Goal: Task Accomplishment & Management: Use online tool/utility

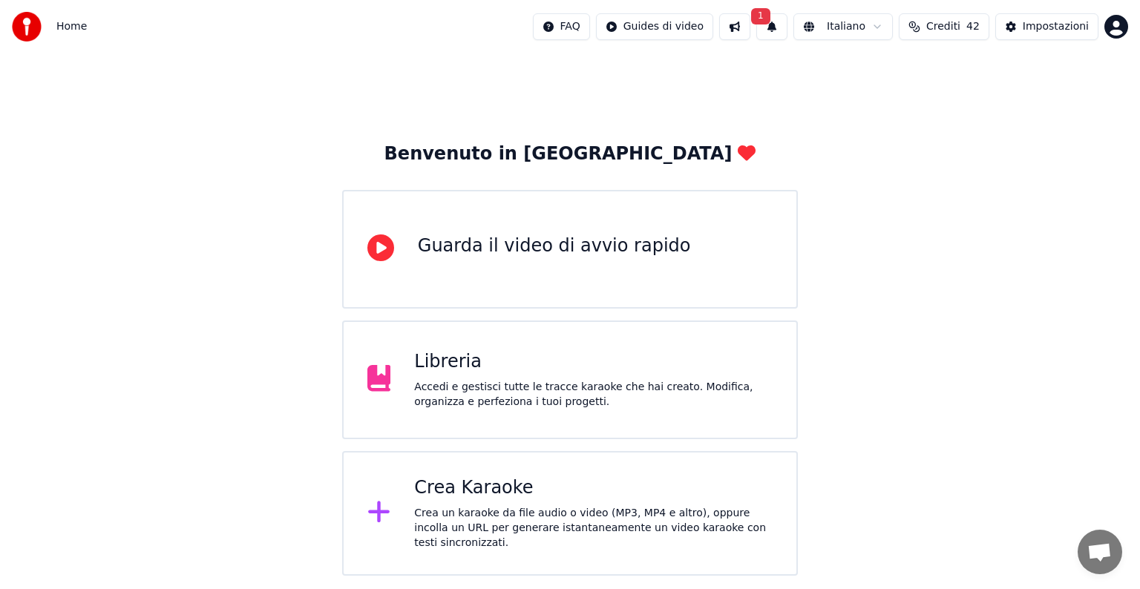
click at [511, 482] on div "Crea Karaoke" at bounding box center [593, 488] width 358 height 24
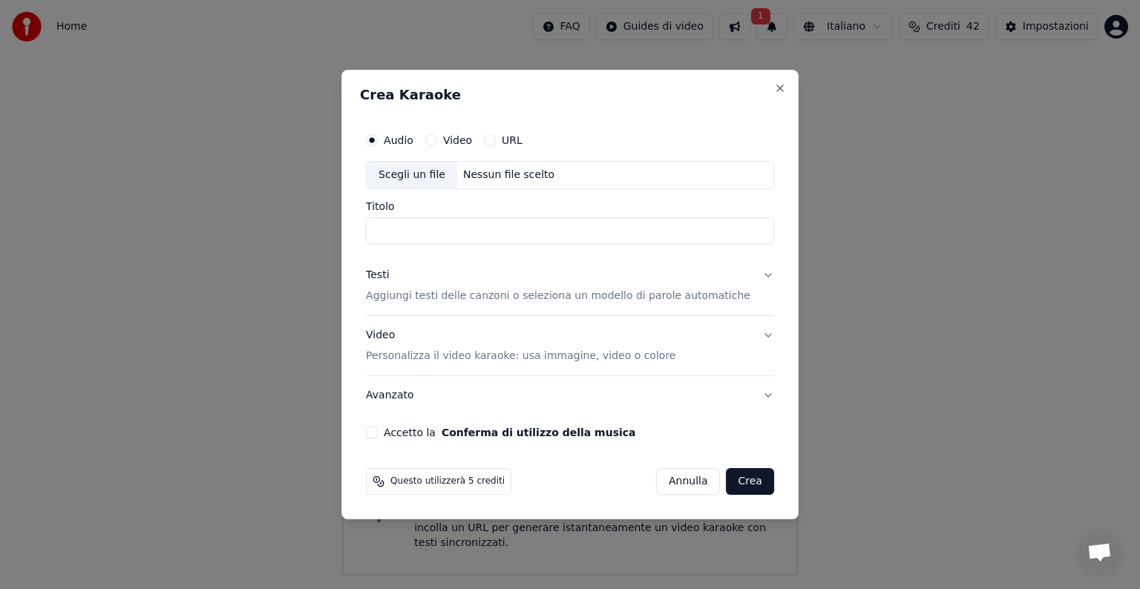
click at [508, 174] on div "Nessun file scelto" at bounding box center [508, 175] width 103 height 15
type input "**********"
click at [746, 276] on button "Testi Aggiungi testi delle canzoni o seleziona un modello di parole automatiche" at bounding box center [570, 285] width 408 height 59
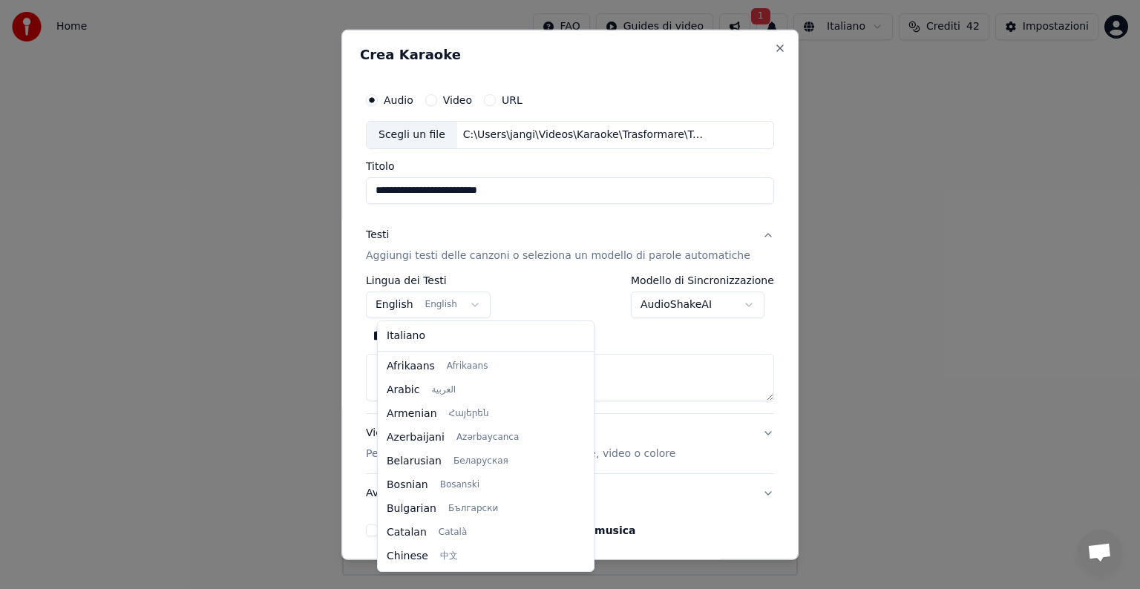
click at [475, 300] on body "**********" at bounding box center [570, 288] width 1140 height 576
select select "**"
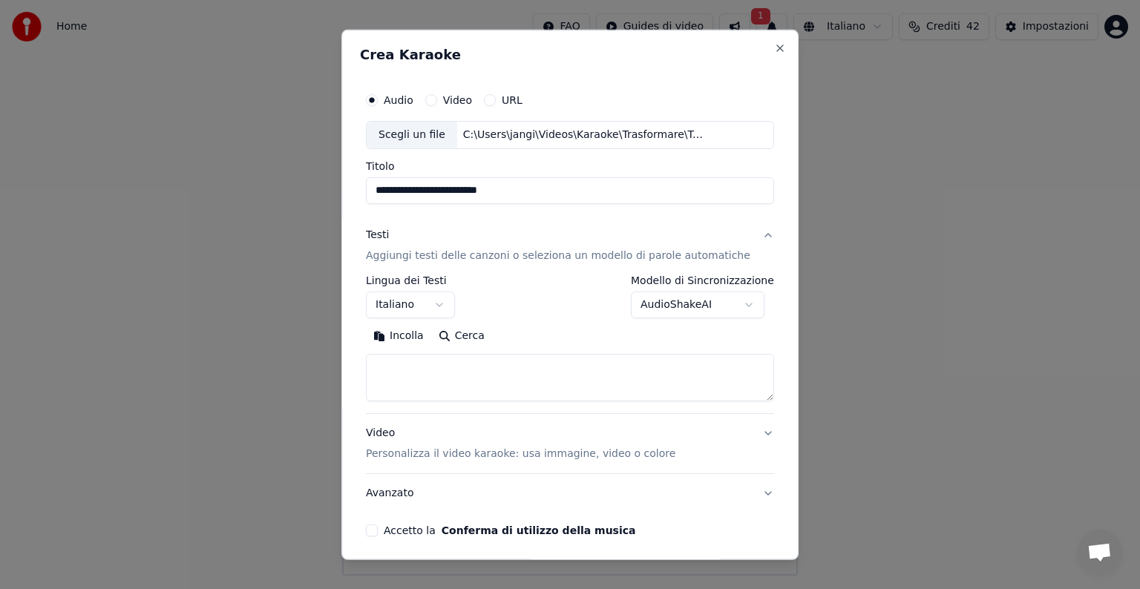
click at [409, 363] on textarea at bounding box center [570, 377] width 408 height 47
click at [410, 334] on button "Incolla" at bounding box center [398, 336] width 65 height 24
click at [742, 430] on button "Video Personalizza il video karaoke: usa immagine, video o colore" at bounding box center [570, 443] width 408 height 59
type textarea "**********"
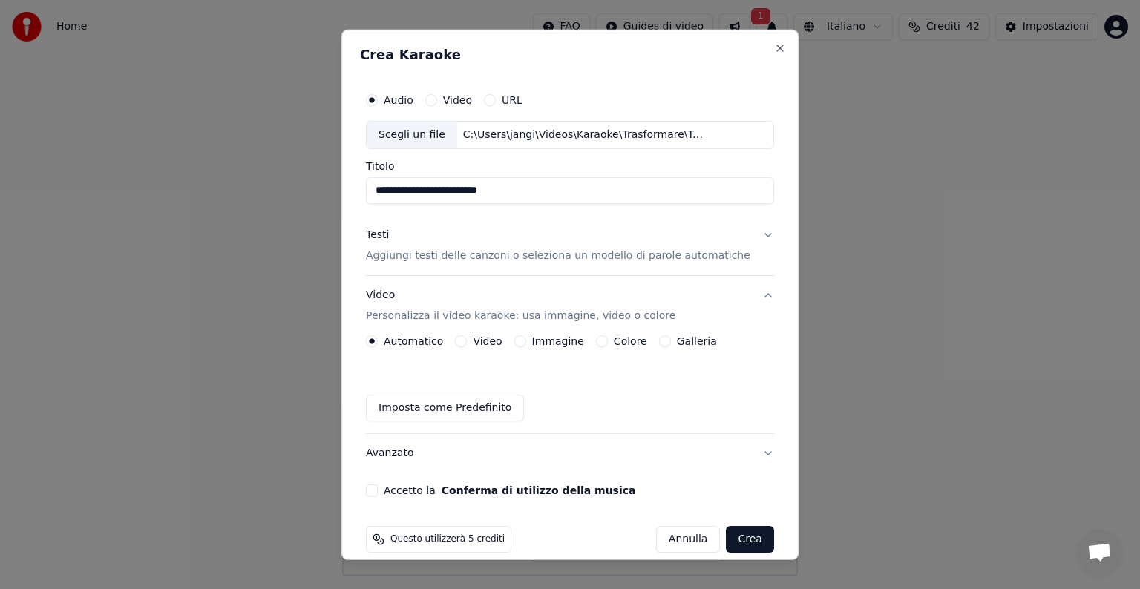
click at [526, 338] on button "Immagine" at bounding box center [520, 341] width 12 height 12
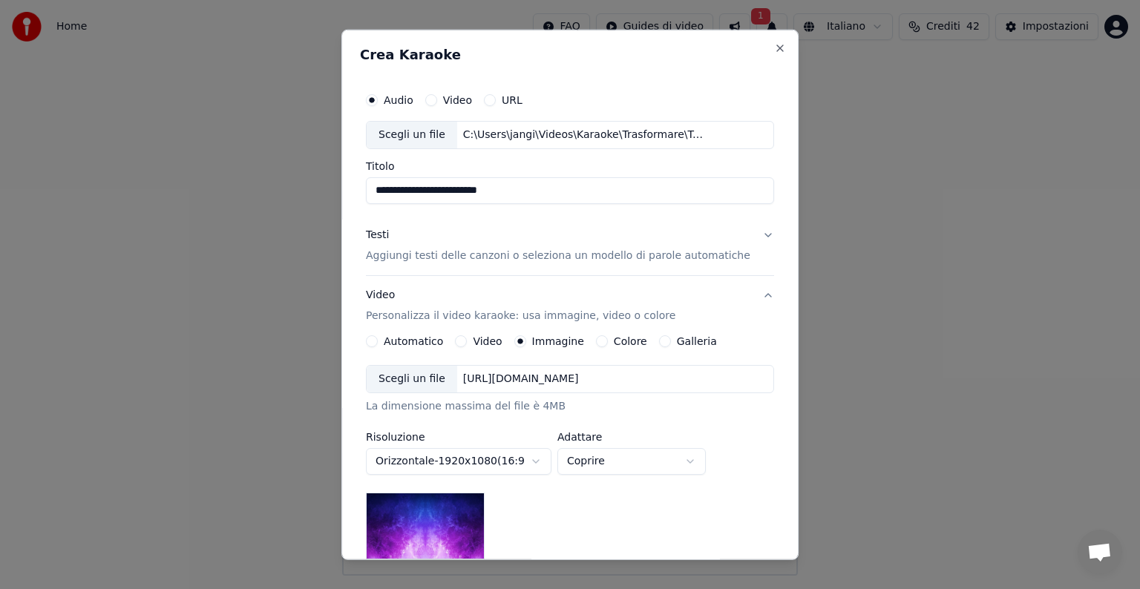
click at [544, 379] on div "[URL][DOMAIN_NAME]" at bounding box center [521, 379] width 128 height 15
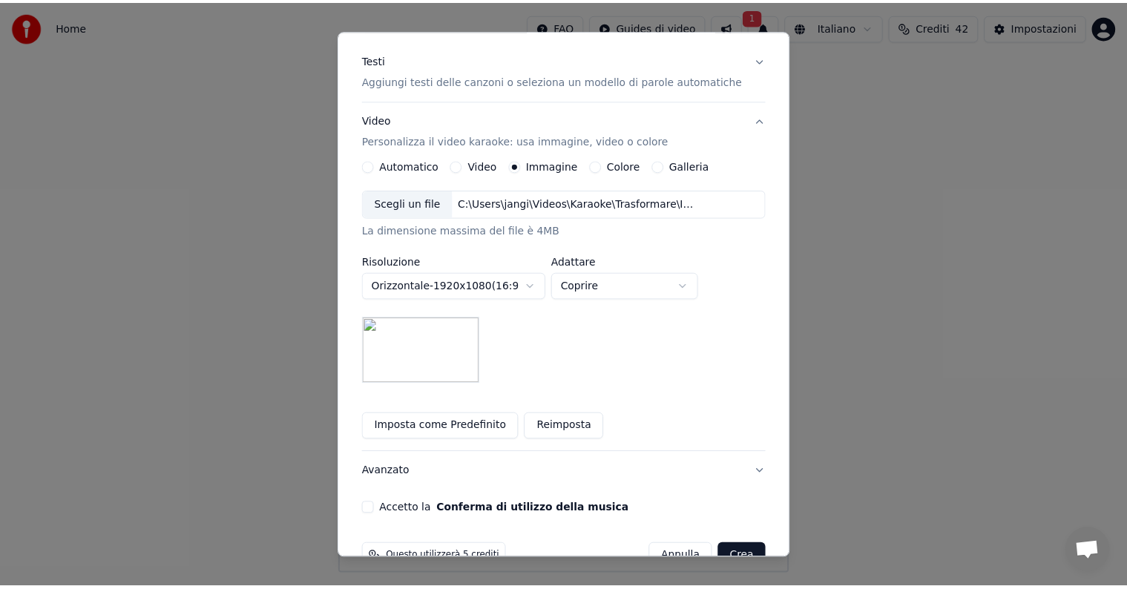
scroll to position [211, 0]
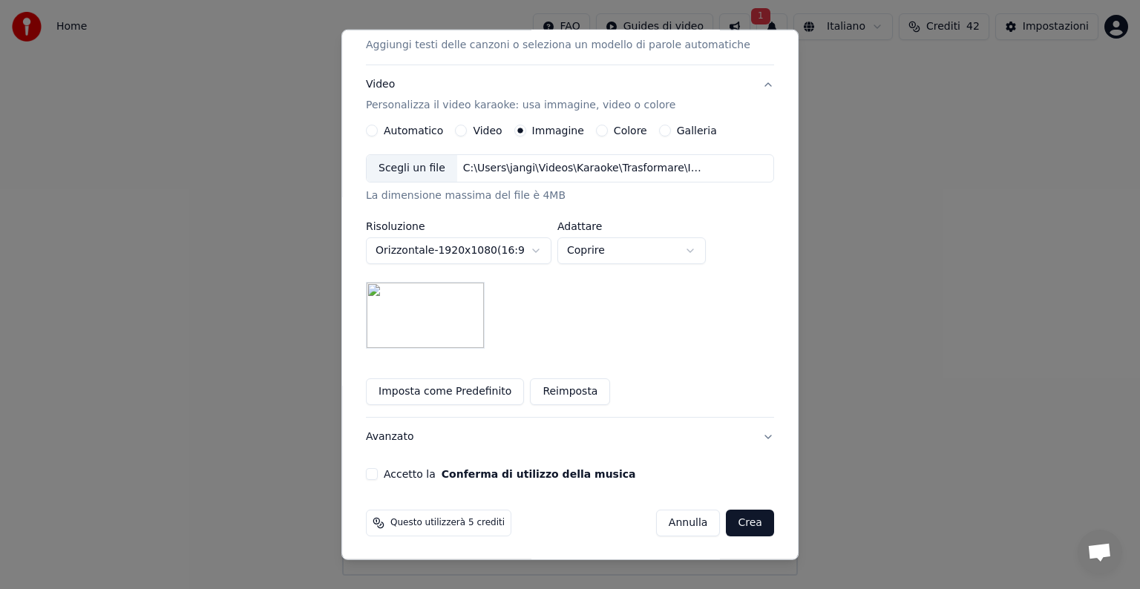
click at [378, 471] on button "Accetto la Conferma di utilizzo della musica" at bounding box center [372, 474] width 12 height 12
click at [740, 519] on button "Crea" at bounding box center [750, 523] width 47 height 27
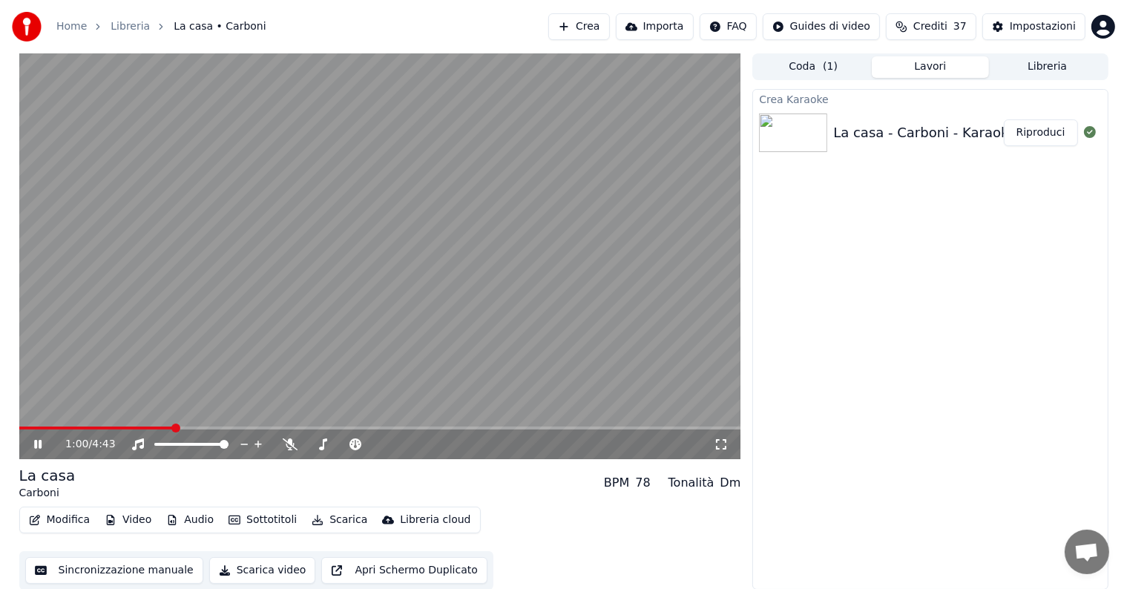
click at [37, 446] on icon at bounding box center [48, 445] width 35 height 12
click at [71, 515] on button "Modifica" at bounding box center [59, 520] width 73 height 21
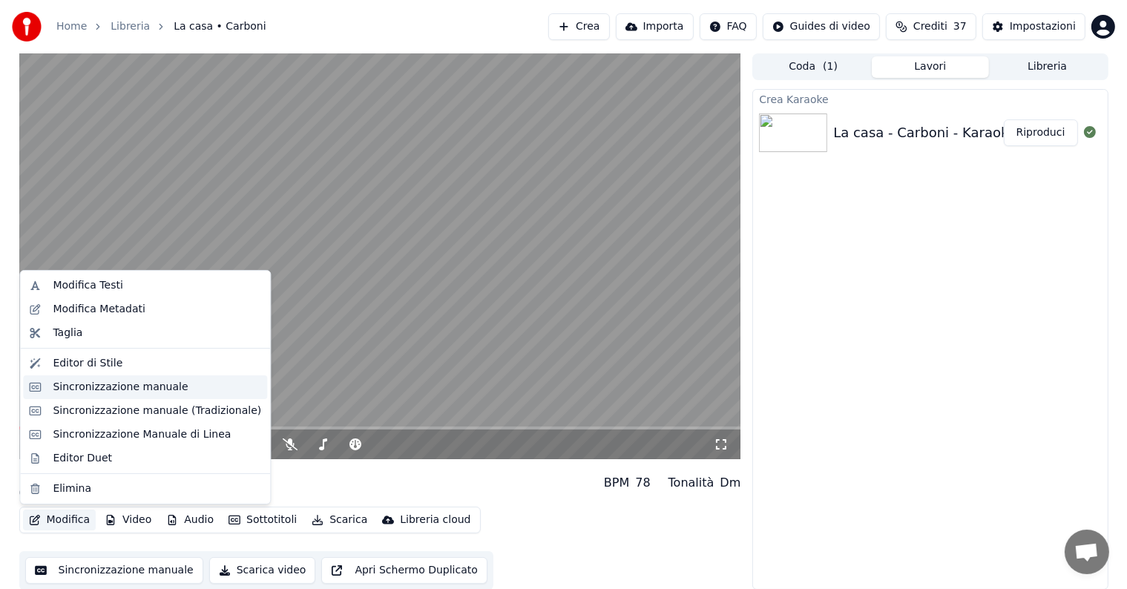
click at [95, 390] on div "Sincronizzazione manuale" at bounding box center [120, 387] width 135 height 15
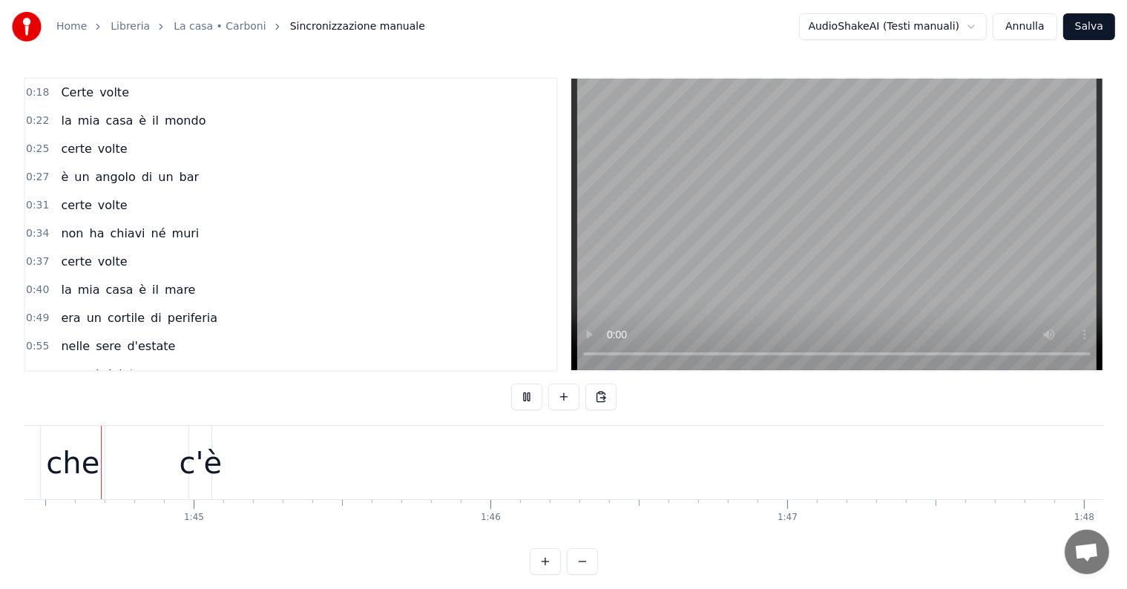
scroll to position [0, 31002]
click at [70, 471] on div "che" at bounding box center [71, 463] width 53 height 45
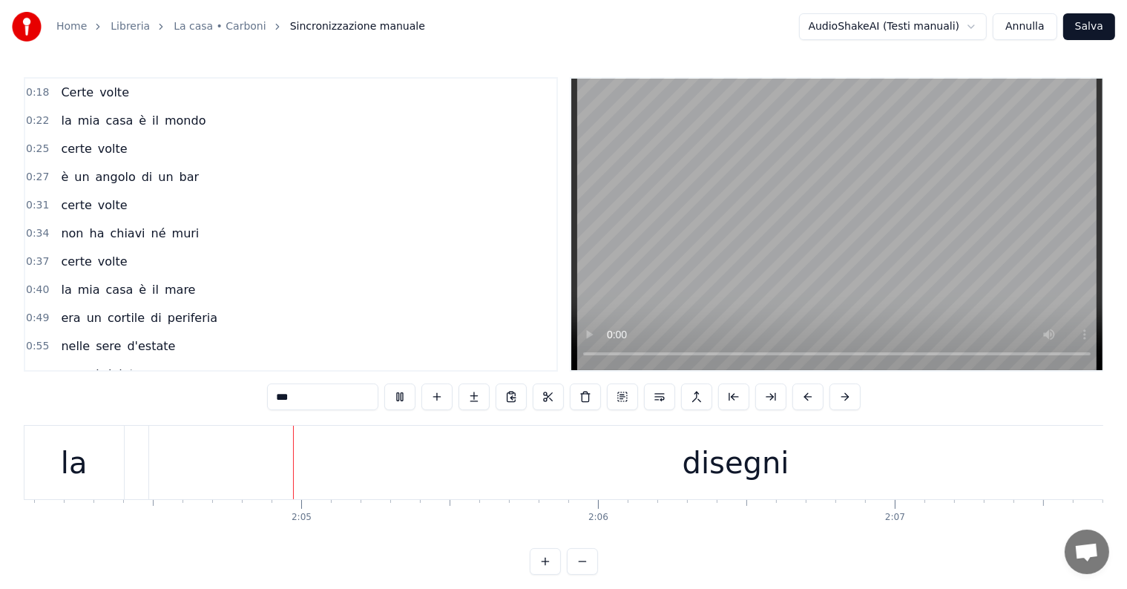
scroll to position [0, 36887]
click at [609, 463] on div "disegni" at bounding box center [678, 462] width 1174 height 73
type input "*******"
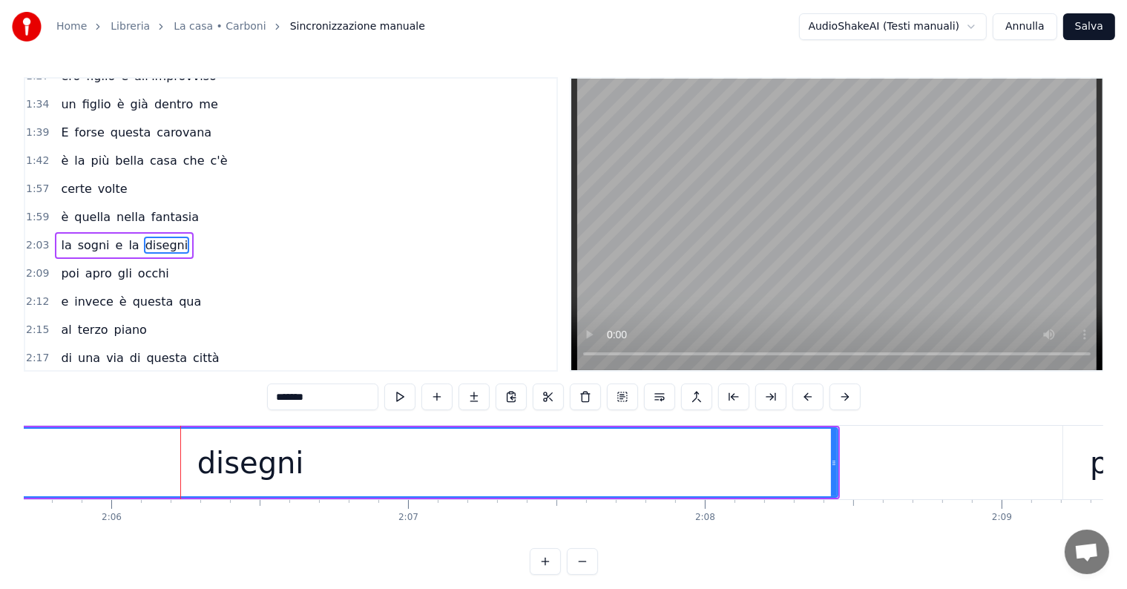
scroll to position [0, 37363]
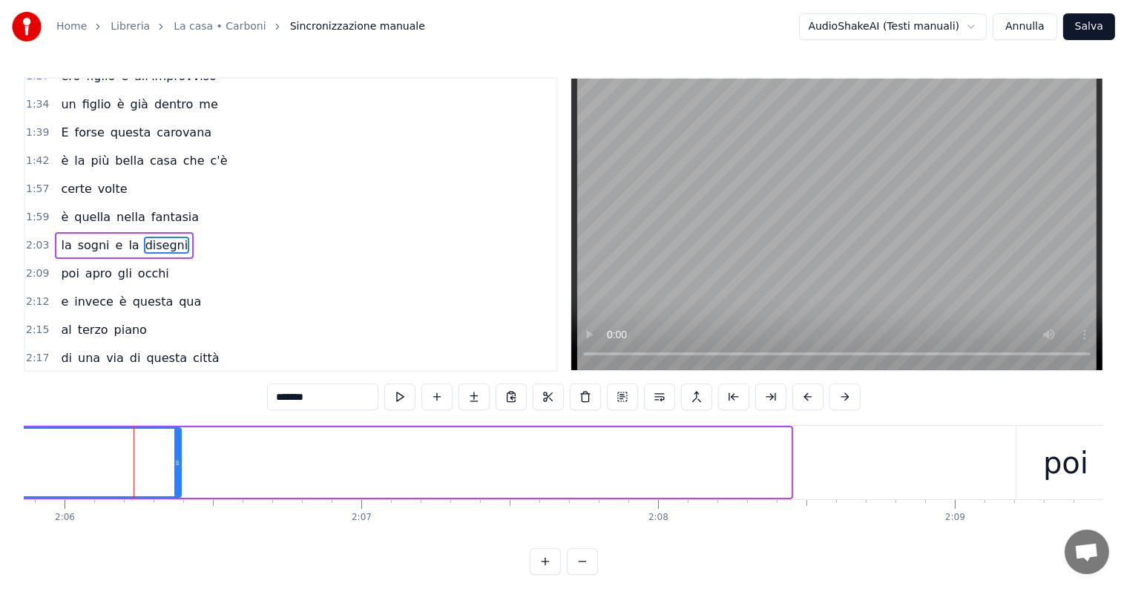
drag, startPoint x: 785, startPoint y: 444, endPoint x: 175, endPoint y: 459, distance: 610.2
click at [175, 459] on div at bounding box center [177, 463] width 6 height 68
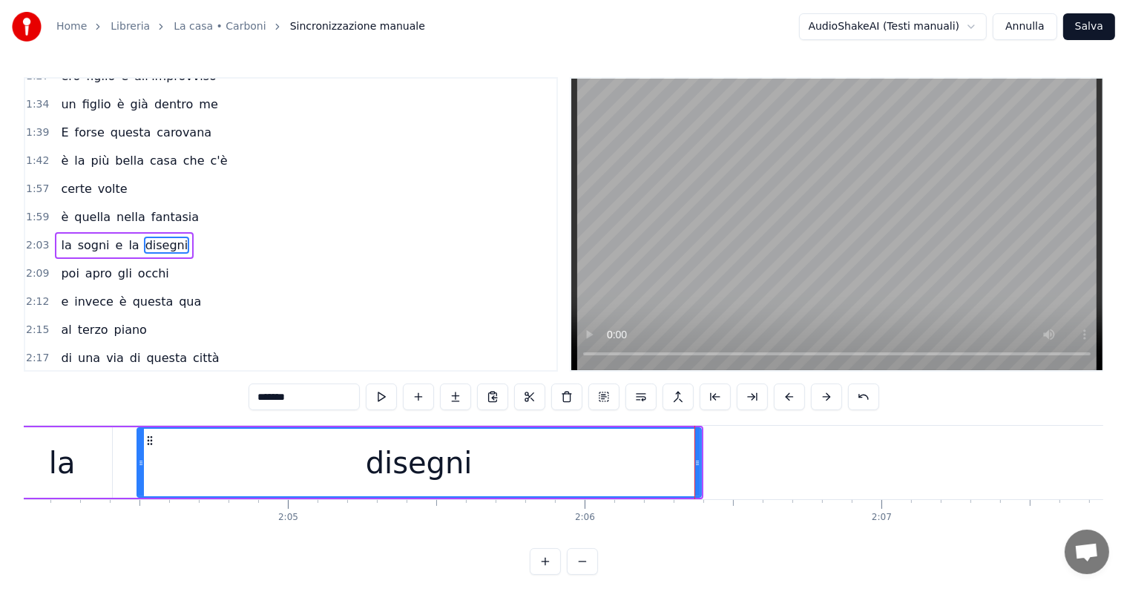
scroll to position [0, 36701]
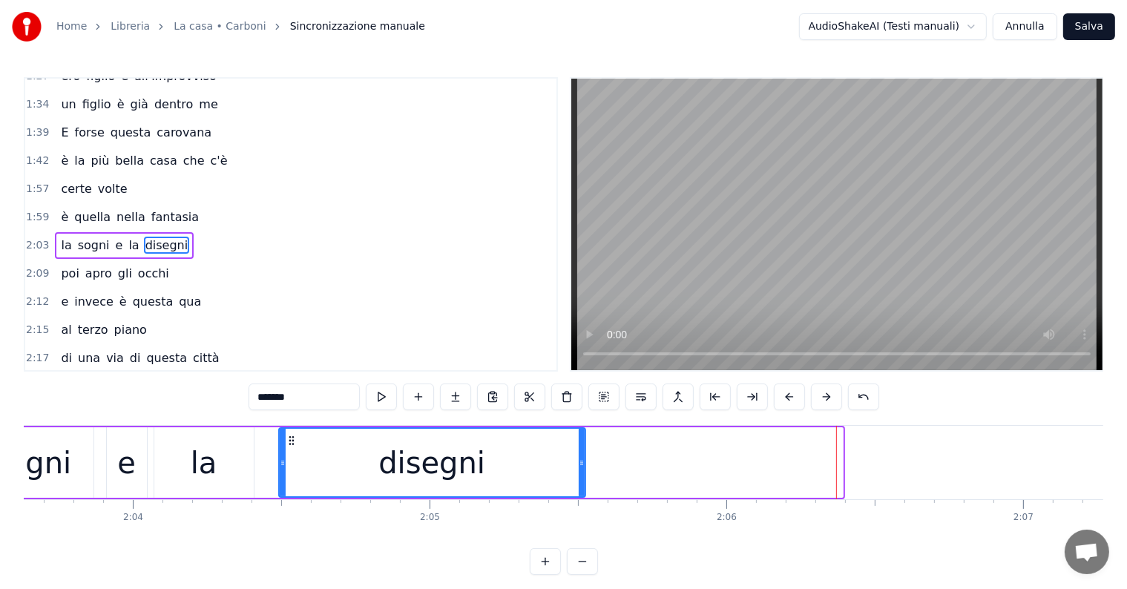
drag, startPoint x: 840, startPoint y: 448, endPoint x: 580, endPoint y: 459, distance: 260.0
click at [580, 459] on div at bounding box center [582, 463] width 6 height 68
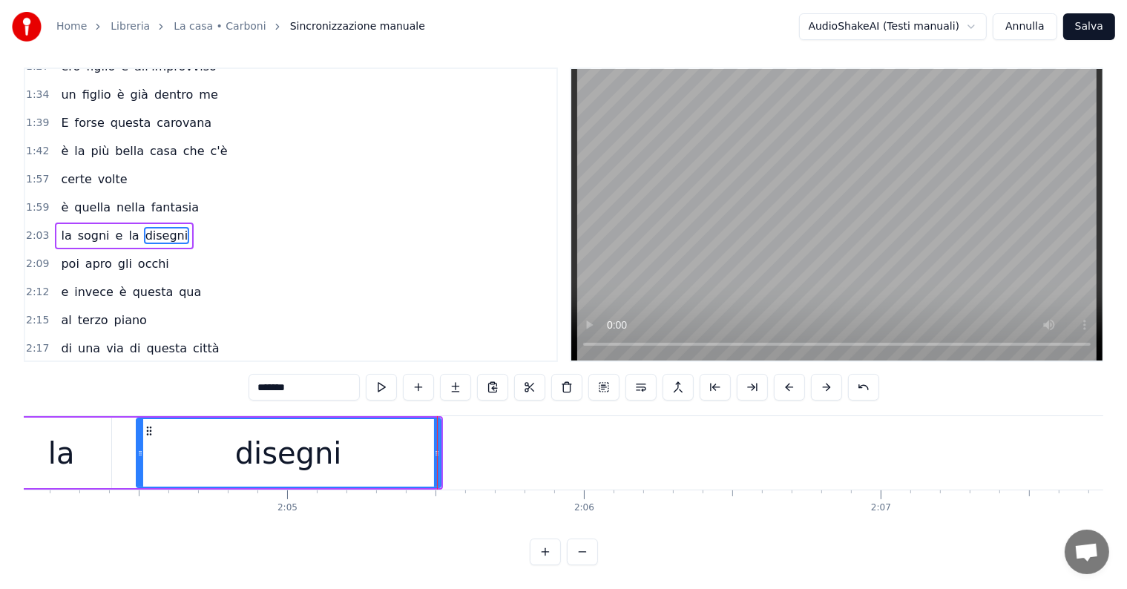
scroll to position [0, 36795]
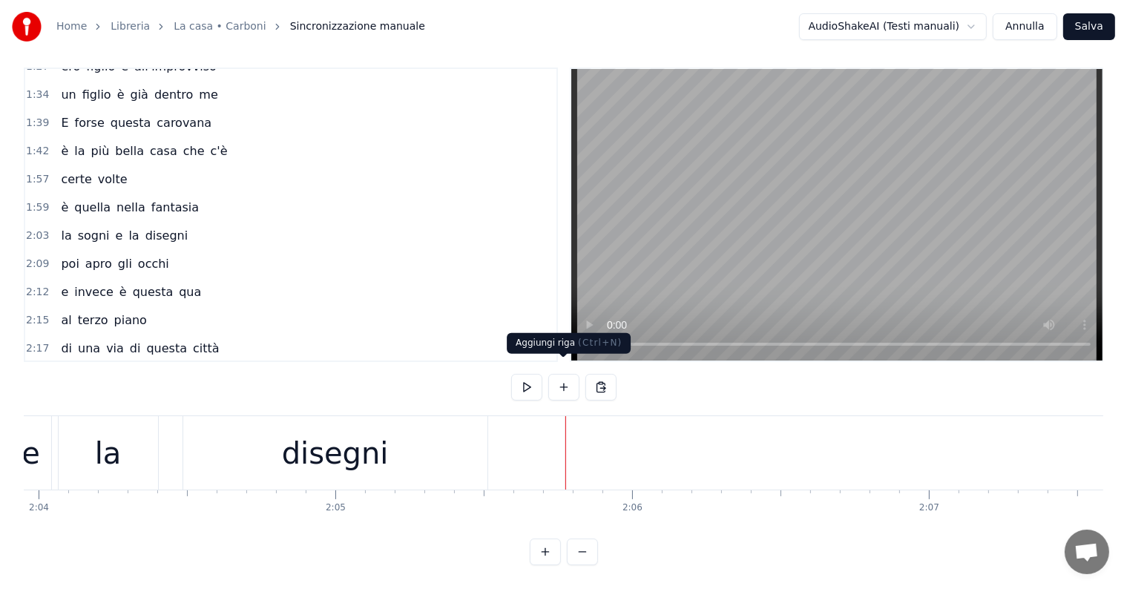
click at [567, 374] on button at bounding box center [563, 387] width 31 height 27
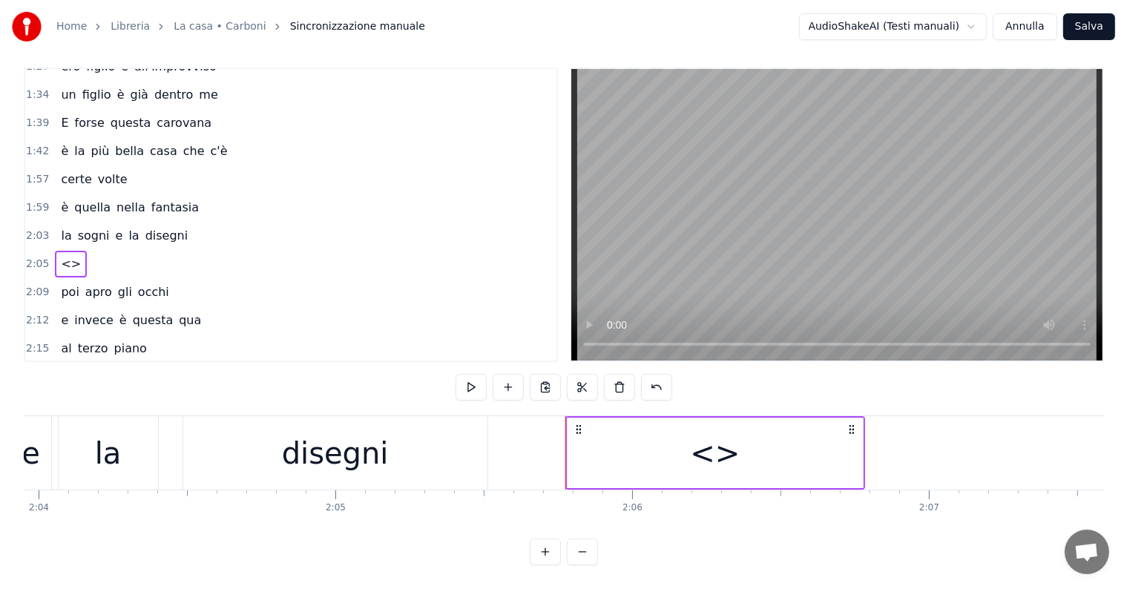
click at [664, 442] on div "<>" at bounding box center [715, 453] width 295 height 71
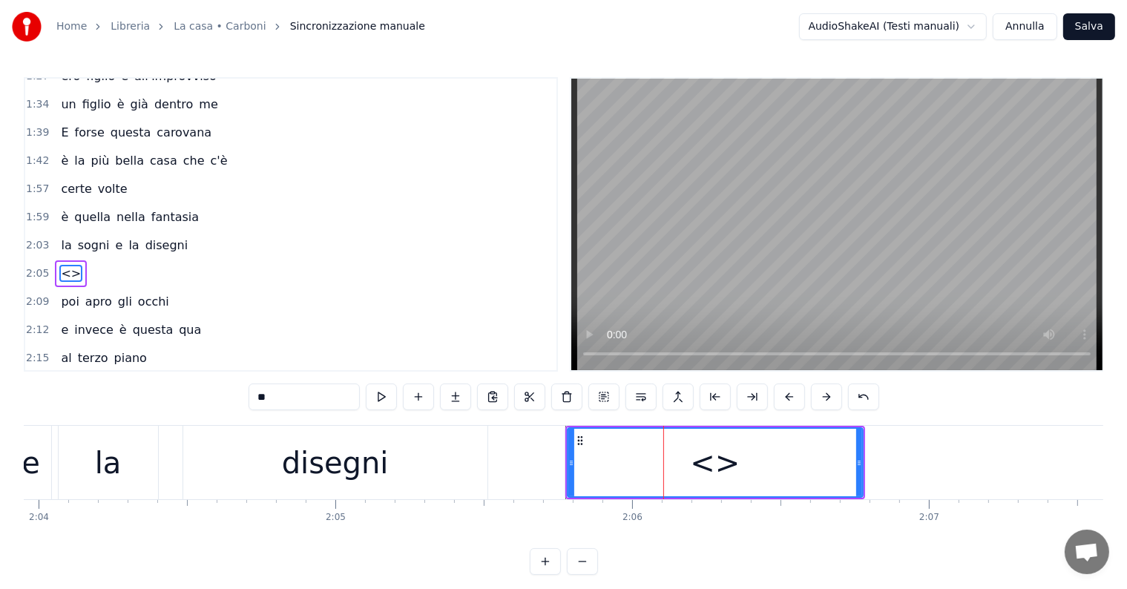
scroll to position [522, 0]
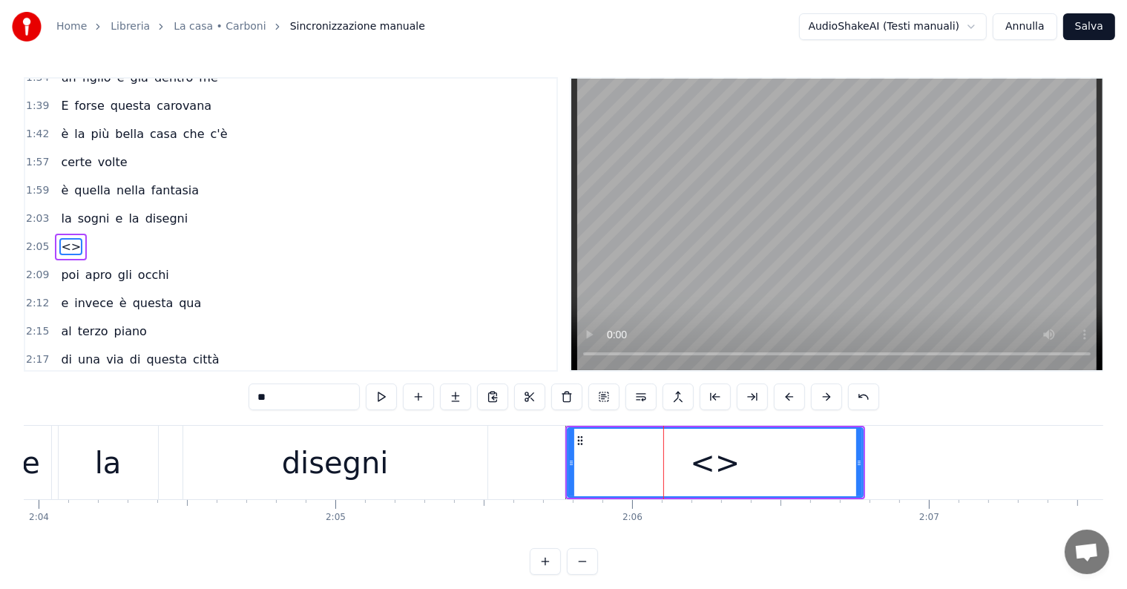
click at [326, 397] on input "**" at bounding box center [304, 397] width 111 height 27
type input "*"
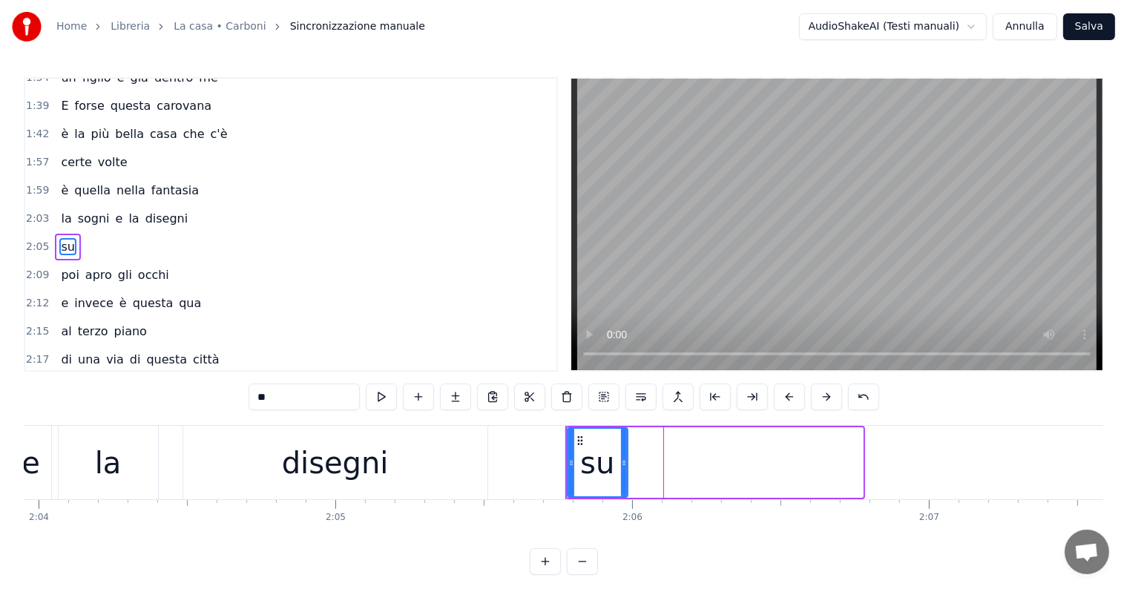
drag, startPoint x: 861, startPoint y: 443, endPoint x: 626, endPoint y: 460, distance: 235.9
click at [626, 460] on div at bounding box center [624, 463] width 6 height 68
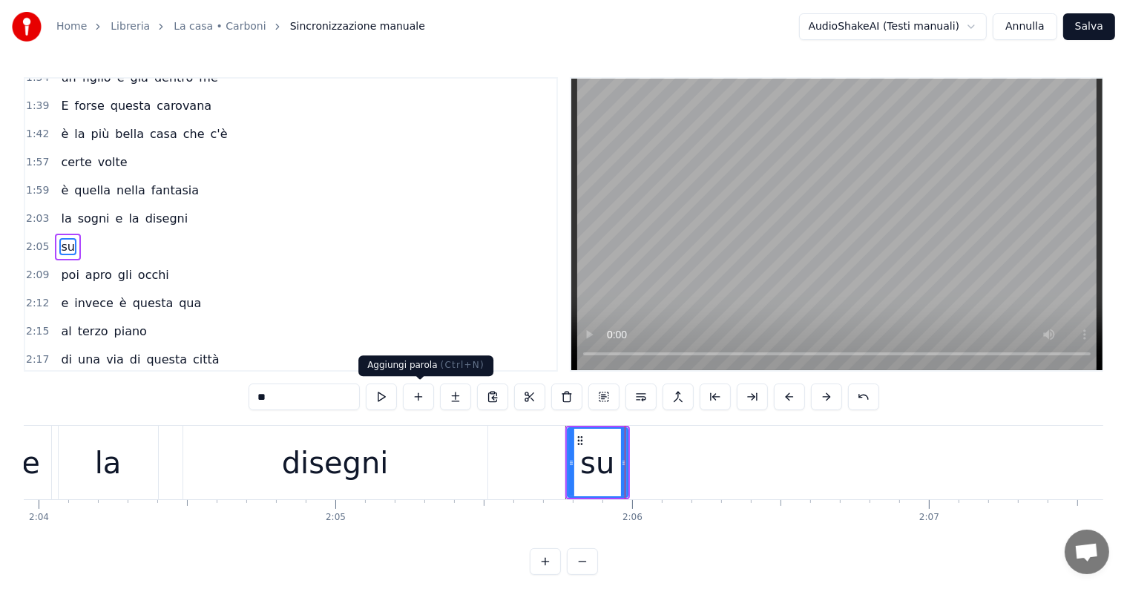
type input "**"
click at [420, 396] on button at bounding box center [418, 397] width 31 height 27
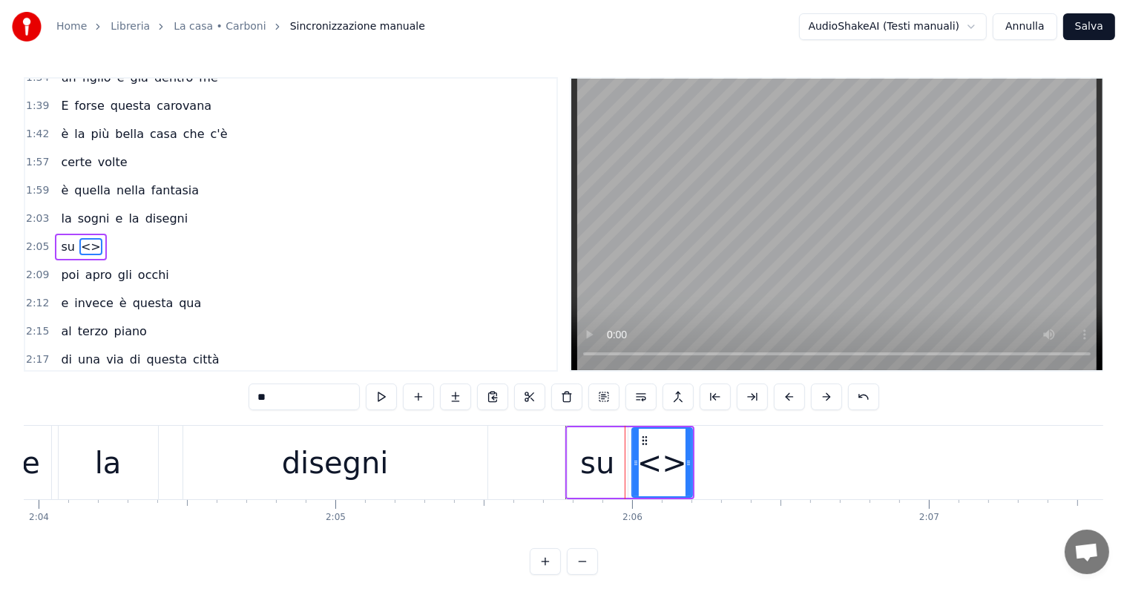
click at [309, 398] on input "**" at bounding box center [304, 397] width 111 height 27
type input "*"
type input "**"
click at [416, 394] on button at bounding box center [418, 397] width 31 height 27
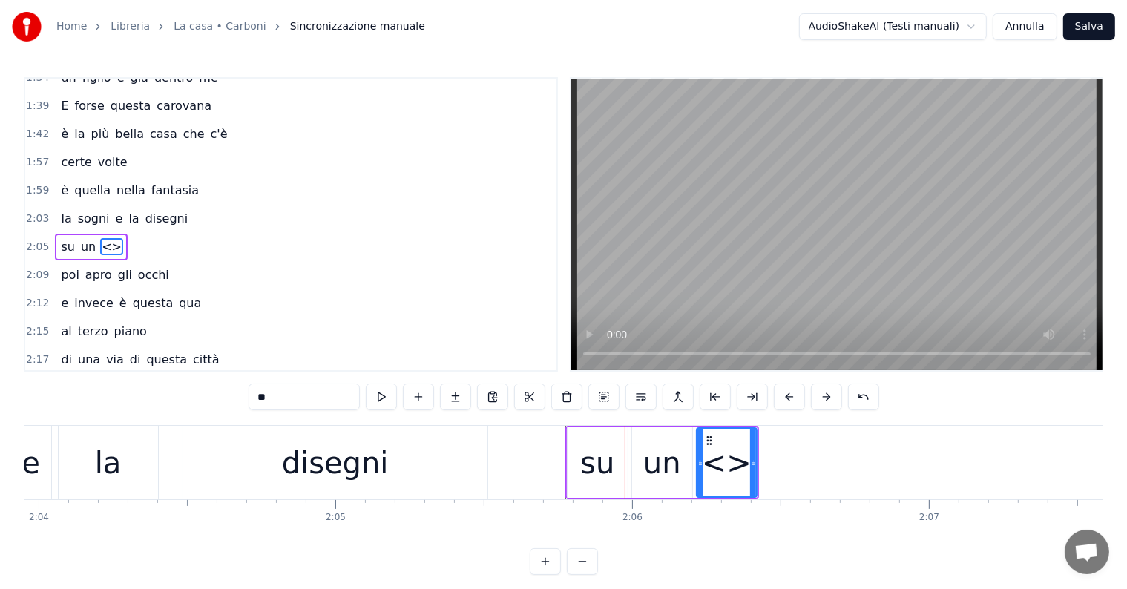
click at [315, 407] on input "**" at bounding box center [304, 397] width 111 height 27
type input "*"
drag, startPoint x: 755, startPoint y: 446, endPoint x: 787, endPoint y: 445, distance: 32.7
click at [787, 445] on div at bounding box center [786, 463] width 6 height 68
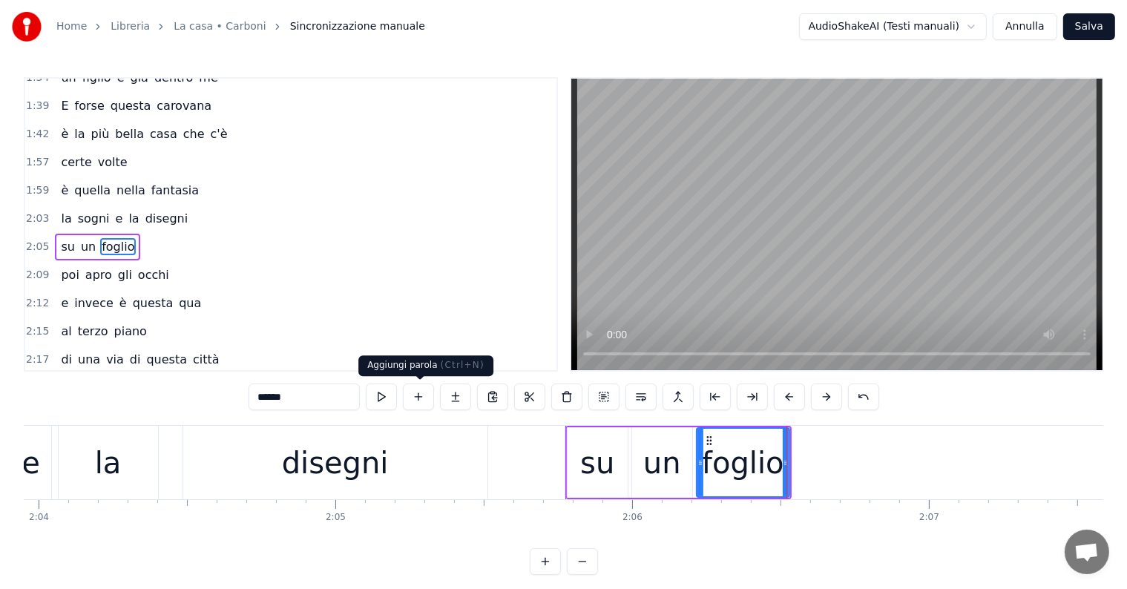
type input "******"
click at [422, 398] on button at bounding box center [418, 397] width 31 height 27
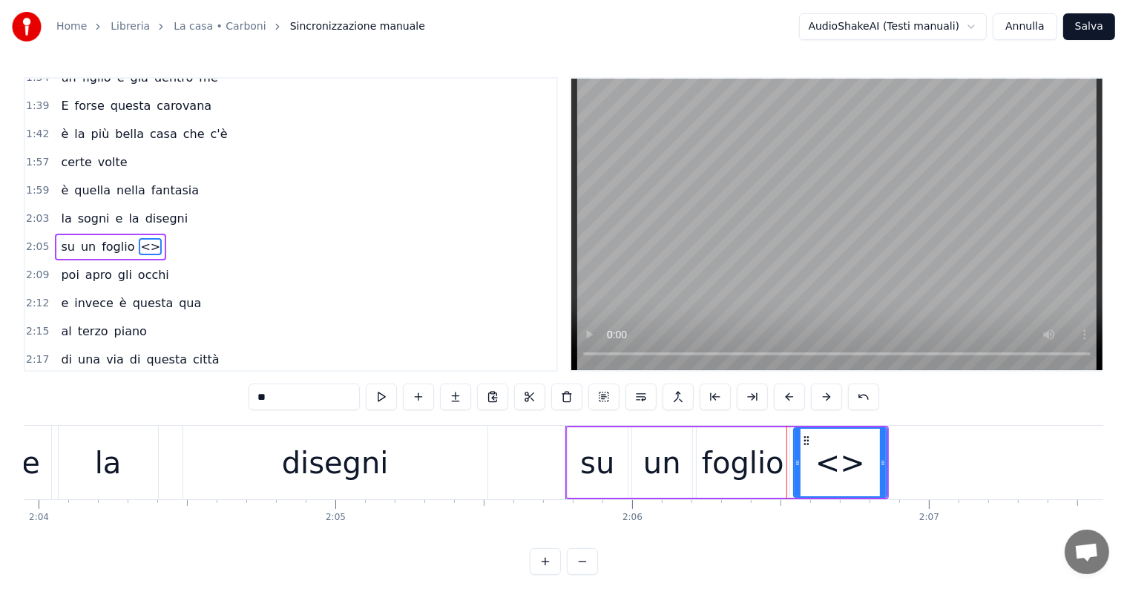
click at [284, 401] on input "**" at bounding box center [304, 397] width 111 height 27
type input "*"
type input "***"
click at [424, 395] on button at bounding box center [418, 397] width 31 height 27
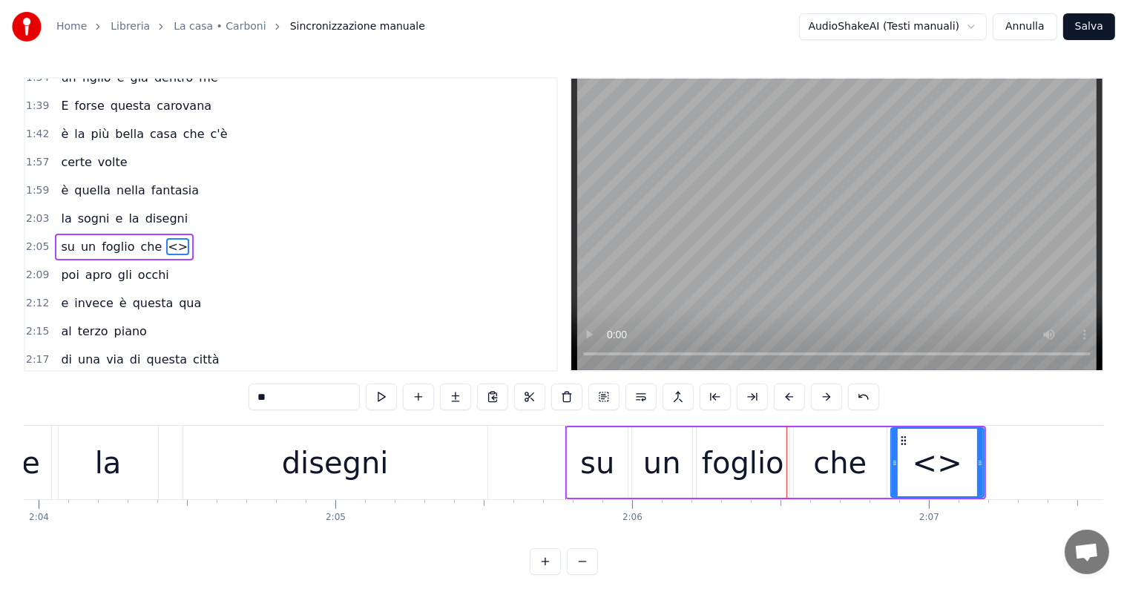
click at [307, 402] on input "**" at bounding box center [304, 397] width 111 height 27
type input "*"
type input "****"
click at [419, 398] on button at bounding box center [418, 397] width 31 height 27
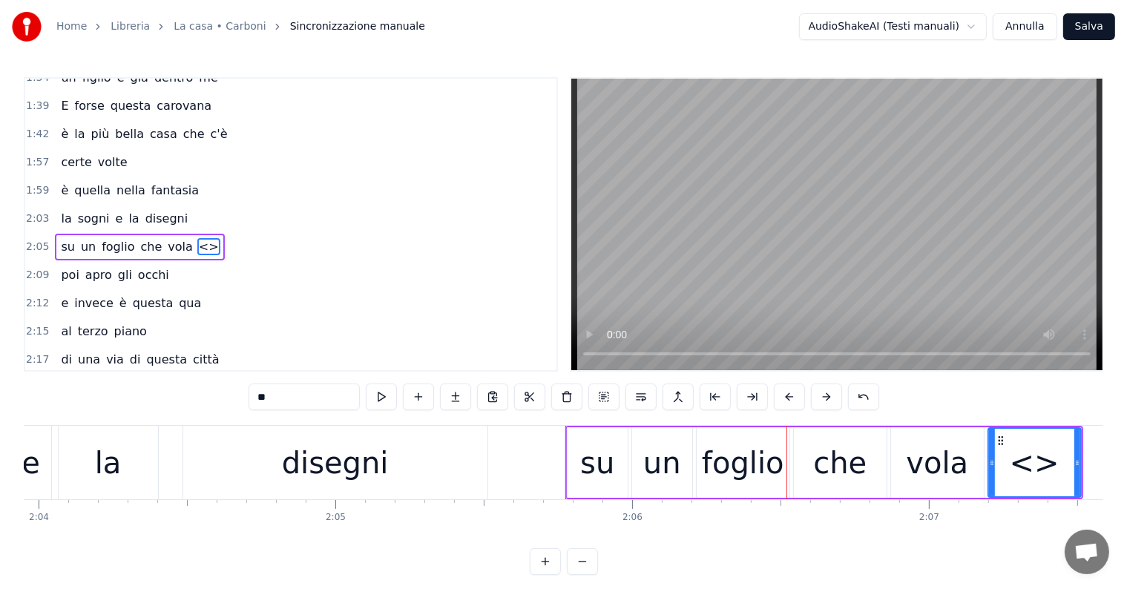
click at [313, 400] on input "**" at bounding box center [304, 397] width 111 height 27
type input "*"
type input "***"
click at [55, 234] on div "su un foglio che vola via" at bounding box center [138, 247] width 167 height 27
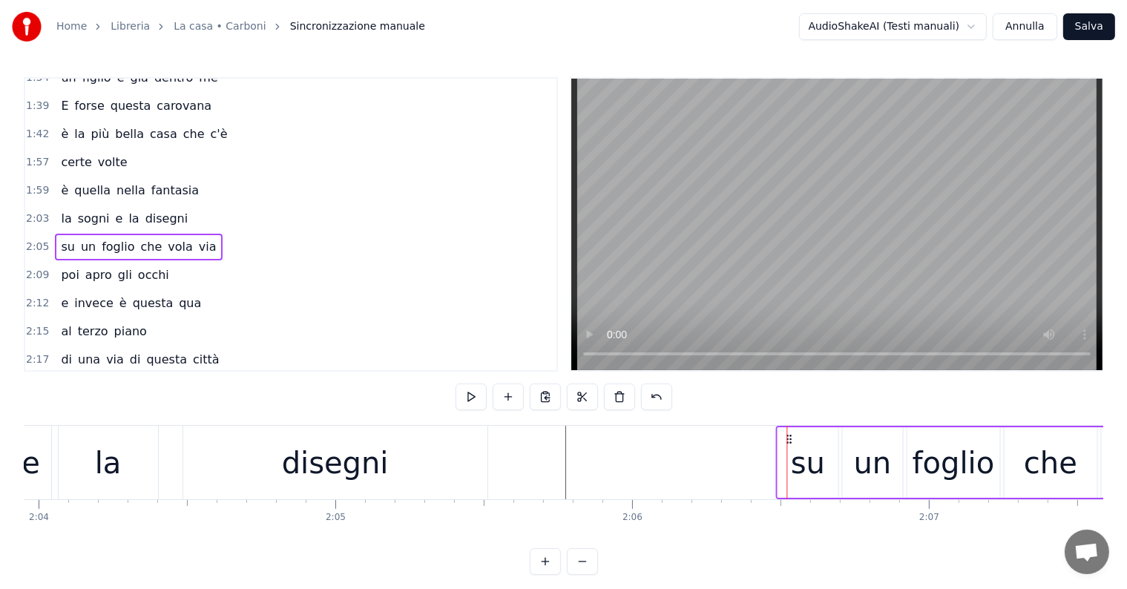
drag, startPoint x: 576, startPoint y: 433, endPoint x: 787, endPoint y: 423, distance: 211.0
click at [787, 423] on div "0:18 Certe volte 0:22 la mia casa è il mondo 0:25 certe volte 0:27 è un angolo …" at bounding box center [564, 326] width 1080 height 498
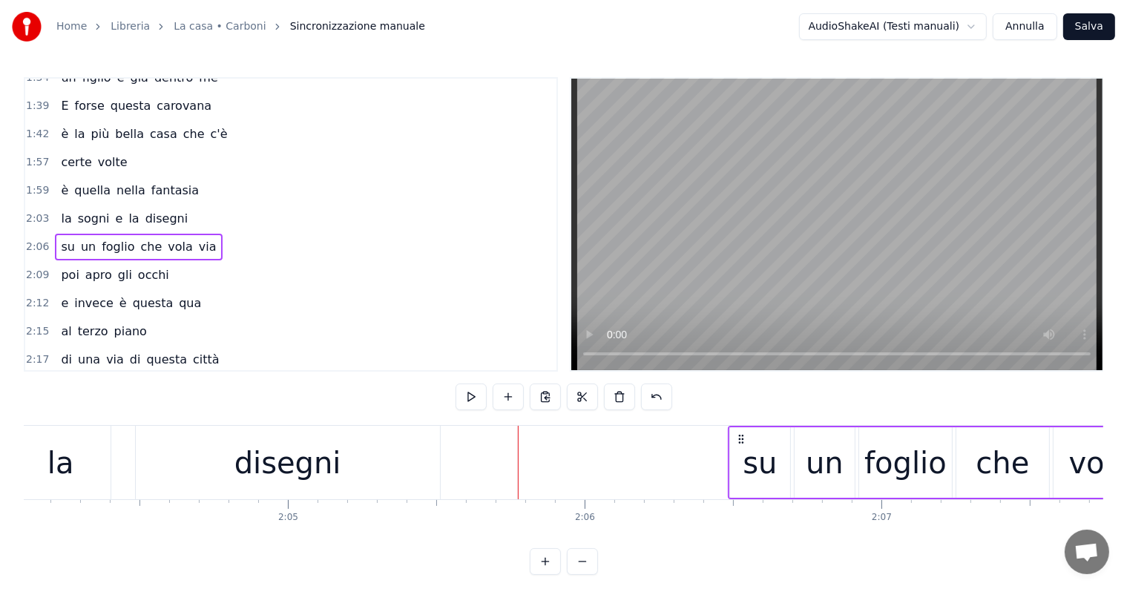
scroll to position [0, 36701]
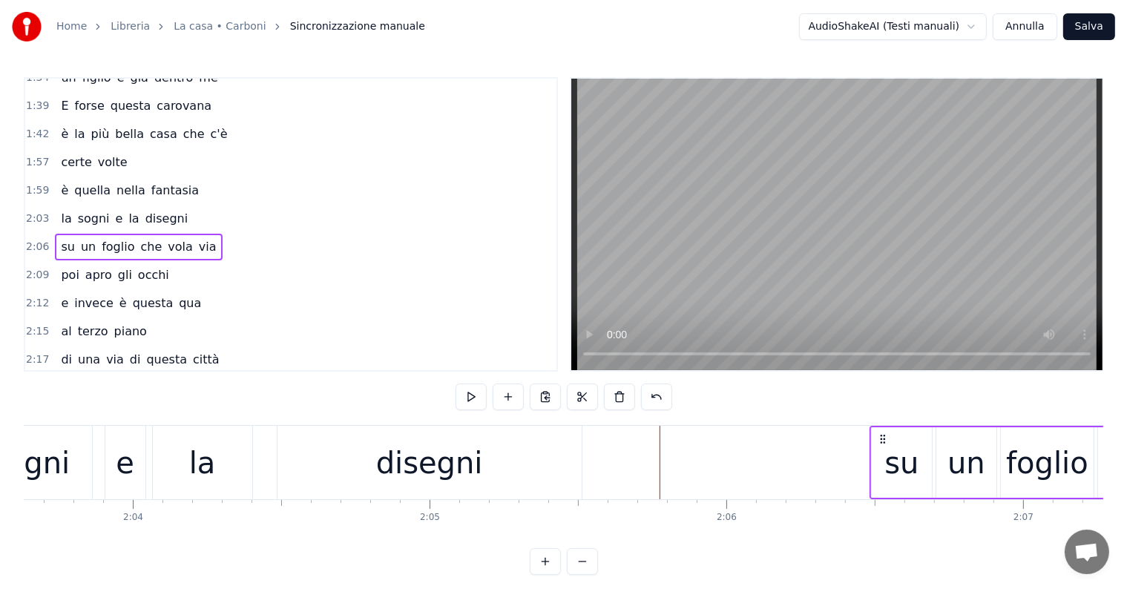
click at [346, 462] on div "disegni" at bounding box center [430, 462] width 304 height 73
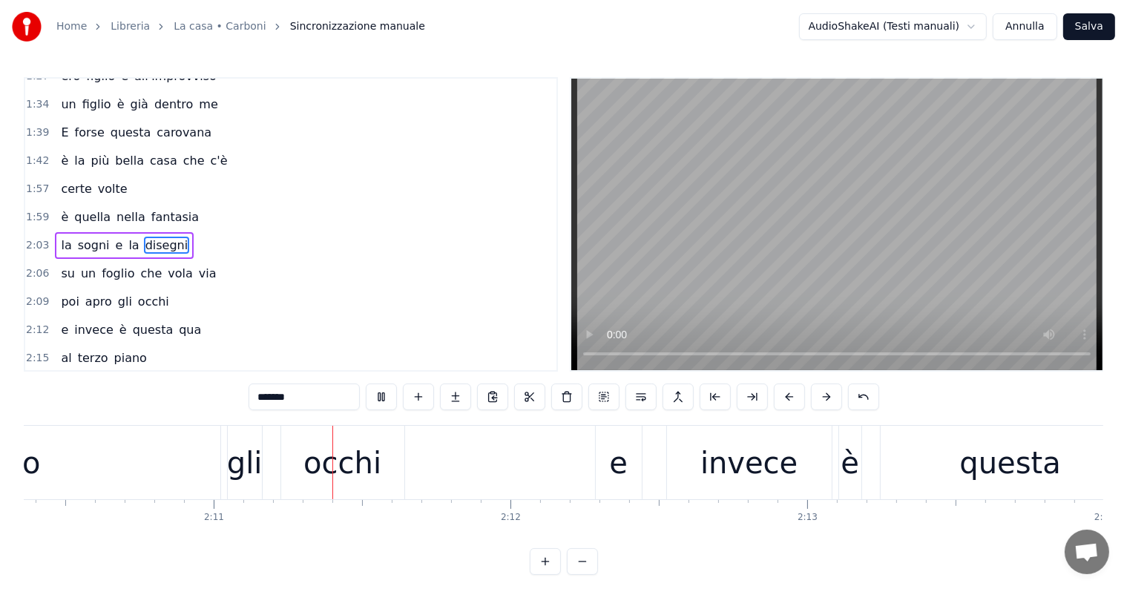
scroll to position [0, 38708]
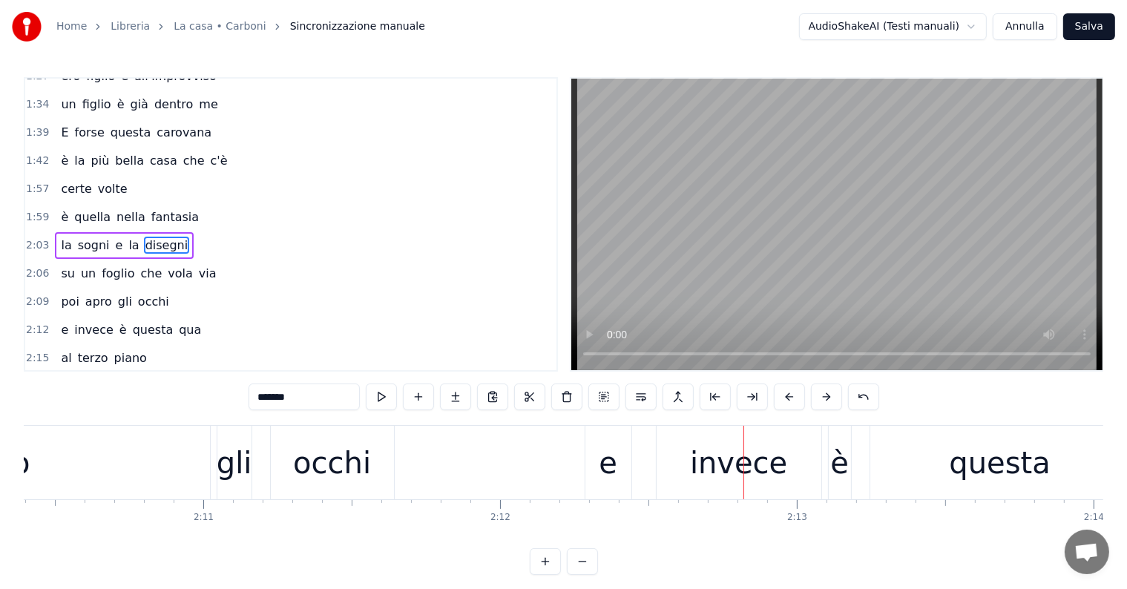
click at [97, 293] on span "apro" at bounding box center [99, 301] width 30 height 17
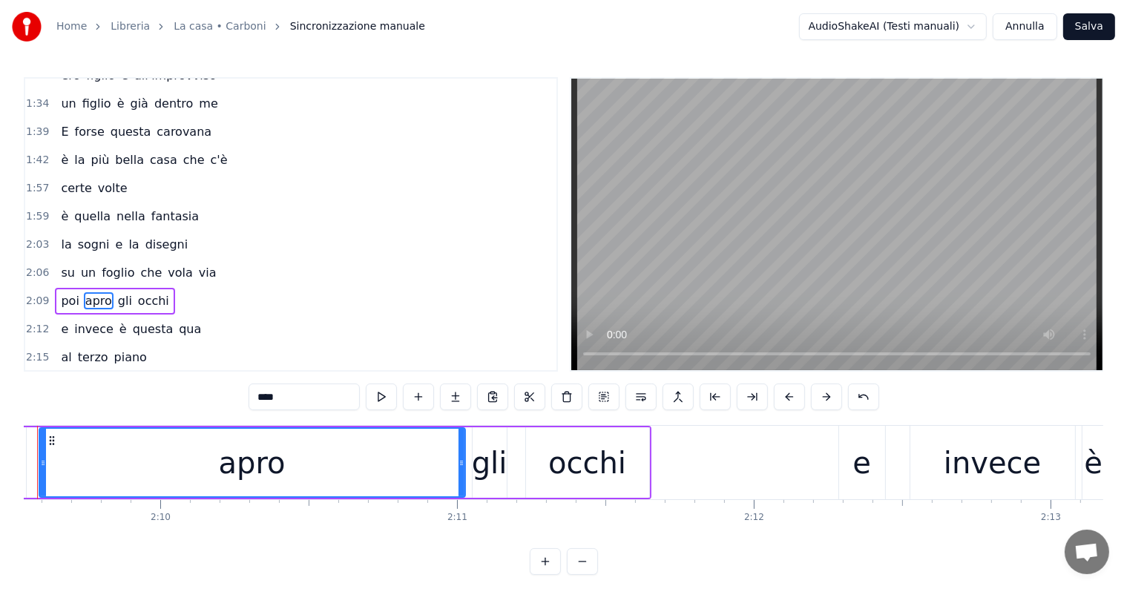
scroll to position [0, 38393]
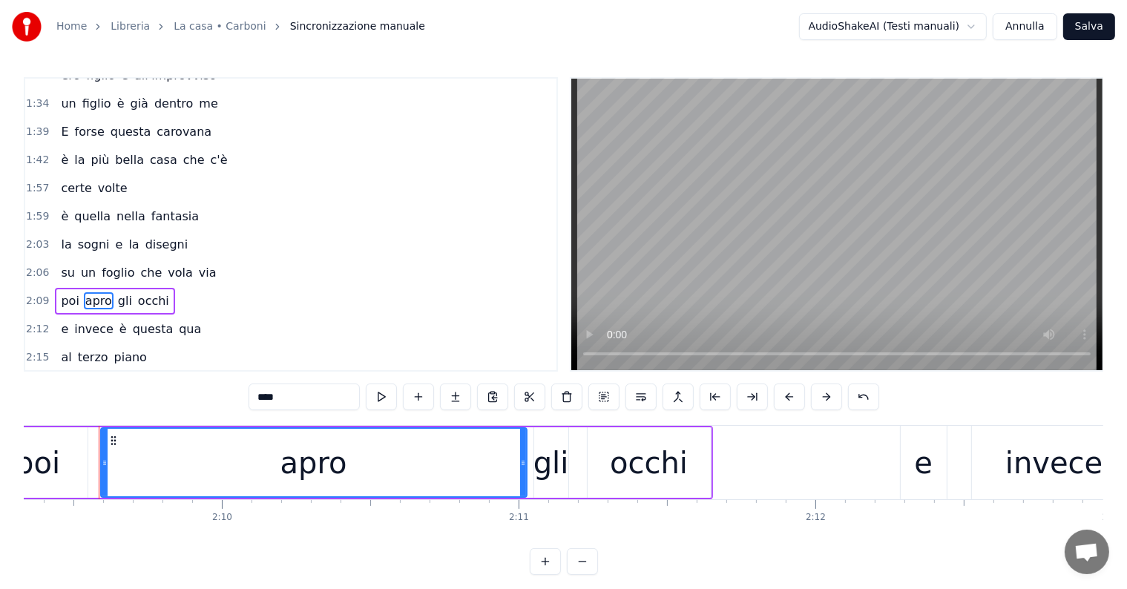
click at [299, 392] on input "****" at bounding box center [304, 397] width 111 height 27
type input "****"
click at [314, 372] on div "2:17 di una via di questa città" at bounding box center [290, 386] width 531 height 28
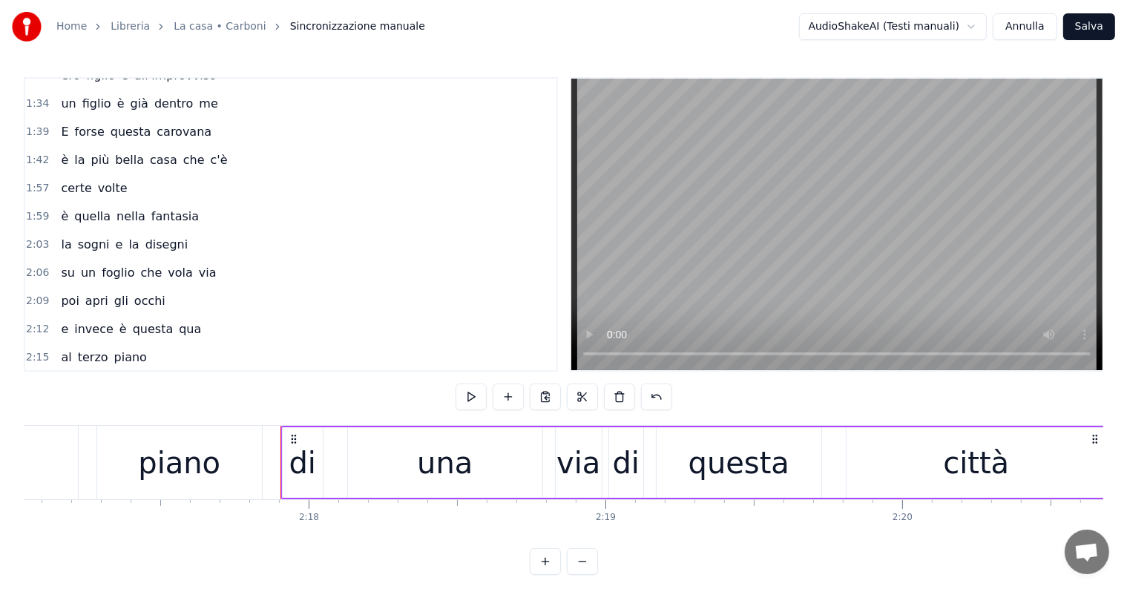
scroll to position [0, 40863]
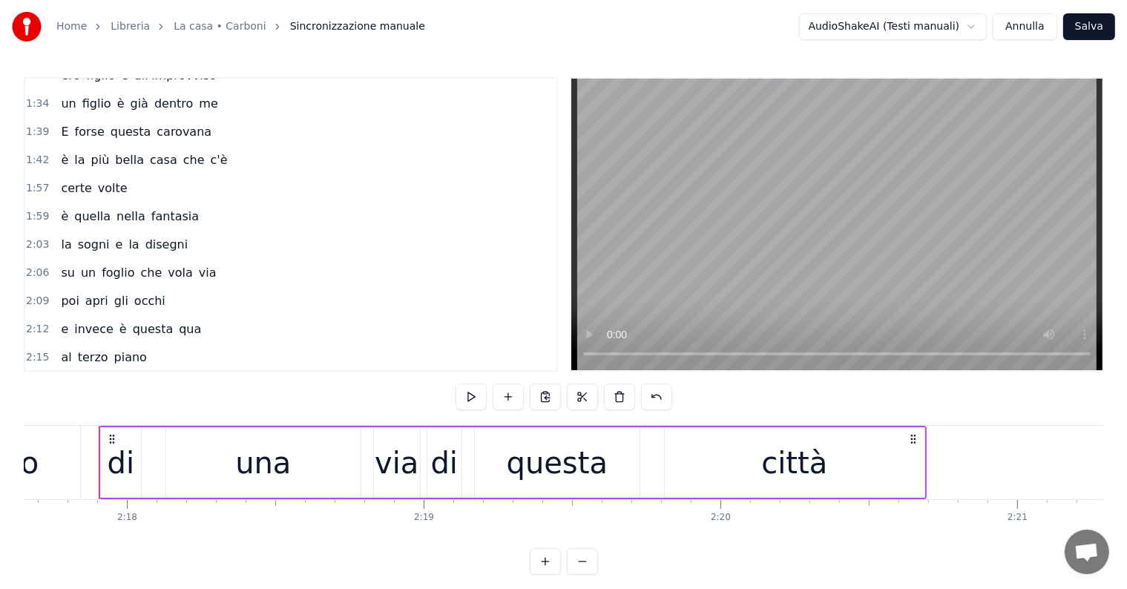
click at [65, 288] on div "poi apri gli occhi" at bounding box center [113, 301] width 116 height 27
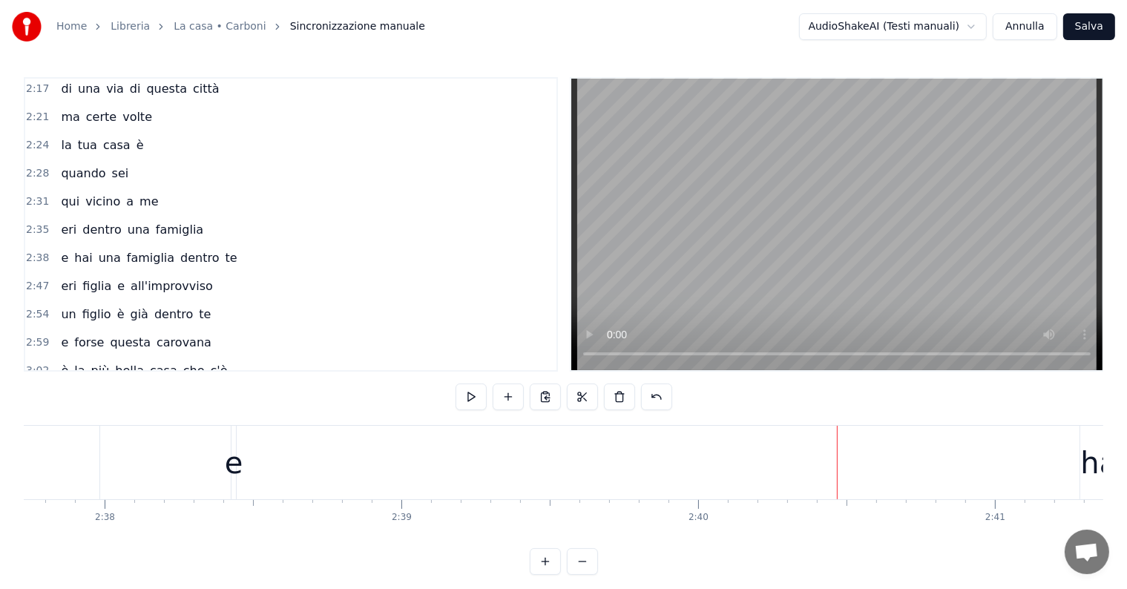
scroll to position [0, 46680]
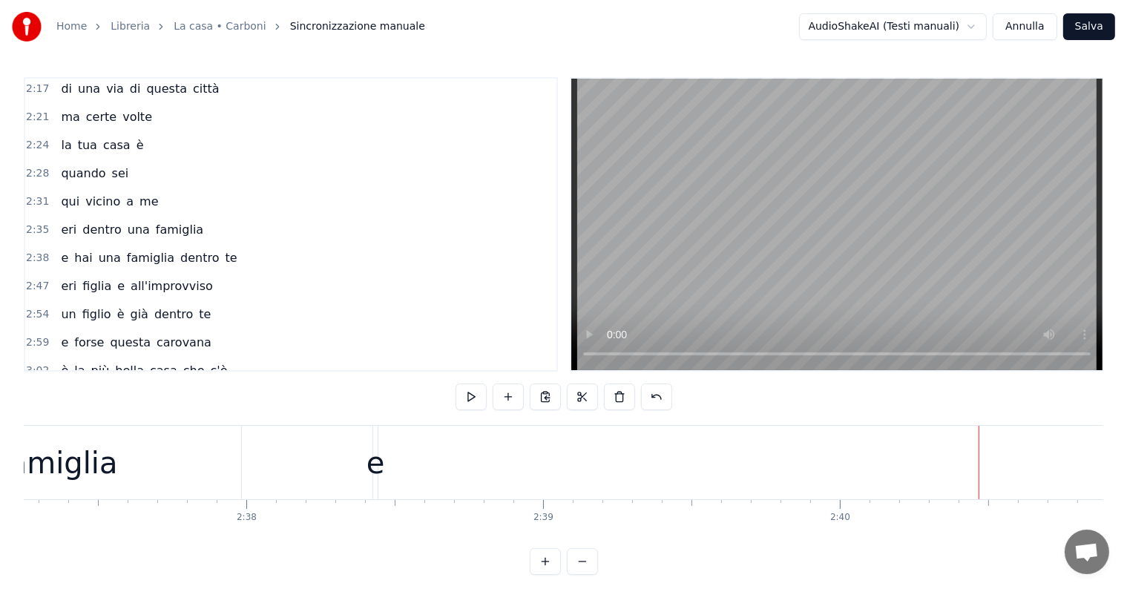
click at [378, 464] on div "e" at bounding box center [376, 463] width 19 height 45
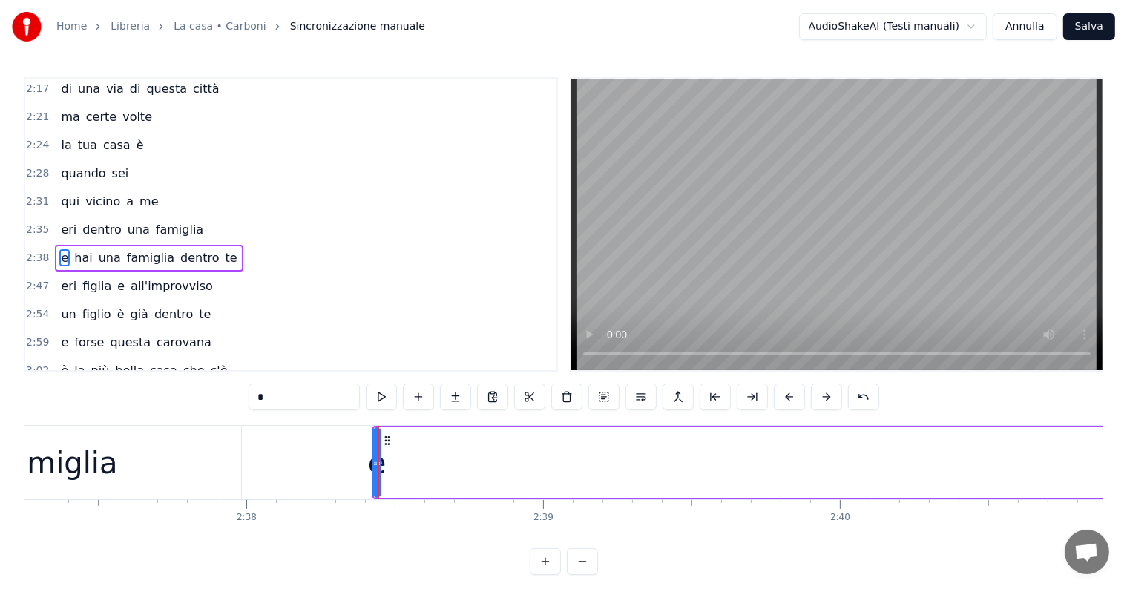
scroll to position [796, 0]
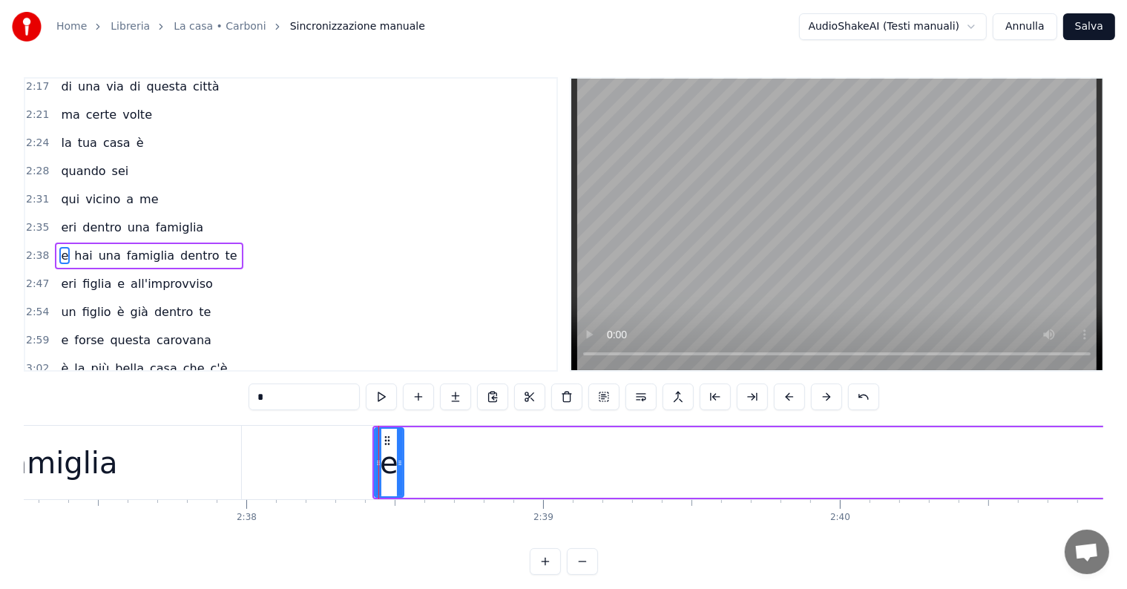
drag, startPoint x: 376, startPoint y: 460, endPoint x: 401, endPoint y: 463, distance: 24.7
click at [401, 463] on icon at bounding box center [400, 463] width 6 height 12
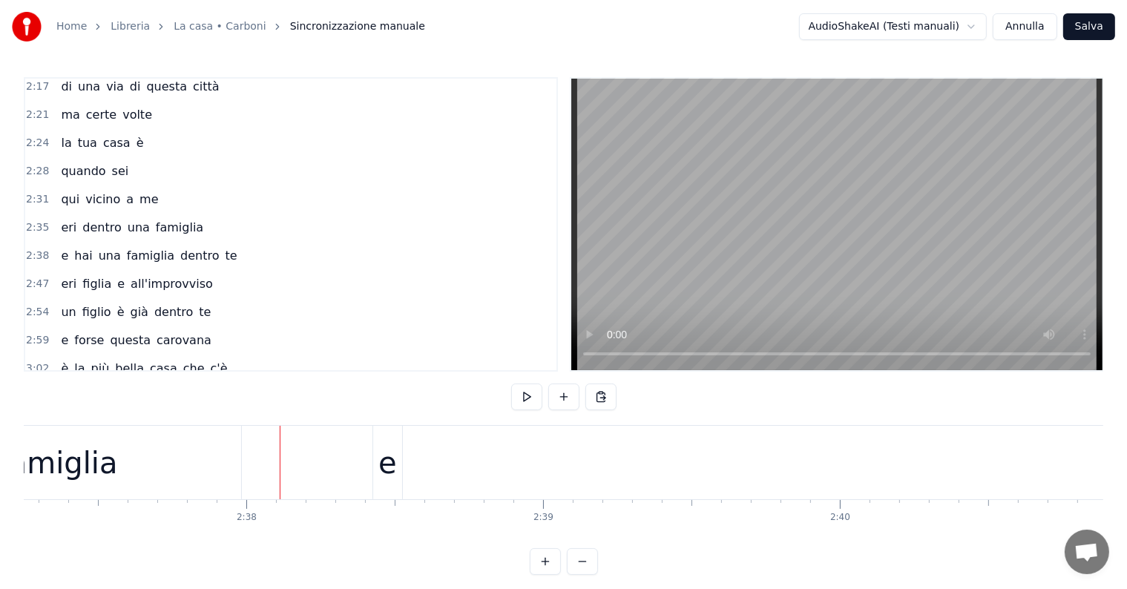
click at [389, 441] on div "e" at bounding box center [387, 463] width 19 height 45
click at [393, 473] on div "e" at bounding box center [387, 463] width 19 height 45
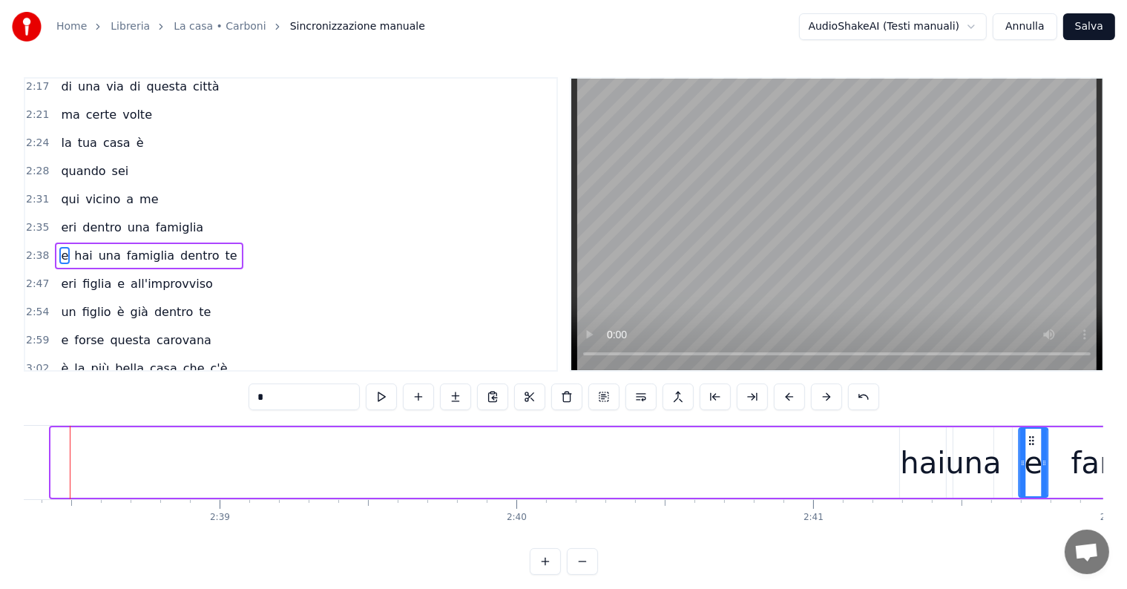
scroll to position [0, 47054]
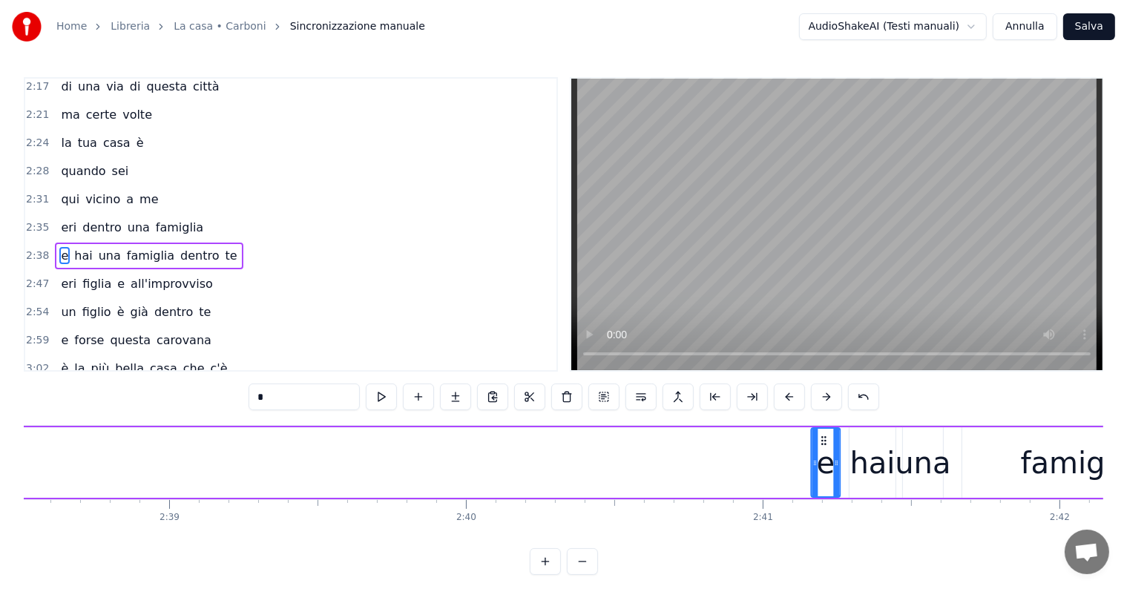
drag, startPoint x: 385, startPoint y: 438, endPoint x: 822, endPoint y: 454, distance: 437.4
click at [822, 454] on div "e" at bounding box center [826, 463] width 27 height 68
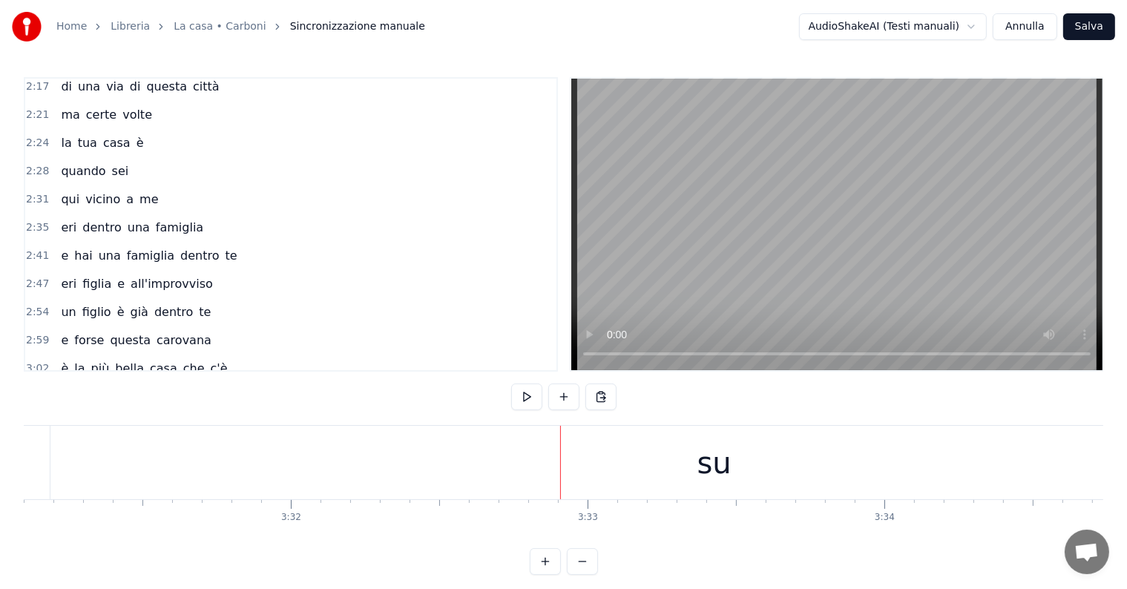
scroll to position [800, 0]
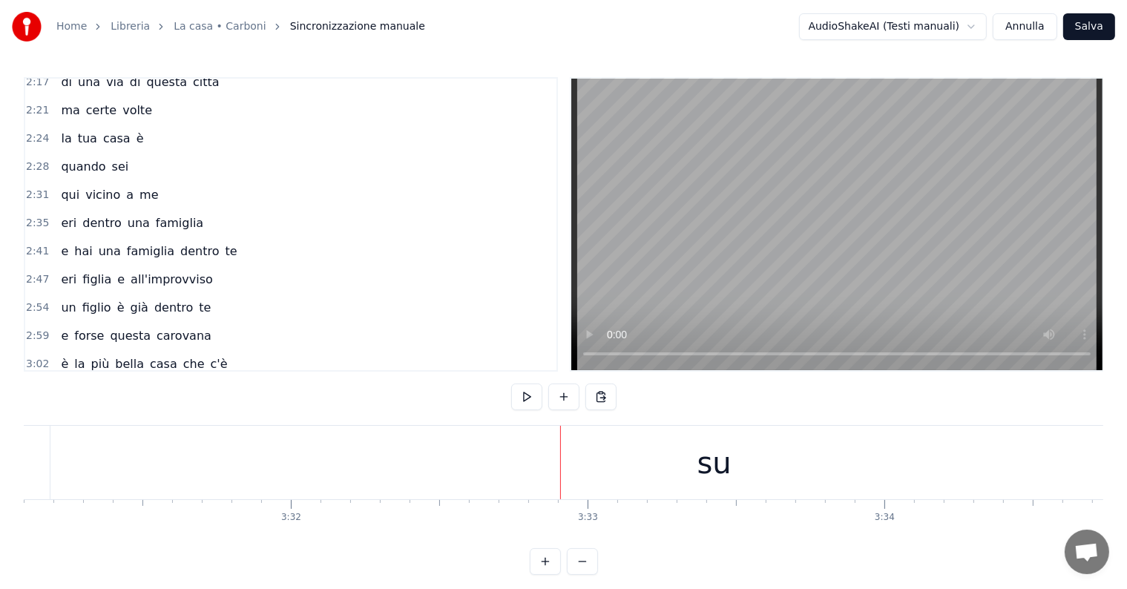
click at [712, 473] on div "su" at bounding box center [715, 463] width 34 height 45
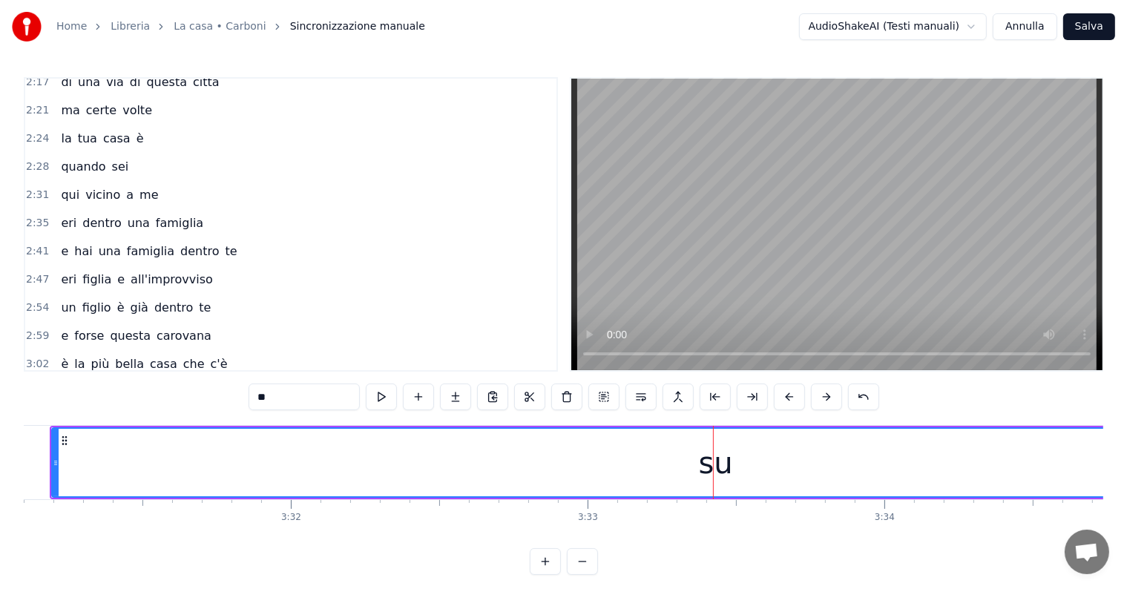
scroll to position [22, 0]
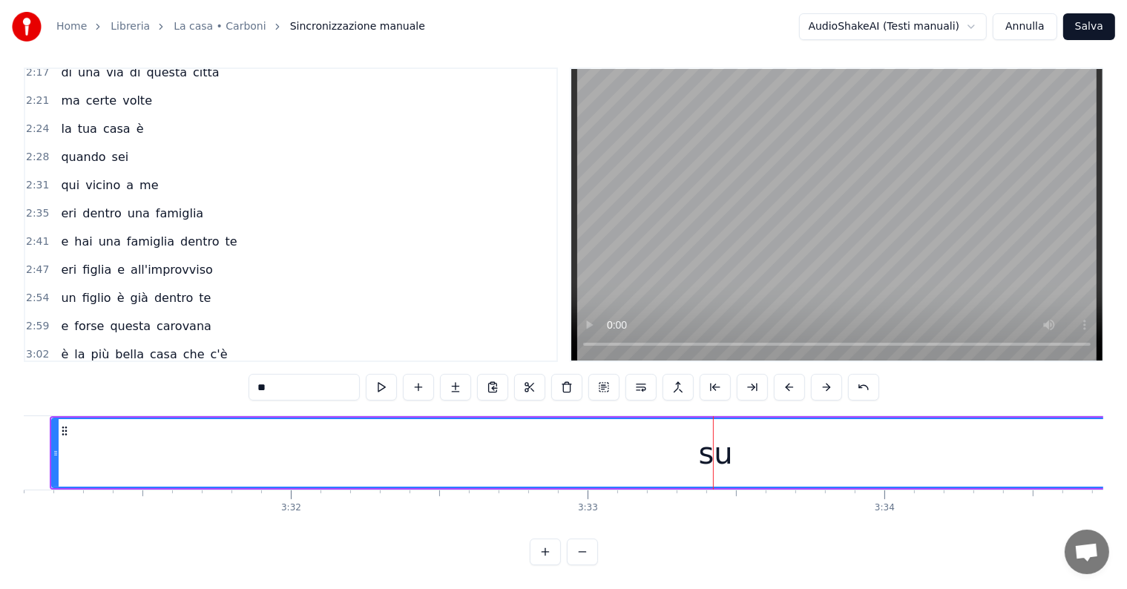
click at [62, 313] on div "e forse questa carovana" at bounding box center [136, 326] width 162 height 27
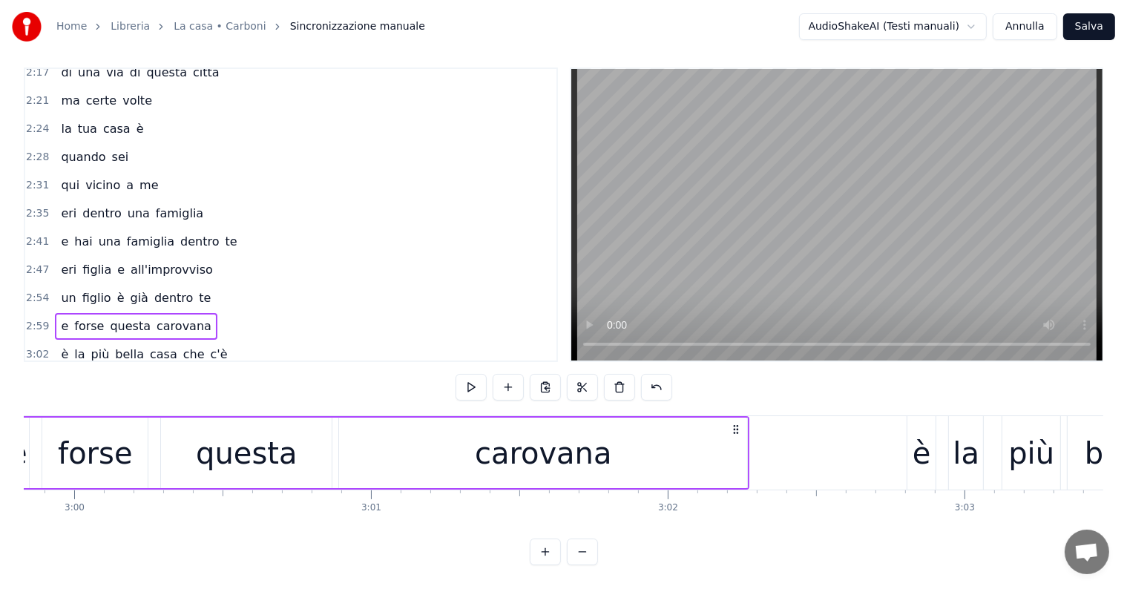
scroll to position [0, 53289]
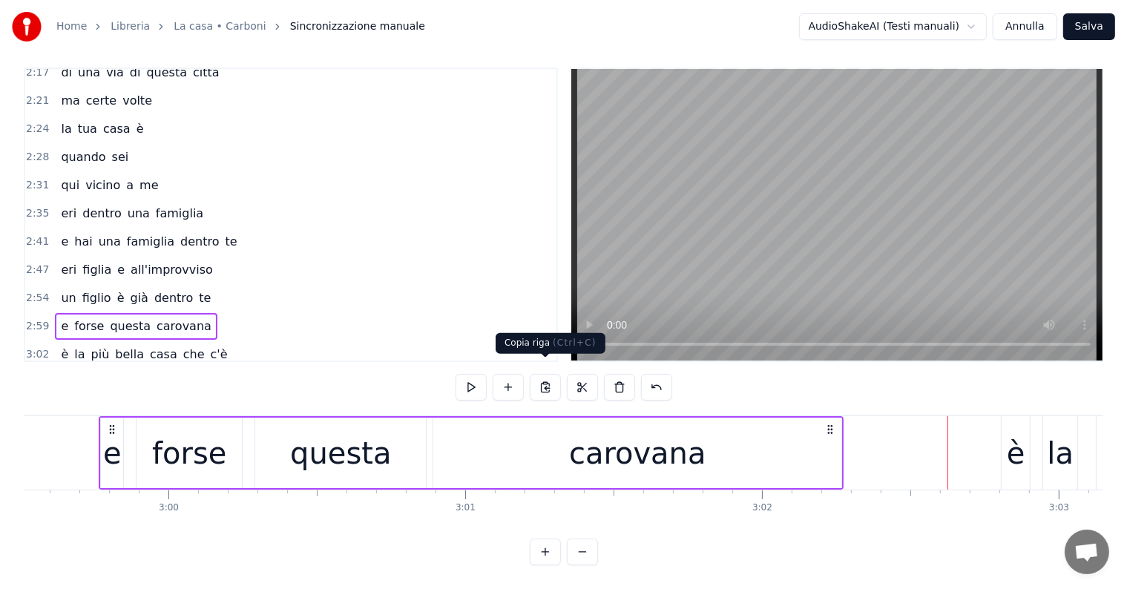
click at [544, 374] on button at bounding box center [545, 387] width 31 height 27
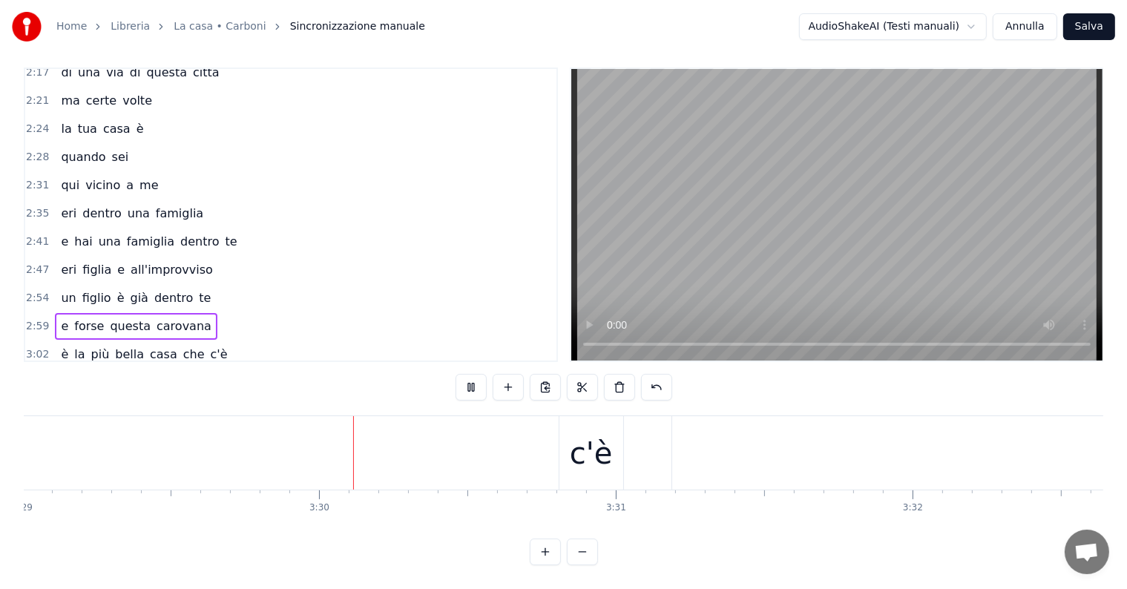
scroll to position [0, 62085]
click at [561, 466] on div "c'è" at bounding box center [551, 452] width 64 height 73
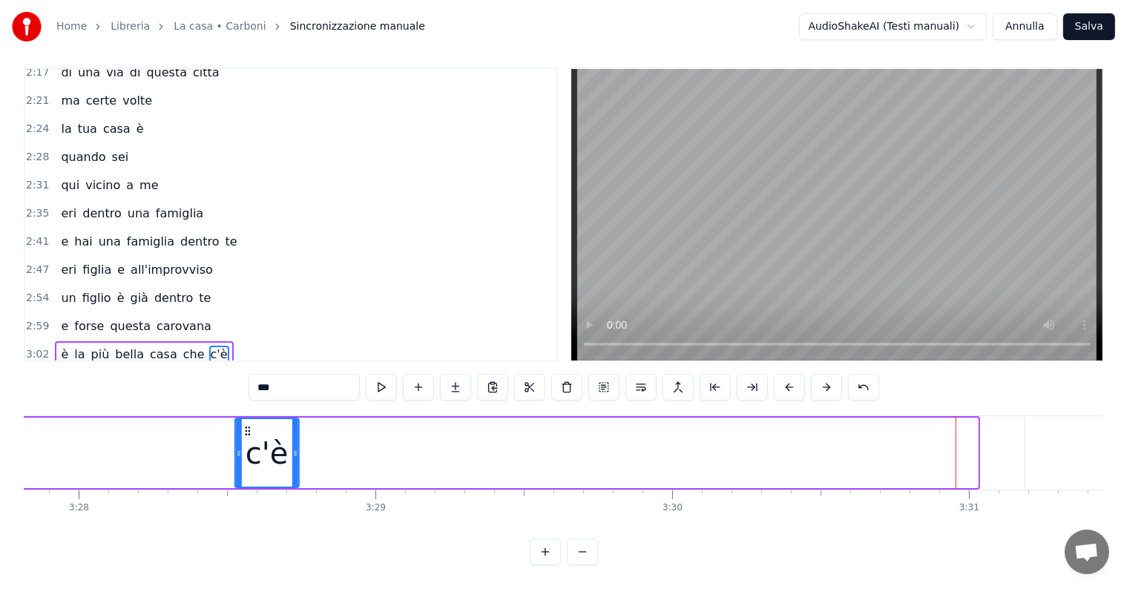
drag, startPoint x: 528, startPoint y: 416, endPoint x: 201, endPoint y: 441, distance: 328.3
click at [235, 441] on div "c'è" at bounding box center [266, 453] width 62 height 68
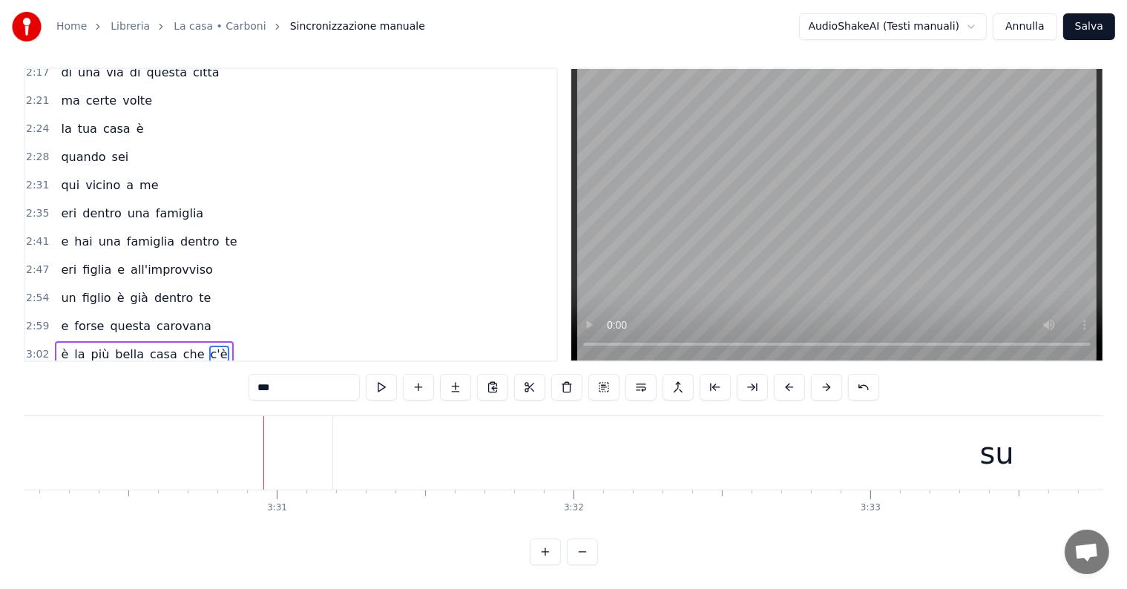
scroll to position [0, 62193]
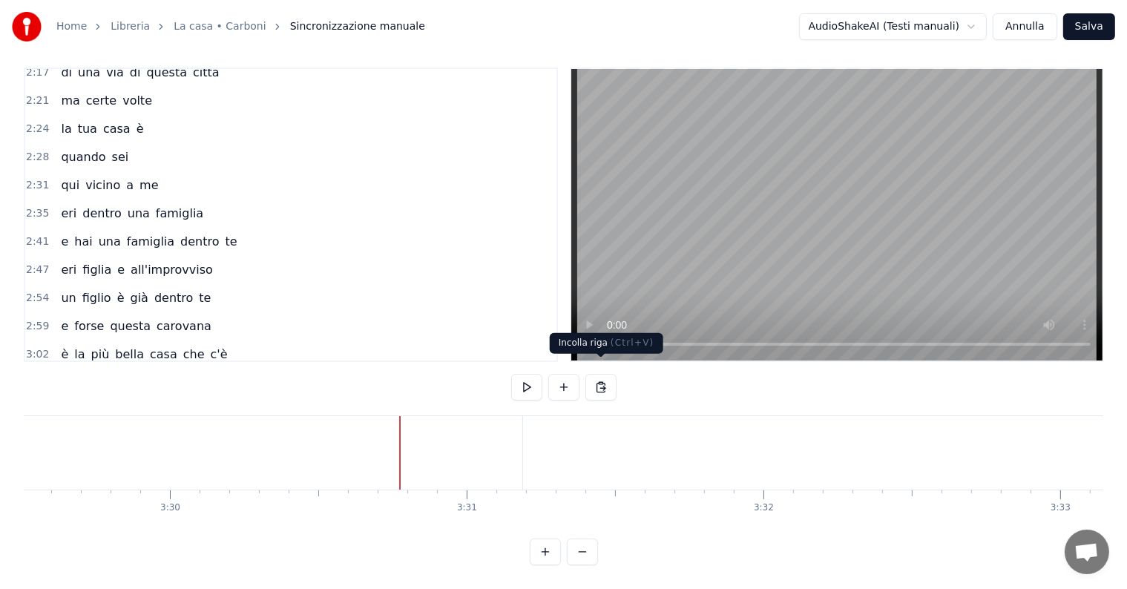
click at [608, 375] on button at bounding box center [601, 387] width 31 height 27
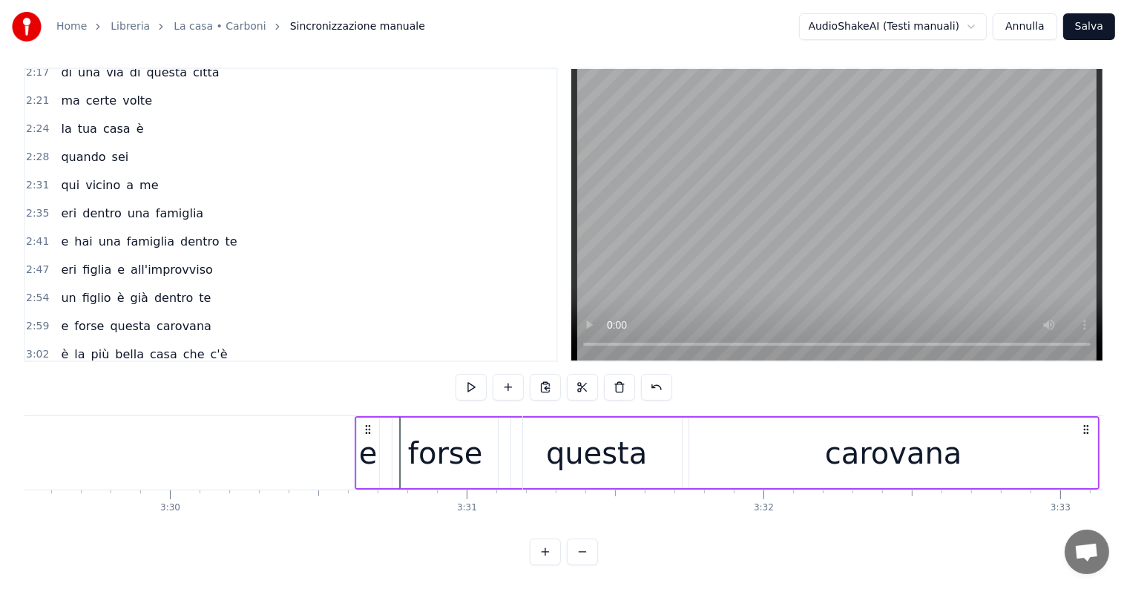
drag, startPoint x: 413, startPoint y: 415, endPoint x: 368, endPoint y: 416, distance: 44.5
click at [368, 424] on icon at bounding box center [368, 430] width 12 height 12
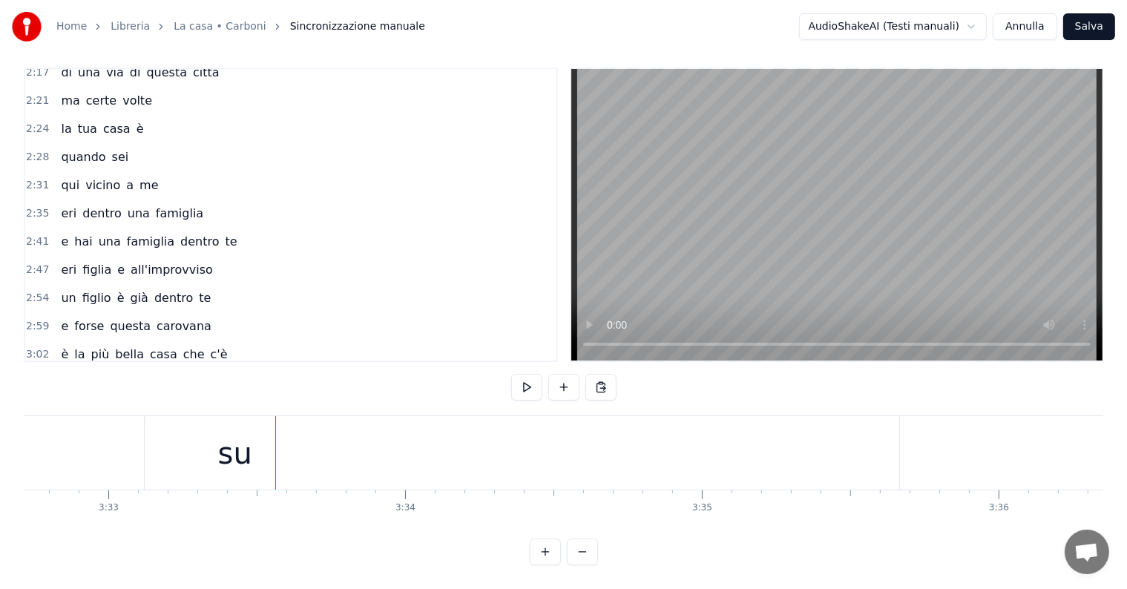
scroll to position [0, 63159]
click at [229, 453] on div "su" at bounding box center [222, 453] width 34 height 45
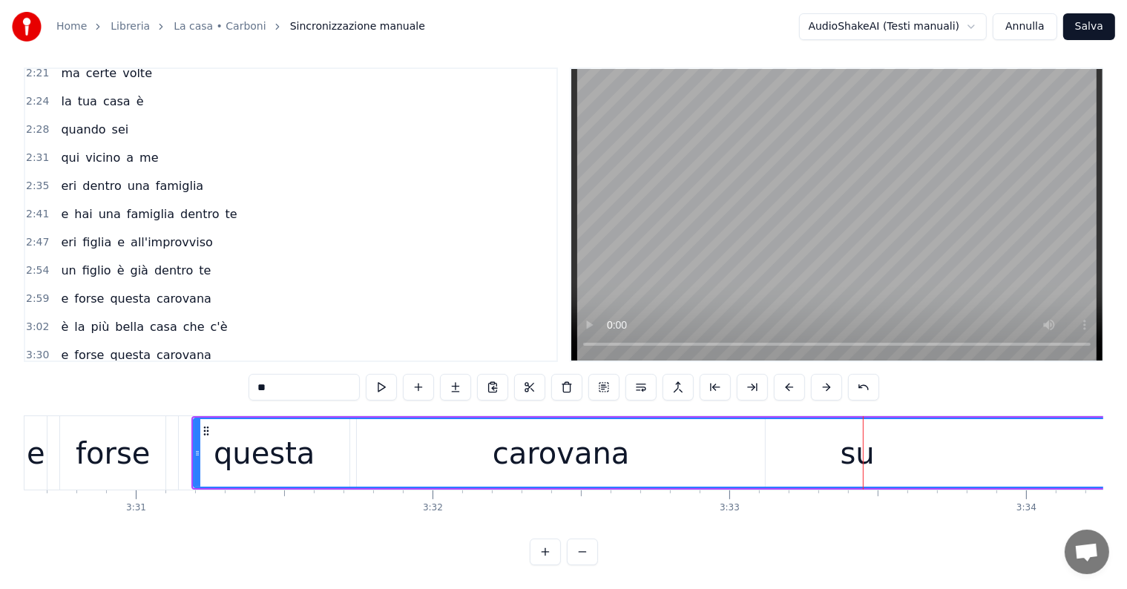
scroll to position [0, 62430]
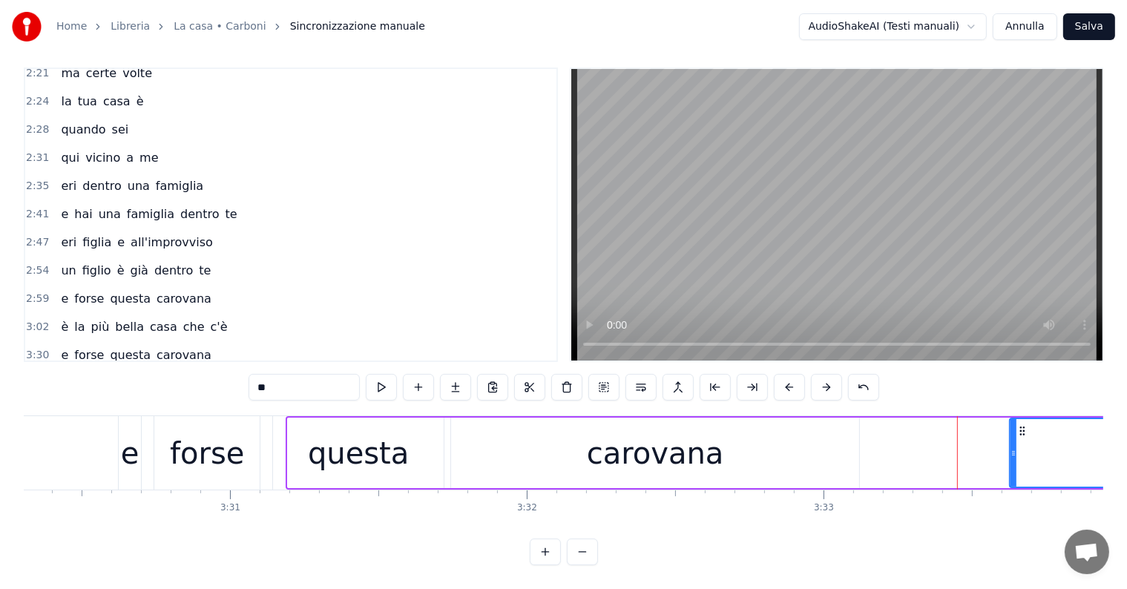
drag, startPoint x: 292, startPoint y: 413, endPoint x: 1014, endPoint y: 430, distance: 722.3
click at [1014, 430] on div at bounding box center [1014, 453] width 6 height 68
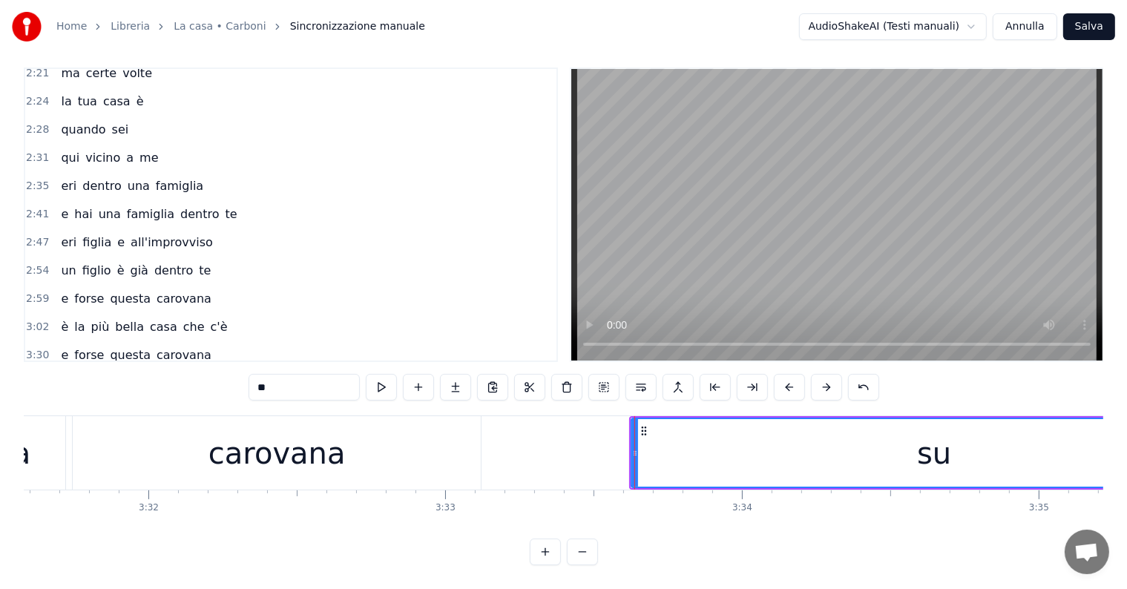
scroll to position [0, 63045]
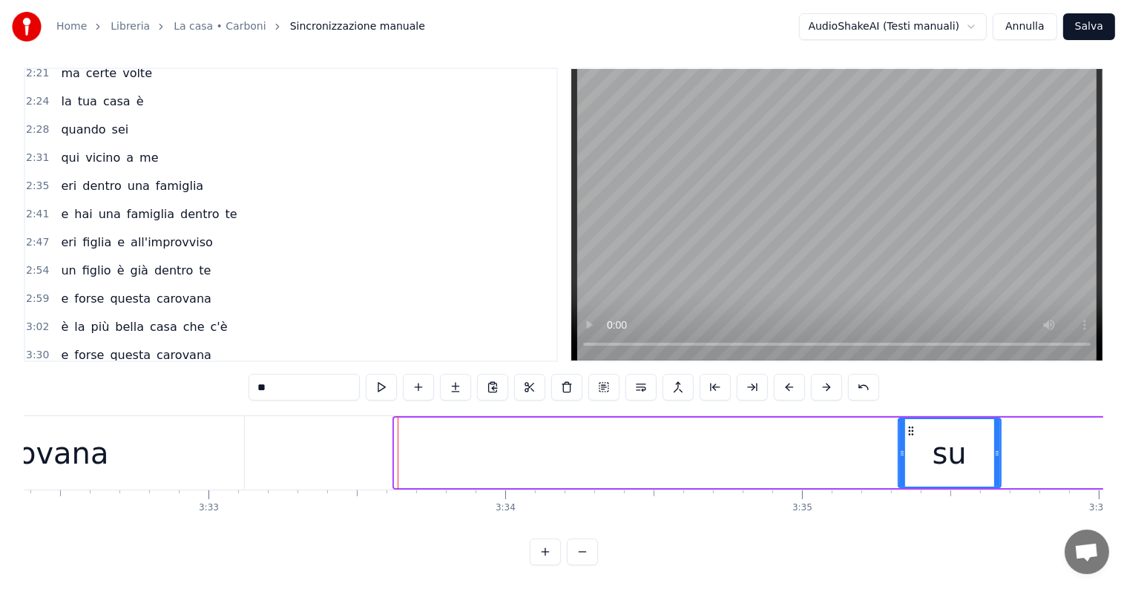
drag, startPoint x: 395, startPoint y: 426, endPoint x: 905, endPoint y: 426, distance: 509.8
click at [905, 426] on div at bounding box center [902, 453] width 6 height 68
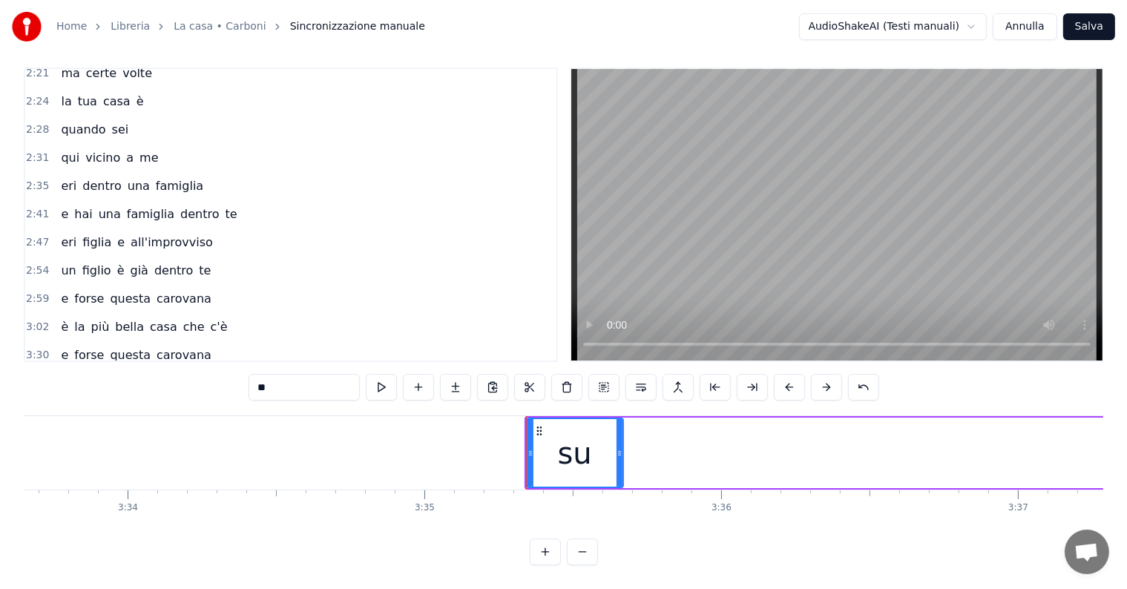
scroll to position [0, 63802]
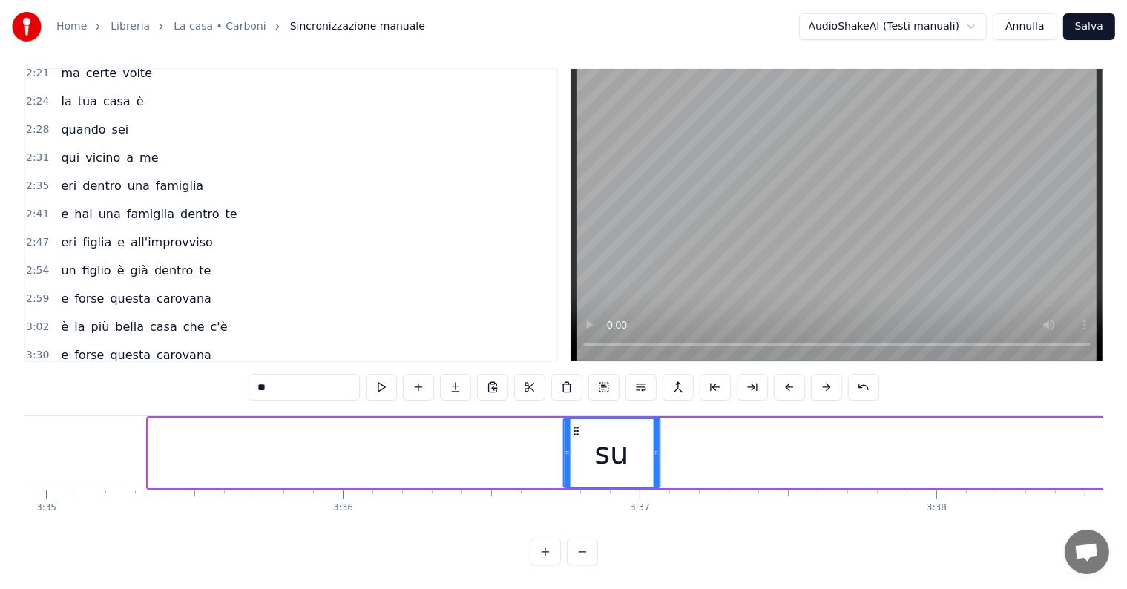
drag, startPoint x: 161, startPoint y: 415, endPoint x: 577, endPoint y: 421, distance: 415.6
click at [577, 425] on icon at bounding box center [577, 431] width 12 height 12
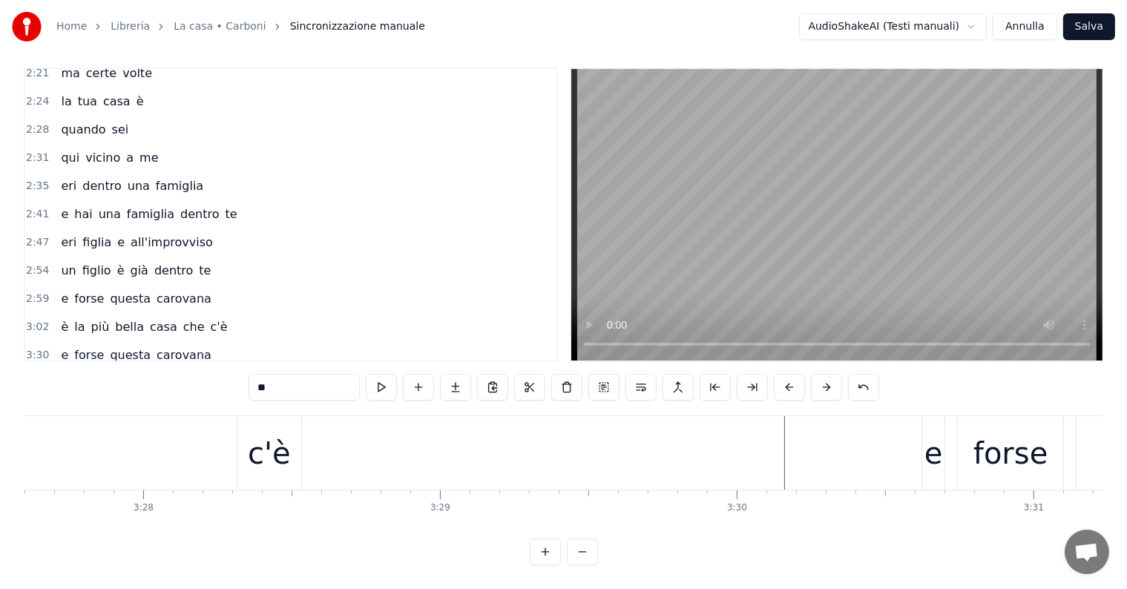
scroll to position [0, 61295]
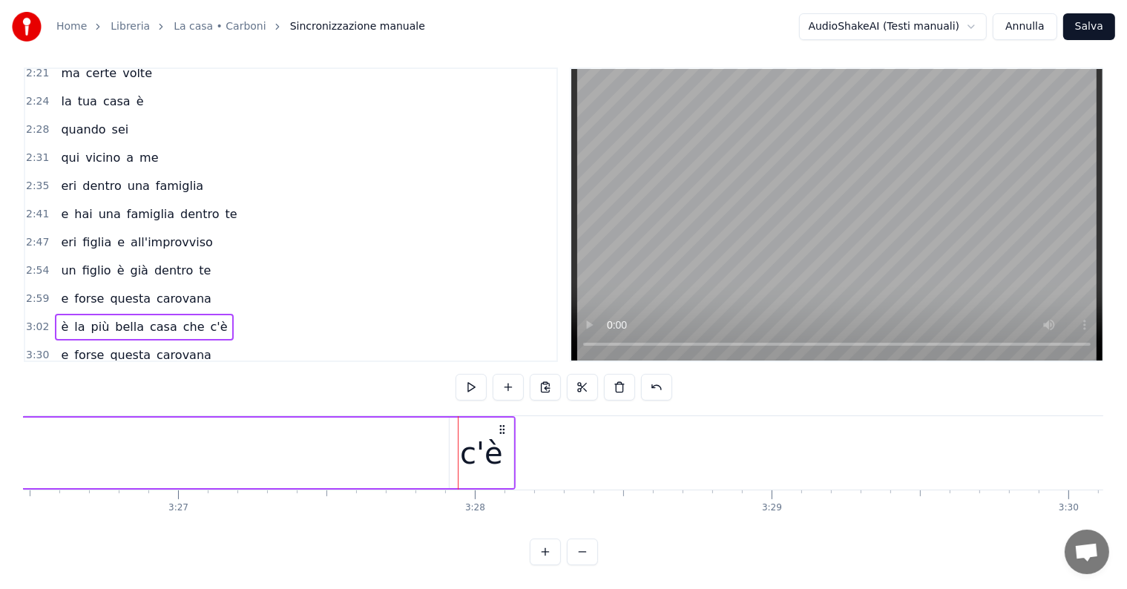
drag, startPoint x: 623, startPoint y: 413, endPoint x: 502, endPoint y: 418, distance: 121.1
click at [502, 424] on icon at bounding box center [502, 430] width 12 height 12
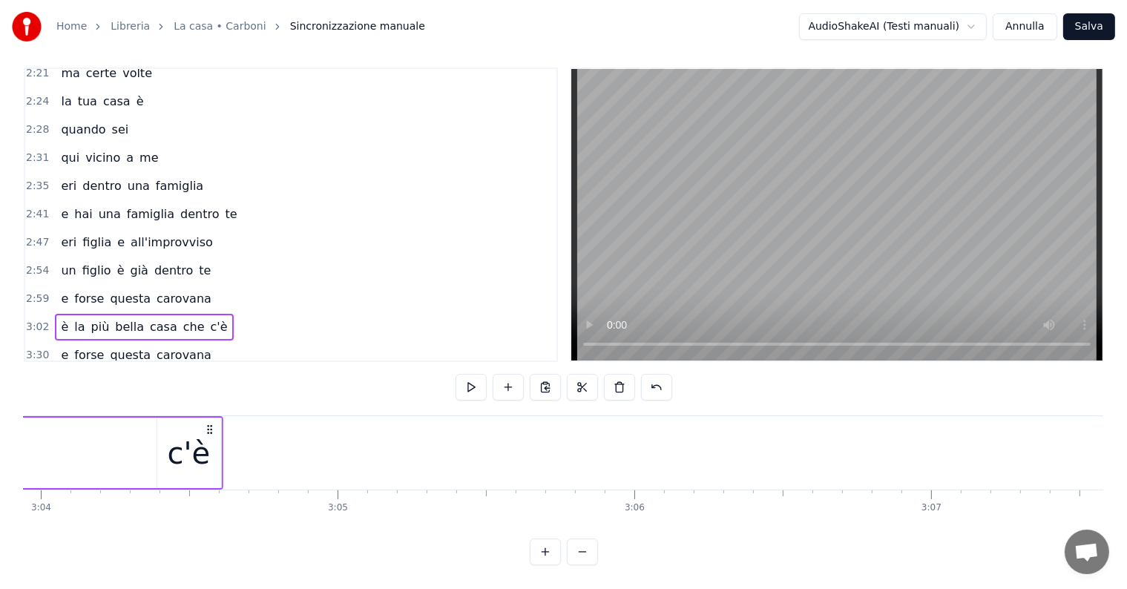
drag, startPoint x: 784, startPoint y: 412, endPoint x: 196, endPoint y: 436, distance: 589.0
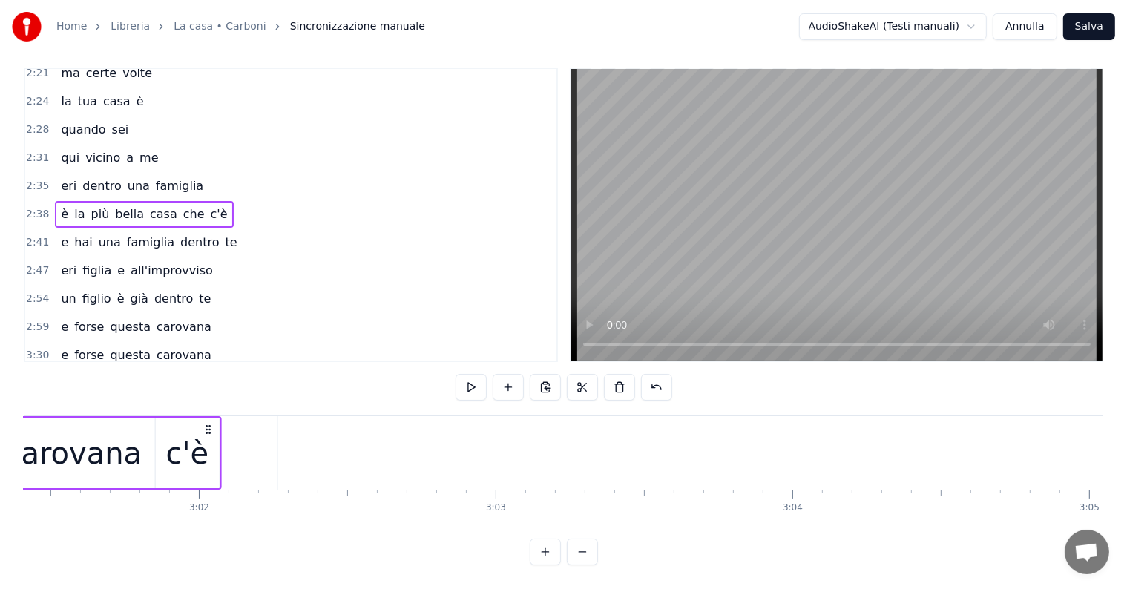
scroll to position [0, 53826]
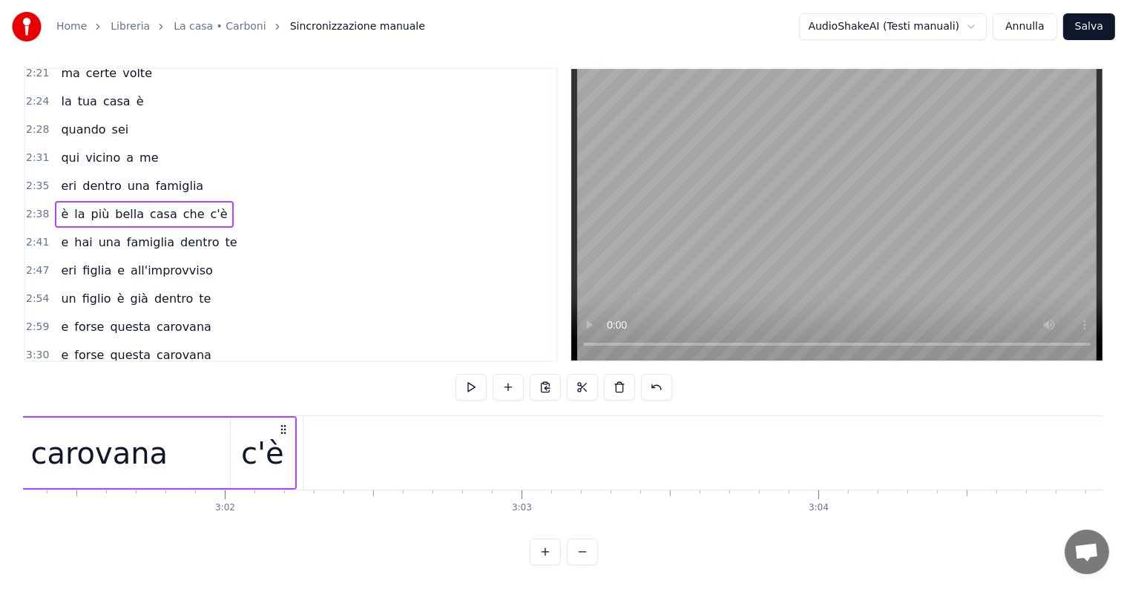
drag, startPoint x: 736, startPoint y: 413, endPoint x: 283, endPoint y: 453, distance: 455.2
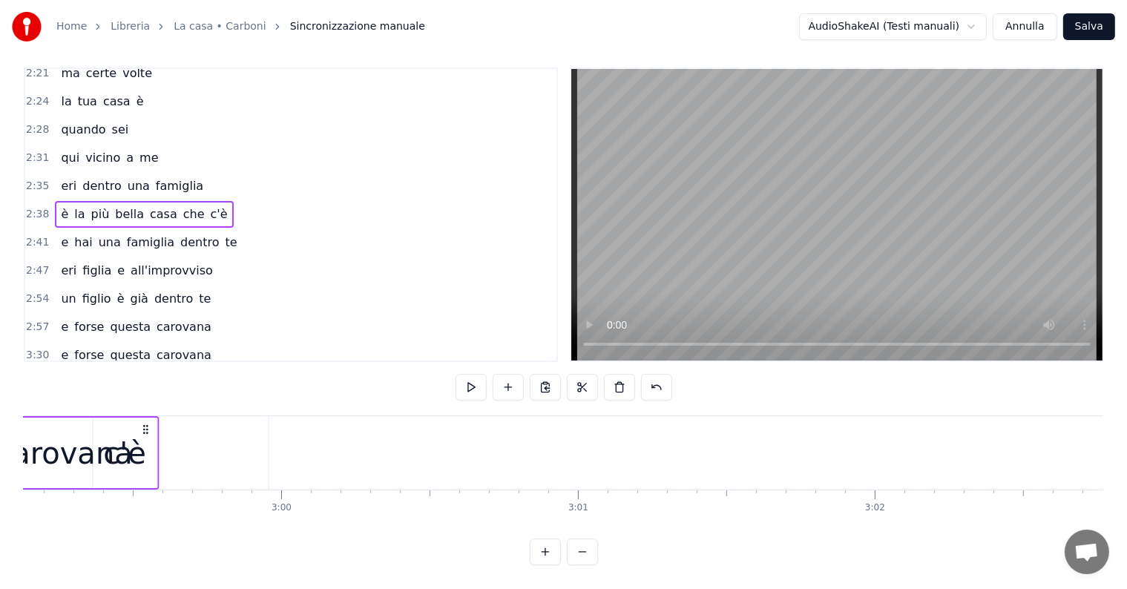
scroll to position [0, 53123]
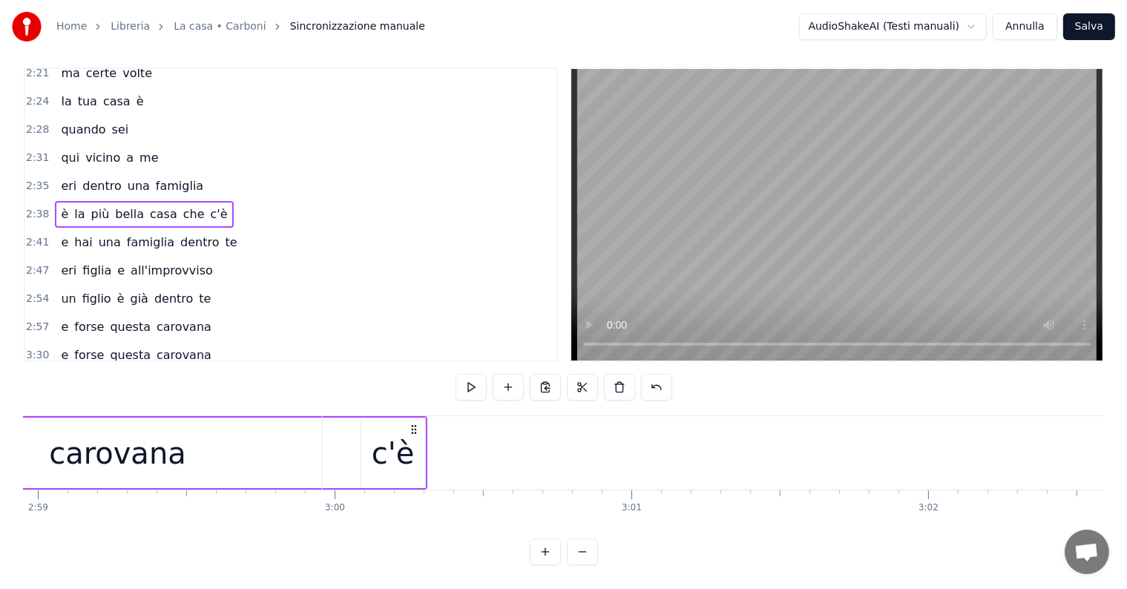
drag, startPoint x: 966, startPoint y: 414, endPoint x: 413, endPoint y: 460, distance: 555.5
click at [125, 439] on div "carovana" at bounding box center [118, 453] width 137 height 45
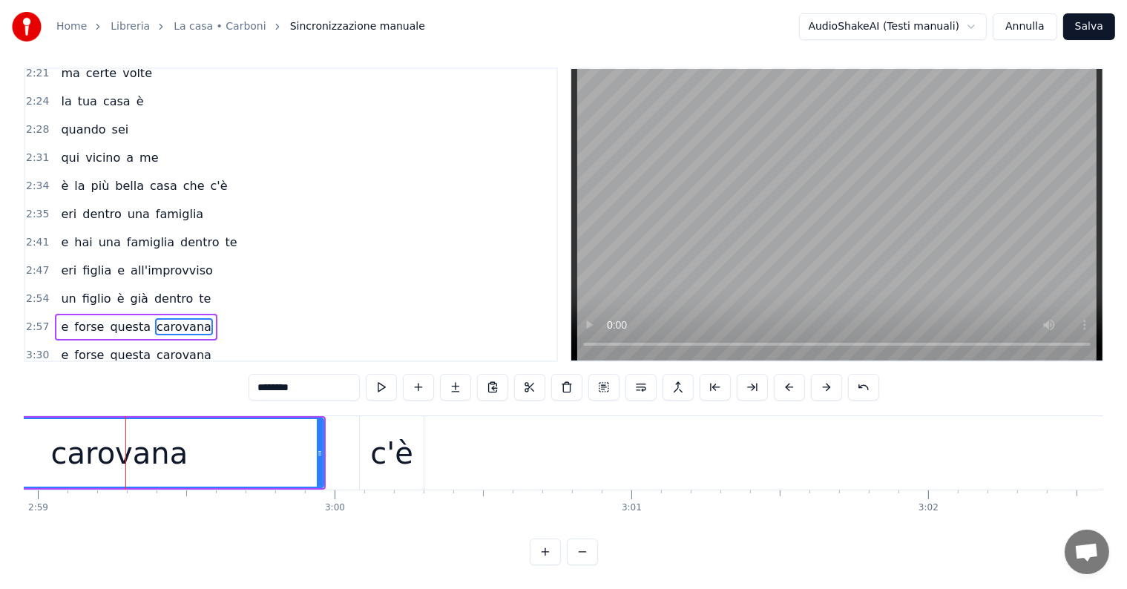
scroll to position [7, 0]
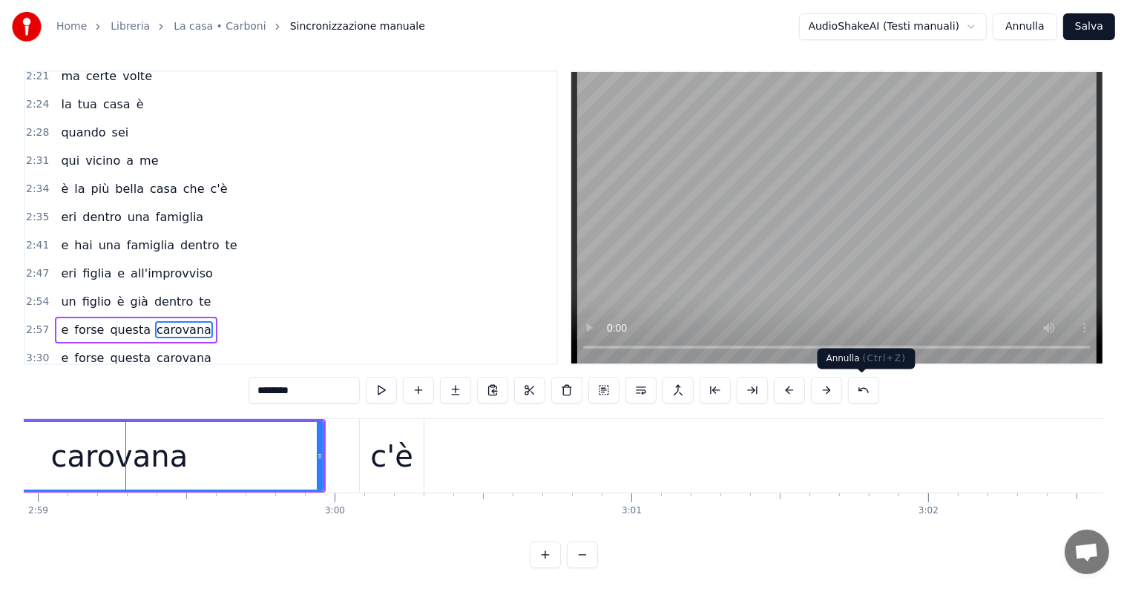
click at [860, 385] on button at bounding box center [863, 390] width 31 height 27
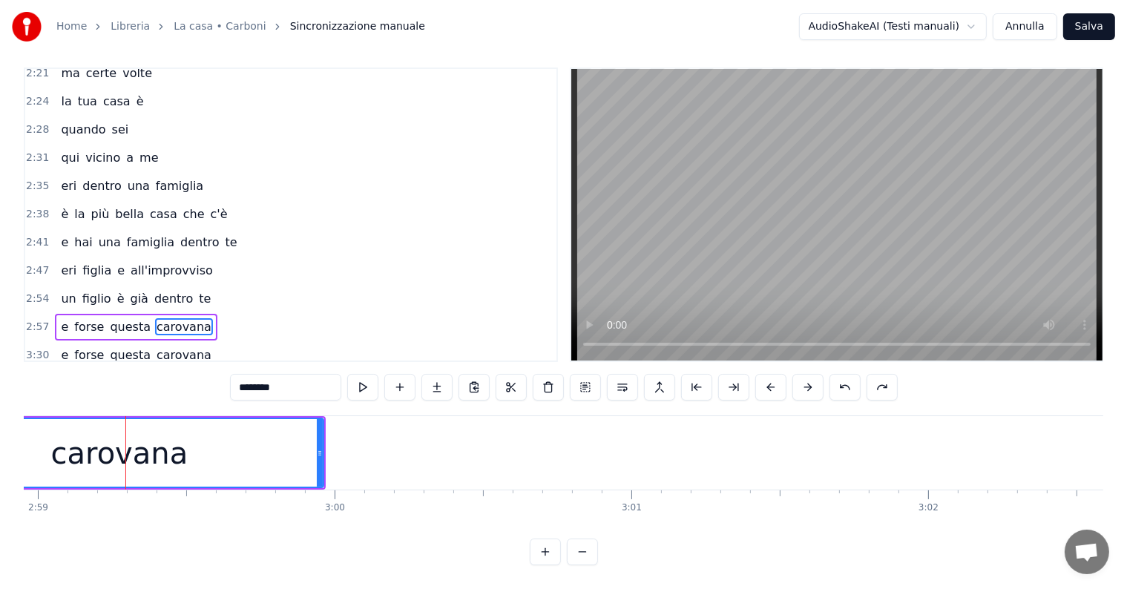
scroll to position [22, 0]
click at [844, 374] on button at bounding box center [845, 387] width 31 height 27
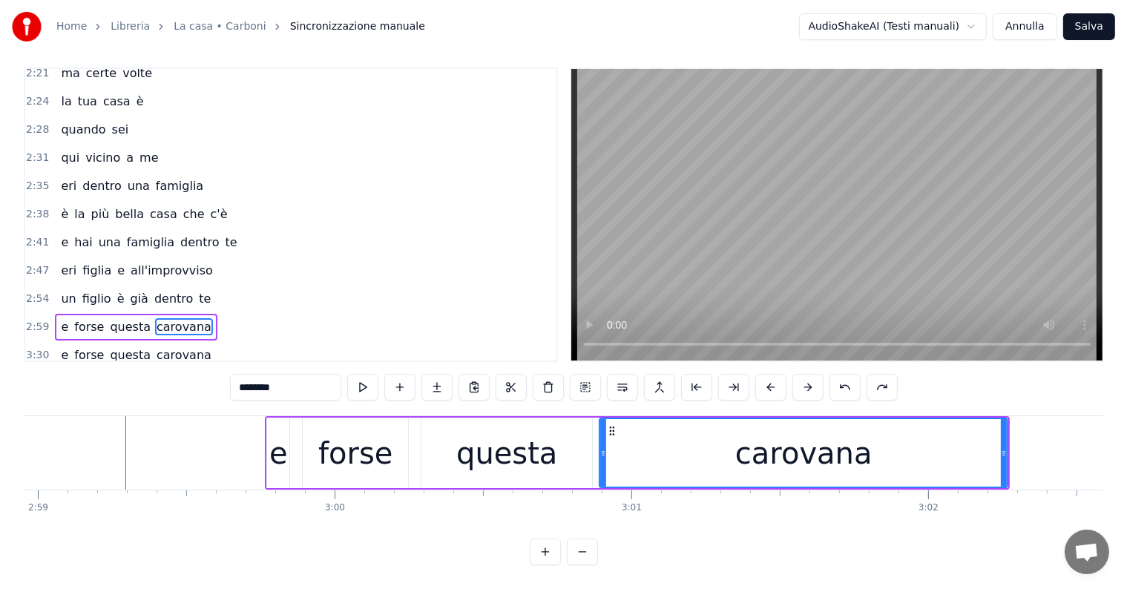
scroll to position [0, 52178]
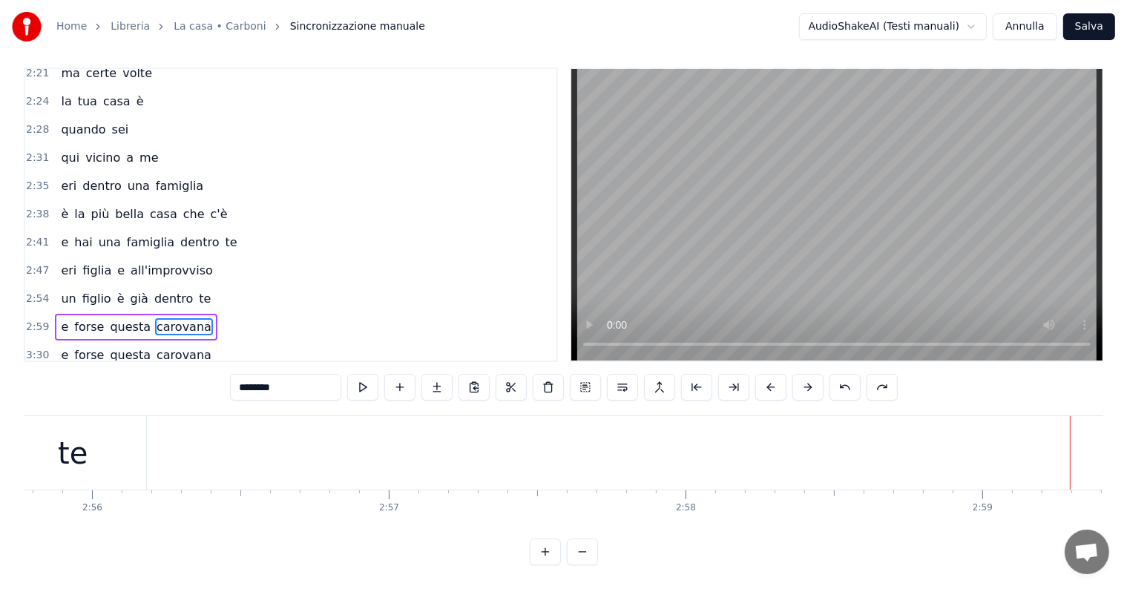
click at [73, 431] on div "te" at bounding box center [73, 453] width 30 height 45
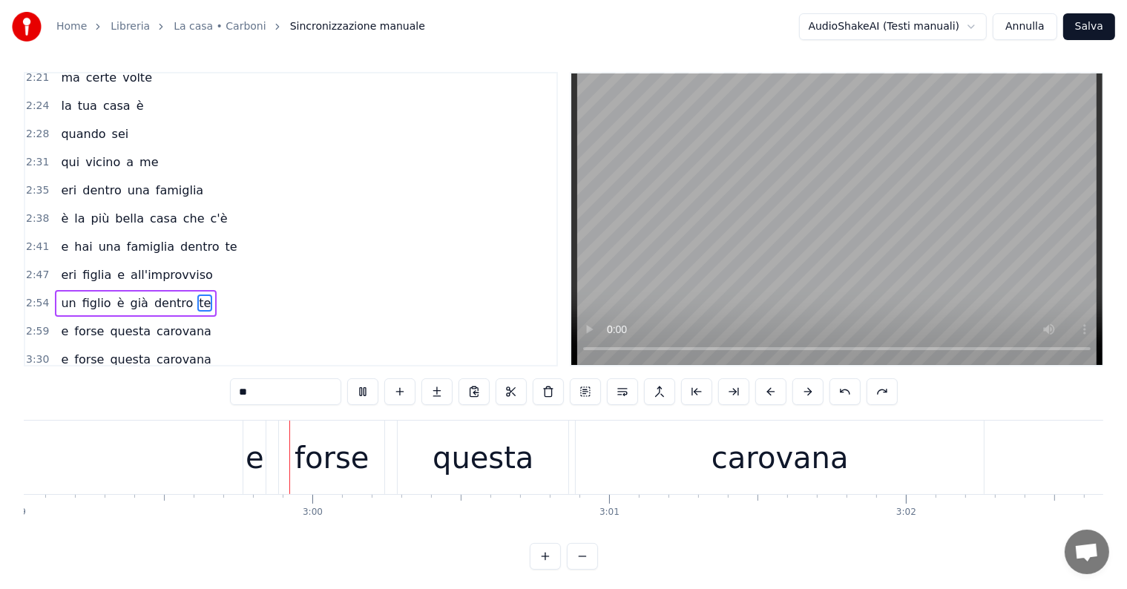
scroll to position [0, 53156]
click at [456, 453] on div "questa" at bounding box center [472, 458] width 101 height 45
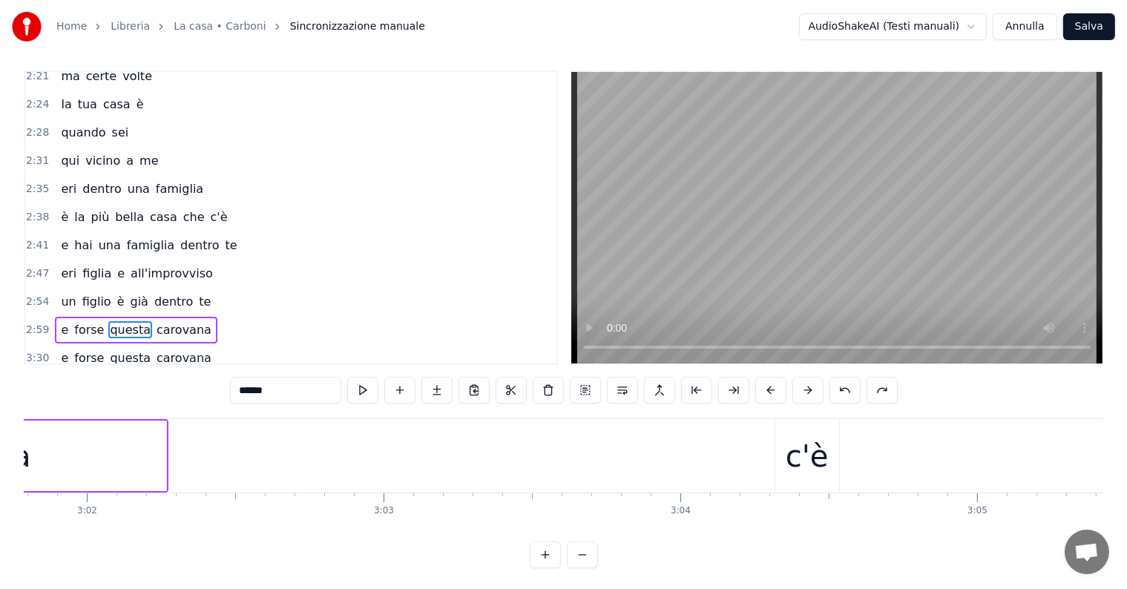
scroll to position [0, 54059]
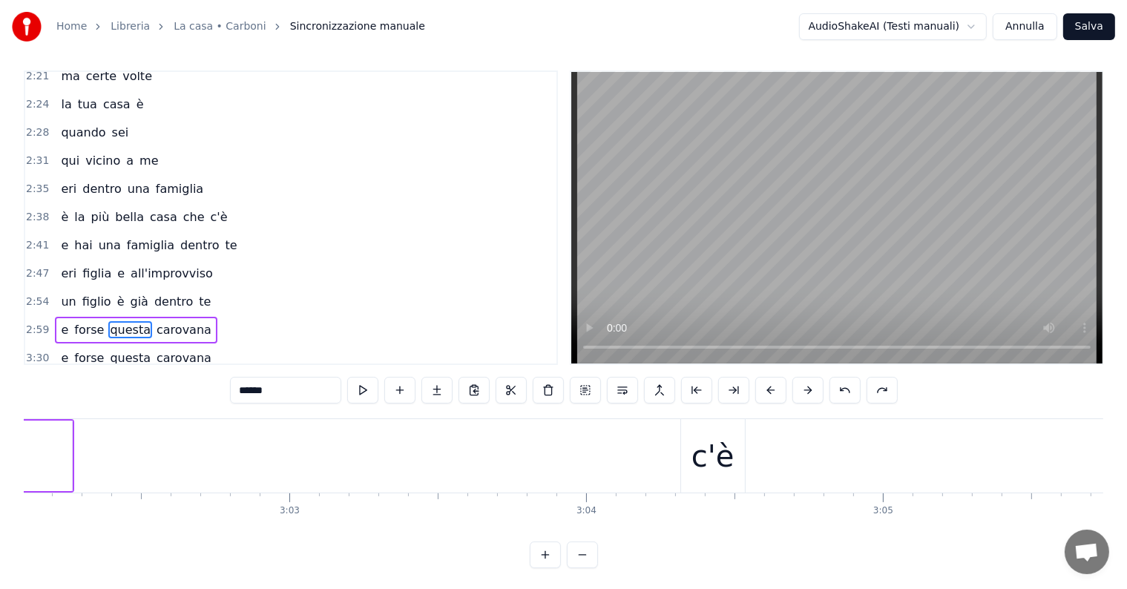
click at [739, 472] on div "c'è" at bounding box center [713, 455] width 64 height 73
type input "***"
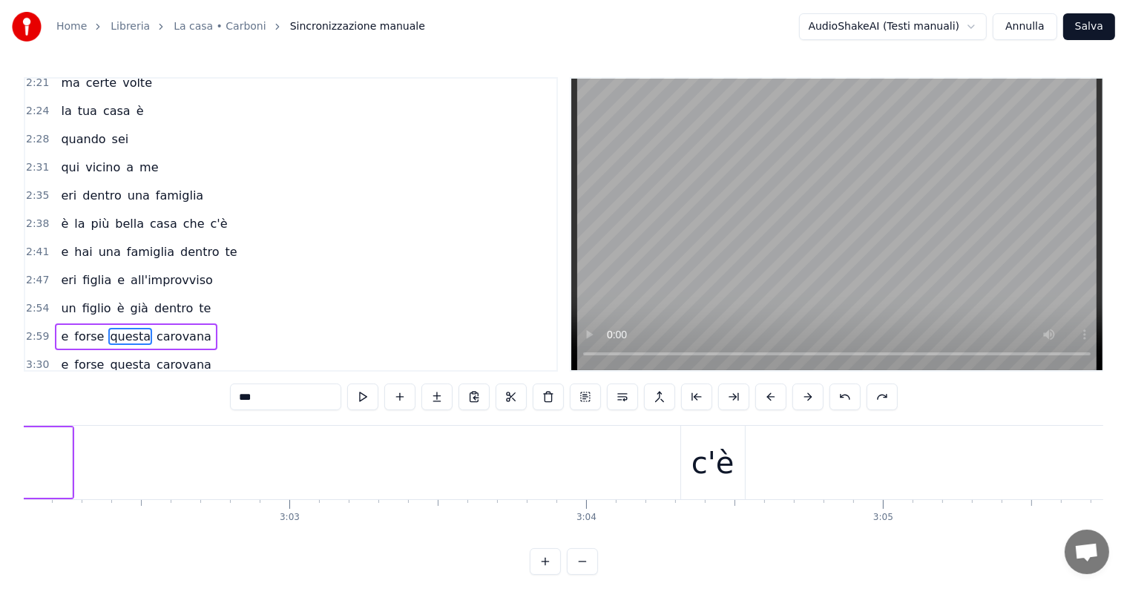
scroll to position [796, 0]
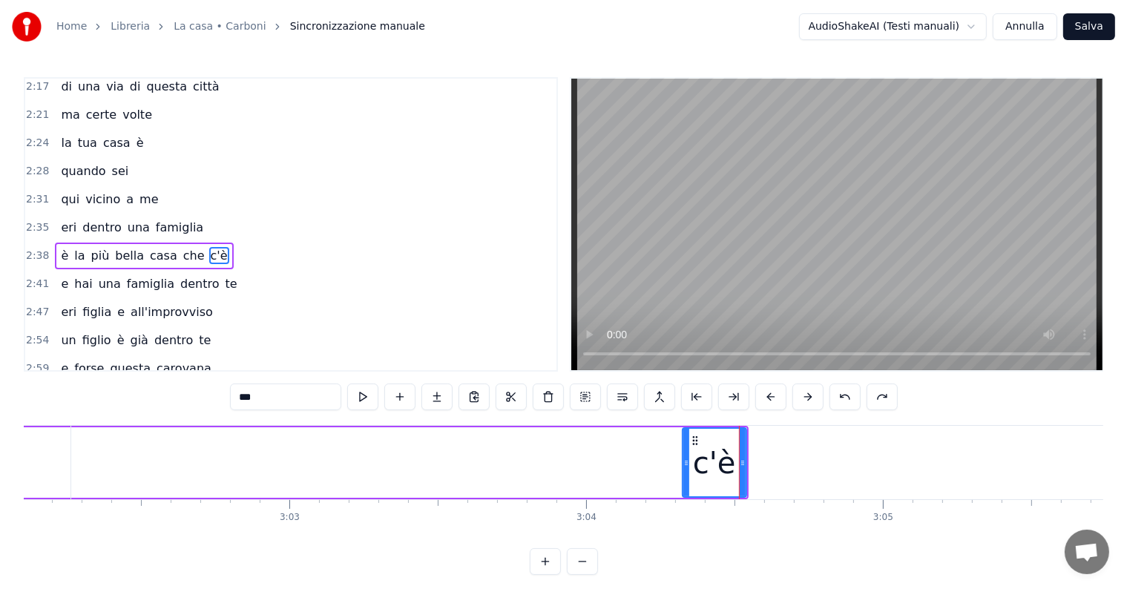
click at [56, 214] on div "2:35 eri dentro una famiglia" at bounding box center [290, 228] width 531 height 28
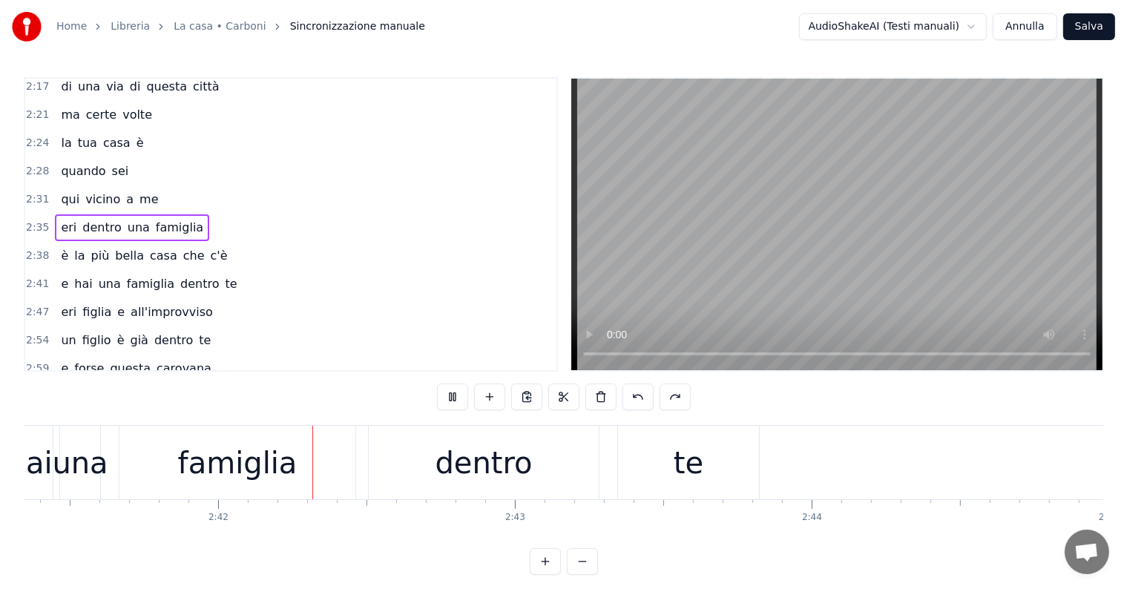
scroll to position [0, 47921]
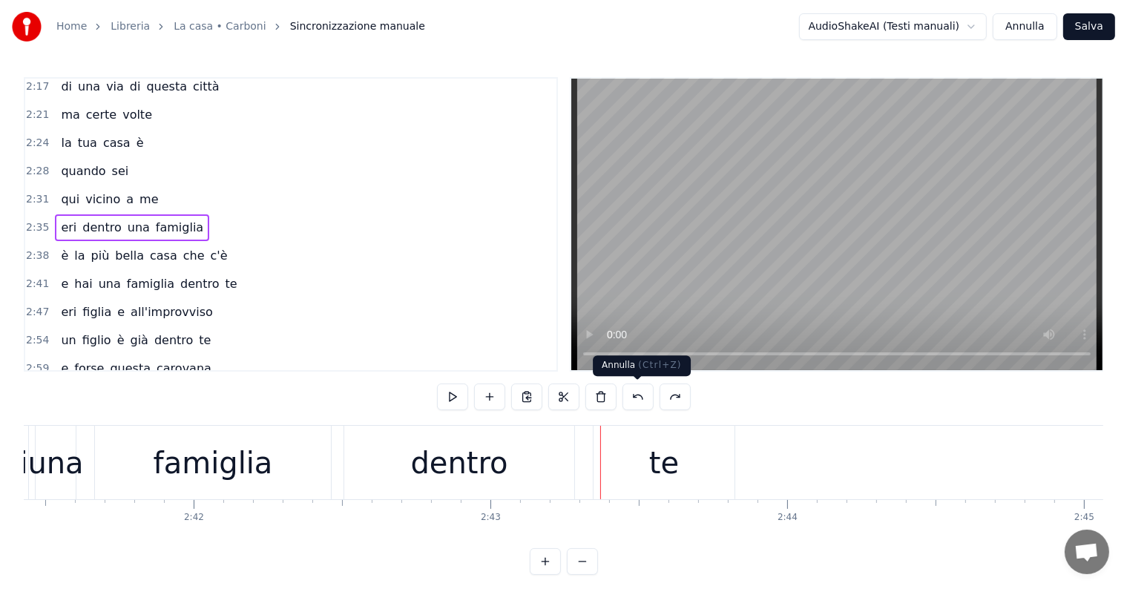
click at [640, 396] on button at bounding box center [638, 397] width 31 height 27
click at [640, 395] on button at bounding box center [638, 397] width 31 height 27
click at [65, 214] on div "2:35 eri dentro una famiglia" at bounding box center [290, 228] width 531 height 28
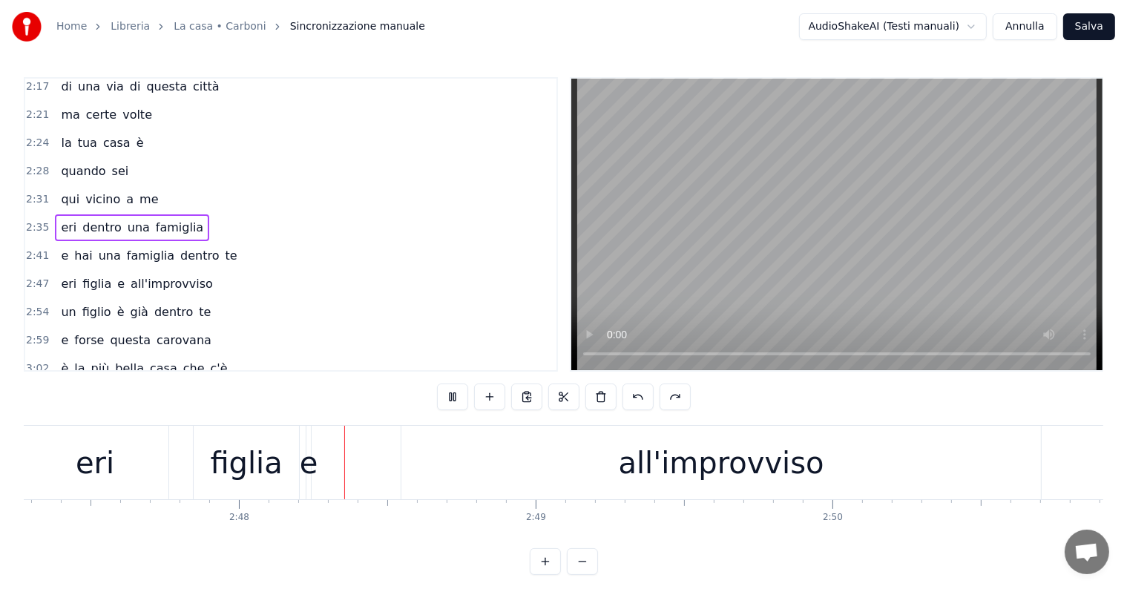
scroll to position [0, 49902]
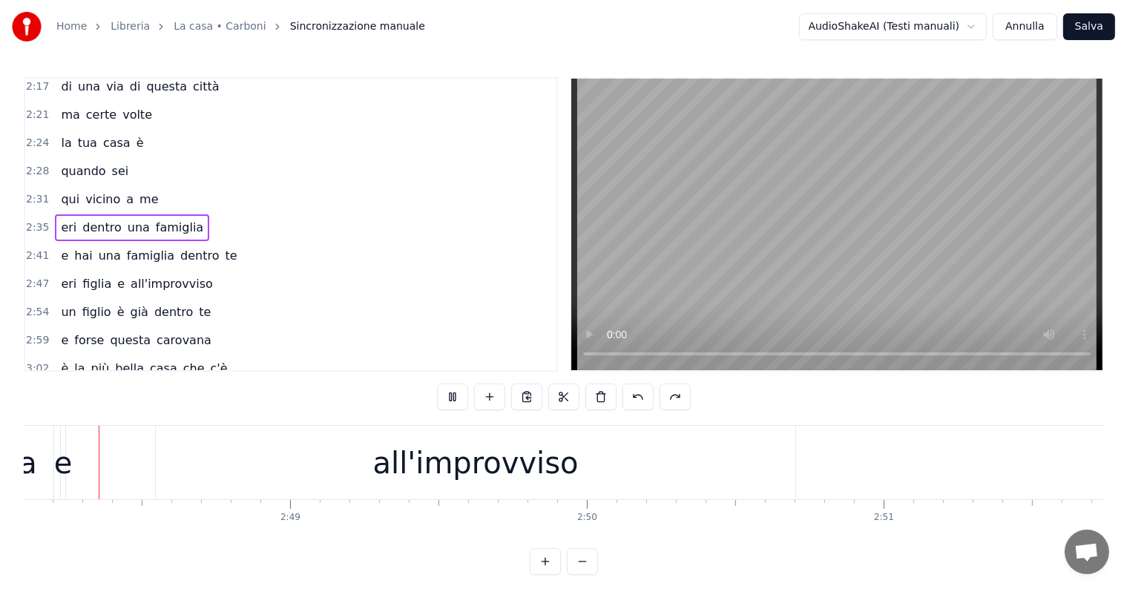
click at [122, 460] on div "eri figlia e all'improvviso" at bounding box center [287, 462] width 1024 height 73
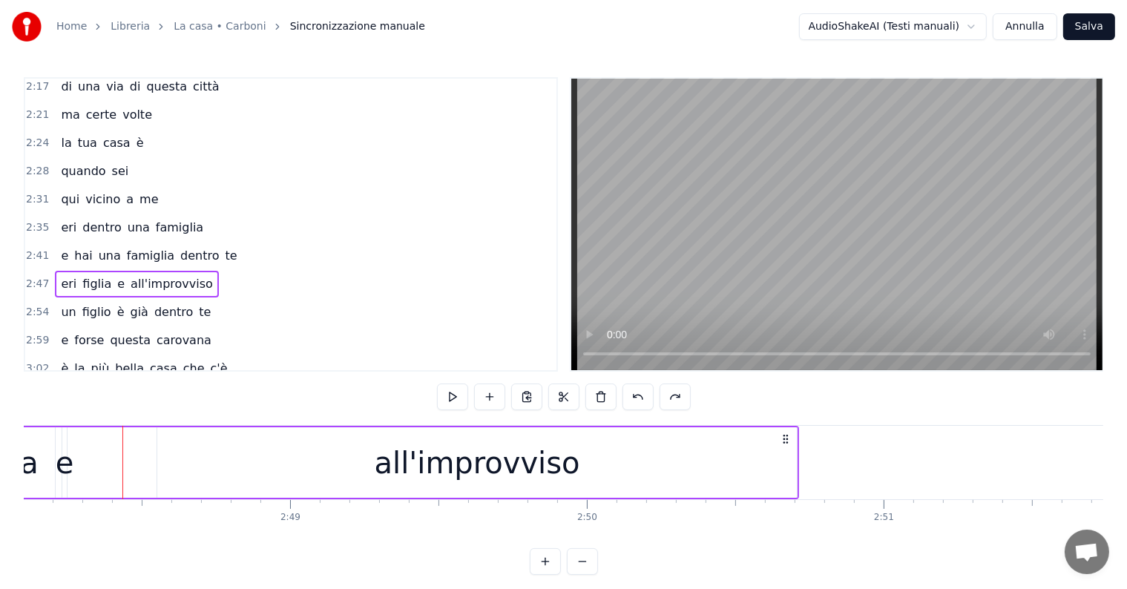
click at [85, 463] on div "eri figlia e all'improvviso" at bounding box center [287, 462] width 1024 height 73
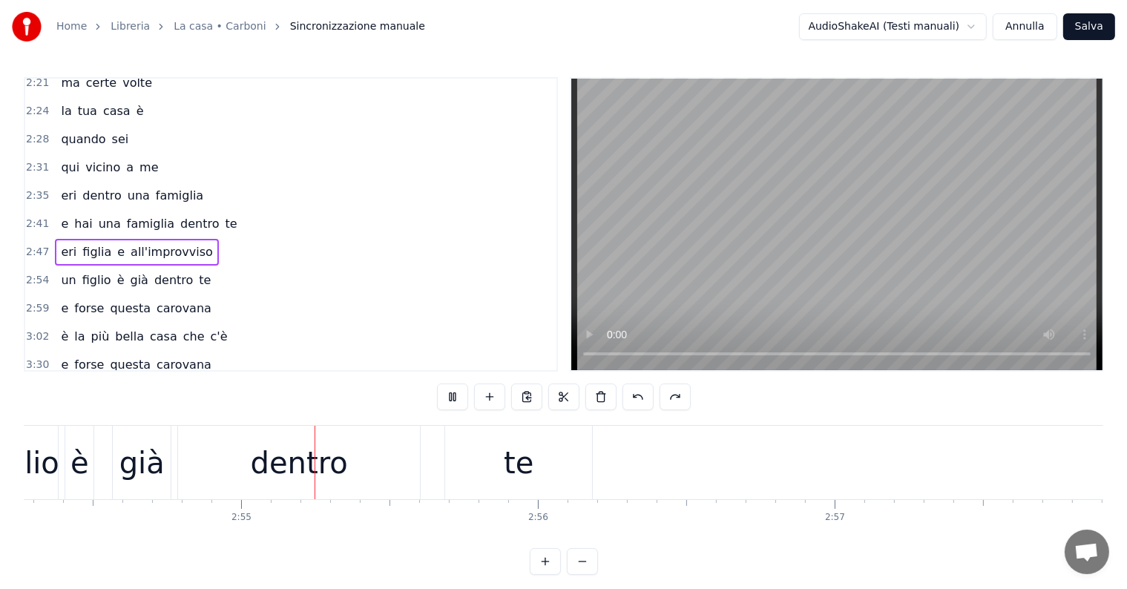
scroll to position [0, 51822]
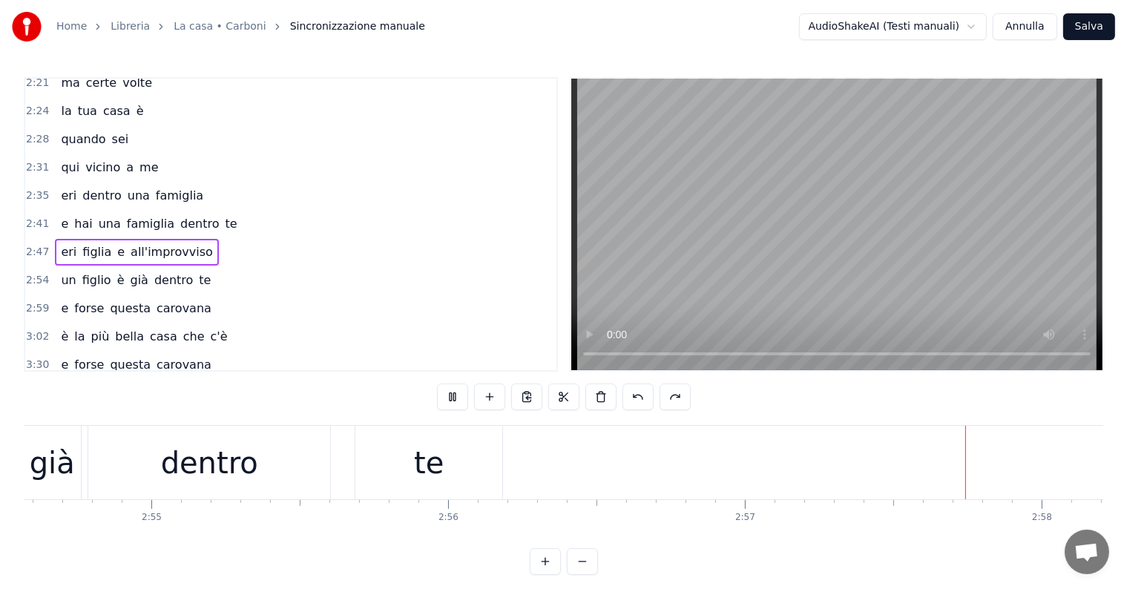
click at [163, 267] on div "un figlio è già dentro te" at bounding box center [136, 280] width 162 height 27
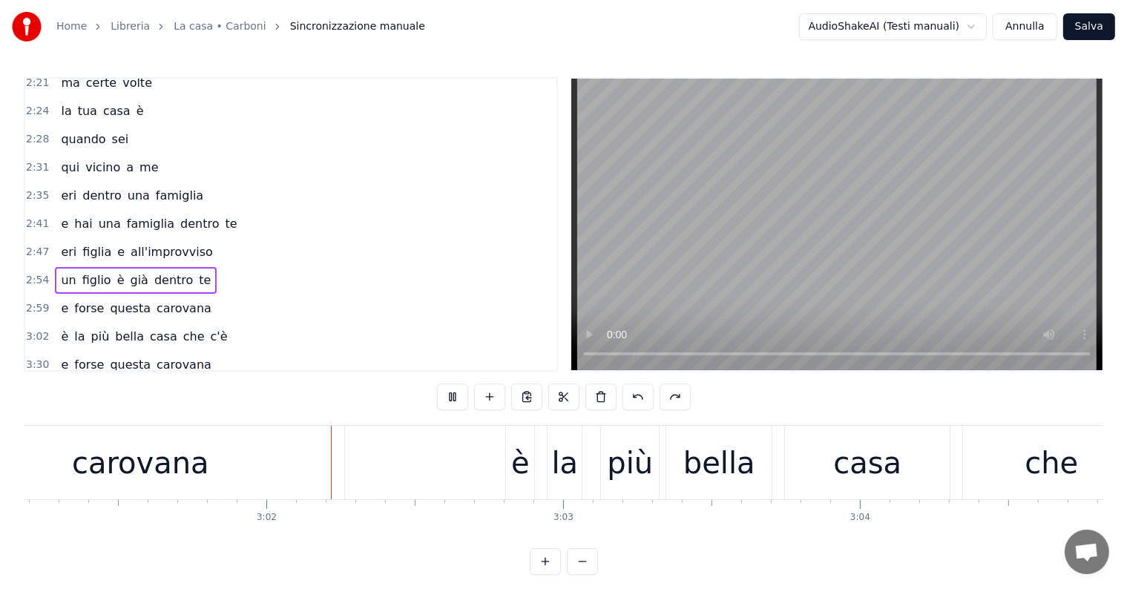
scroll to position [0, 53810]
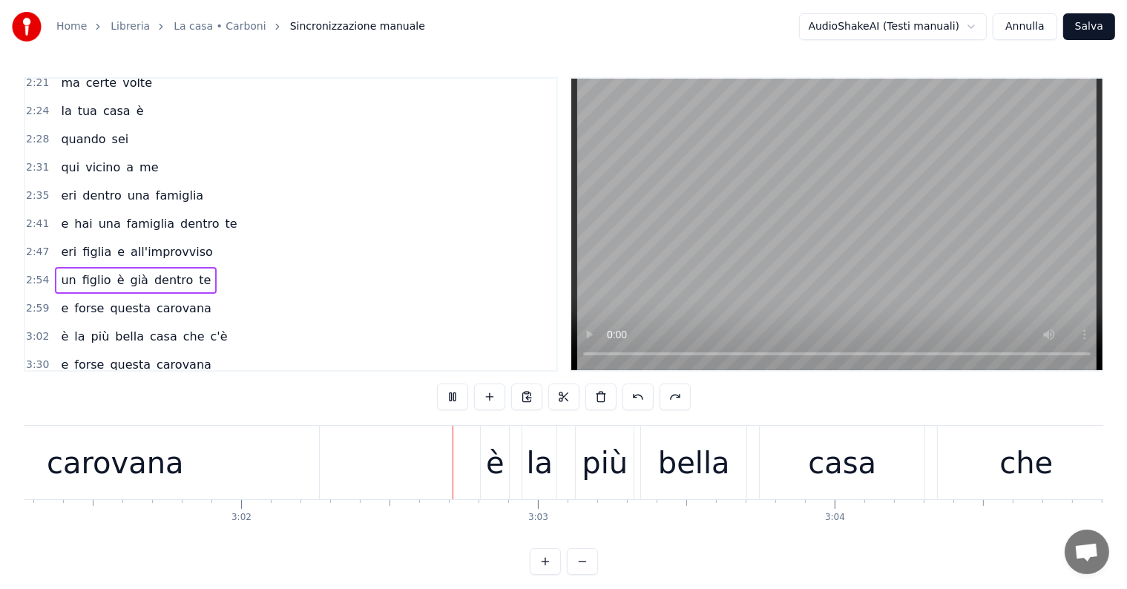
click at [154, 323] on div "3:02 è la più bella casa che c'è" at bounding box center [290, 337] width 531 height 28
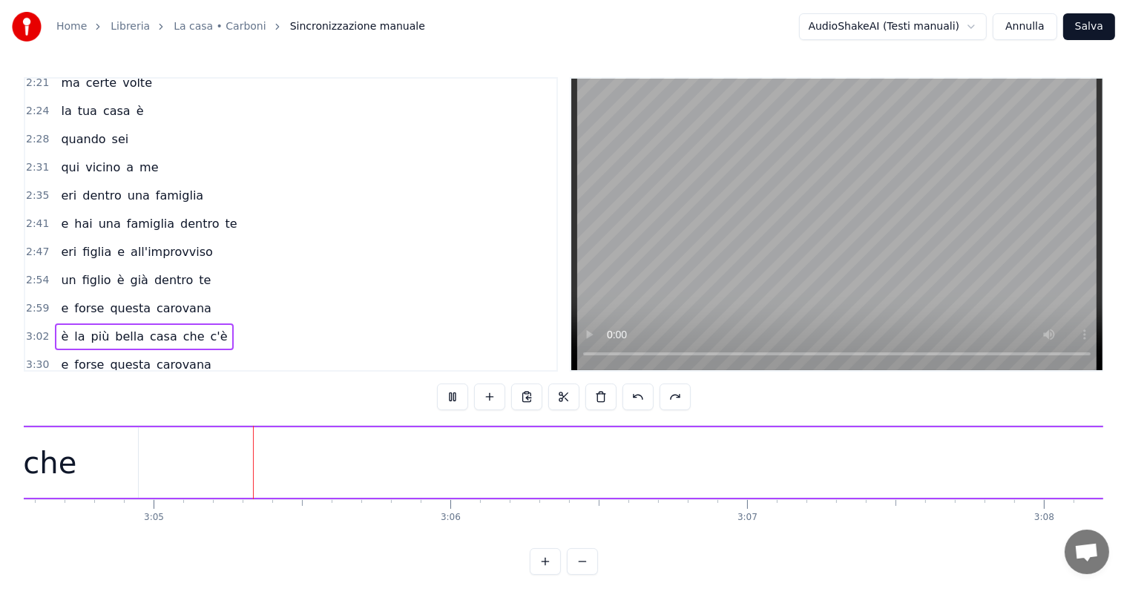
scroll to position [0, 54789]
click at [453, 395] on button at bounding box center [452, 397] width 31 height 27
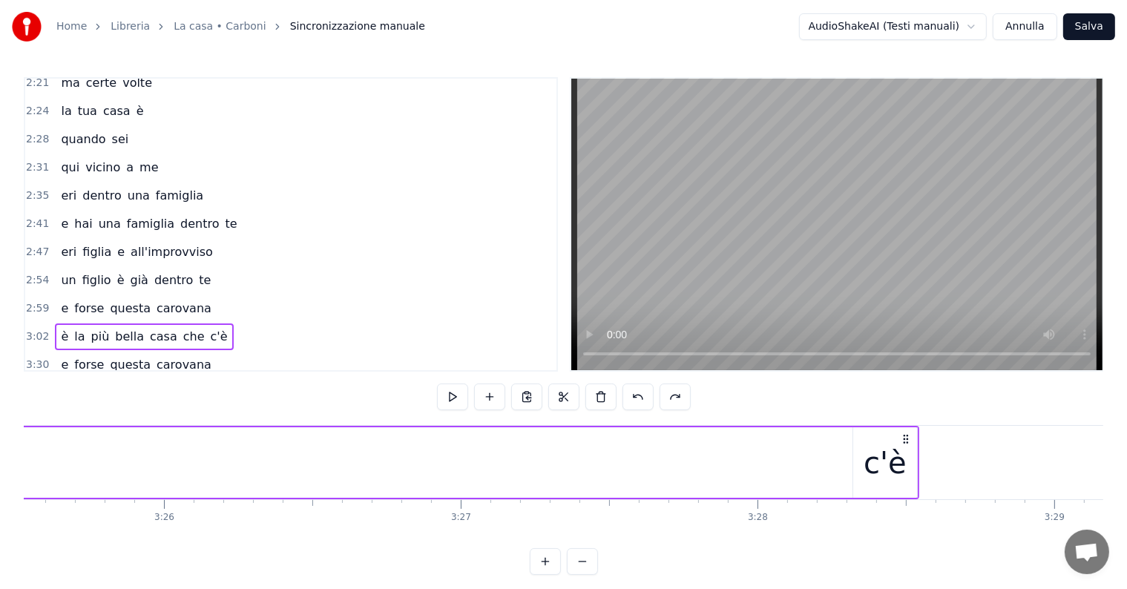
scroll to position [0, 61295]
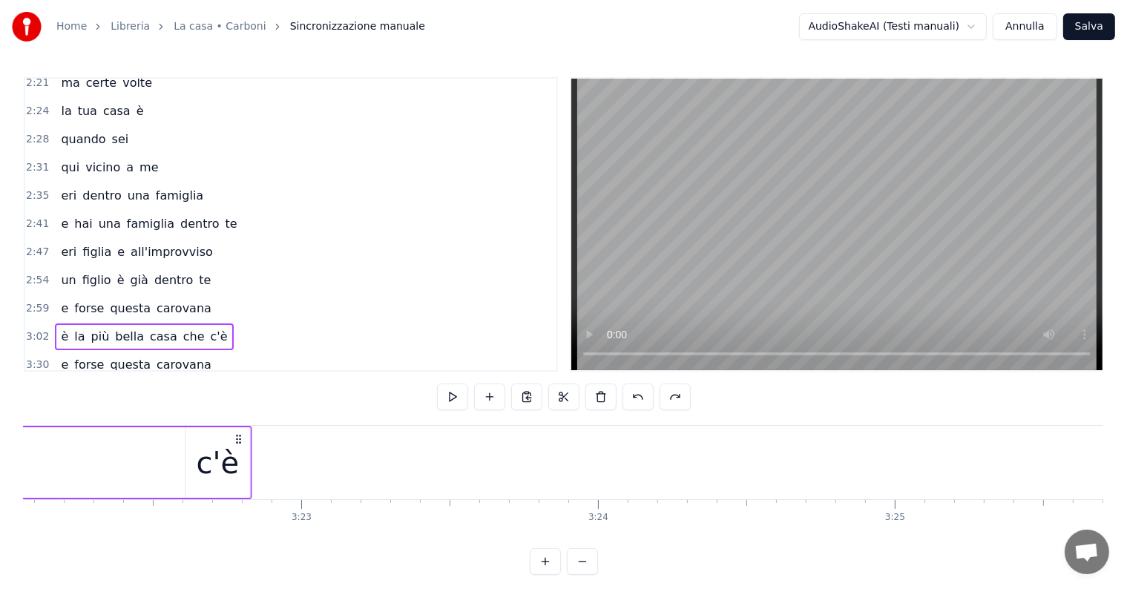
drag, startPoint x: 622, startPoint y: 435, endPoint x: 229, endPoint y: 431, distance: 393.4
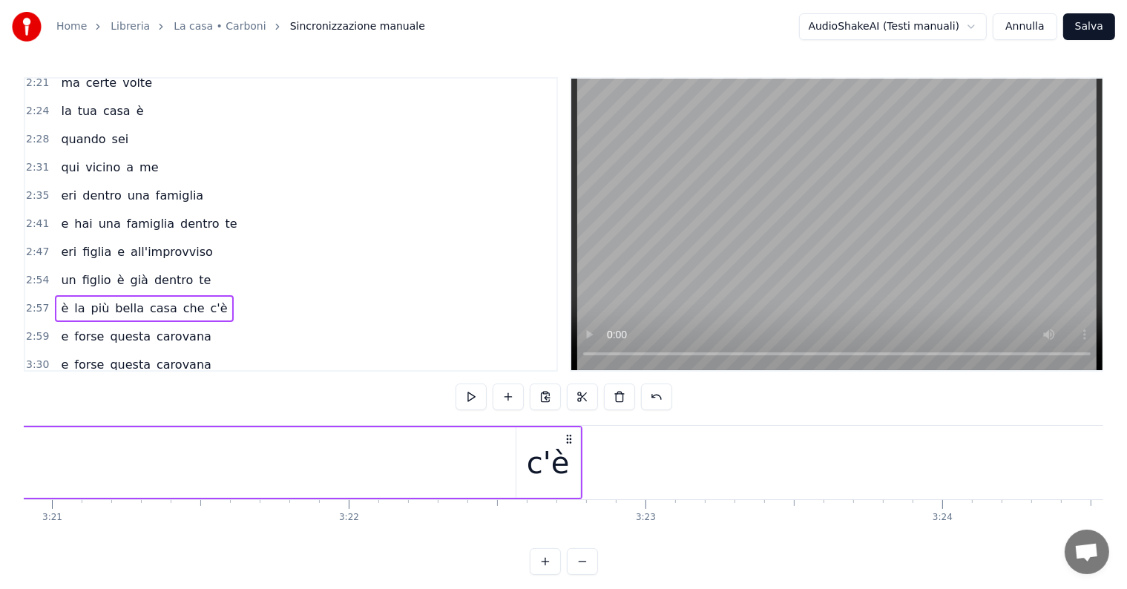
scroll to position [0, 59497]
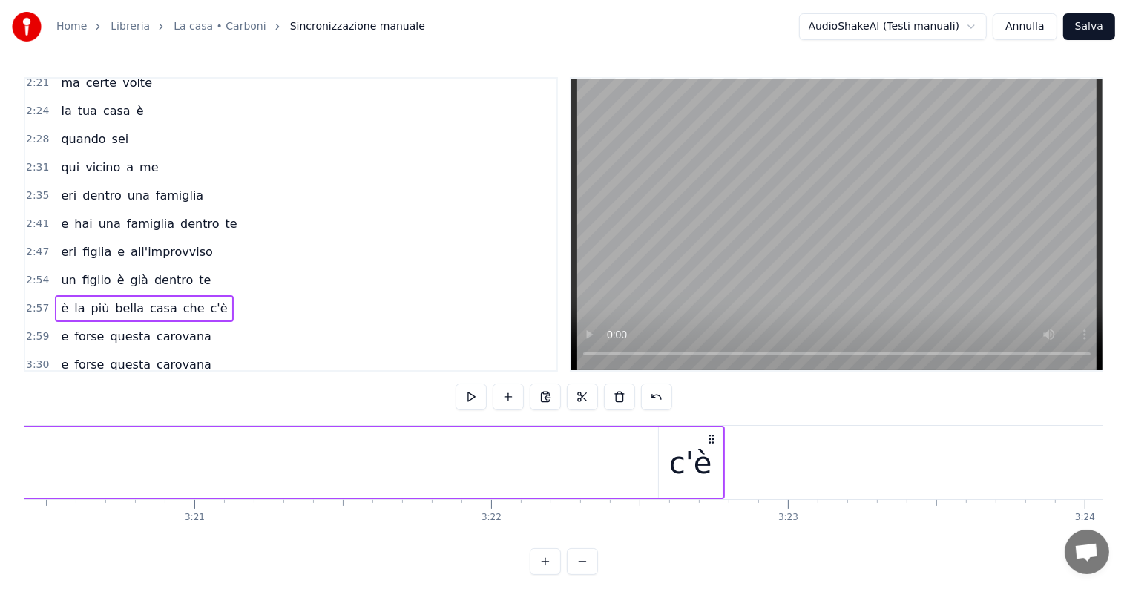
click at [698, 468] on div "c'è" at bounding box center [690, 463] width 43 height 45
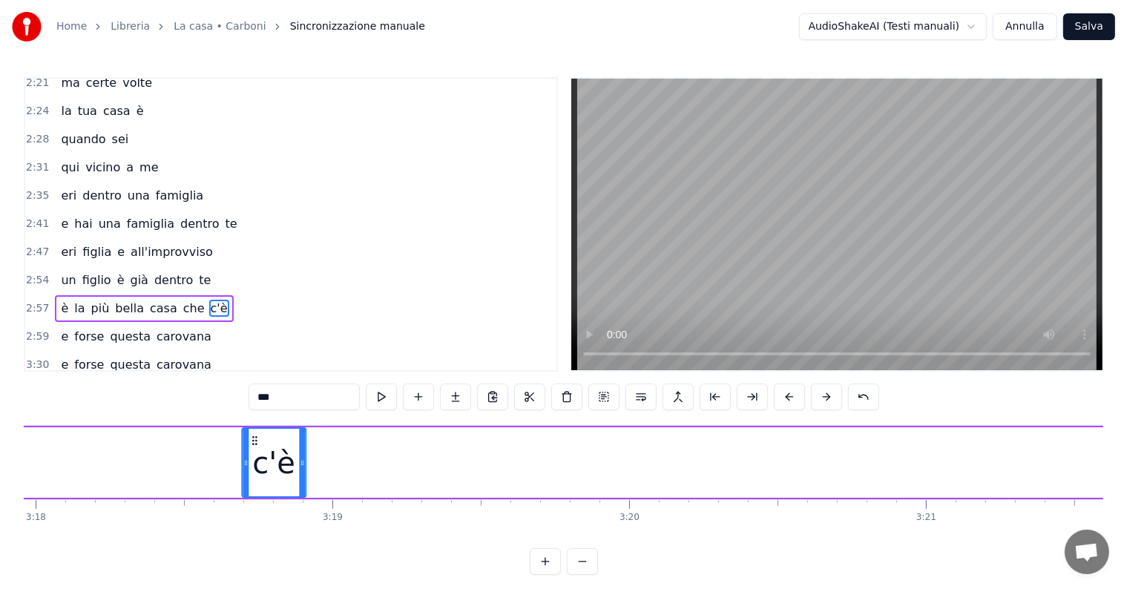
drag, startPoint x: 669, startPoint y: 439, endPoint x: 237, endPoint y: 451, distance: 432.1
click at [243, 451] on div "c'è" at bounding box center [274, 463] width 62 height 68
drag, startPoint x: 971, startPoint y: 440, endPoint x: 252, endPoint y: 445, distance: 718.4
click at [252, 445] on icon at bounding box center [253, 441] width 12 height 12
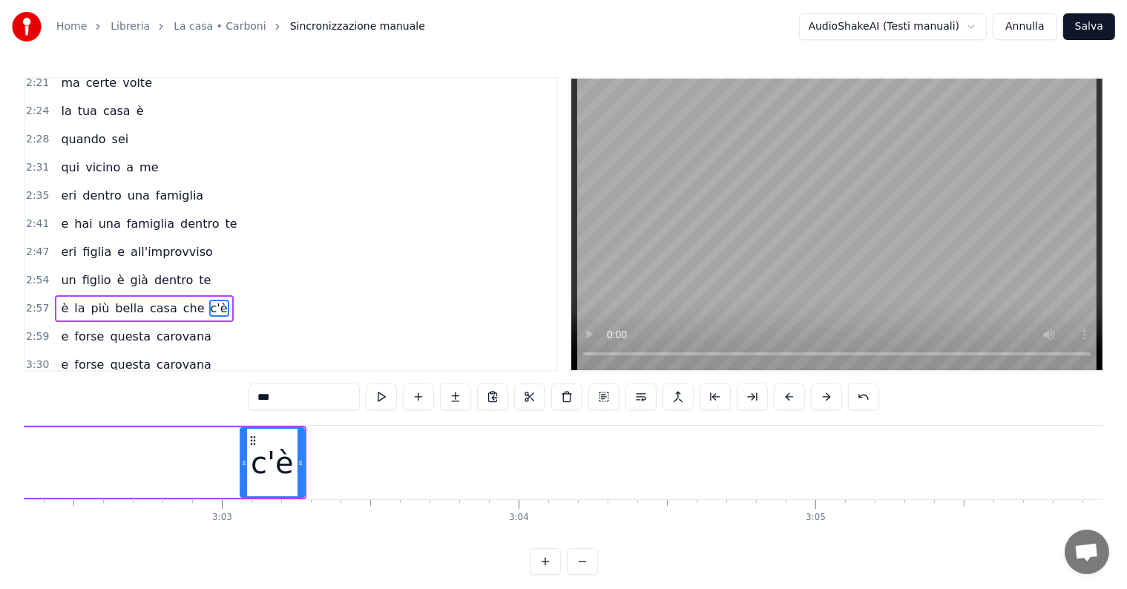
scroll to position [0, 53680]
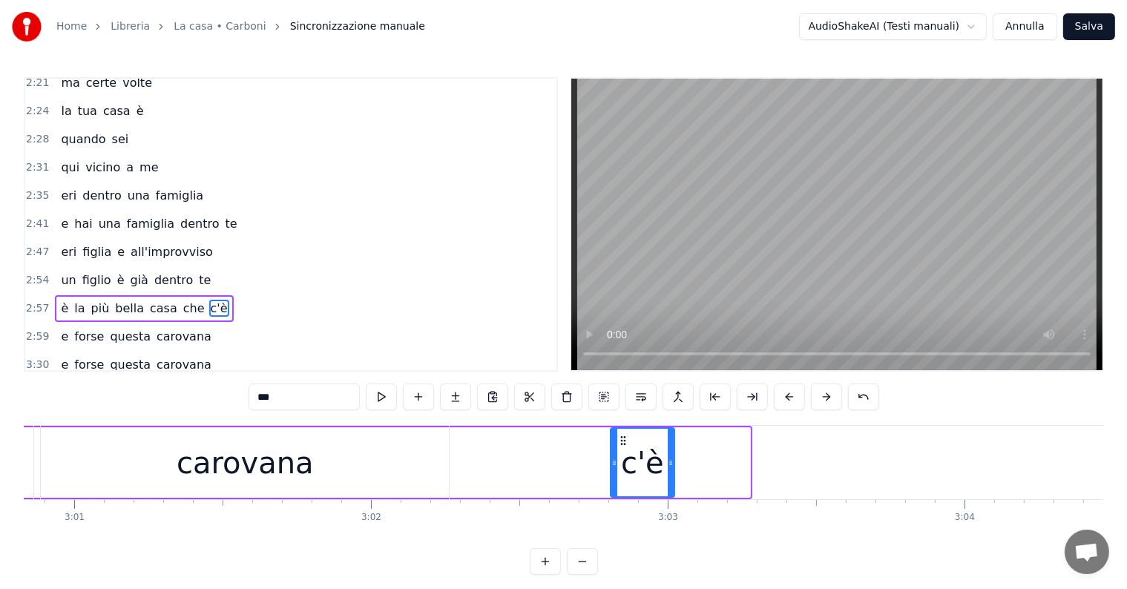
drag, startPoint x: 699, startPoint y: 437, endPoint x: 623, endPoint y: 446, distance: 76.2
click at [623, 446] on div "c'è" at bounding box center [642, 463] width 62 height 68
drag, startPoint x: 622, startPoint y: 436, endPoint x: 614, endPoint y: 454, distance: 20.3
click at [614, 454] on div "c'è" at bounding box center [634, 463] width 62 height 68
click at [59, 295] on div "è la più bella casa che c'è" at bounding box center [144, 308] width 178 height 27
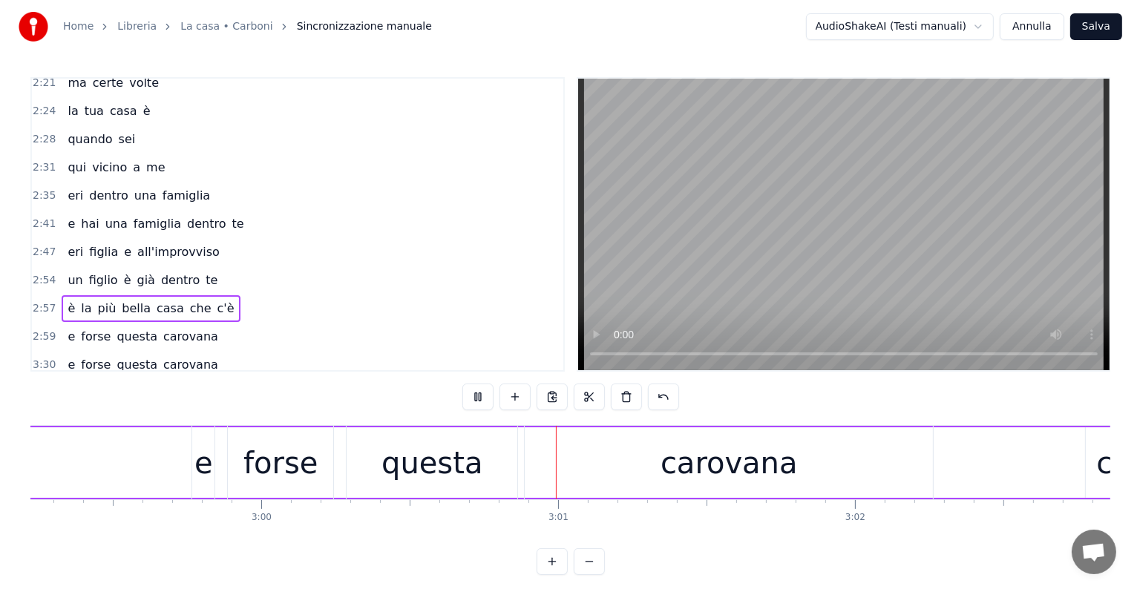
scroll to position [0, 53487]
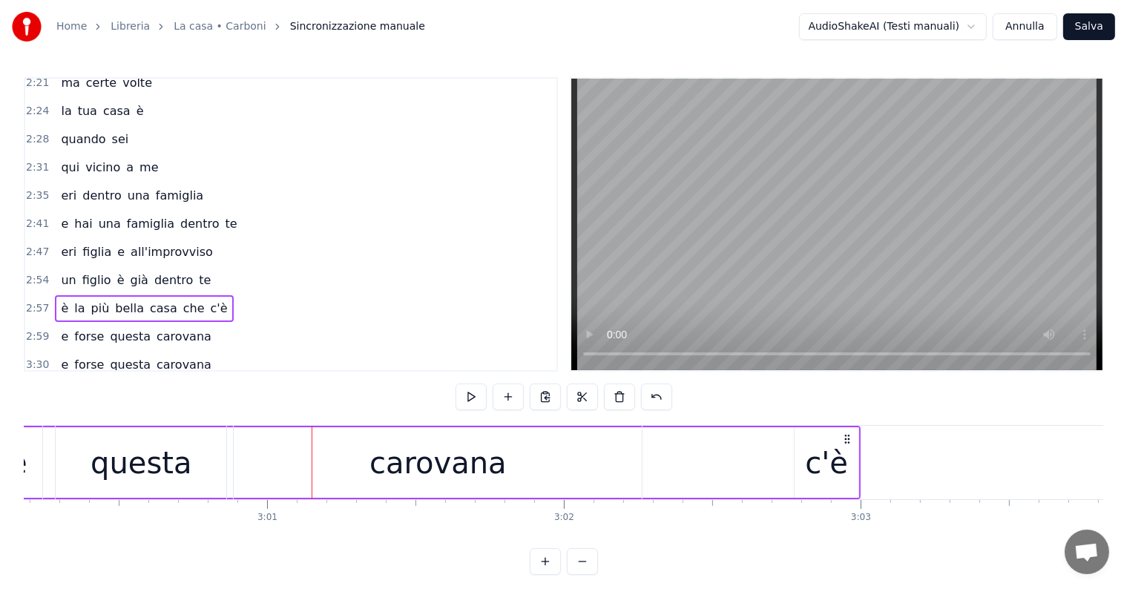
click at [1040, 28] on button "Annulla" at bounding box center [1025, 26] width 65 height 27
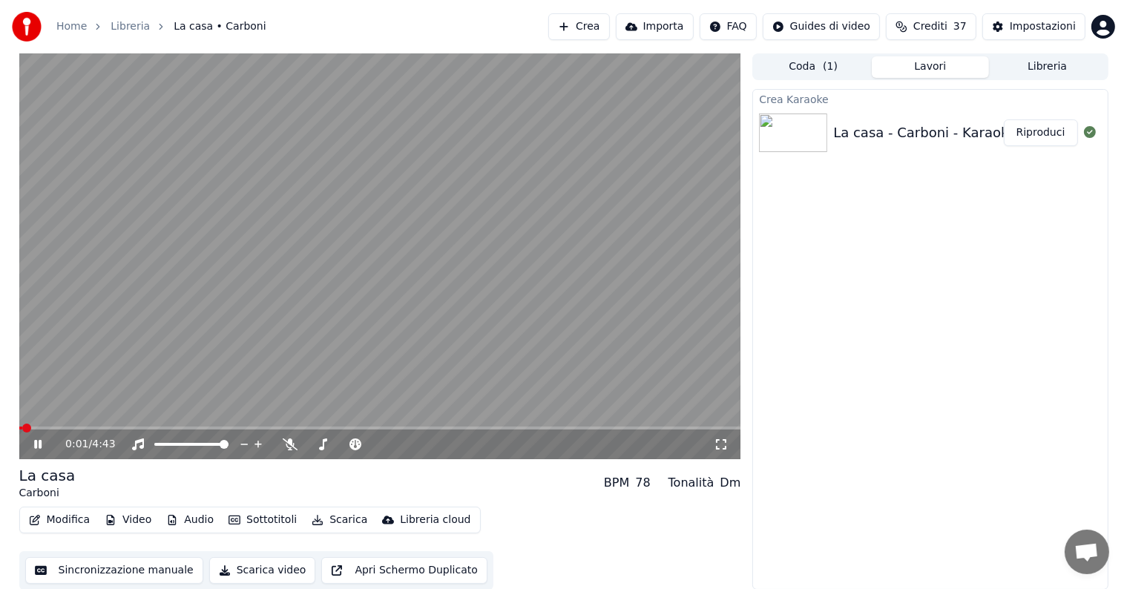
click at [39, 439] on icon at bounding box center [48, 445] width 35 height 12
click at [72, 517] on button "Modifica" at bounding box center [59, 520] width 73 height 21
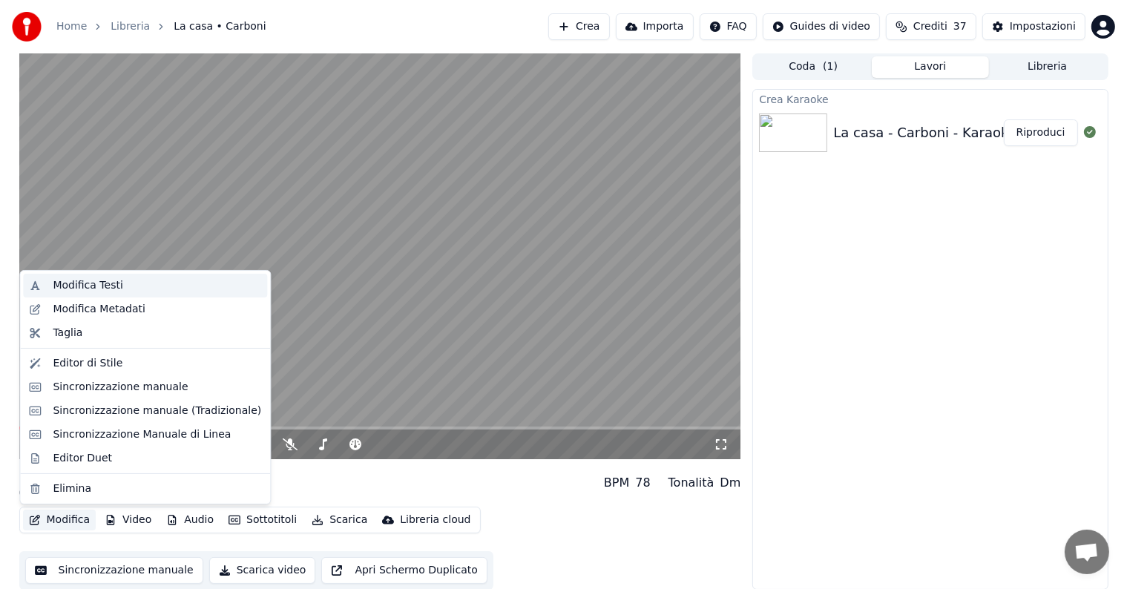
click at [107, 282] on div "Modifica Testi" at bounding box center [88, 285] width 70 height 15
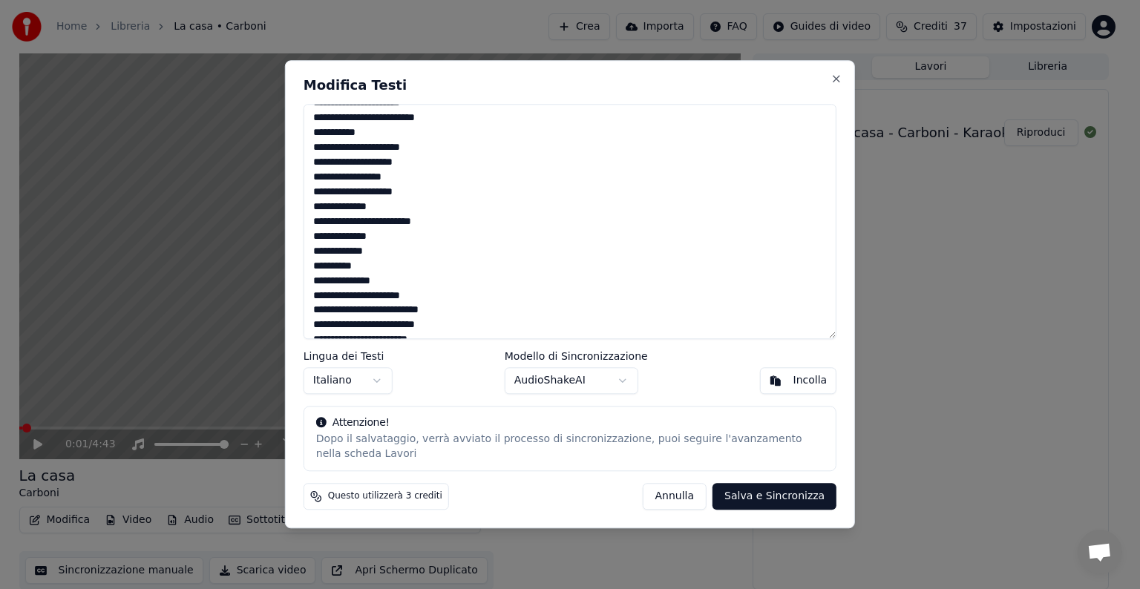
scroll to position [355, 0]
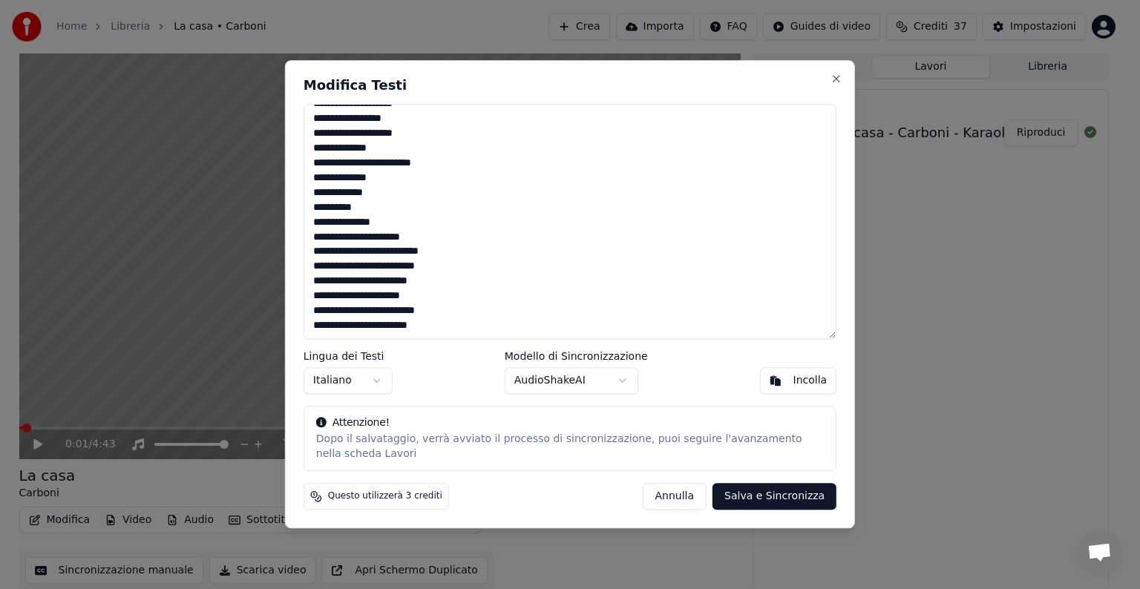
drag, startPoint x: 315, startPoint y: 119, endPoint x: 453, endPoint y: 324, distance: 248.0
click at [453, 324] on textarea "**********" at bounding box center [570, 221] width 533 height 235
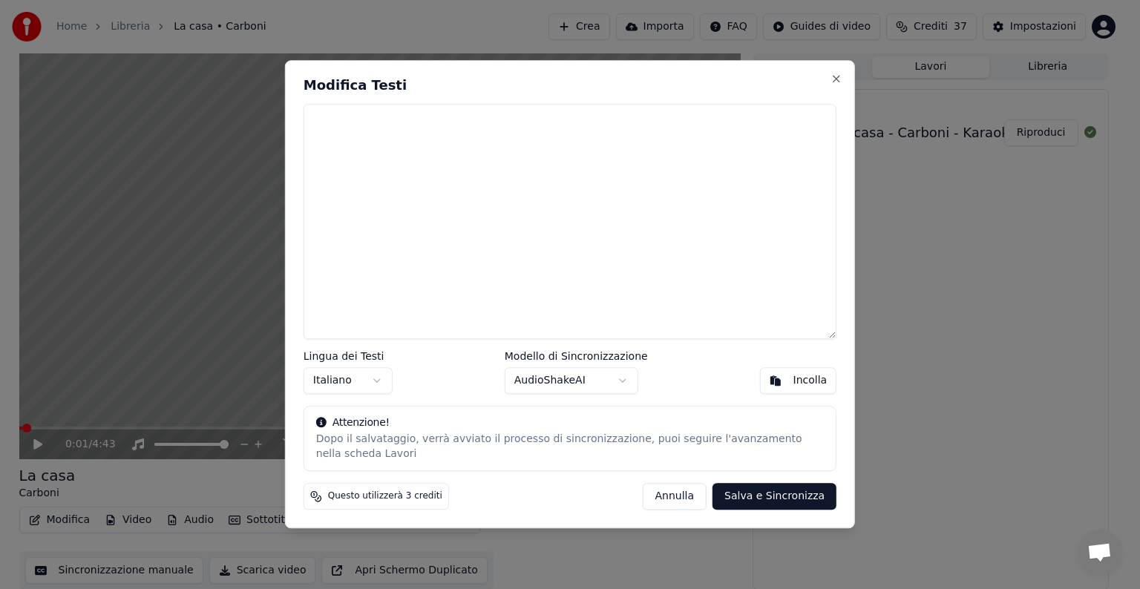
scroll to position [0, 0]
click at [810, 374] on div "Incolla" at bounding box center [810, 381] width 34 height 15
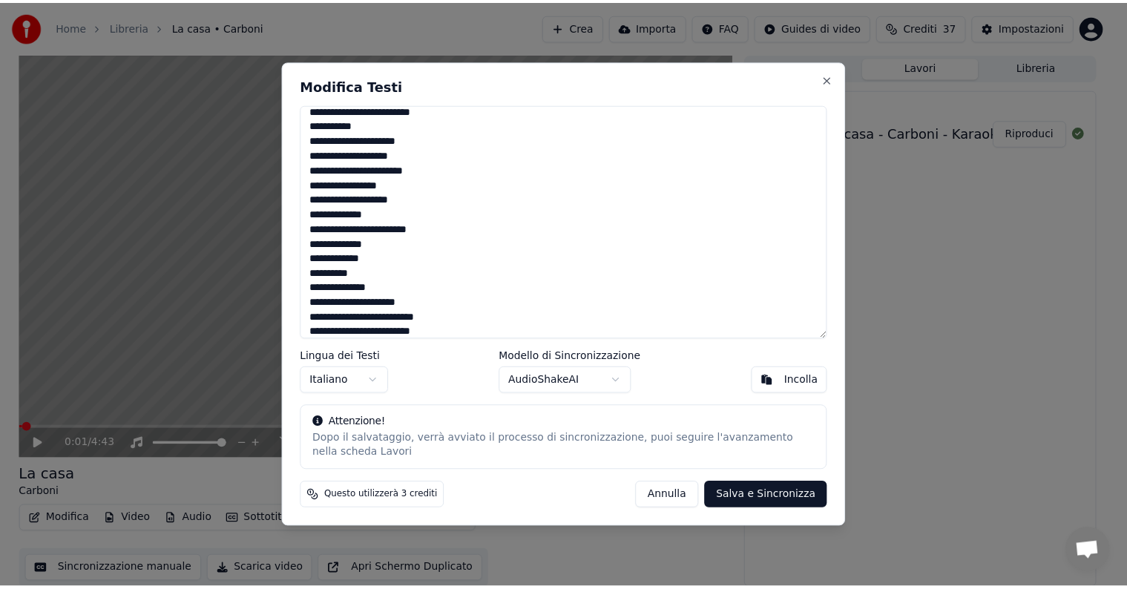
scroll to position [370, 0]
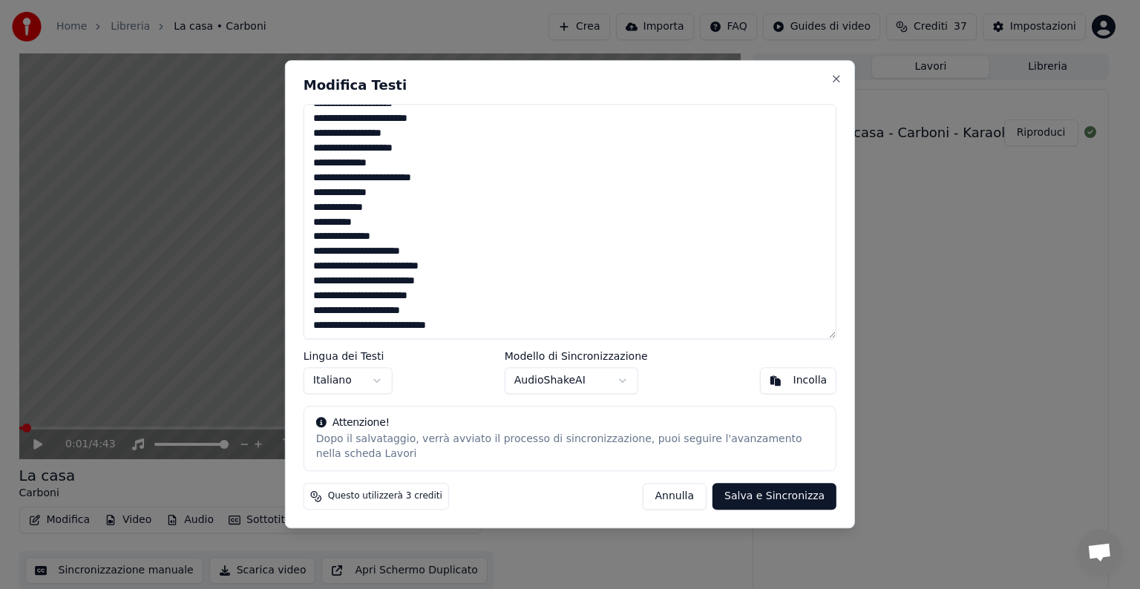
click at [780, 498] on button "Salva e Sincronizza" at bounding box center [774, 497] width 124 height 27
type textarea "**********"
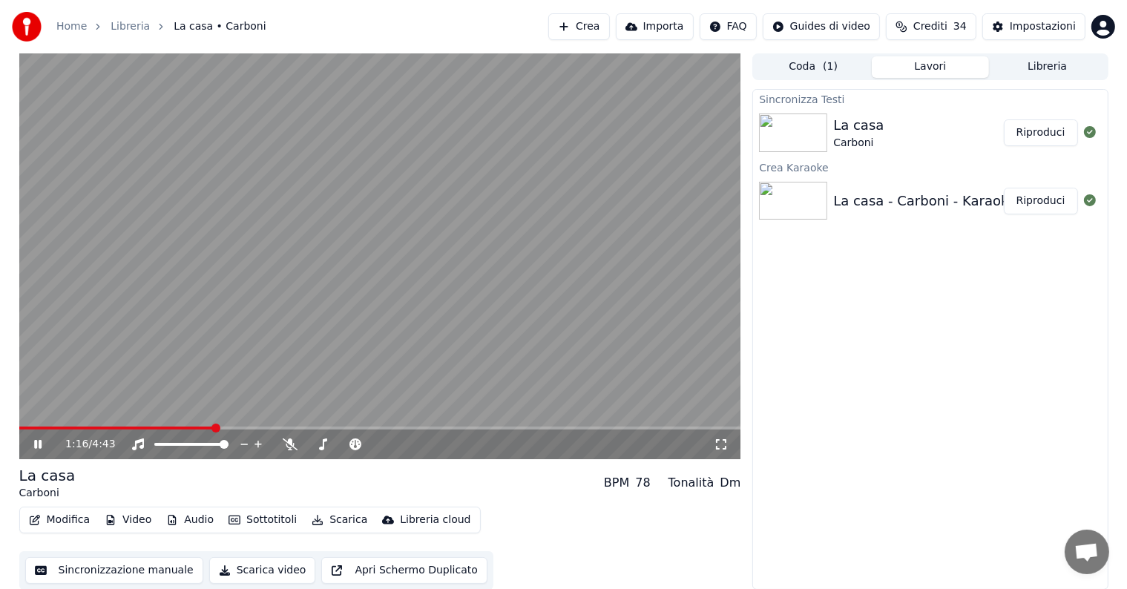
click at [35, 446] on icon at bounding box center [37, 444] width 7 height 9
click at [64, 519] on button "Modifica" at bounding box center [59, 520] width 73 height 21
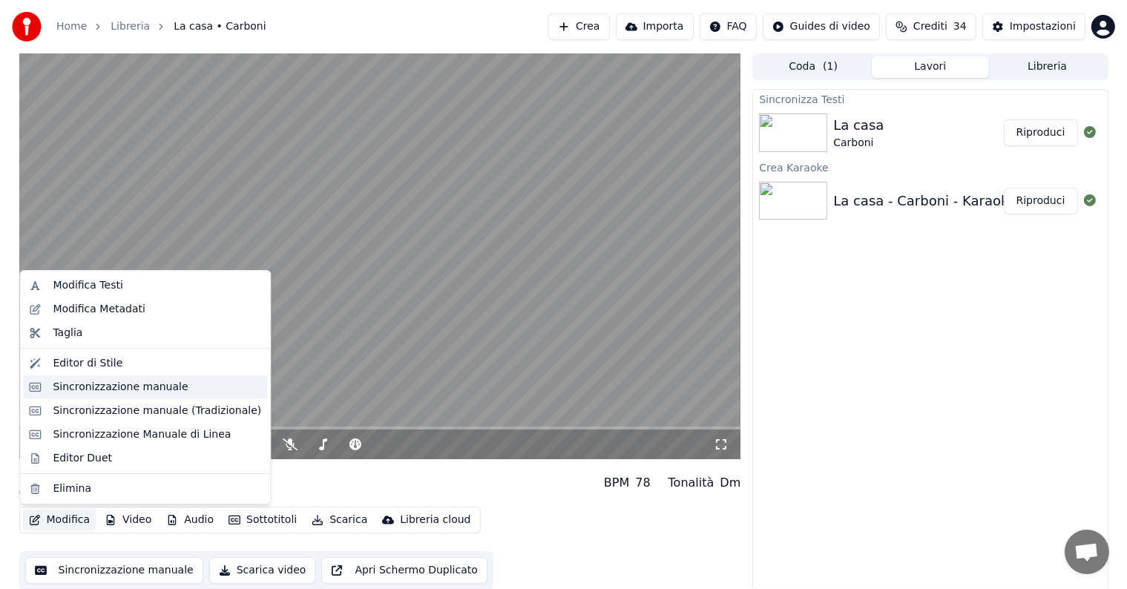
click at [96, 389] on div "Sincronizzazione manuale" at bounding box center [120, 387] width 135 height 15
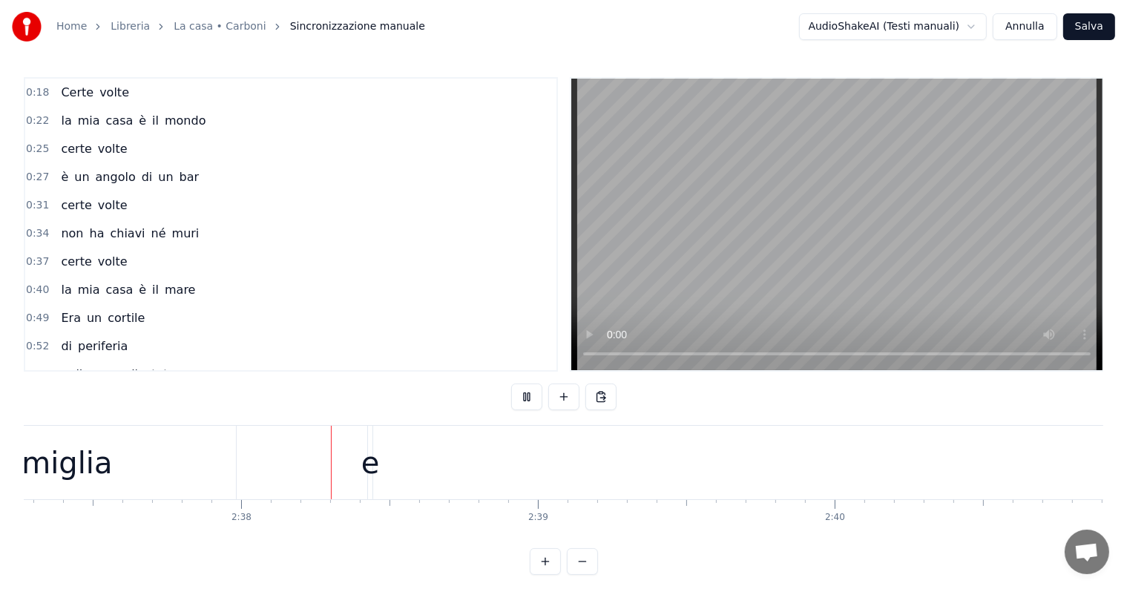
scroll to position [0, 46696]
click at [67, 463] on div "famiglia" at bounding box center [42, 463] width 119 height 45
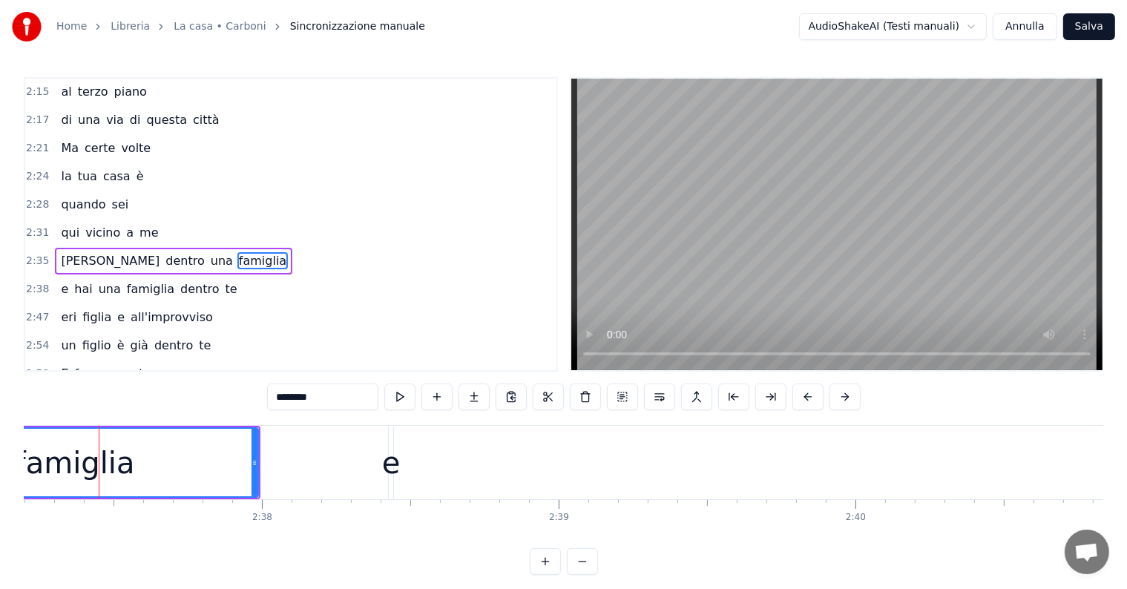
scroll to position [800, 0]
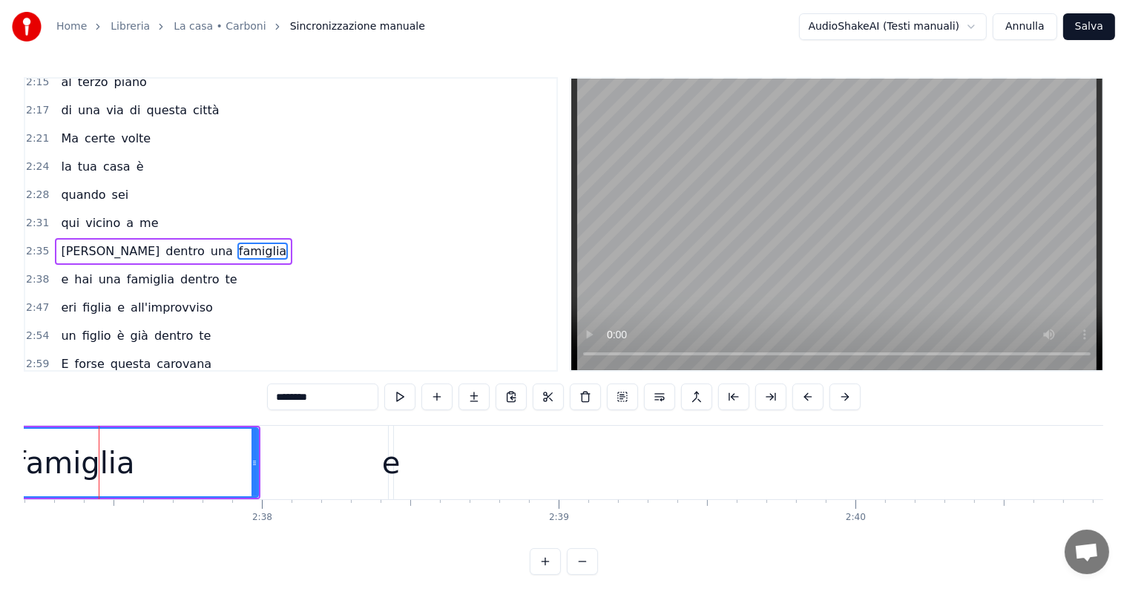
click at [395, 470] on div "e" at bounding box center [391, 463] width 19 height 45
type input "*"
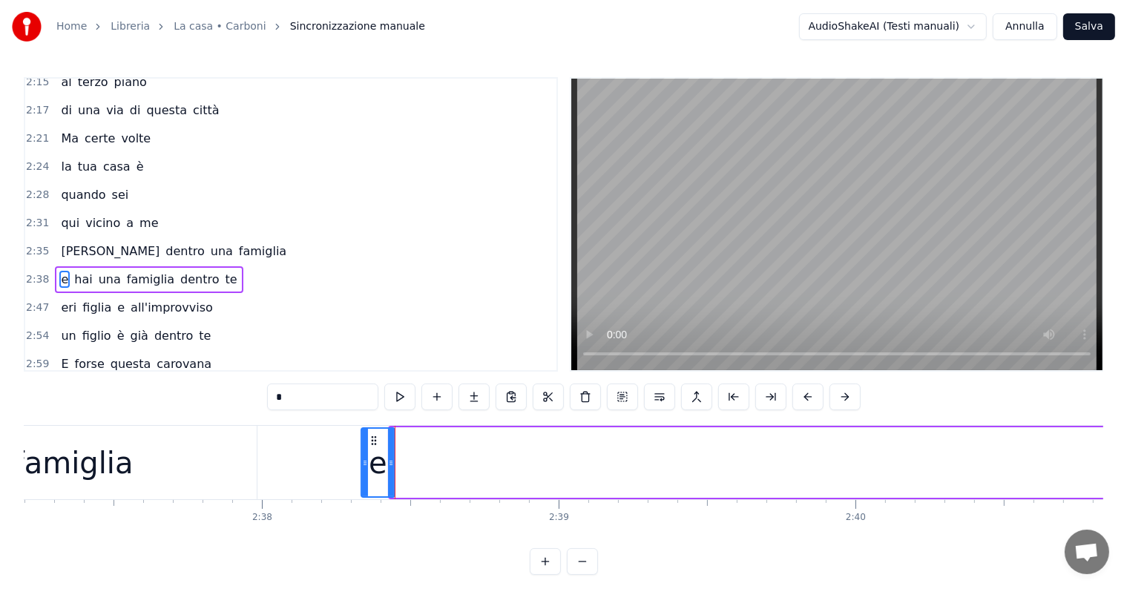
drag, startPoint x: 394, startPoint y: 461, endPoint x: 365, endPoint y: 465, distance: 29.3
click at [365, 465] on icon at bounding box center [365, 463] width 6 height 12
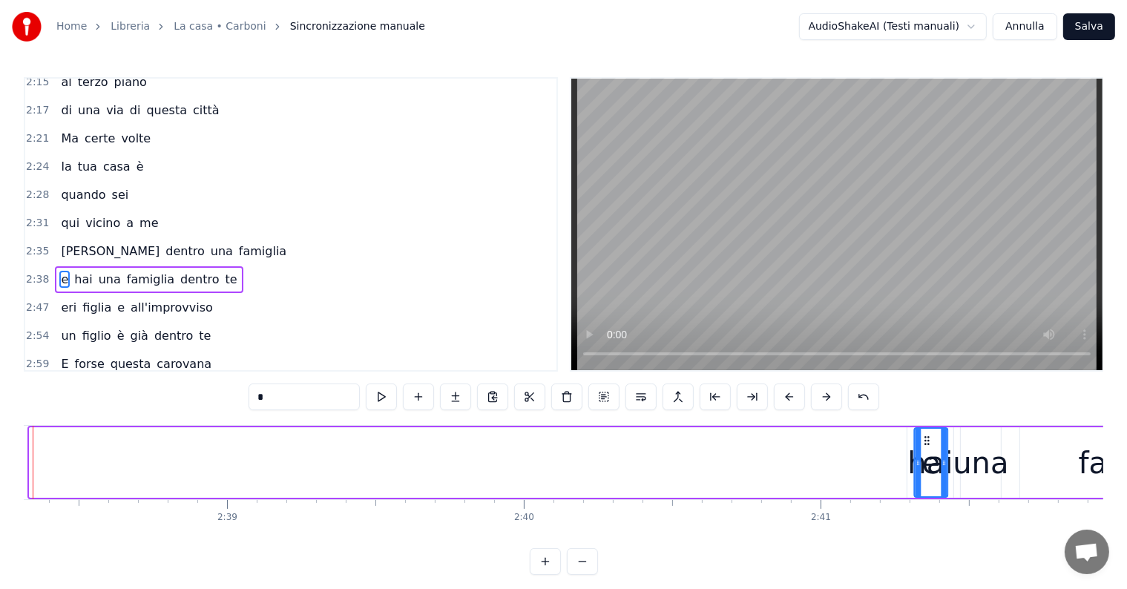
scroll to position [0, 47004]
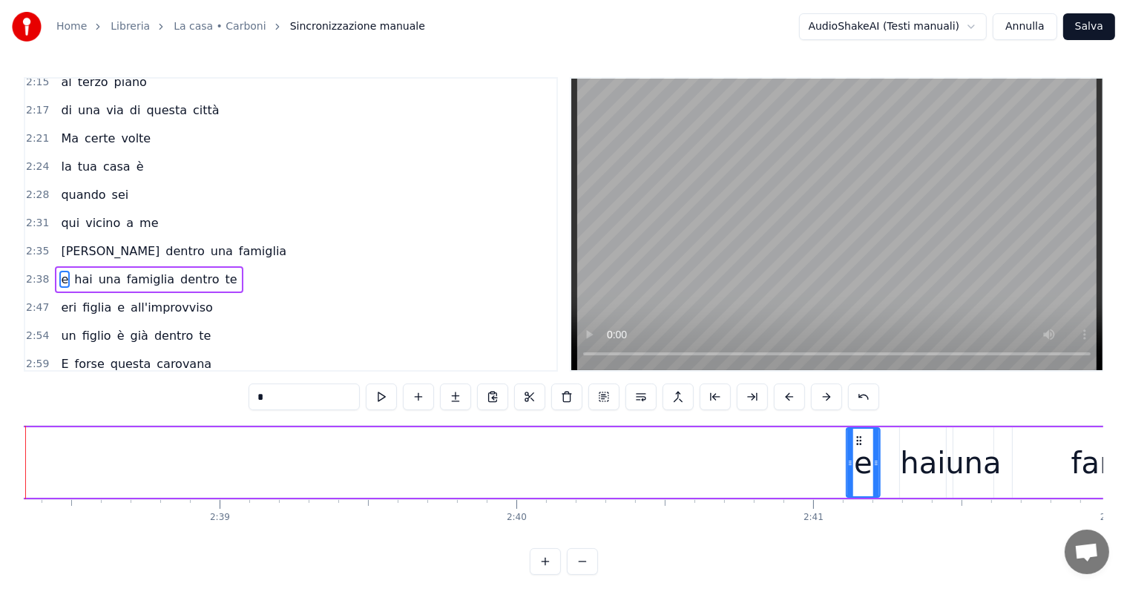
drag, startPoint x: 370, startPoint y: 439, endPoint x: 855, endPoint y: 448, distance: 484.7
click at [855, 448] on div "e" at bounding box center [864, 463] width 32 height 68
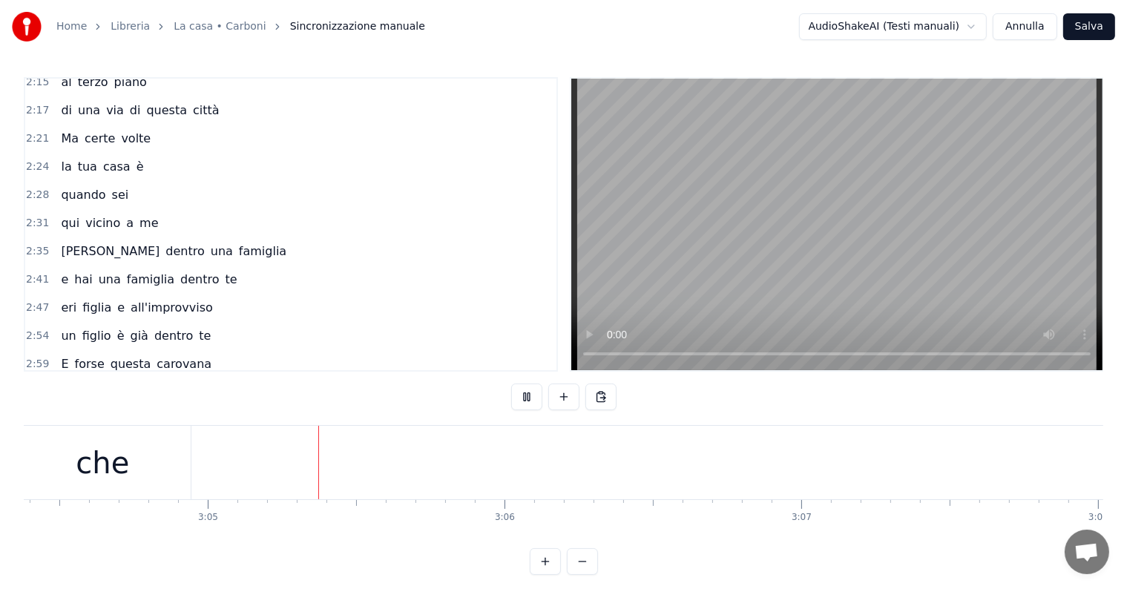
scroll to position [0, 54764]
click at [88, 468] on div "che" at bounding box center [72, 463] width 53 height 45
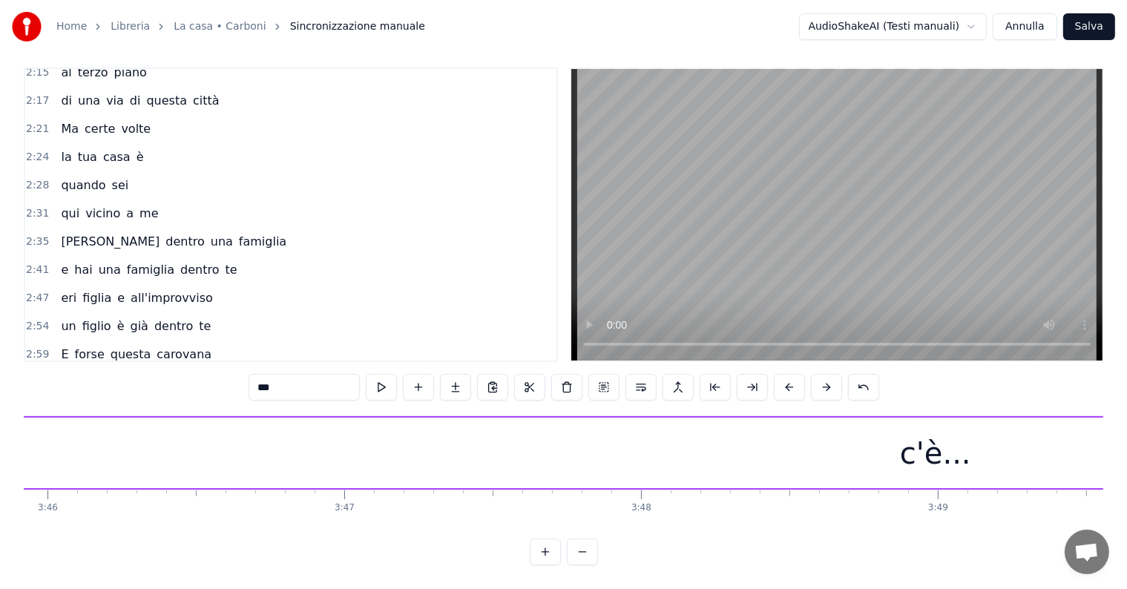
scroll to position [0, 67585]
click at [486, 418] on div "c'è..." at bounding box center [417, 453] width 10282 height 71
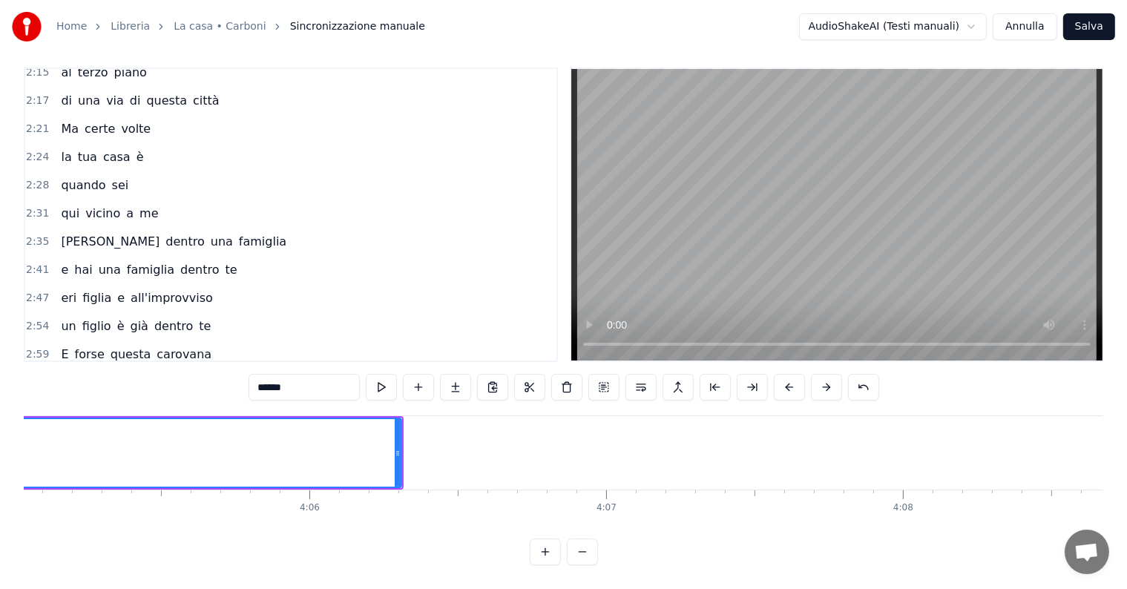
scroll to position [0, 72599]
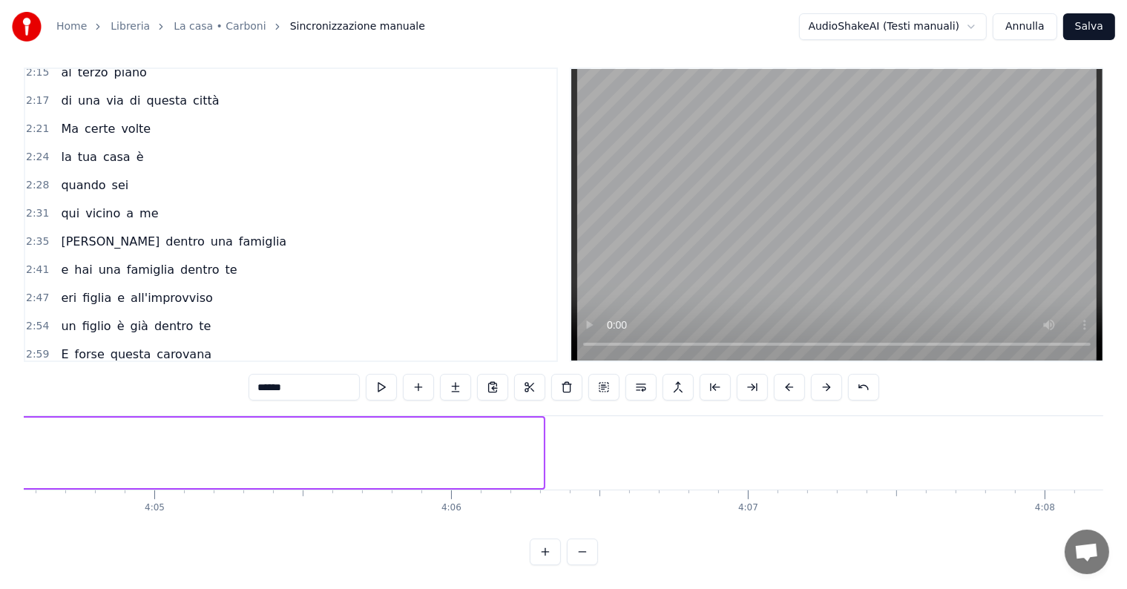
drag, startPoint x: 539, startPoint y: 425, endPoint x: 7, endPoint y: 414, distance: 531.5
click at [7, 414] on div "Home Libreria La casa • Carboni Sincronizzazione manuale AudioShakeAI (Testi ma…" at bounding box center [563, 277] width 1127 height 575
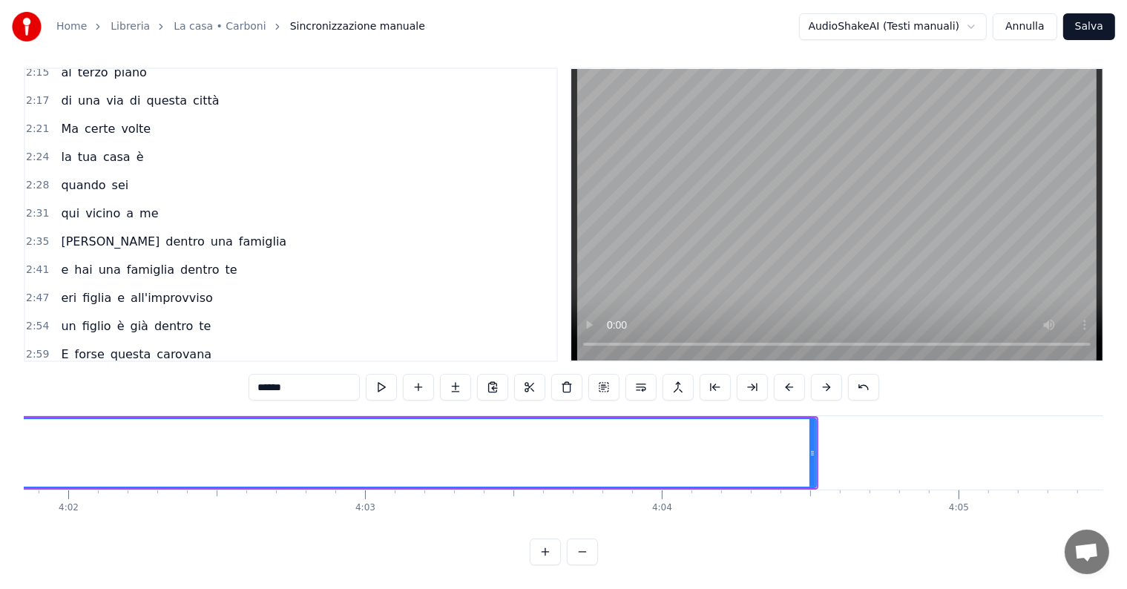
scroll to position [0, 71605]
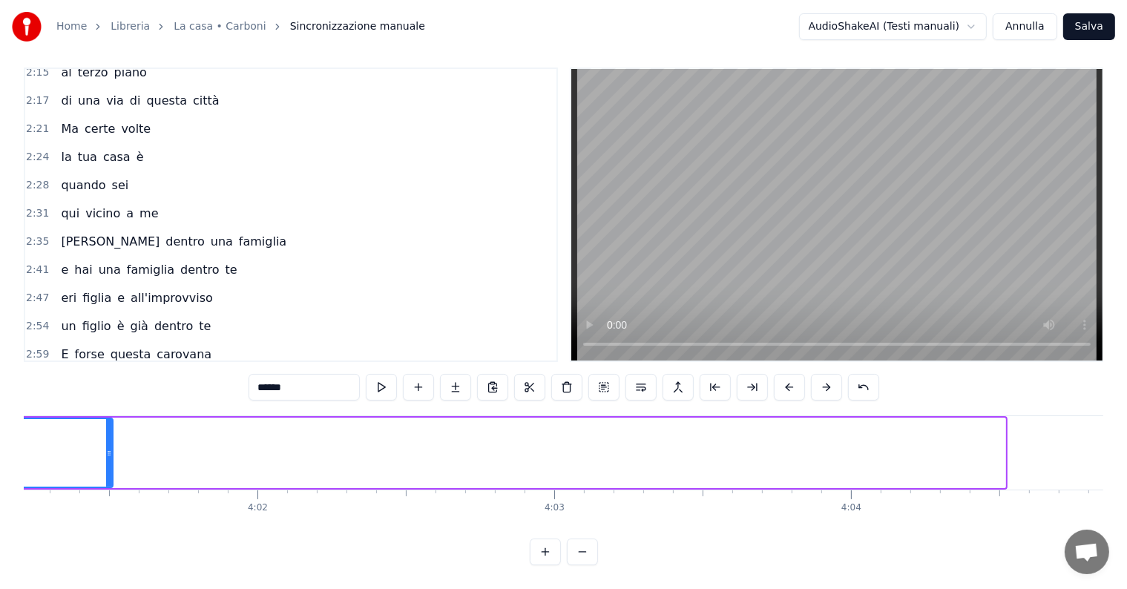
drag, startPoint x: 998, startPoint y: 425, endPoint x: 105, endPoint y: 445, distance: 893.8
click at [106, 445] on div at bounding box center [109, 453] width 6 height 68
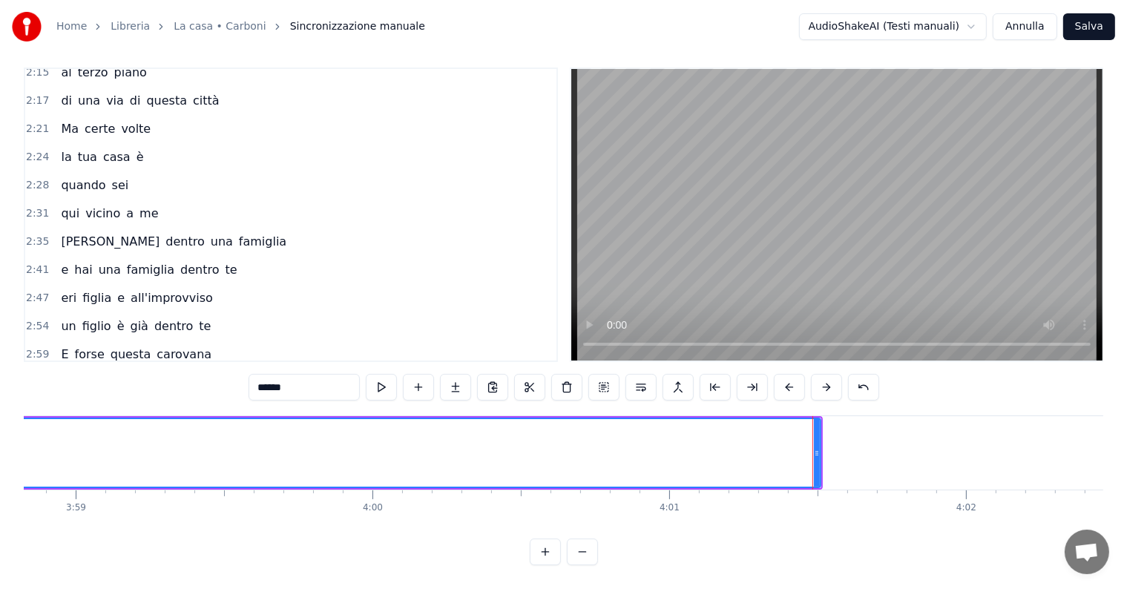
scroll to position [0, 70754]
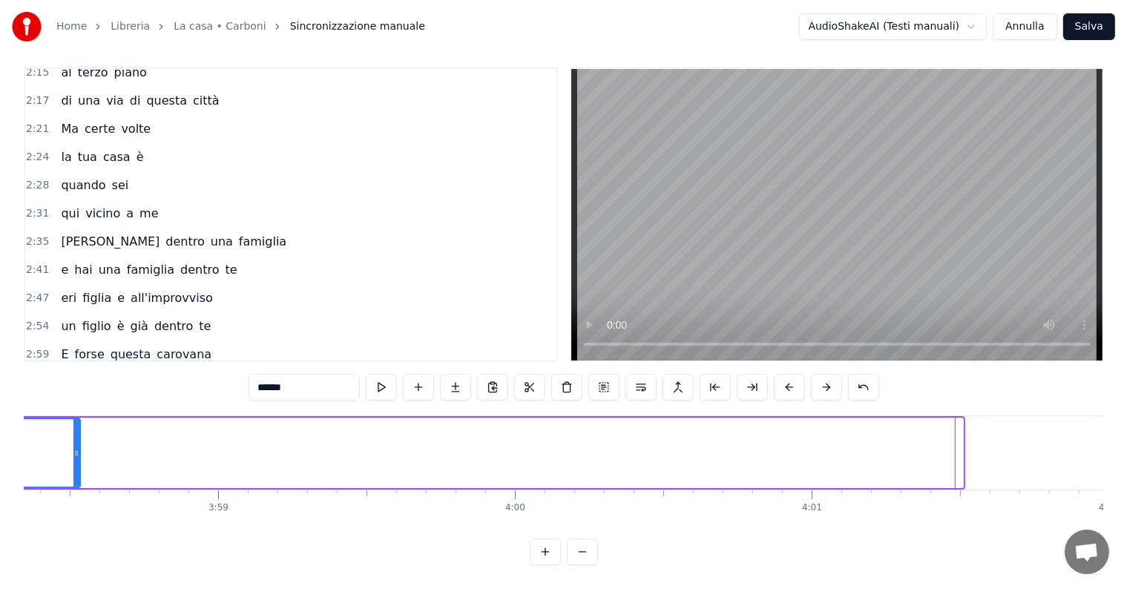
drag, startPoint x: 959, startPoint y: 425, endPoint x: 76, endPoint y: 470, distance: 884.3
click at [76, 470] on div at bounding box center [76, 453] width 6 height 68
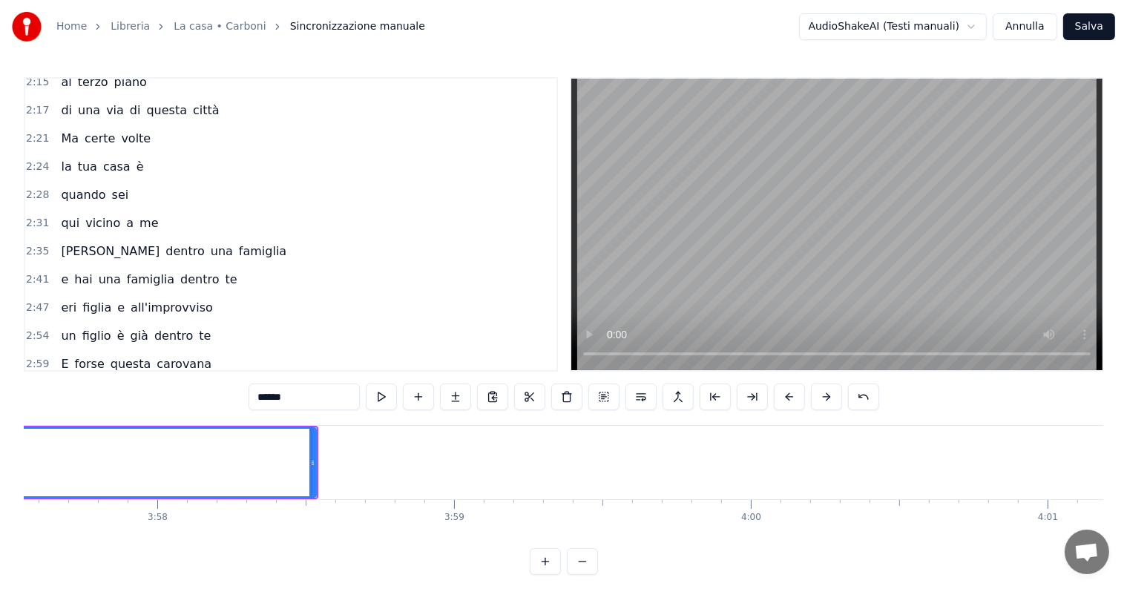
scroll to position [0, 70329]
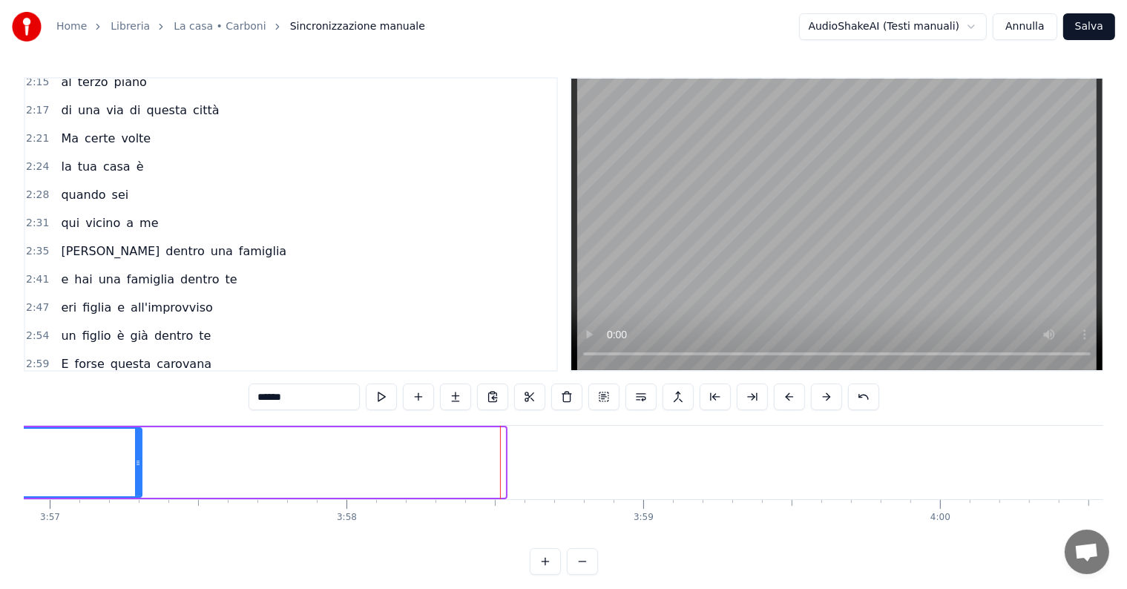
drag, startPoint x: 503, startPoint y: 444, endPoint x: 128, endPoint y: 455, distance: 375.7
click at [135, 456] on div at bounding box center [138, 463] width 6 height 68
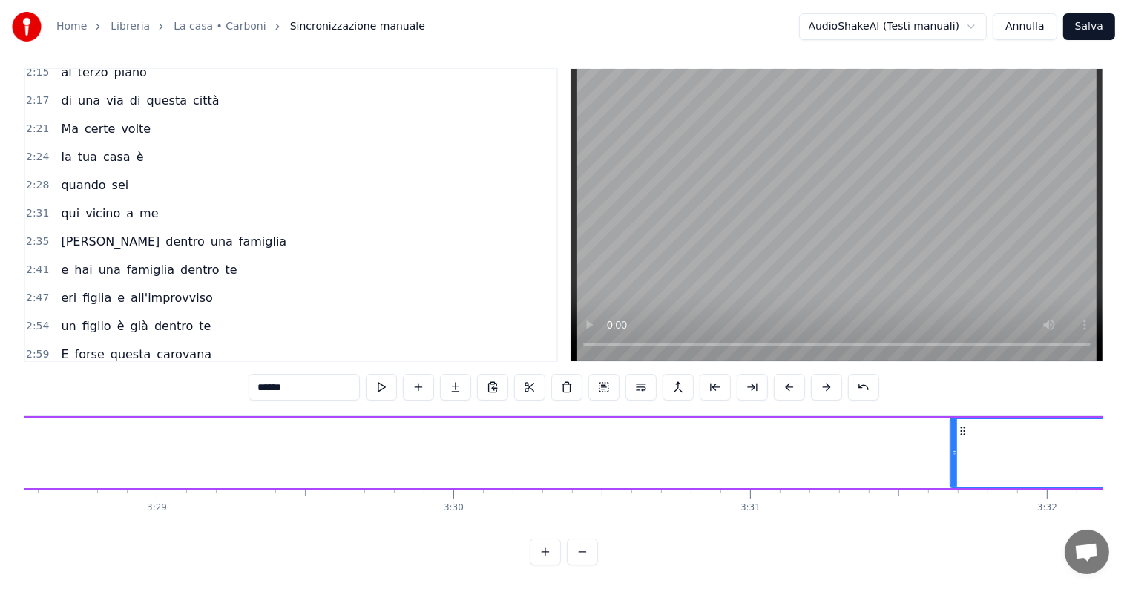
scroll to position [0, 62241]
drag, startPoint x: 622, startPoint y: 422, endPoint x: 1075, endPoint y: 430, distance: 452.8
click at [1075, 430] on div at bounding box center [1076, 453] width 6 height 68
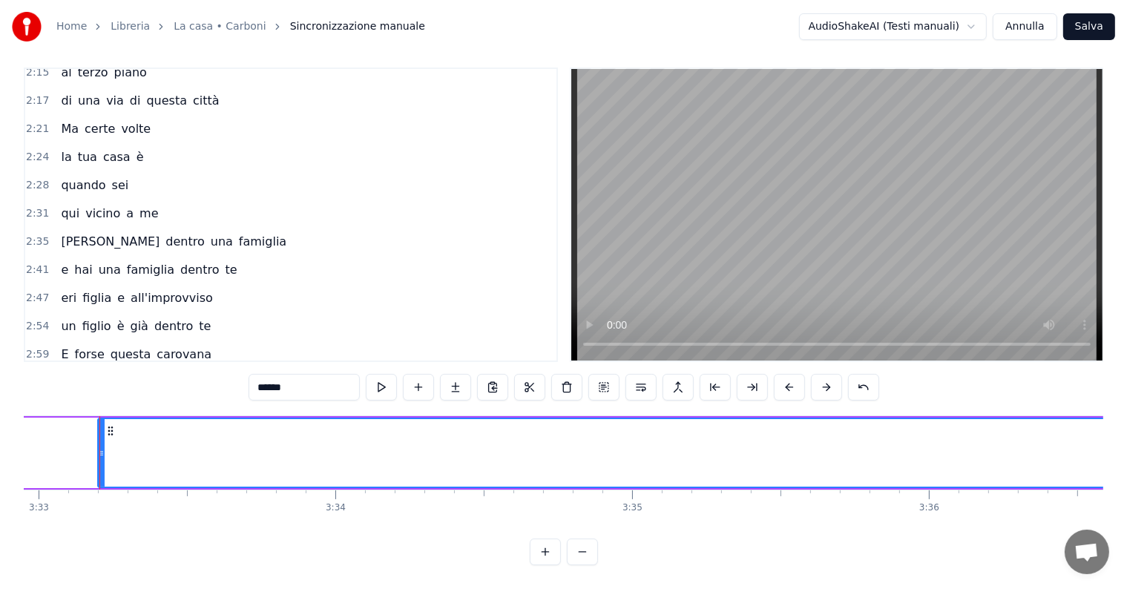
scroll to position [0, 63216]
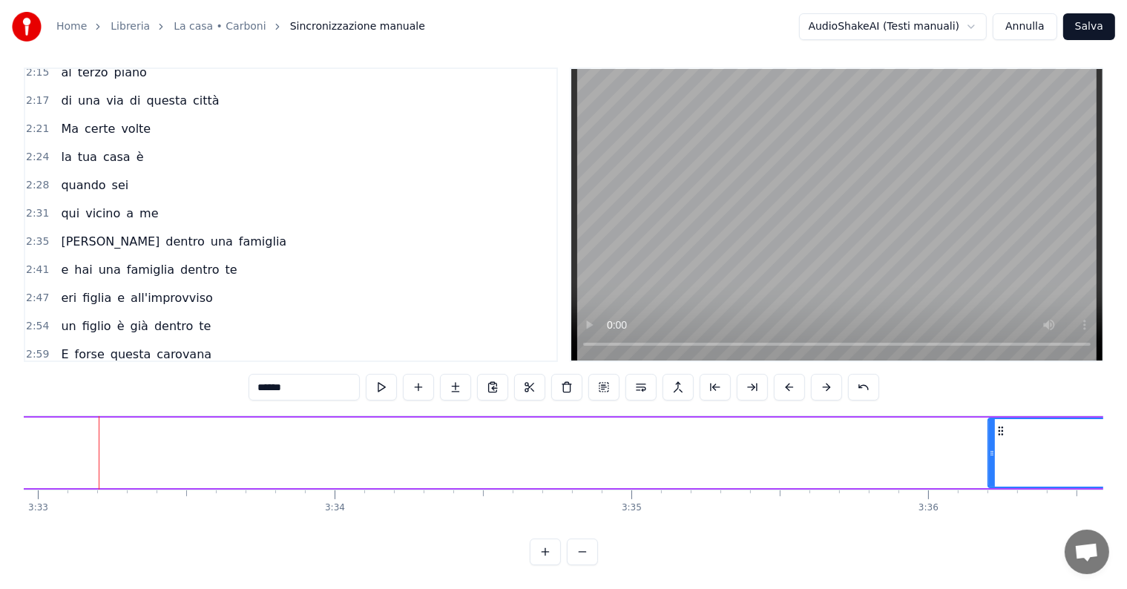
drag, startPoint x: 96, startPoint y: 422, endPoint x: 988, endPoint y: 441, distance: 891.5
click at [989, 441] on div at bounding box center [992, 453] width 6 height 68
drag, startPoint x: 991, startPoint y: 430, endPoint x: 1088, endPoint y: 433, distance: 96.5
click at [1088, 433] on div at bounding box center [1087, 453] width 6 height 68
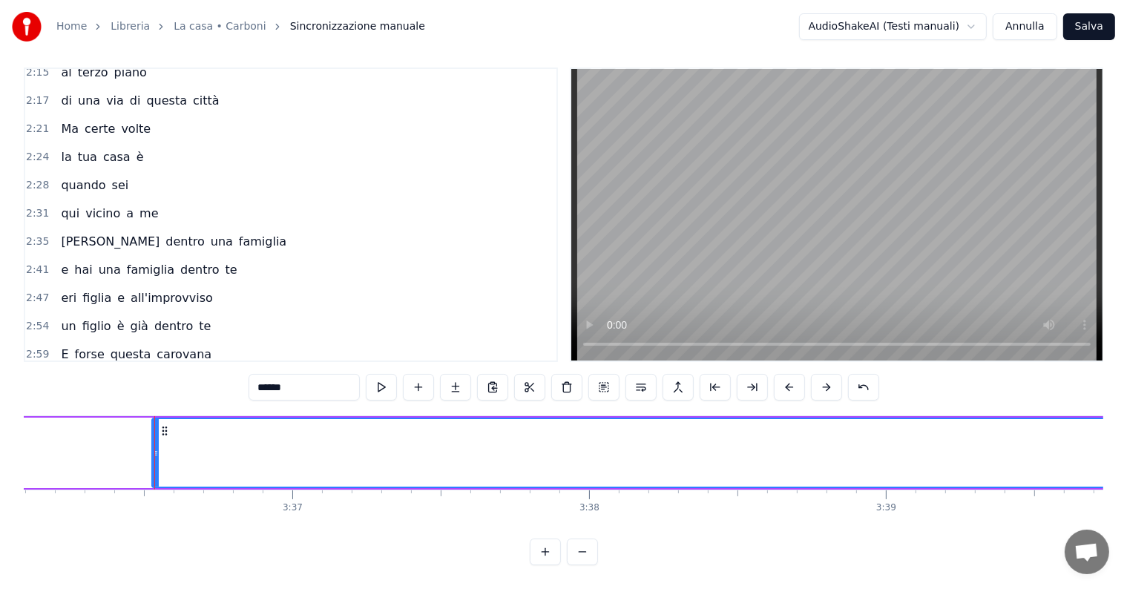
scroll to position [0, 64205]
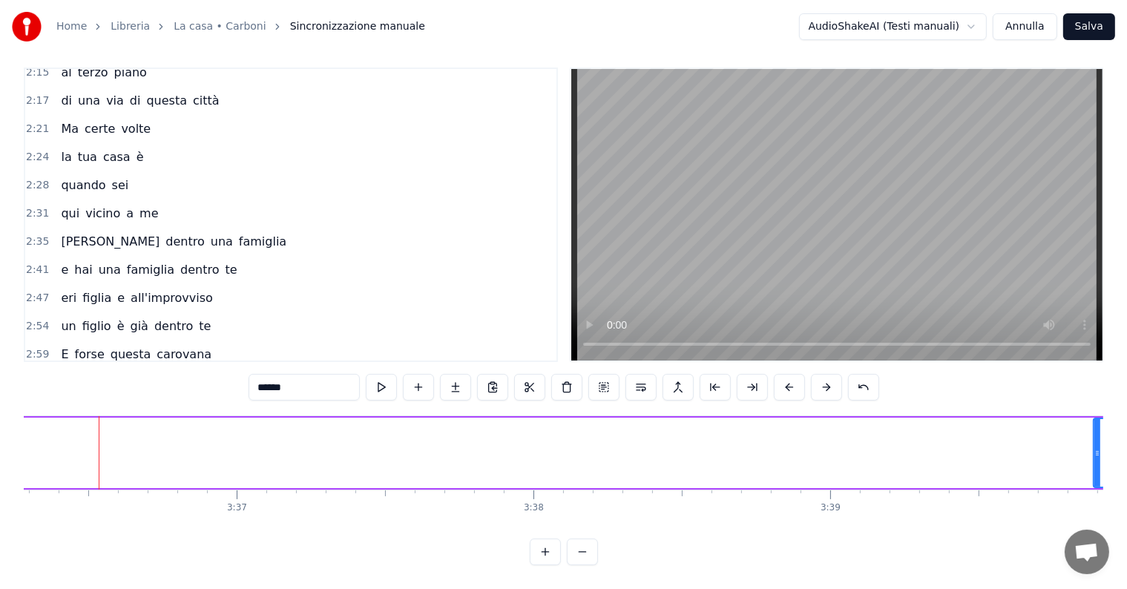
drag, startPoint x: 99, startPoint y: 419, endPoint x: 1096, endPoint y: 416, distance: 997.4
click at [1096, 419] on div at bounding box center [1098, 453] width 6 height 68
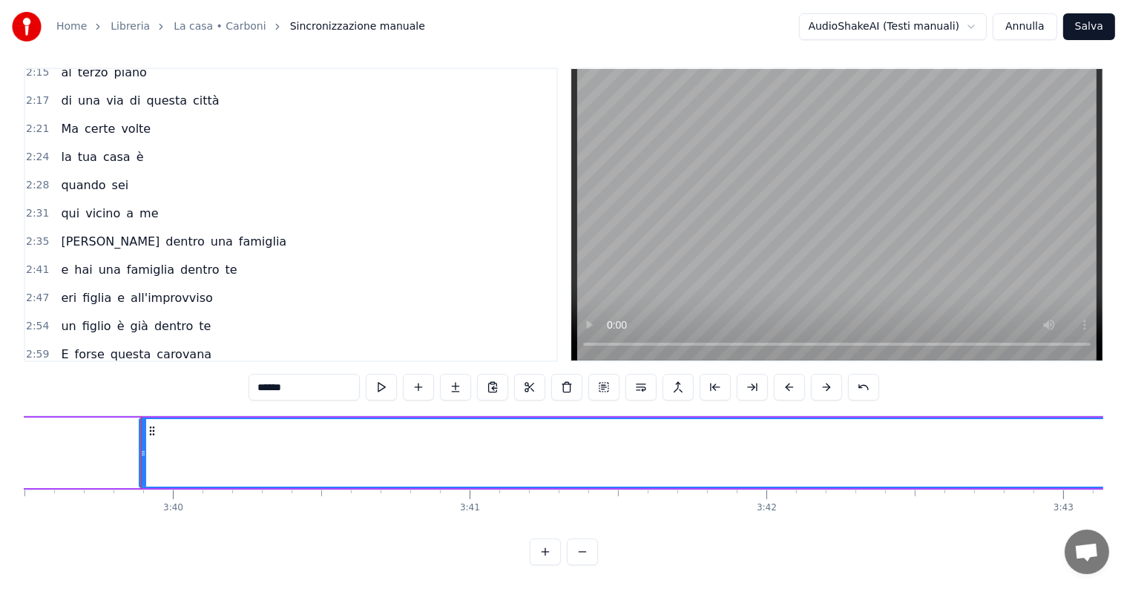
scroll to position [0, 65201]
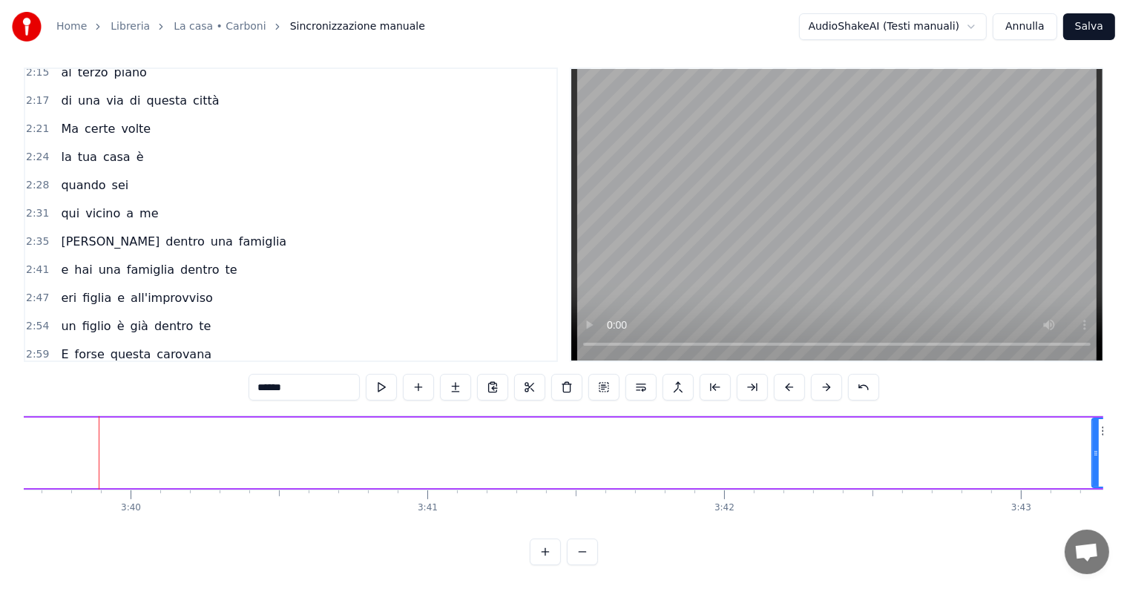
drag, startPoint x: 97, startPoint y: 419, endPoint x: 1092, endPoint y: 416, distance: 995.2
click at [1093, 419] on div at bounding box center [1096, 453] width 6 height 68
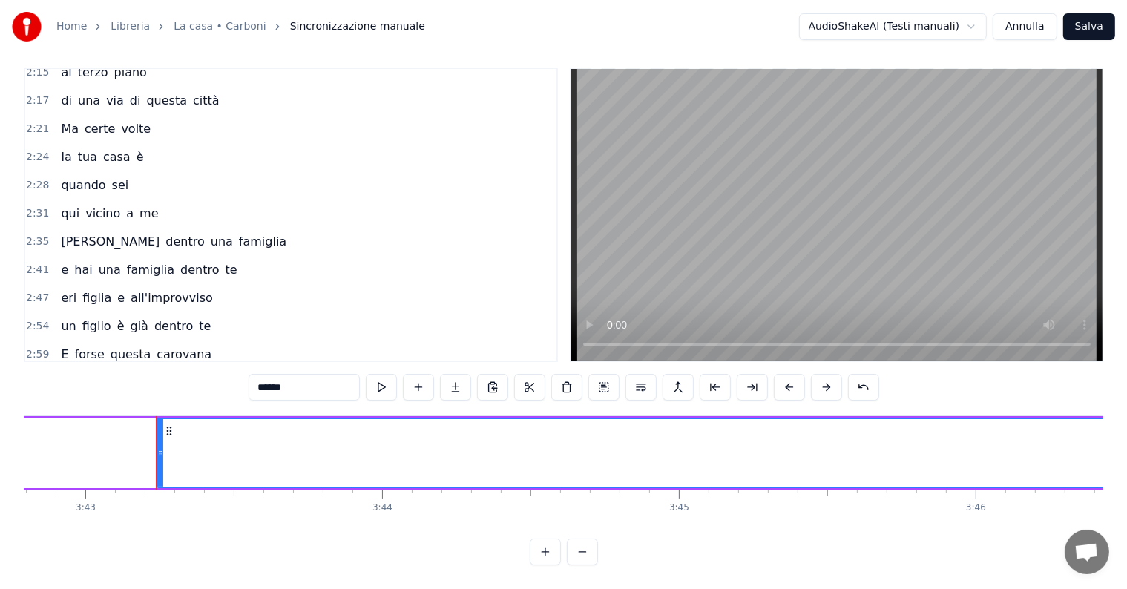
scroll to position [0, 66195]
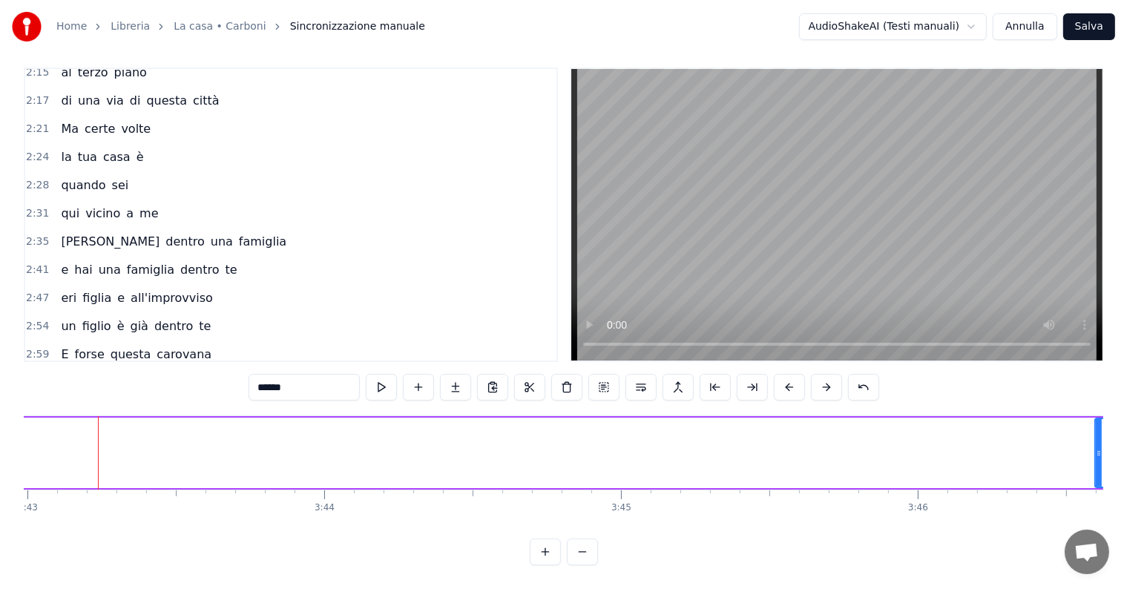
drag, startPoint x: 104, startPoint y: 422, endPoint x: 1101, endPoint y: 421, distance: 996.7
click at [1101, 421] on div at bounding box center [1099, 453] width 6 height 68
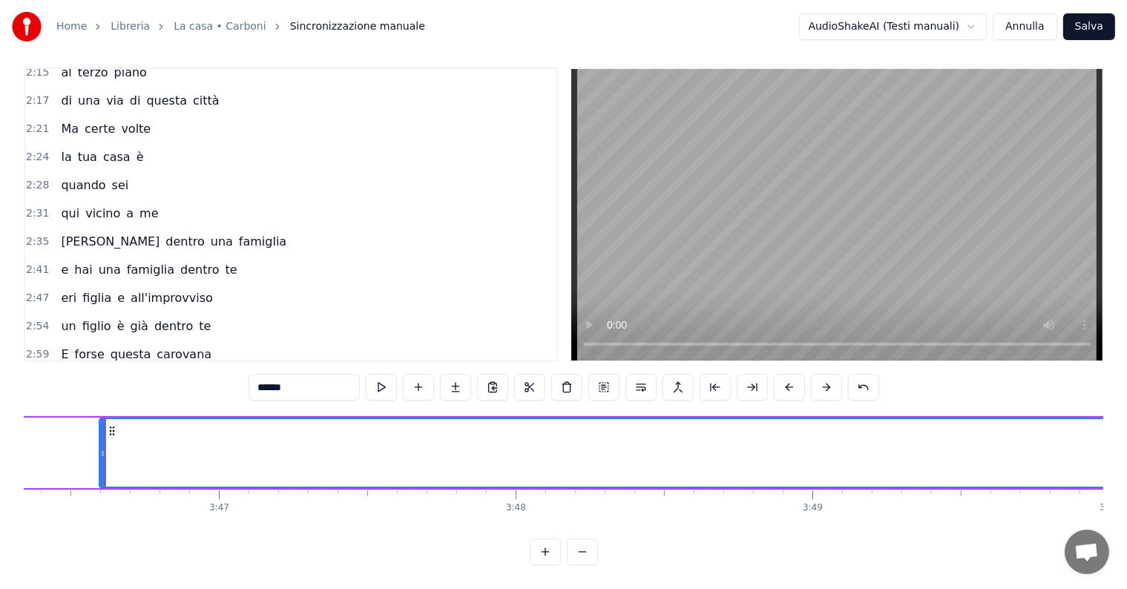
scroll to position [0, 67196]
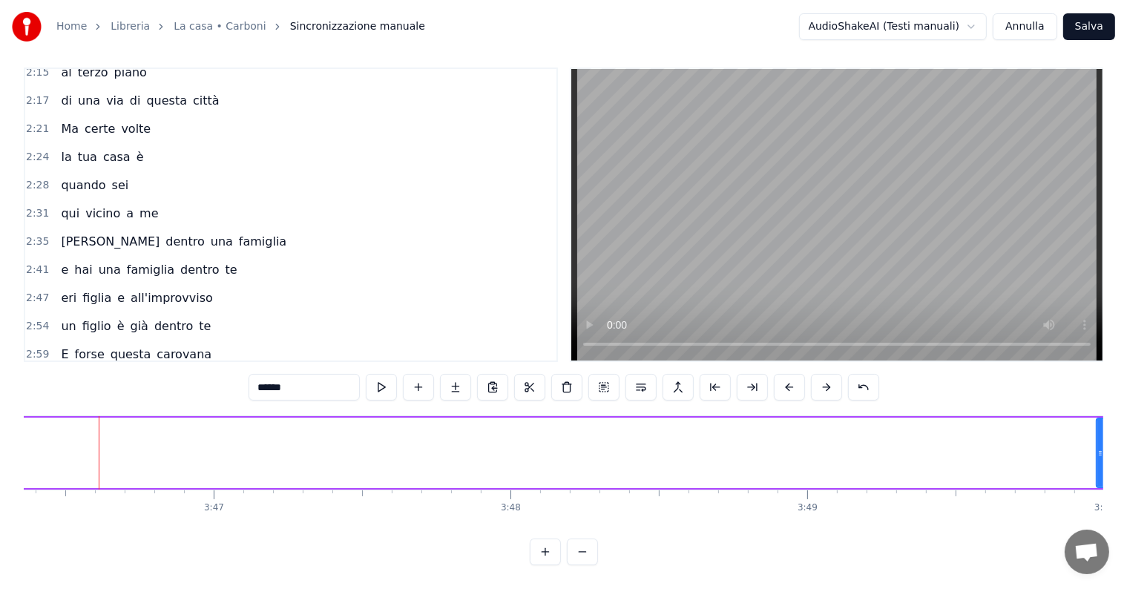
drag, startPoint x: 96, startPoint y: 416, endPoint x: 1098, endPoint y: 459, distance: 1003.6
click at [1098, 459] on div at bounding box center [1101, 453] width 6 height 68
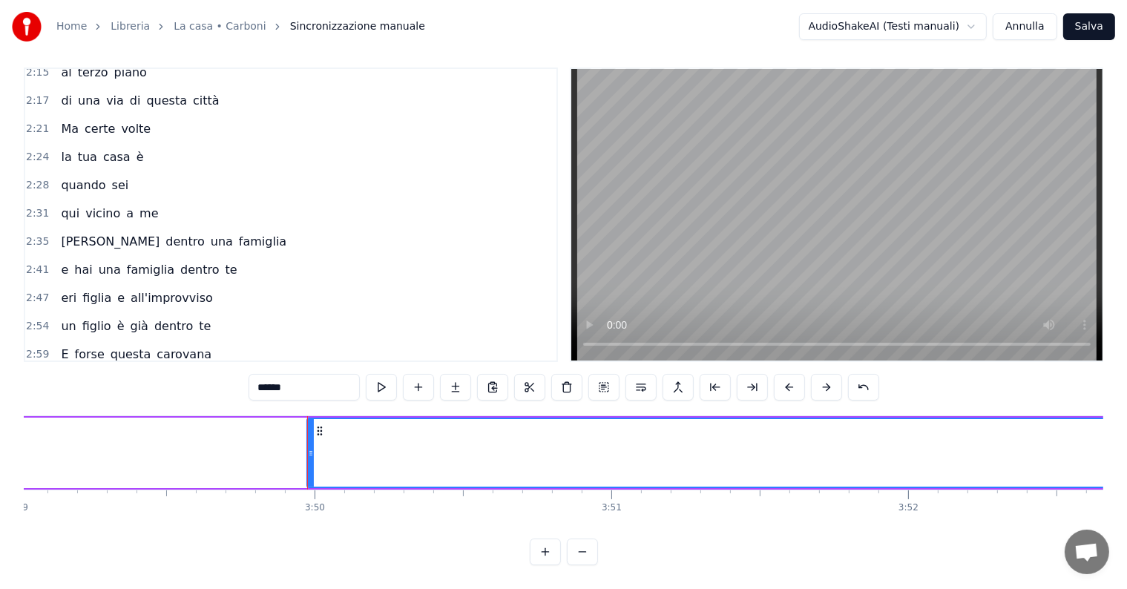
scroll to position [0, 68195]
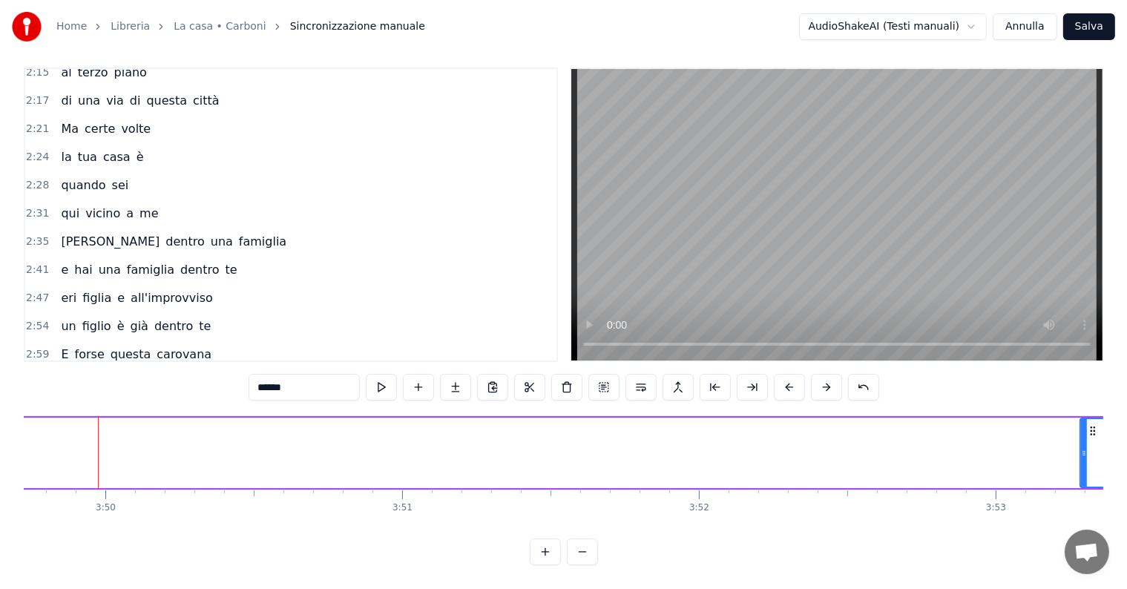
drag, startPoint x: 102, startPoint y: 420, endPoint x: 1085, endPoint y: 424, distance: 982.6
click at [1085, 424] on div at bounding box center [1084, 453] width 6 height 68
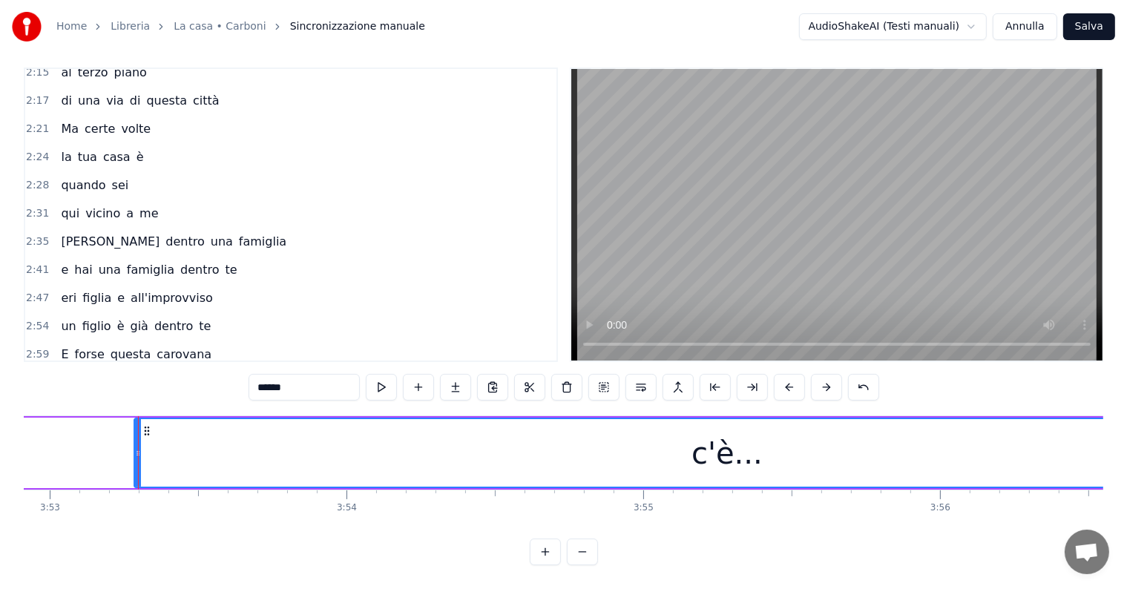
scroll to position [0, 69181]
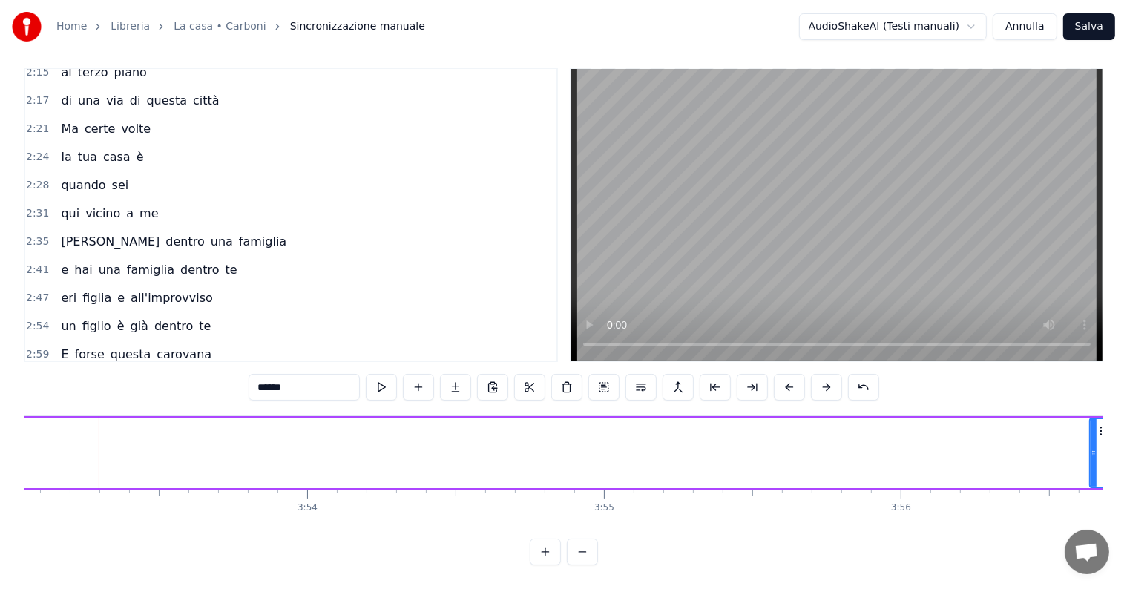
drag, startPoint x: 95, startPoint y: 420, endPoint x: 1091, endPoint y: 422, distance: 995.9
click at [1091, 422] on div at bounding box center [1094, 453] width 6 height 68
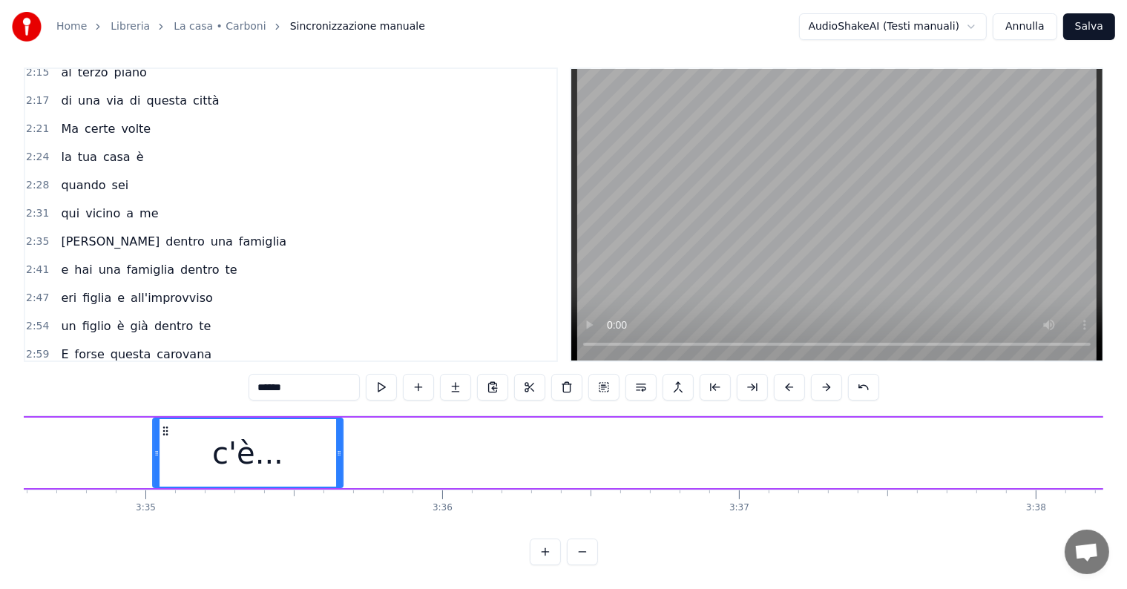
scroll to position [0, 63650]
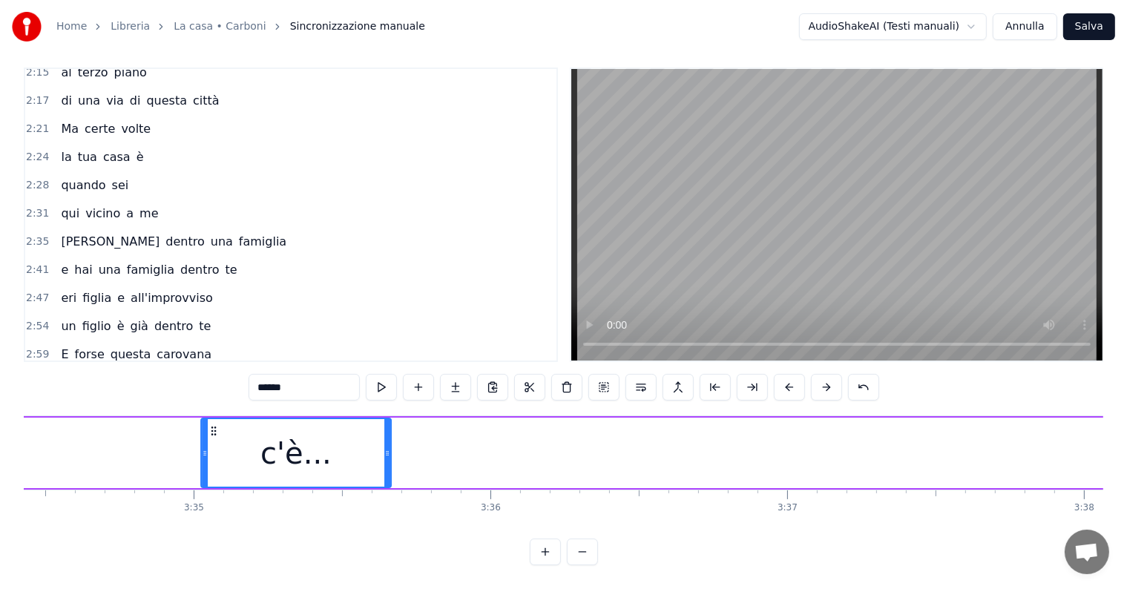
drag, startPoint x: 110, startPoint y: 419, endPoint x: 189, endPoint y: 427, distance: 79.1
click at [202, 427] on div "c'è..." at bounding box center [296, 453] width 189 height 68
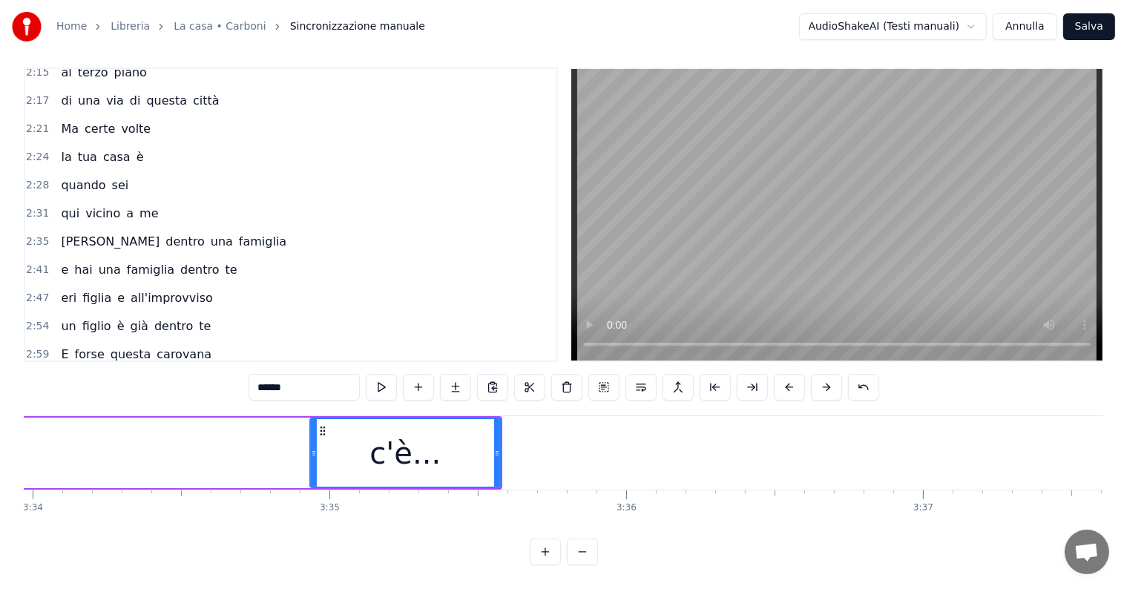
scroll to position [0, 63281]
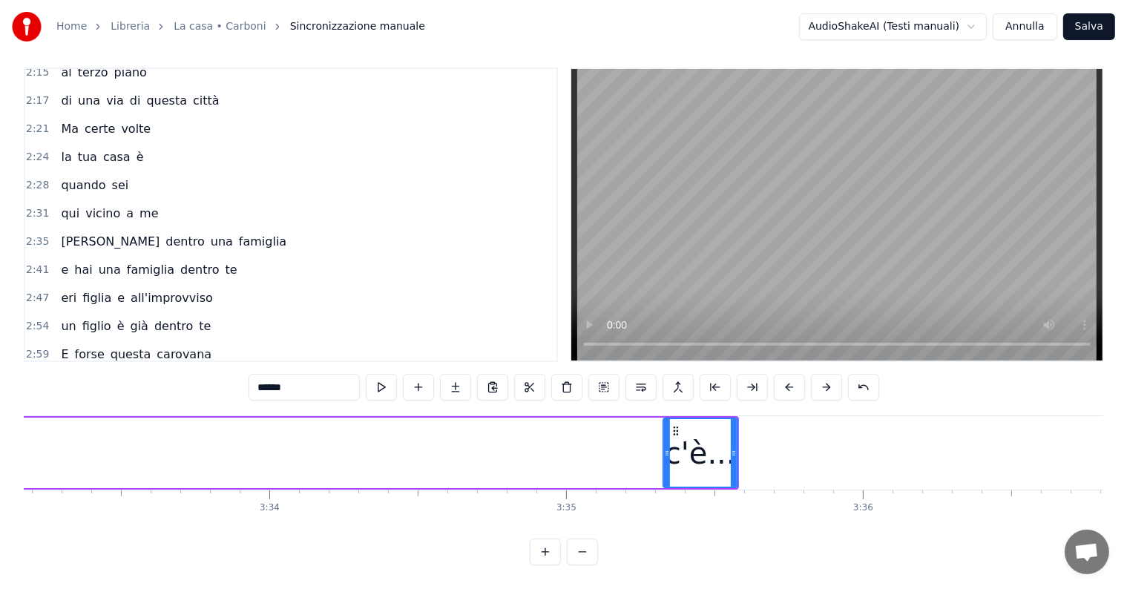
drag, startPoint x: 550, startPoint y: 434, endPoint x: 666, endPoint y: 448, distance: 117.4
click at [666, 448] on div at bounding box center [667, 453] width 6 height 68
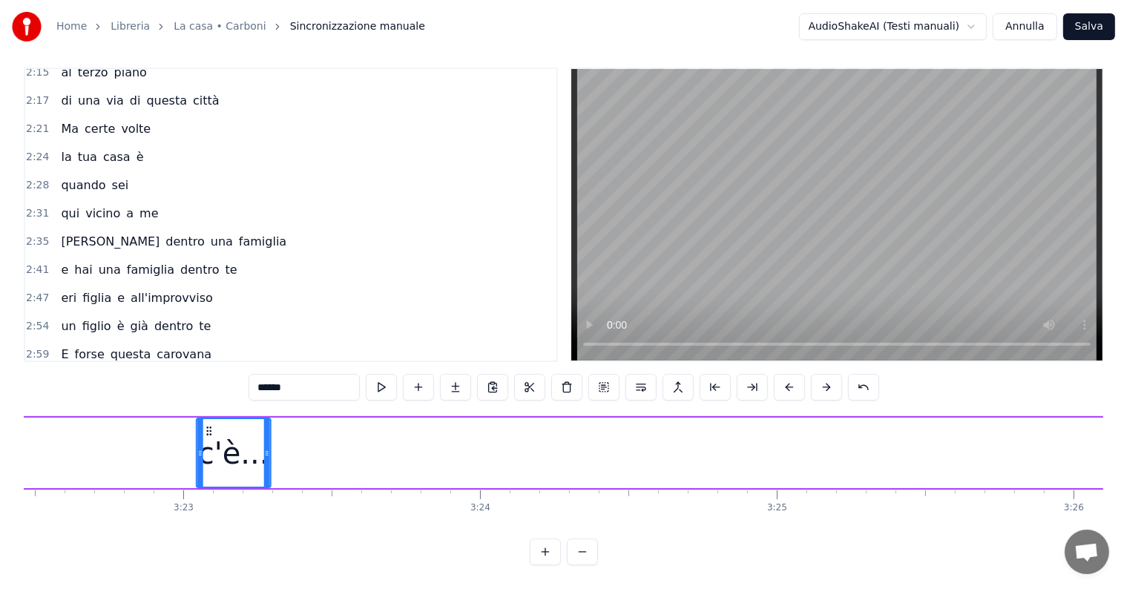
drag, startPoint x: 677, startPoint y: 415, endPoint x: 206, endPoint y: 436, distance: 471.7
click at [206, 436] on div "c'è..." at bounding box center [233, 453] width 72 height 68
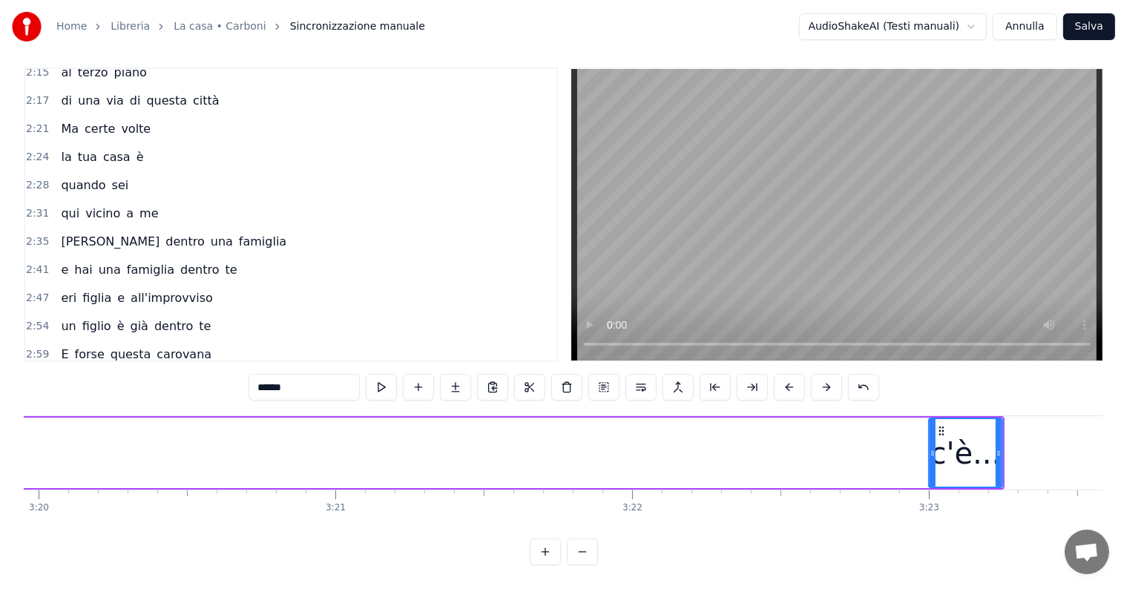
scroll to position [0, 59498]
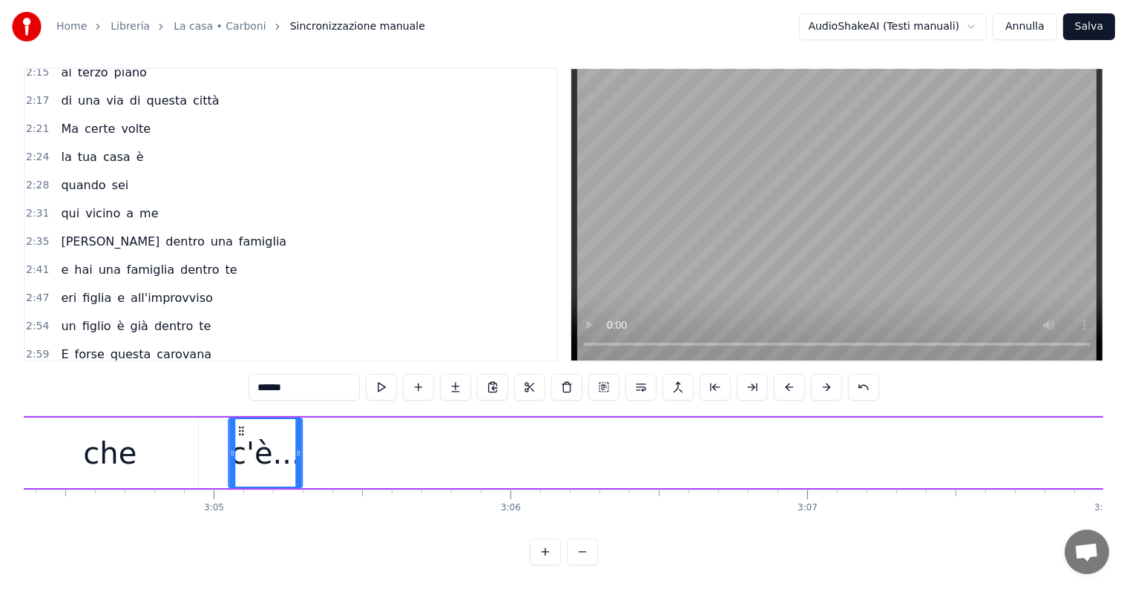
drag, startPoint x: 799, startPoint y: 419, endPoint x: 230, endPoint y: 426, distance: 568.5
click at [230, 426] on div "c'è..." at bounding box center [265, 453] width 72 height 68
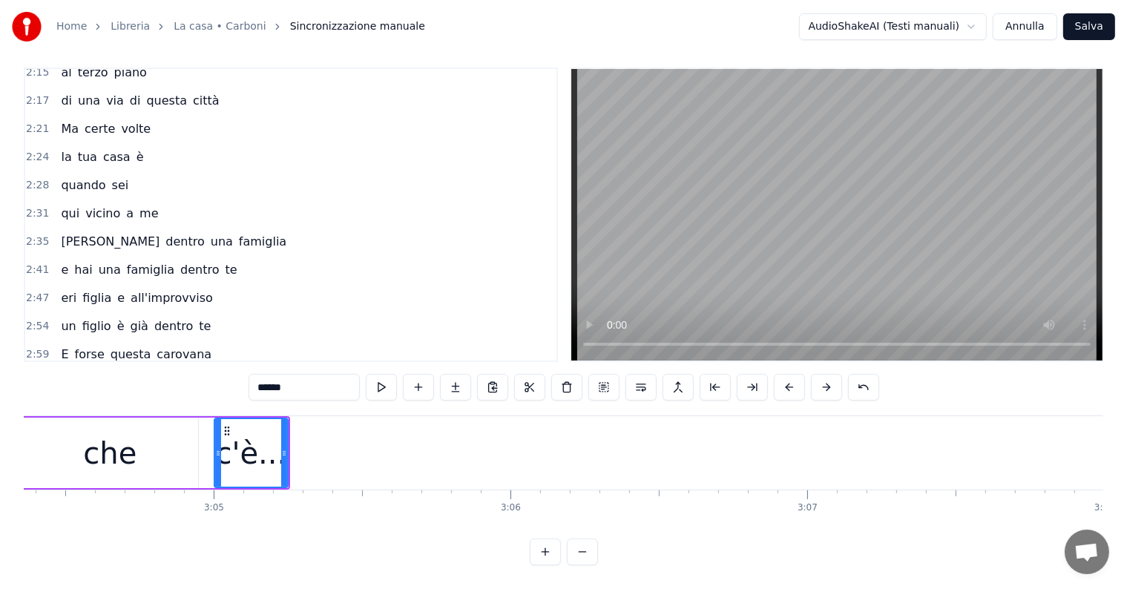
scroll to position [0, 54723]
click at [230, 431] on div "c'è..." at bounding box center [256, 453] width 71 height 45
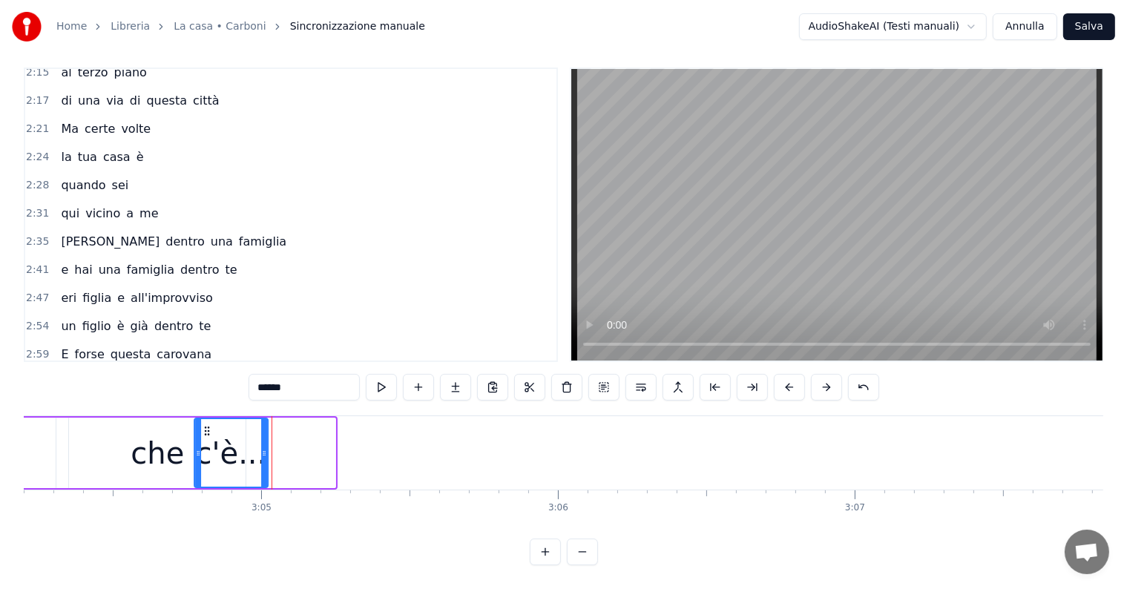
scroll to position [0, 54649]
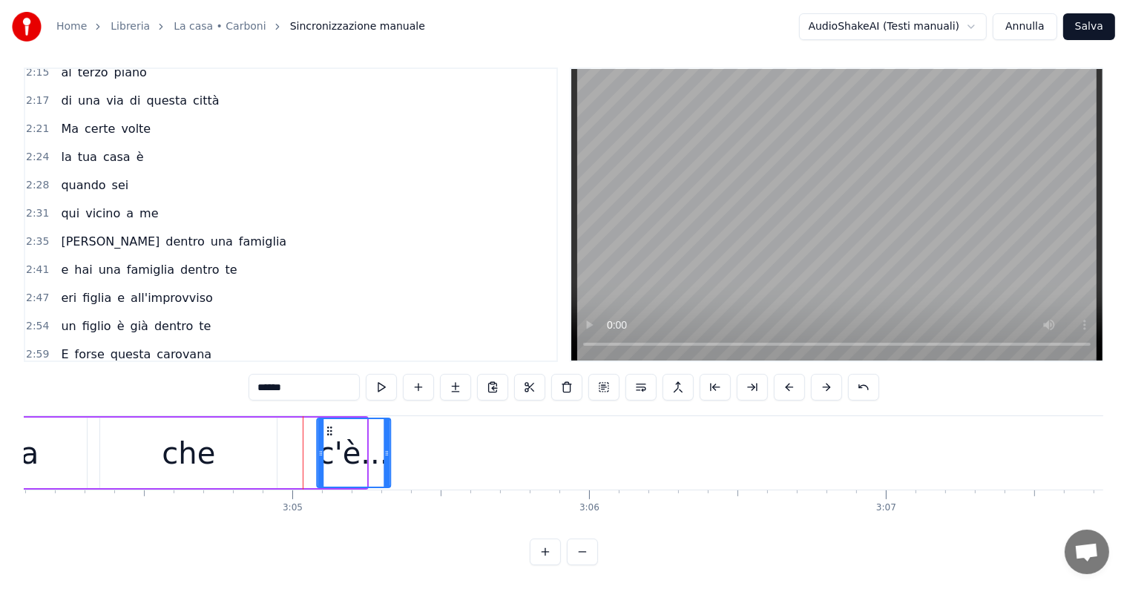
drag, startPoint x: 229, startPoint y: 416, endPoint x: 327, endPoint y: 430, distance: 98.3
click at [327, 430] on div "c'è..." at bounding box center [354, 453] width 72 height 68
click at [193, 439] on div "che" at bounding box center [188, 453] width 53 height 45
type input "***"
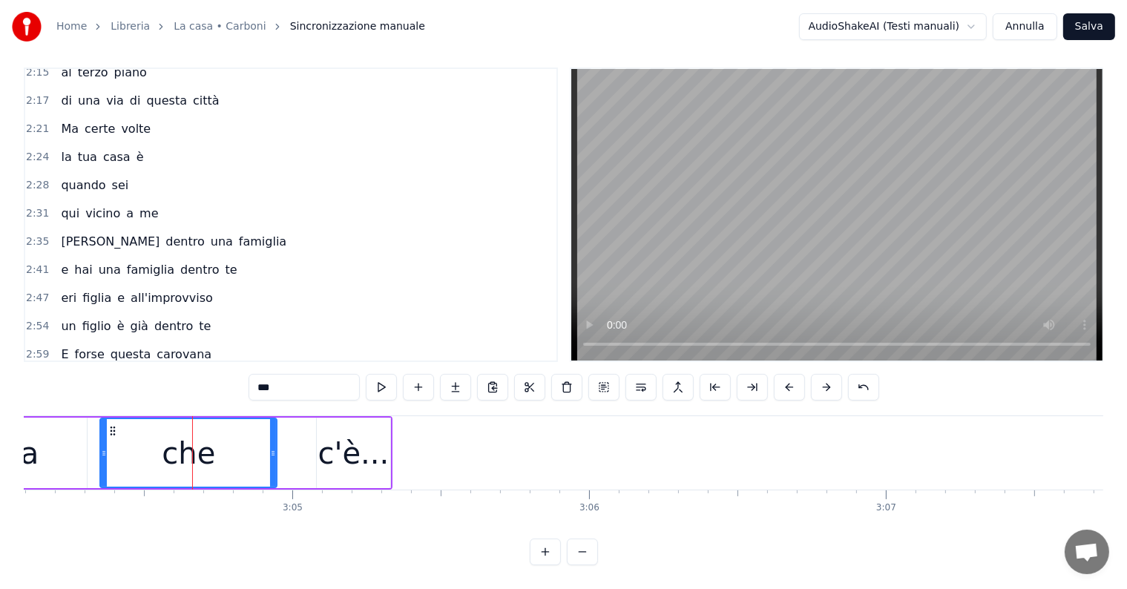
click at [56, 370] on div "è la più bella casa che c'è..." at bounding box center [149, 383] width 189 height 27
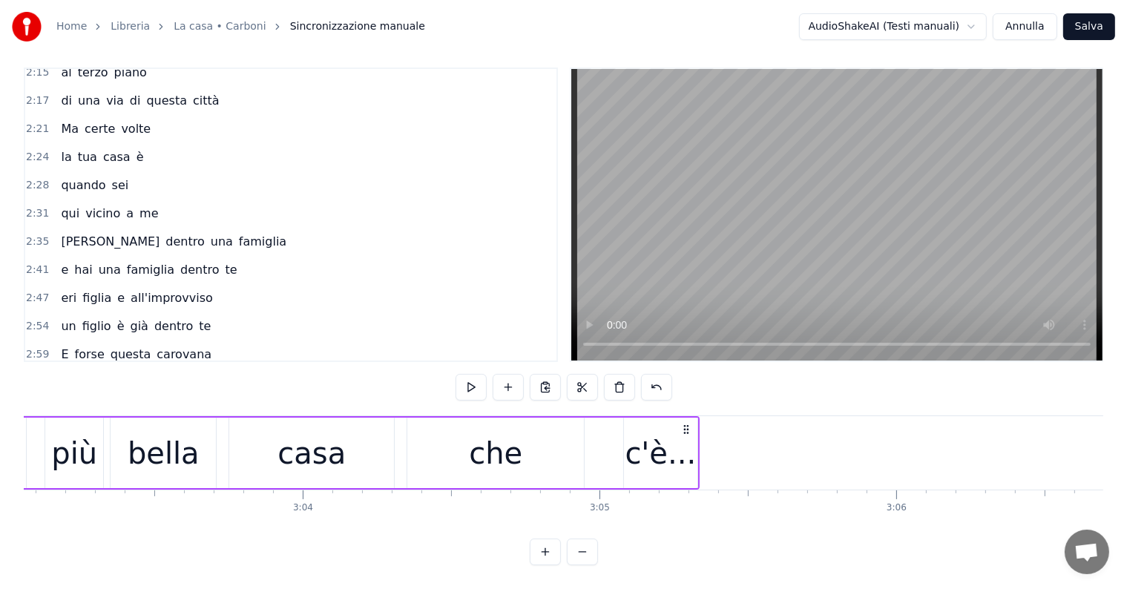
scroll to position [0, 54247]
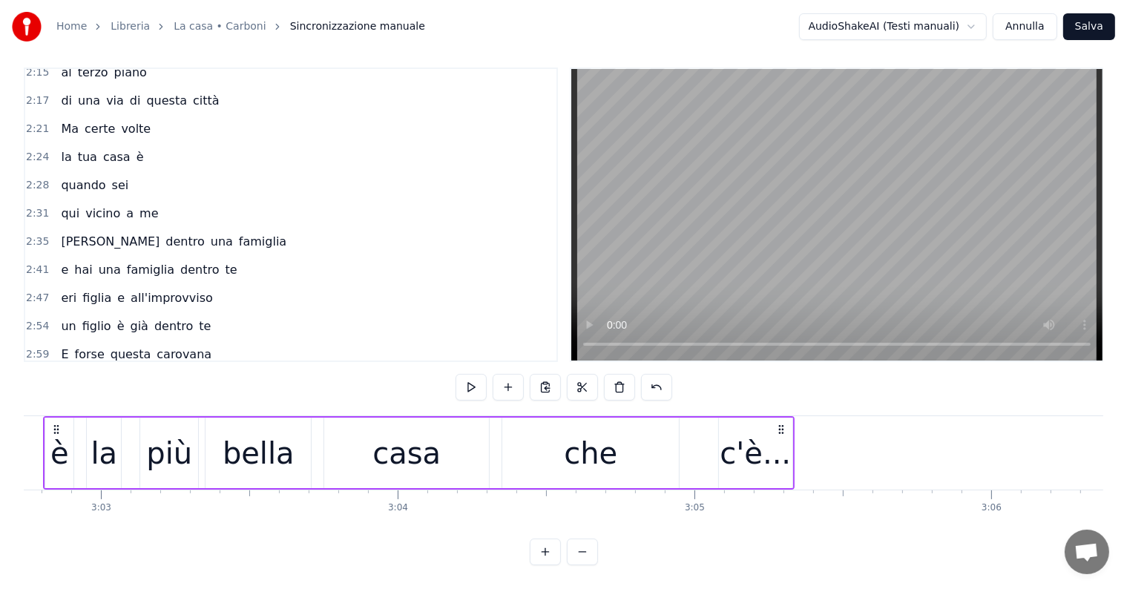
click at [653, 448] on div "che" at bounding box center [590, 453] width 177 height 71
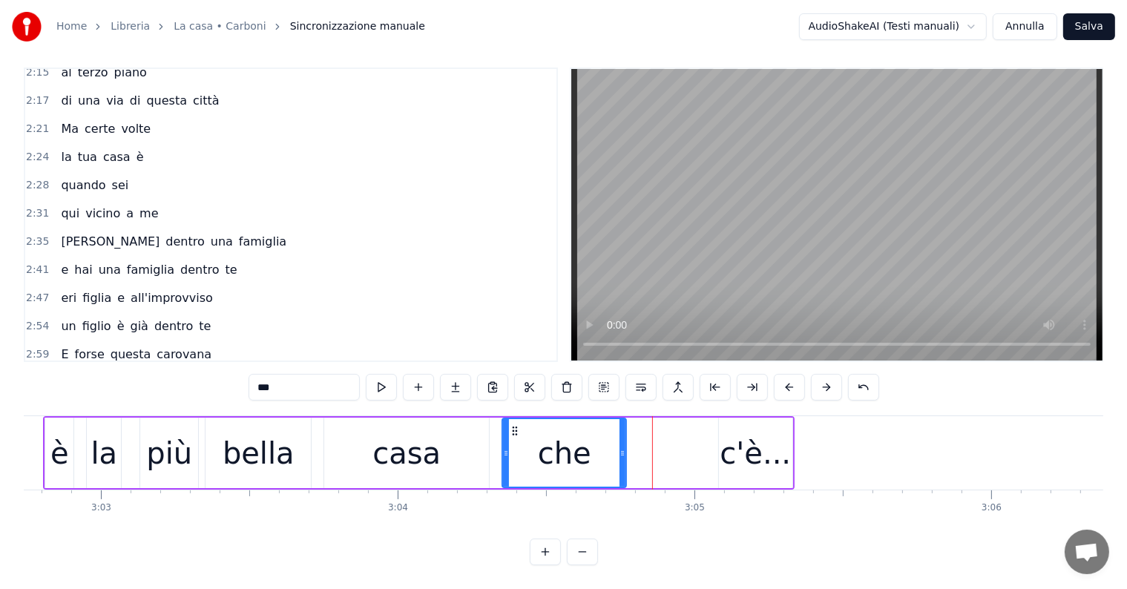
drag, startPoint x: 674, startPoint y: 439, endPoint x: 621, endPoint y: 441, distance: 52.7
click at [621, 448] on icon at bounding box center [623, 454] width 6 height 12
click at [745, 435] on div "c'è..." at bounding box center [755, 453] width 71 height 45
type input "******"
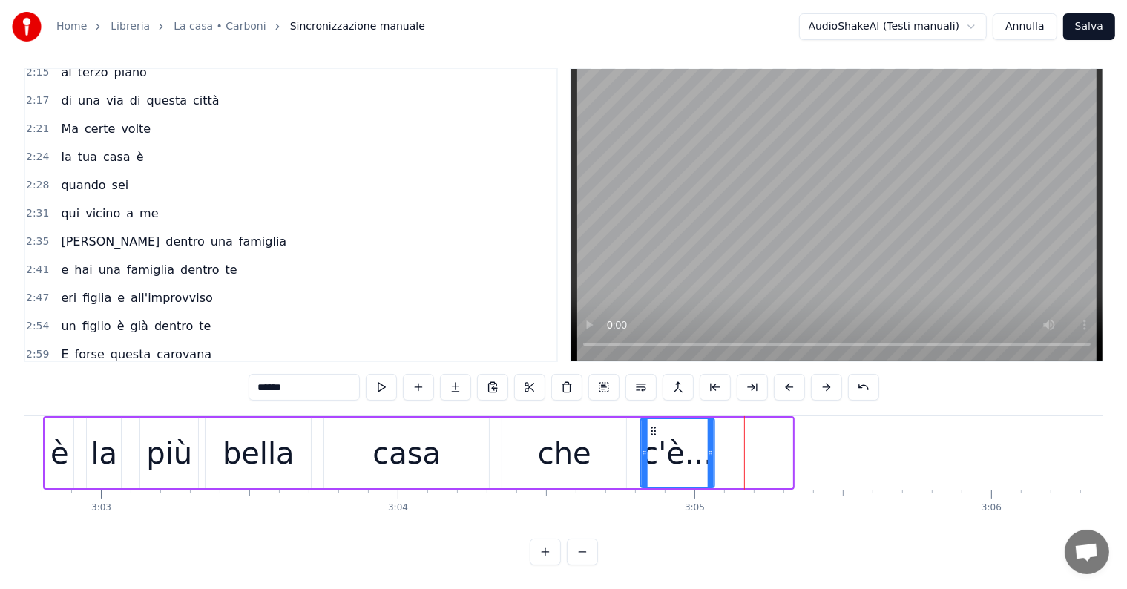
drag, startPoint x: 729, startPoint y: 417, endPoint x: 650, endPoint y: 423, distance: 78.9
click at [650, 423] on div "c'è..." at bounding box center [677, 453] width 72 height 68
click at [53, 369] on div "3:02 è la più bella casa che c'è..." at bounding box center [290, 383] width 531 height 28
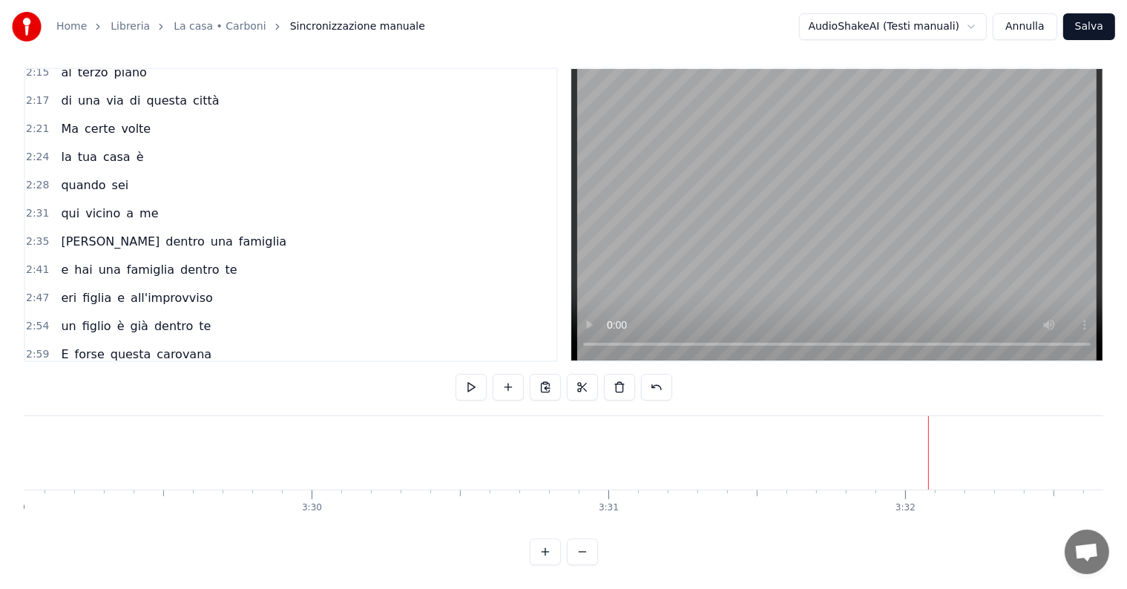
scroll to position [0, 61957]
click at [80, 341] on div "E forse questa carovana" at bounding box center [136, 354] width 163 height 27
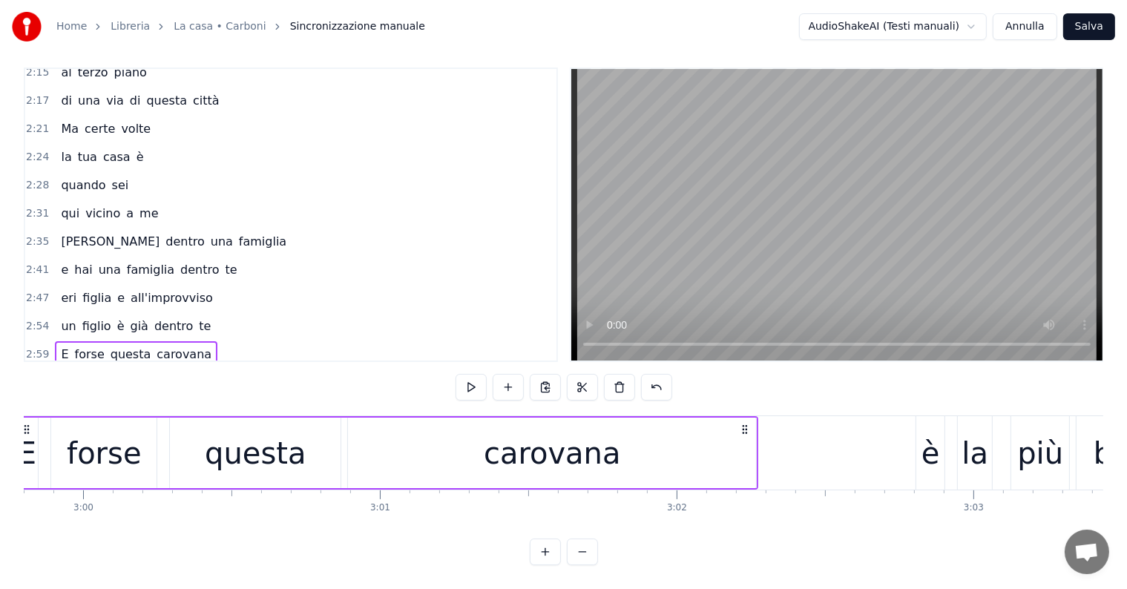
scroll to position [0, 53289]
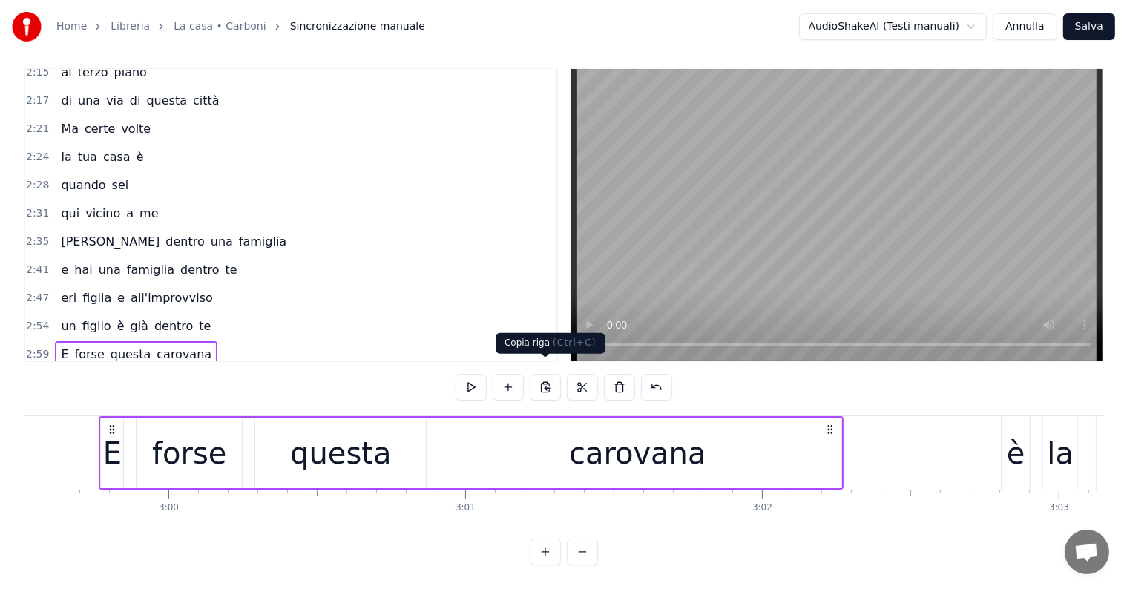
click at [551, 374] on button at bounding box center [545, 387] width 31 height 27
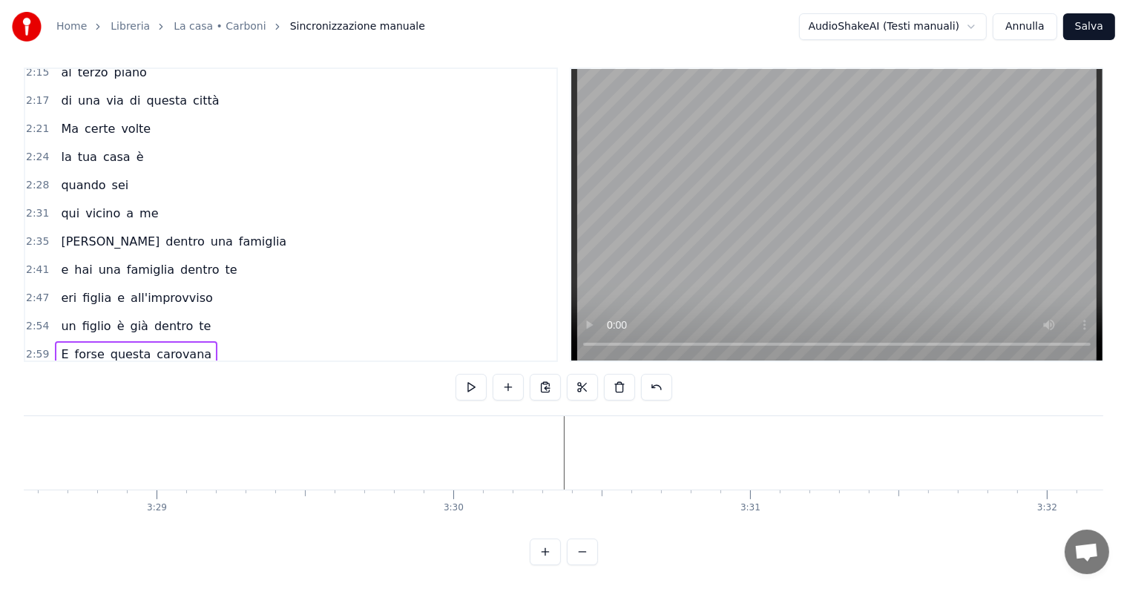
scroll to position [0, 61815]
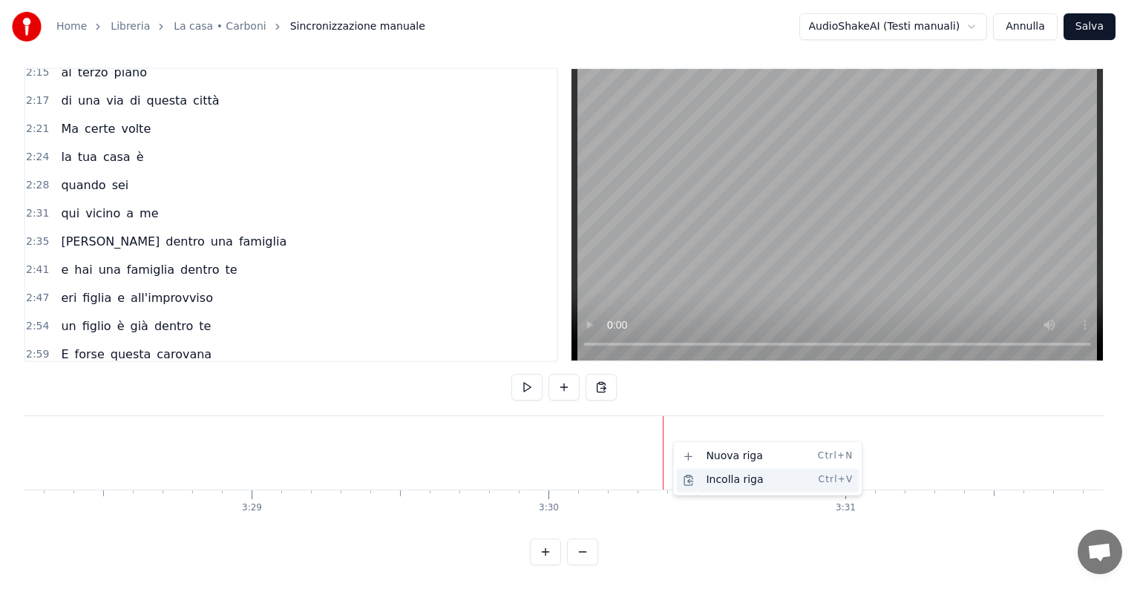
click at [724, 484] on div "Incolla riga Ctrl+V" at bounding box center [767, 480] width 183 height 24
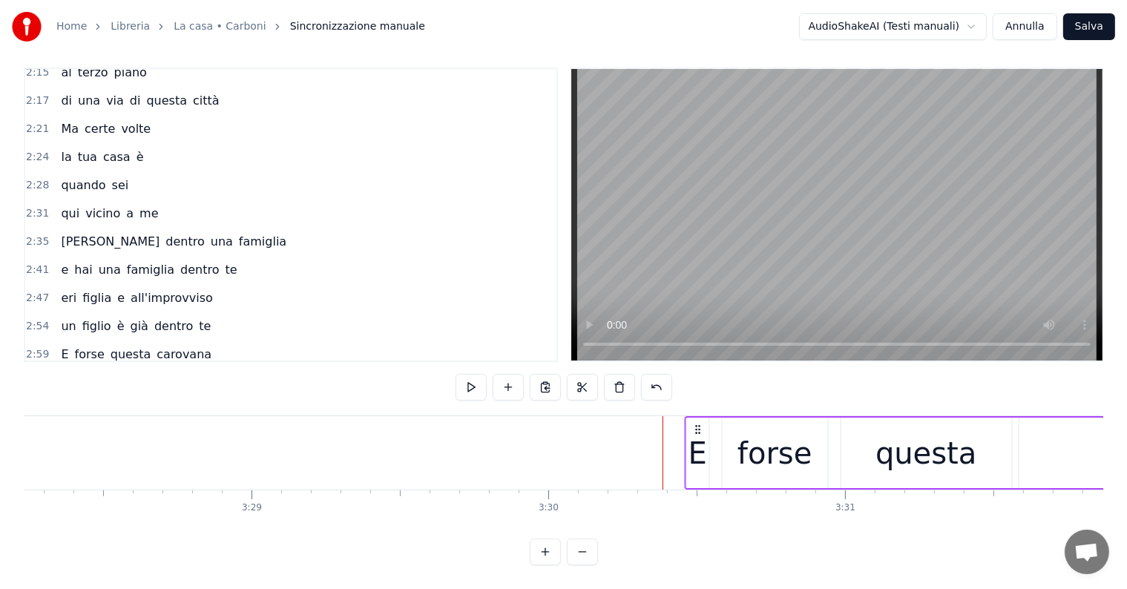
drag, startPoint x: 675, startPoint y: 413, endPoint x: 697, endPoint y: 411, distance: 22.3
click at [697, 424] on icon at bounding box center [698, 430] width 12 height 12
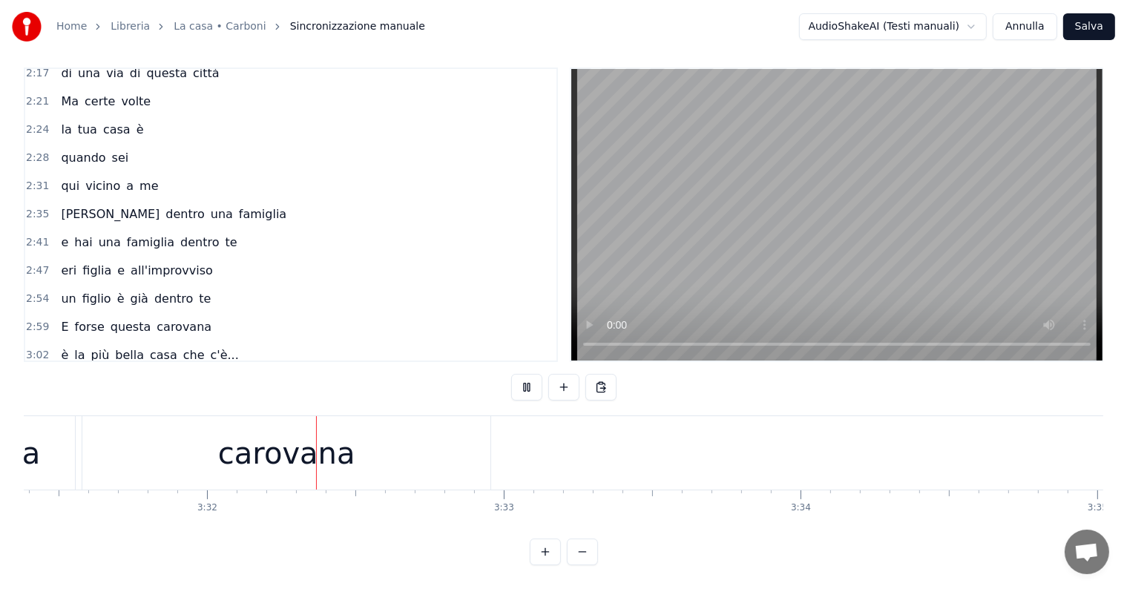
scroll to position [0, 62770]
click at [80, 342] on div "è la più bella casa che c'è..." at bounding box center [149, 355] width 189 height 27
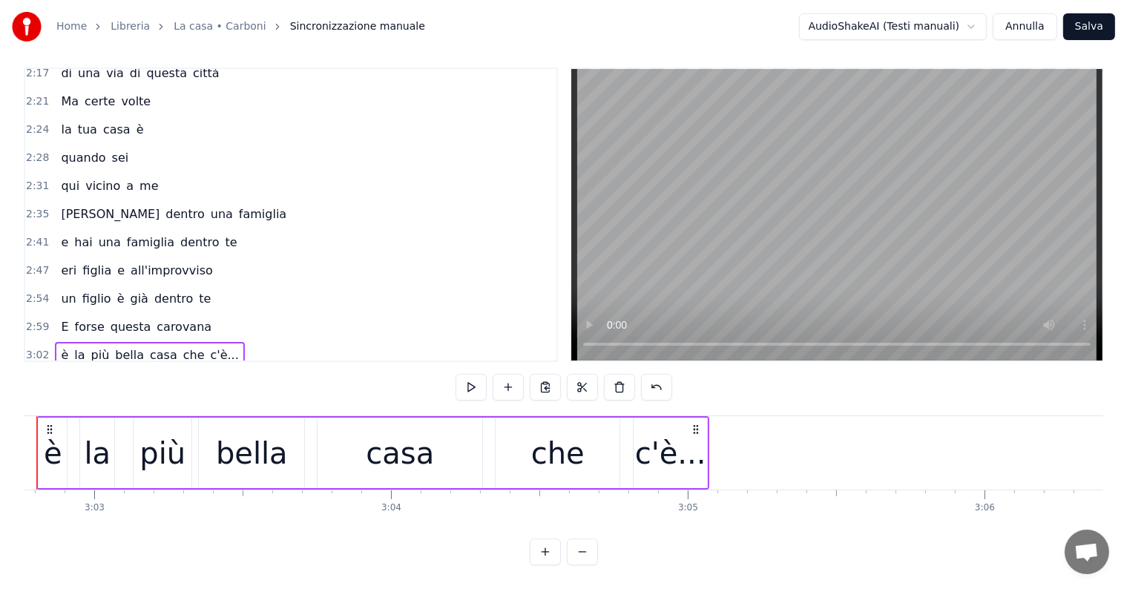
scroll to position [0, 54192]
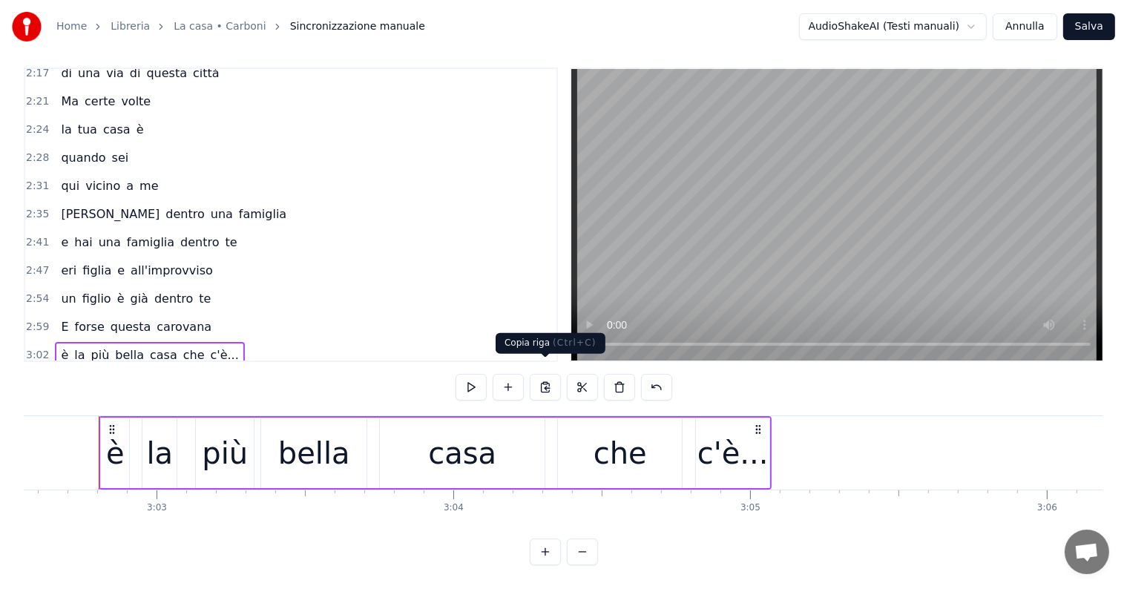
click at [548, 374] on button at bounding box center [545, 387] width 31 height 27
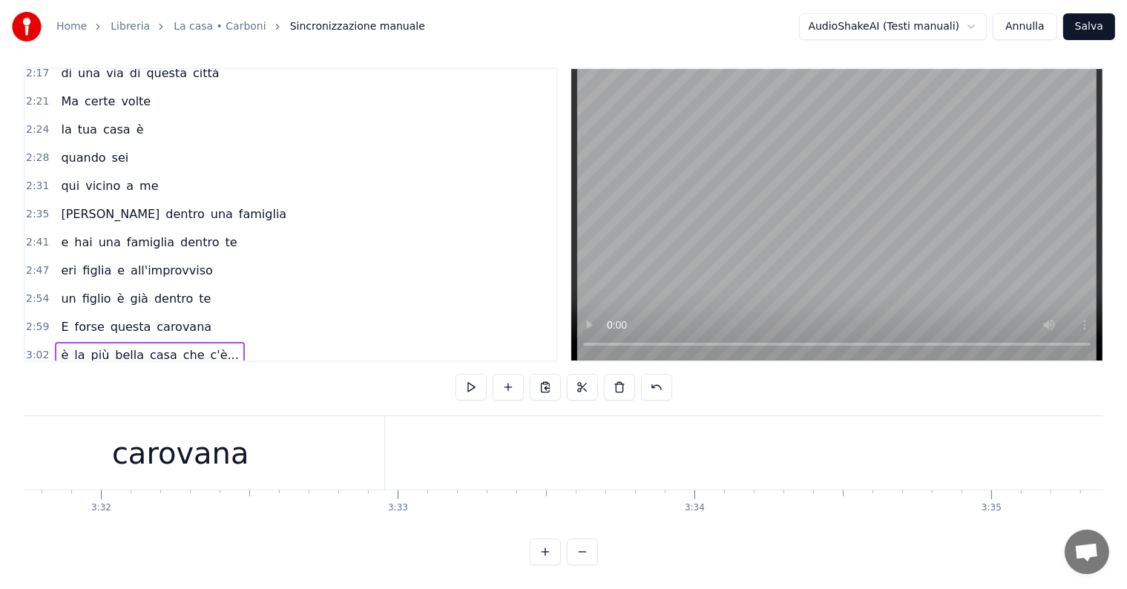
scroll to position [0, 62761]
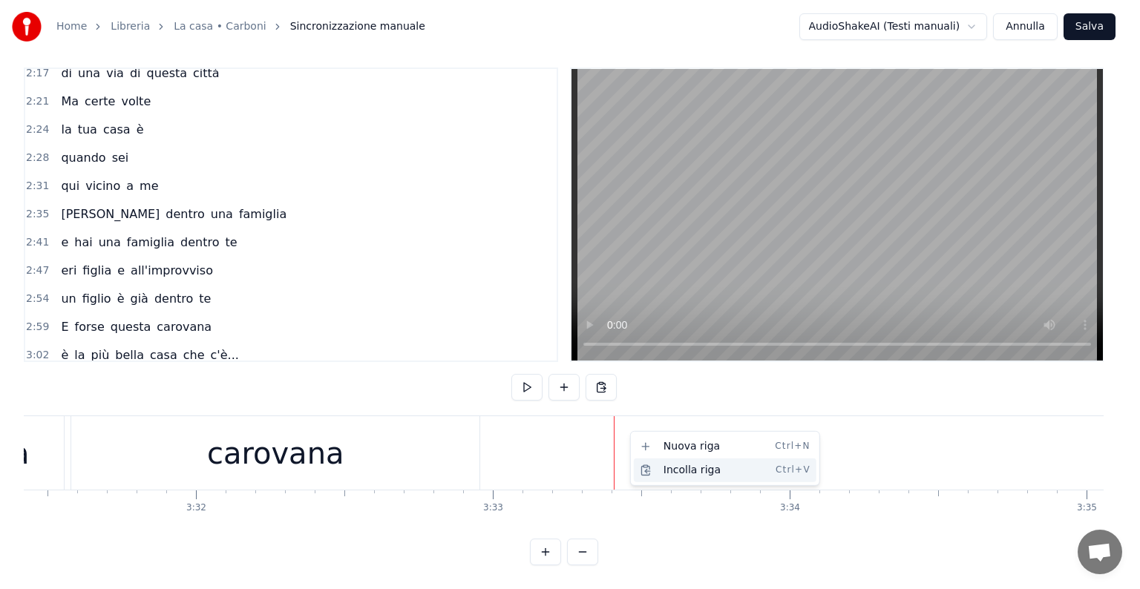
click at [677, 473] on div "Incolla riga Ctrl+V" at bounding box center [725, 471] width 183 height 24
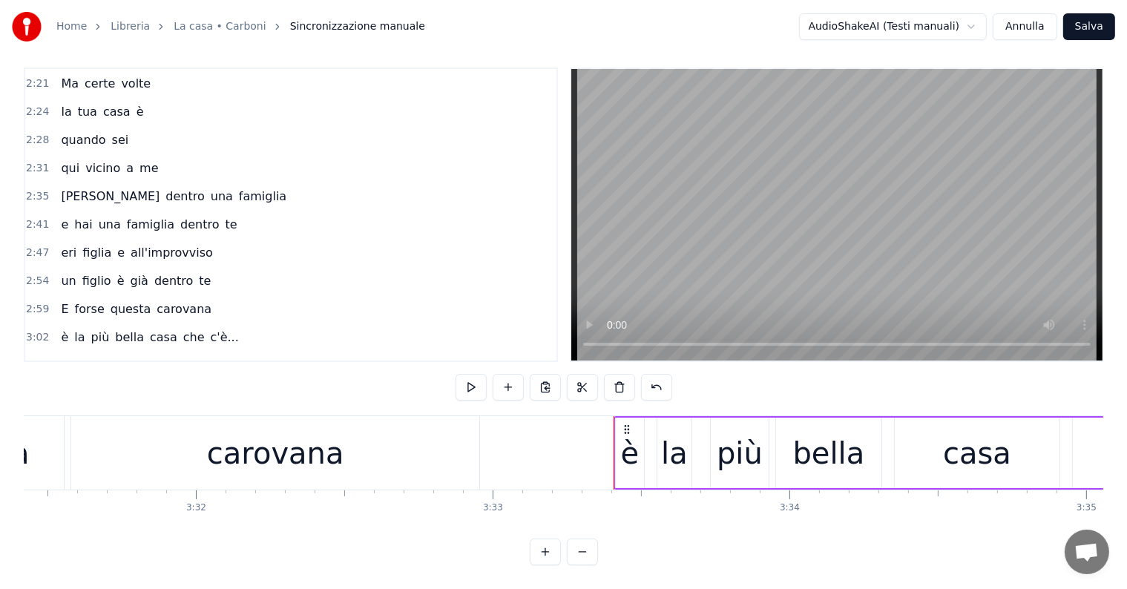
scroll to position [855, 0]
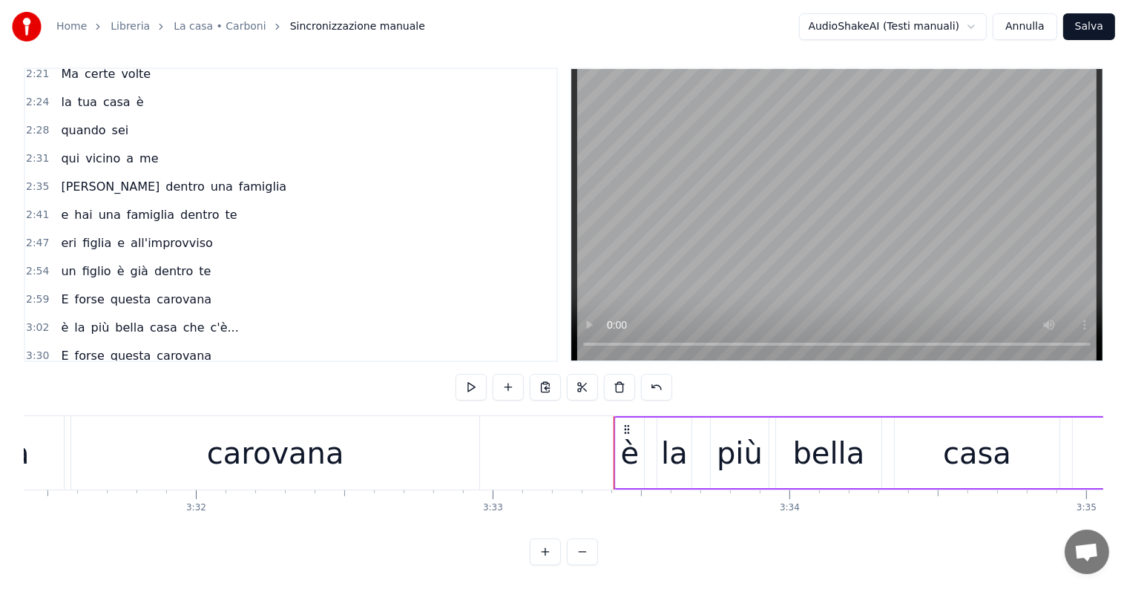
click at [55, 343] on div "E forse questa carovana" at bounding box center [136, 356] width 163 height 27
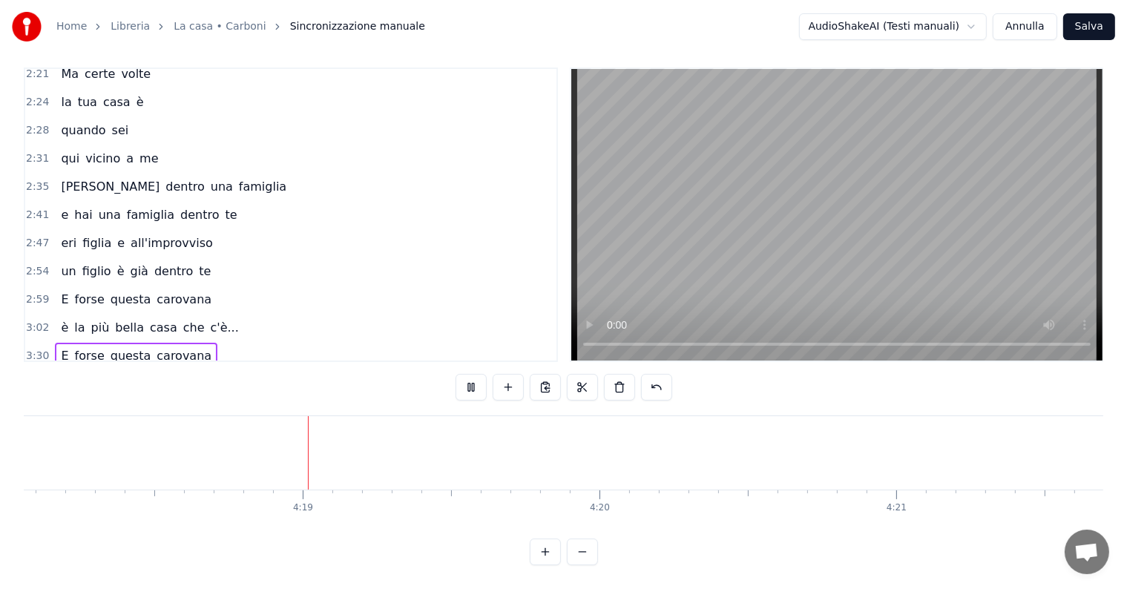
scroll to position [0, 76648]
click at [1084, 13] on button "Salva" at bounding box center [1089, 26] width 52 height 27
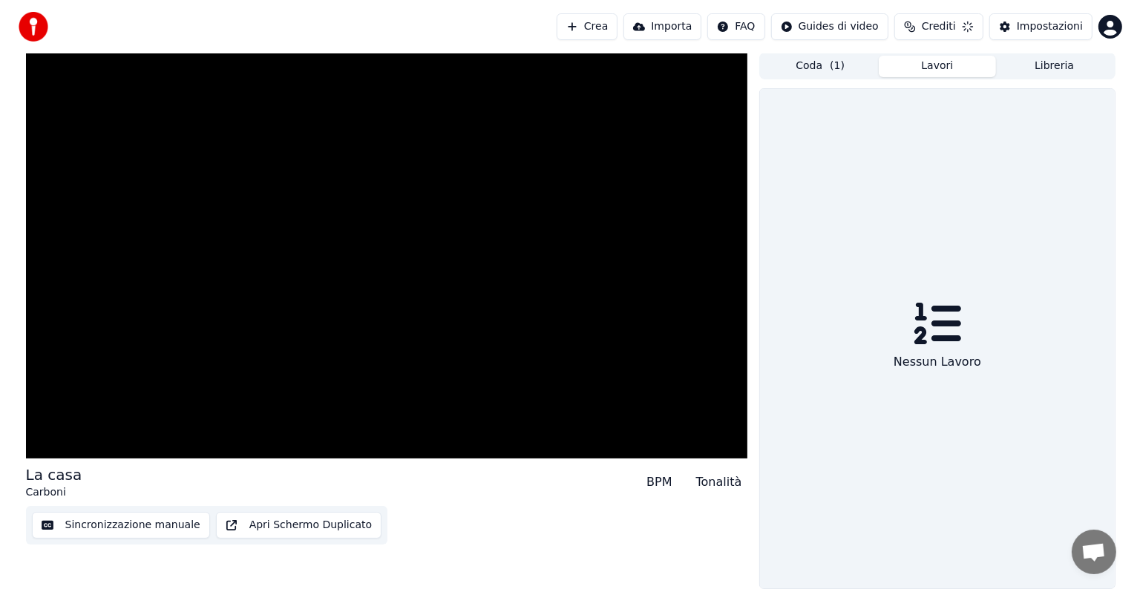
scroll to position [1, 0]
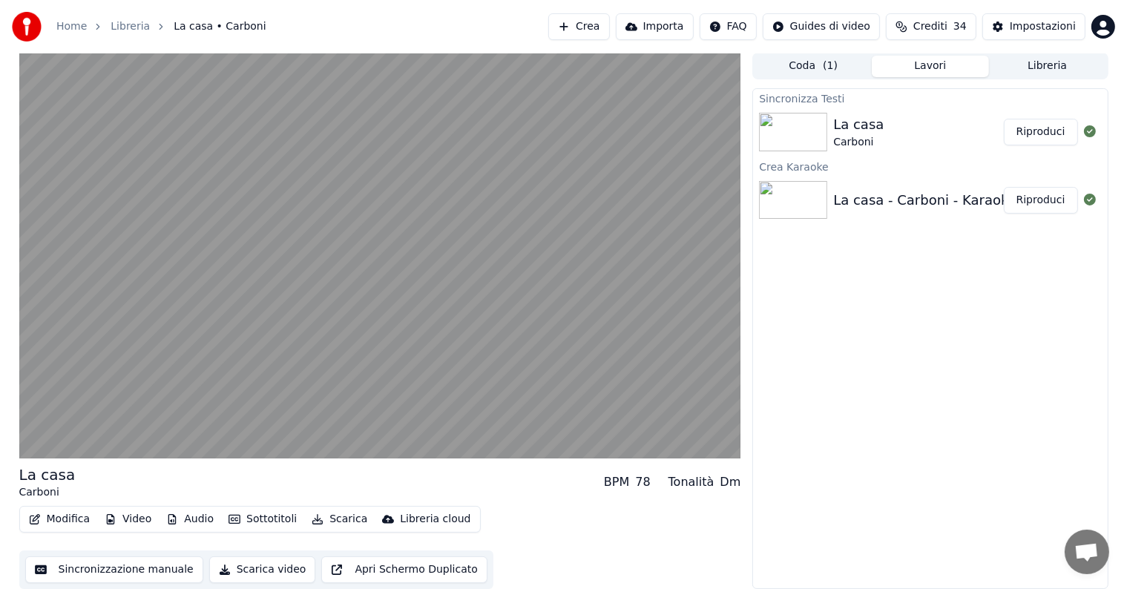
click at [1038, 124] on button "Riproduci" at bounding box center [1041, 132] width 74 height 27
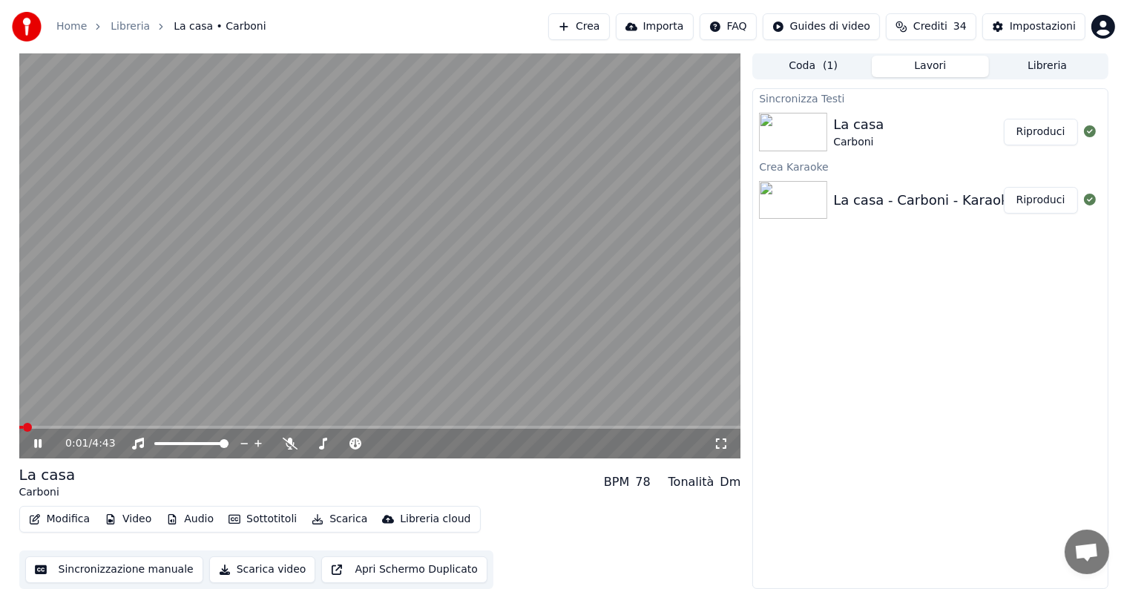
click at [38, 444] on icon at bounding box center [48, 444] width 35 height 12
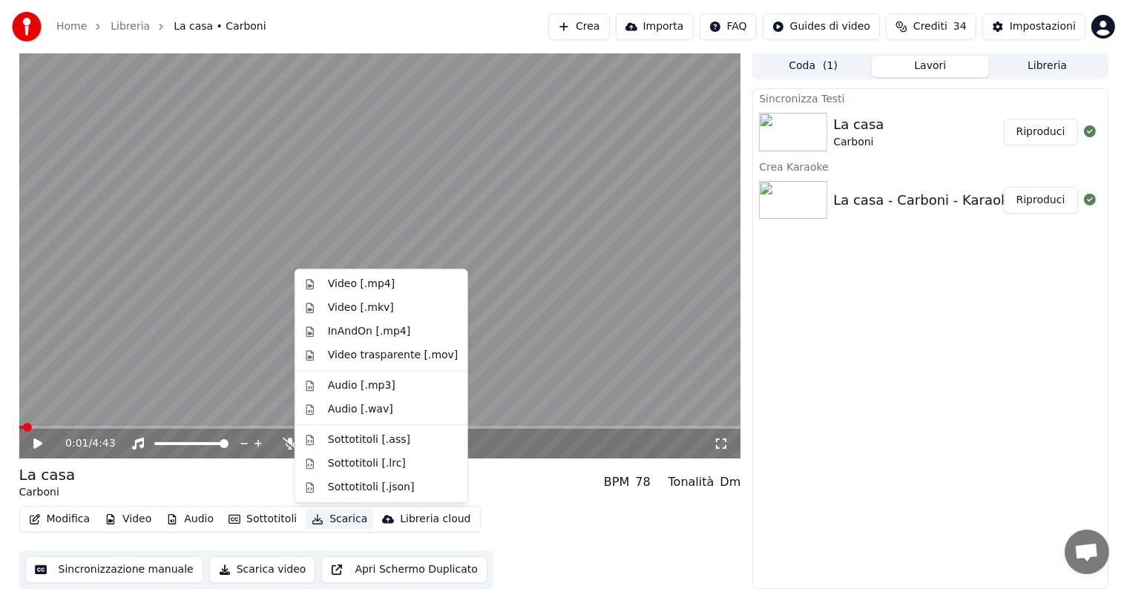
click at [331, 520] on button "Scarica" at bounding box center [340, 519] width 68 height 21
click at [363, 289] on div "Video [.mp4]" at bounding box center [361, 284] width 67 height 15
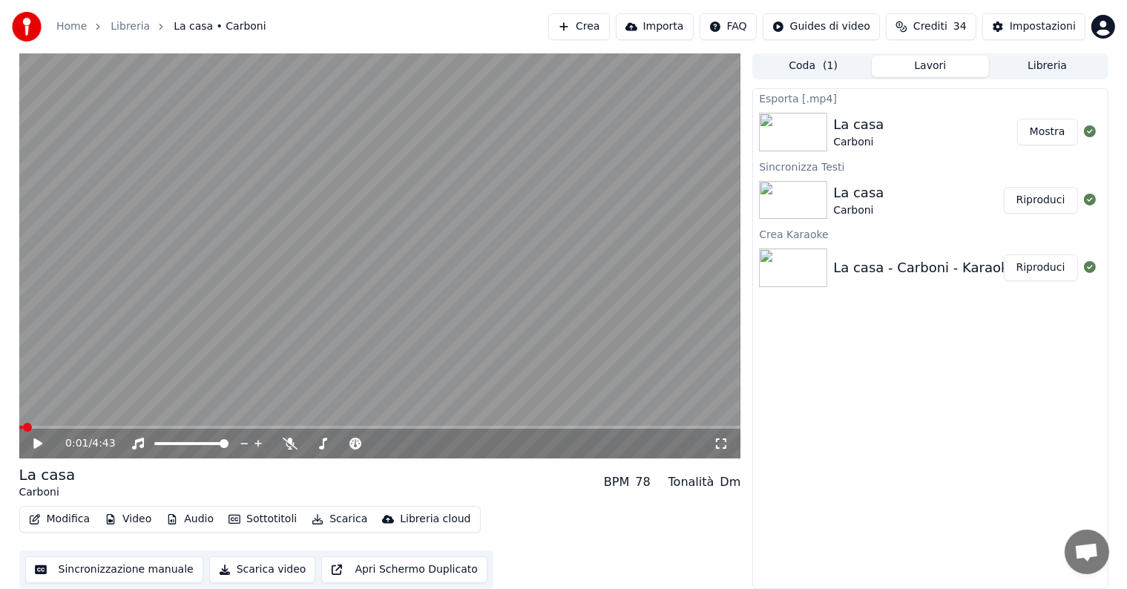
click at [1062, 134] on button "Mostra" at bounding box center [1047, 132] width 61 height 27
click at [600, 28] on button "Crea" at bounding box center [578, 26] width 61 height 27
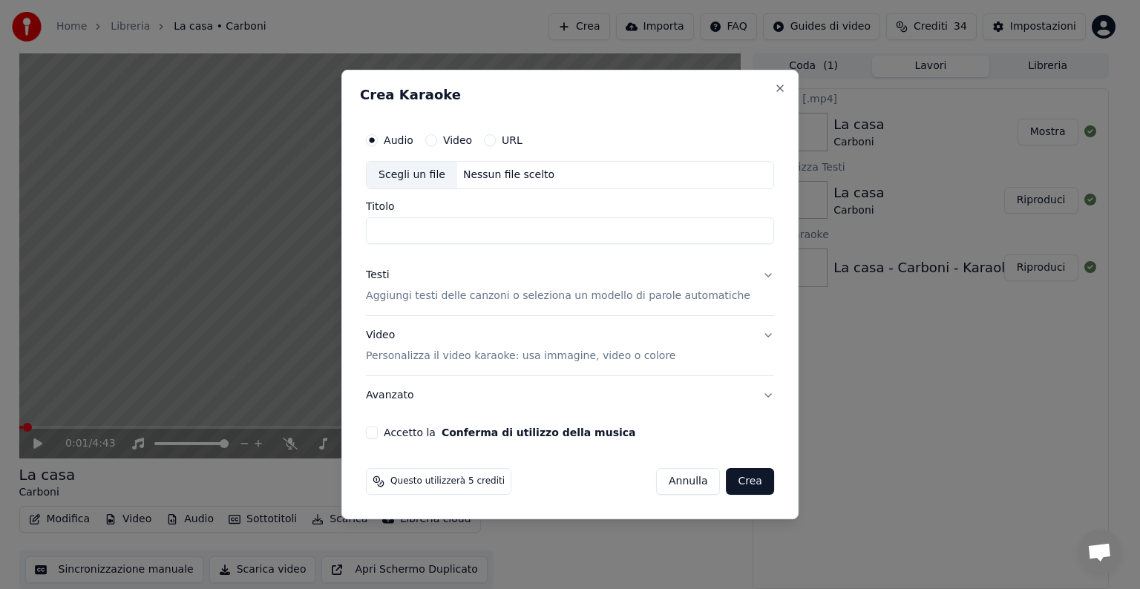
click at [505, 172] on div "Nessun file scelto" at bounding box center [508, 175] width 103 height 15
type input "**********"
click at [750, 273] on button "Testi Aggiungi testi delle canzoni o seleziona un modello di parole automatiche" at bounding box center [570, 285] width 408 height 59
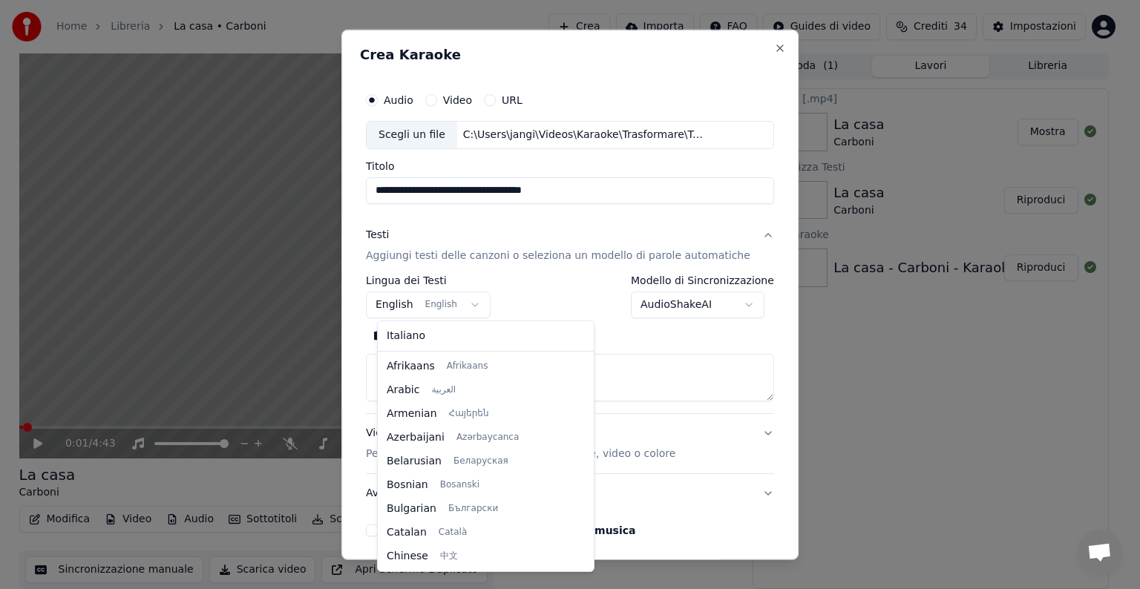
click at [472, 304] on body "**********" at bounding box center [563, 293] width 1127 height 589
select select "**"
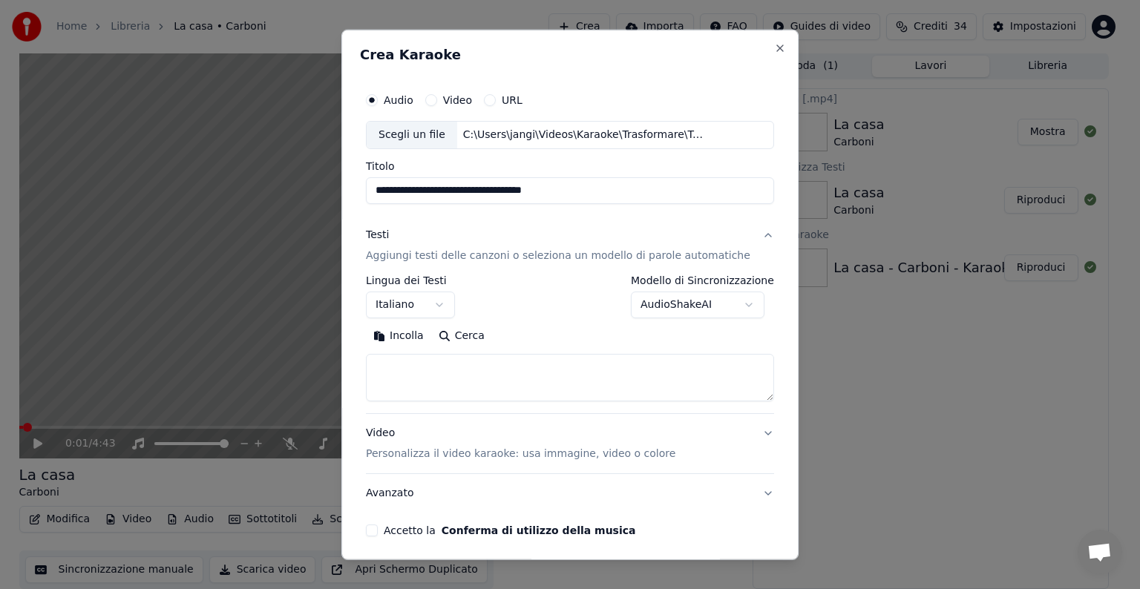
click at [433, 363] on textarea at bounding box center [570, 377] width 408 height 47
click at [413, 327] on button "Incolla" at bounding box center [398, 336] width 65 height 24
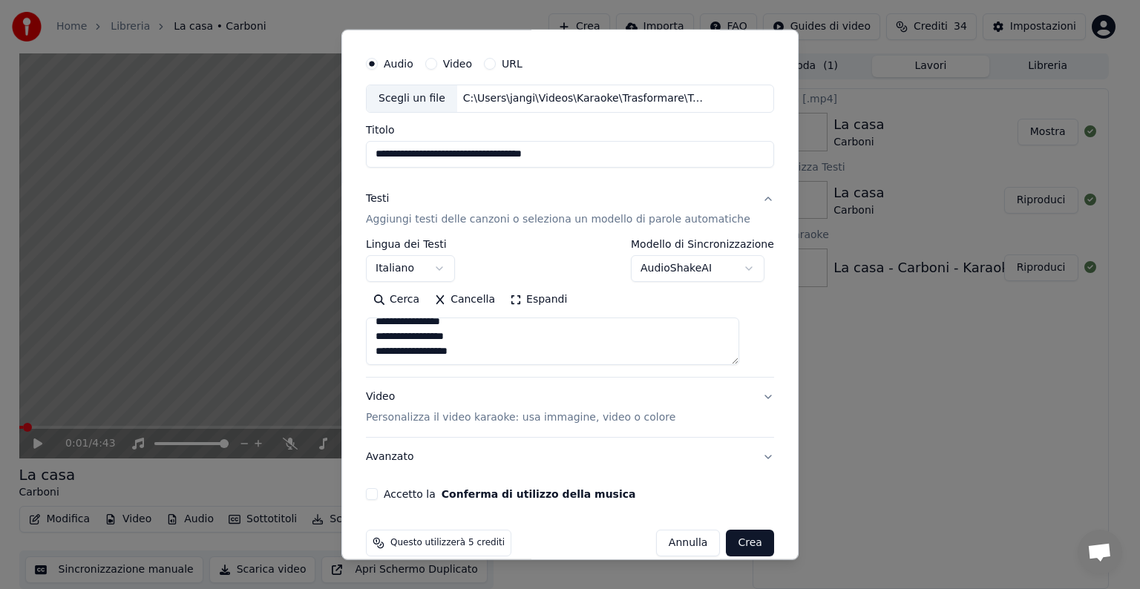
scroll to position [56, 0]
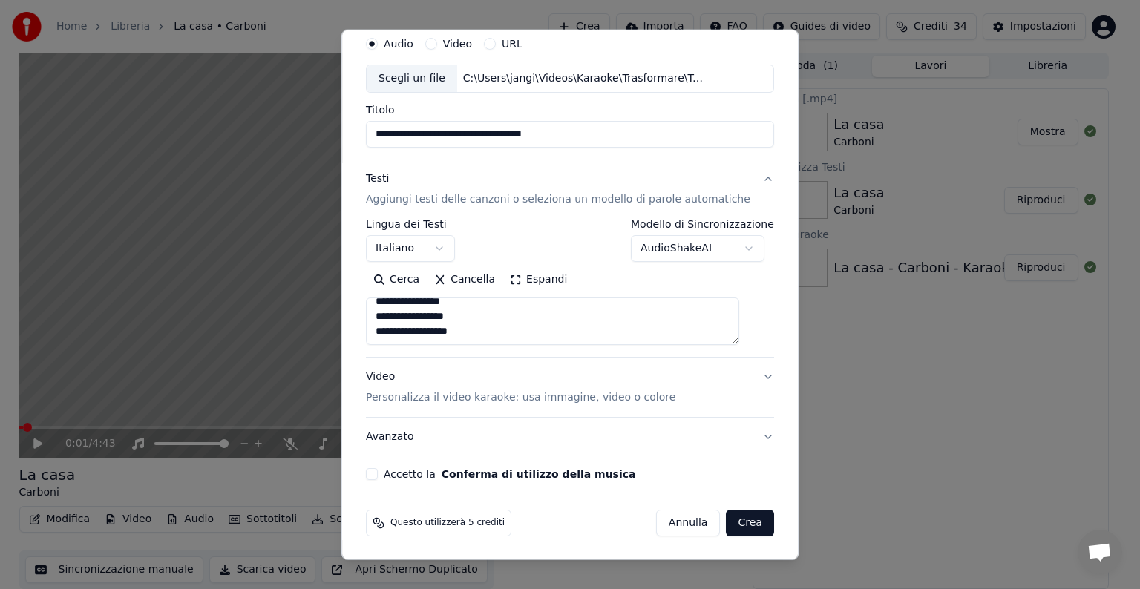
click at [742, 374] on button "Video Personalizza il video karaoke: usa immagine, video o colore" at bounding box center [570, 387] width 408 height 59
type textarea "**********"
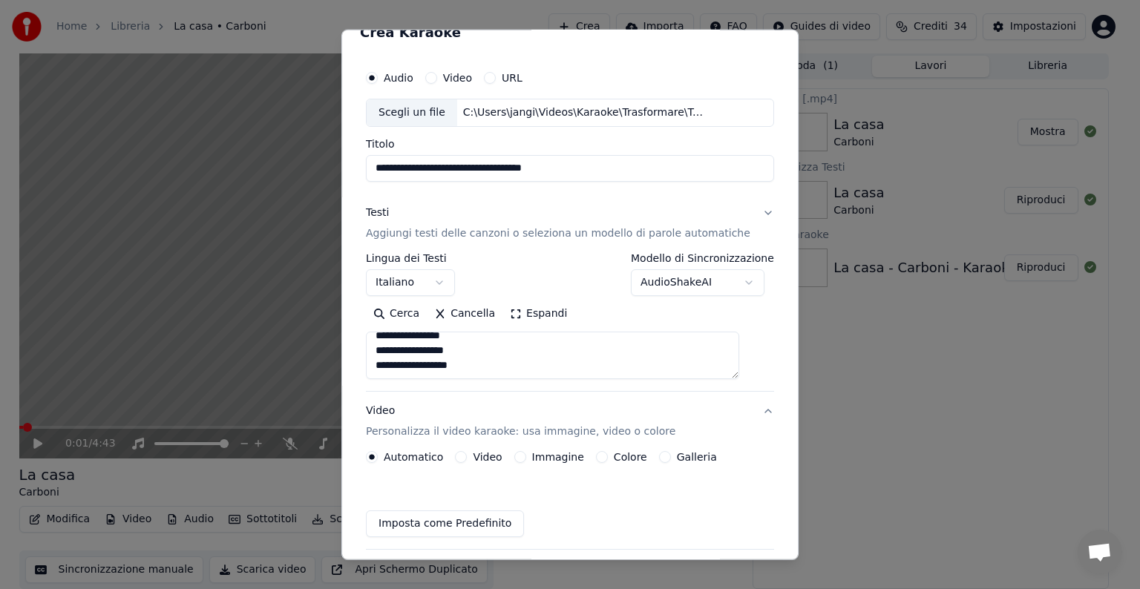
scroll to position [16, 0]
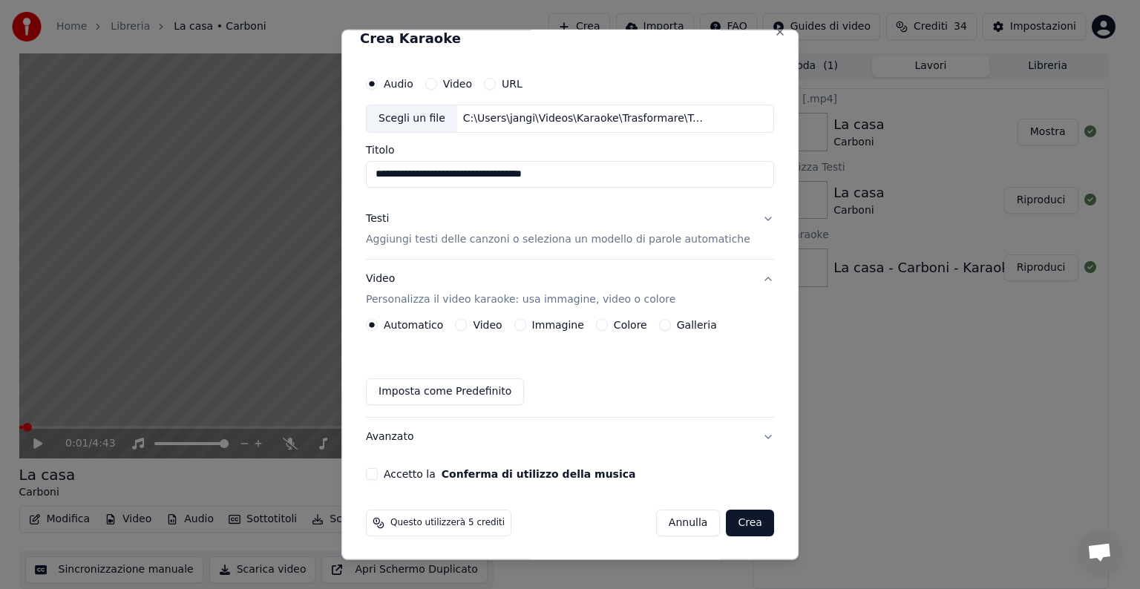
click at [526, 321] on button "Immagine" at bounding box center [520, 325] width 12 height 12
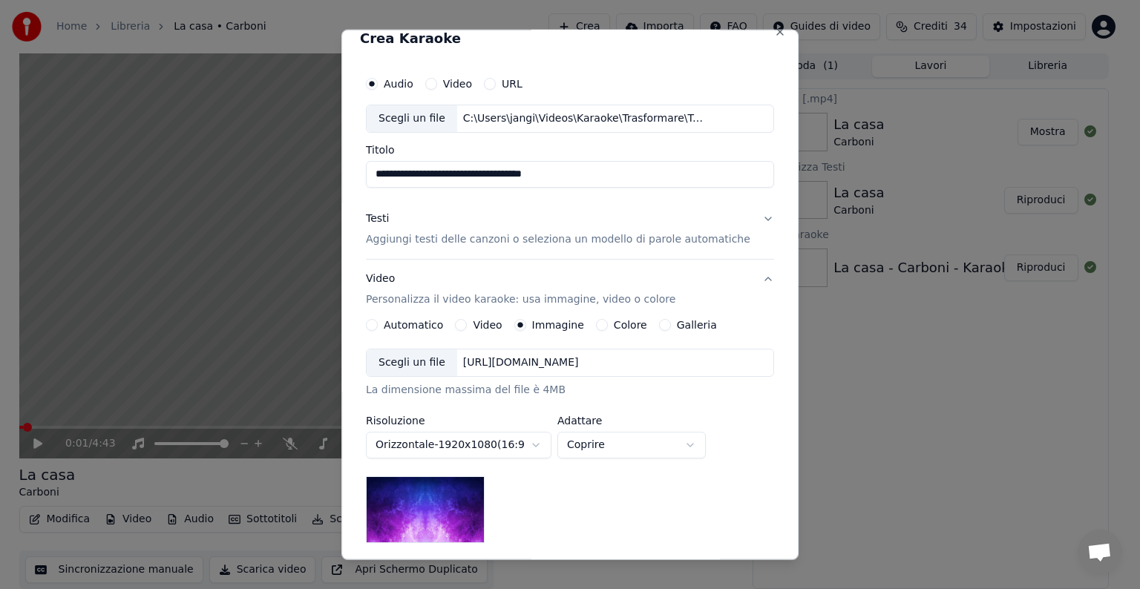
click at [562, 364] on div "[URL][DOMAIN_NAME]" at bounding box center [521, 362] width 128 height 15
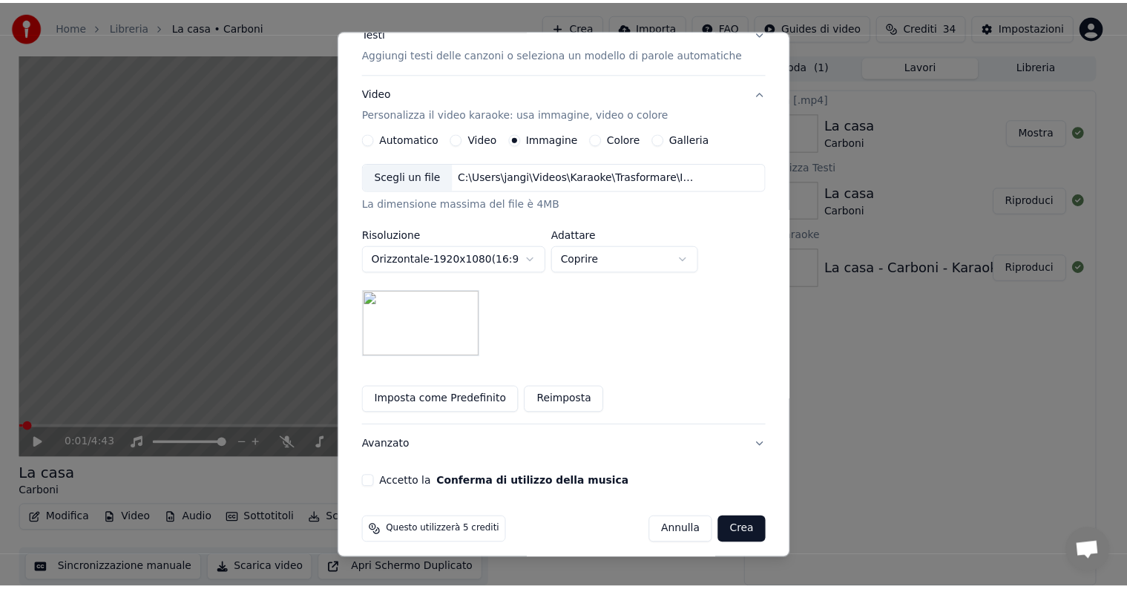
scroll to position [211, 0]
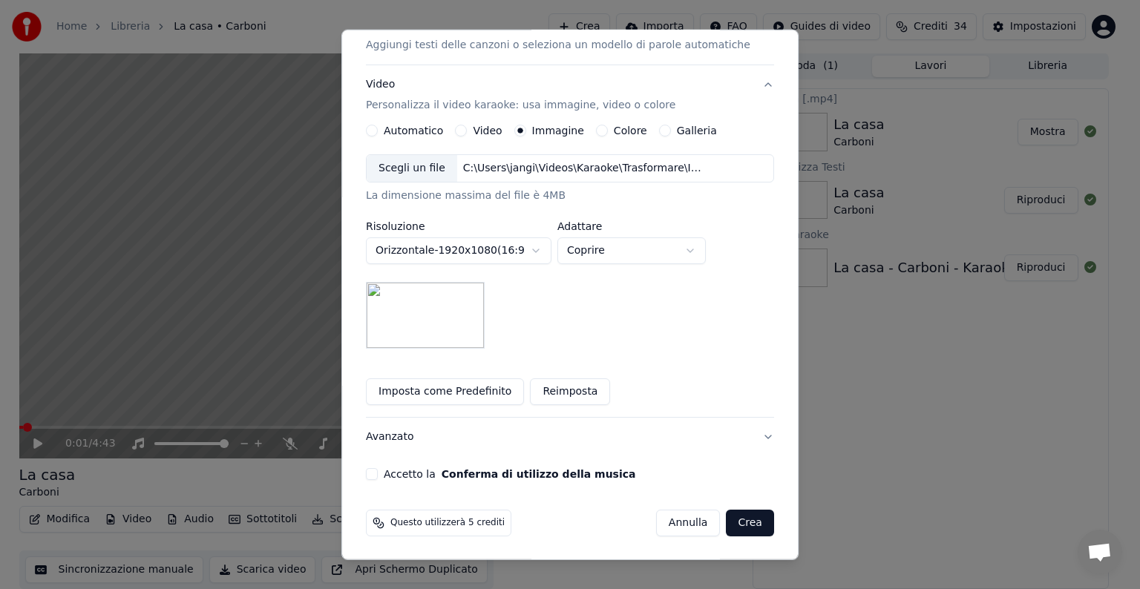
click at [378, 473] on button "Accetto la Conferma di utilizzo della musica" at bounding box center [372, 474] width 12 height 12
click at [730, 522] on button "Crea" at bounding box center [750, 523] width 47 height 27
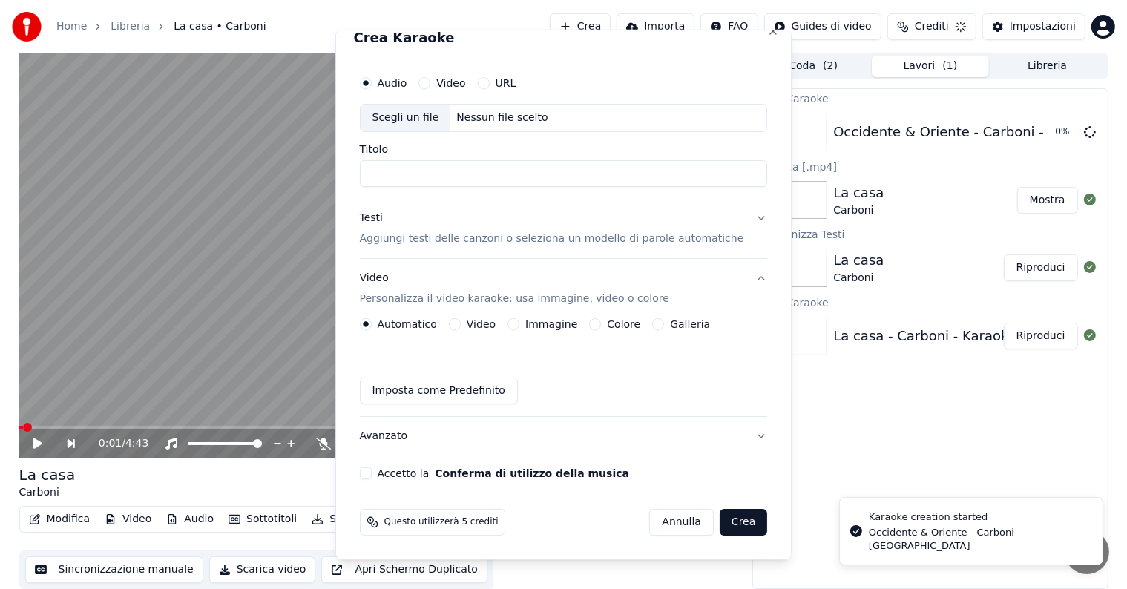
scroll to position [16, 0]
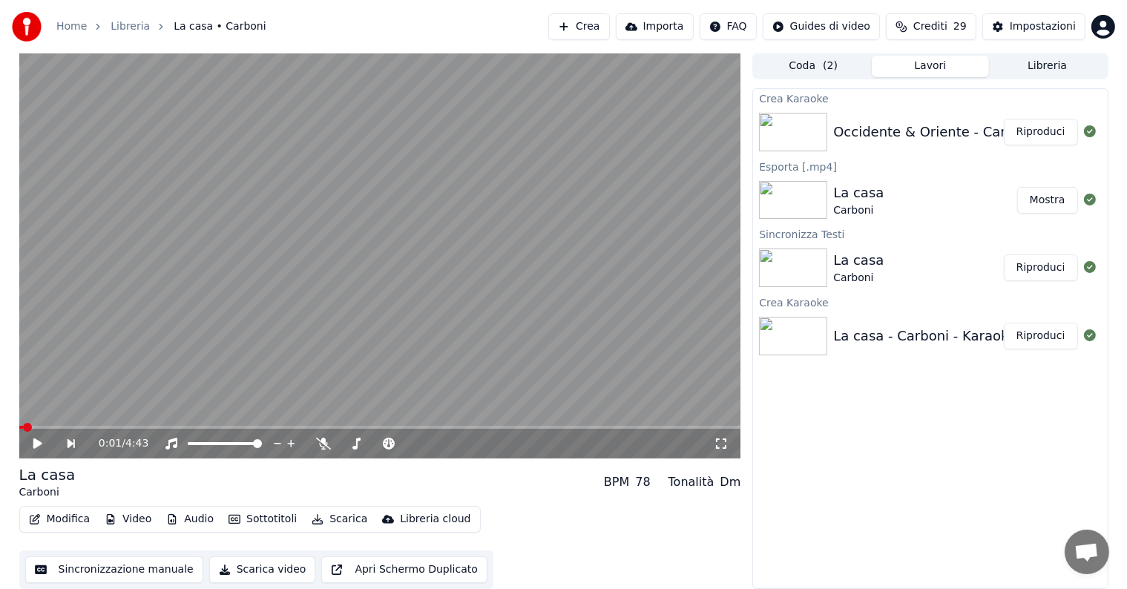
click at [1067, 140] on button "Riproduci" at bounding box center [1041, 132] width 74 height 27
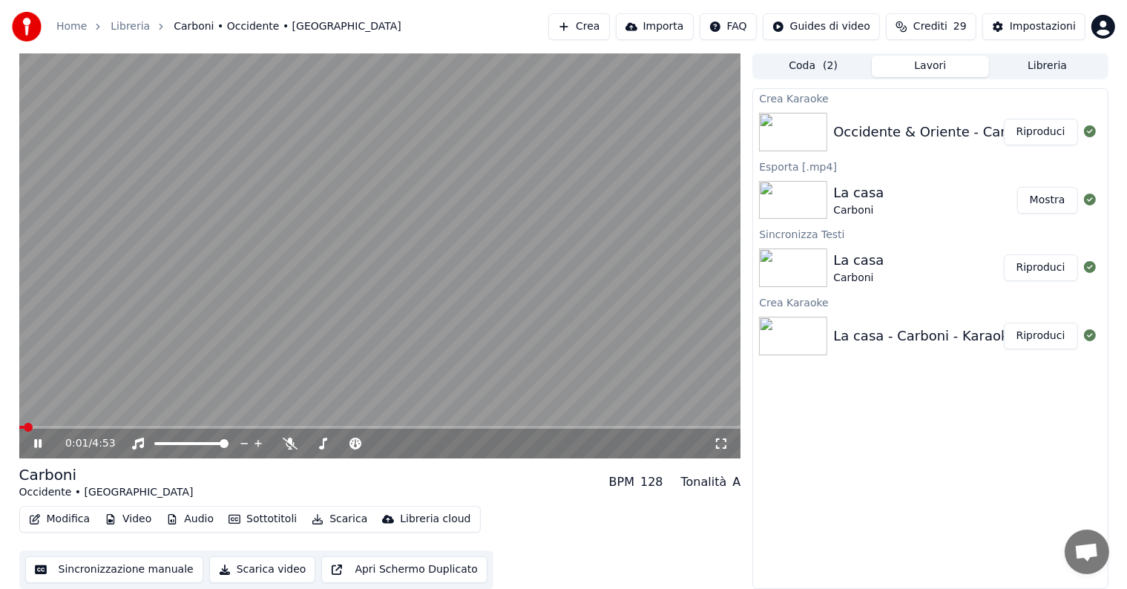
click at [38, 441] on icon at bounding box center [48, 444] width 35 height 12
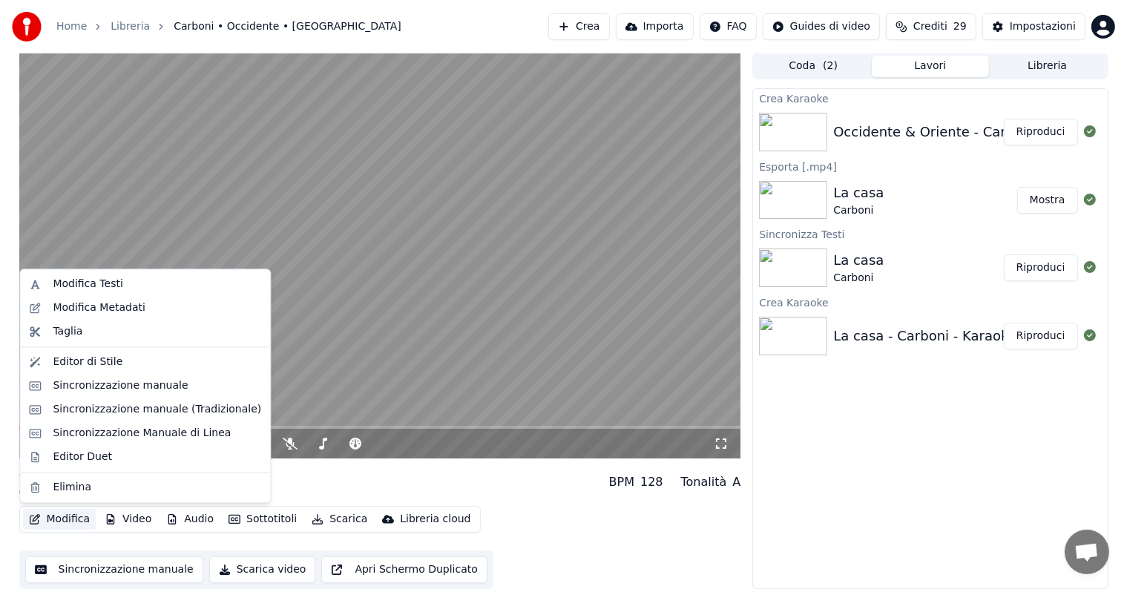
click at [73, 515] on button "Modifica" at bounding box center [59, 519] width 73 height 21
click at [122, 386] on div "Sincronizzazione manuale" at bounding box center [120, 385] width 135 height 15
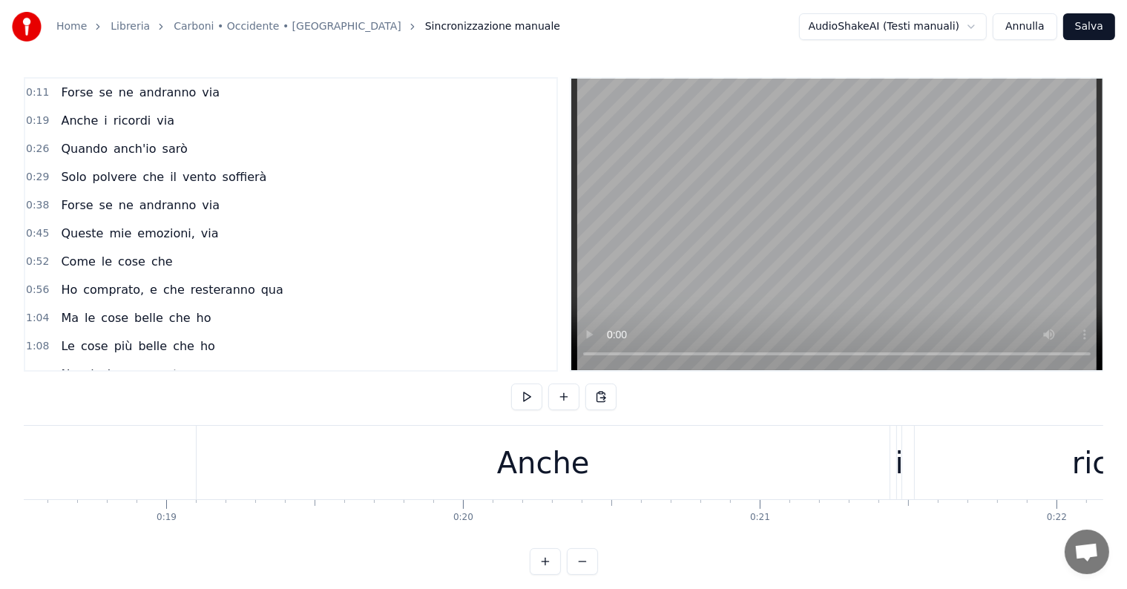
scroll to position [0, 5399]
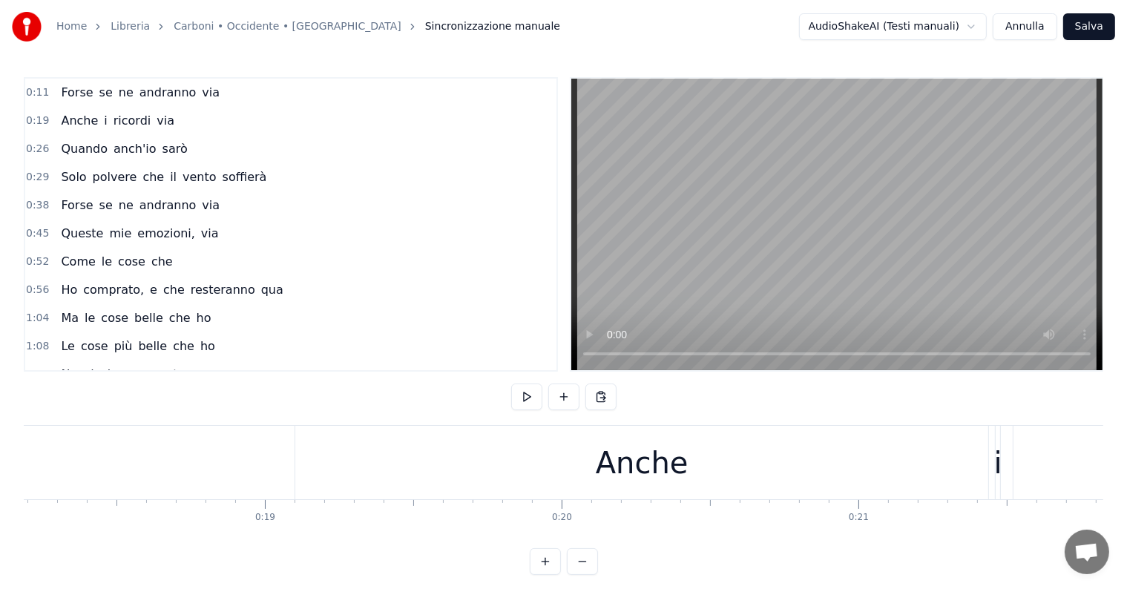
click at [576, 471] on div "Anche" at bounding box center [641, 462] width 693 height 73
click at [945, 463] on div "Anche" at bounding box center [641, 462] width 693 height 73
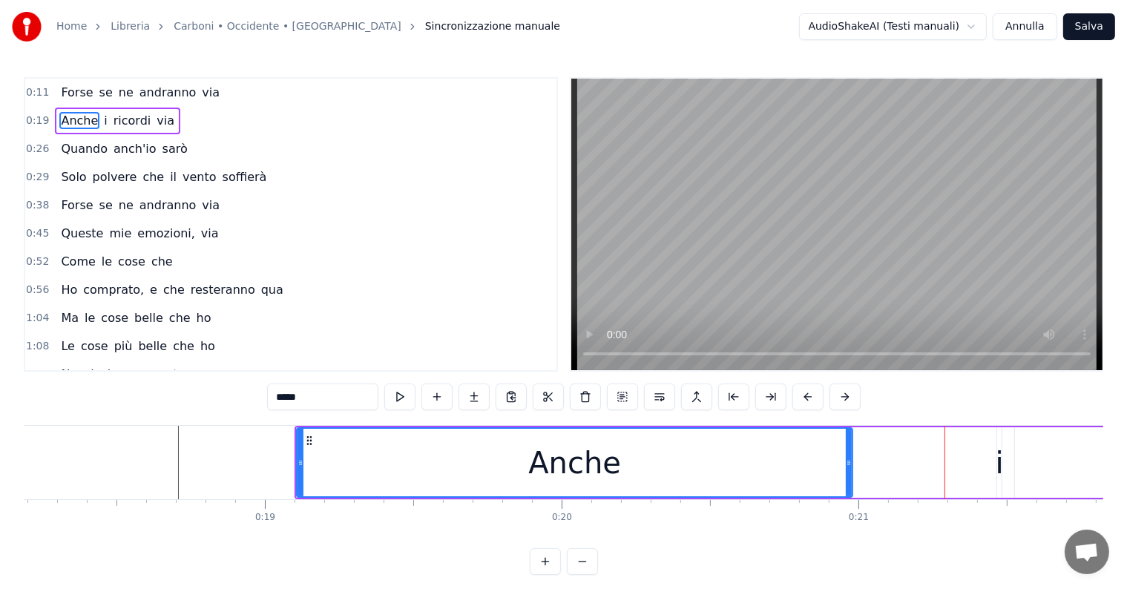
drag, startPoint x: 986, startPoint y: 458, endPoint x: 849, endPoint y: 460, distance: 137.3
click at [849, 460] on icon at bounding box center [849, 463] width 6 height 12
click at [301, 395] on input "*****" at bounding box center [304, 397] width 111 height 27
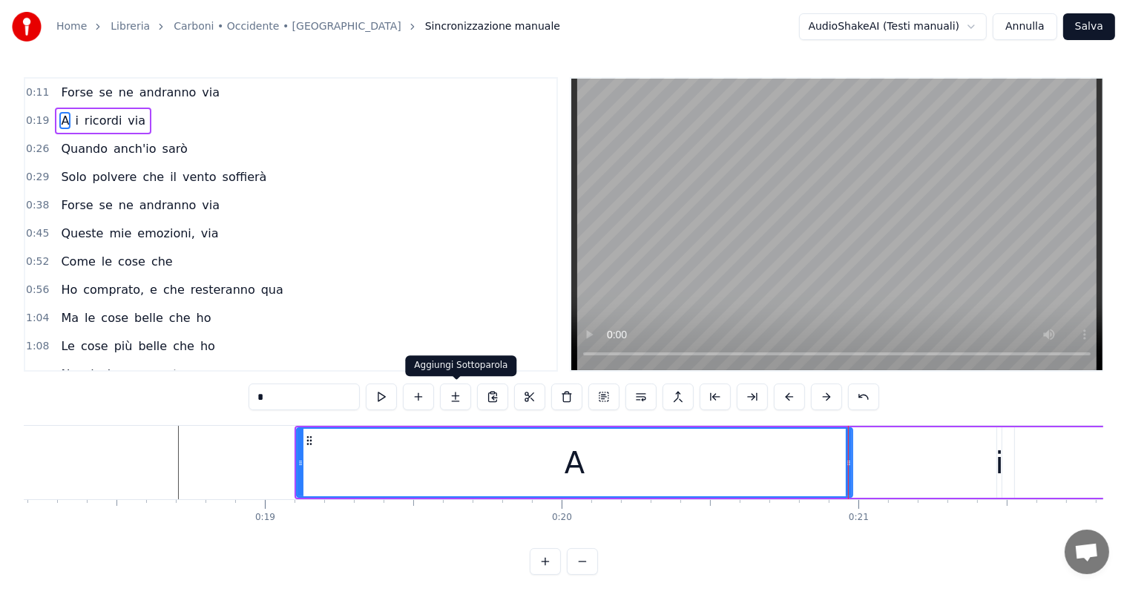
type input "*"
click at [455, 395] on button at bounding box center [455, 397] width 31 height 27
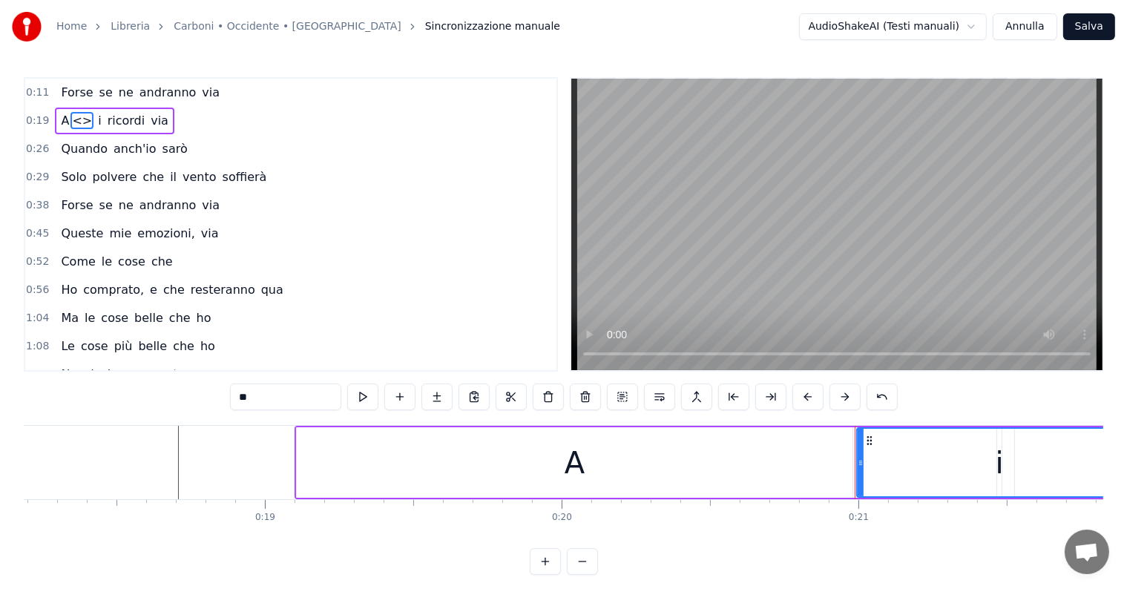
click at [278, 397] on input "**" at bounding box center [285, 397] width 111 height 27
type input "*"
click at [721, 454] on div "A" at bounding box center [575, 462] width 556 height 71
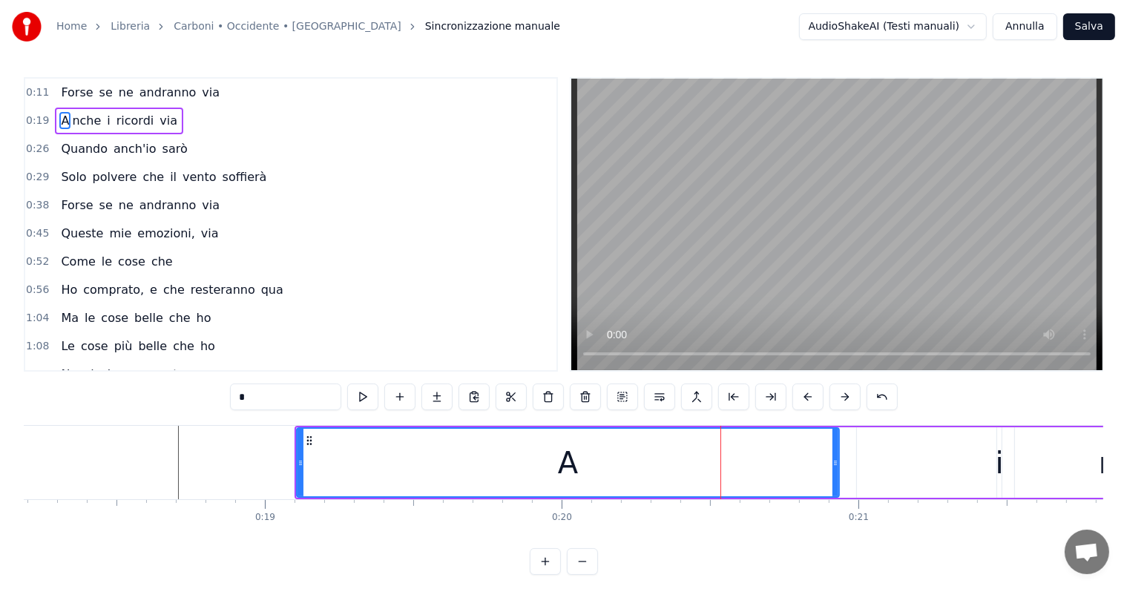
drag, startPoint x: 849, startPoint y: 446, endPoint x: 836, endPoint y: 446, distance: 13.4
click at [836, 446] on div at bounding box center [836, 463] width 6 height 68
click at [917, 452] on div "nche" at bounding box center [1135, 462] width 556 height 71
type input "****"
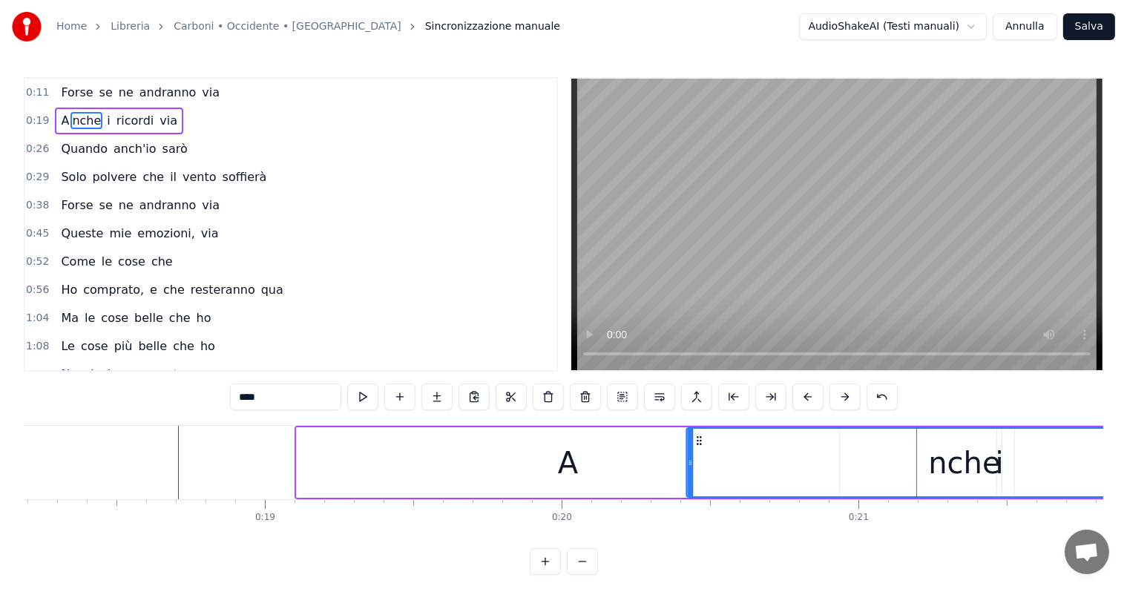
drag, startPoint x: 870, startPoint y: 442, endPoint x: 700, endPoint y: 442, distance: 169.9
click at [700, 442] on icon at bounding box center [700, 441] width 12 height 12
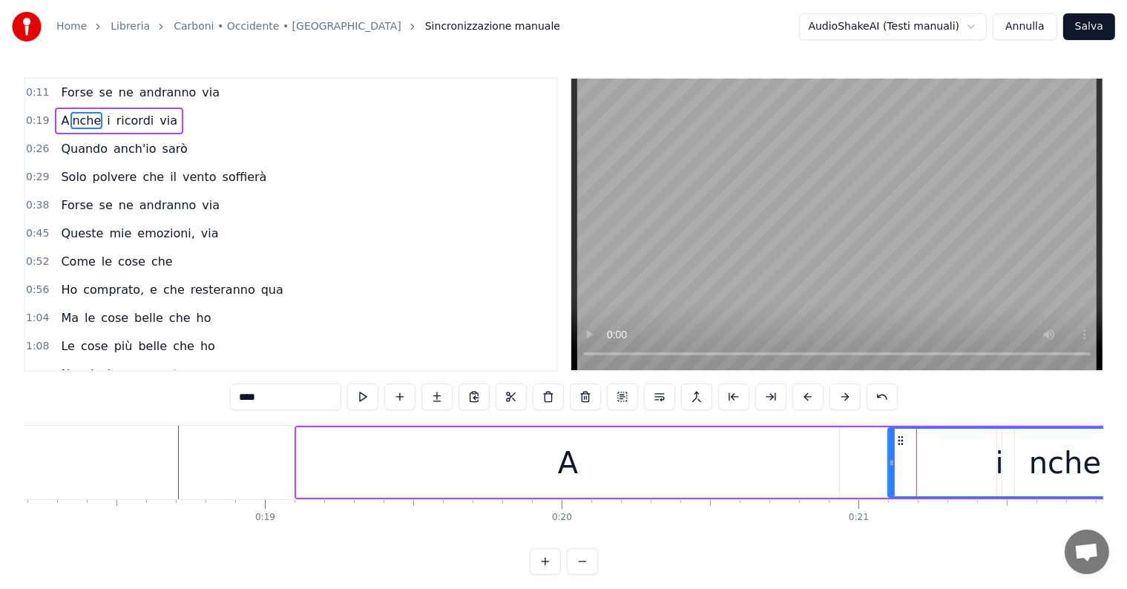
drag, startPoint x: 689, startPoint y: 443, endPoint x: 890, endPoint y: 451, distance: 201.3
click at [890, 451] on div at bounding box center [892, 463] width 6 height 68
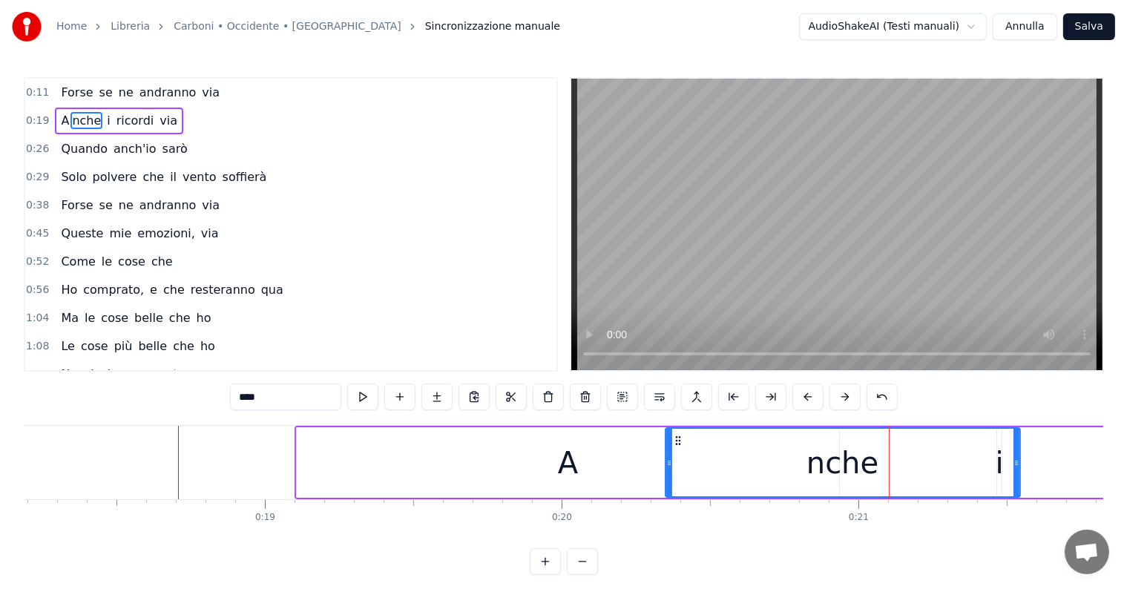
drag, startPoint x: 899, startPoint y: 441, endPoint x: 677, endPoint y: 440, distance: 222.6
click at [677, 440] on icon at bounding box center [678, 441] width 12 height 12
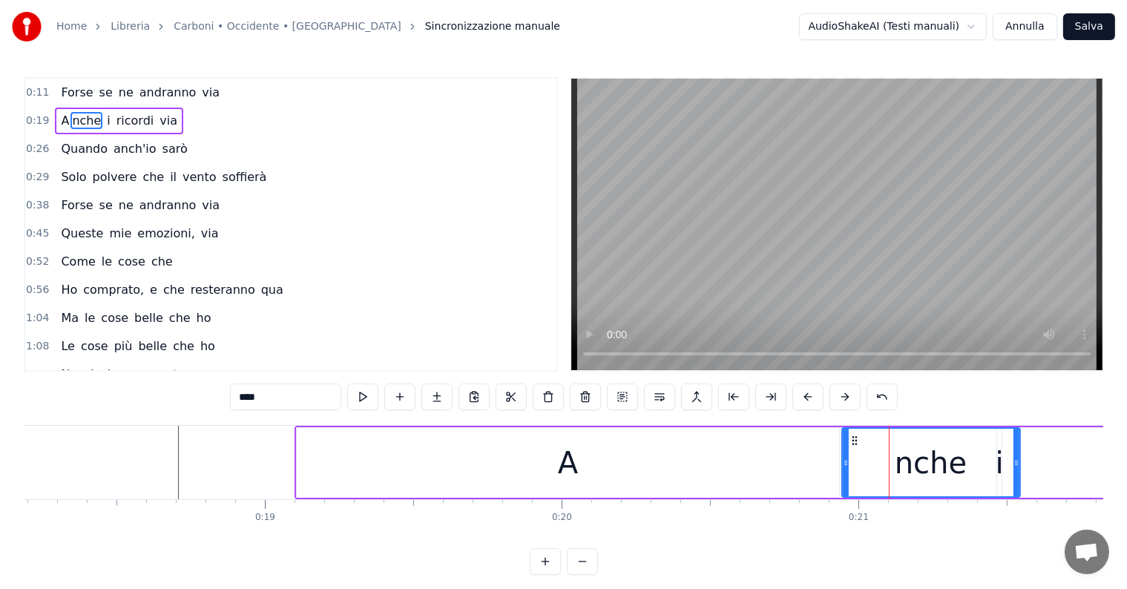
drag, startPoint x: 665, startPoint y: 444, endPoint x: 842, endPoint y: 445, distance: 177.4
click at [843, 445] on div at bounding box center [846, 463] width 6 height 68
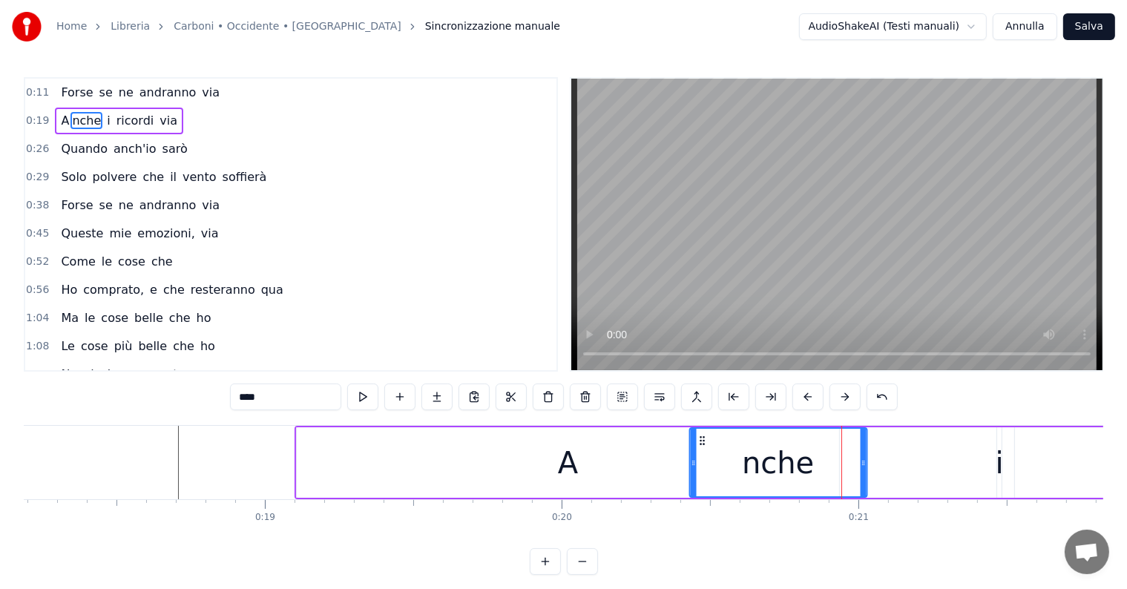
drag, startPoint x: 854, startPoint y: 439, endPoint x: 701, endPoint y: 442, distance: 153.6
click at [701, 442] on icon at bounding box center [702, 441] width 12 height 12
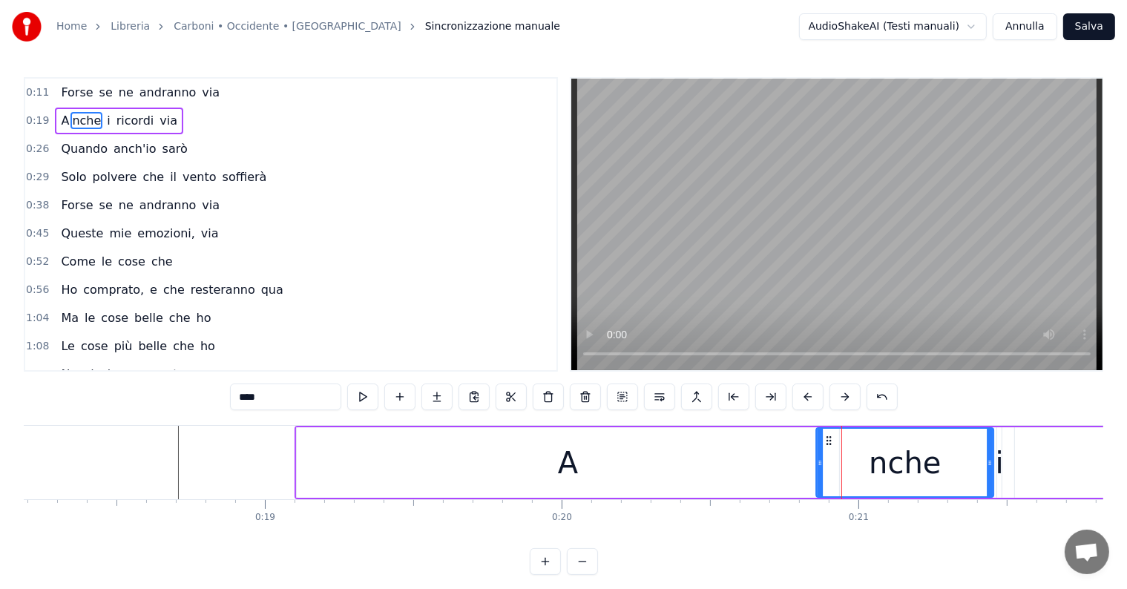
drag, startPoint x: 700, startPoint y: 436, endPoint x: 827, endPoint y: 437, distance: 126.9
click at [827, 437] on icon at bounding box center [829, 441] width 12 height 12
drag, startPoint x: 819, startPoint y: 451, endPoint x: 846, endPoint y: 449, distance: 26.8
click at [846, 449] on div at bounding box center [847, 463] width 6 height 68
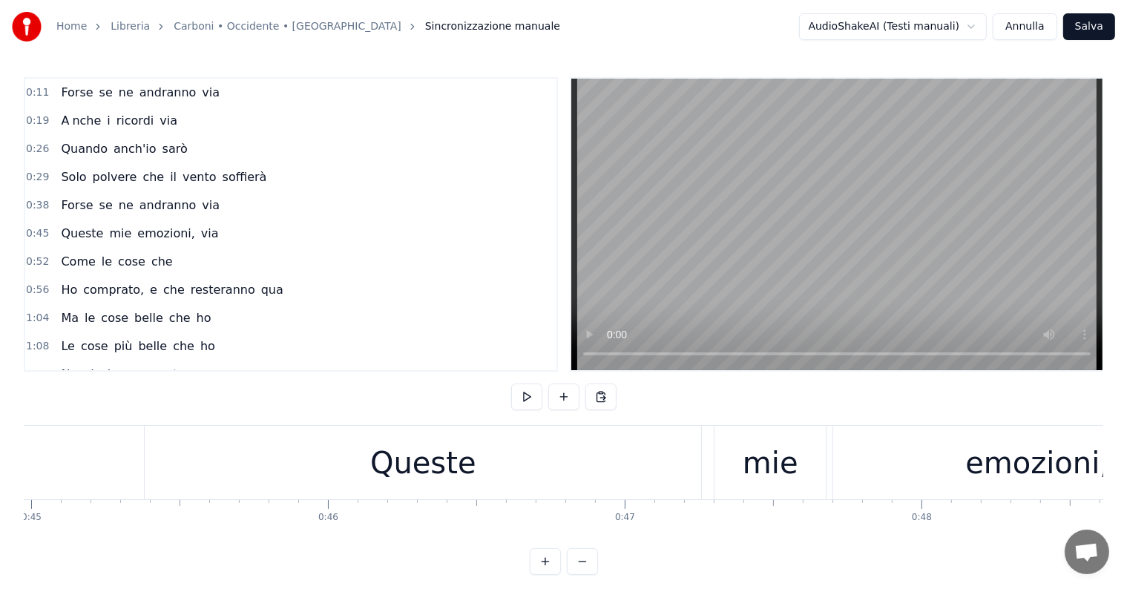
scroll to position [0, 13253]
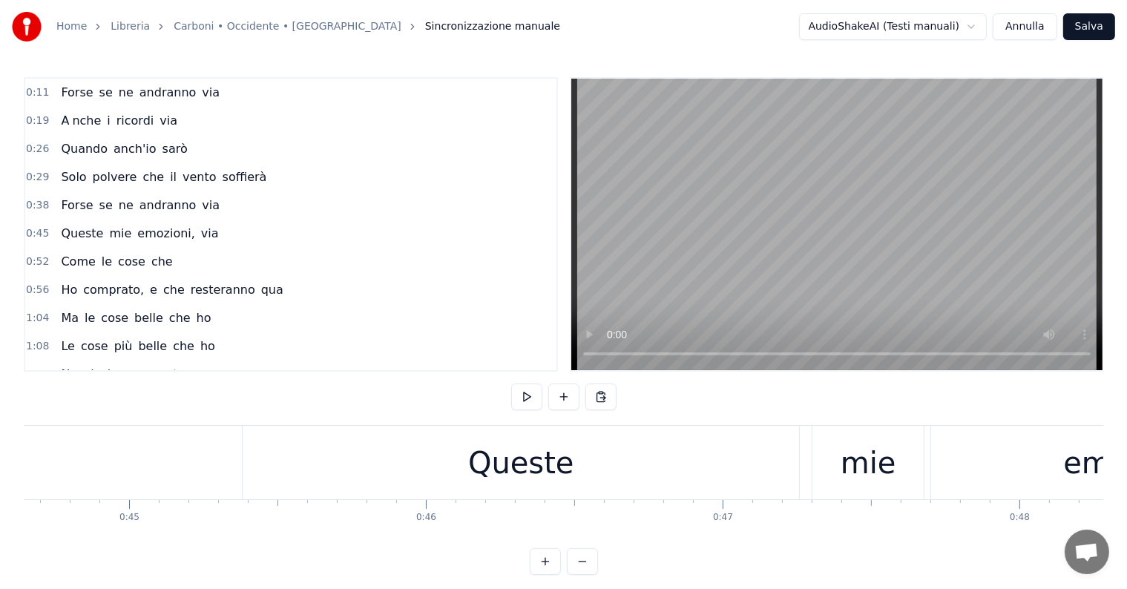
click at [424, 488] on div "Queste" at bounding box center [521, 462] width 557 height 73
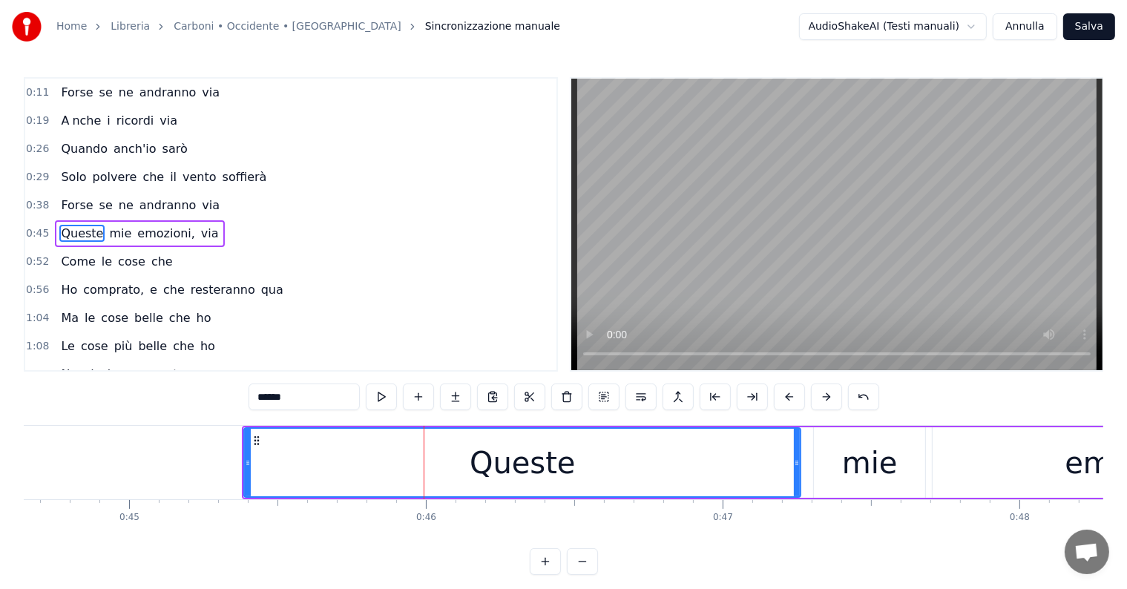
scroll to position [4, 0]
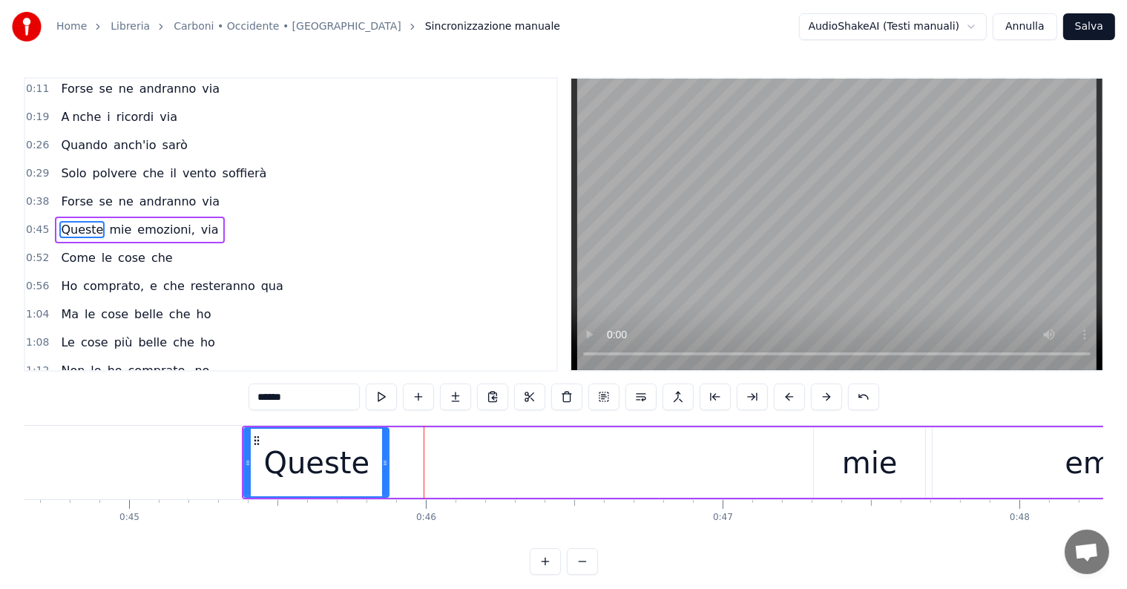
drag, startPoint x: 796, startPoint y: 456, endPoint x: 377, endPoint y: 456, distance: 419.3
click at [382, 456] on div at bounding box center [385, 463] width 6 height 68
click at [307, 393] on input "******" at bounding box center [304, 397] width 111 height 27
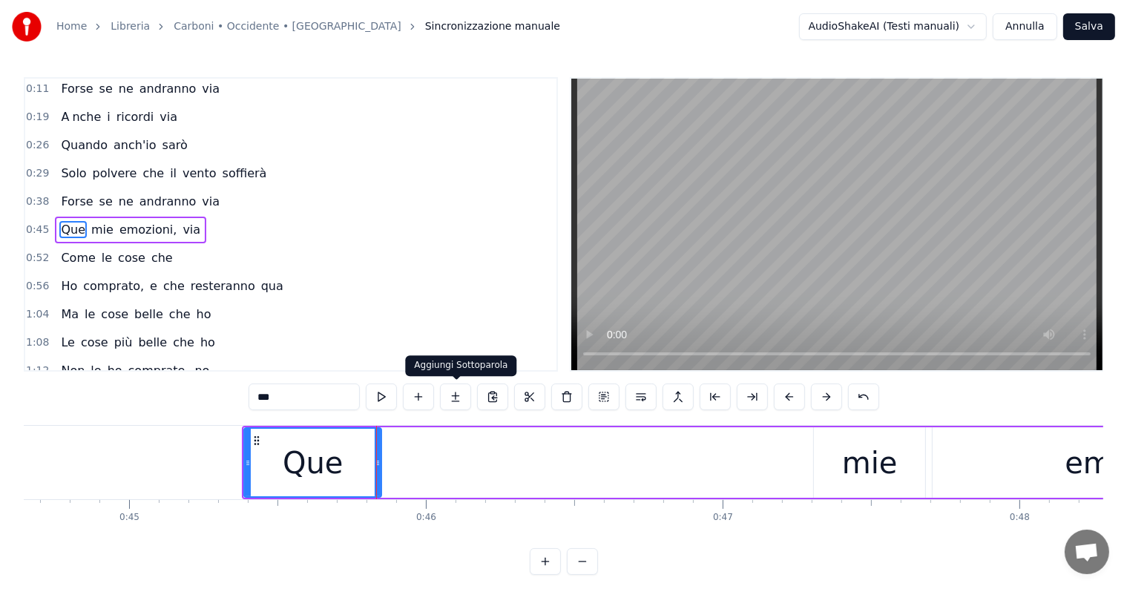
type input "***"
click at [459, 390] on button at bounding box center [455, 397] width 31 height 27
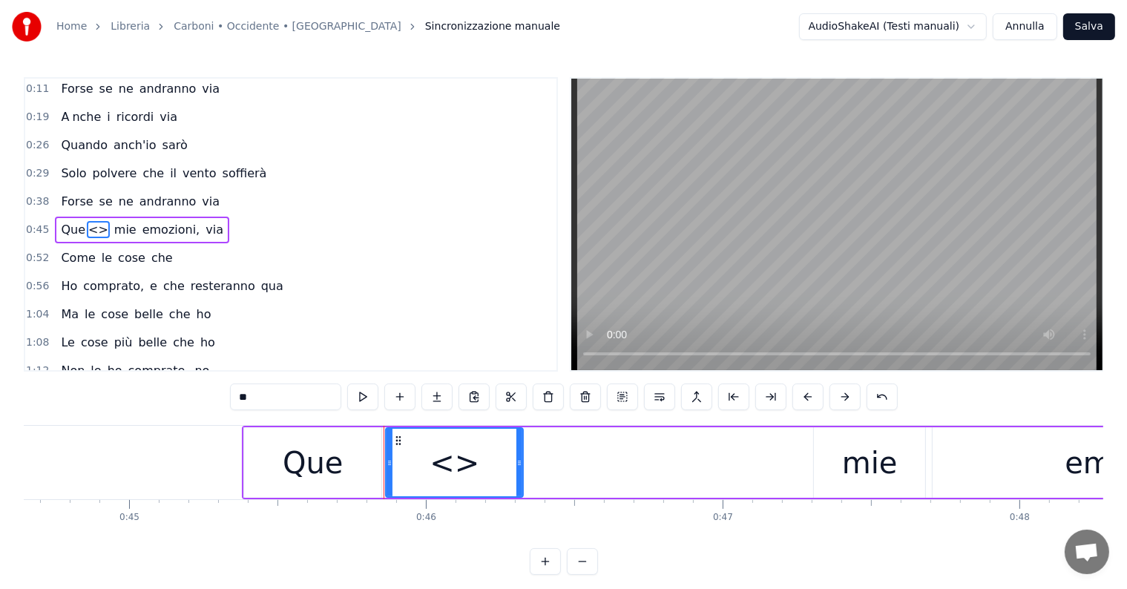
click at [281, 393] on input "**" at bounding box center [285, 397] width 111 height 27
type input "*"
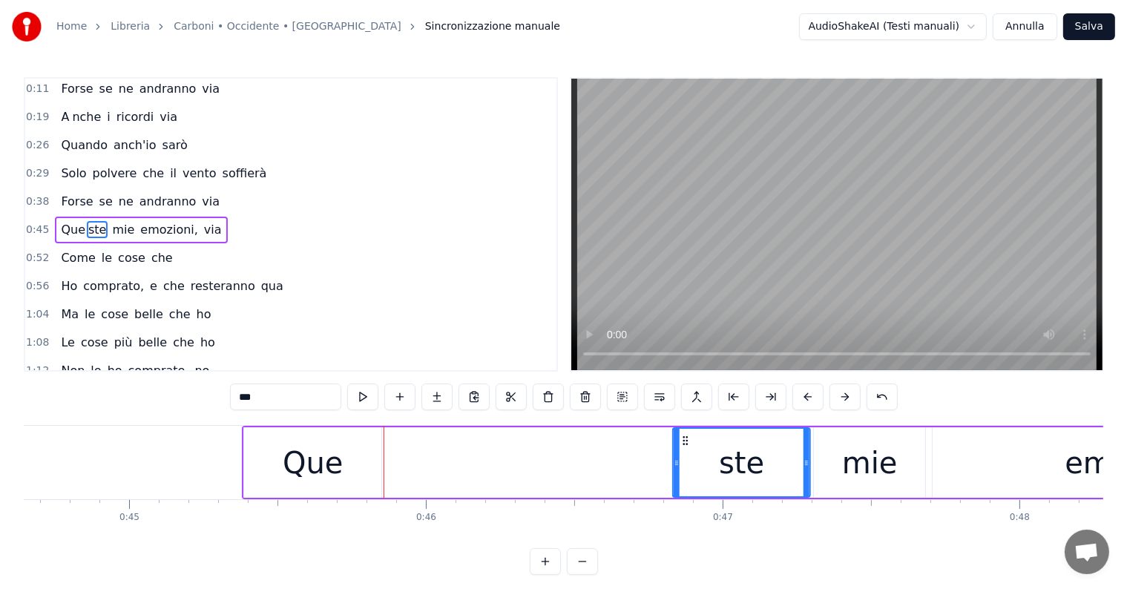
drag, startPoint x: 396, startPoint y: 438, endPoint x: 683, endPoint y: 433, distance: 287.2
click at [683, 435] on icon at bounding box center [686, 441] width 12 height 12
click at [287, 448] on div "Que" at bounding box center [313, 463] width 60 height 45
type input "***"
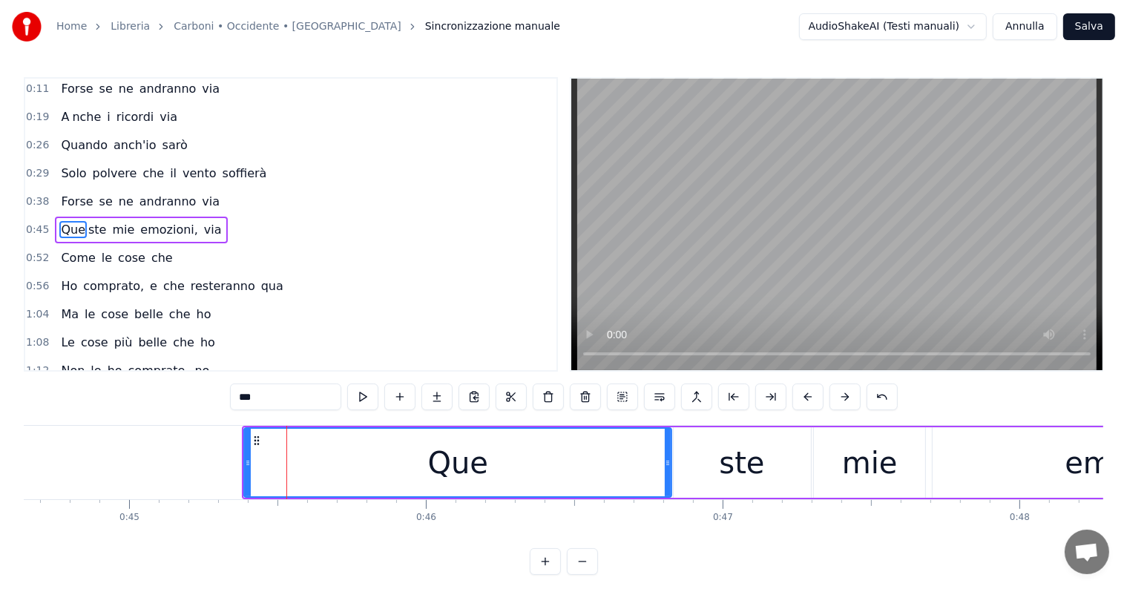
drag, startPoint x: 377, startPoint y: 460, endPoint x: 667, endPoint y: 450, distance: 290.4
click at [667, 450] on div at bounding box center [668, 463] width 6 height 68
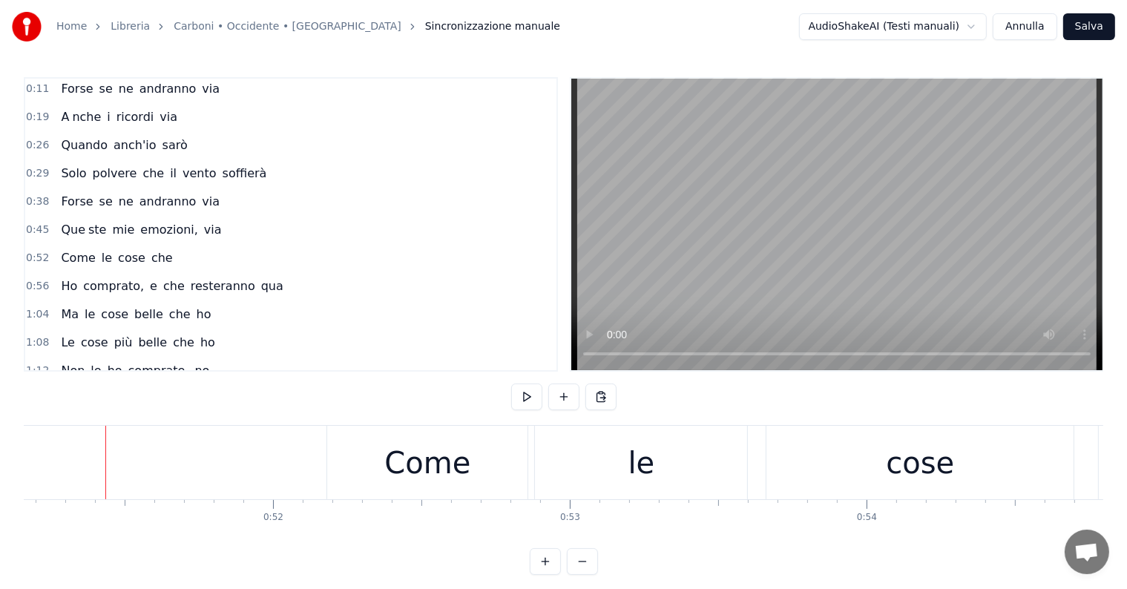
scroll to position [0, 15194]
click at [56, 235] on div "Que ste mie emozioni, via" at bounding box center [141, 230] width 172 height 27
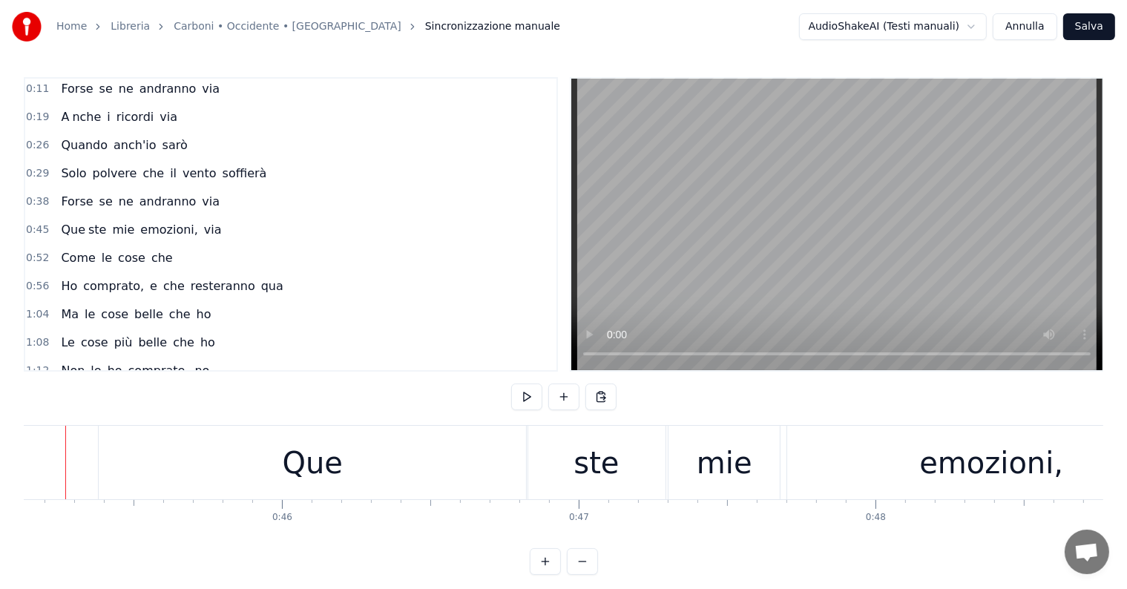
scroll to position [0, 13364]
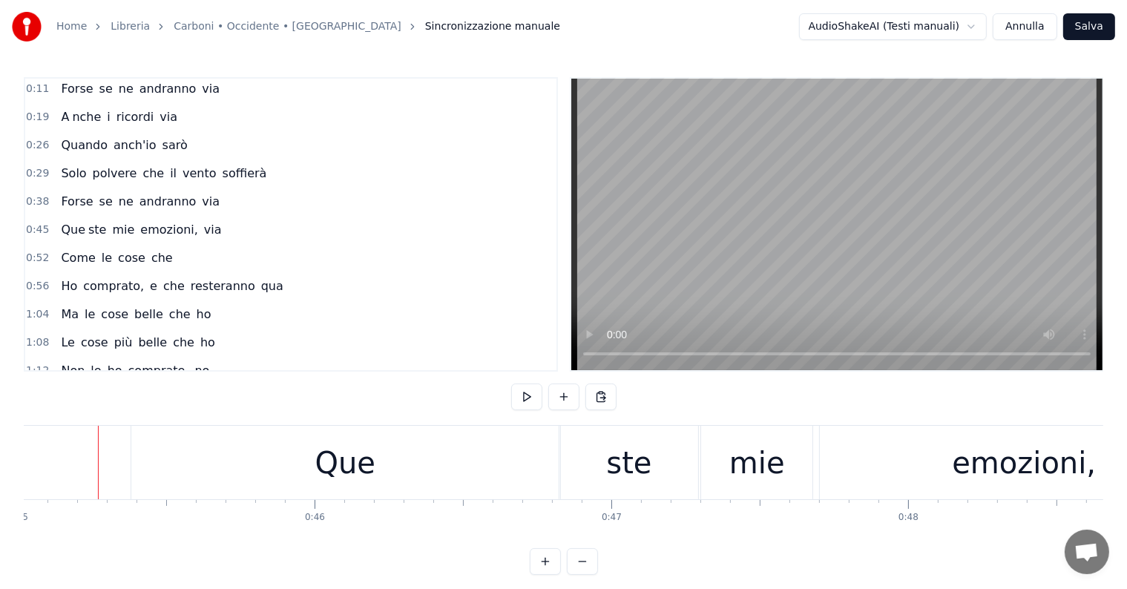
click at [430, 448] on div "Que" at bounding box center [344, 462] width 427 height 73
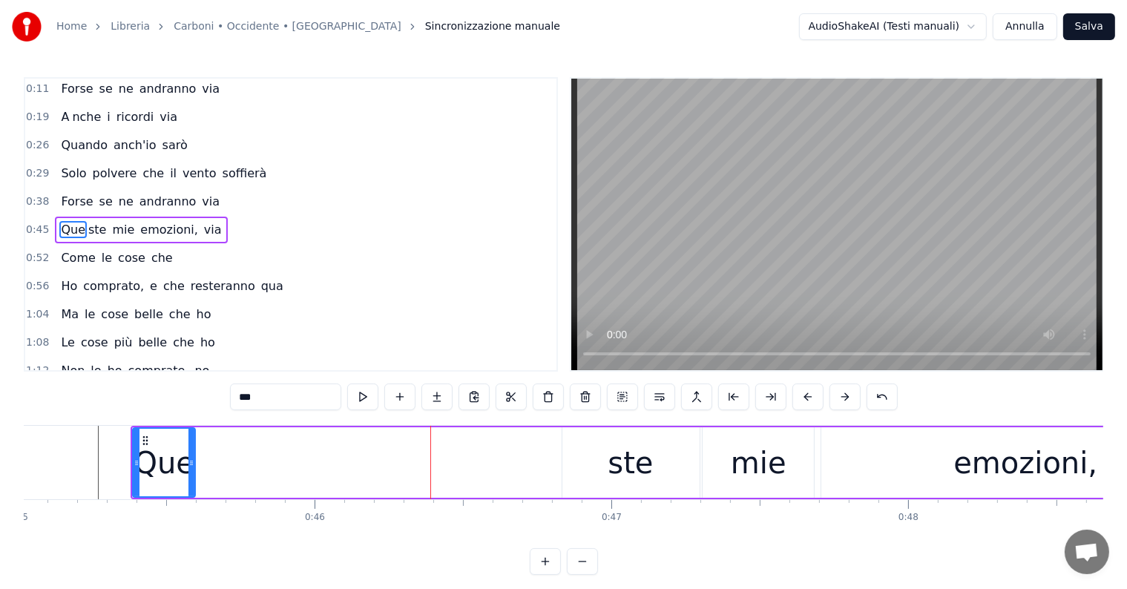
drag, startPoint x: 557, startPoint y: 450, endPoint x: 191, endPoint y: 462, distance: 365.3
click at [191, 462] on div at bounding box center [192, 463] width 6 height 68
click at [272, 396] on input "***" at bounding box center [285, 397] width 111 height 27
drag, startPoint x: 193, startPoint y: 445, endPoint x: 178, endPoint y: 445, distance: 14.8
click at [178, 445] on div at bounding box center [177, 463] width 6 height 68
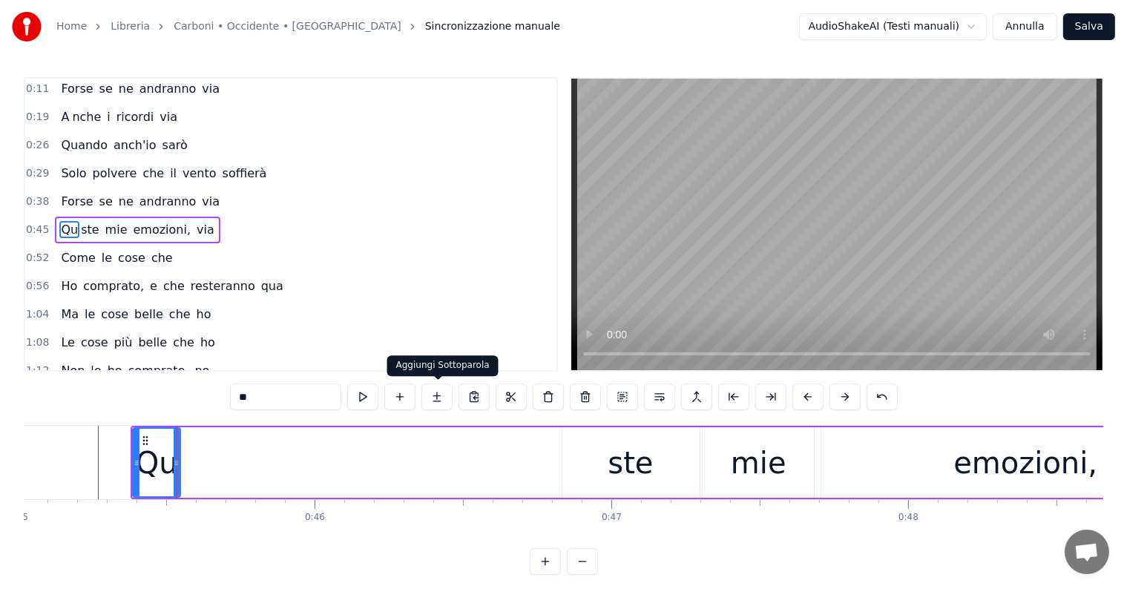
type input "**"
click at [436, 394] on button at bounding box center [437, 397] width 31 height 27
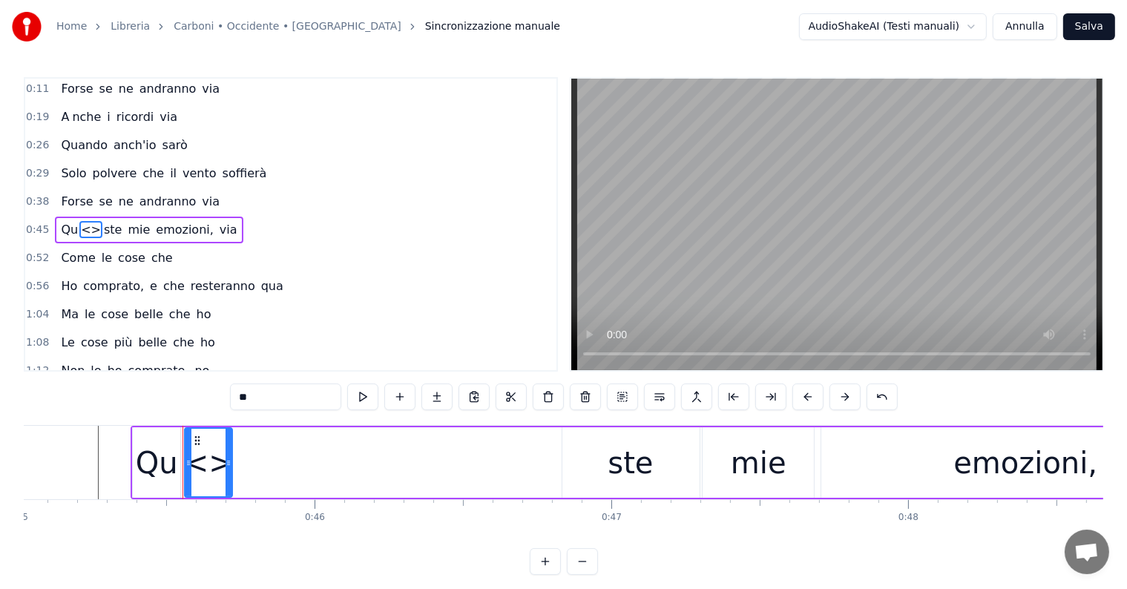
click at [273, 396] on input "**" at bounding box center [285, 397] width 111 height 27
type input "*"
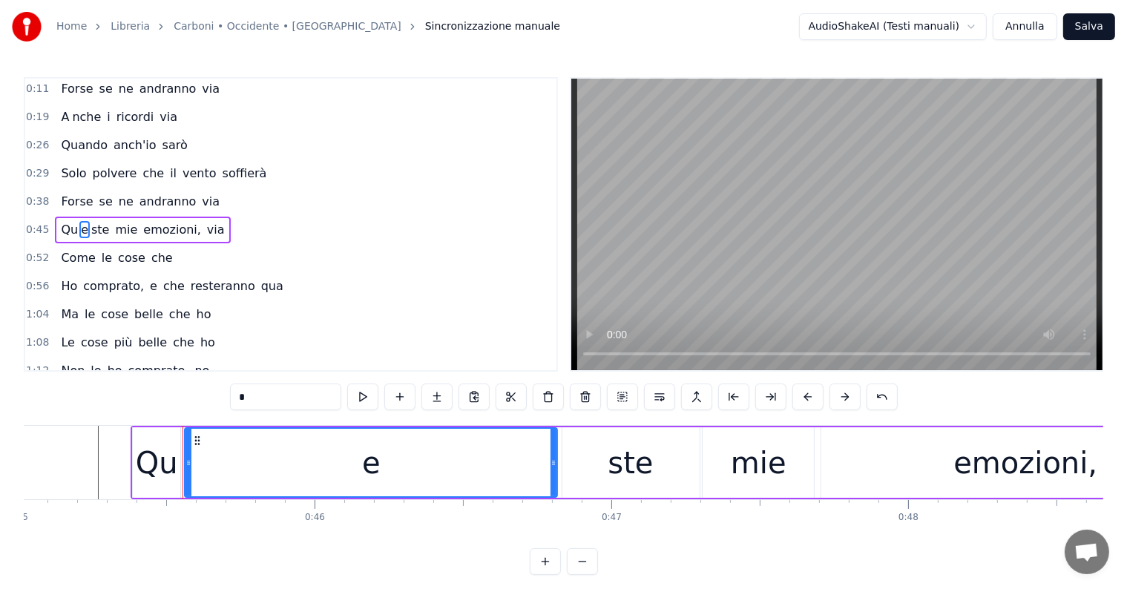
drag, startPoint x: 228, startPoint y: 449, endPoint x: 553, endPoint y: 451, distance: 325.1
click at [553, 451] on div at bounding box center [554, 463] width 6 height 68
type input "*"
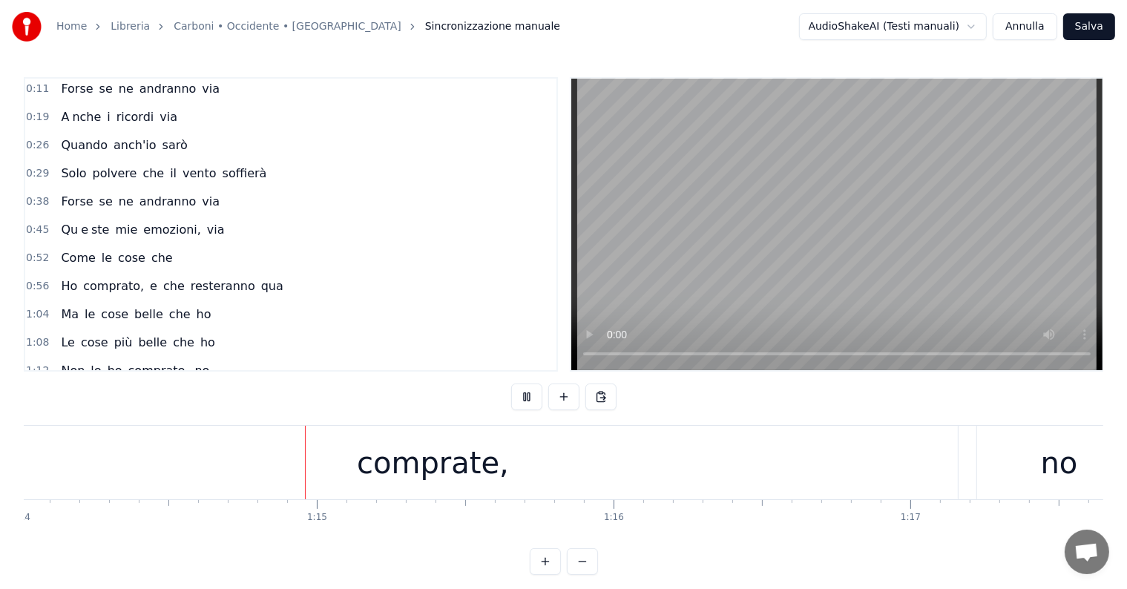
scroll to position [0, 21979]
click at [454, 469] on div "comprate," at bounding box center [425, 463] width 152 height 45
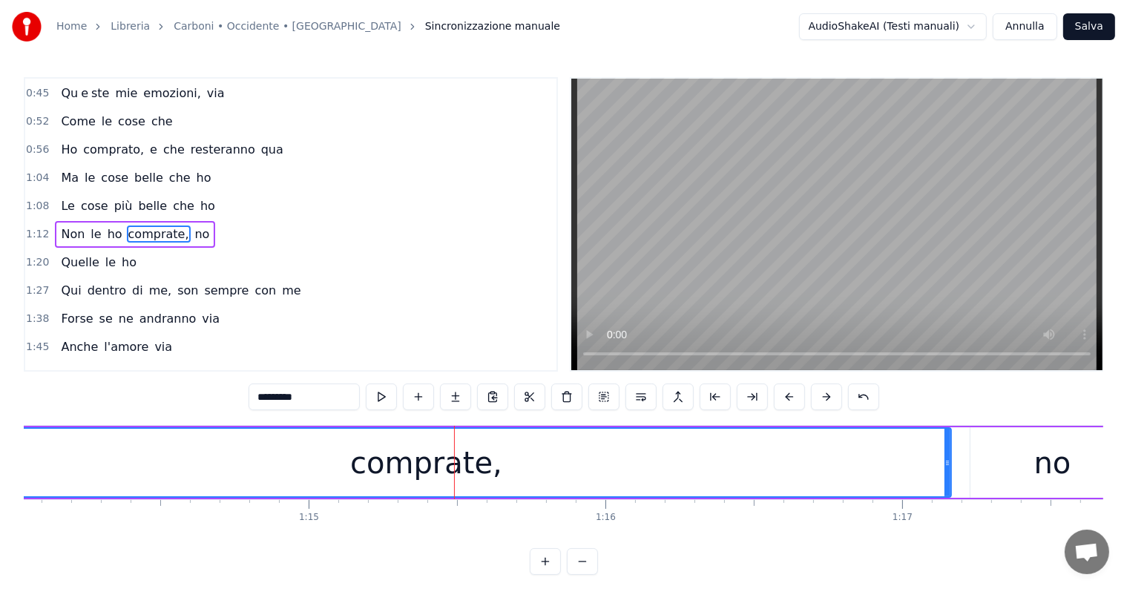
scroll to position [0, 21696]
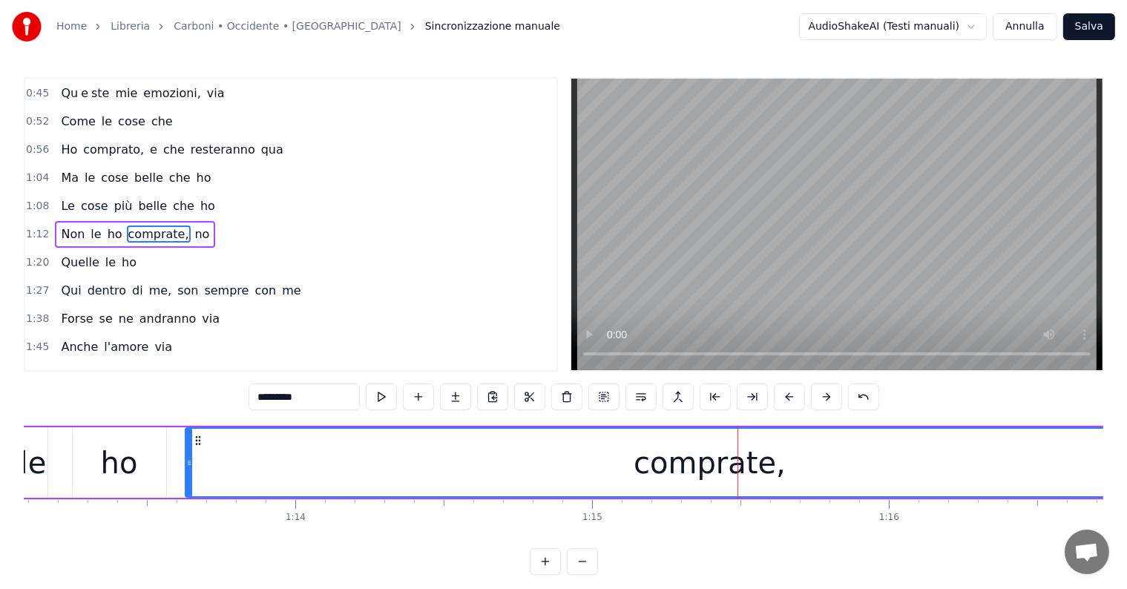
click at [446, 468] on div "comprate," at bounding box center [710, 463] width 1048 height 68
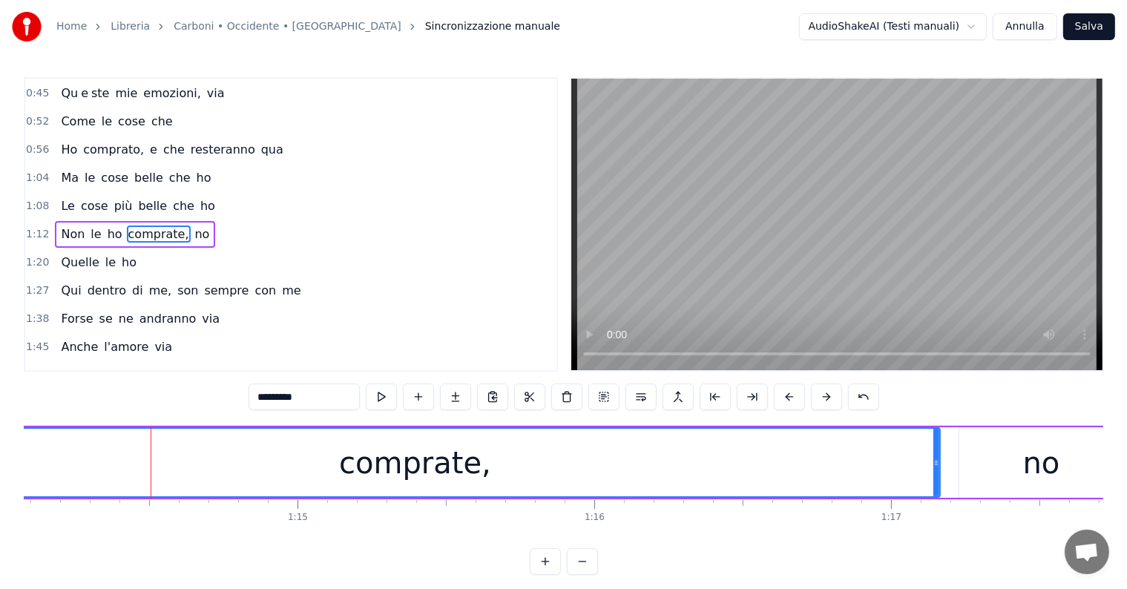
scroll to position [0, 21843]
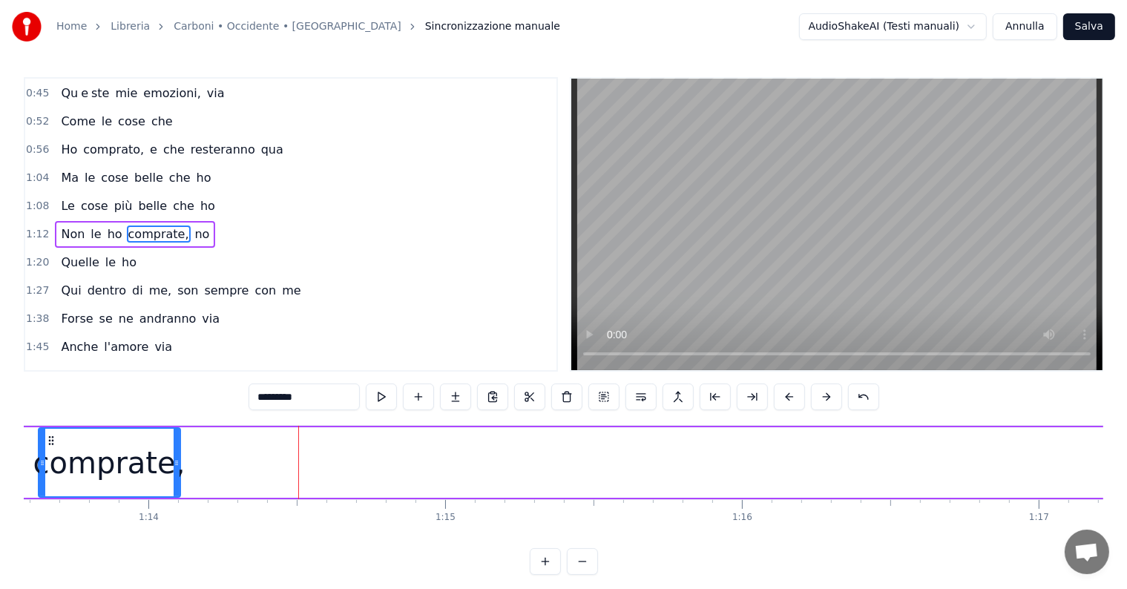
drag, startPoint x: 1083, startPoint y: 448, endPoint x: 175, endPoint y: 466, distance: 907.8
click at [175, 466] on div at bounding box center [177, 463] width 6 height 68
click at [309, 398] on input "*********" at bounding box center [304, 397] width 111 height 27
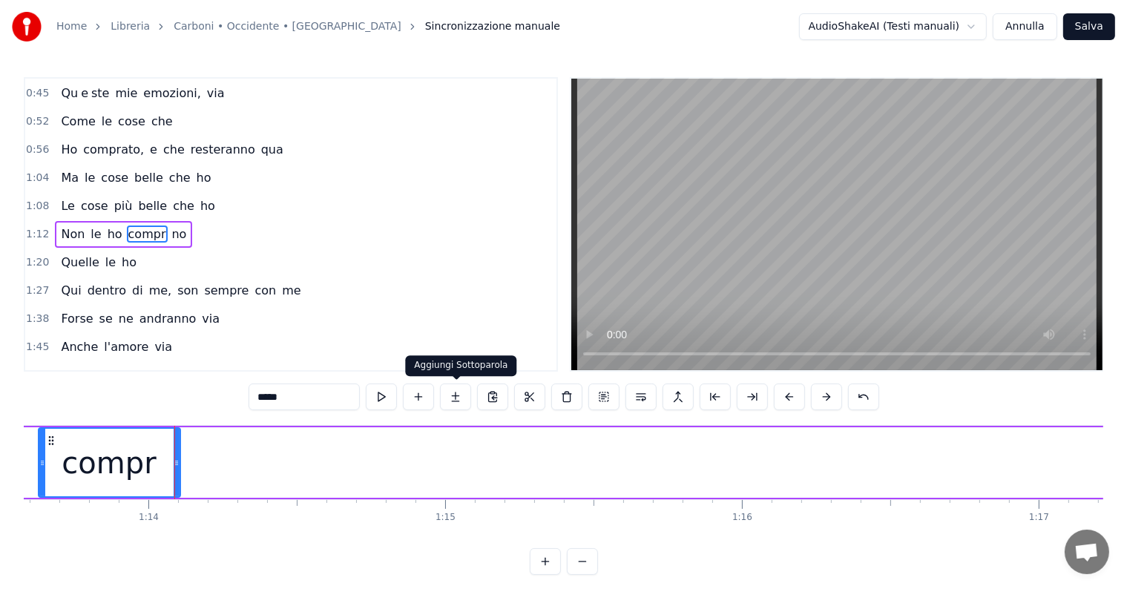
type input "*****"
click at [458, 397] on button at bounding box center [455, 397] width 31 height 27
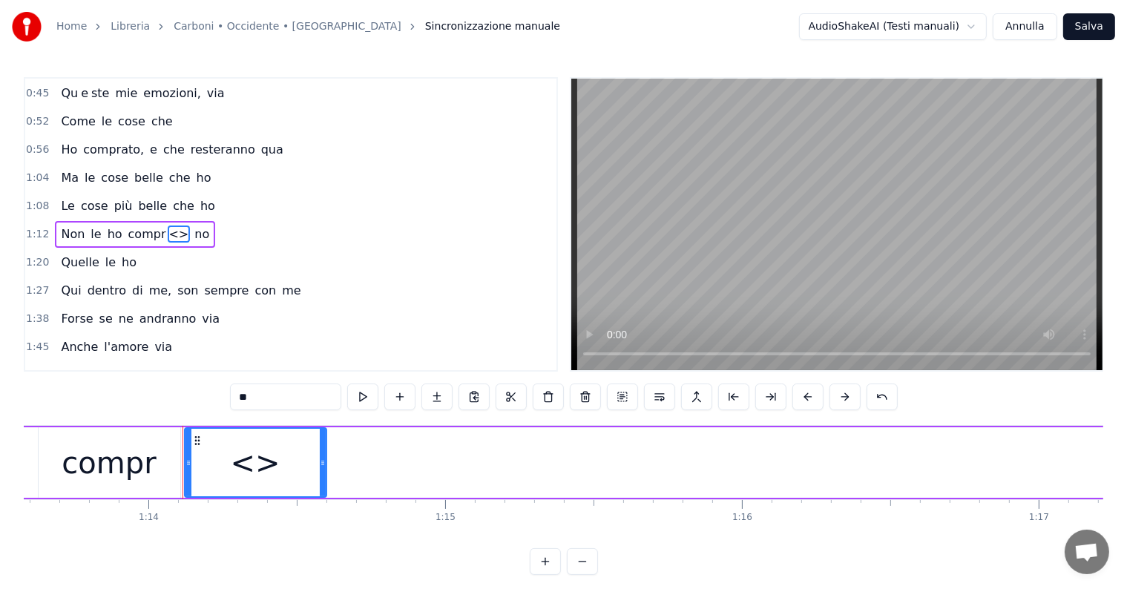
click at [282, 395] on input "**" at bounding box center [285, 397] width 111 height 27
type input "*"
click at [436, 398] on button at bounding box center [437, 397] width 31 height 27
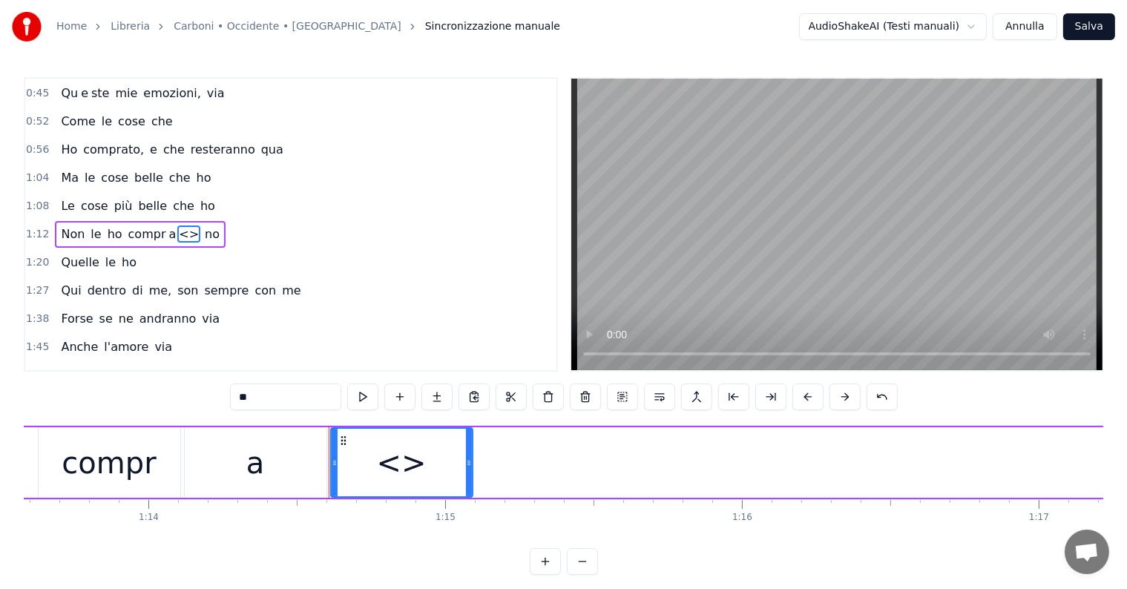
click at [270, 400] on input "**" at bounding box center [285, 397] width 111 height 27
type input "*"
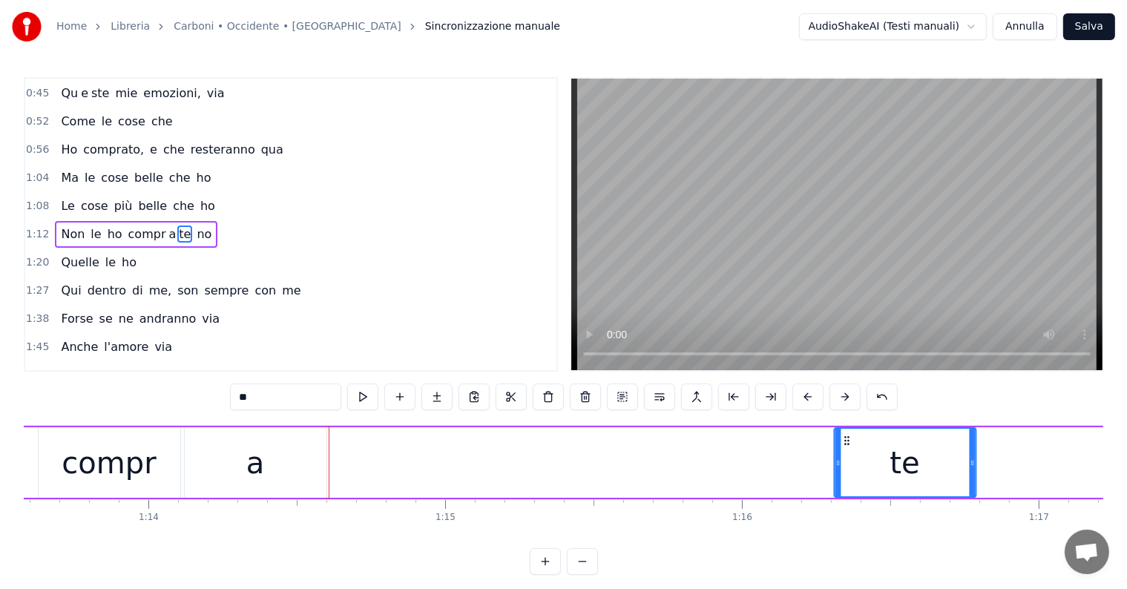
drag, startPoint x: 341, startPoint y: 436, endPoint x: 844, endPoint y: 439, distance: 503.2
click at [844, 439] on icon at bounding box center [847, 441] width 12 height 12
click at [271, 493] on div "a" at bounding box center [256, 462] width 142 height 71
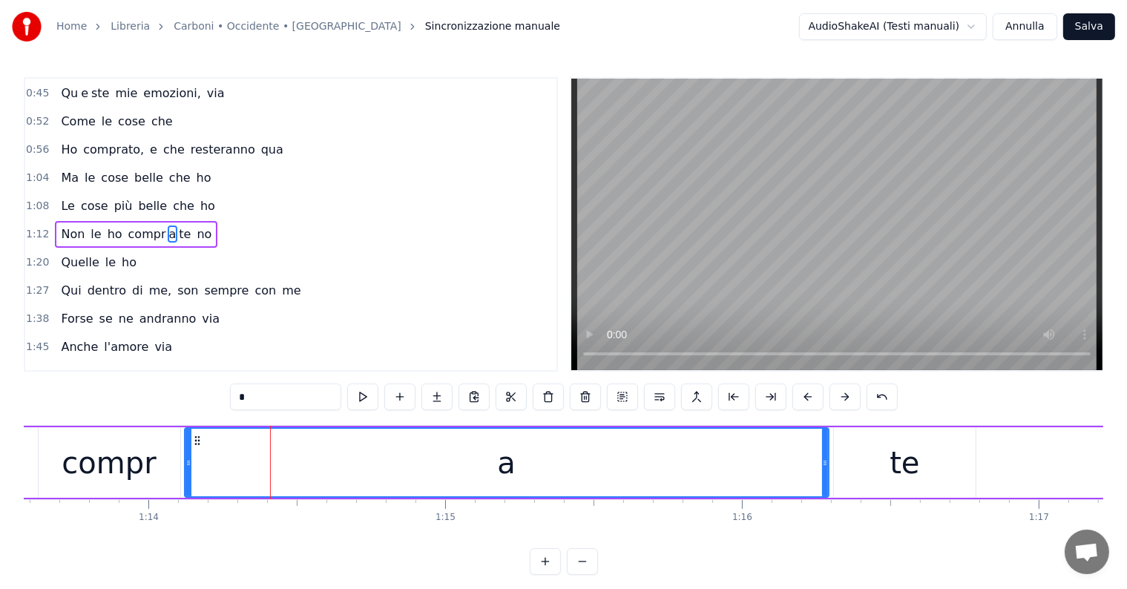
drag, startPoint x: 321, startPoint y: 460, endPoint x: 824, endPoint y: 459, distance: 502.4
click at [824, 459] on icon at bounding box center [825, 463] width 6 height 12
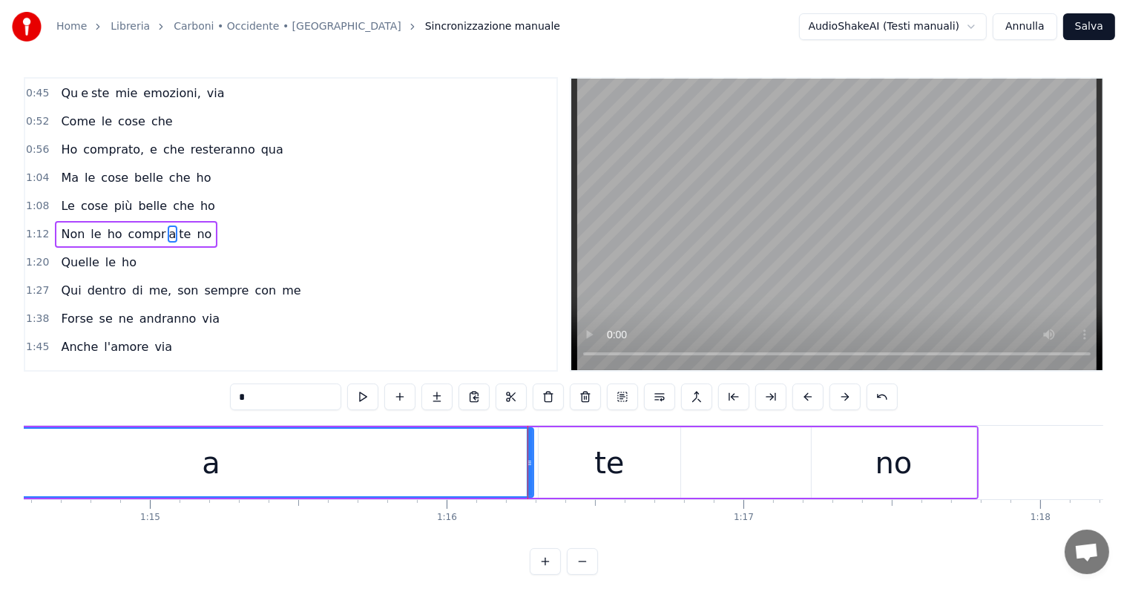
scroll to position [0, 22186]
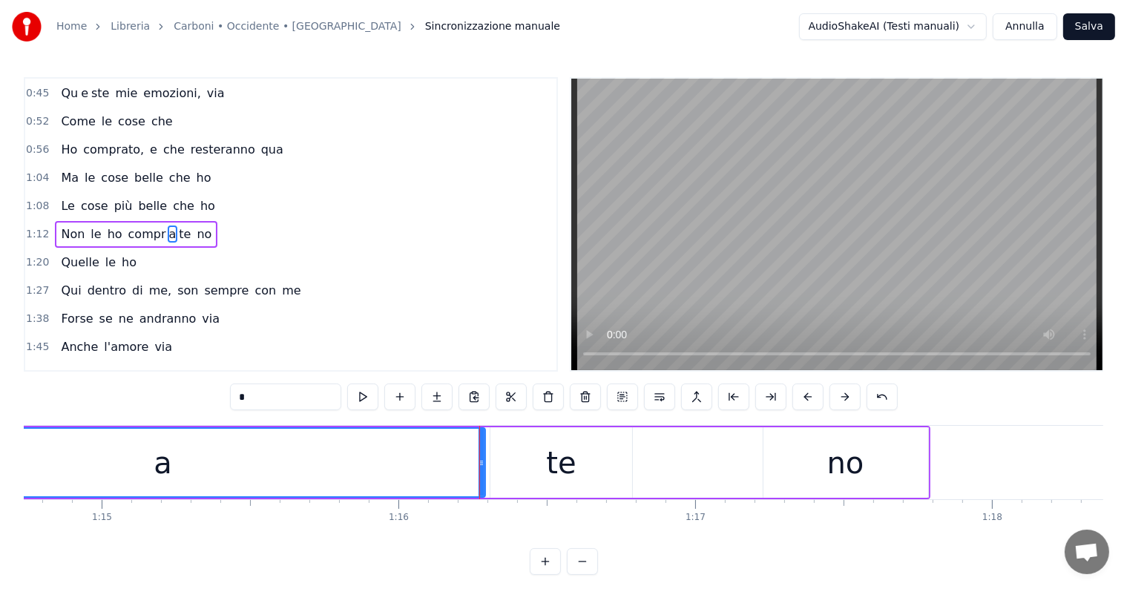
click at [591, 453] on div "te" at bounding box center [562, 462] width 142 height 71
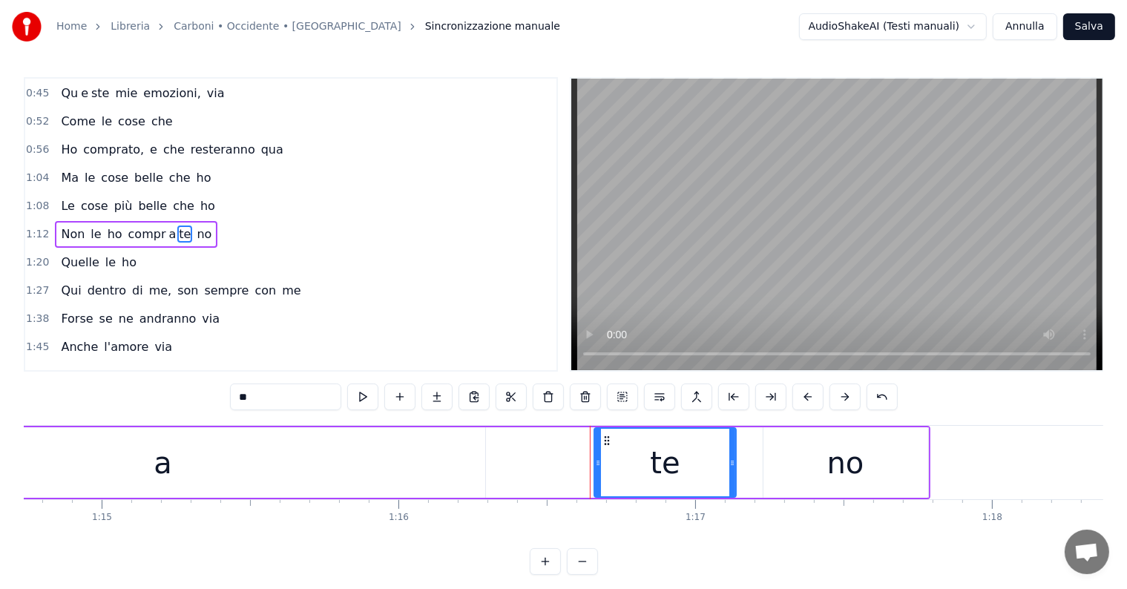
drag, startPoint x: 502, startPoint y: 439, endPoint x: 606, endPoint y: 448, distance: 104.3
click at [606, 448] on div "te" at bounding box center [665, 463] width 140 height 68
click at [290, 482] on div "a" at bounding box center [163, 462] width 644 height 71
type input "*"
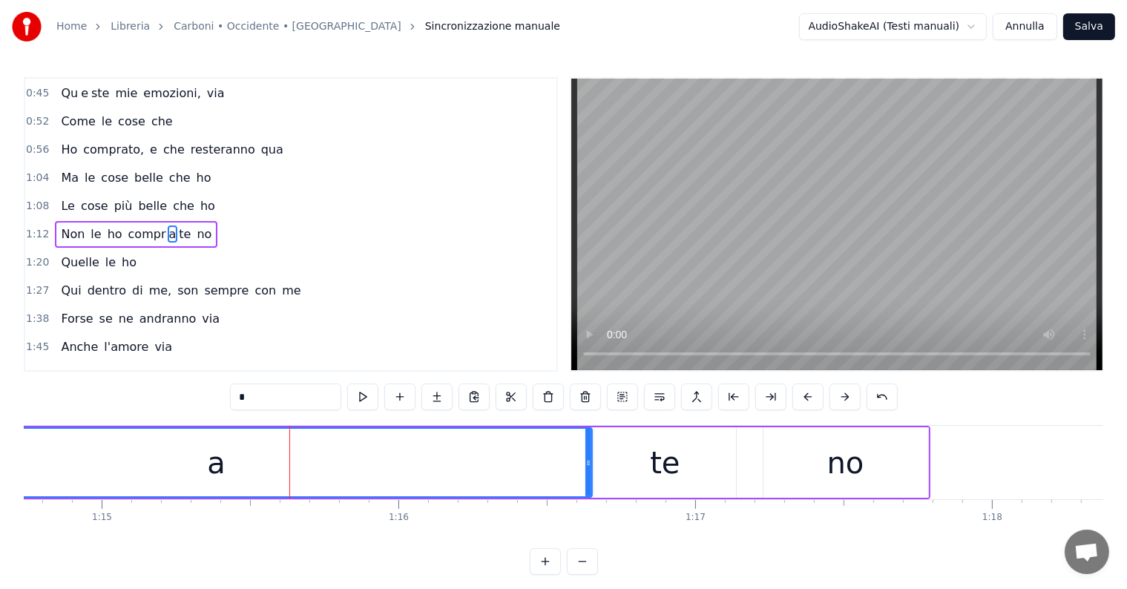
drag, startPoint x: 479, startPoint y: 462, endPoint x: 586, endPoint y: 460, distance: 106.9
click at [586, 460] on icon at bounding box center [589, 463] width 6 height 12
click at [65, 221] on div "Non le ho compr a te no" at bounding box center [136, 234] width 163 height 27
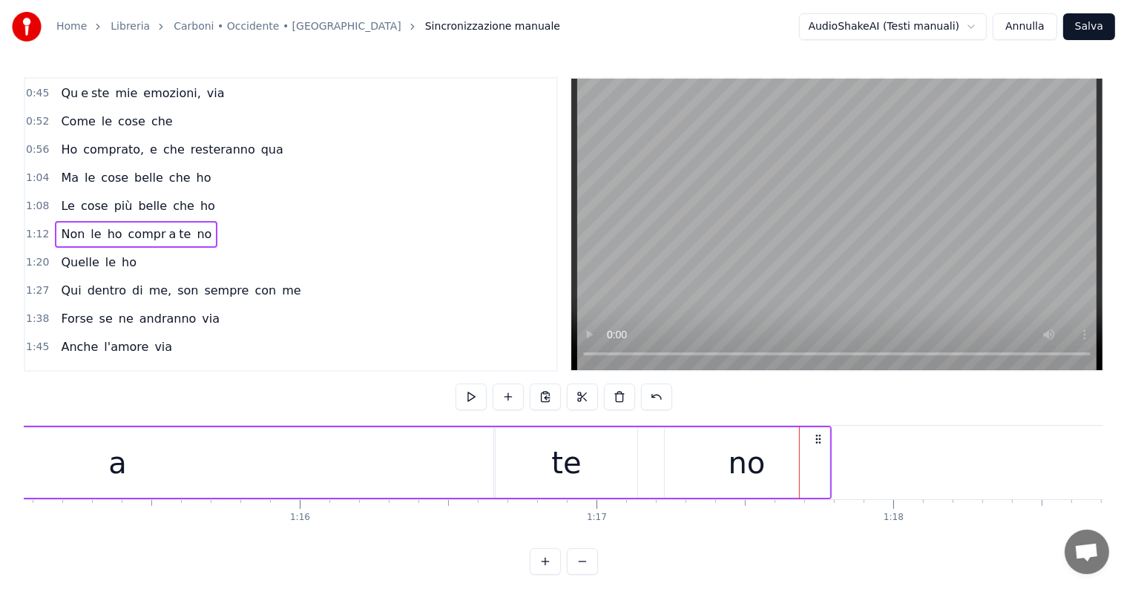
scroll to position [0, 22089]
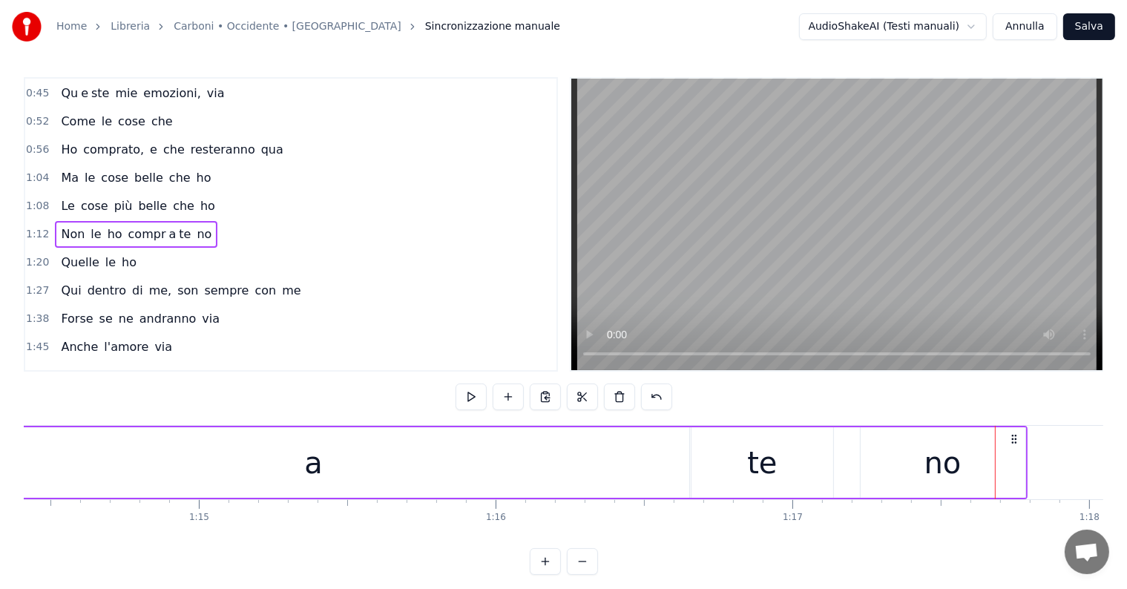
click at [474, 472] on div "a" at bounding box center [313, 462] width 751 height 71
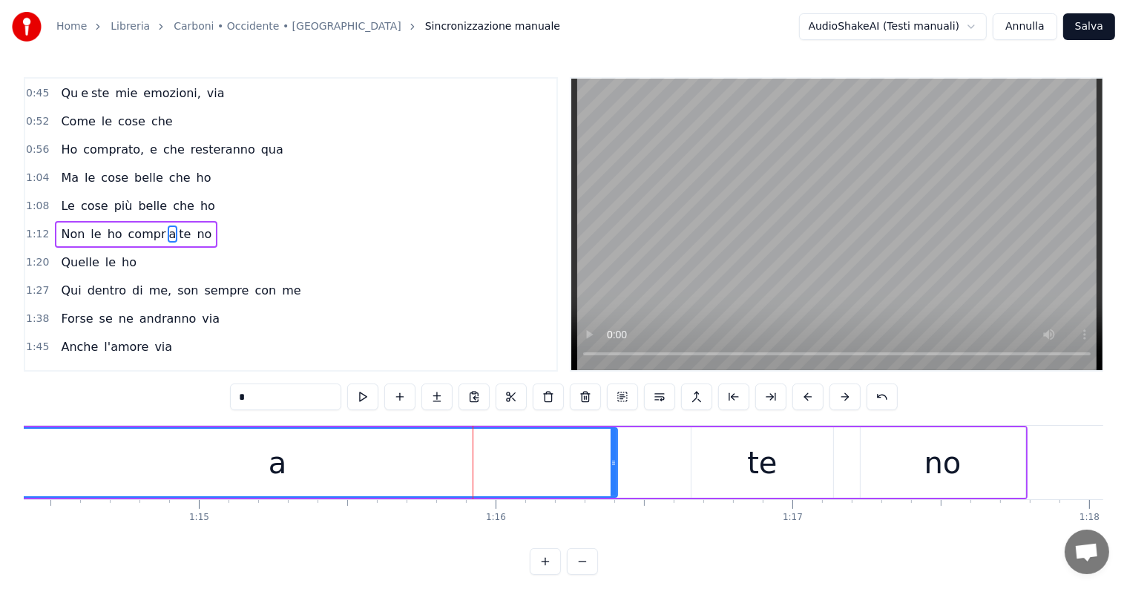
drag, startPoint x: 683, startPoint y: 445, endPoint x: 611, endPoint y: 446, distance: 72.0
click at [611, 446] on div at bounding box center [614, 463] width 6 height 68
click at [724, 468] on div "te" at bounding box center [763, 462] width 142 height 71
type input "**"
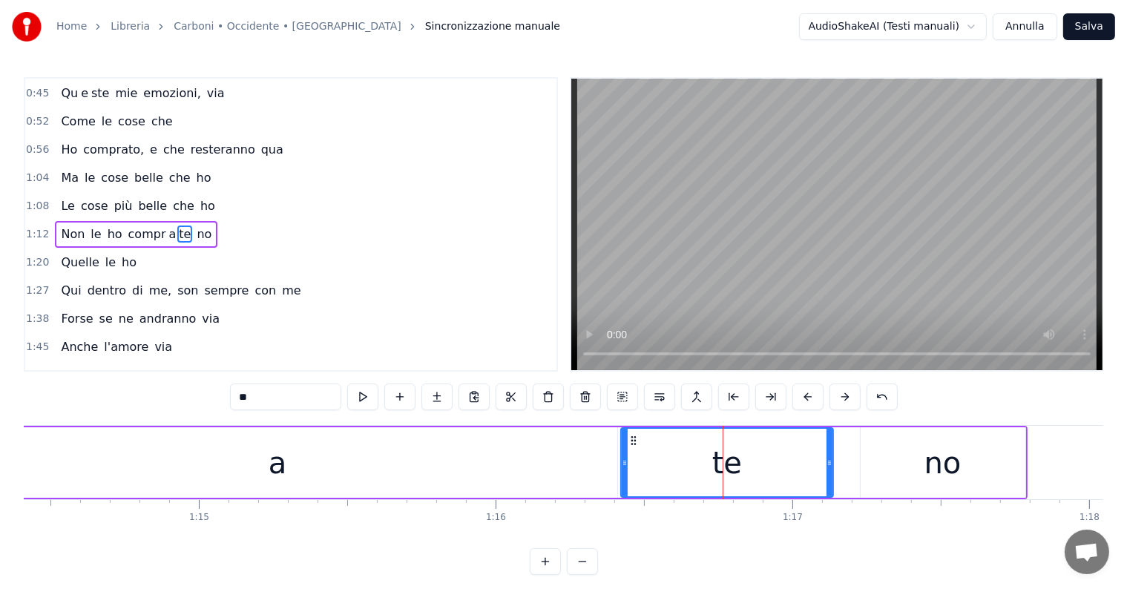
drag, startPoint x: 694, startPoint y: 453, endPoint x: 623, endPoint y: 454, distance: 70.5
click at [623, 454] on div at bounding box center [625, 463] width 6 height 68
click at [68, 221] on div "Non le ho compr a te no" at bounding box center [136, 234] width 163 height 27
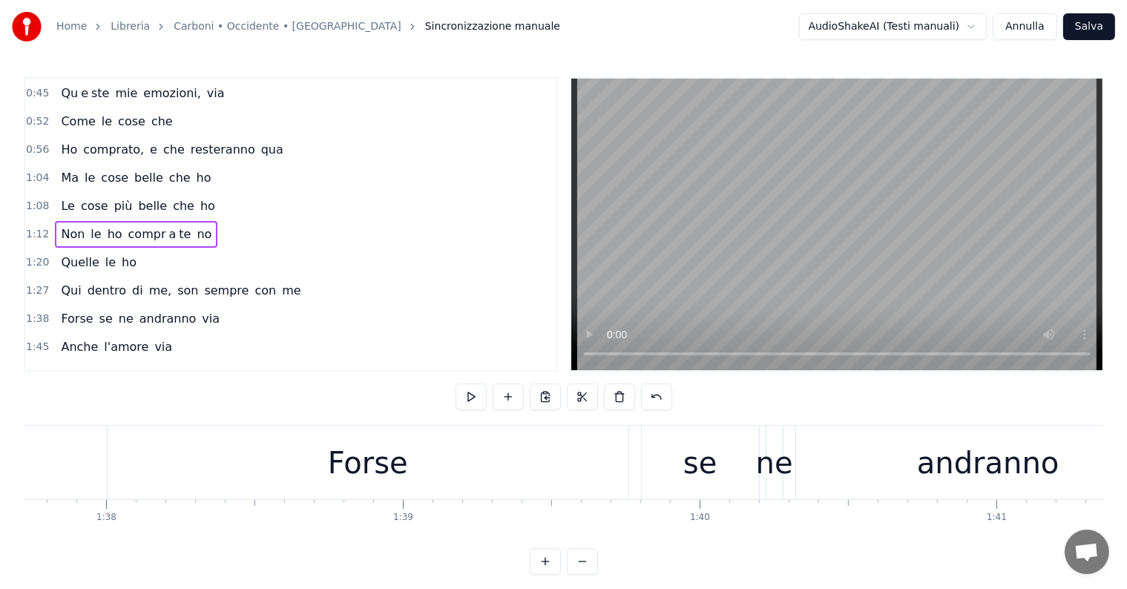
scroll to position [0, 28764]
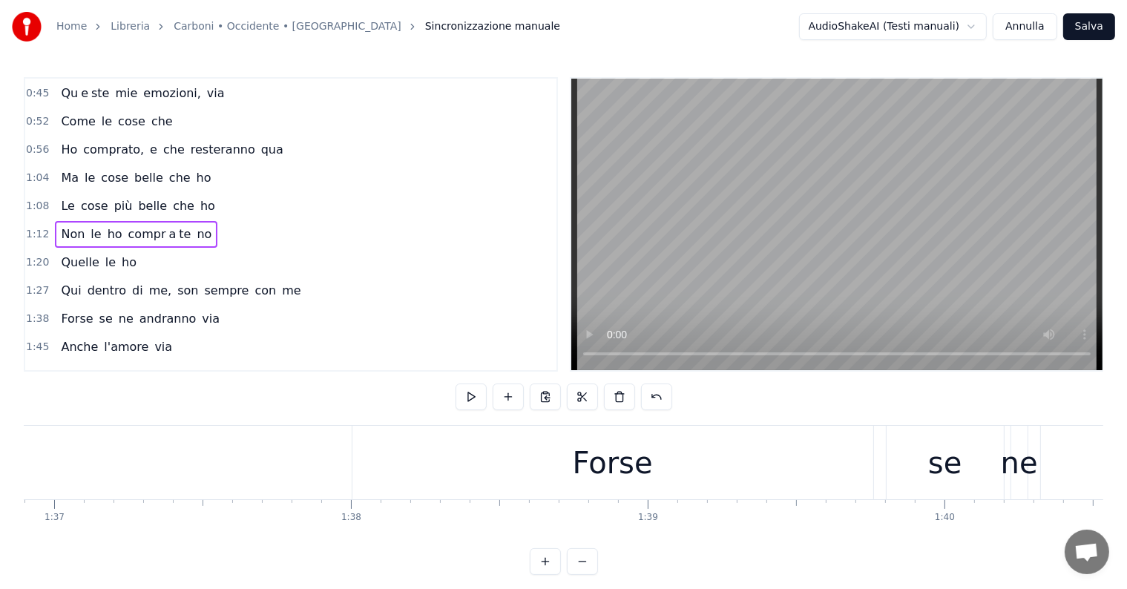
click at [496, 468] on div "Forse" at bounding box center [613, 462] width 521 height 73
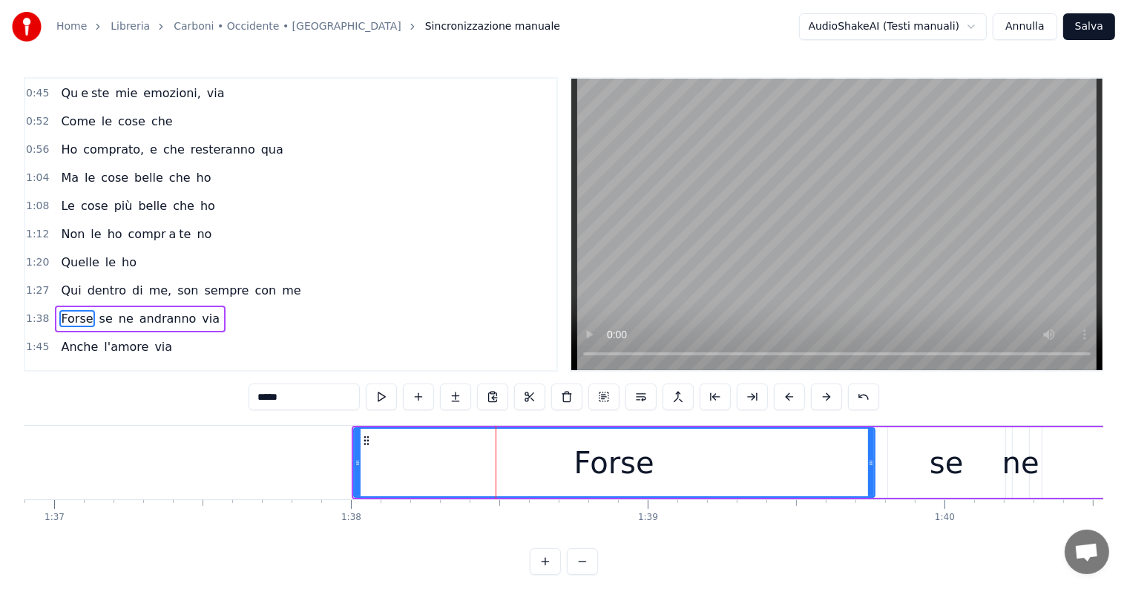
scroll to position [223, 0]
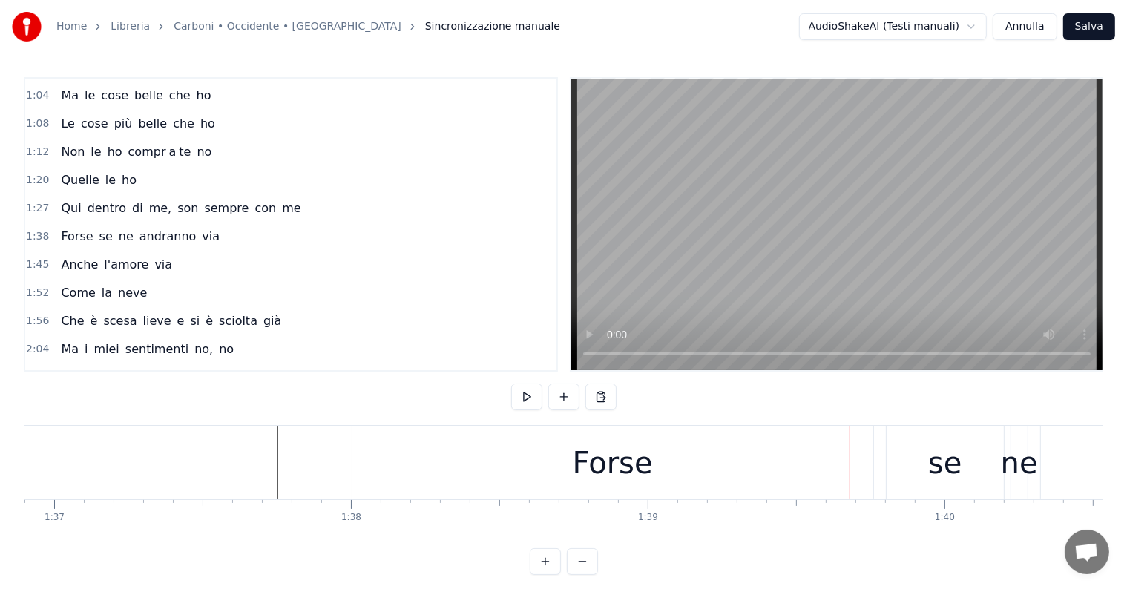
click at [514, 454] on div "Forse" at bounding box center [613, 462] width 521 height 73
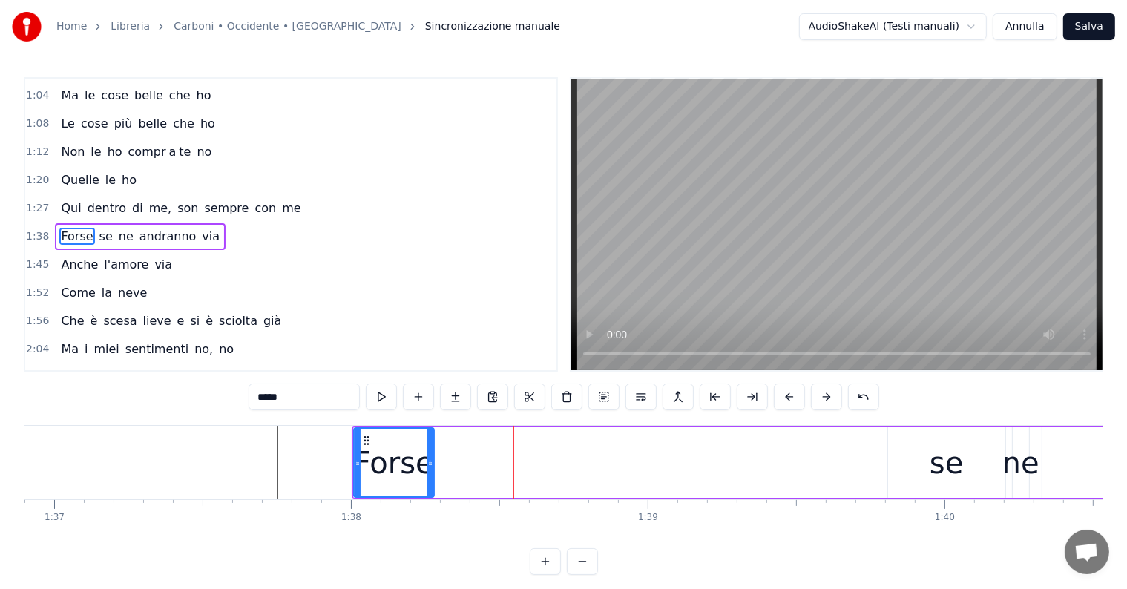
drag, startPoint x: 871, startPoint y: 451, endPoint x: 430, endPoint y: 451, distance: 440.8
click at [430, 451] on div at bounding box center [430, 463] width 6 height 68
click at [304, 400] on input "*****" at bounding box center [304, 397] width 111 height 27
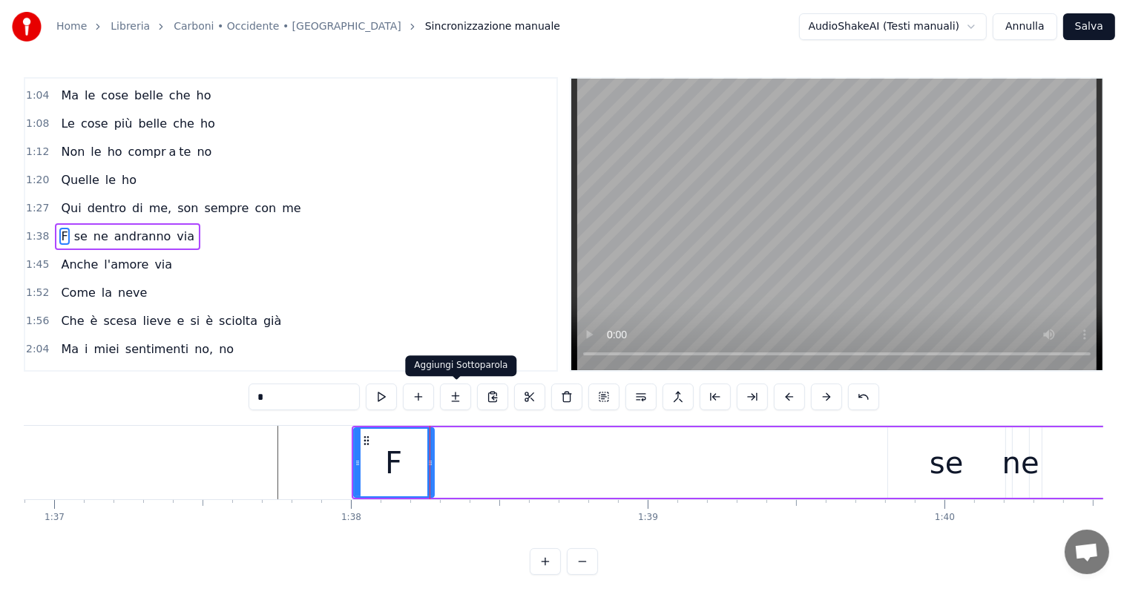
type input "*"
click at [454, 397] on button at bounding box center [455, 397] width 31 height 27
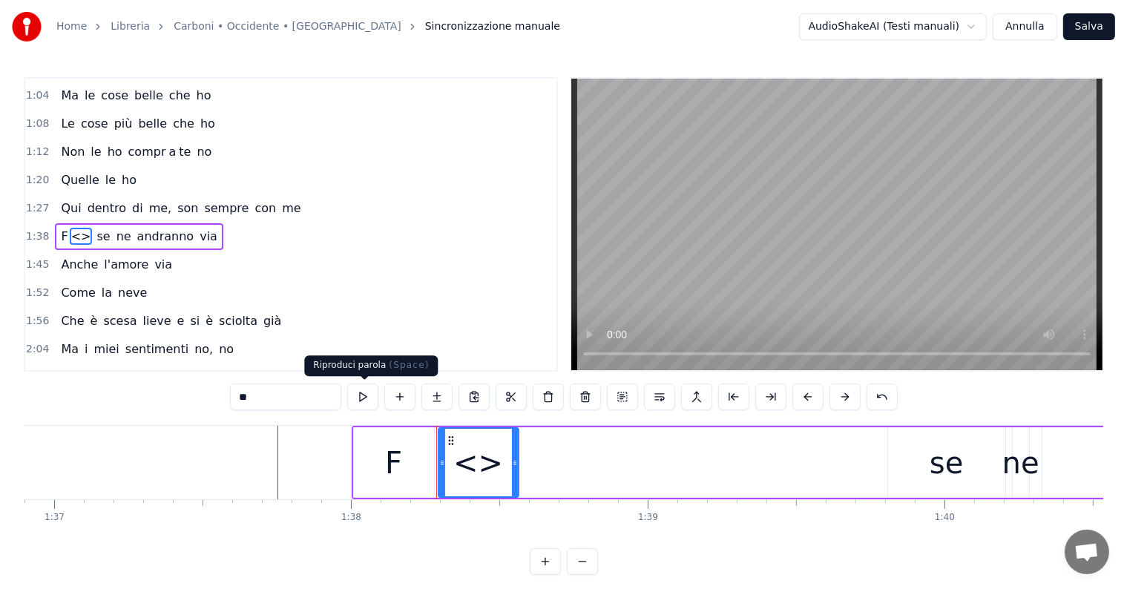
click at [297, 396] on input "**" at bounding box center [285, 397] width 111 height 27
type input "*"
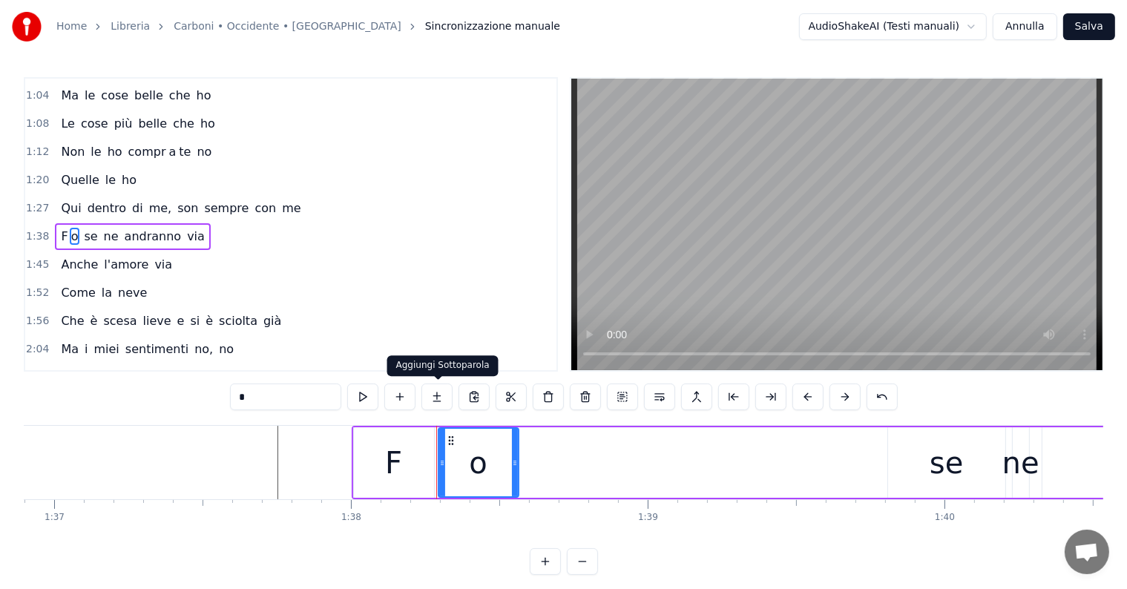
type input "*"
click at [433, 398] on button at bounding box center [437, 397] width 31 height 27
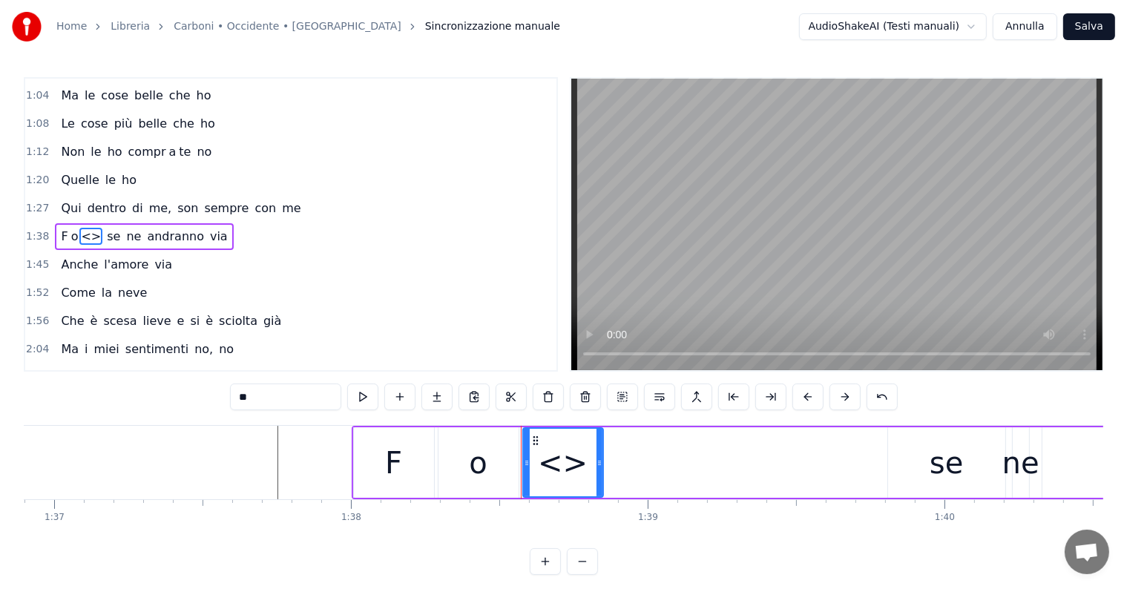
click at [269, 395] on input "**" at bounding box center [285, 397] width 111 height 27
type input "*"
click at [530, 436] on icon at bounding box center [536, 441] width 12 height 12
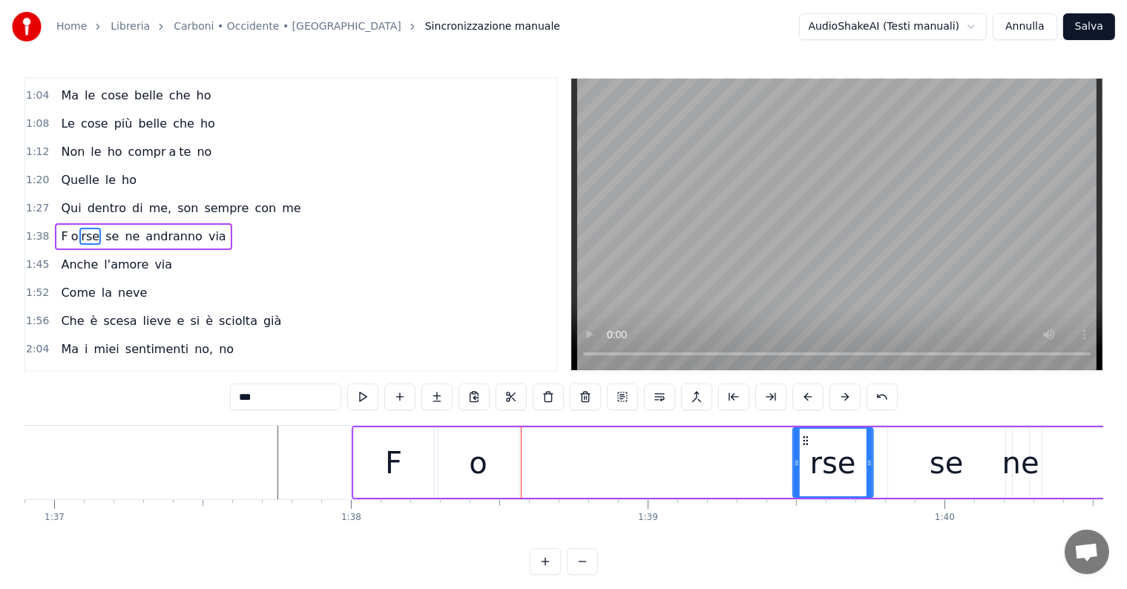
drag, startPoint x: 535, startPoint y: 436, endPoint x: 805, endPoint y: 449, distance: 270.4
click at [805, 449] on div "rse" at bounding box center [833, 463] width 79 height 68
click at [466, 471] on div "o" at bounding box center [479, 462] width 80 height 71
type input "*"
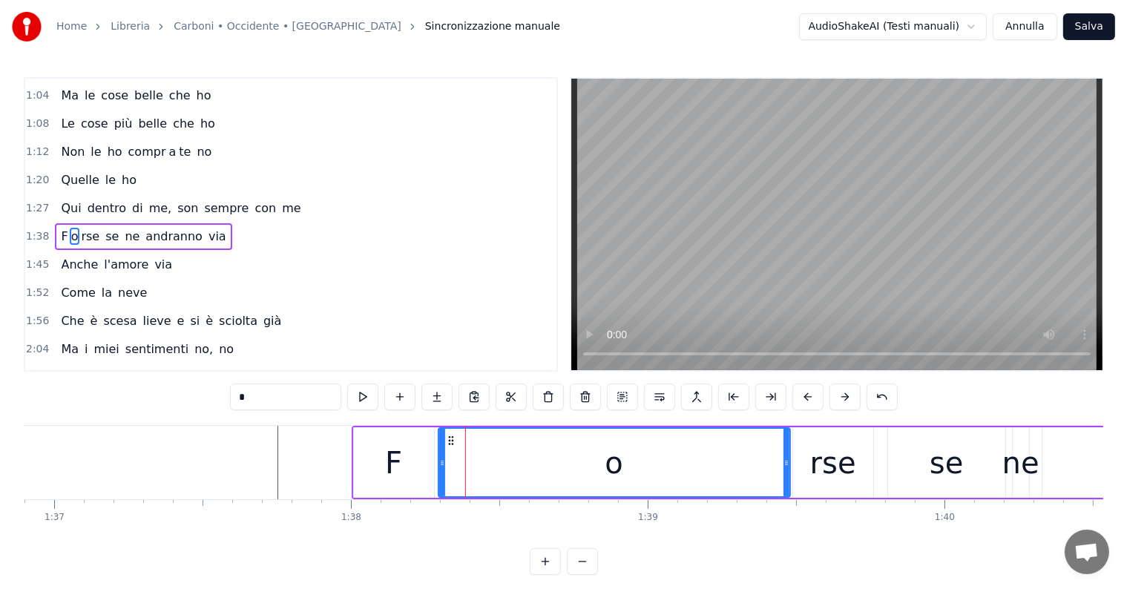
drag, startPoint x: 512, startPoint y: 457, endPoint x: 784, endPoint y: 461, distance: 271.6
click at [784, 461] on icon at bounding box center [787, 463] width 6 height 12
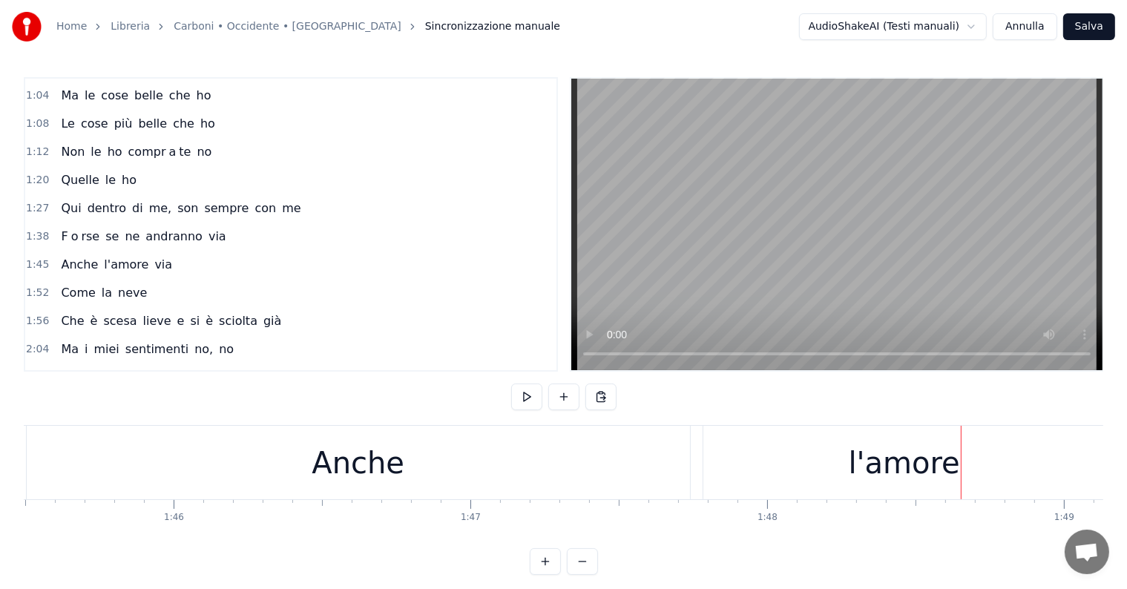
scroll to position [0, 30973]
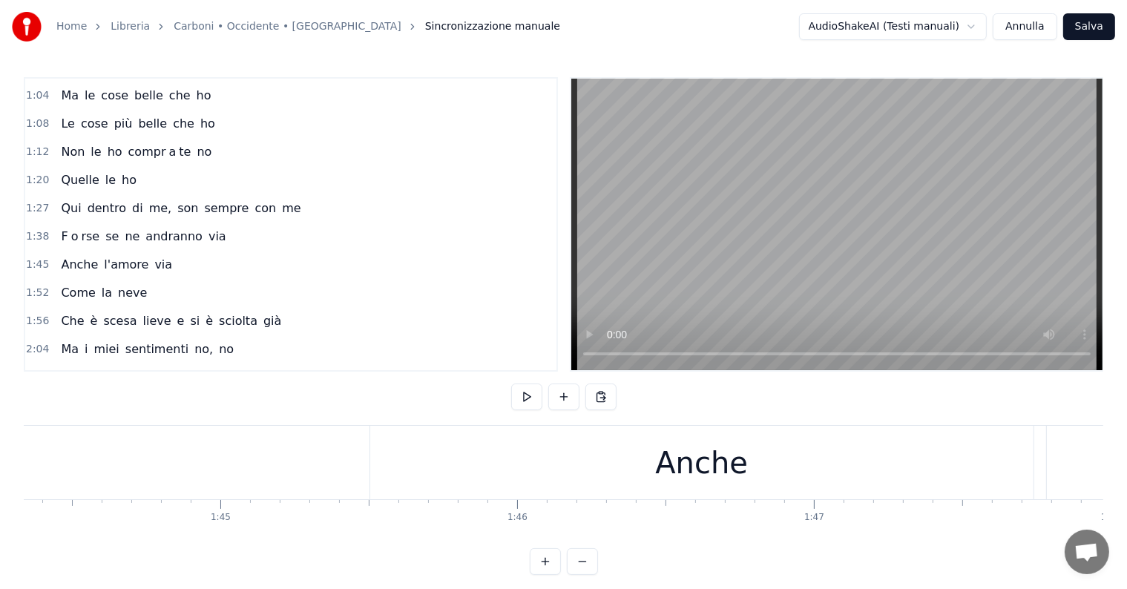
click at [650, 496] on div "Anche" at bounding box center [701, 462] width 663 height 73
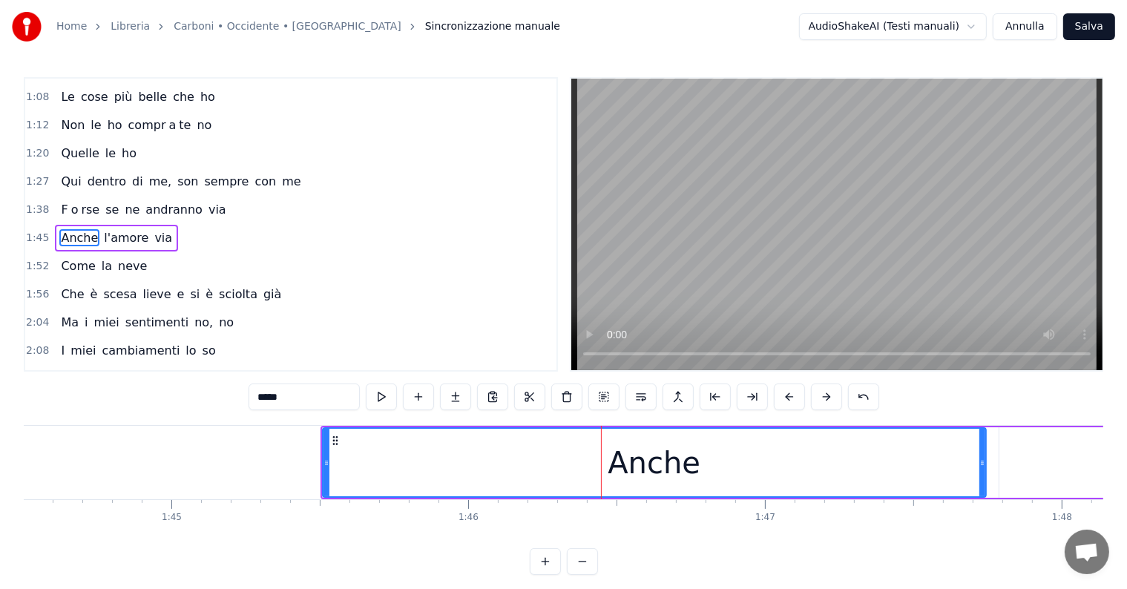
scroll to position [0, 31120]
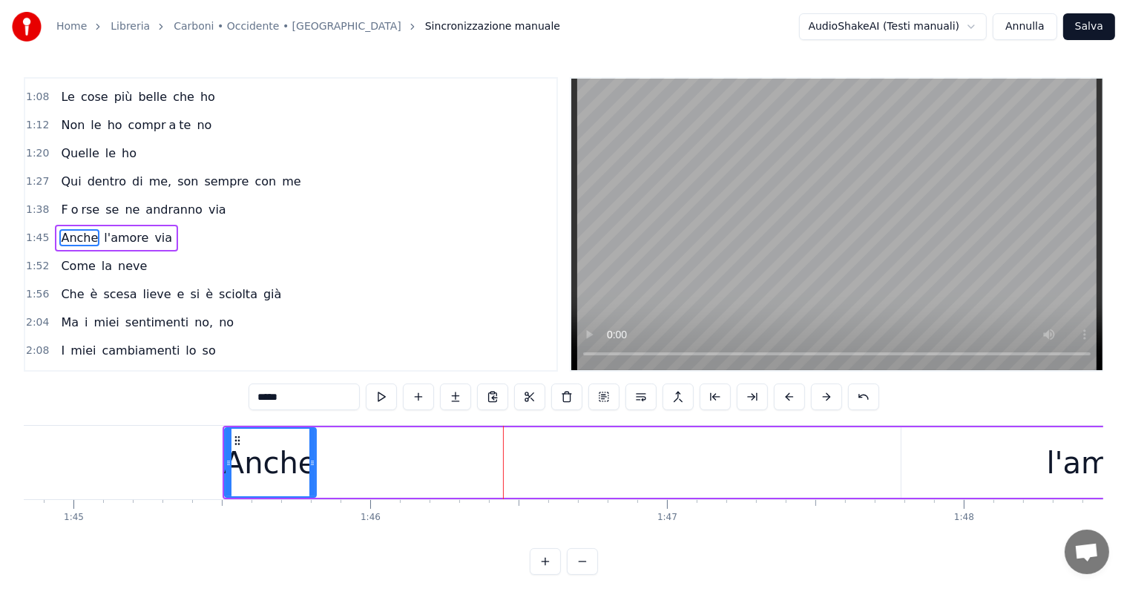
drag, startPoint x: 886, startPoint y: 445, endPoint x: 312, endPoint y: 466, distance: 574.0
click at [312, 466] on div at bounding box center [312, 463] width 6 height 68
click at [314, 403] on input "*****" at bounding box center [304, 397] width 111 height 27
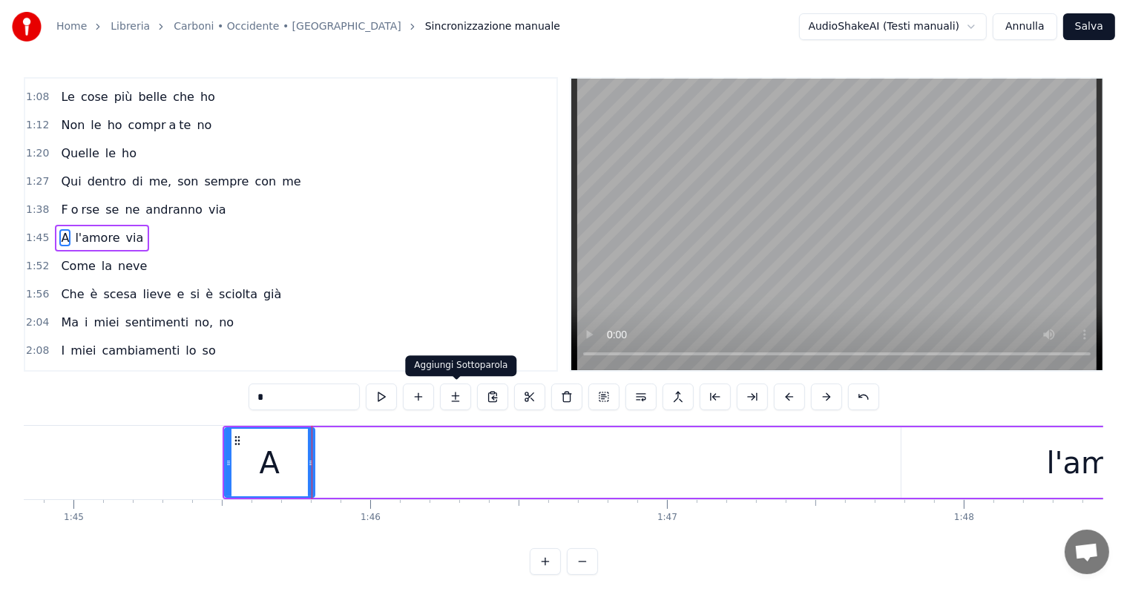
type input "*"
click at [458, 396] on button at bounding box center [455, 397] width 31 height 27
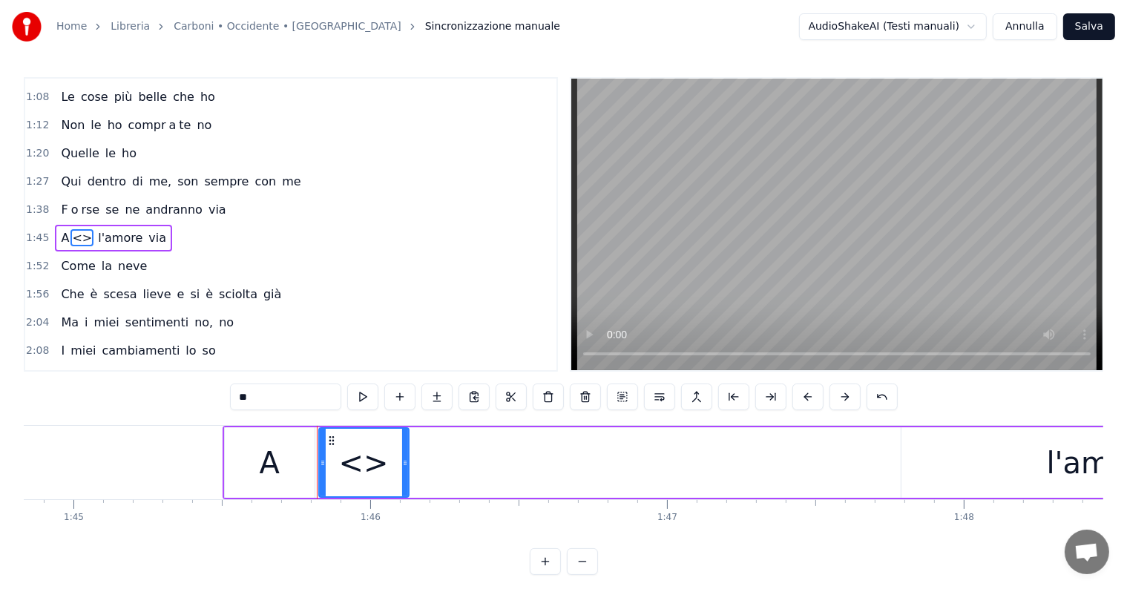
click at [273, 395] on input "**" at bounding box center [285, 397] width 111 height 27
type input "*"
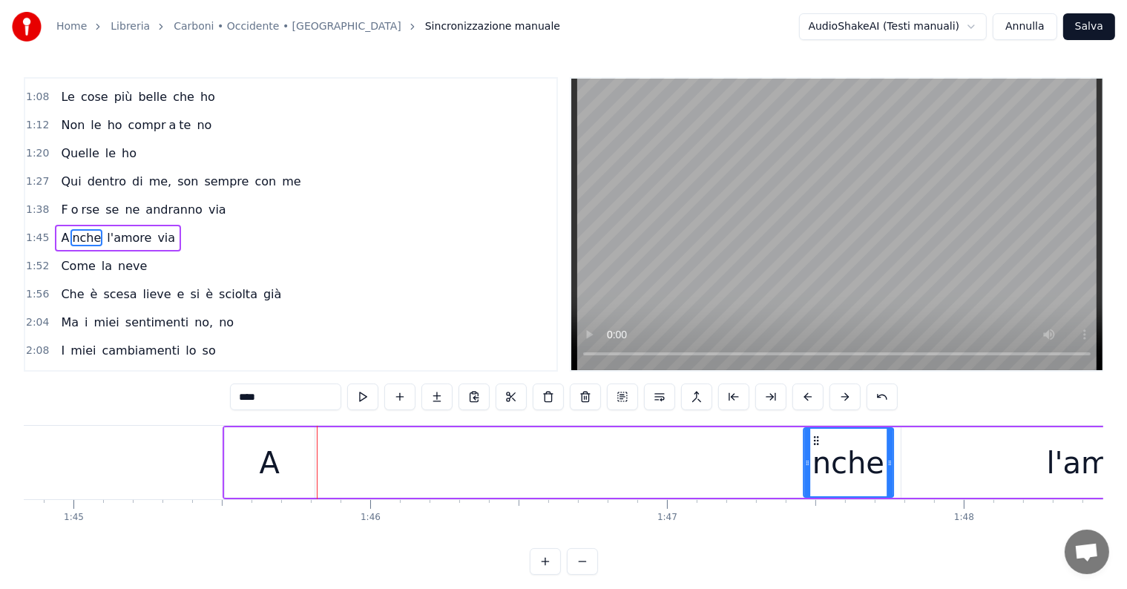
drag, startPoint x: 332, startPoint y: 437, endPoint x: 817, endPoint y: 456, distance: 485.0
click at [817, 456] on div "nche" at bounding box center [848, 463] width 88 height 68
click at [285, 474] on div "A" at bounding box center [270, 462] width 90 height 71
type input "*"
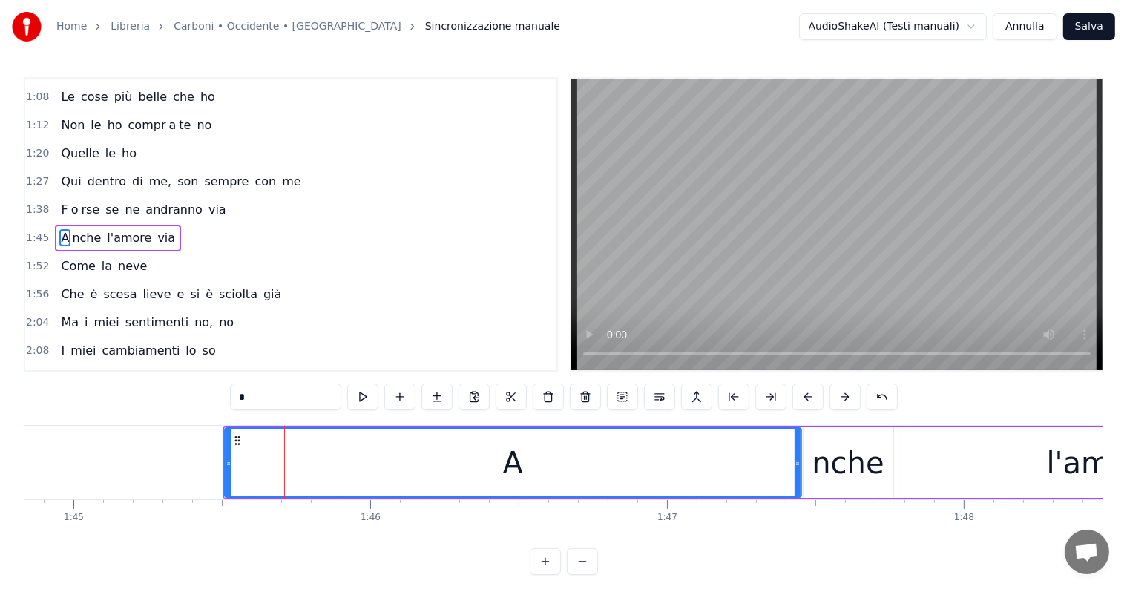
drag, startPoint x: 311, startPoint y: 465, endPoint x: 798, endPoint y: 465, distance: 486.8
click at [798, 465] on icon at bounding box center [798, 463] width 6 height 12
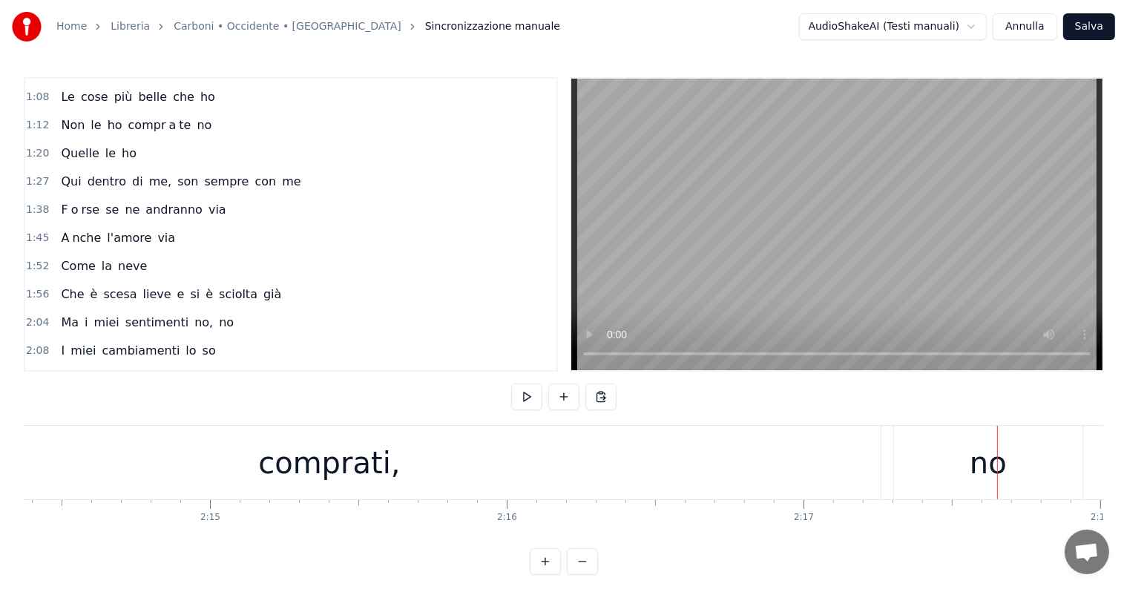
scroll to position [0, 39612]
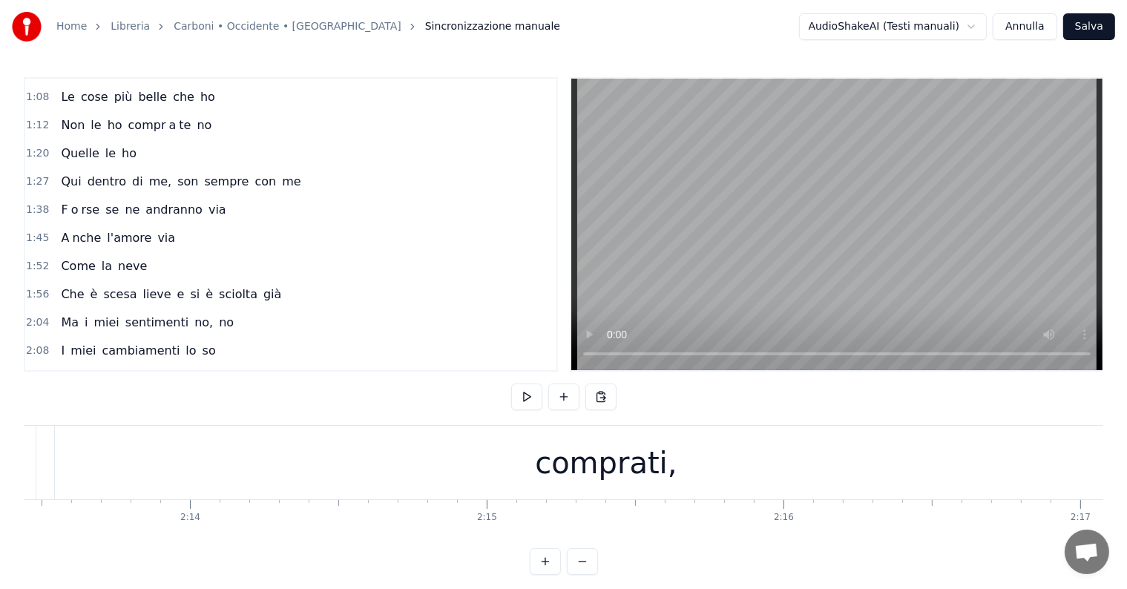
click at [602, 468] on div "comprati," at bounding box center [606, 463] width 142 height 45
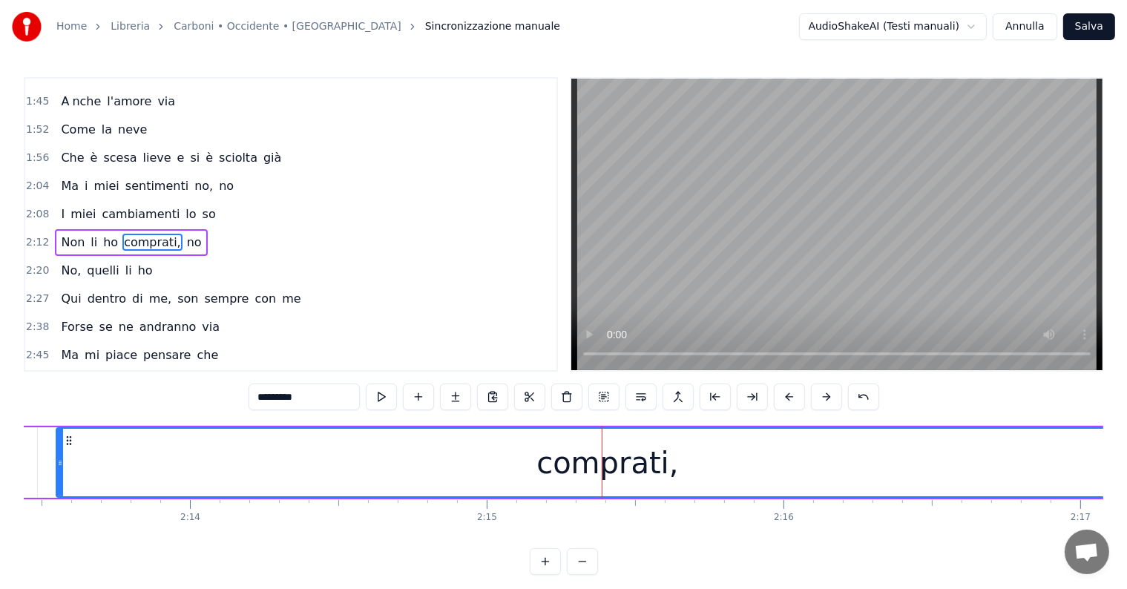
scroll to position [0, 39858]
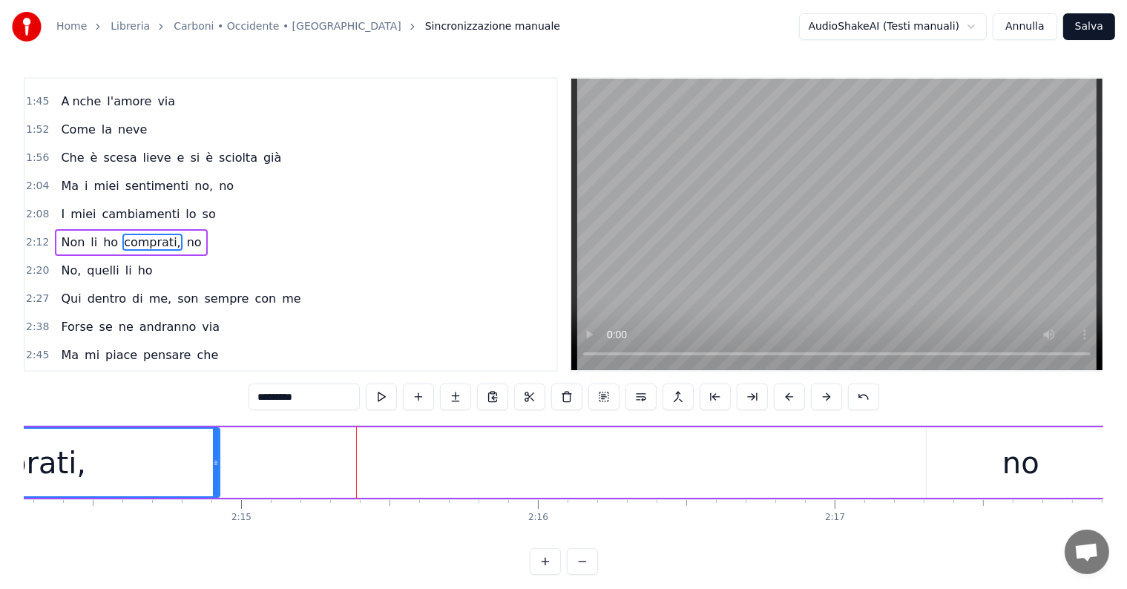
drag, startPoint x: 911, startPoint y: 448, endPoint x: 213, endPoint y: 451, distance: 697.6
click at [213, 451] on div at bounding box center [216, 463] width 6 height 68
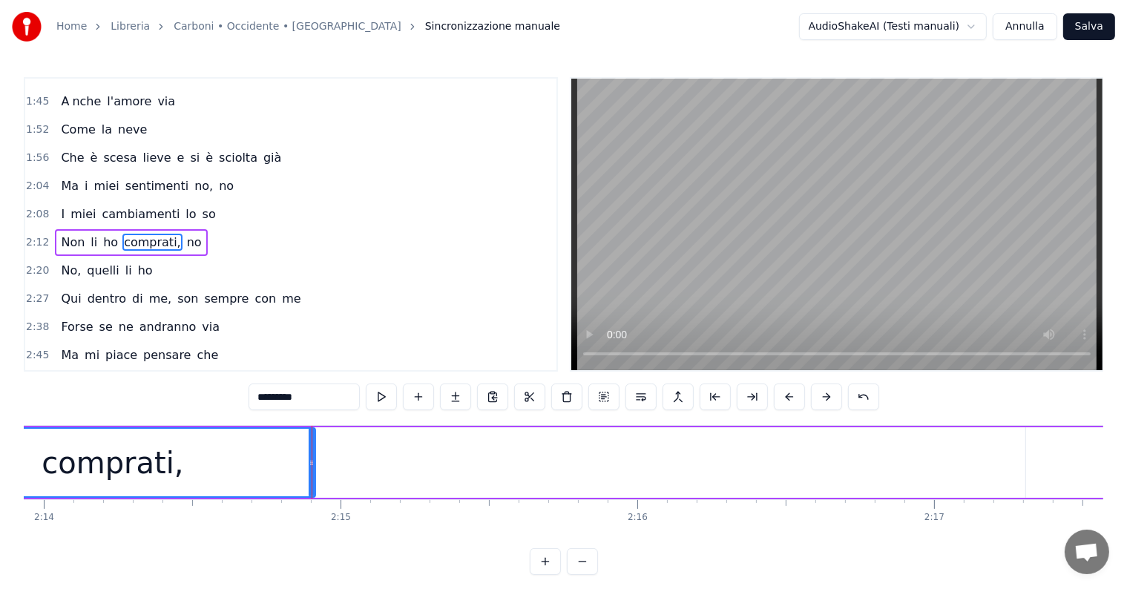
scroll to position [0, 39612]
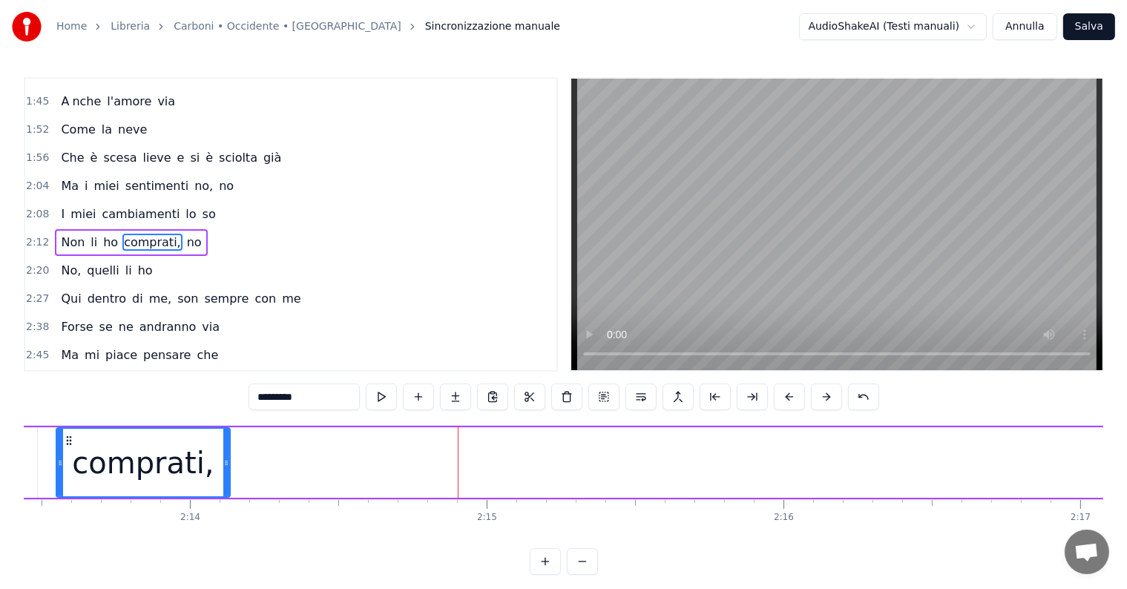
drag, startPoint x: 458, startPoint y: 451, endPoint x: 226, endPoint y: 457, distance: 231.6
click at [226, 457] on div at bounding box center [226, 463] width 6 height 68
click at [338, 399] on input "*********" at bounding box center [304, 397] width 111 height 27
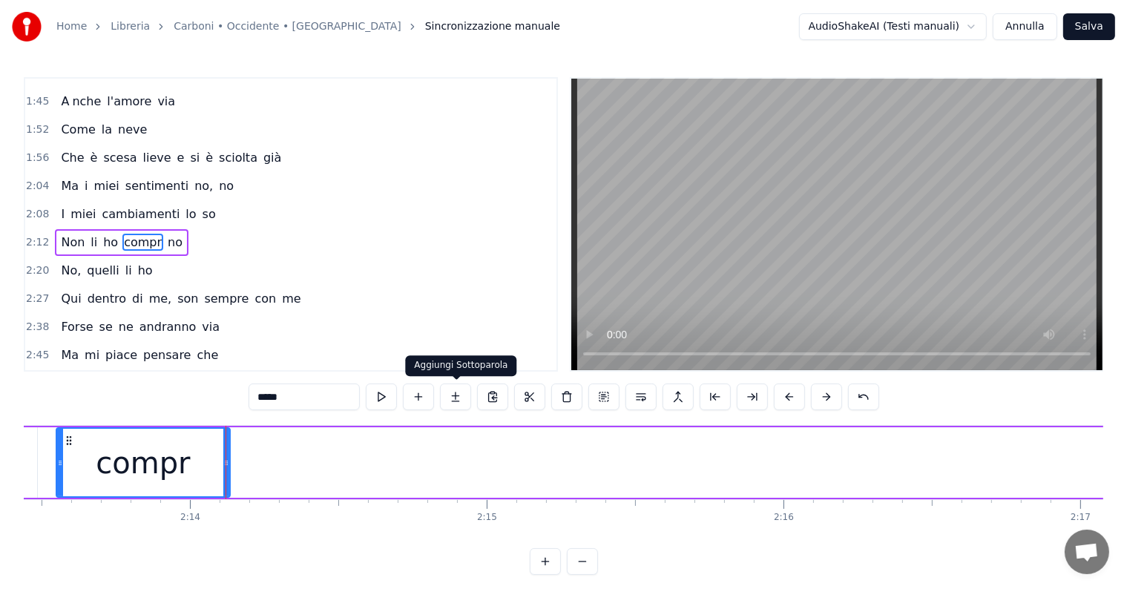
type input "*****"
click at [452, 398] on button at bounding box center [455, 397] width 31 height 27
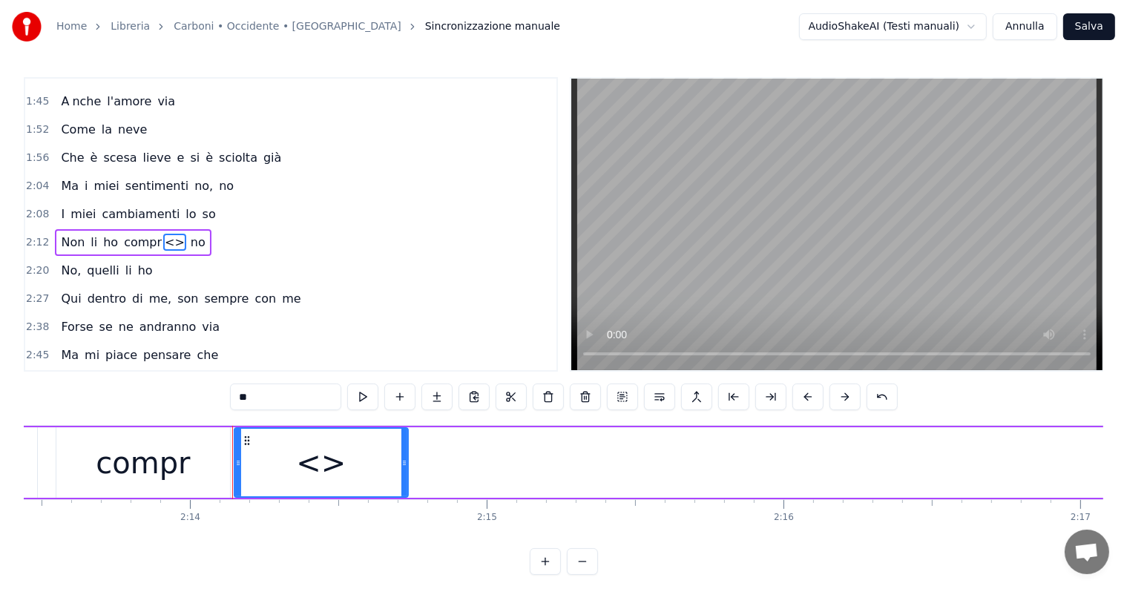
click at [288, 401] on input "**" at bounding box center [285, 397] width 111 height 27
type input "*"
click at [439, 401] on button at bounding box center [437, 397] width 31 height 27
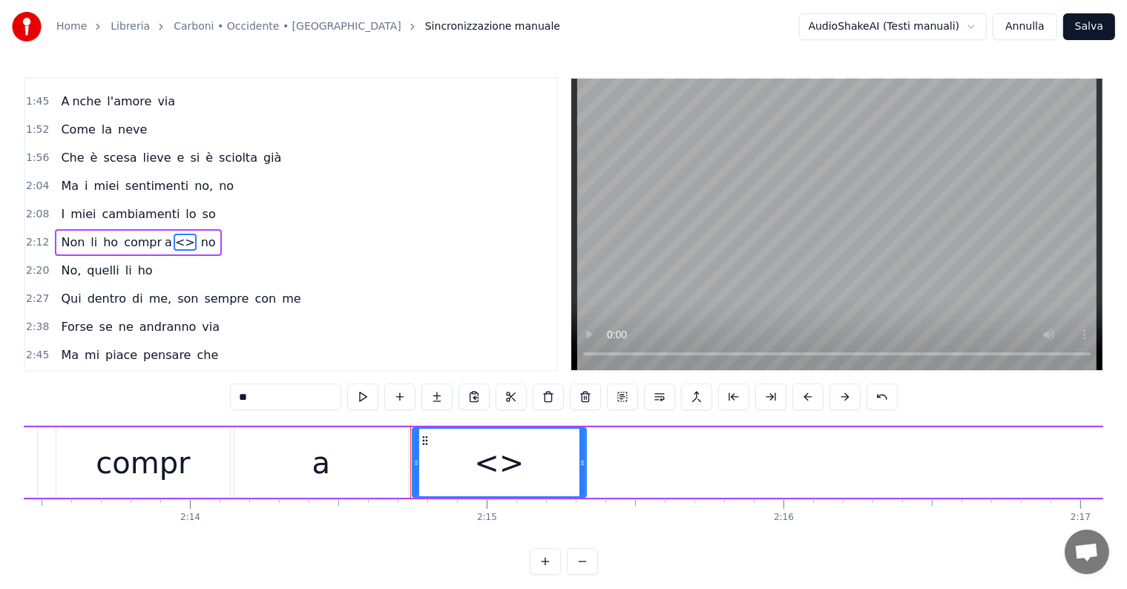
click at [260, 401] on input "**" at bounding box center [285, 397] width 111 height 27
type input "*"
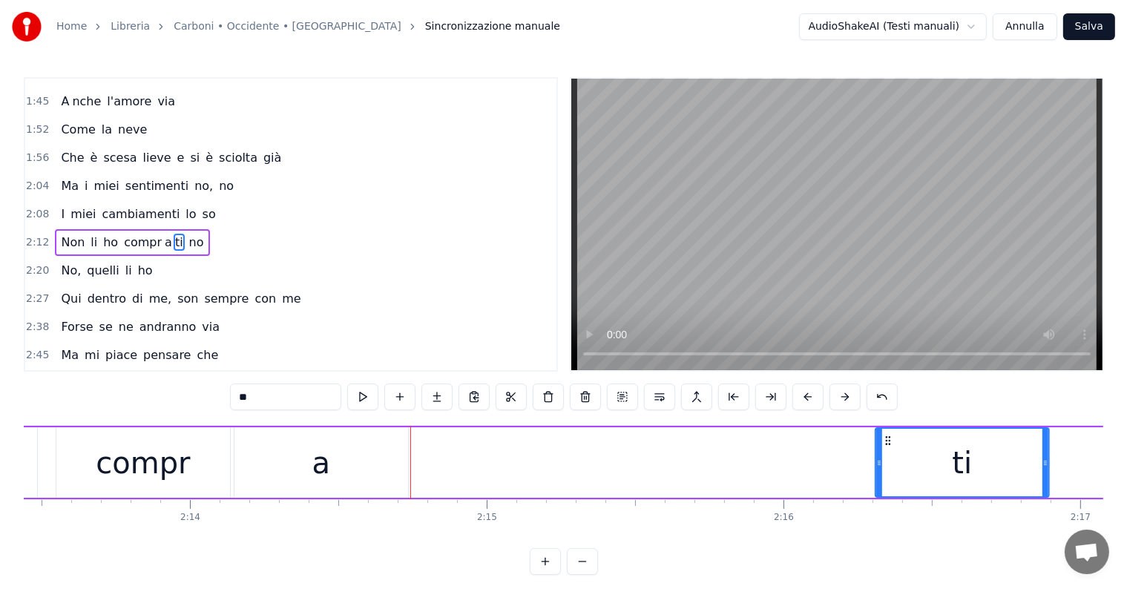
drag, startPoint x: 423, startPoint y: 439, endPoint x: 886, endPoint y: 462, distance: 463.6
click at [886, 462] on div "ti" at bounding box center [962, 463] width 172 height 68
click at [338, 460] on div "a" at bounding box center [322, 462] width 174 height 71
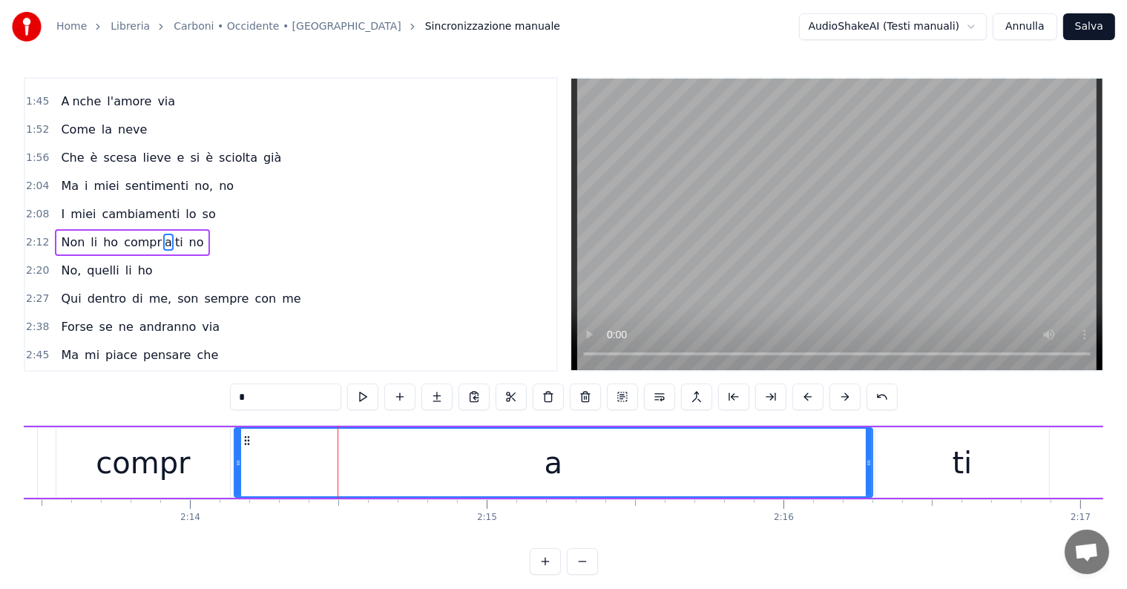
drag, startPoint x: 403, startPoint y: 453, endPoint x: 868, endPoint y: 453, distance: 464.6
click at [868, 453] on div at bounding box center [869, 463] width 6 height 68
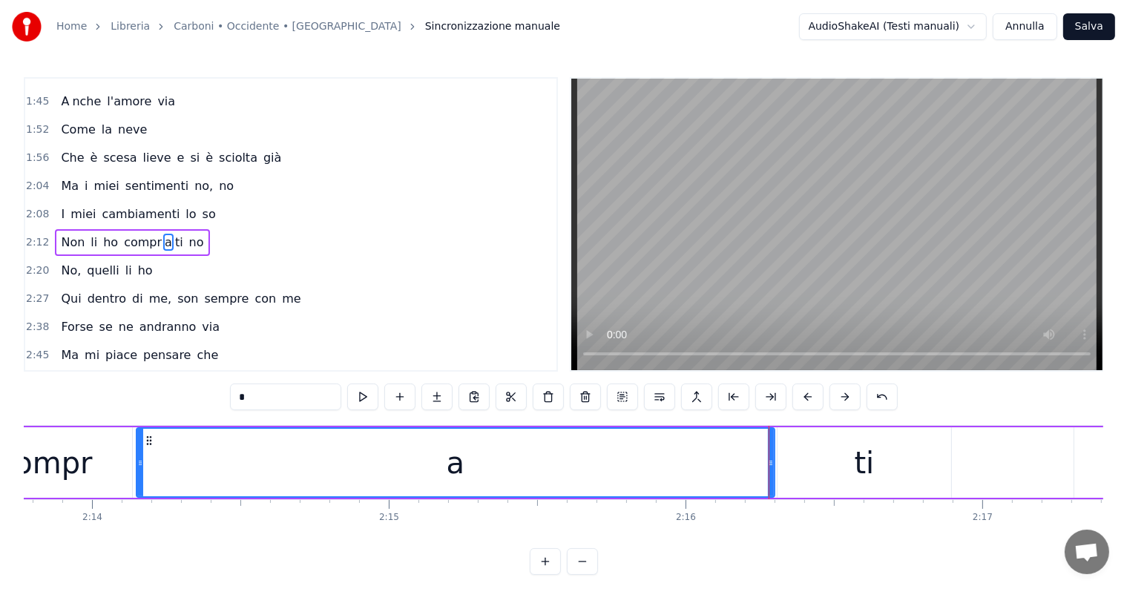
scroll to position [0, 39956]
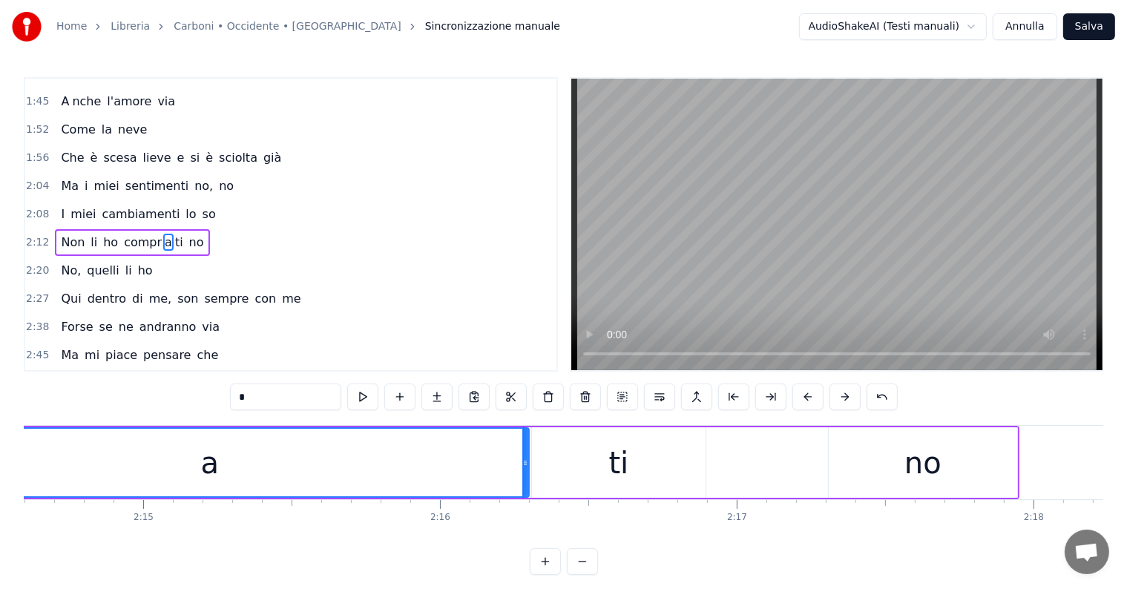
click at [644, 479] on div "ti" at bounding box center [619, 462] width 174 height 71
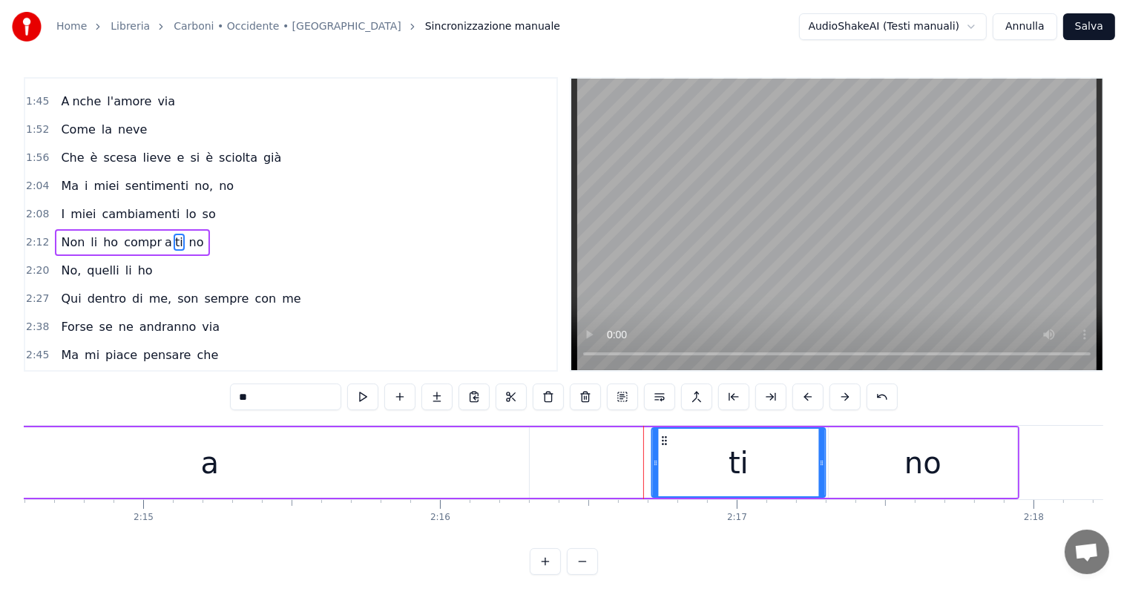
drag, startPoint x: 542, startPoint y: 439, endPoint x: 662, endPoint y: 448, distance: 120.6
click at [662, 448] on div "ti" at bounding box center [739, 463] width 172 height 68
click at [252, 474] on div "a" at bounding box center [210, 462] width 638 height 71
type input "*"
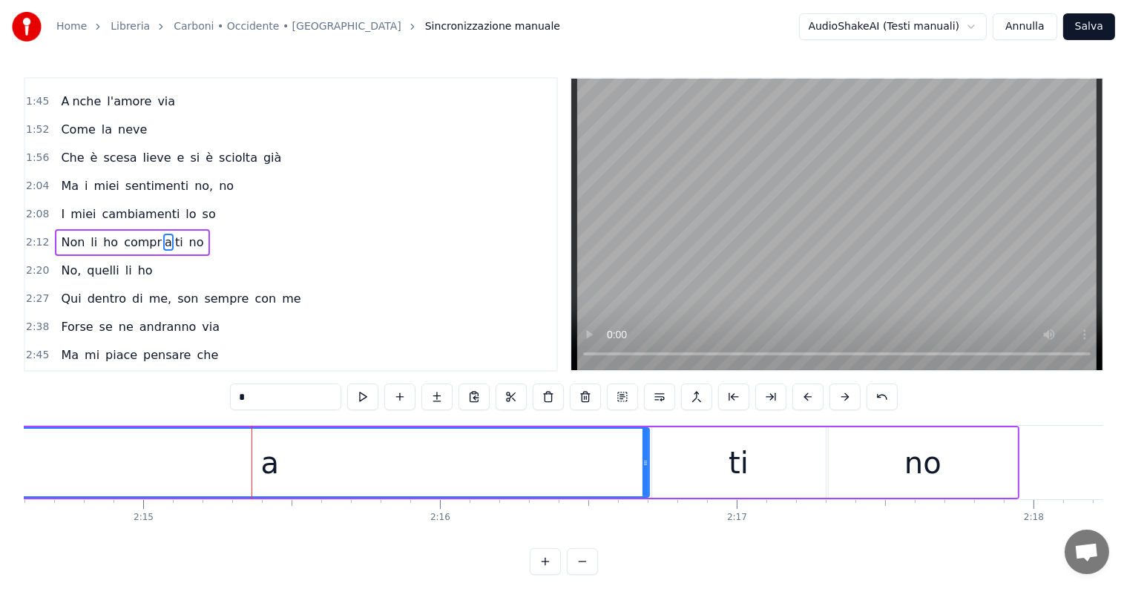
drag, startPoint x: 527, startPoint y: 459, endPoint x: 647, endPoint y: 463, distance: 120.3
click at [647, 463] on icon at bounding box center [646, 463] width 6 height 12
click at [59, 229] on div "Non li ho compr a ti no" at bounding box center [132, 242] width 154 height 27
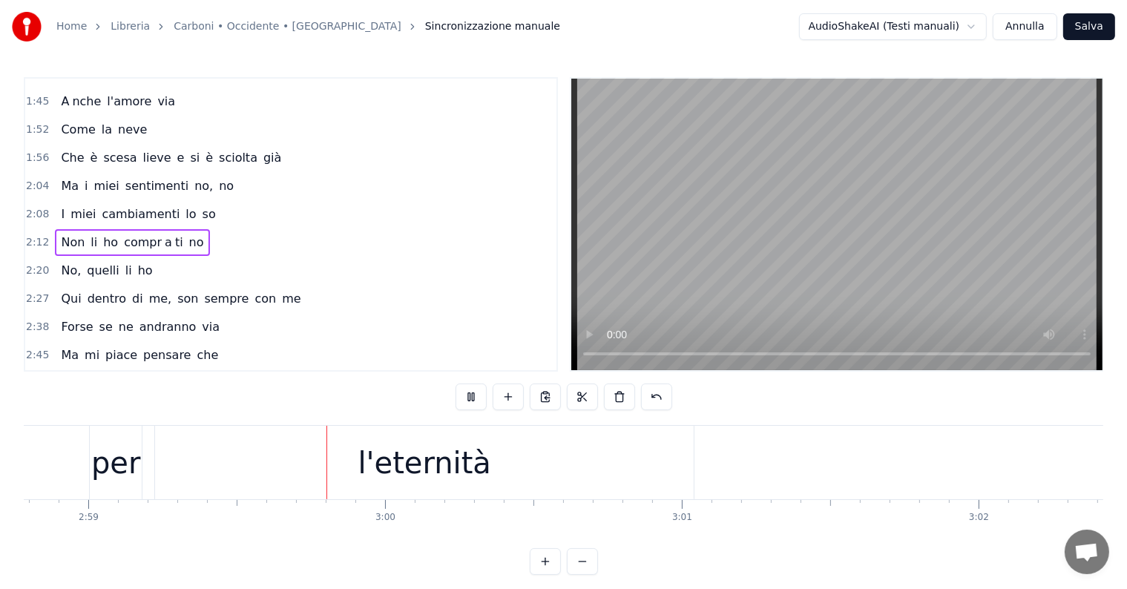
scroll to position [0, 53099]
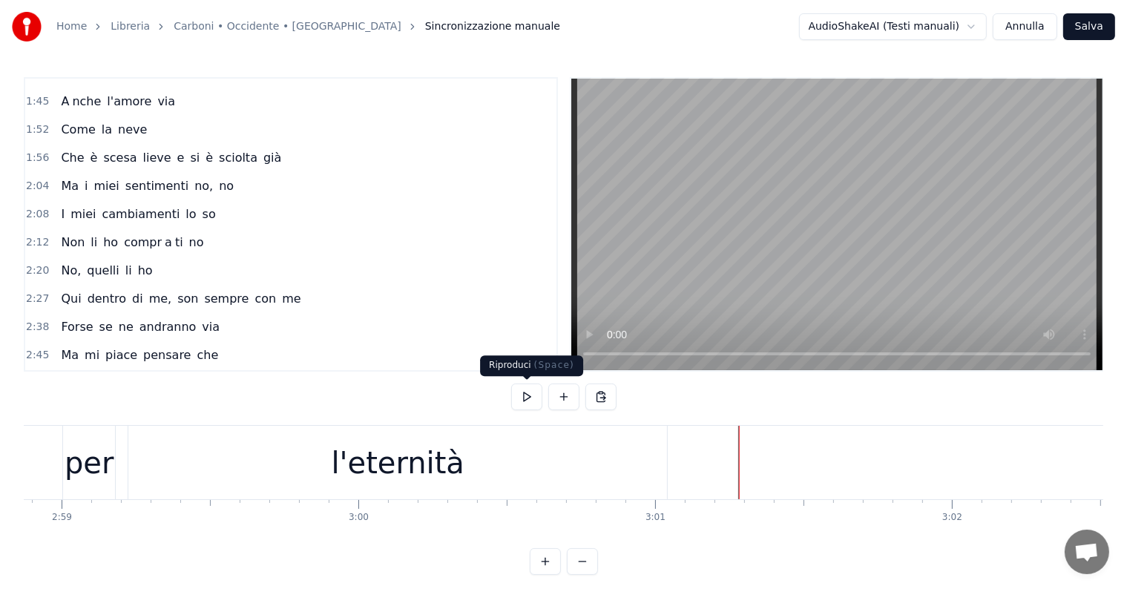
click at [527, 400] on button at bounding box center [526, 397] width 31 height 27
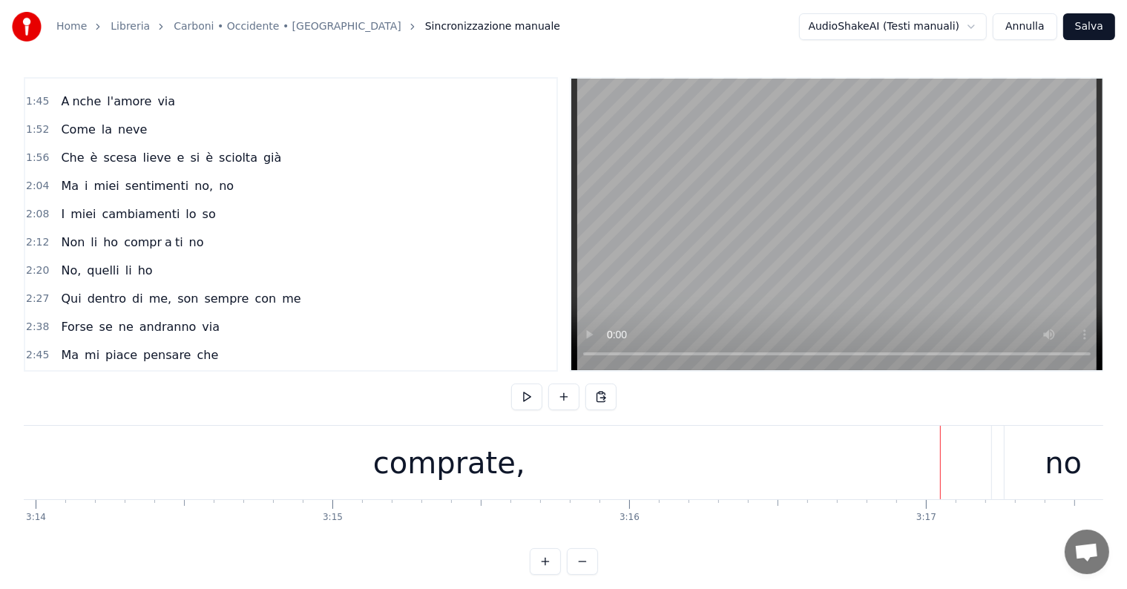
scroll to position [0, 57627]
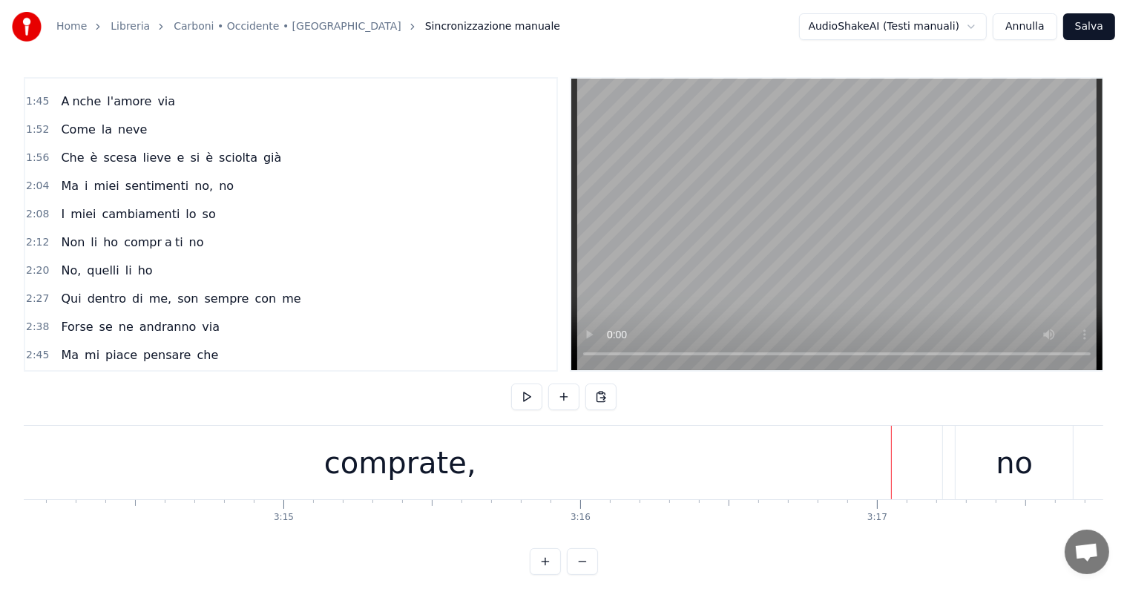
click at [606, 472] on div "comprate," at bounding box center [400, 462] width 1085 height 73
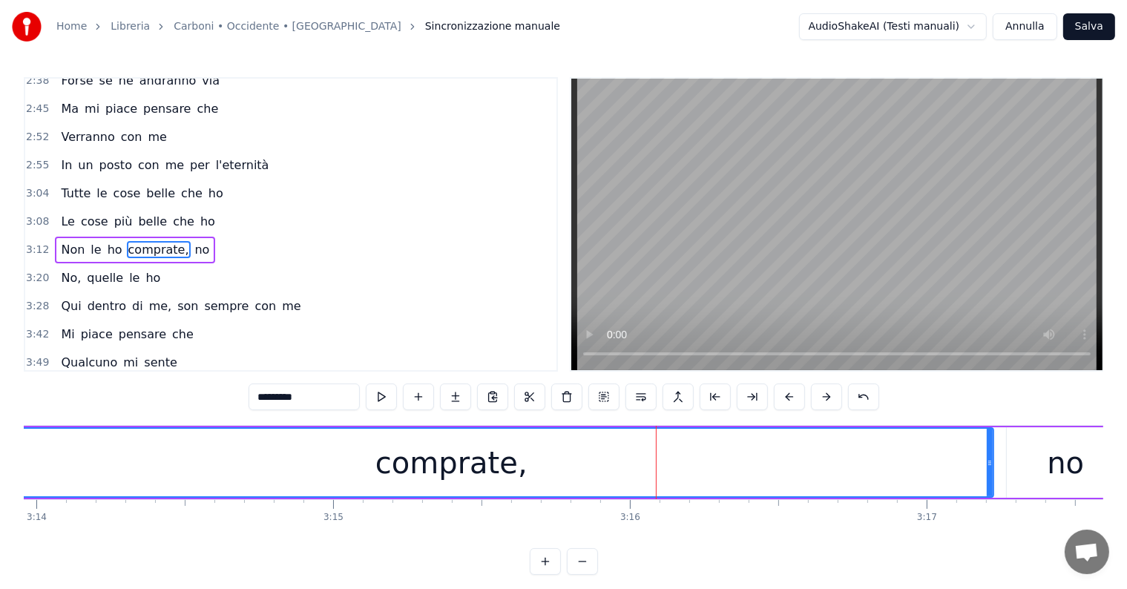
scroll to position [0, 57480]
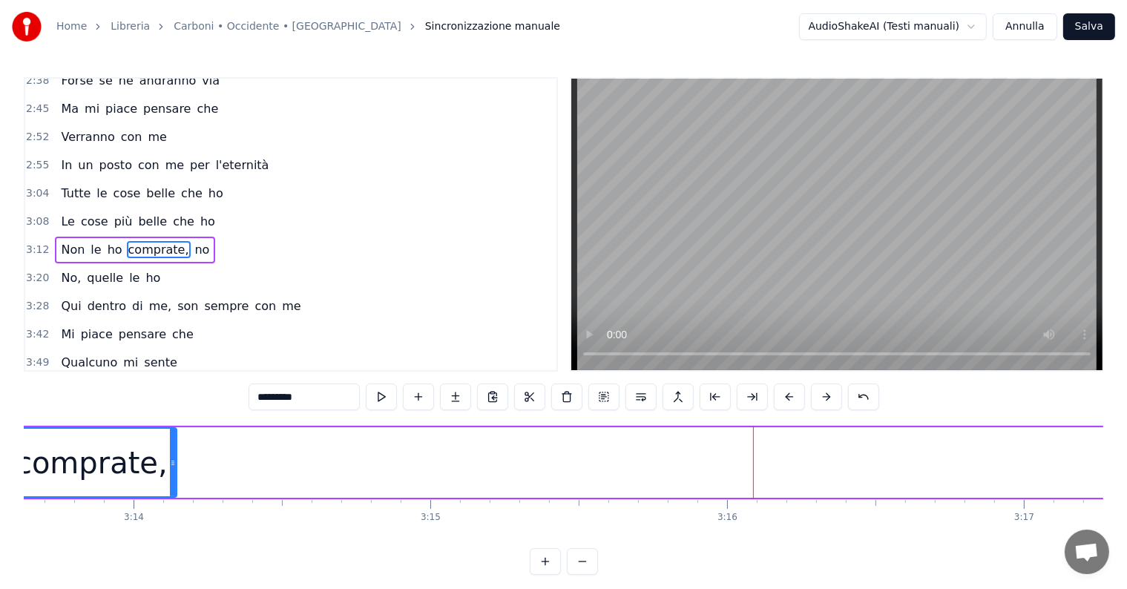
drag, startPoint x: 1086, startPoint y: 442, endPoint x: 172, endPoint y: 473, distance: 914.8
click at [172, 473] on div at bounding box center [173, 463] width 6 height 68
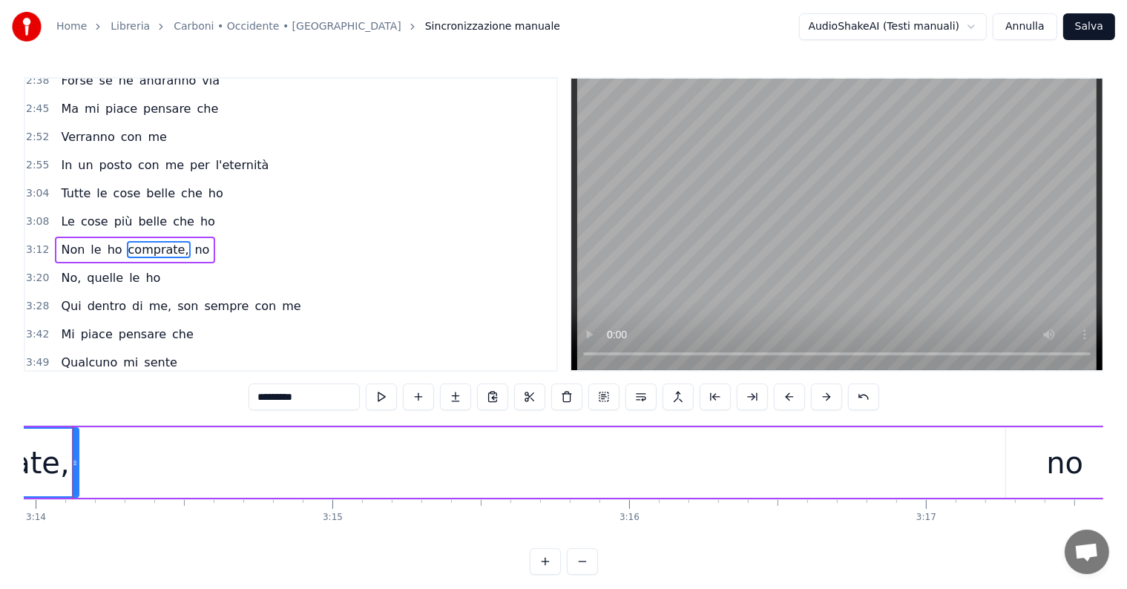
scroll to position [0, 57430]
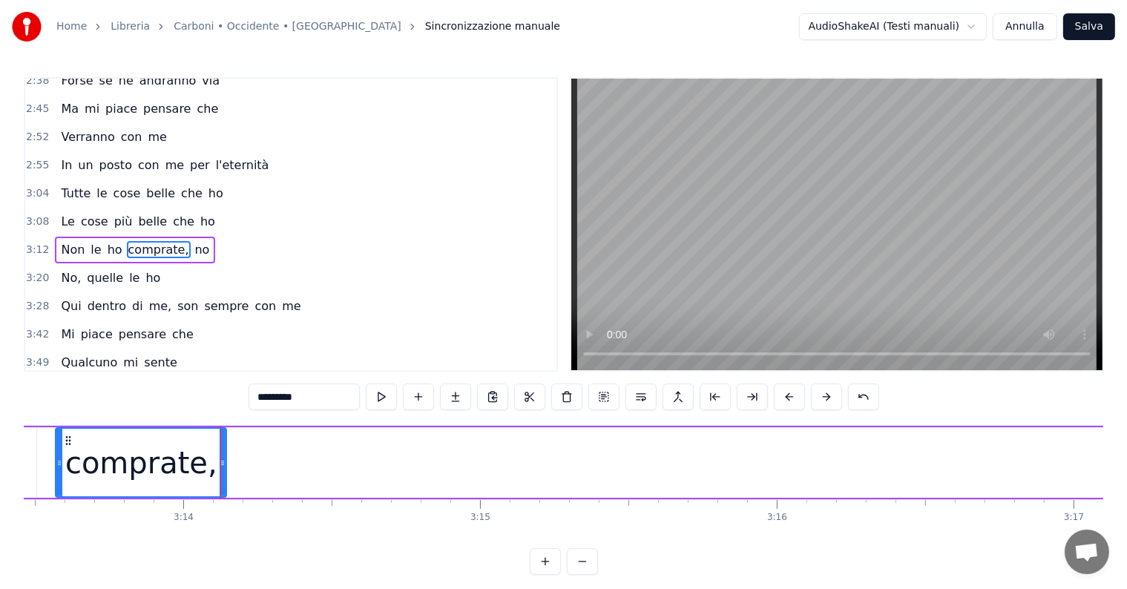
click at [319, 396] on input "*********" at bounding box center [304, 397] width 111 height 27
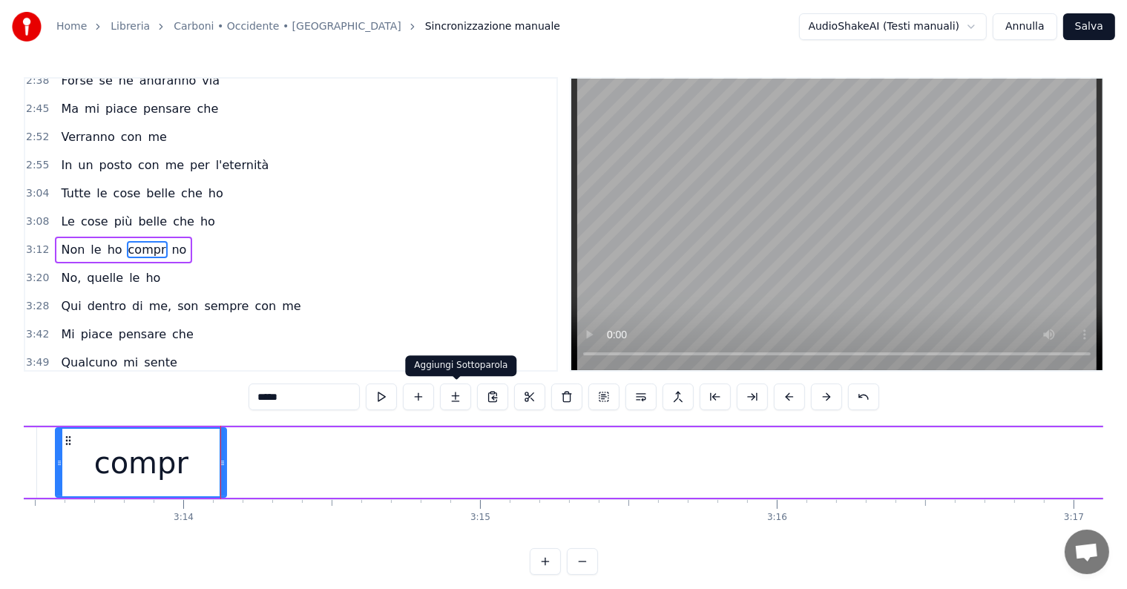
type input "*****"
click at [464, 393] on button at bounding box center [455, 397] width 31 height 27
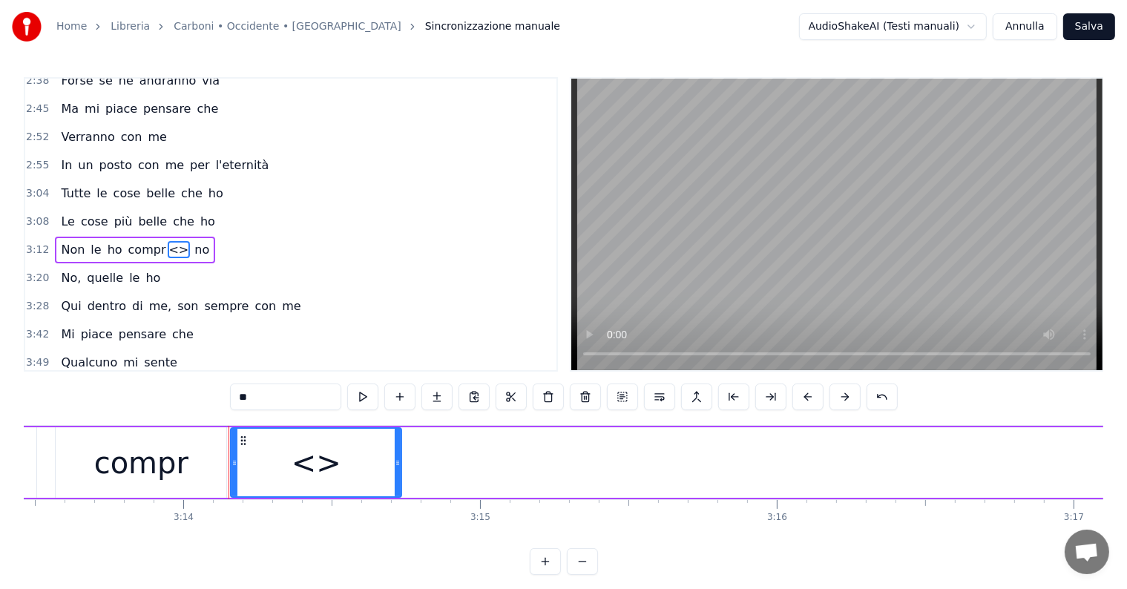
click at [289, 394] on input "**" at bounding box center [285, 397] width 111 height 27
type input "*"
click at [442, 395] on button at bounding box center [437, 397] width 31 height 27
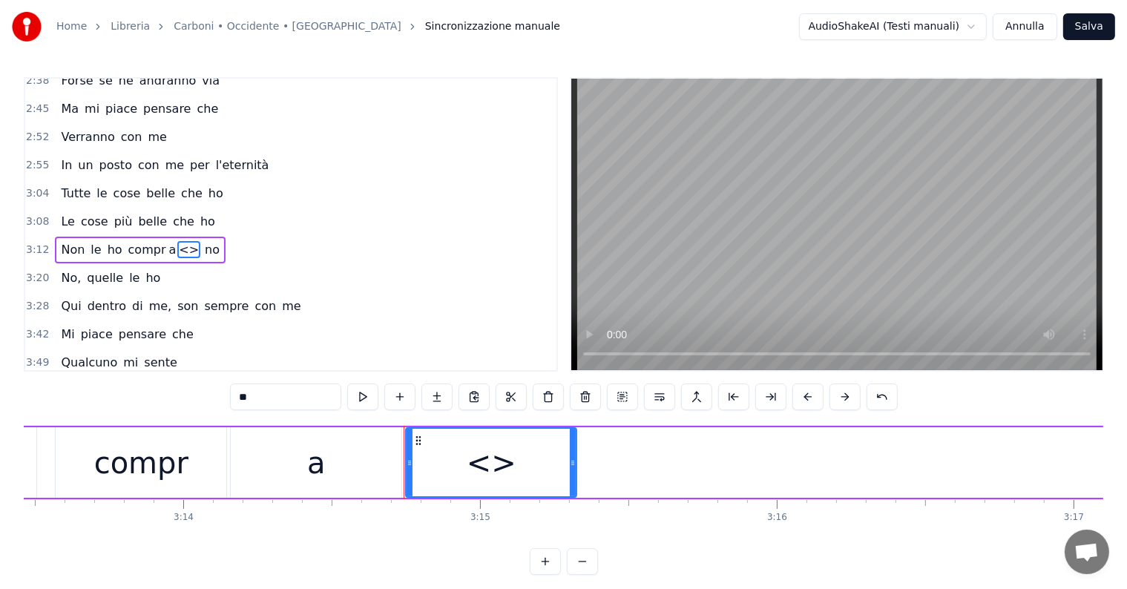
click at [281, 395] on input "**" at bounding box center [285, 397] width 111 height 27
type input "*"
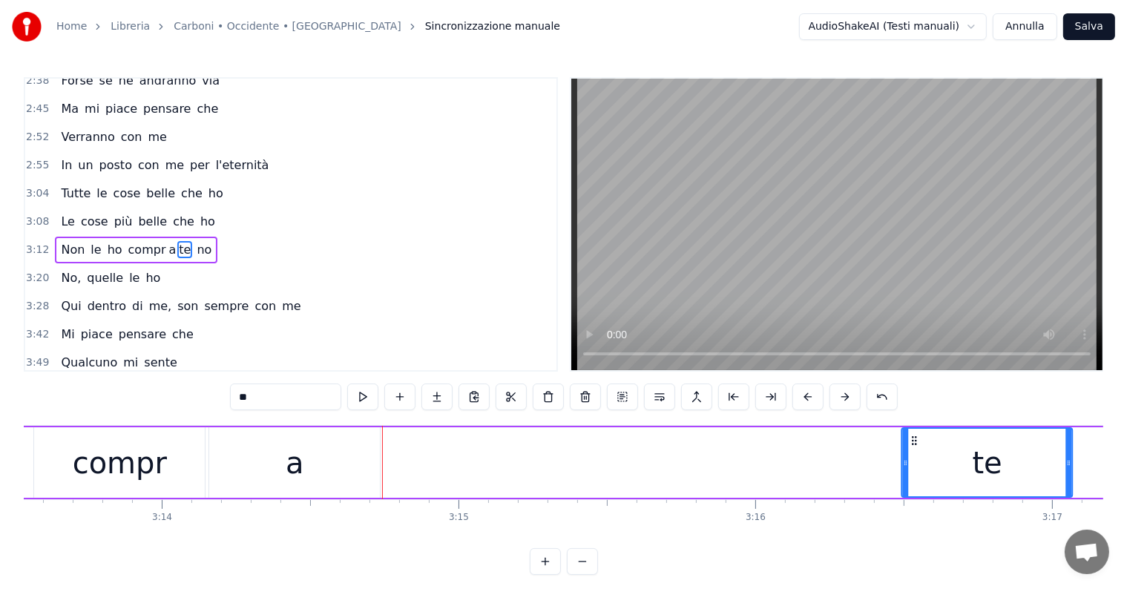
drag, startPoint x: 417, startPoint y: 439, endPoint x: 914, endPoint y: 442, distance: 496.5
click at [914, 442] on icon at bounding box center [915, 441] width 12 height 12
click at [292, 481] on div "a" at bounding box center [290, 463] width 19 height 45
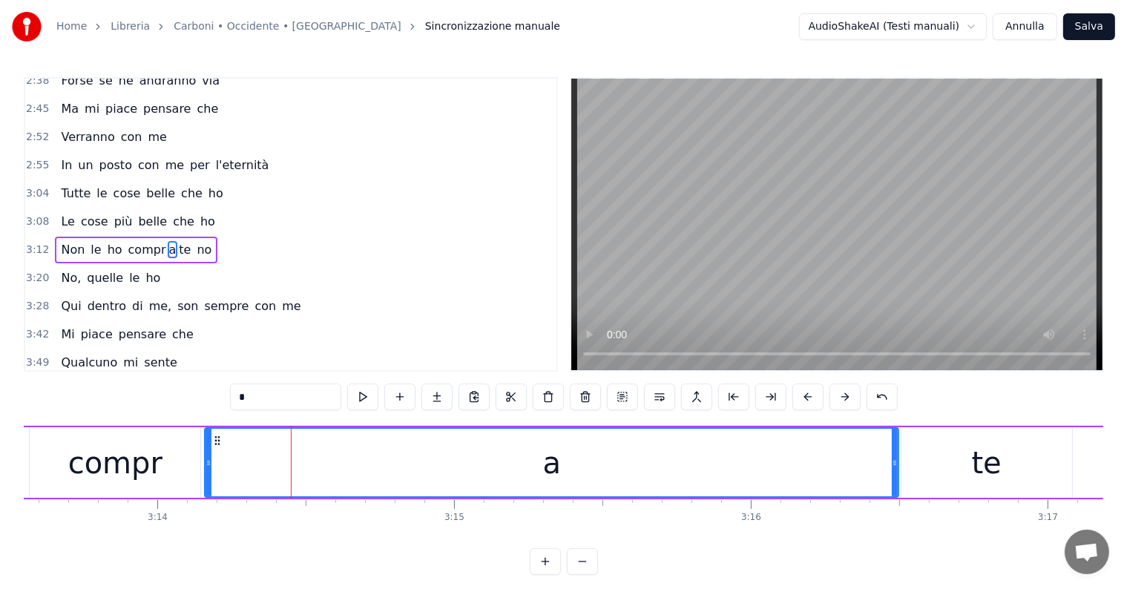
drag, startPoint x: 372, startPoint y: 460, endPoint x: 895, endPoint y: 460, distance: 523.2
click at [895, 460] on icon at bounding box center [895, 463] width 6 height 12
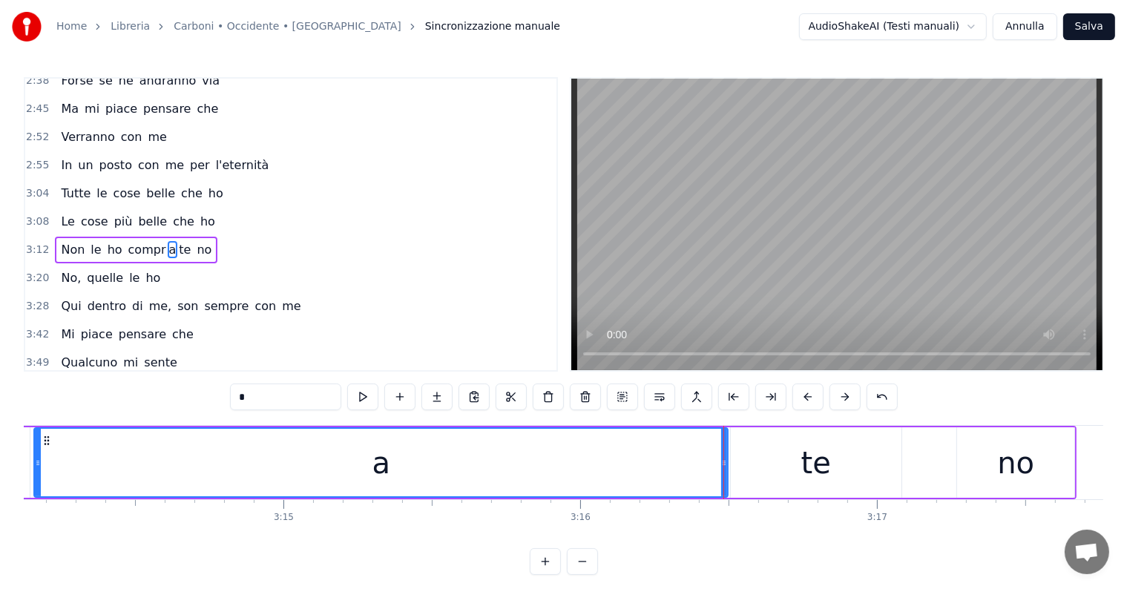
scroll to position [0, 57774]
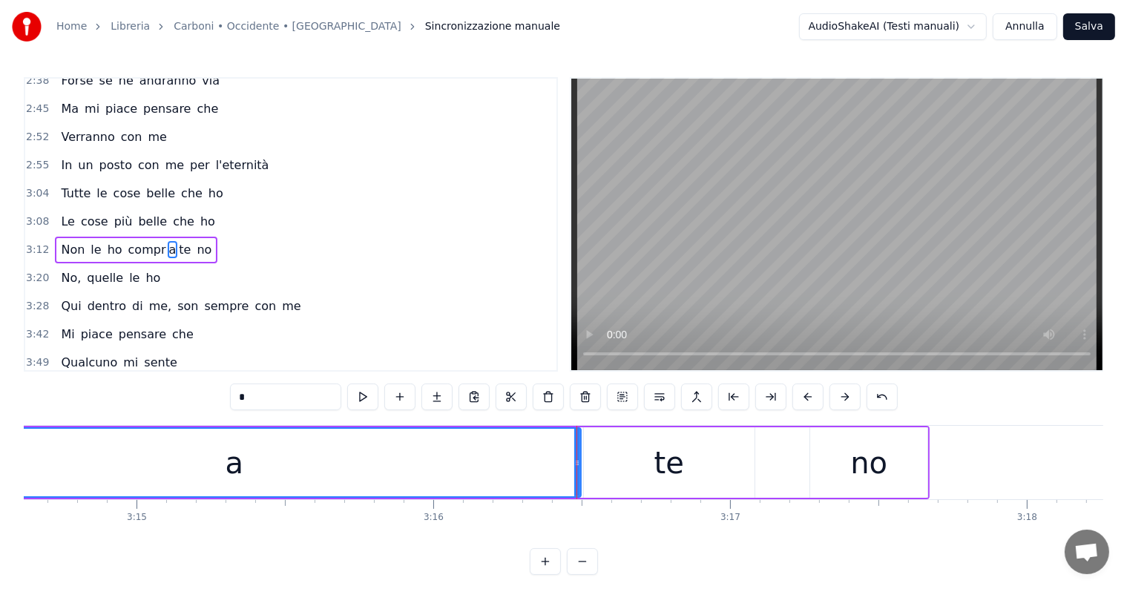
click at [718, 459] on div "te" at bounding box center [669, 462] width 171 height 71
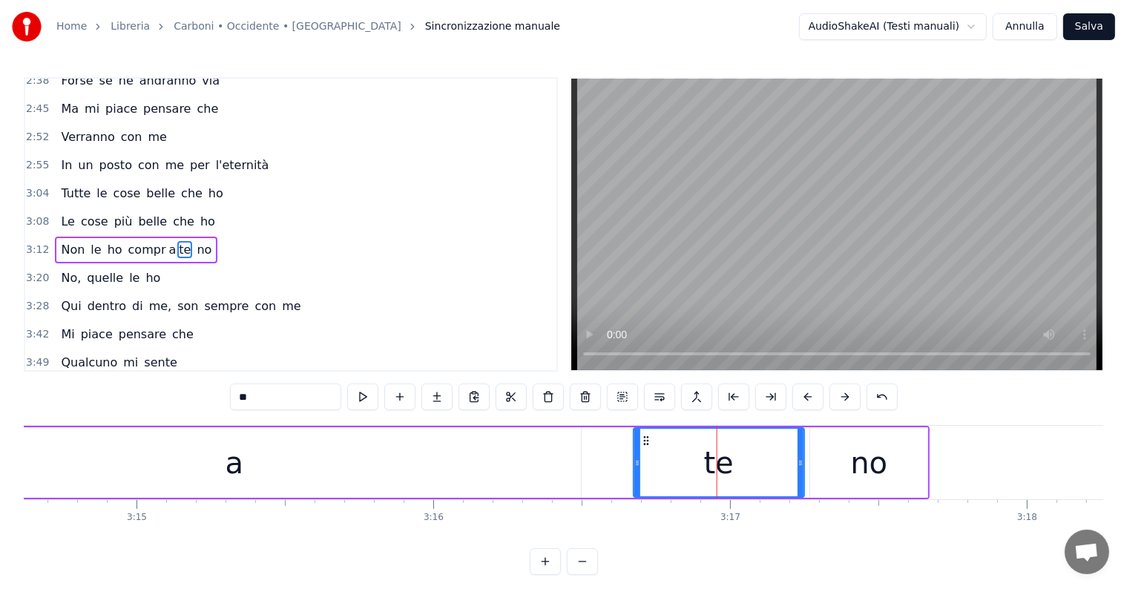
drag, startPoint x: 594, startPoint y: 438, endPoint x: 644, endPoint y: 442, distance: 49.9
click at [644, 442] on icon at bounding box center [646, 441] width 12 height 12
click at [392, 451] on div "a" at bounding box center [234, 462] width 694 height 71
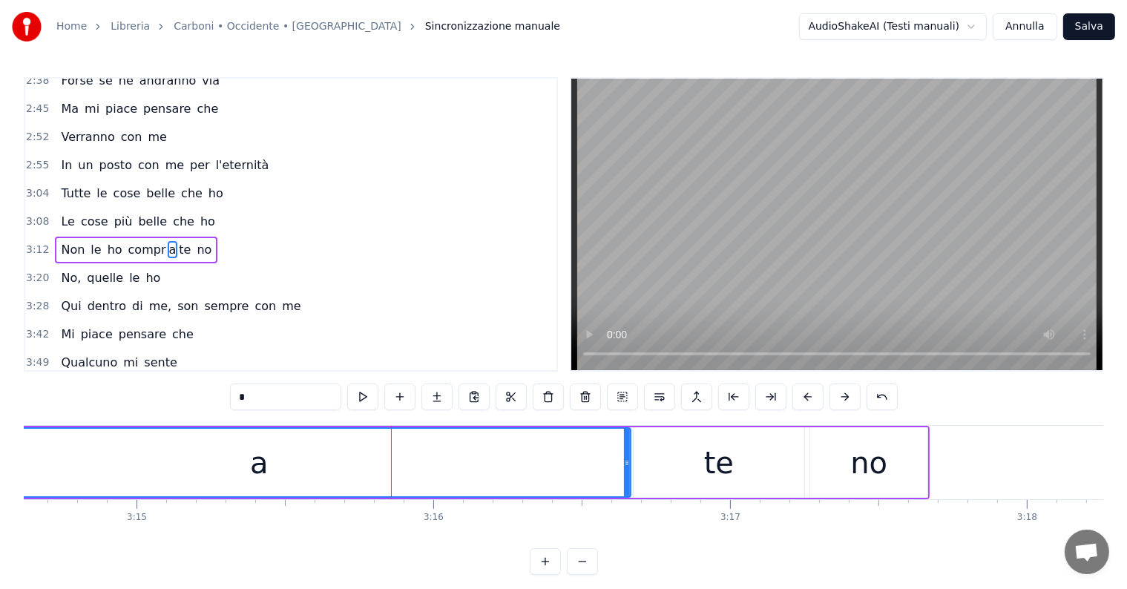
drag, startPoint x: 577, startPoint y: 451, endPoint x: 626, endPoint y: 450, distance: 49.7
click at [626, 450] on div at bounding box center [627, 463] width 6 height 68
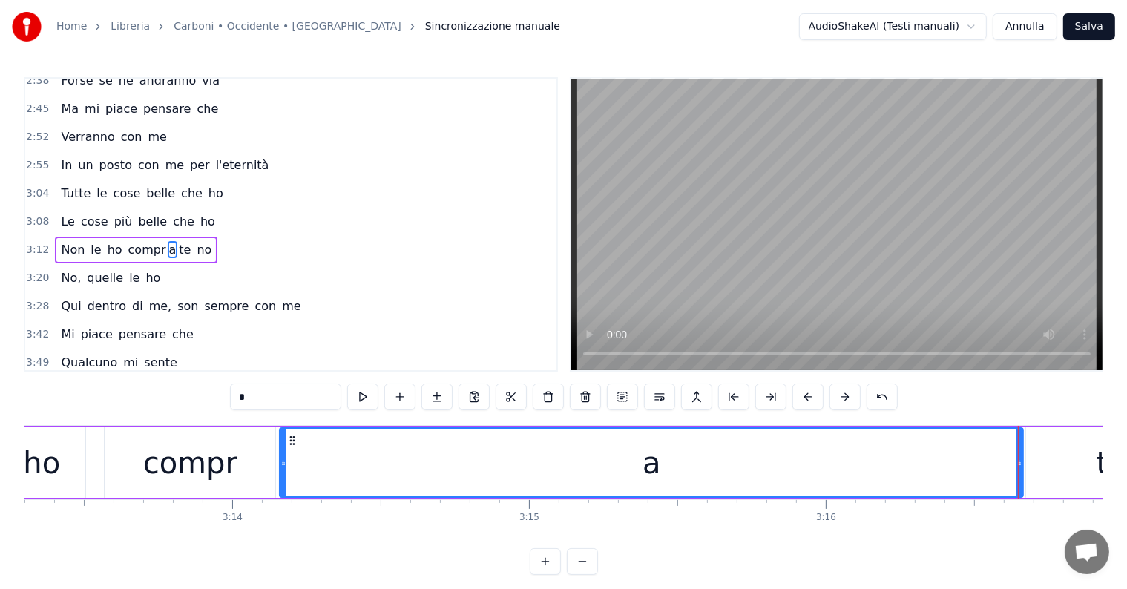
scroll to position [0, 57283]
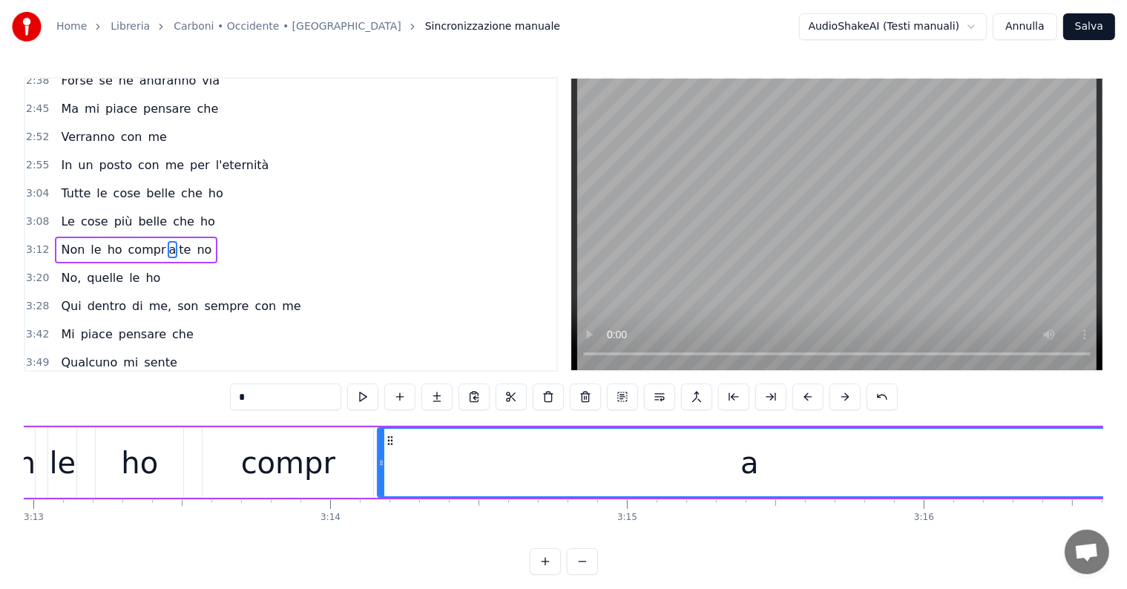
click at [122, 457] on div "ho" at bounding box center [139, 463] width 37 height 45
type input "**"
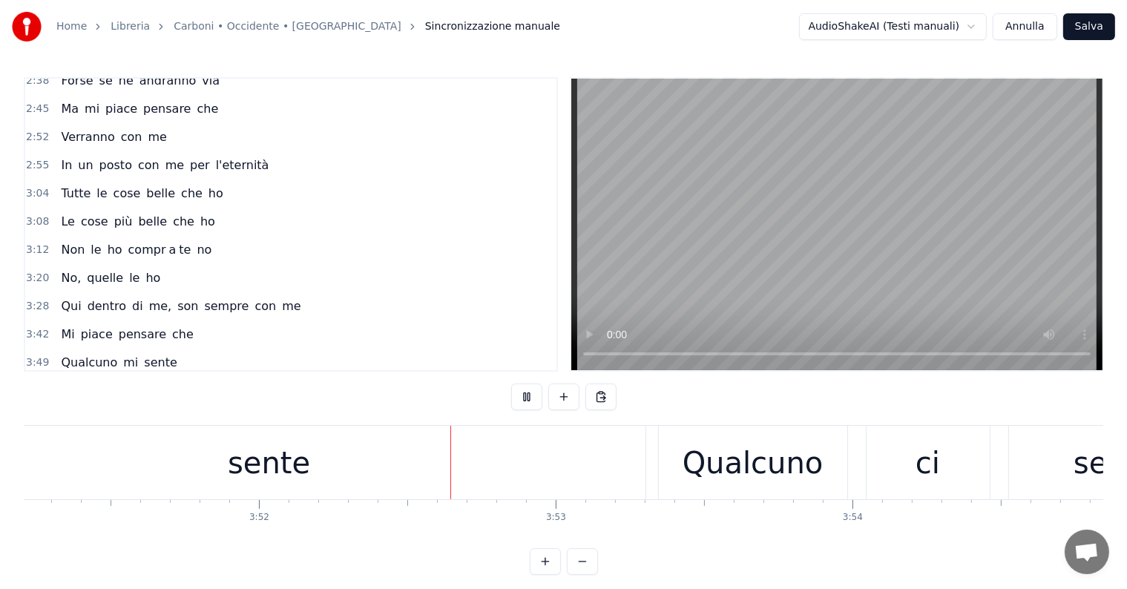
scroll to position [0, 68811]
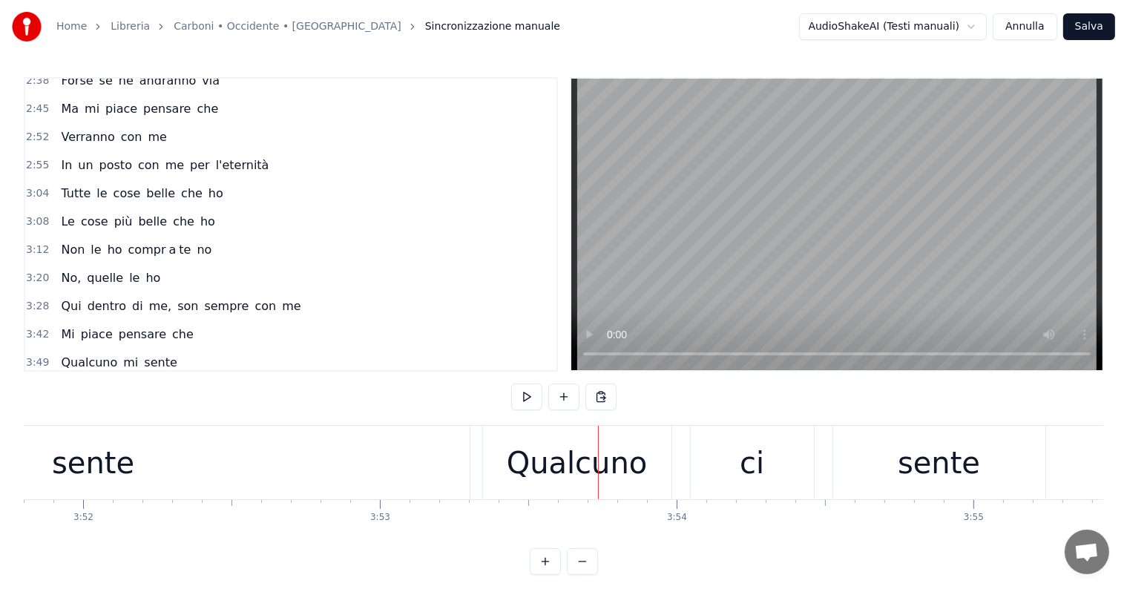
click at [189, 470] on div "sente" at bounding box center [93, 462] width 753 height 73
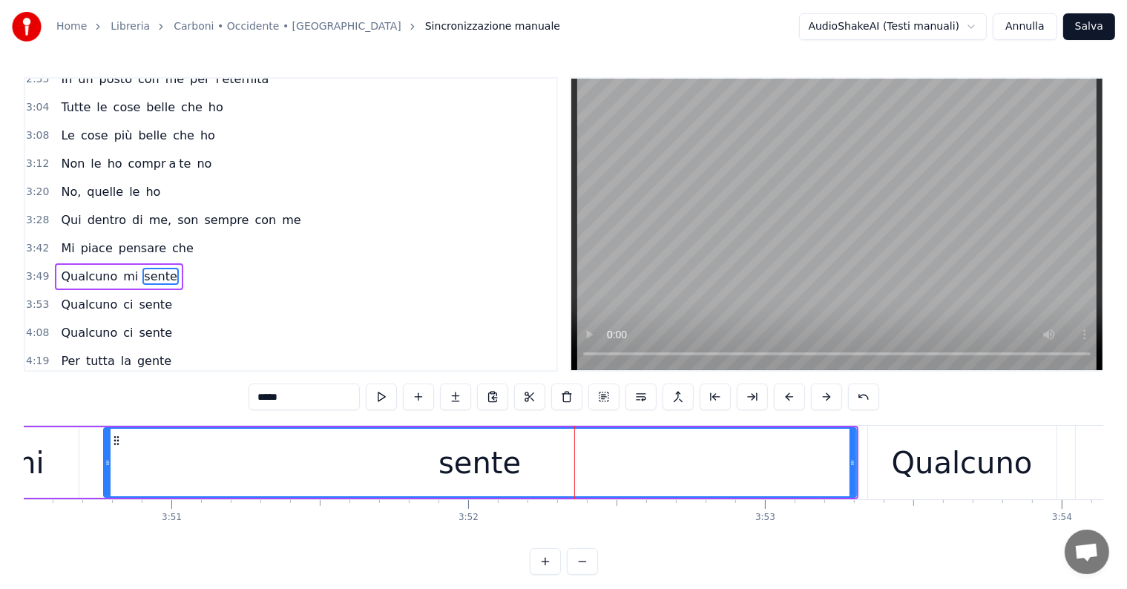
scroll to position [0, 68377]
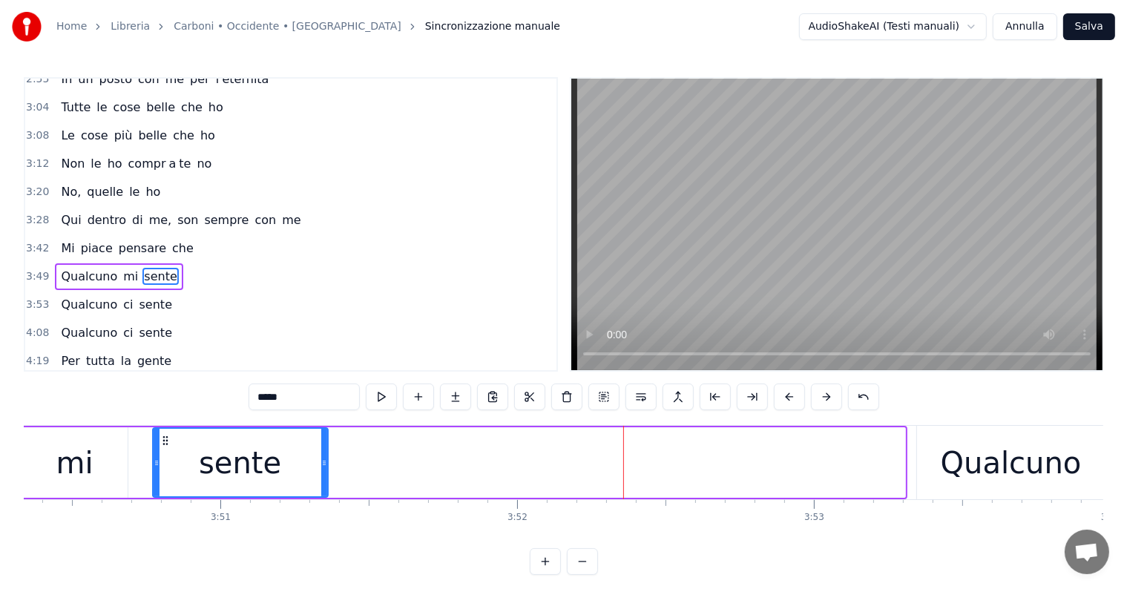
drag, startPoint x: 900, startPoint y: 451, endPoint x: 323, endPoint y: 482, distance: 578.2
click at [323, 482] on div at bounding box center [324, 463] width 6 height 68
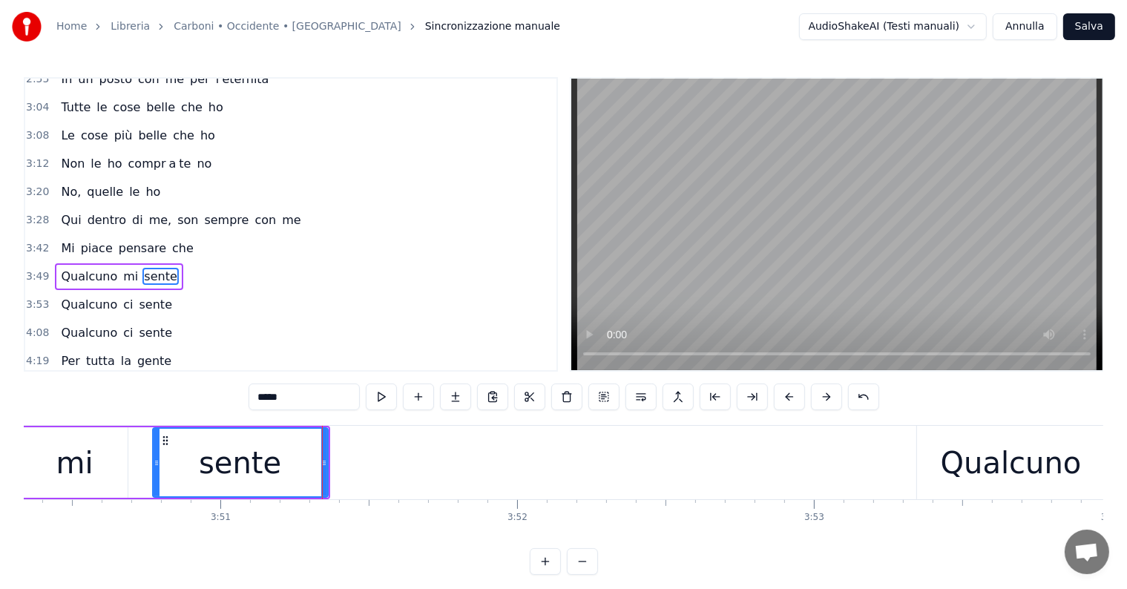
click at [66, 263] on div "Qualcuno mi sente" at bounding box center [119, 276] width 128 height 27
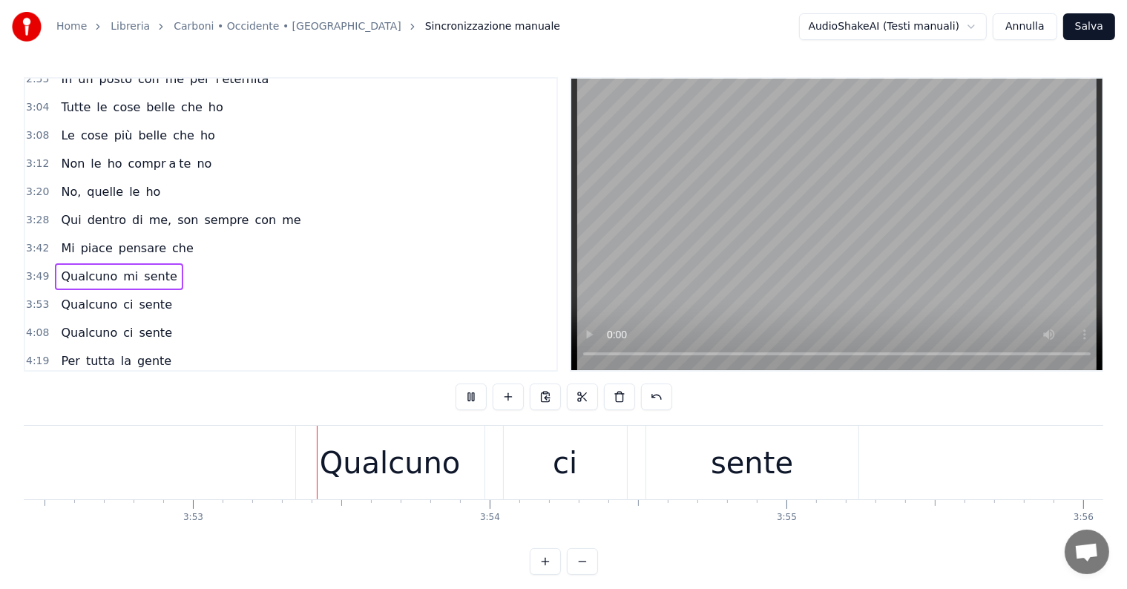
scroll to position [0, 69051]
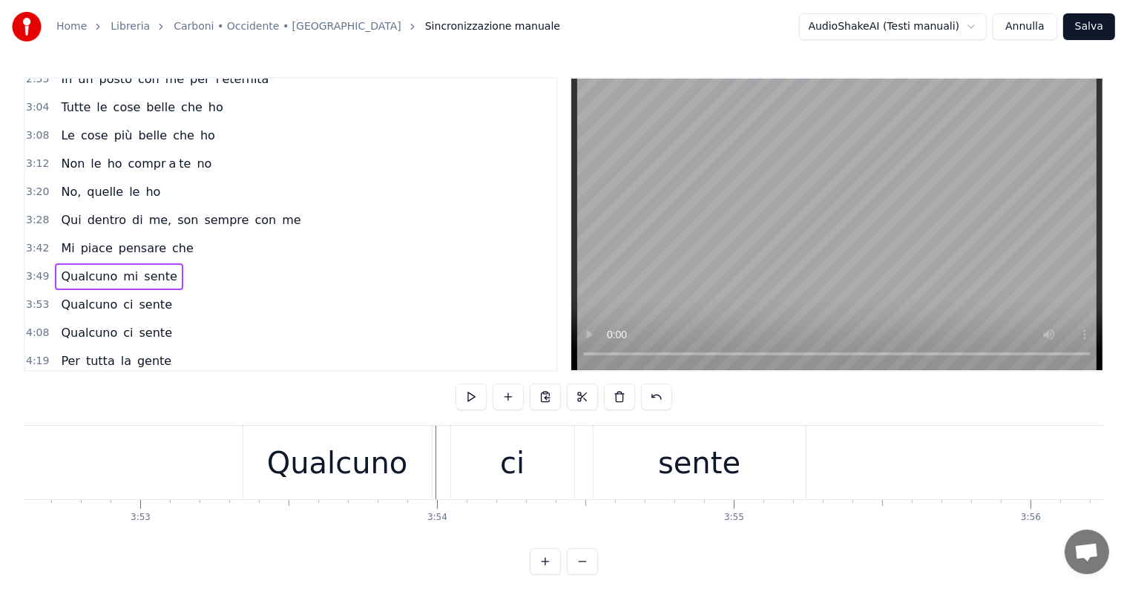
click at [305, 448] on div "Qualcuno" at bounding box center [337, 463] width 141 height 45
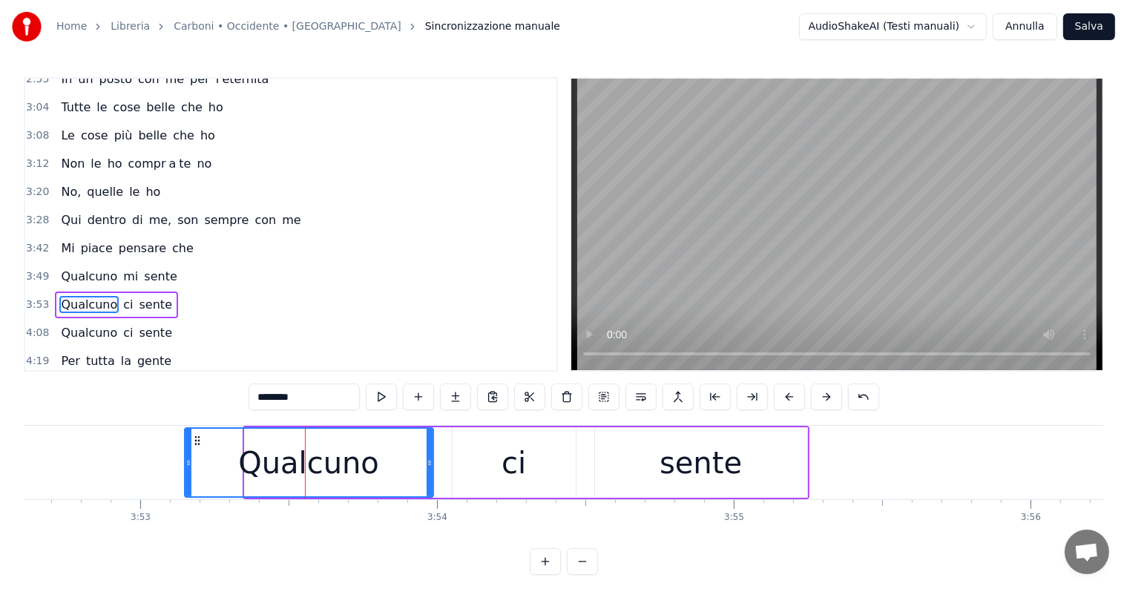
drag, startPoint x: 246, startPoint y: 460, endPoint x: 186, endPoint y: 462, distance: 60.1
click at [186, 462] on icon at bounding box center [189, 463] width 6 height 12
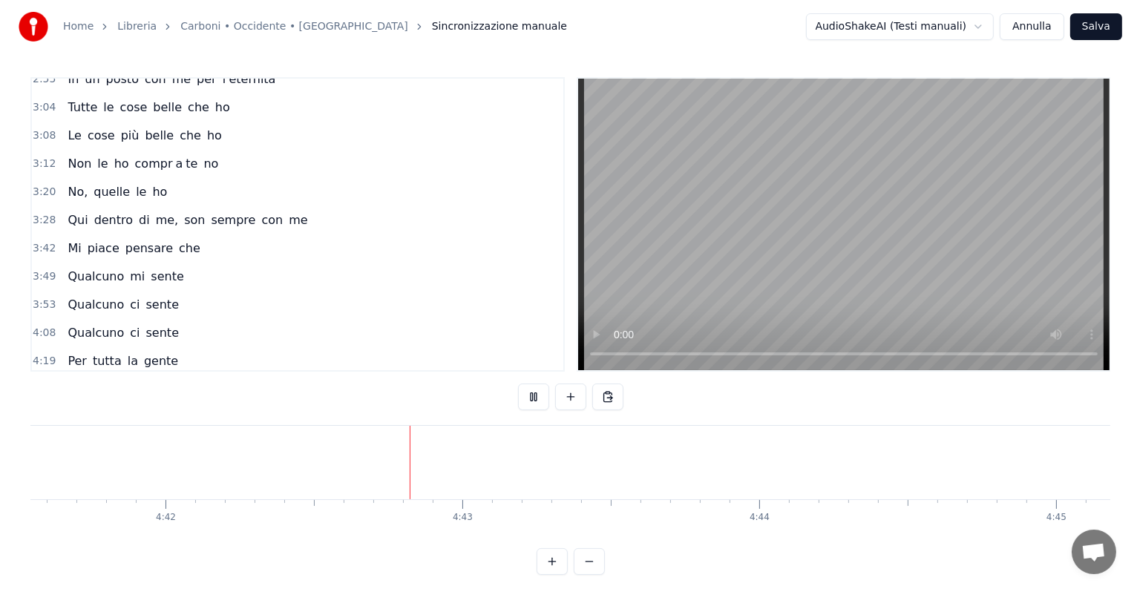
scroll to position [0, 83674]
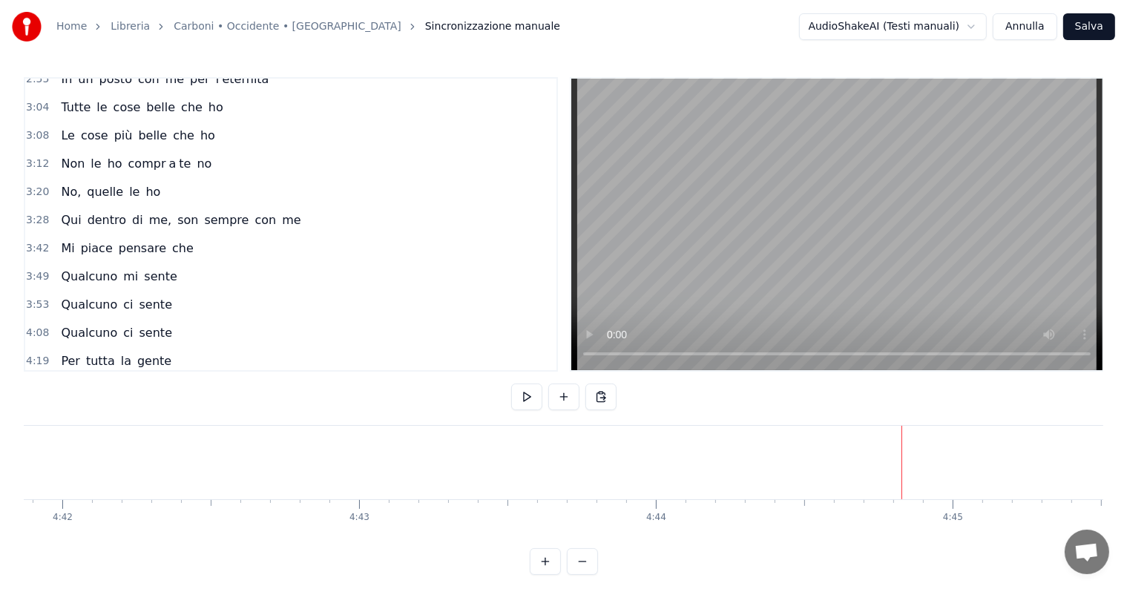
click at [1086, 22] on button "Salva" at bounding box center [1089, 26] width 52 height 27
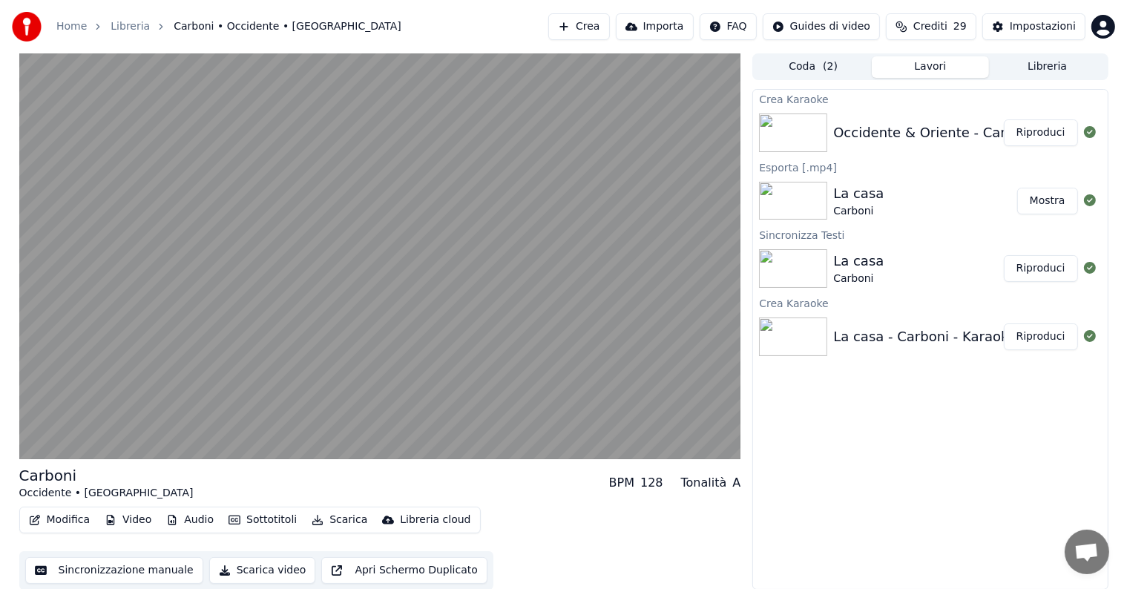
click at [1048, 138] on button "Riproduci" at bounding box center [1041, 132] width 74 height 27
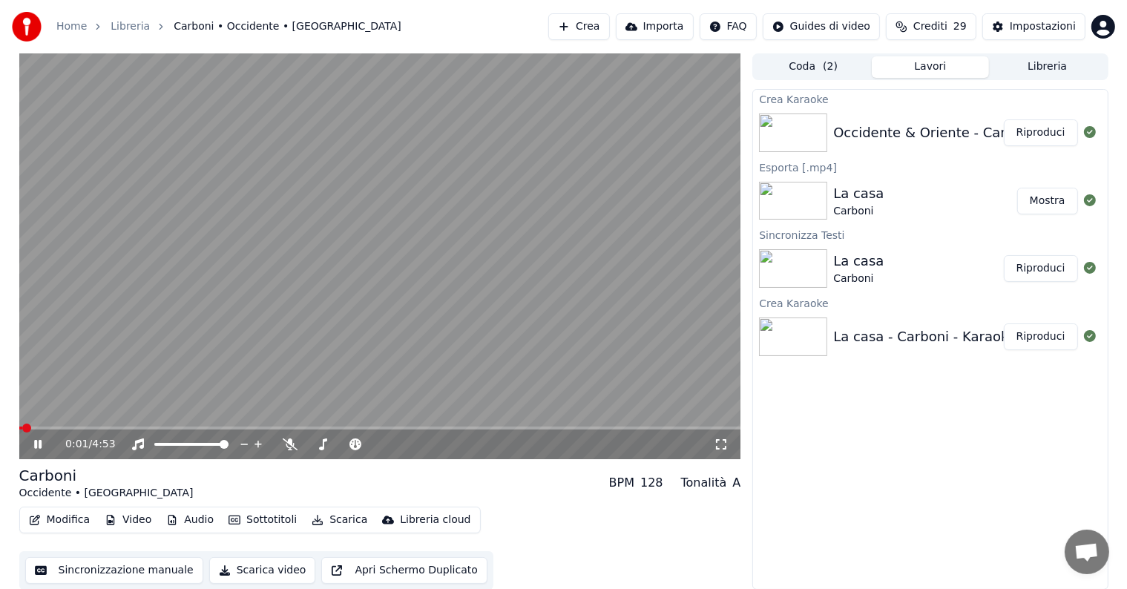
click at [36, 445] on icon at bounding box center [37, 444] width 7 height 9
click at [338, 524] on button "Scarica" at bounding box center [340, 520] width 68 height 21
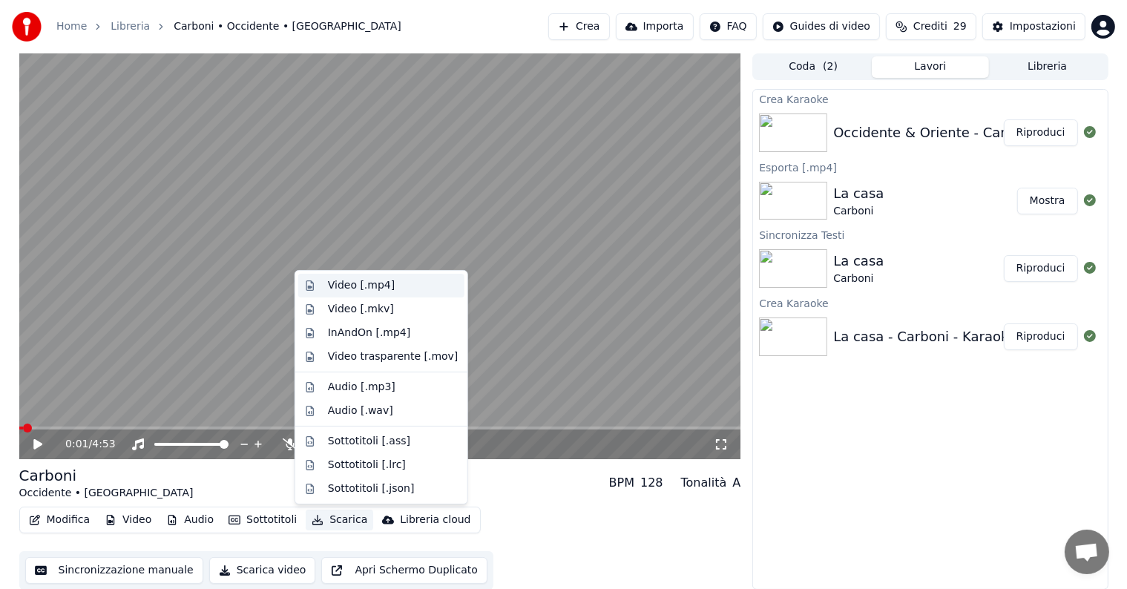
click at [352, 283] on div "Video [.mp4]" at bounding box center [361, 285] width 67 height 15
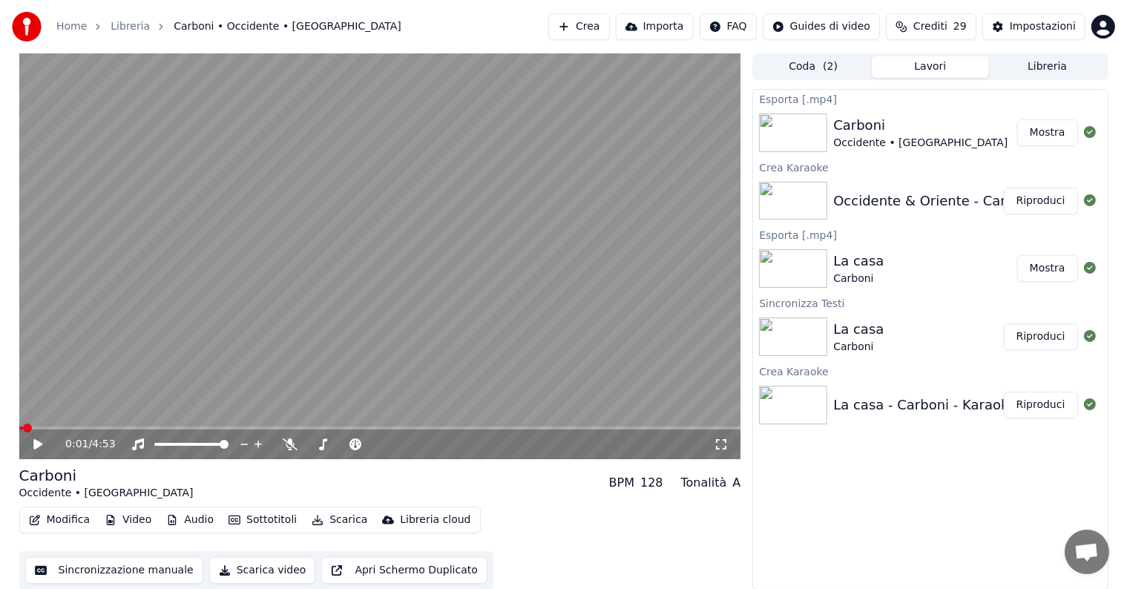
click at [1039, 131] on button "Mostra" at bounding box center [1047, 132] width 61 height 27
click at [592, 20] on button "Crea" at bounding box center [578, 26] width 61 height 27
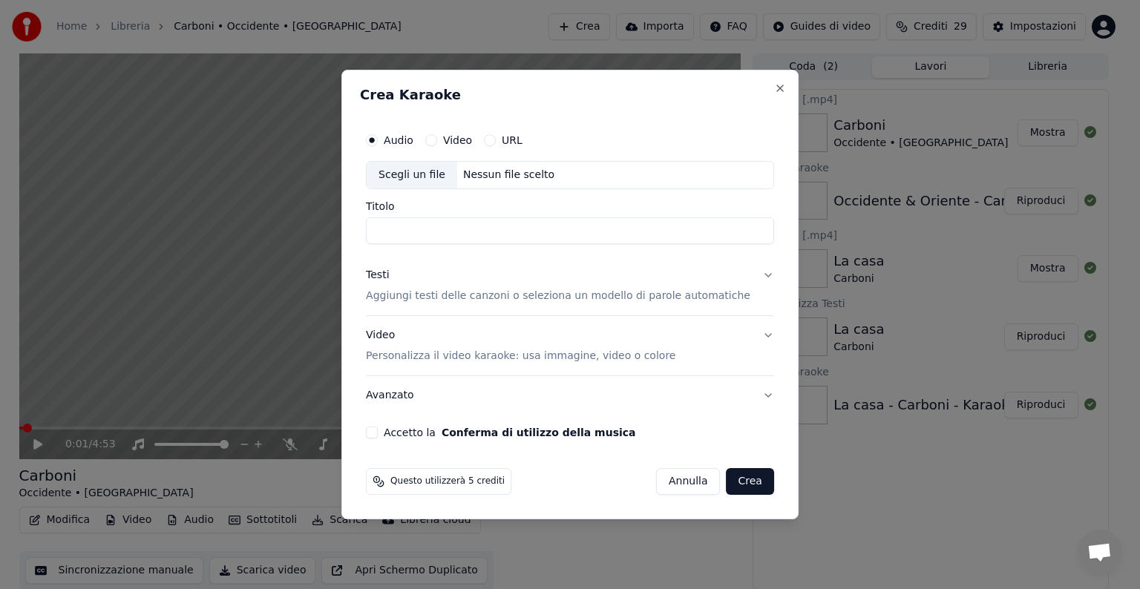
click at [508, 175] on div "Nessun file scelto" at bounding box center [508, 175] width 103 height 15
type input "**********"
click at [750, 275] on button "Testi Aggiungi testi delle canzoni o seleziona un modello di parole automatiche" at bounding box center [570, 285] width 408 height 59
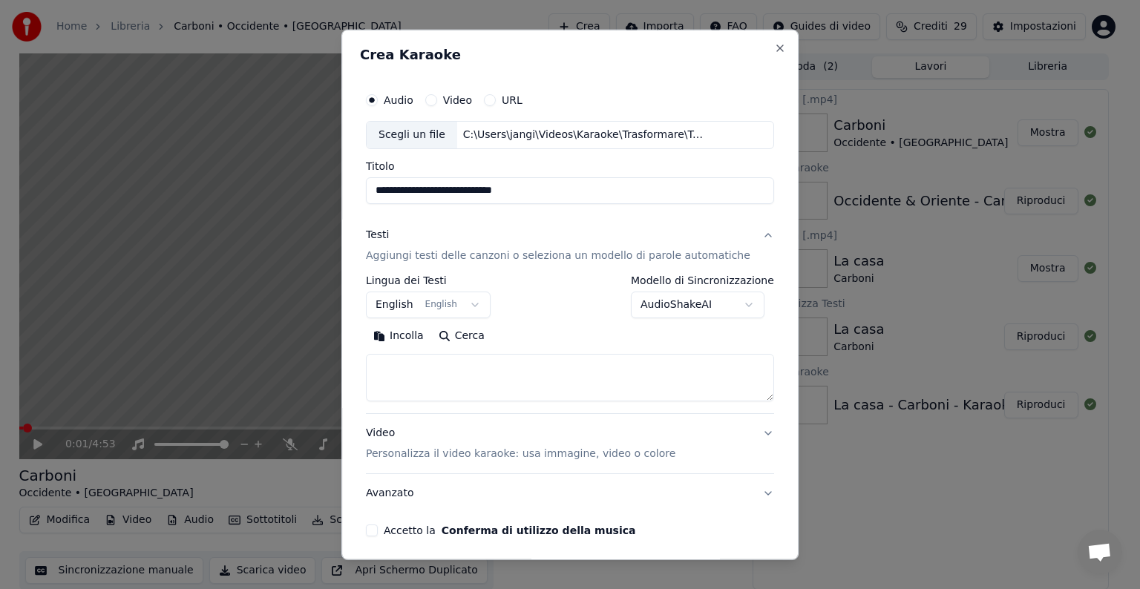
click at [472, 303] on body "**********" at bounding box center [563, 294] width 1127 height 589
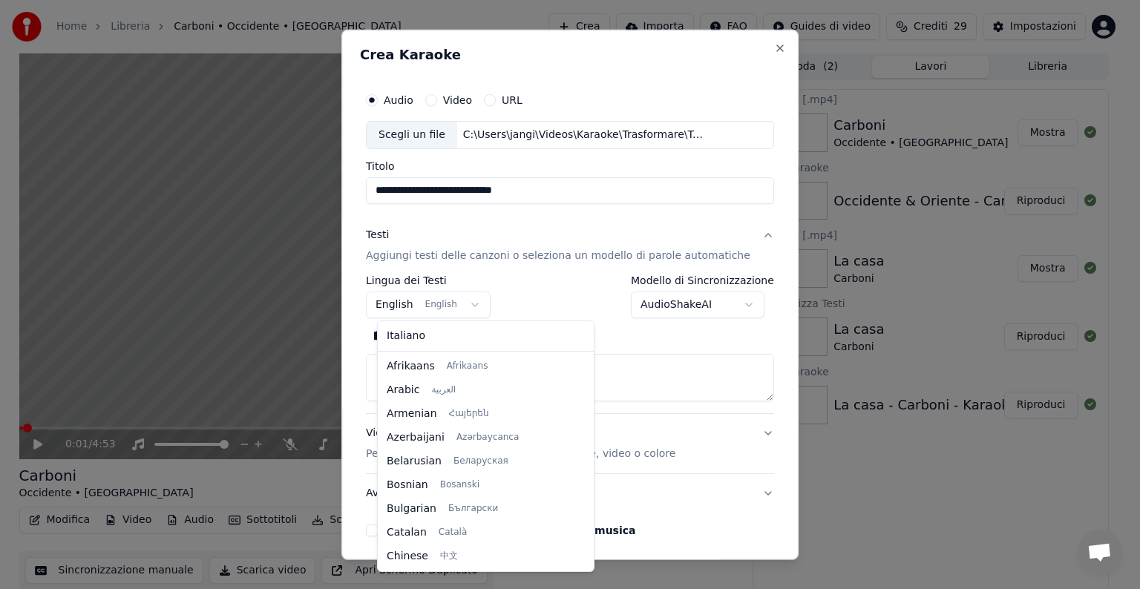
scroll to position [119, 0]
select select "**"
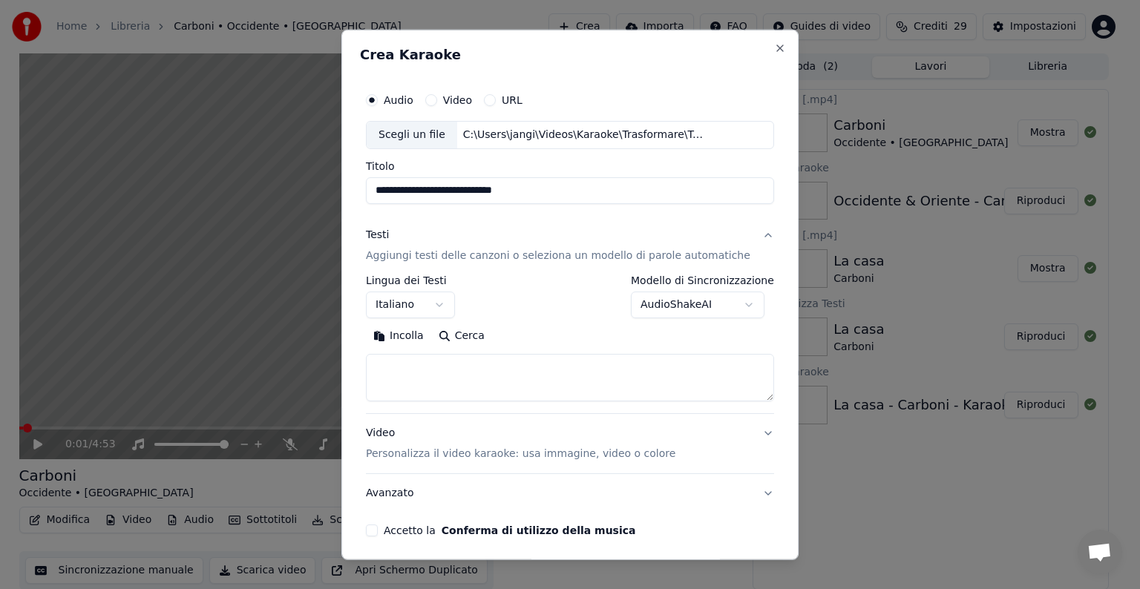
click at [416, 368] on textarea at bounding box center [570, 377] width 408 height 47
click at [422, 337] on button "Incolla" at bounding box center [398, 336] width 65 height 24
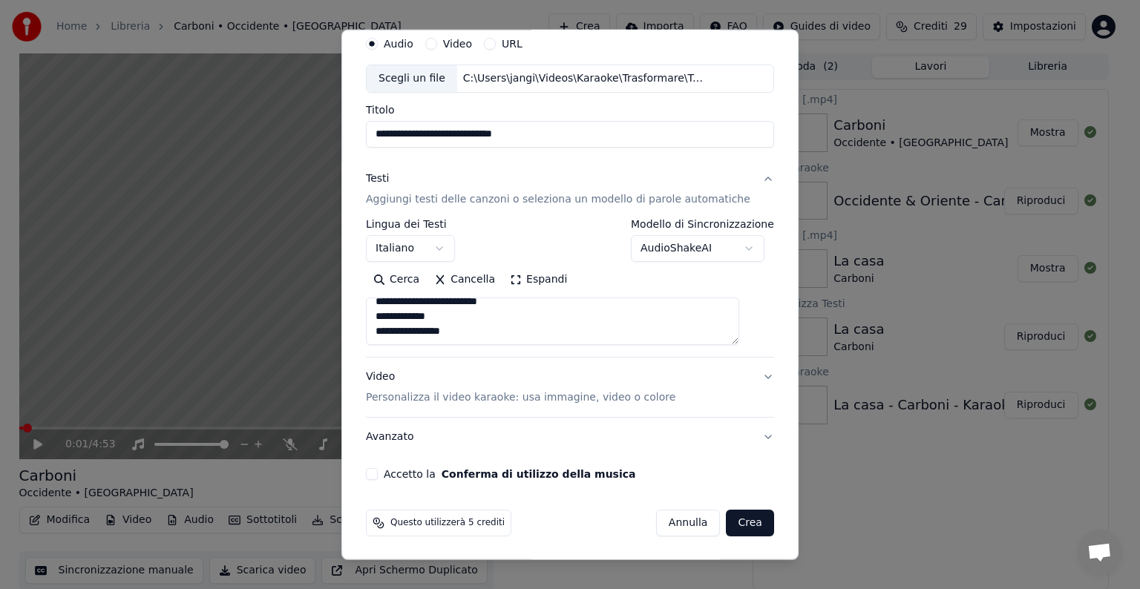
click at [744, 374] on button "Video Personalizza il video karaoke: usa immagine, video o colore" at bounding box center [570, 387] width 408 height 59
type textarea "**********"
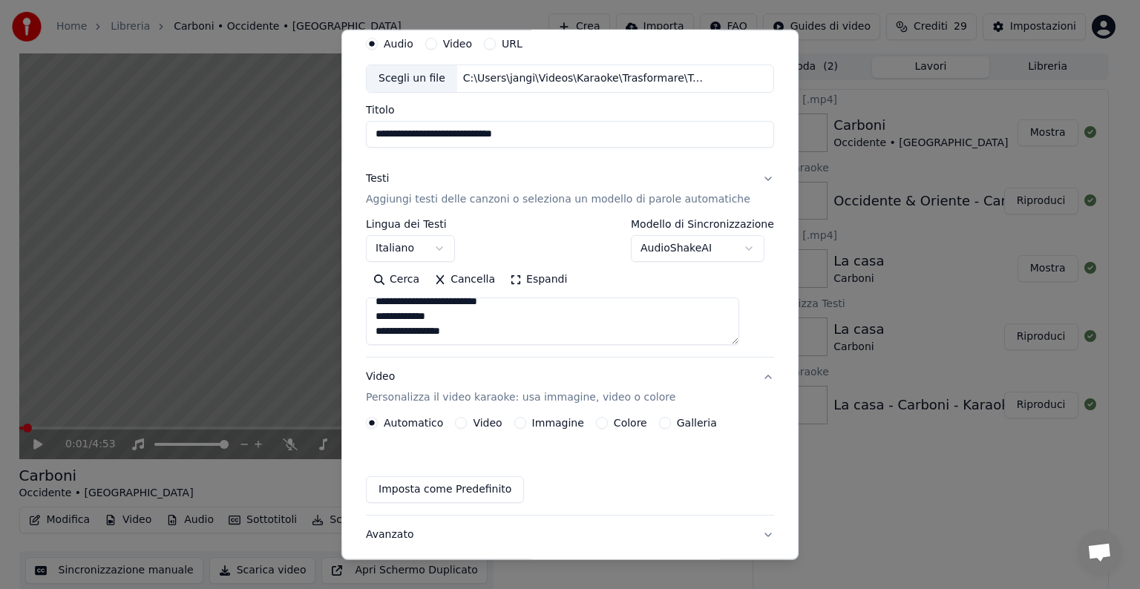
scroll to position [16, 0]
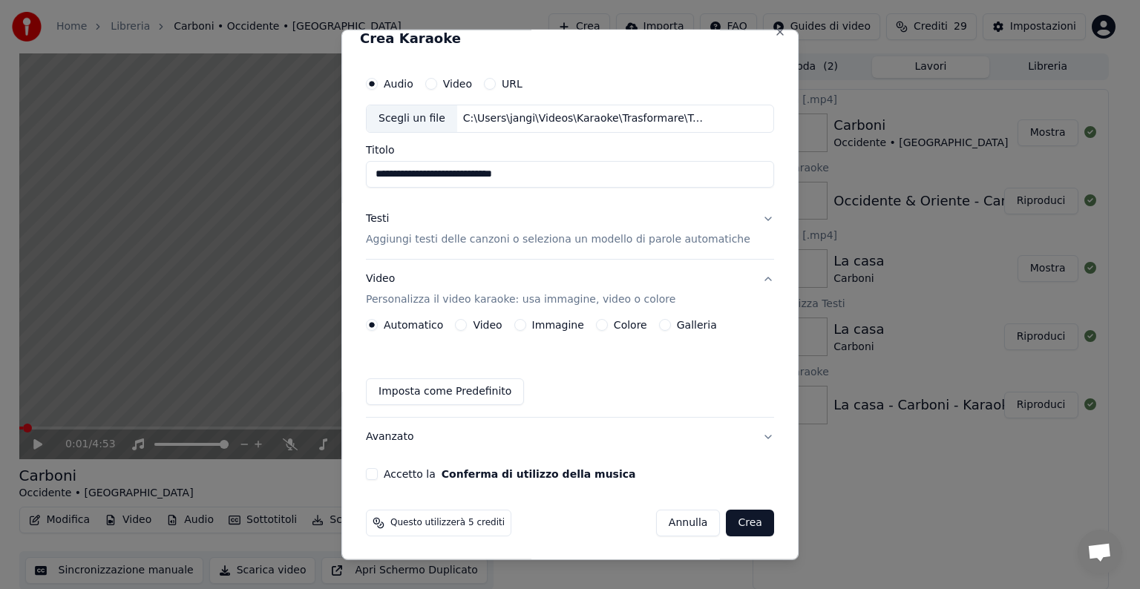
click at [526, 319] on button "Immagine" at bounding box center [520, 325] width 12 height 12
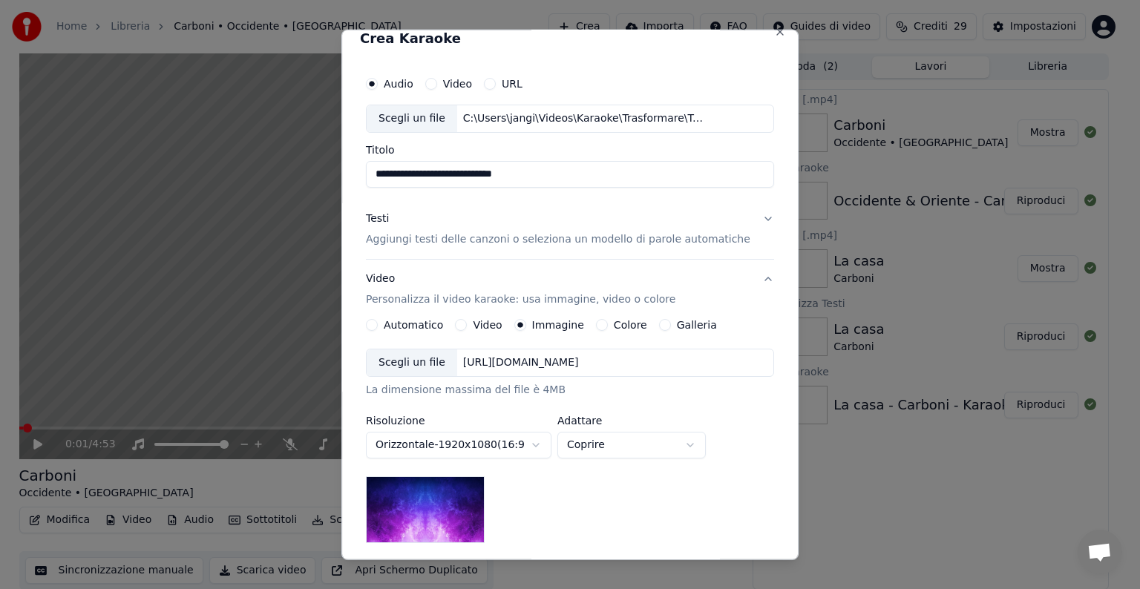
click at [520, 356] on div "[URL][DOMAIN_NAME]" at bounding box center [521, 362] width 128 height 15
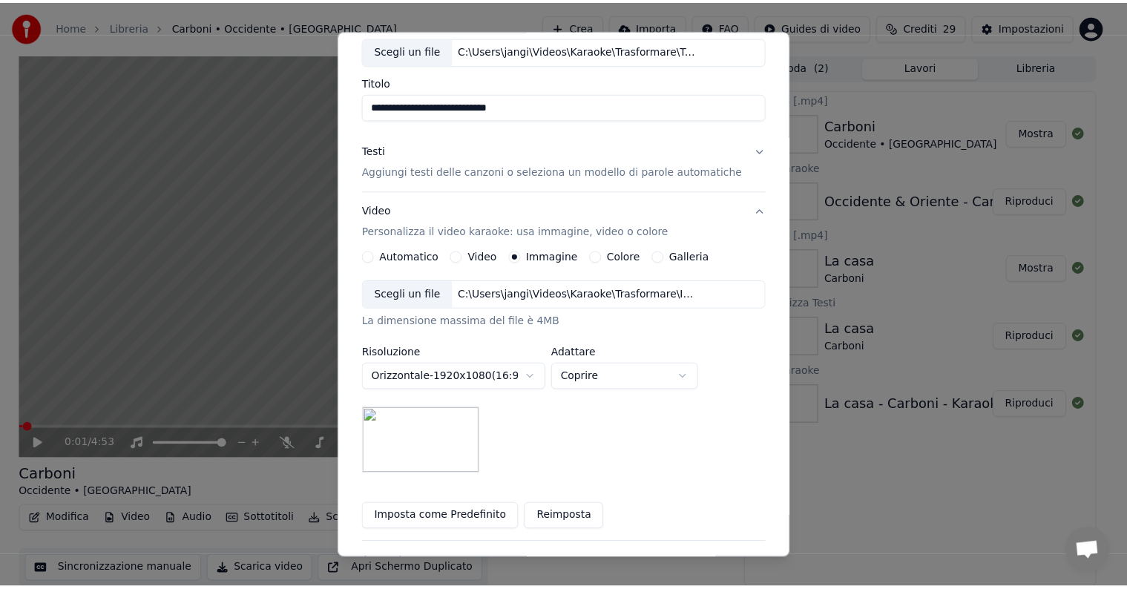
scroll to position [211, 0]
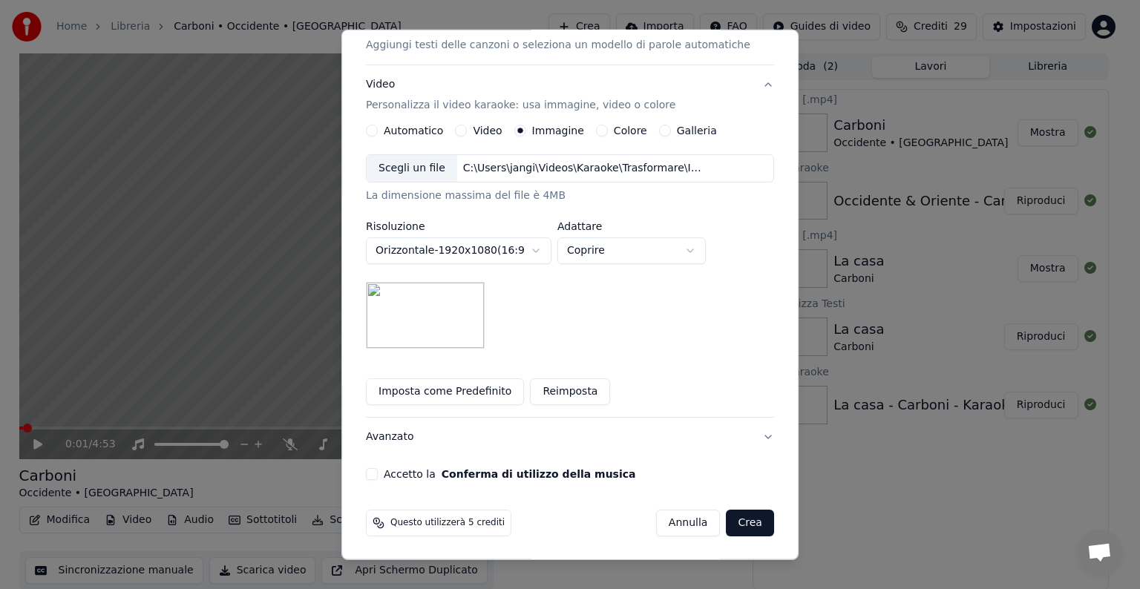
click at [378, 475] on button "Accetto la Conferma di utilizzo della musica" at bounding box center [372, 474] width 12 height 12
click at [727, 524] on button "Crea" at bounding box center [750, 523] width 47 height 27
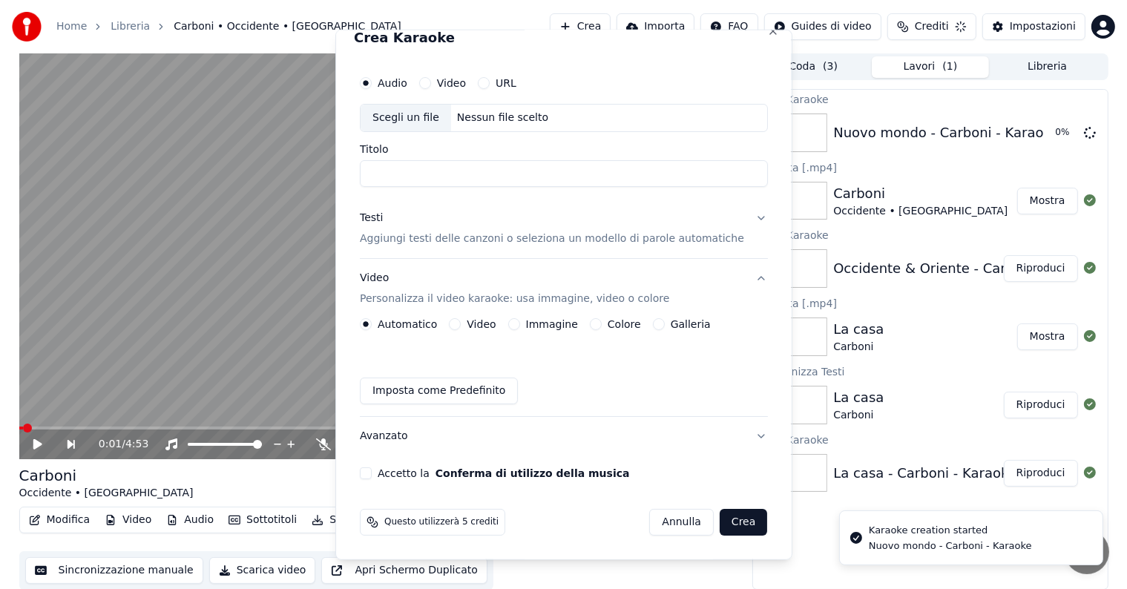
scroll to position [16, 0]
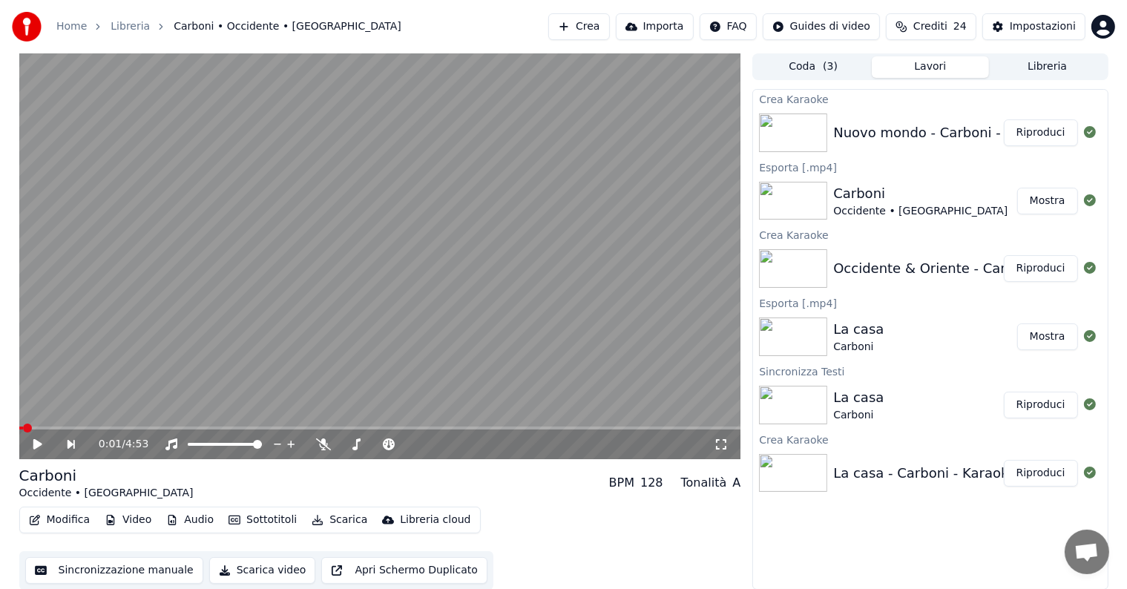
click at [1051, 137] on button "Riproduci" at bounding box center [1041, 132] width 74 height 27
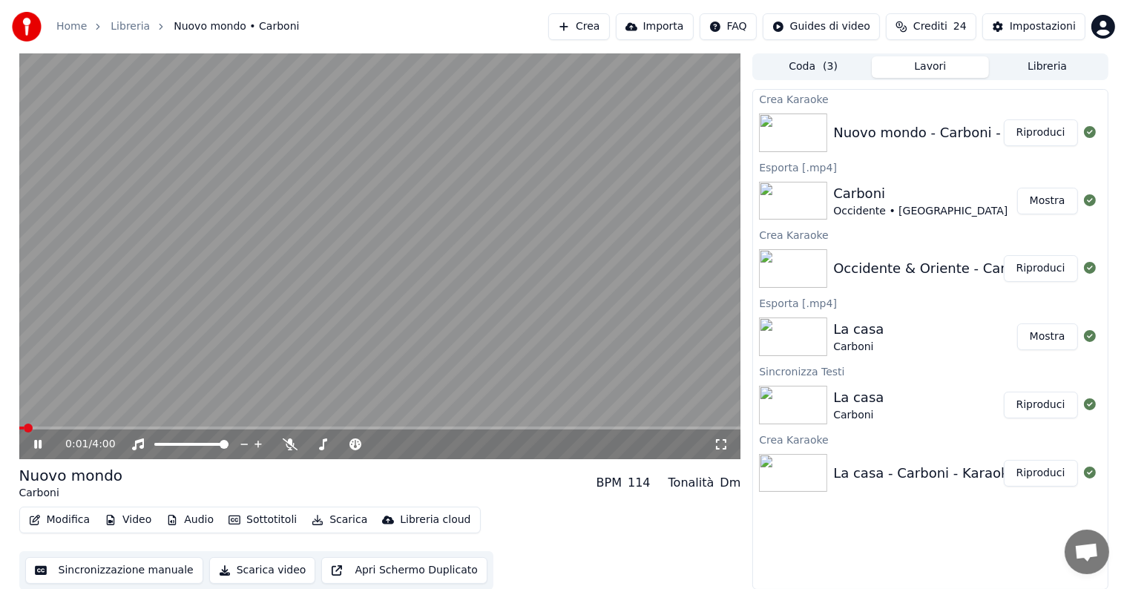
click at [41, 442] on icon at bounding box center [37, 444] width 7 height 9
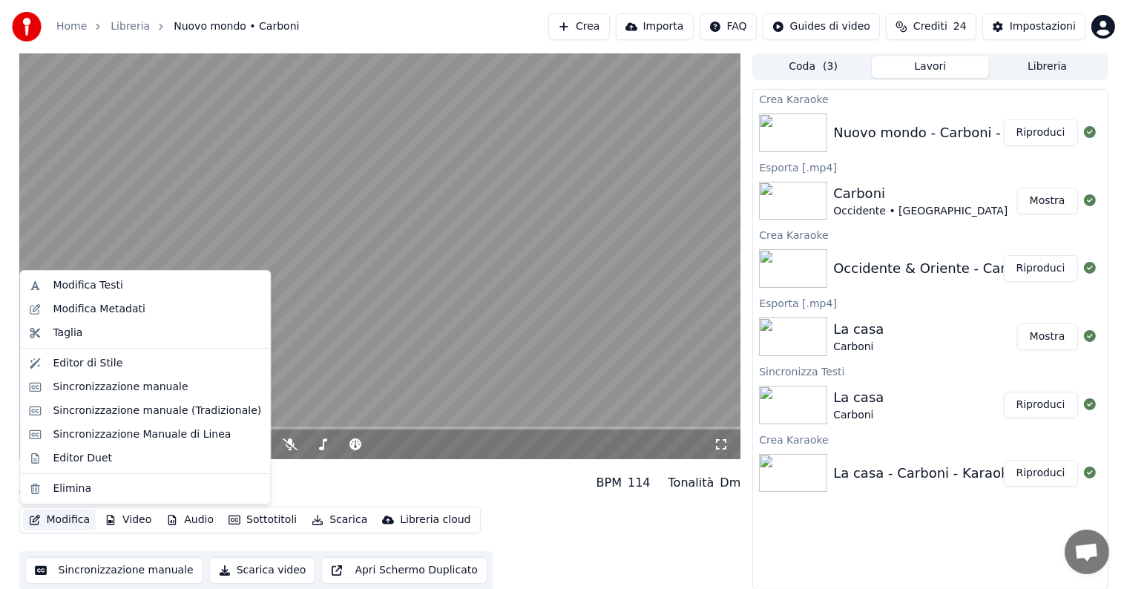
click at [74, 515] on button "Modifica" at bounding box center [59, 520] width 73 height 21
click at [119, 383] on div "Sincronizzazione manuale" at bounding box center [120, 387] width 135 height 15
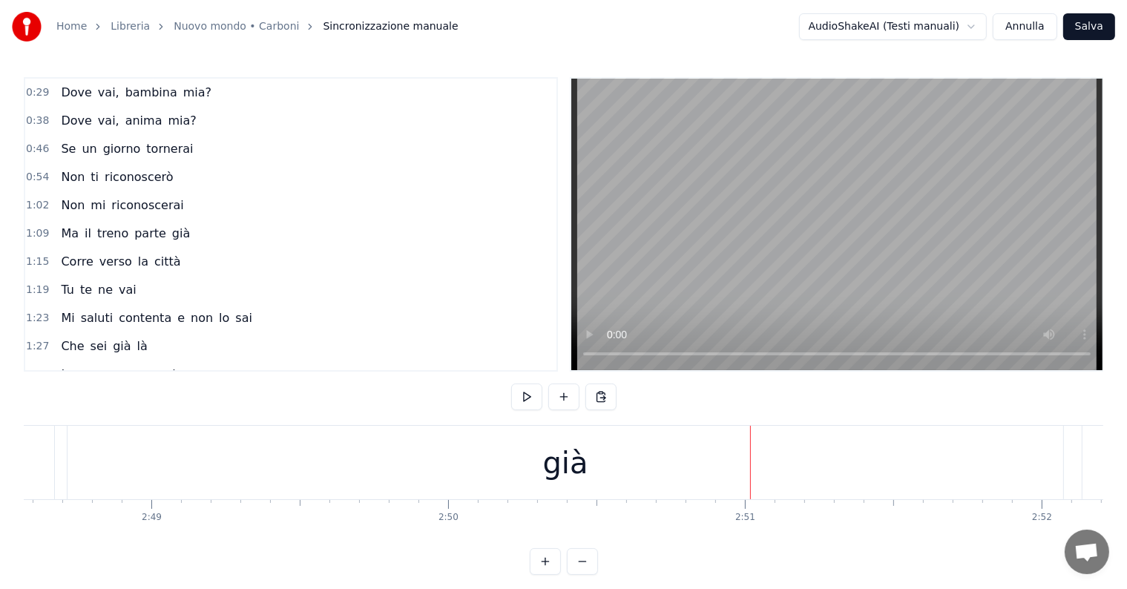
scroll to position [0, 49921]
click at [798, 439] on div "già" at bounding box center [686, 462] width 996 height 73
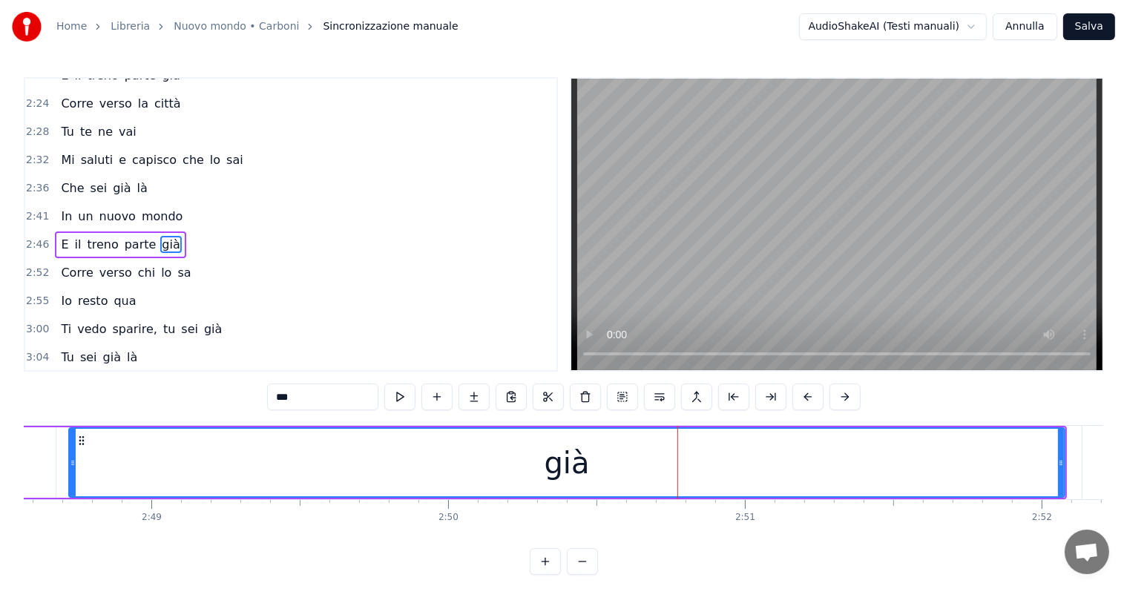
scroll to position [0, 50121]
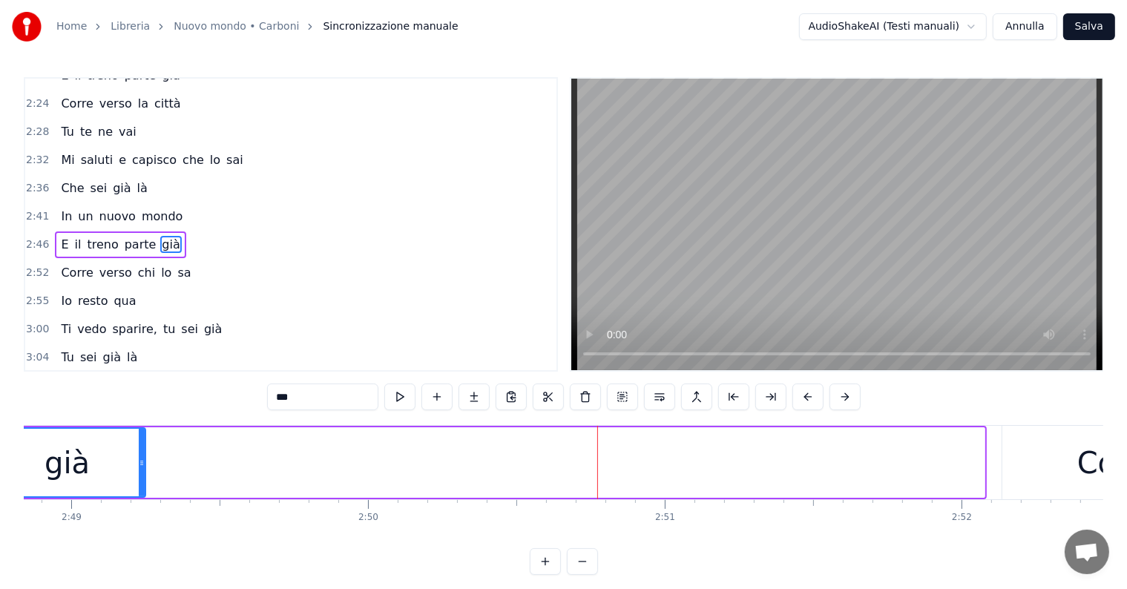
drag, startPoint x: 981, startPoint y: 445, endPoint x: 142, endPoint y: 439, distance: 839.4
click at [142, 439] on div at bounding box center [142, 463] width 6 height 68
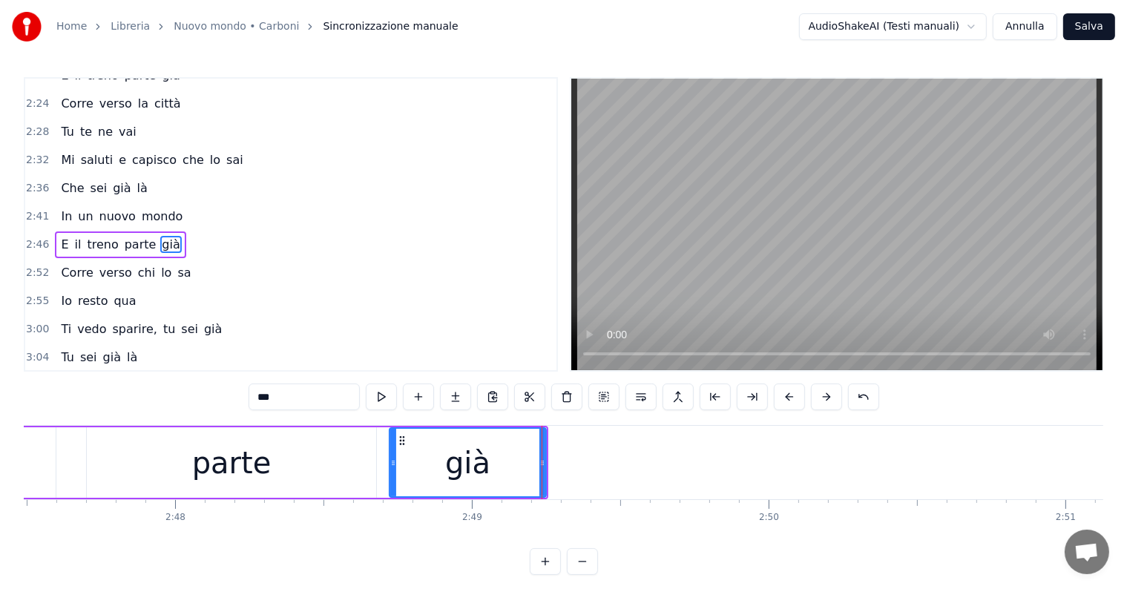
scroll to position [0, 49640]
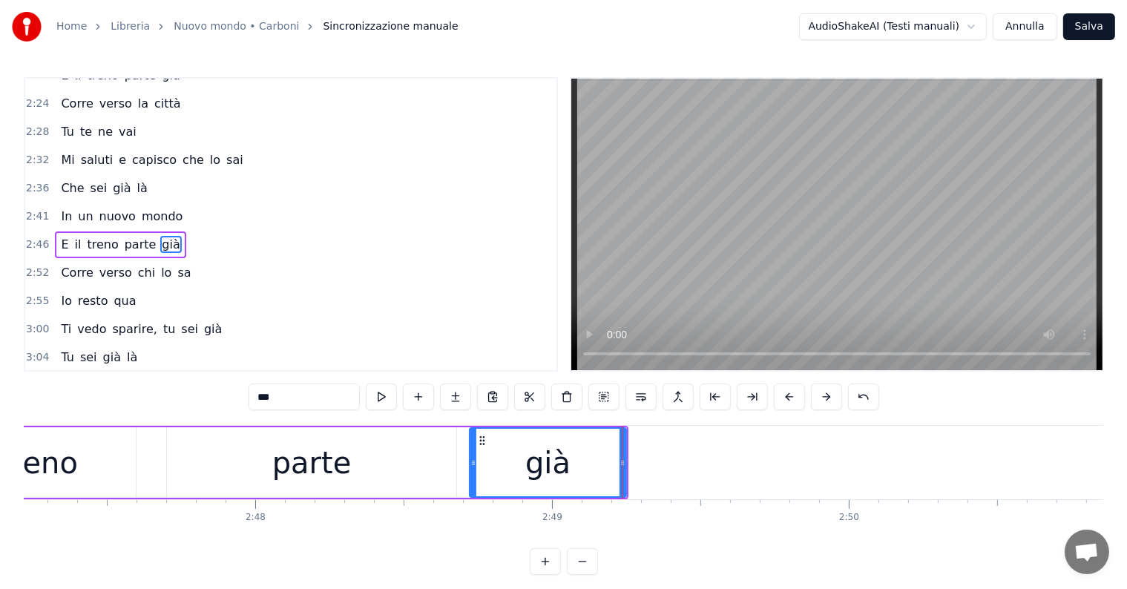
click at [291, 449] on div "parte" at bounding box center [311, 463] width 79 height 45
type input "*****"
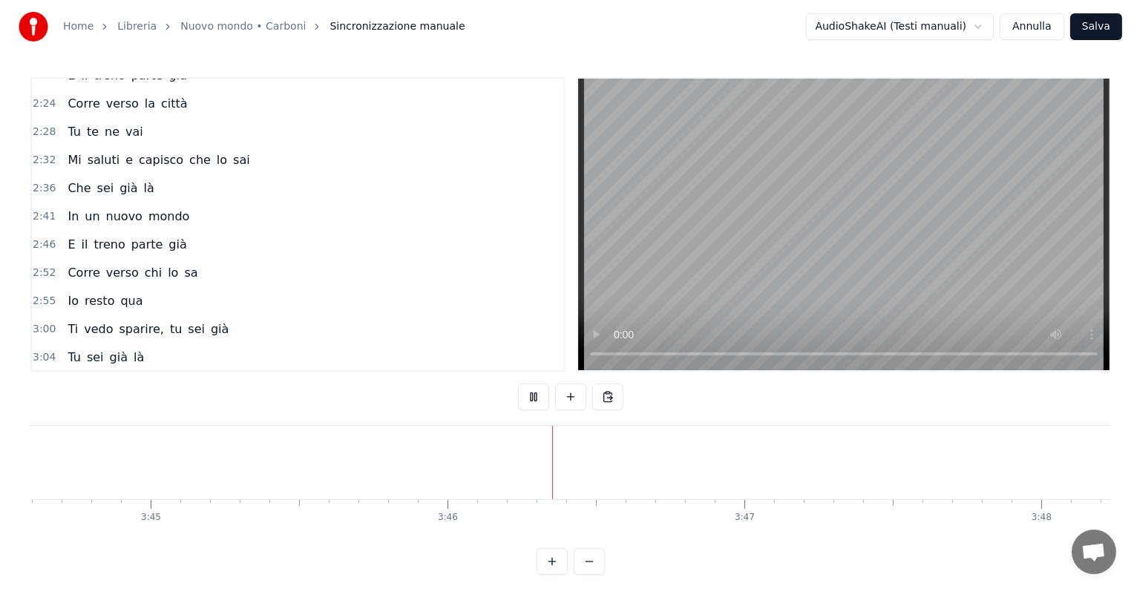
scroll to position [0, 67005]
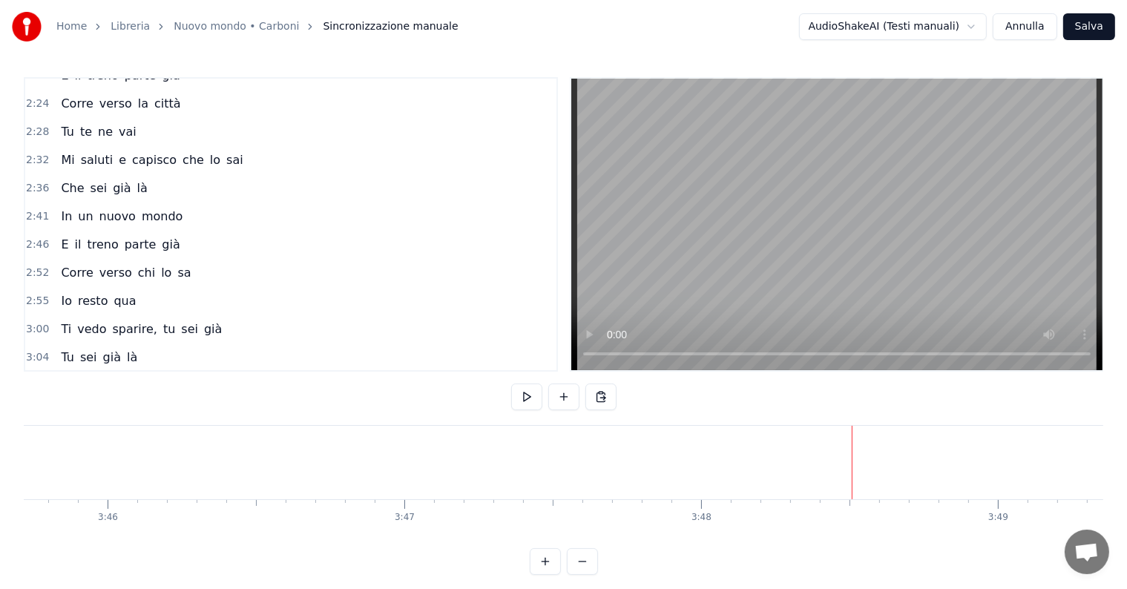
click at [1089, 24] on button "Salva" at bounding box center [1089, 26] width 52 height 27
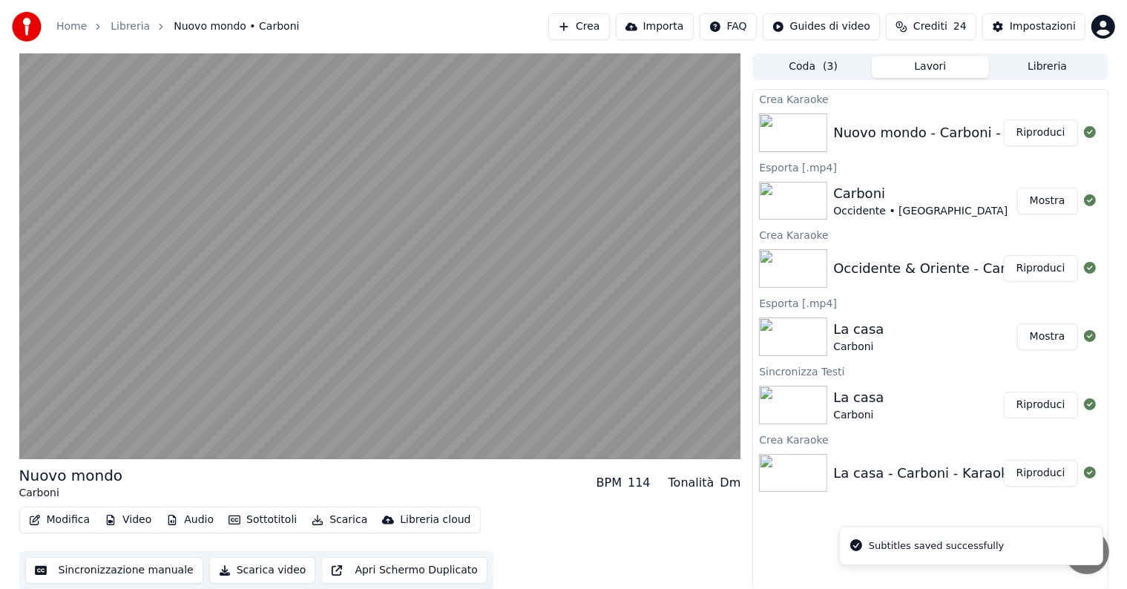
click at [1036, 132] on button "Riproduci" at bounding box center [1041, 132] width 74 height 27
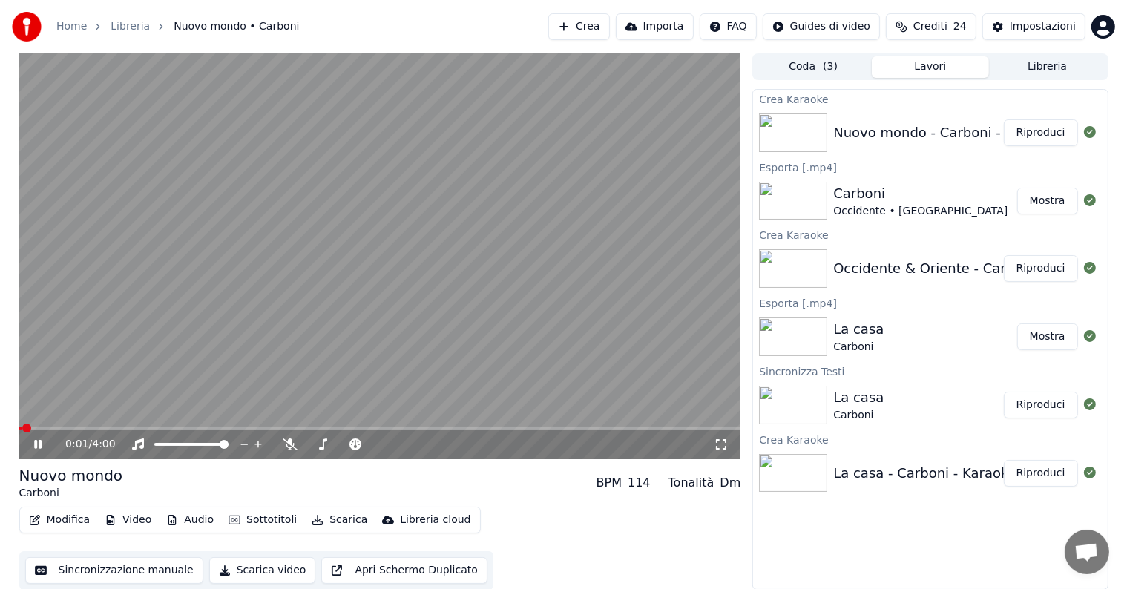
click at [35, 445] on icon at bounding box center [37, 444] width 7 height 9
click at [330, 519] on button "Scarica" at bounding box center [340, 520] width 68 height 21
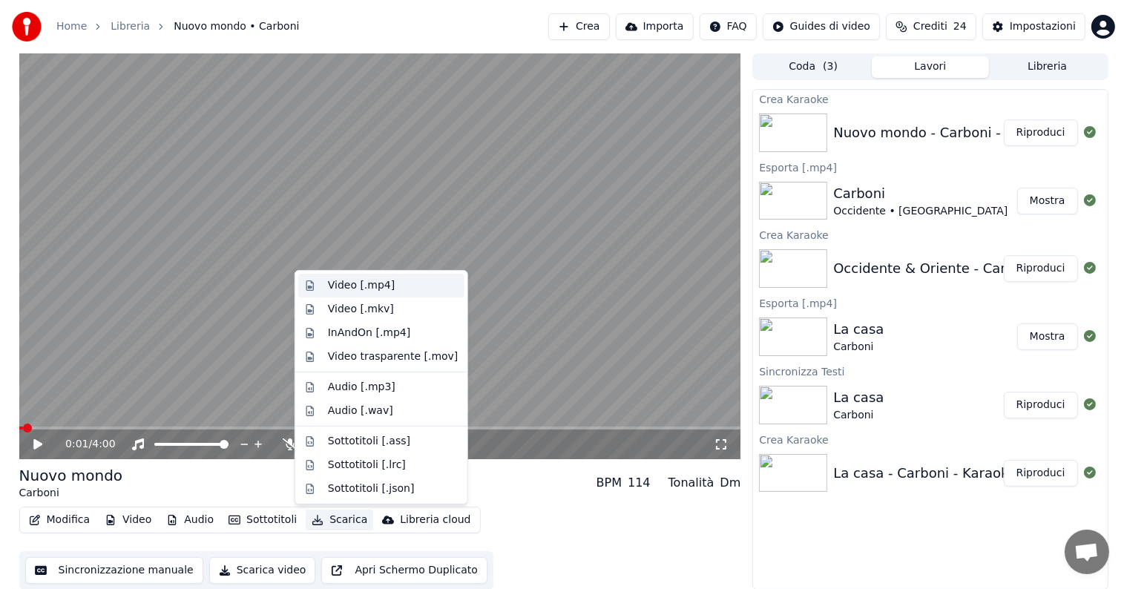
click at [369, 281] on div "Video [.mp4]" at bounding box center [361, 285] width 67 height 15
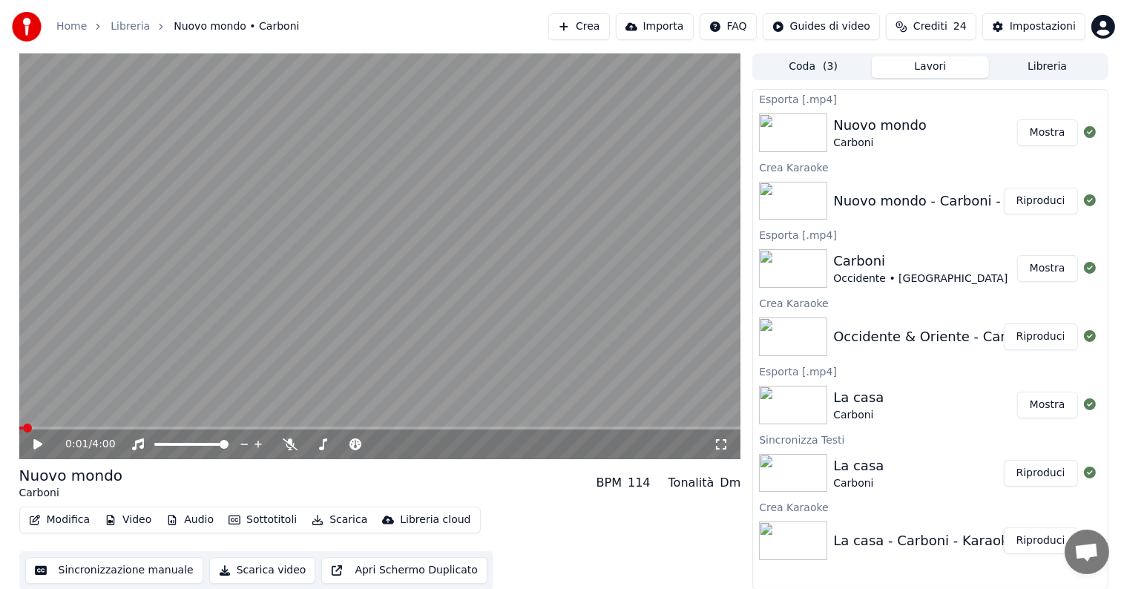
click at [1051, 136] on button "Mostra" at bounding box center [1047, 132] width 61 height 27
click at [602, 27] on button "Crea" at bounding box center [578, 26] width 61 height 27
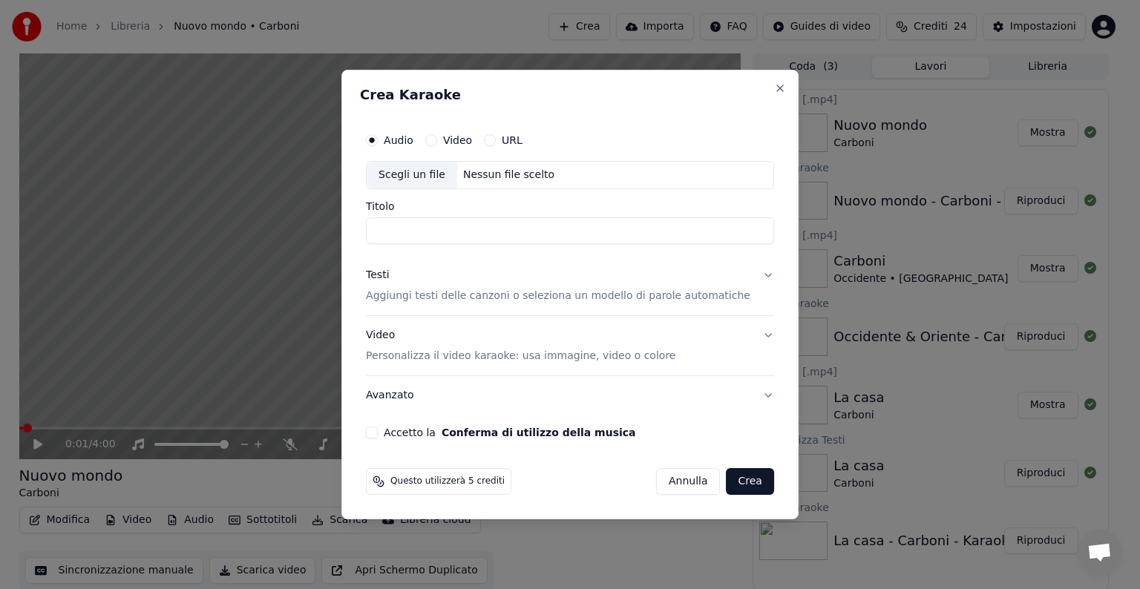
click at [510, 172] on div "Nessun file scelto" at bounding box center [508, 175] width 103 height 15
type input "**********"
click at [750, 269] on button "Testi Aggiungi testi delle canzoni o seleziona un modello di parole automatiche" at bounding box center [570, 285] width 408 height 59
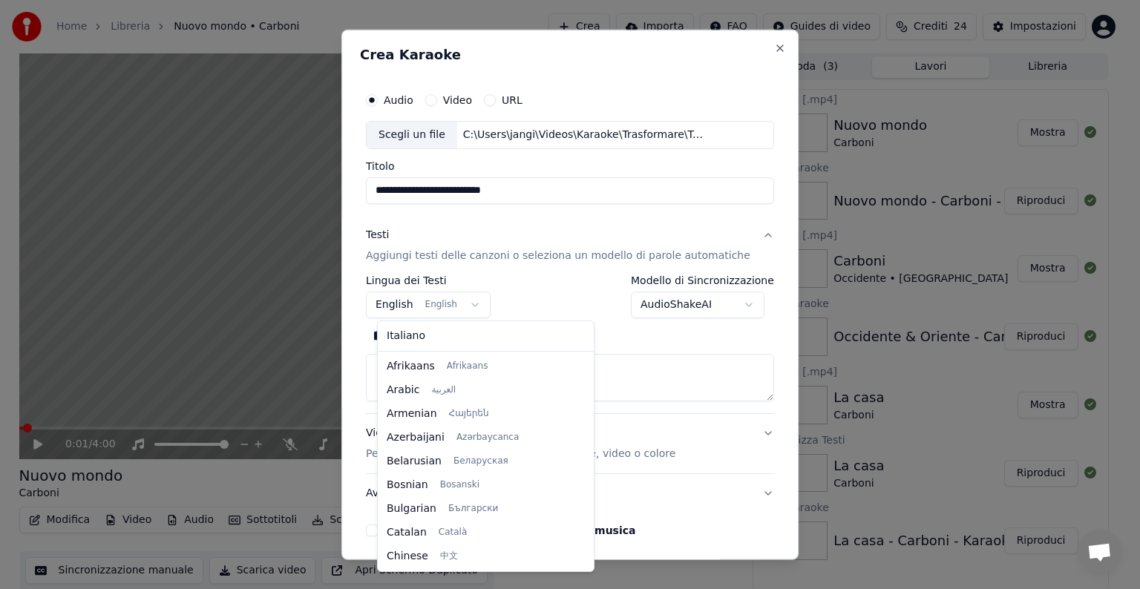
click at [475, 307] on body "**********" at bounding box center [563, 294] width 1127 height 589
select select "**"
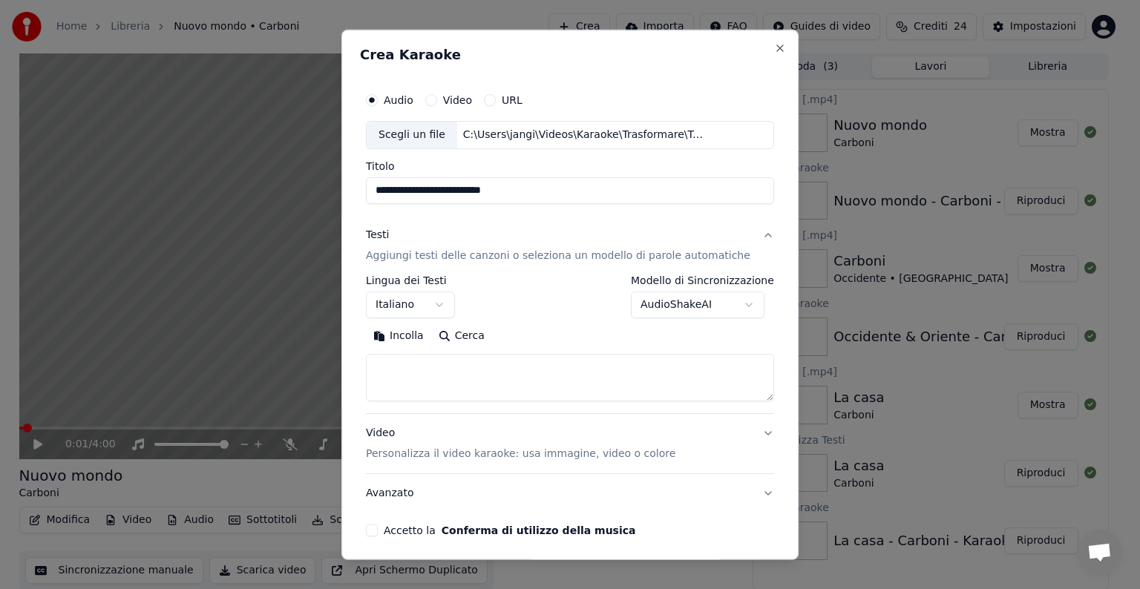
click at [424, 368] on textarea at bounding box center [570, 377] width 408 height 47
click at [418, 335] on button "Incolla" at bounding box center [398, 336] width 65 height 24
click at [747, 430] on button "Video Personalizza il video karaoke: usa immagine, video o colore" at bounding box center [570, 443] width 408 height 59
type textarea "**********"
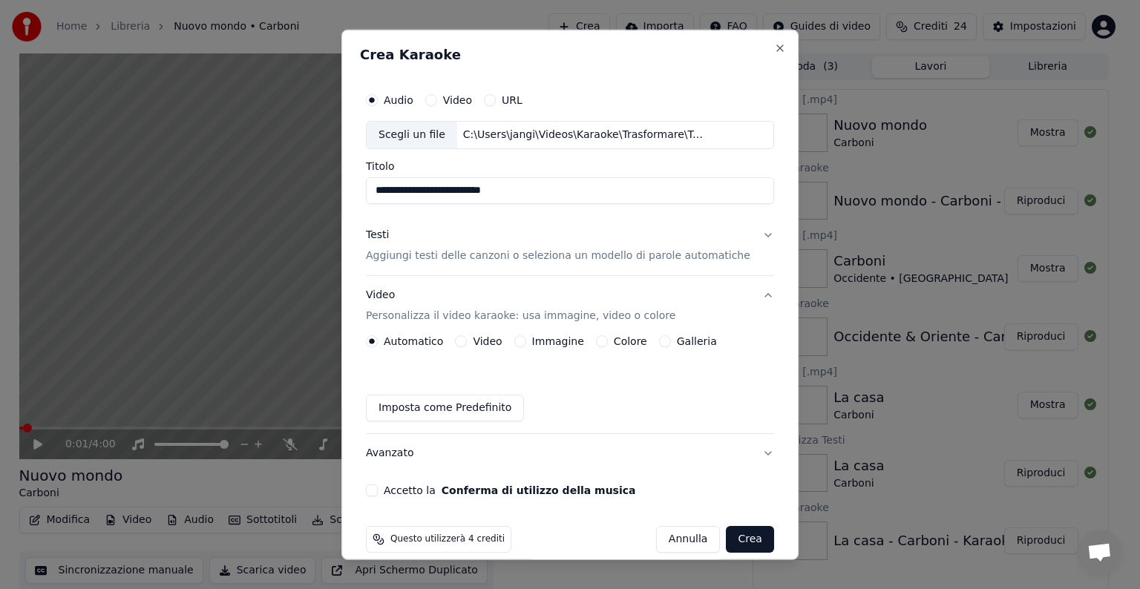
click at [522, 335] on button "Immagine" at bounding box center [520, 341] width 12 height 12
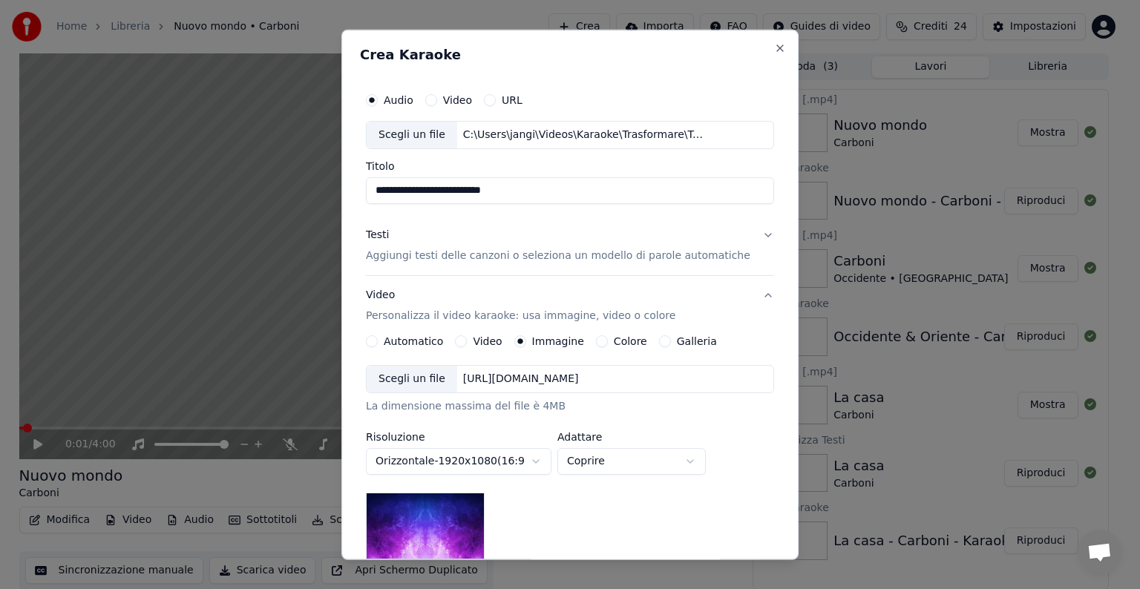
click at [577, 373] on div "[URL][DOMAIN_NAME]" at bounding box center [521, 379] width 128 height 15
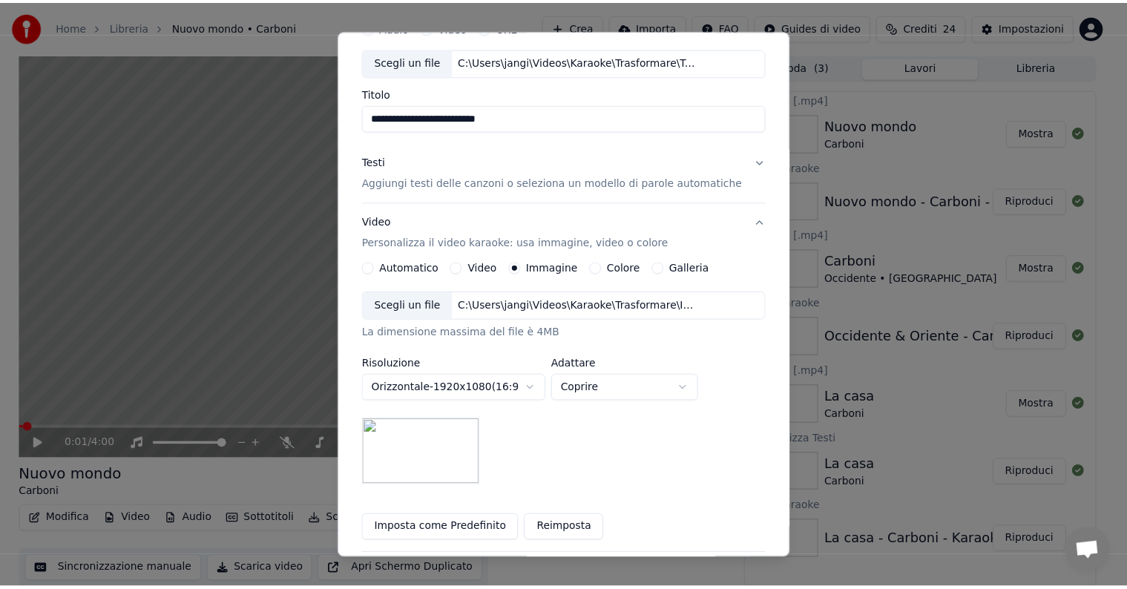
scroll to position [211, 0]
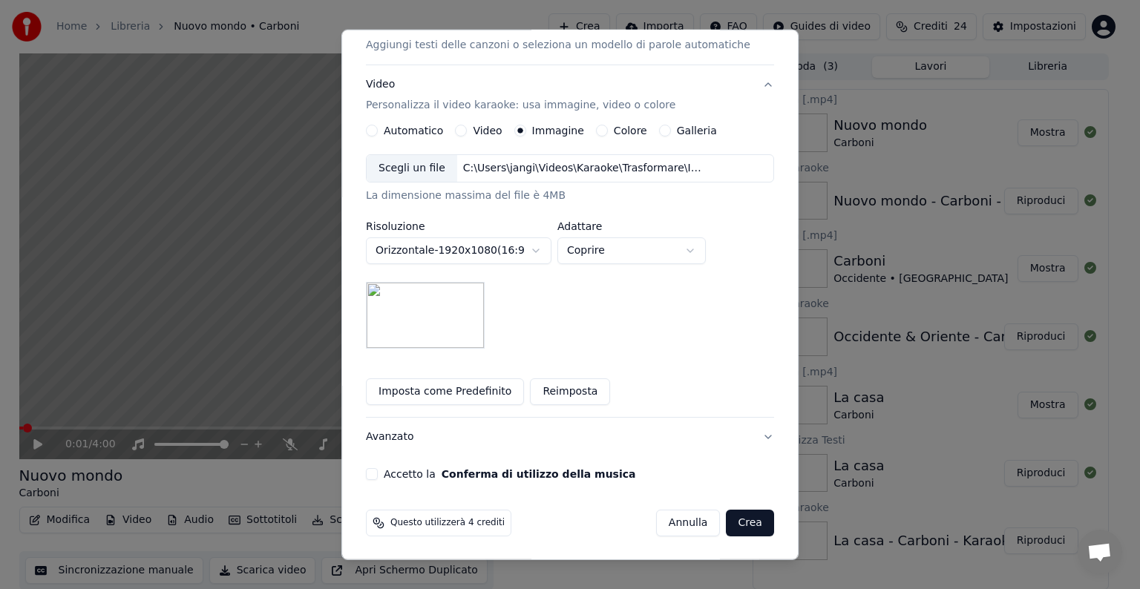
click at [378, 473] on button "Accetto la Conferma di utilizzo della musica" at bounding box center [372, 474] width 12 height 12
click at [732, 521] on button "Crea" at bounding box center [750, 523] width 47 height 27
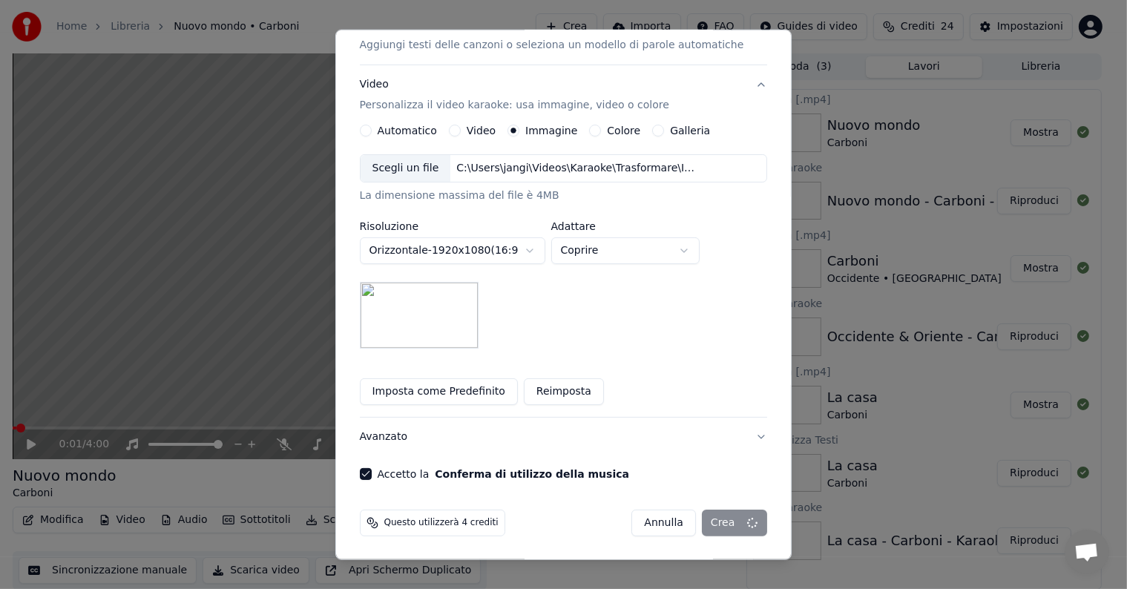
scroll to position [16, 0]
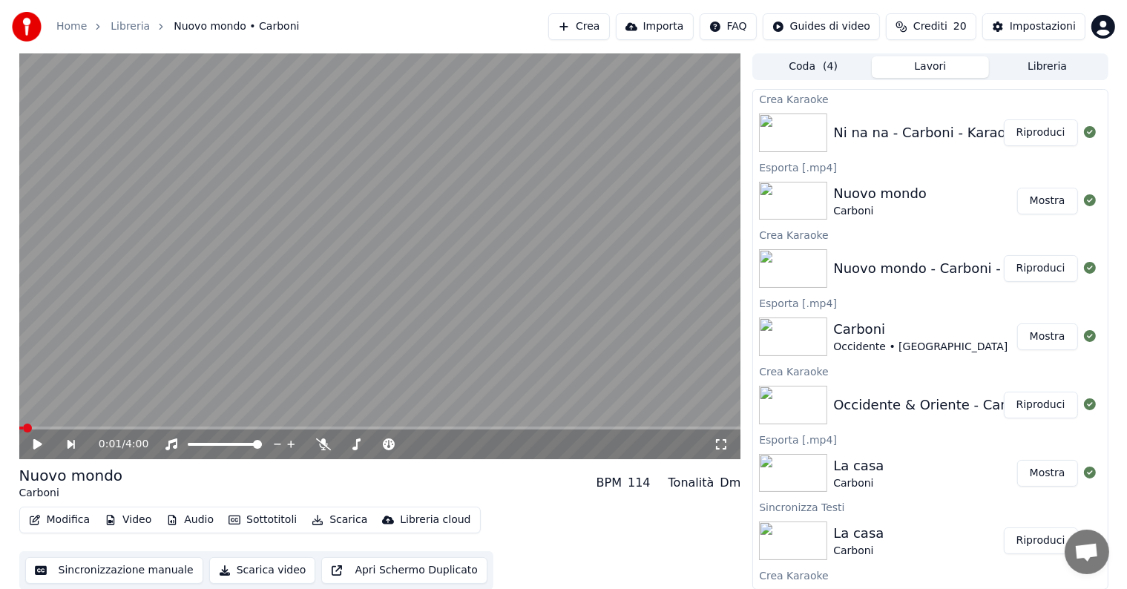
click at [1021, 140] on button "Riproduci" at bounding box center [1041, 132] width 74 height 27
click at [39, 442] on icon at bounding box center [37, 444] width 7 height 9
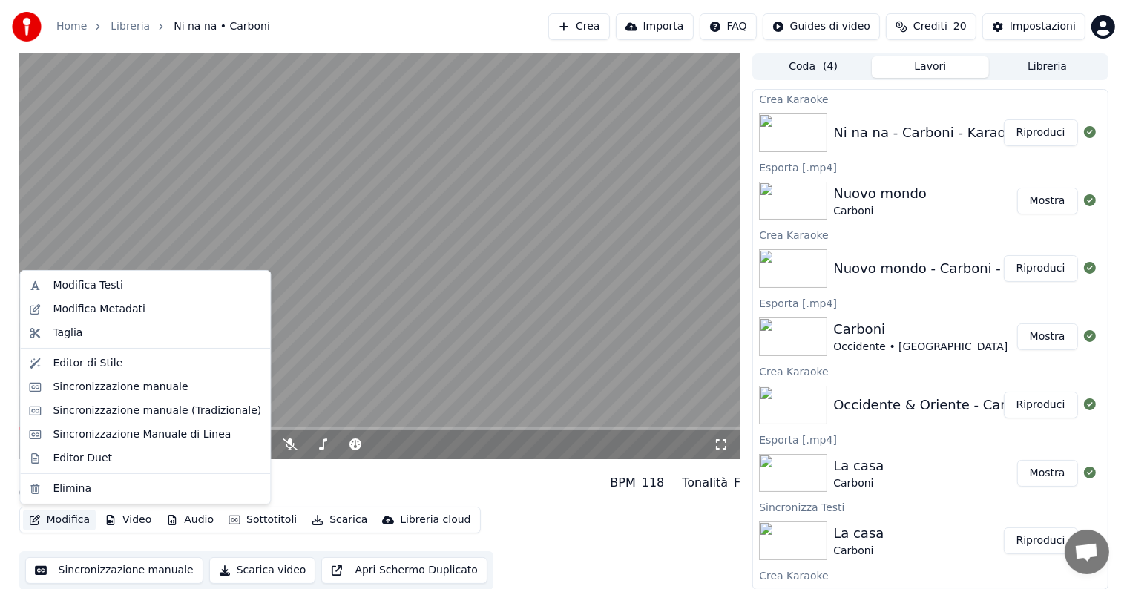
click at [64, 522] on button "Modifica" at bounding box center [59, 520] width 73 height 21
click at [94, 397] on div "Sincronizzazione manuale" at bounding box center [145, 388] width 244 height 24
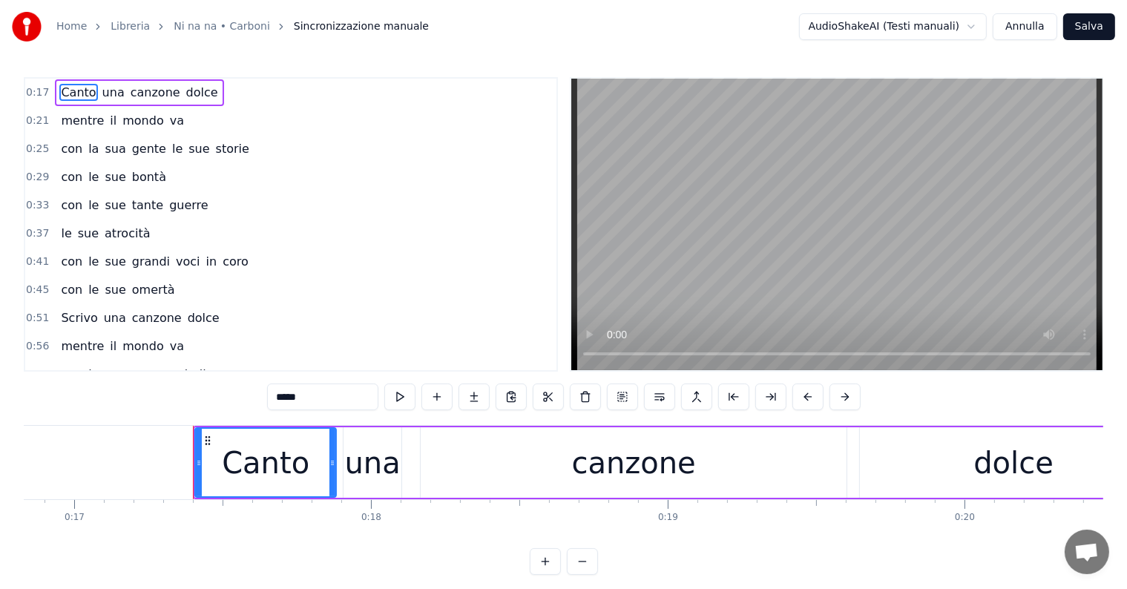
scroll to position [0, 5091]
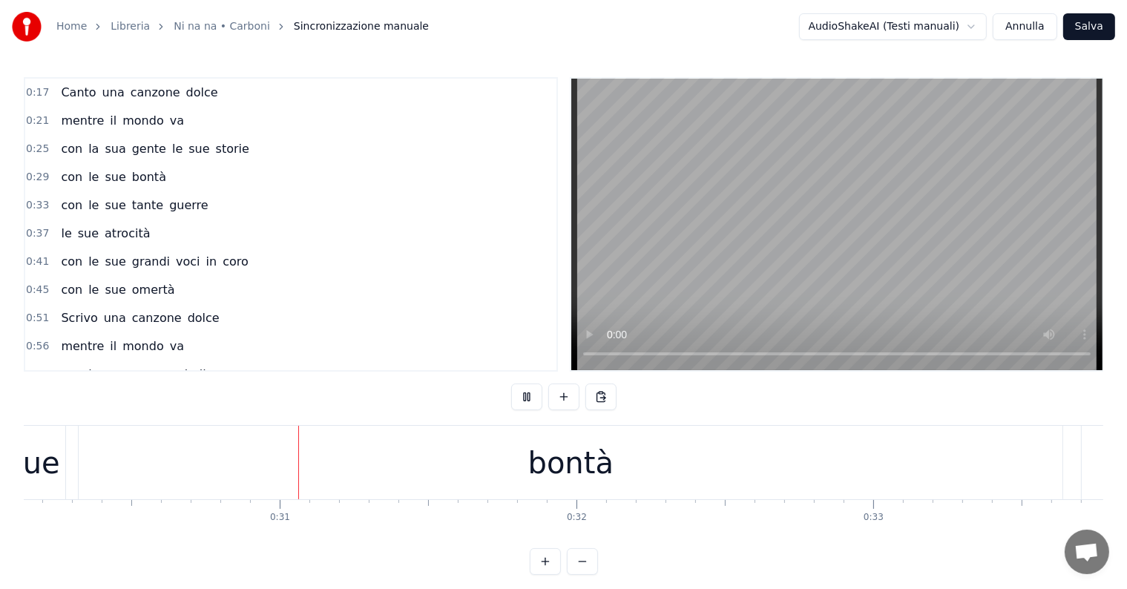
scroll to position [0, 8956]
click at [597, 448] on div "bontà" at bounding box center [561, 463] width 85 height 45
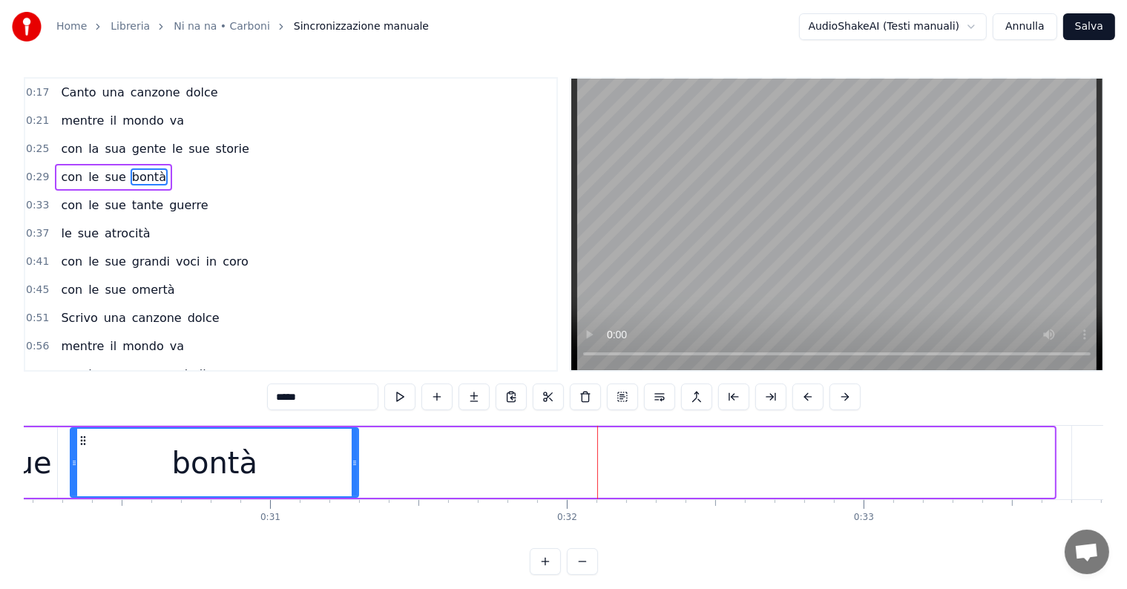
drag, startPoint x: 1051, startPoint y: 445, endPoint x: 355, endPoint y: 414, distance: 696.8
click at [355, 414] on div "0:17 Canto una canzone dolce 0:21 mentre il mondo va 0:25 con la sua gente le s…" at bounding box center [564, 326] width 1080 height 498
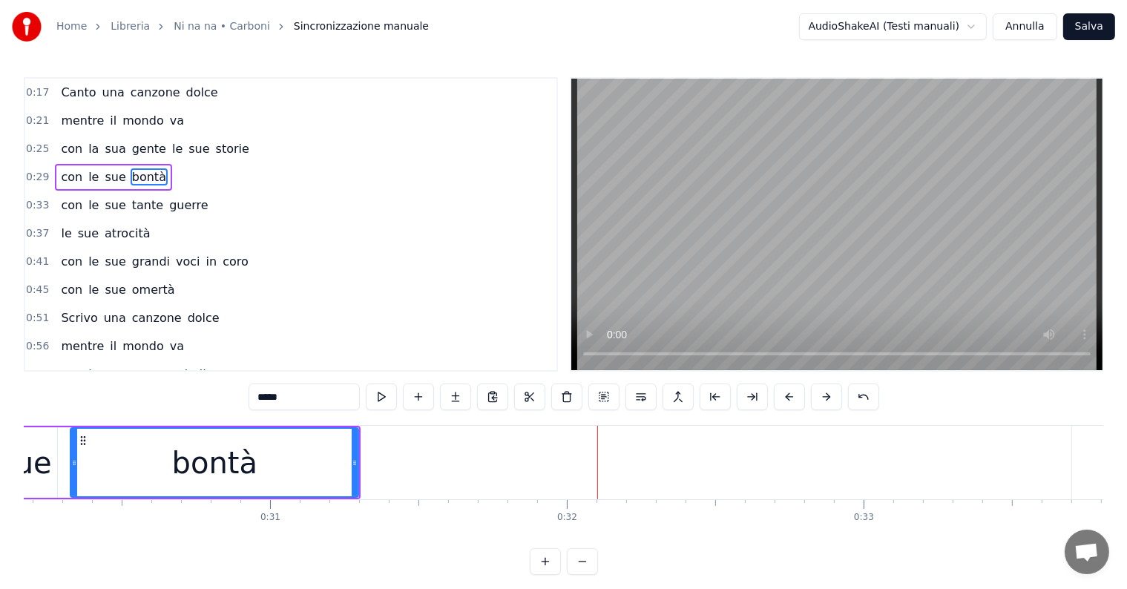
click at [32, 446] on div "sue" at bounding box center [25, 463] width 53 height 45
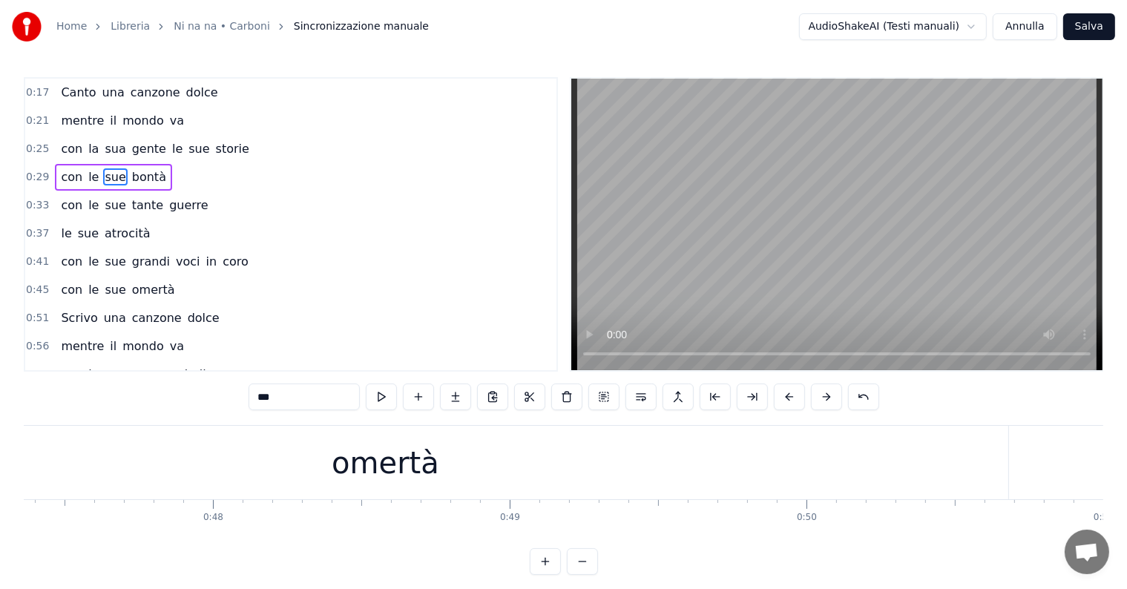
scroll to position [0, 13988]
click at [362, 477] on div "omertà" at bounding box center [457, 462] width 1245 height 73
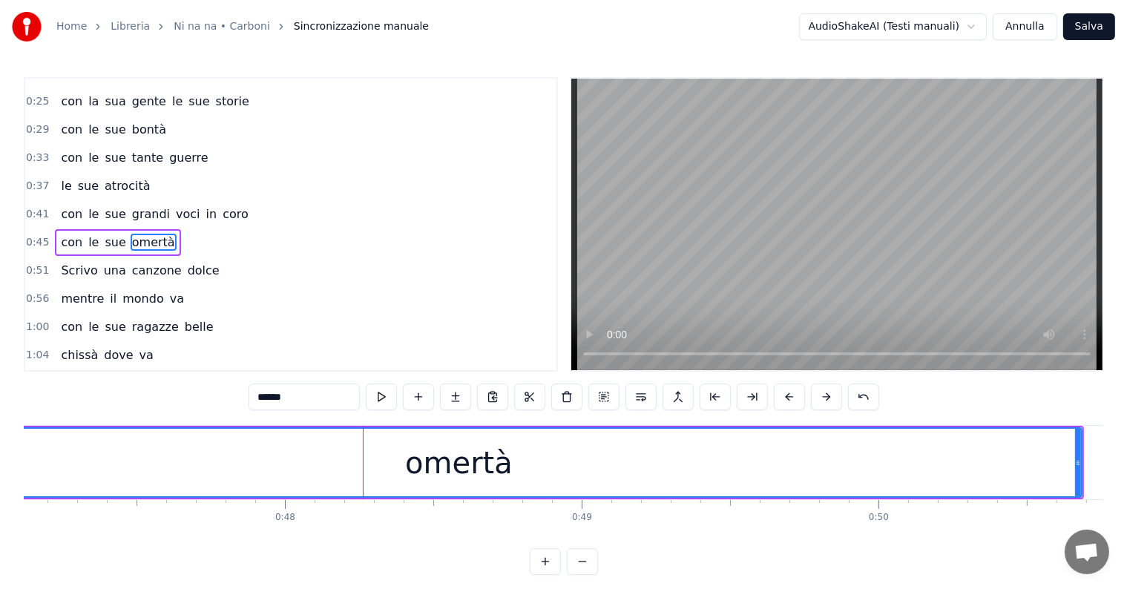
scroll to position [59, 0]
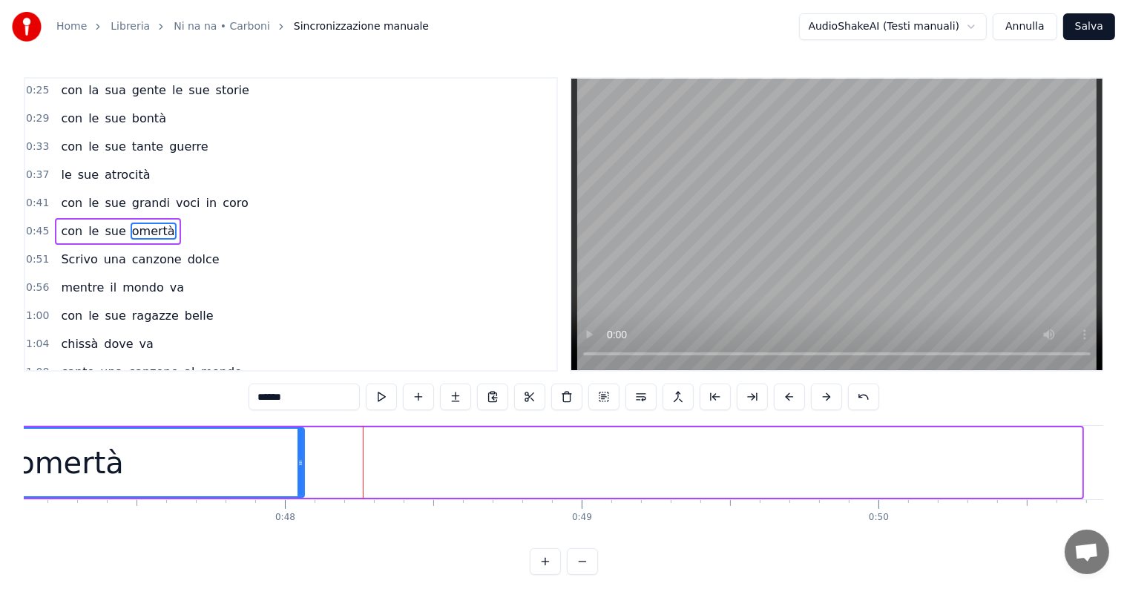
drag, startPoint x: 1075, startPoint y: 446, endPoint x: 281, endPoint y: 439, distance: 794.1
click at [298, 439] on div at bounding box center [301, 463] width 6 height 68
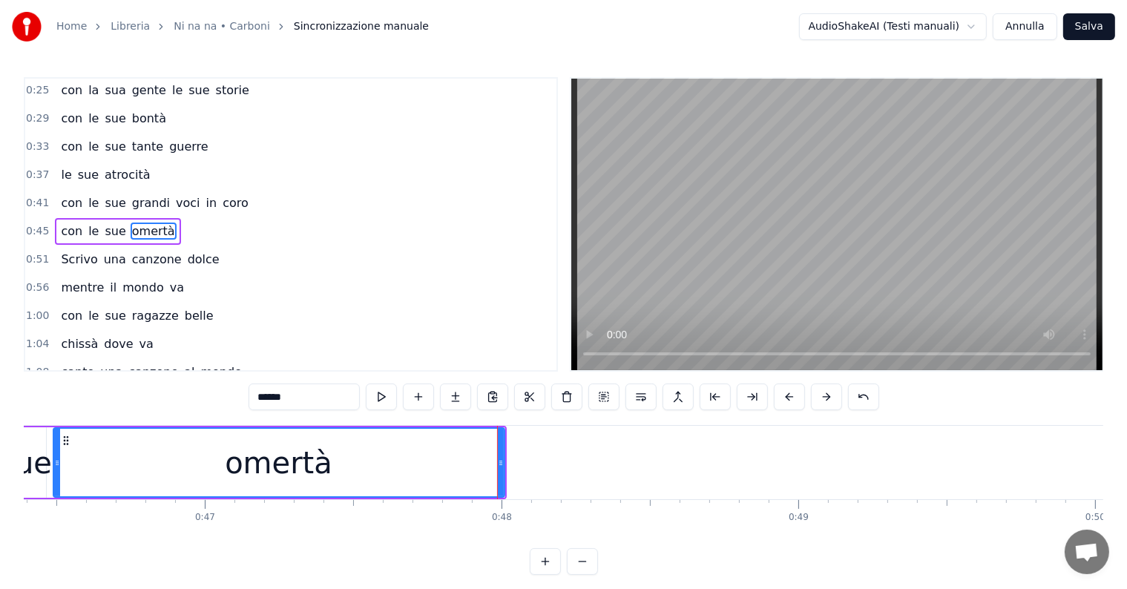
scroll to position [0, 13698]
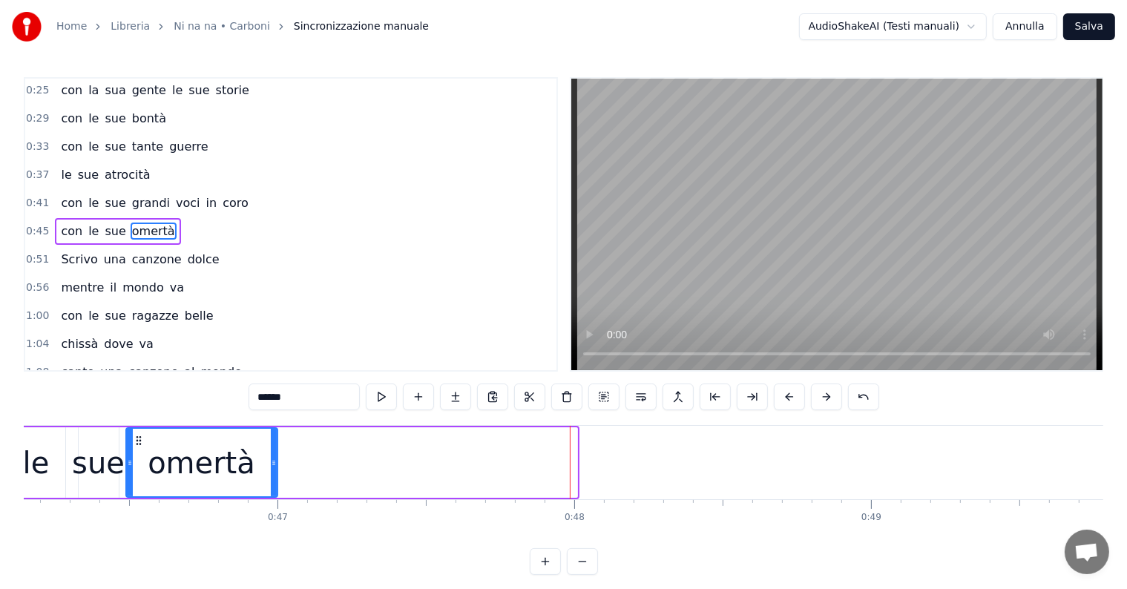
drag, startPoint x: 576, startPoint y: 445, endPoint x: 276, endPoint y: 446, distance: 299.8
click at [276, 446] on div "omertà" at bounding box center [201, 462] width 153 height 71
click at [312, 390] on input "******" at bounding box center [304, 397] width 111 height 27
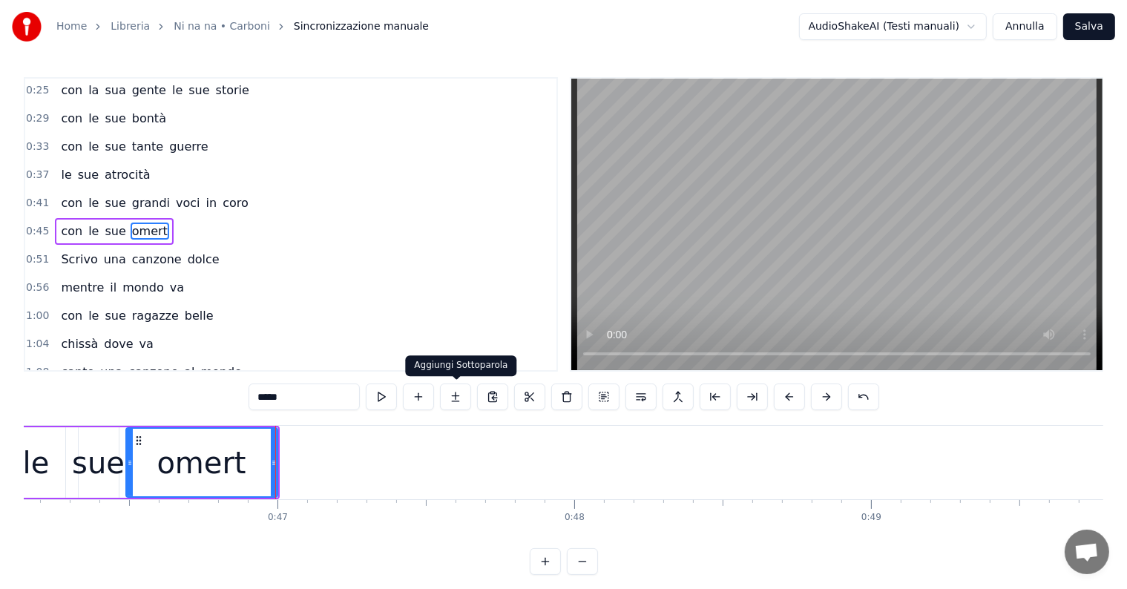
type input "*****"
click at [459, 395] on button at bounding box center [455, 397] width 31 height 27
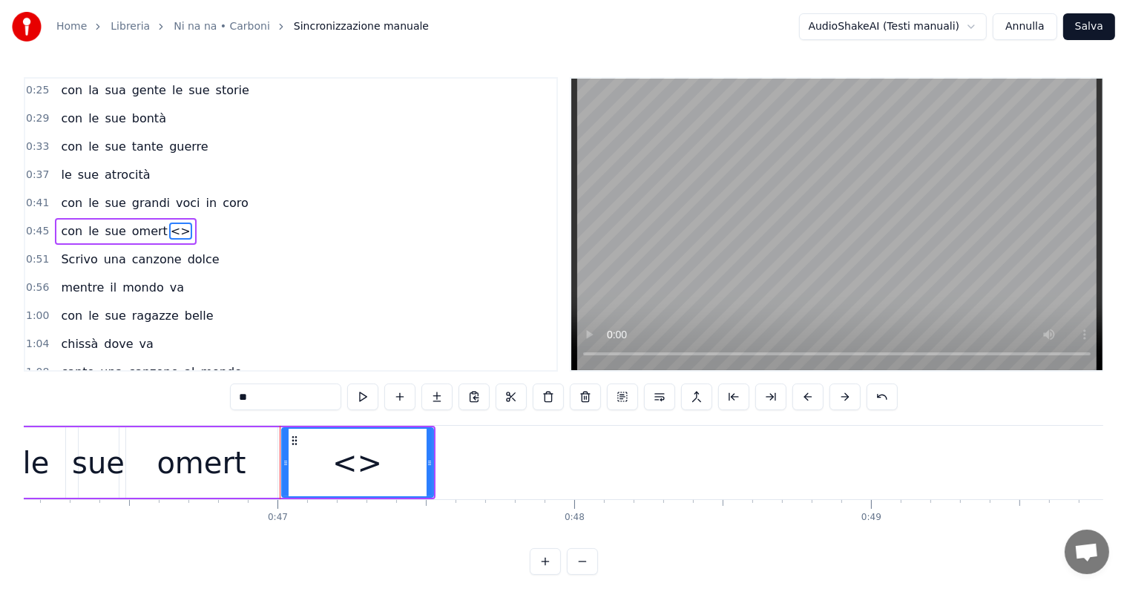
click at [262, 391] on input "**" at bounding box center [285, 397] width 111 height 27
type input "*"
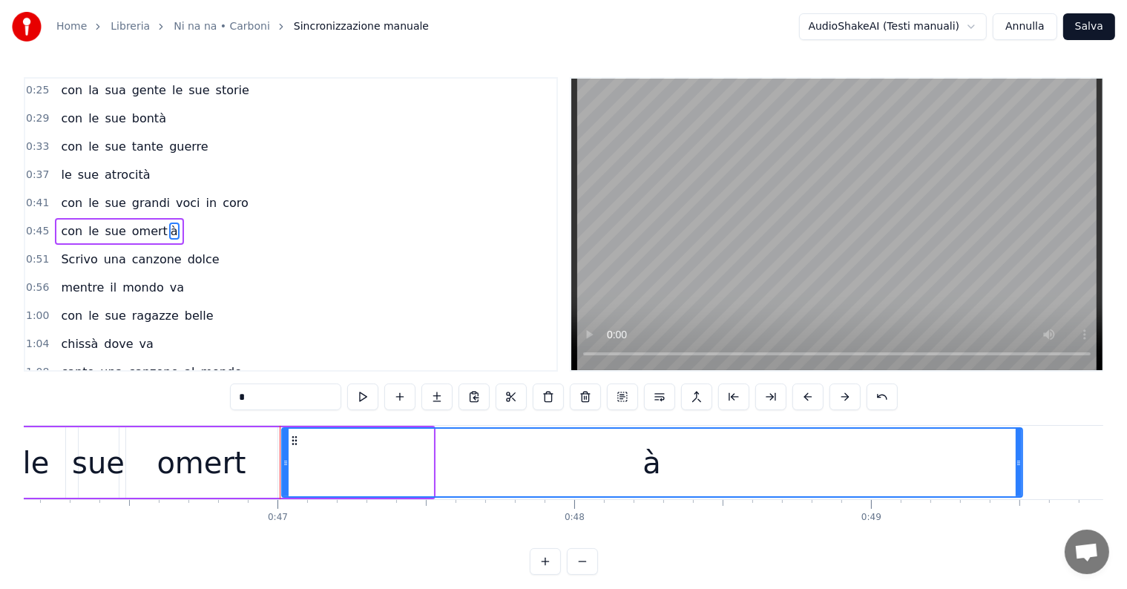
drag, startPoint x: 429, startPoint y: 449, endPoint x: 1026, endPoint y: 487, distance: 598.6
click at [1022, 487] on div at bounding box center [1019, 463] width 6 height 68
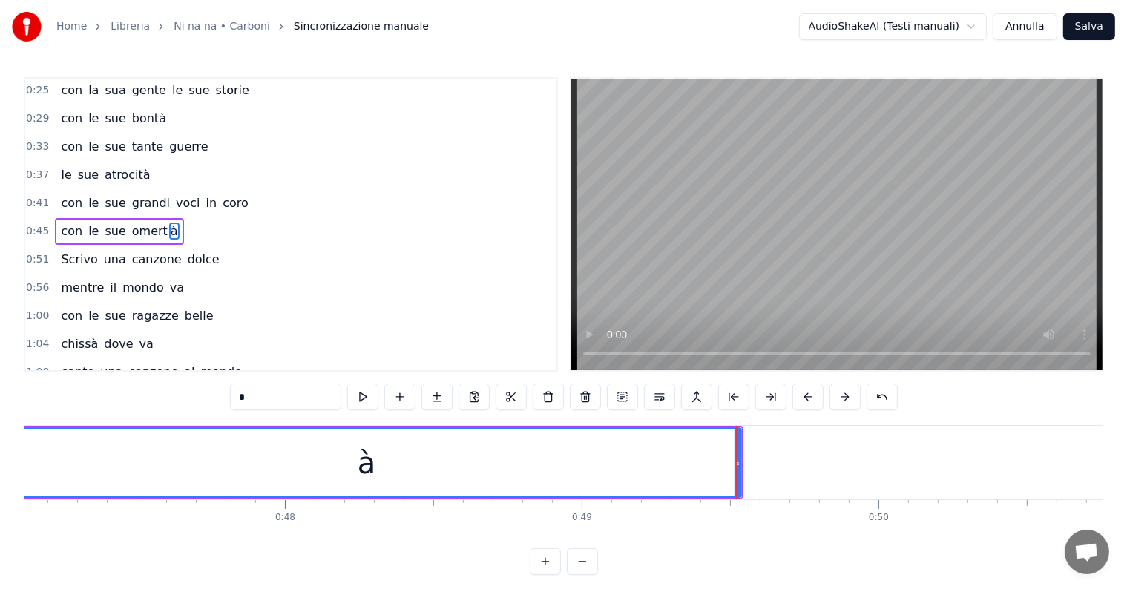
scroll to position [0, 14023]
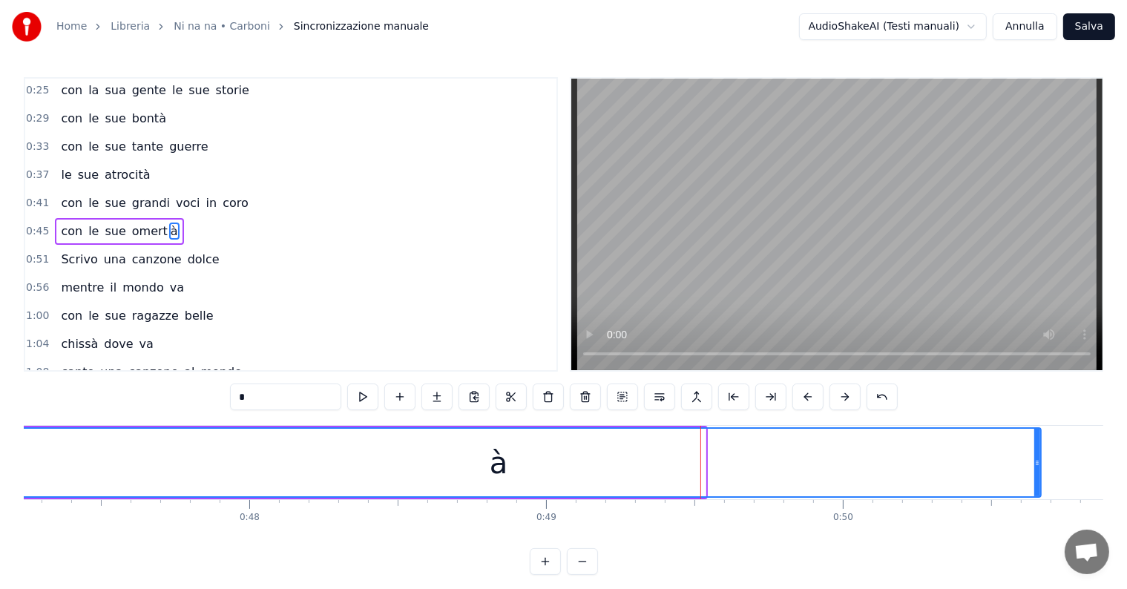
drag, startPoint x: 702, startPoint y: 450, endPoint x: 1038, endPoint y: 445, distance: 335.5
click at [1038, 445] on div at bounding box center [1038, 463] width 6 height 68
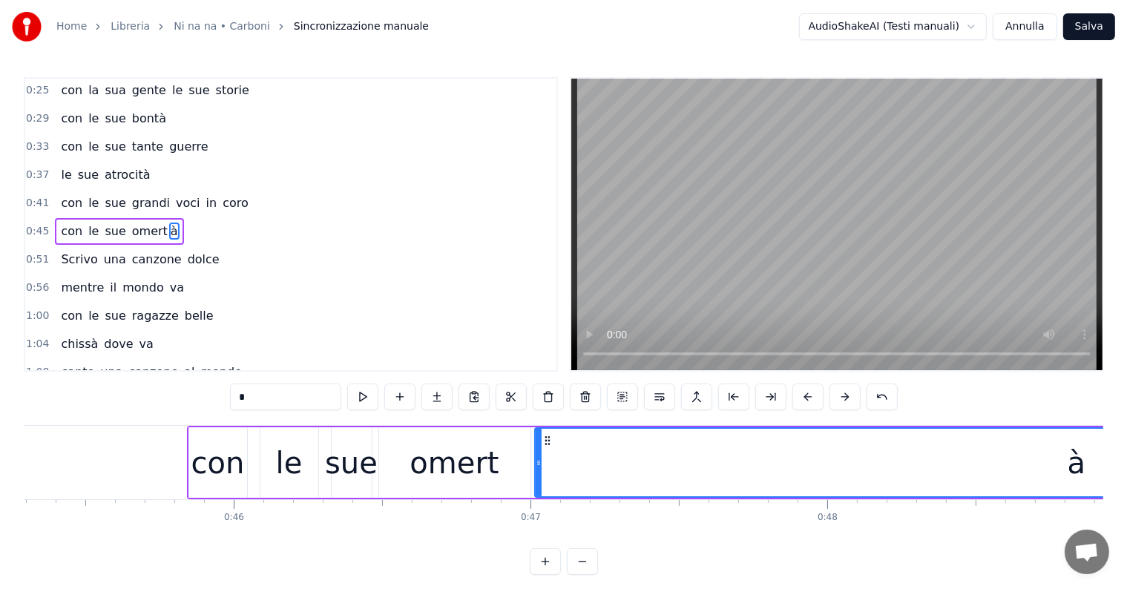
scroll to position [0, 13373]
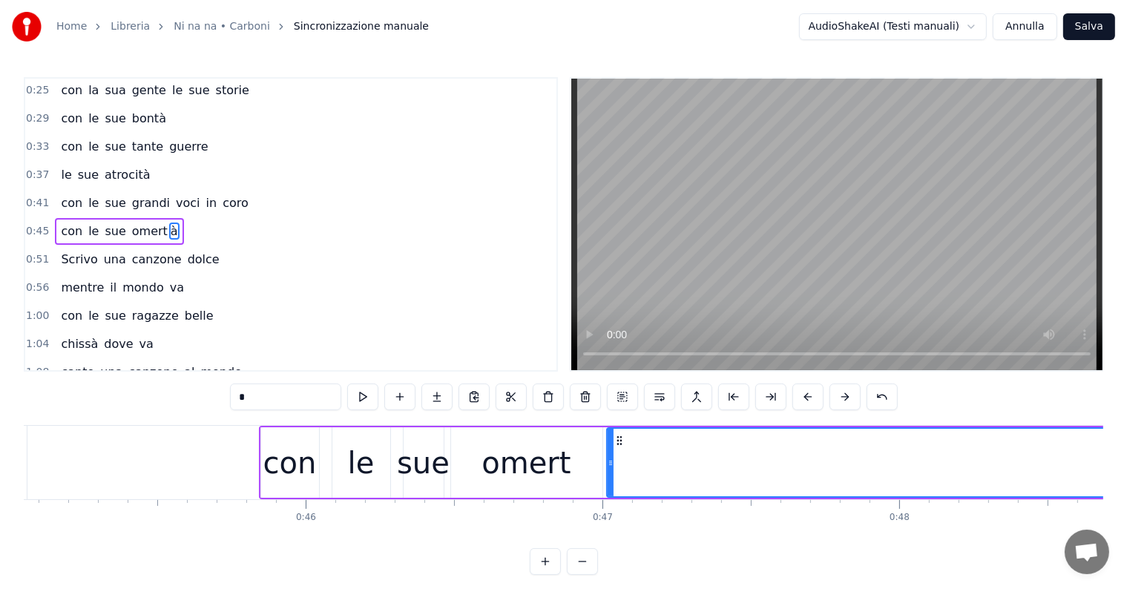
click at [279, 490] on div "con" at bounding box center [290, 462] width 58 height 71
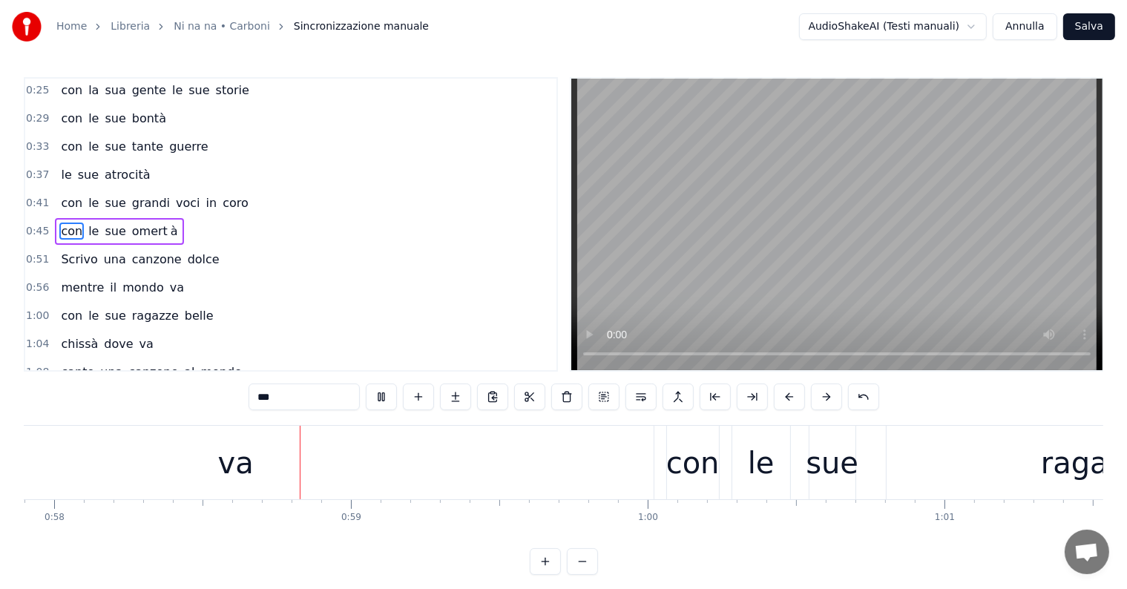
scroll to position [0, 17206]
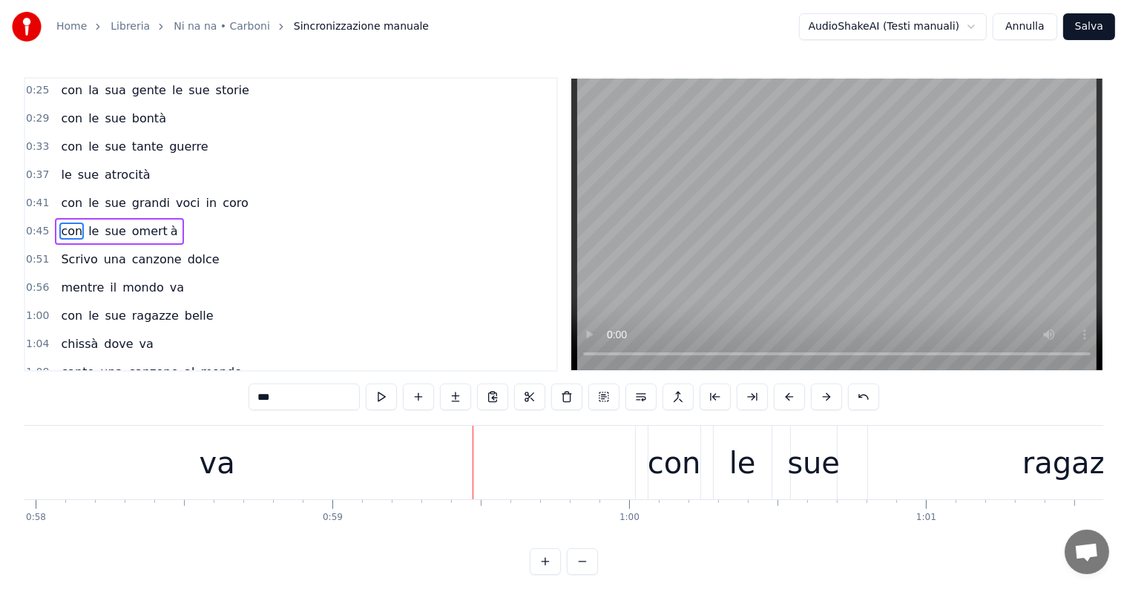
click at [407, 488] on div "va" at bounding box center [218, 462] width 836 height 73
type input "**"
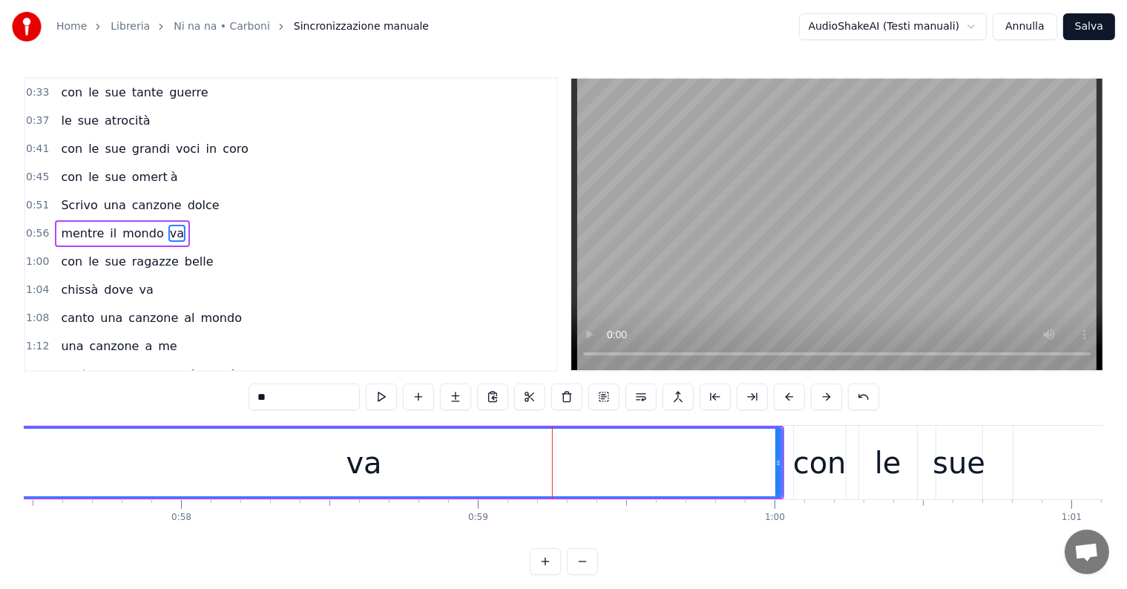
scroll to position [0, 16952]
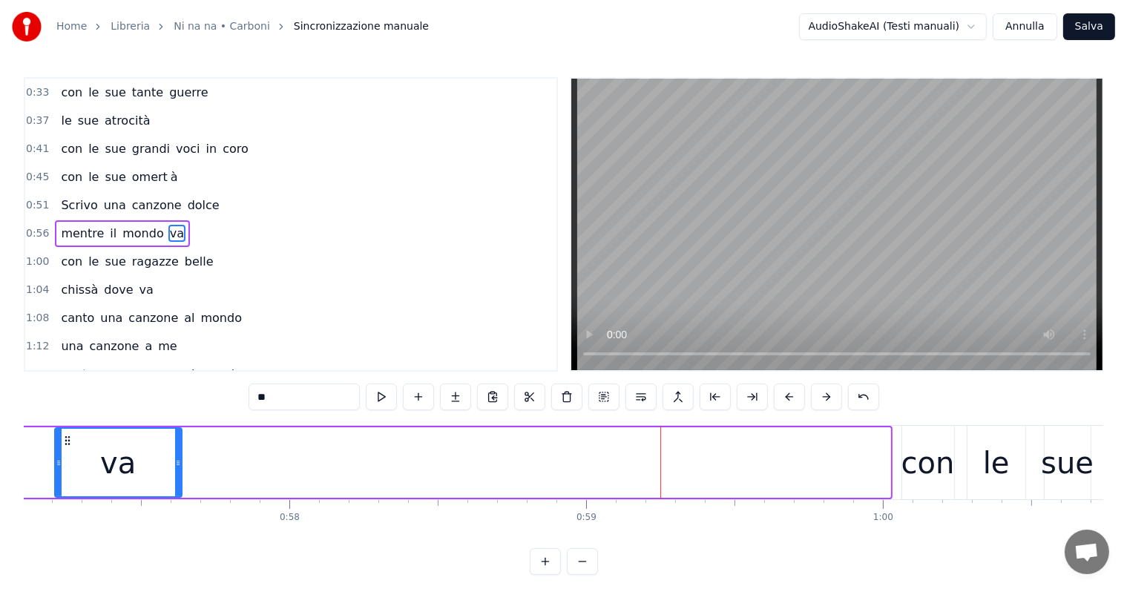
drag, startPoint x: 887, startPoint y: 440, endPoint x: 178, endPoint y: 426, distance: 708.9
click at [178, 426] on div "mentre il mondo va" at bounding box center [300, 462] width 1184 height 73
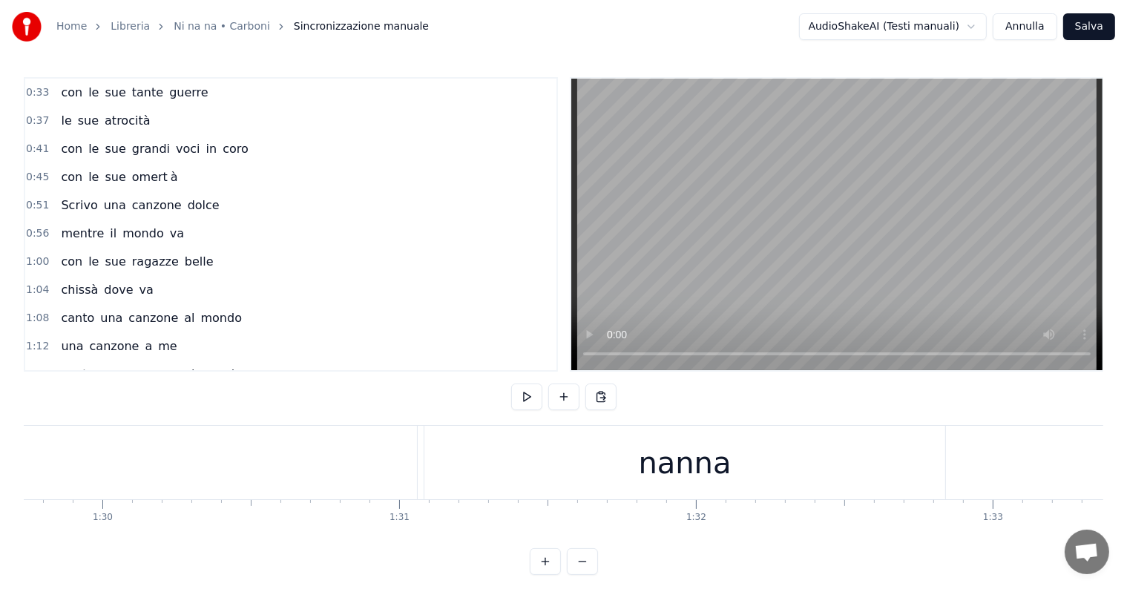
scroll to position [0, 26278]
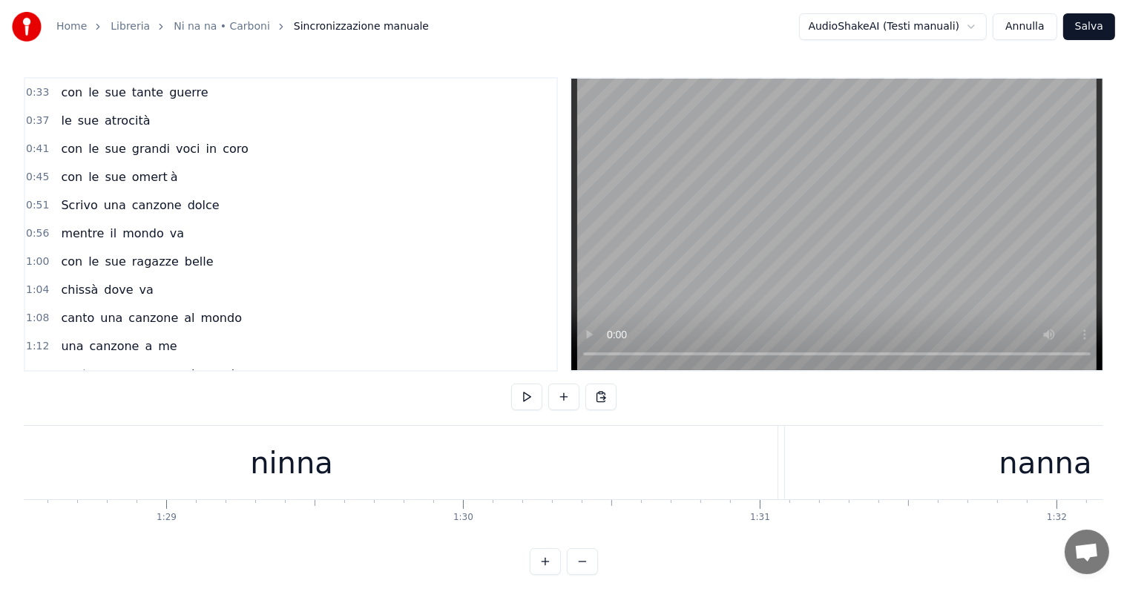
click at [352, 475] on div "ninna" at bounding box center [292, 462] width 972 height 73
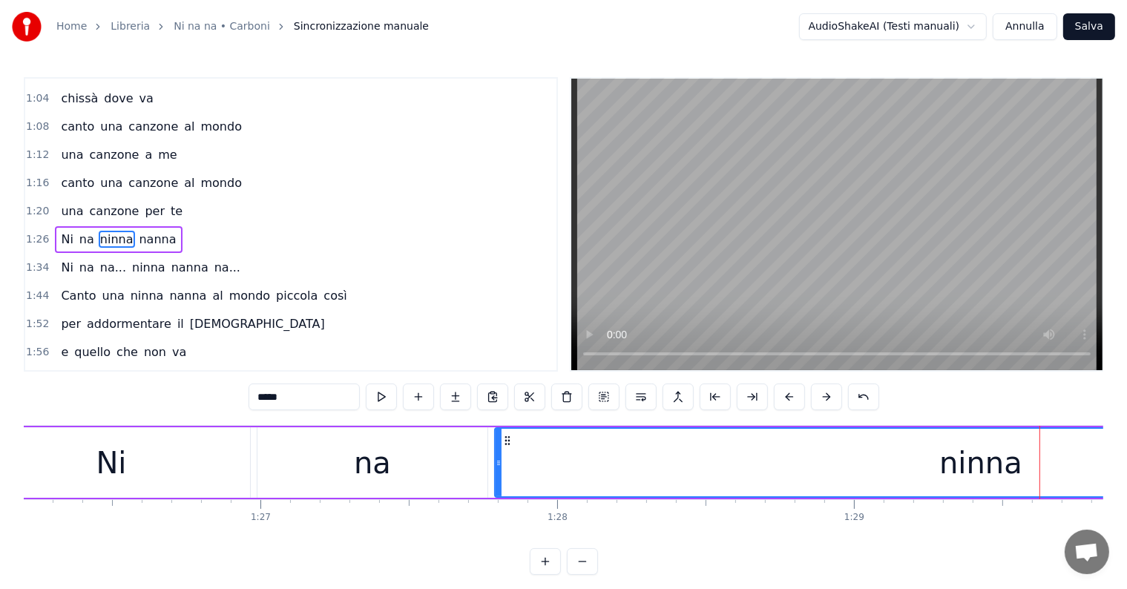
scroll to position [0, 25373]
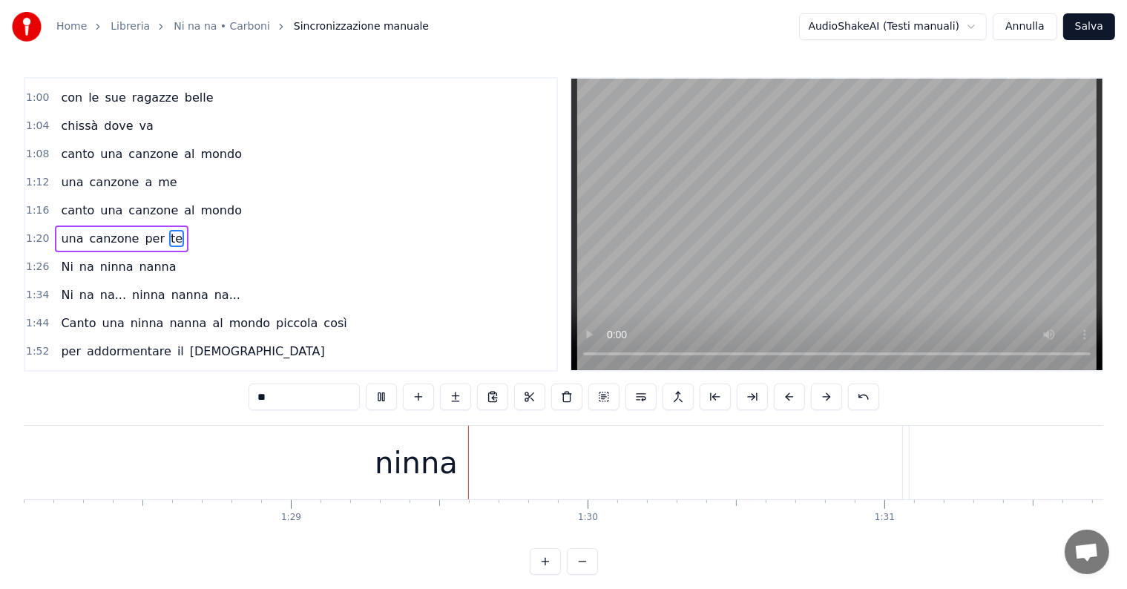
scroll to position [0, 26346]
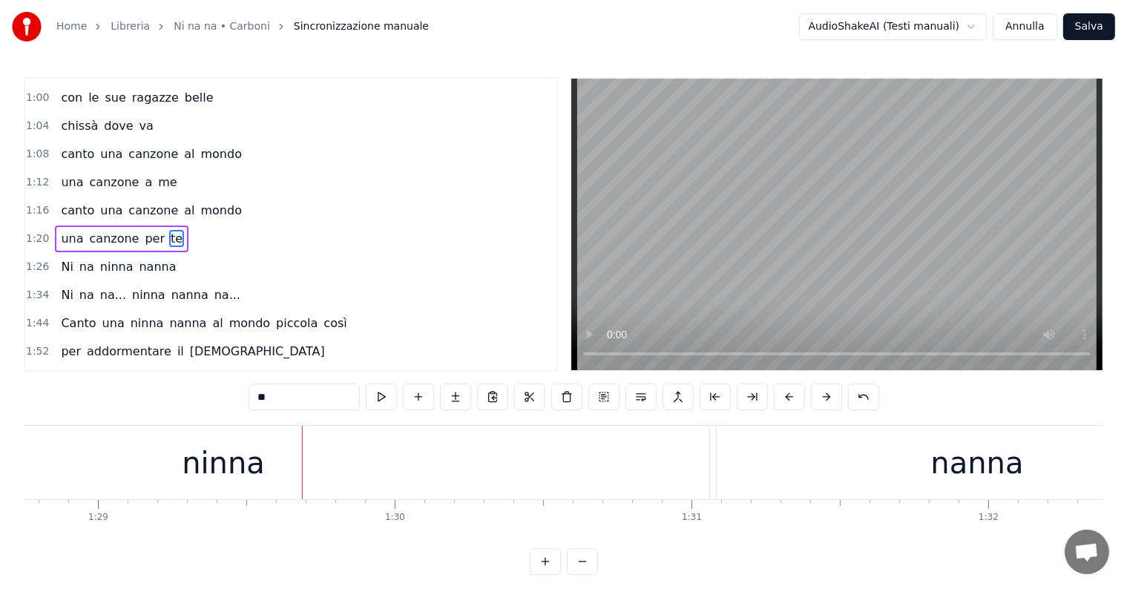
click at [314, 462] on div "ninna" at bounding box center [223, 462] width 972 height 73
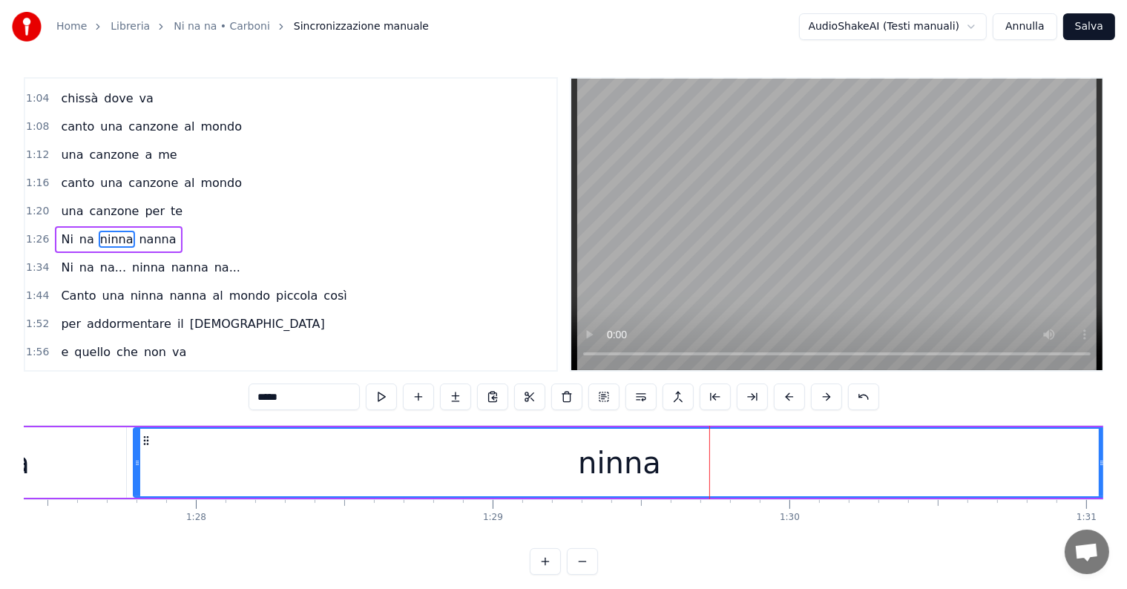
scroll to position [0, 25734]
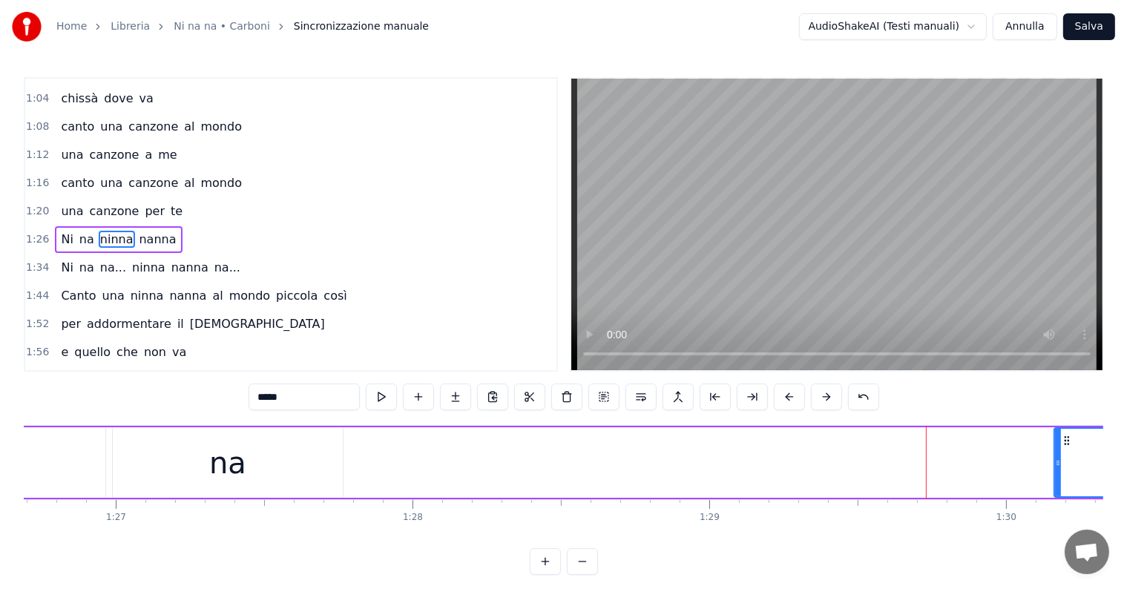
drag, startPoint x: 350, startPoint y: 456, endPoint x: 1055, endPoint y: 466, distance: 704.4
click at [1055, 466] on icon at bounding box center [1058, 463] width 6 height 12
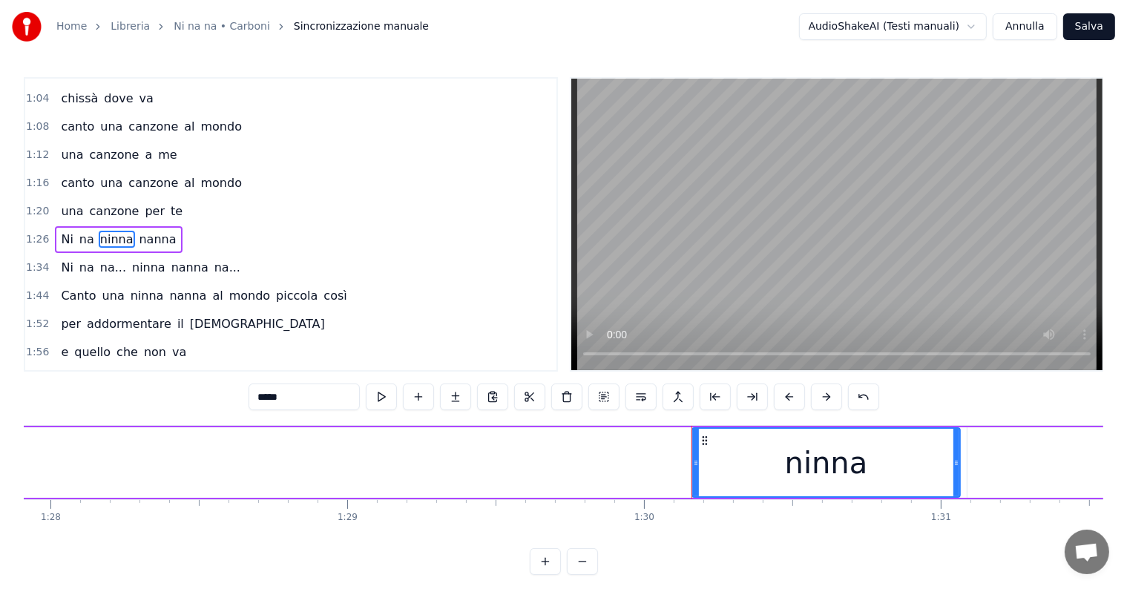
scroll to position [0, 25879]
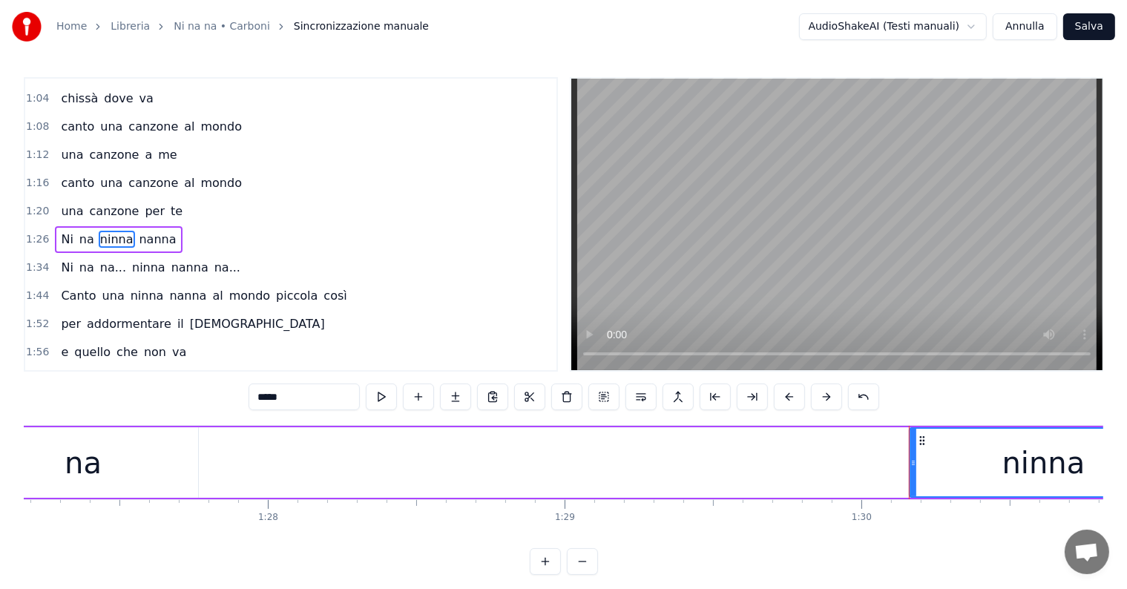
click at [122, 445] on div "na" at bounding box center [83, 462] width 230 height 71
type input "**"
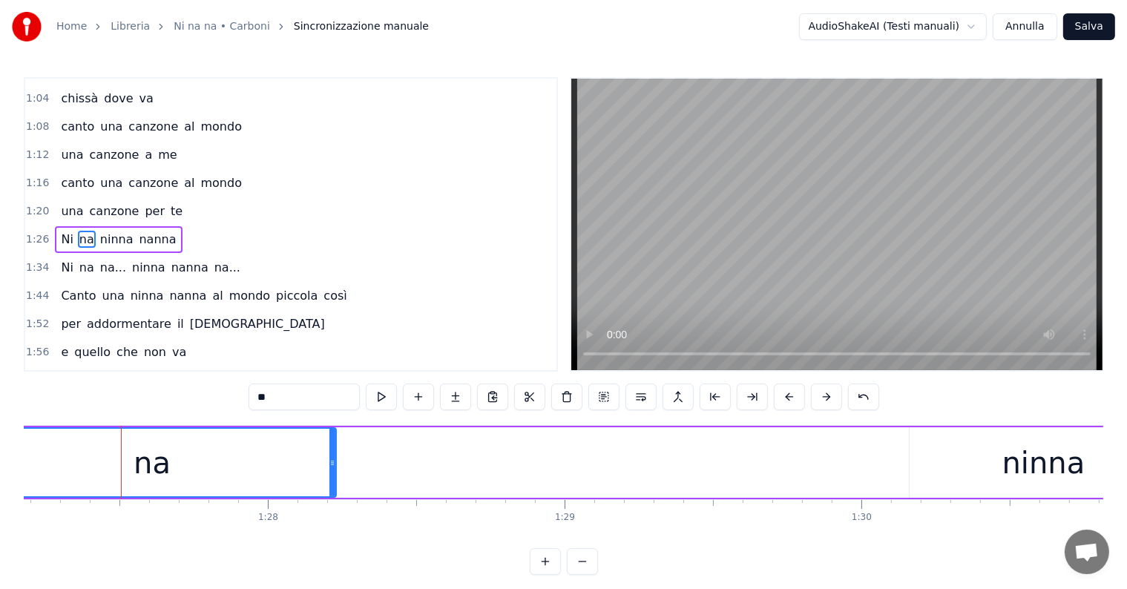
drag, startPoint x: 192, startPoint y: 451, endPoint x: 330, endPoint y: 458, distance: 138.2
click at [330, 458] on div at bounding box center [333, 463] width 6 height 68
click at [58, 226] on div "Ni na ninna nanna" at bounding box center [118, 239] width 127 height 27
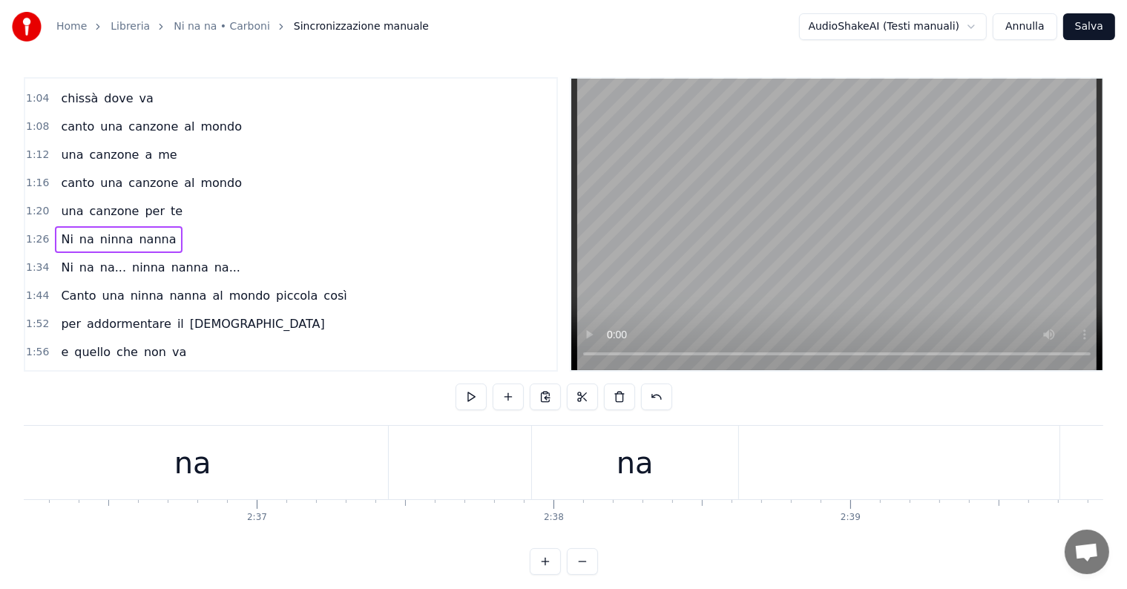
scroll to position [0, 46229]
click at [286, 496] on div "na" at bounding box center [337, 462] width 390 height 73
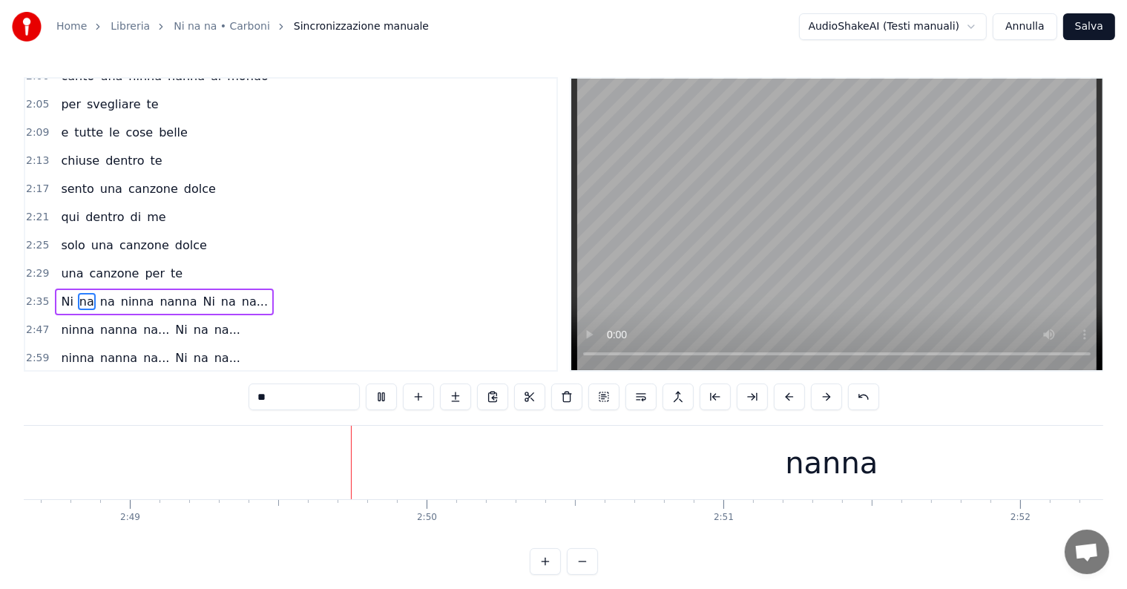
scroll to position [0, 50119]
click at [525, 457] on div "nanna" at bounding box center [775, 462] width 1649 height 73
type input "*****"
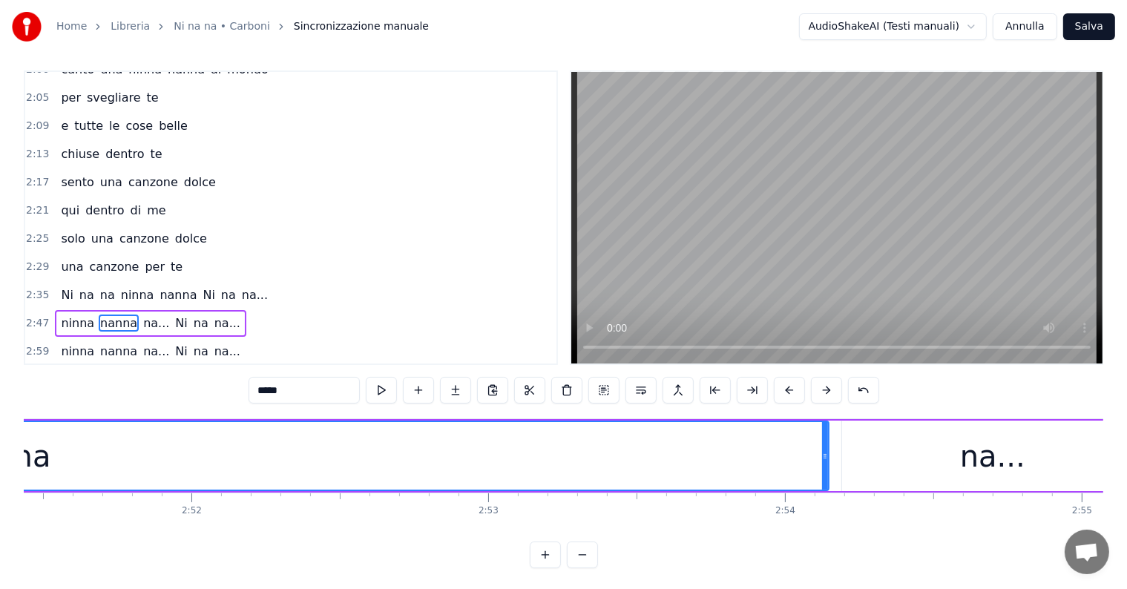
scroll to position [0, 51036]
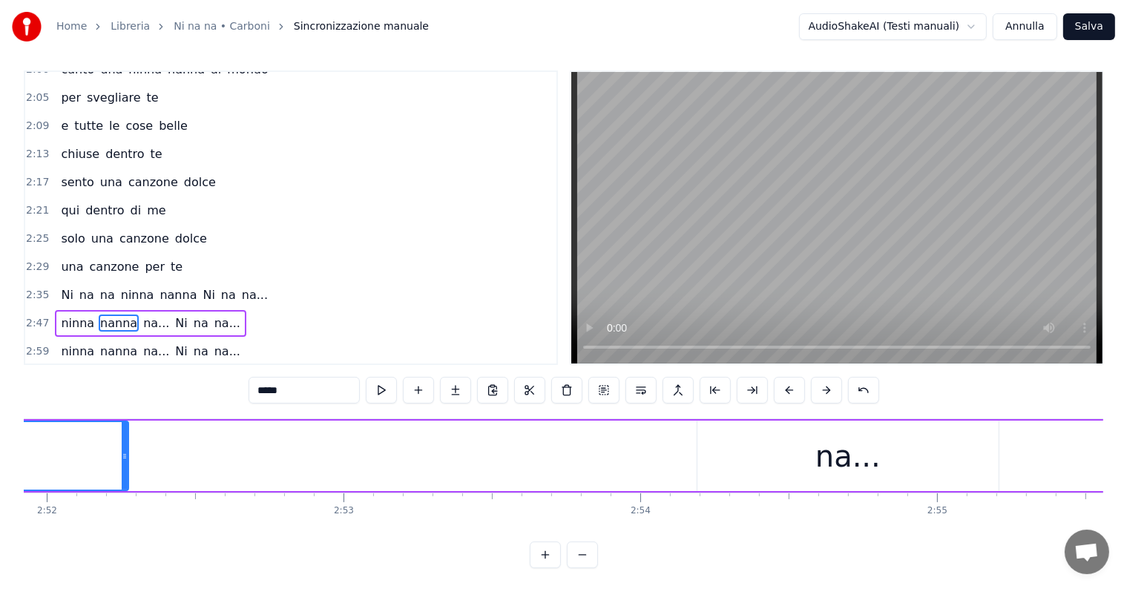
drag, startPoint x: 681, startPoint y: 463, endPoint x: 125, endPoint y: 442, distance: 556.3
click at [125, 442] on div at bounding box center [125, 456] width 6 height 68
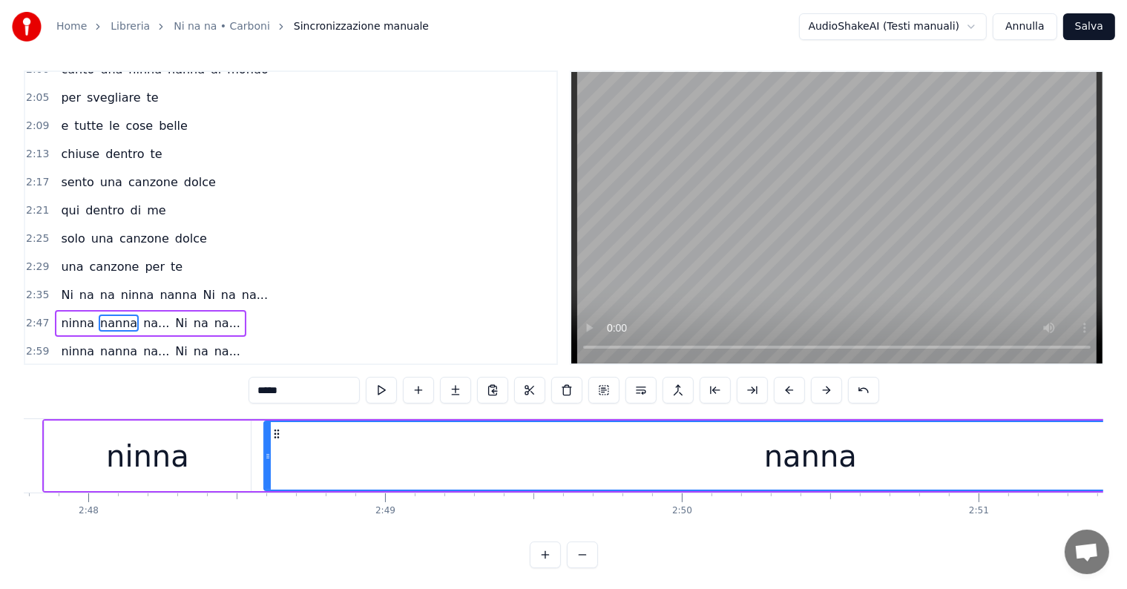
scroll to position [0, 49771]
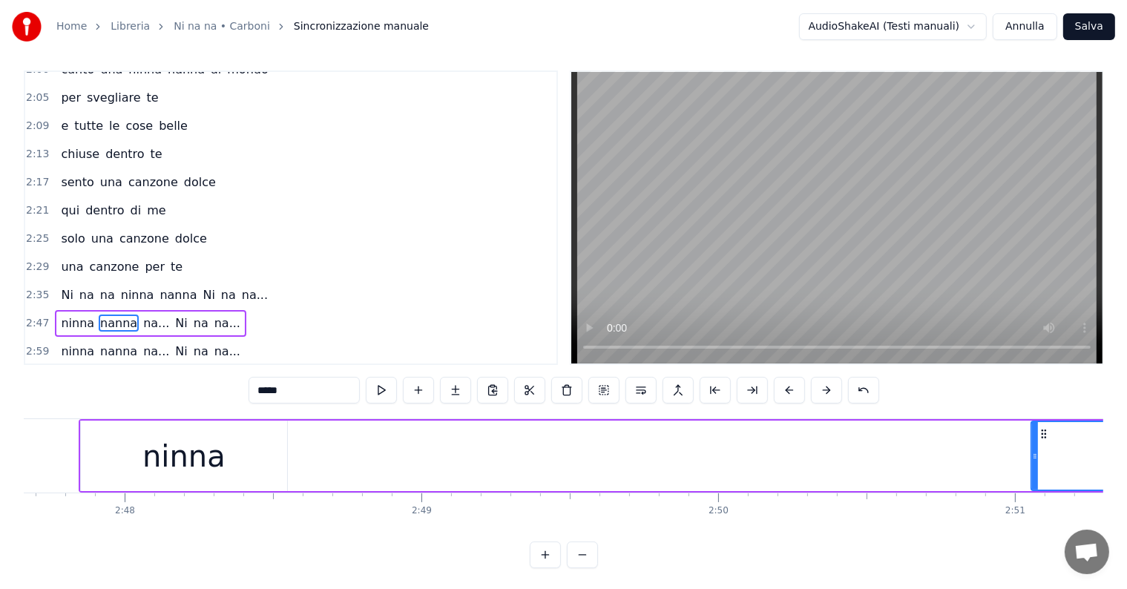
drag, startPoint x: 302, startPoint y: 455, endPoint x: 1032, endPoint y: 456, distance: 729.5
click at [1032, 456] on icon at bounding box center [1035, 456] width 6 height 12
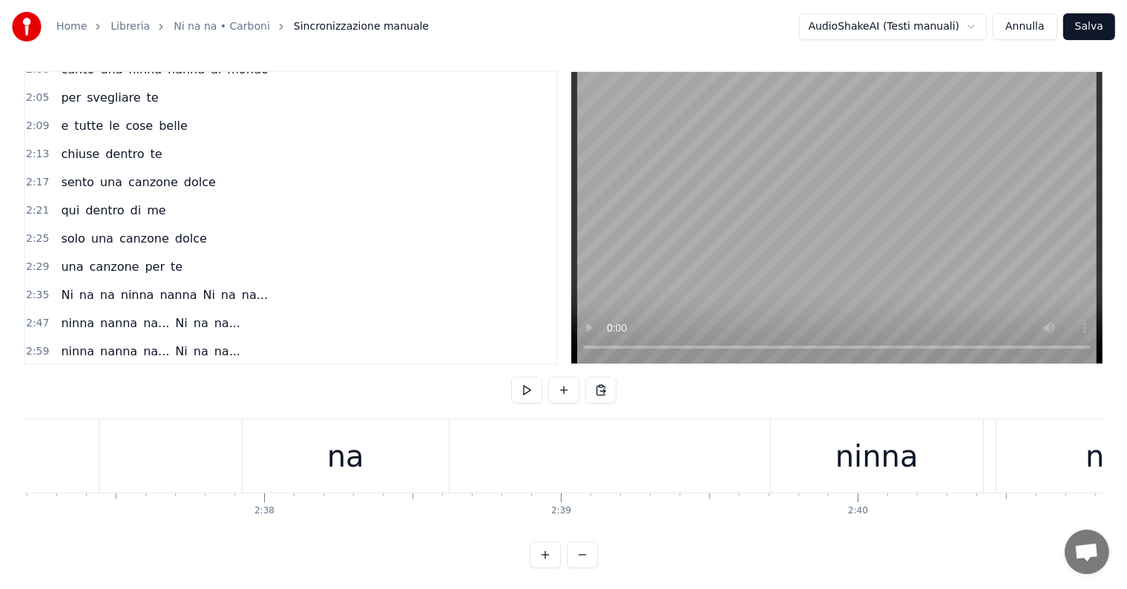
scroll to position [0, 46554]
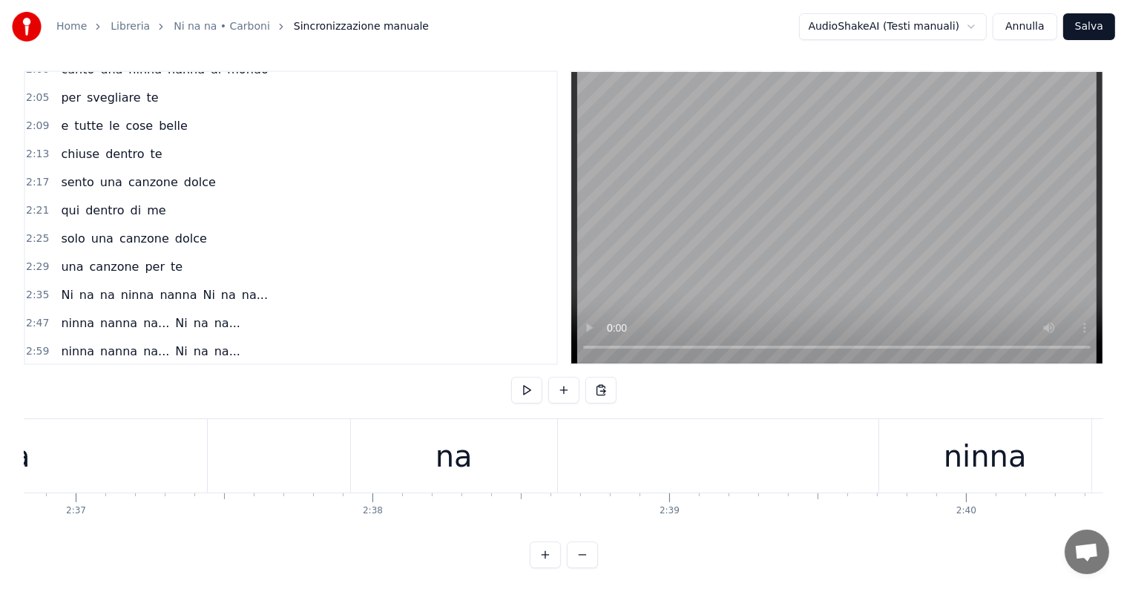
click at [912, 457] on div "ninna" at bounding box center [985, 455] width 212 height 73
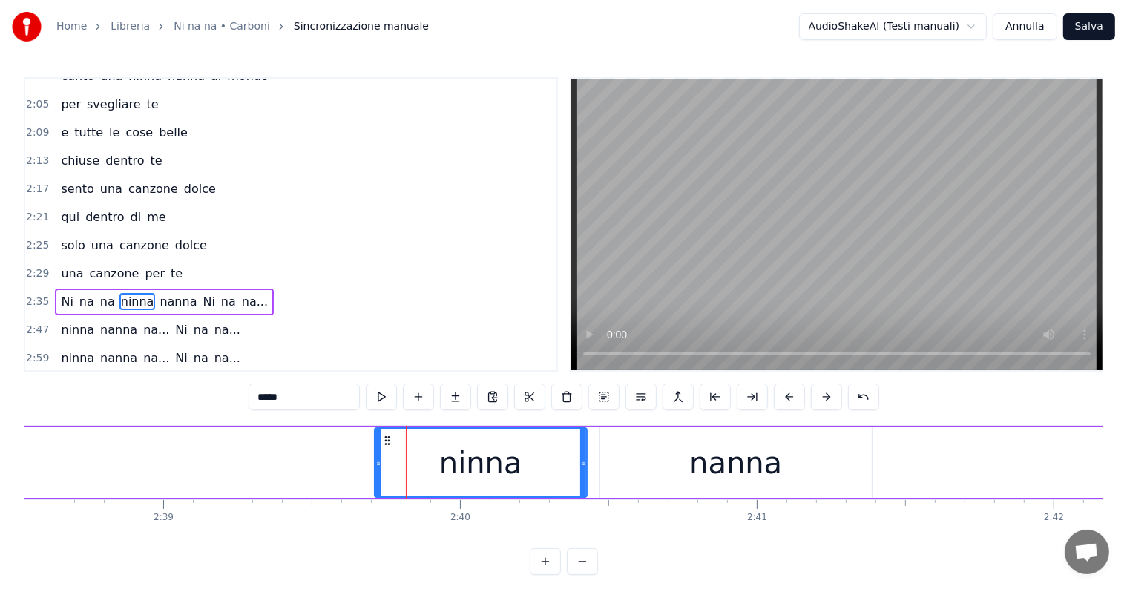
scroll to position [0, 47096]
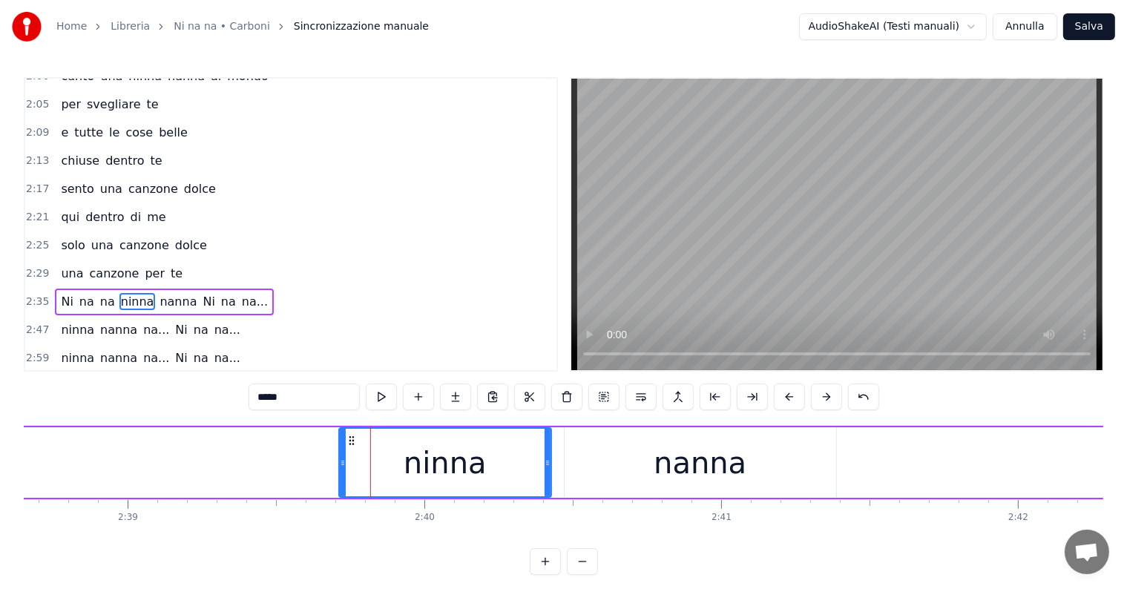
click at [686, 455] on div "nanna" at bounding box center [700, 463] width 93 height 45
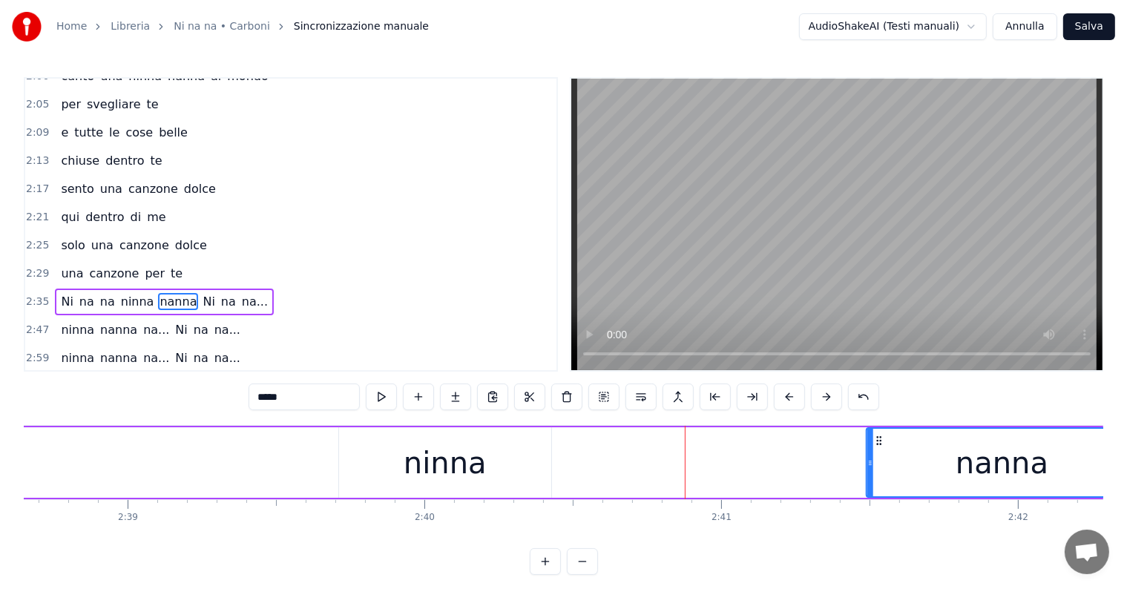
drag, startPoint x: 576, startPoint y: 438, endPoint x: 878, endPoint y: 449, distance: 302.3
click at [878, 449] on div "nanna" at bounding box center [1003, 463] width 270 height 68
click at [537, 463] on div "ninna" at bounding box center [445, 462] width 212 height 71
type input "*****"
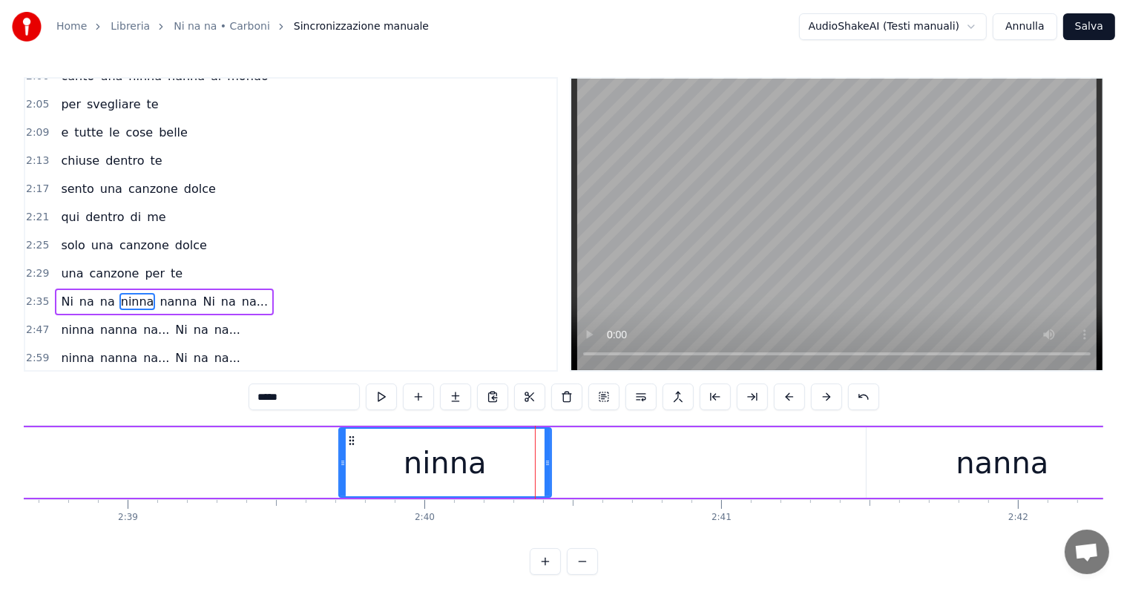
click at [107, 460] on div "Ni na na ninna nanna Ni na na..." at bounding box center [750, 462] width 3571 height 73
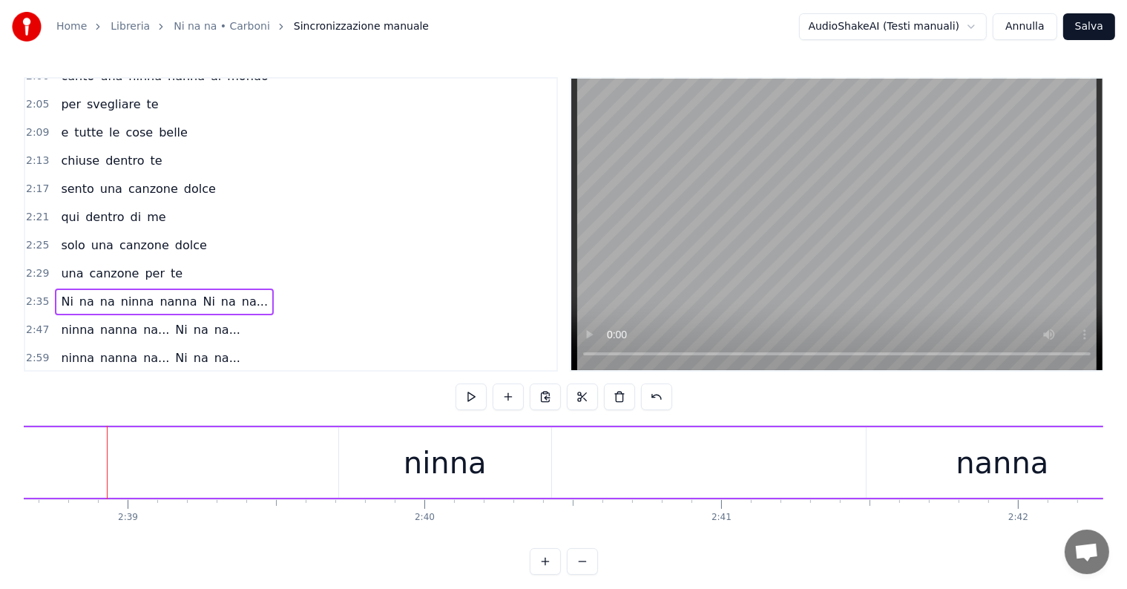
click at [88, 289] on div "Ni na na ninna nanna Ni na na..." at bounding box center [164, 302] width 219 height 27
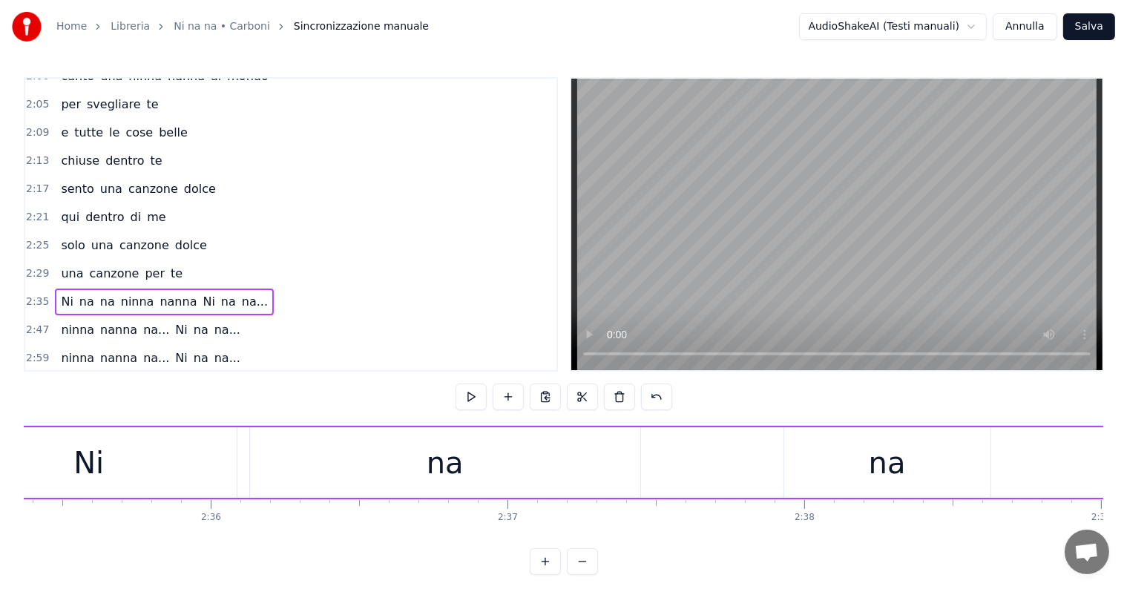
scroll to position [0, 45963]
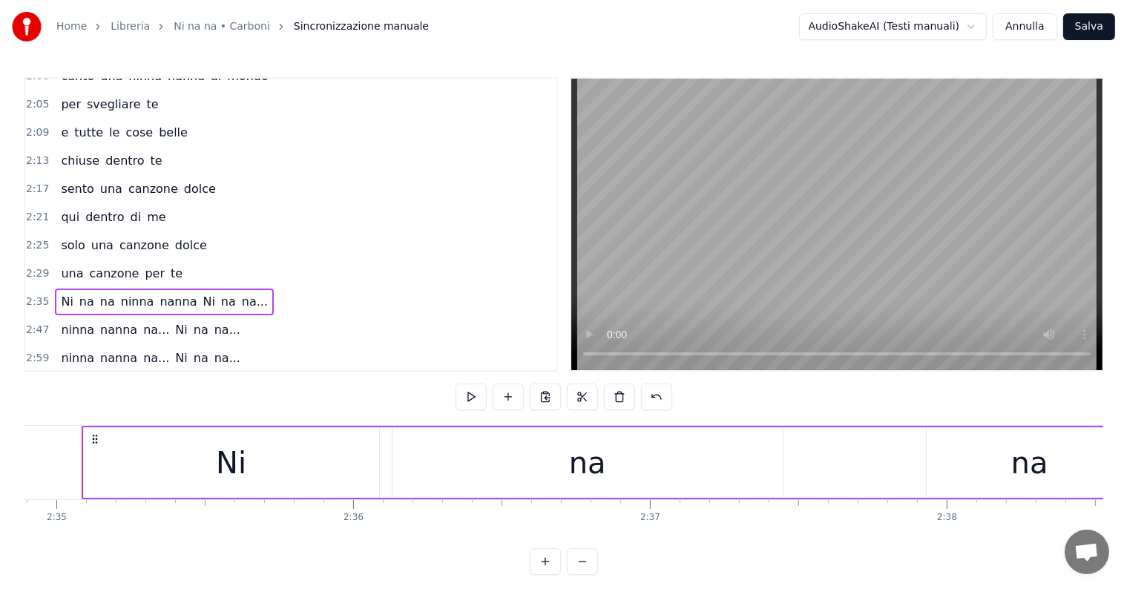
click at [99, 293] on span "na" at bounding box center [108, 301] width 18 height 17
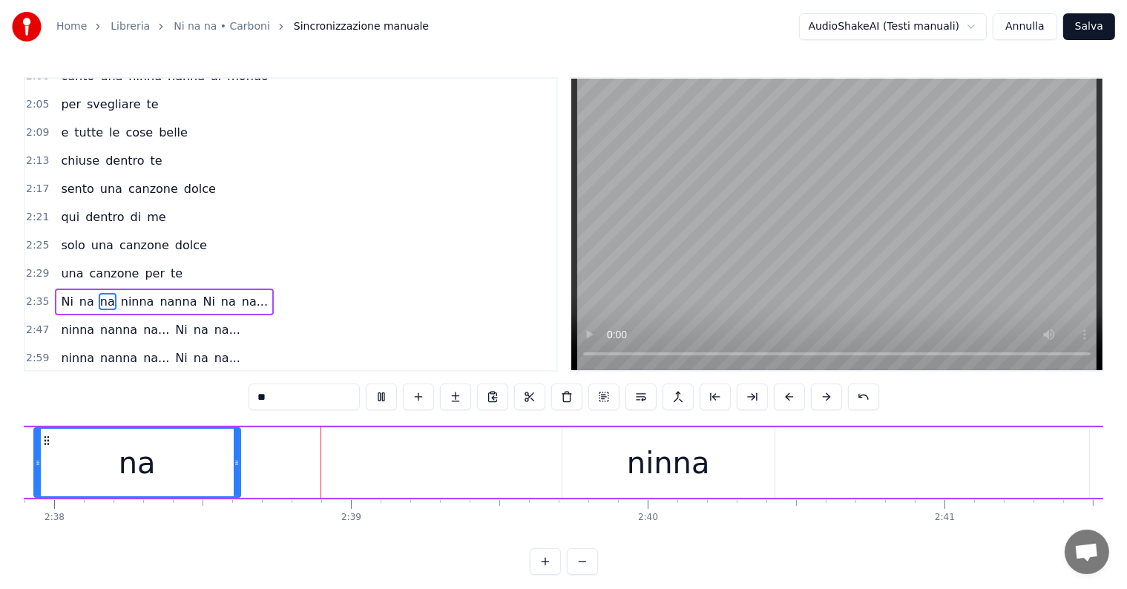
scroll to position [0, 46943]
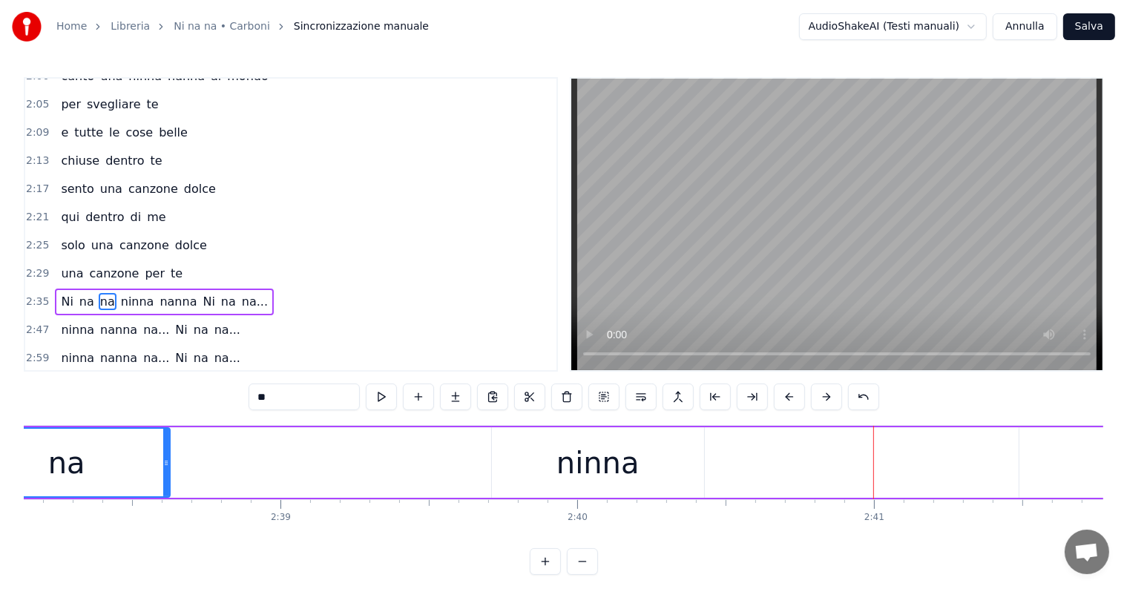
click at [635, 462] on div "ninna" at bounding box center [598, 462] width 212 height 71
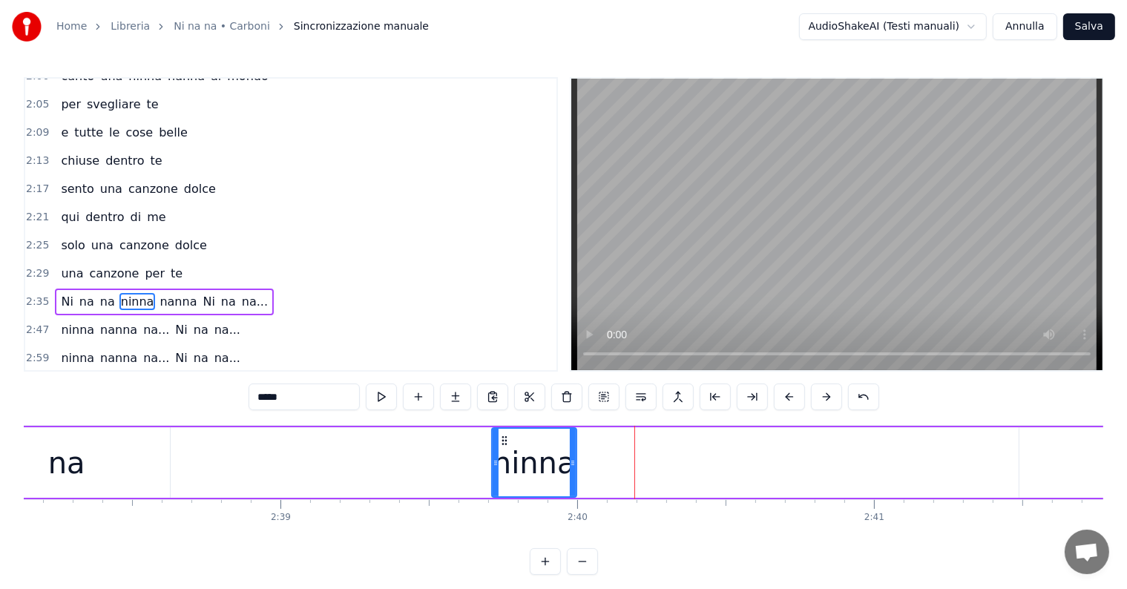
drag, startPoint x: 700, startPoint y: 452, endPoint x: 572, endPoint y: 448, distance: 127.7
click at [572, 448] on div at bounding box center [573, 463] width 6 height 68
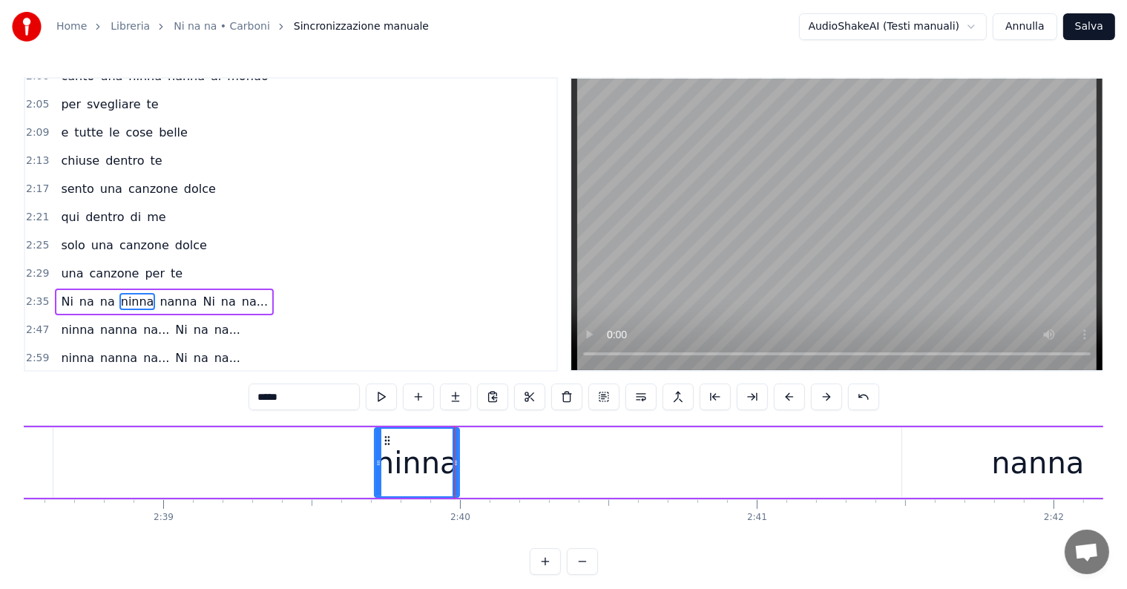
scroll to position [0, 47132]
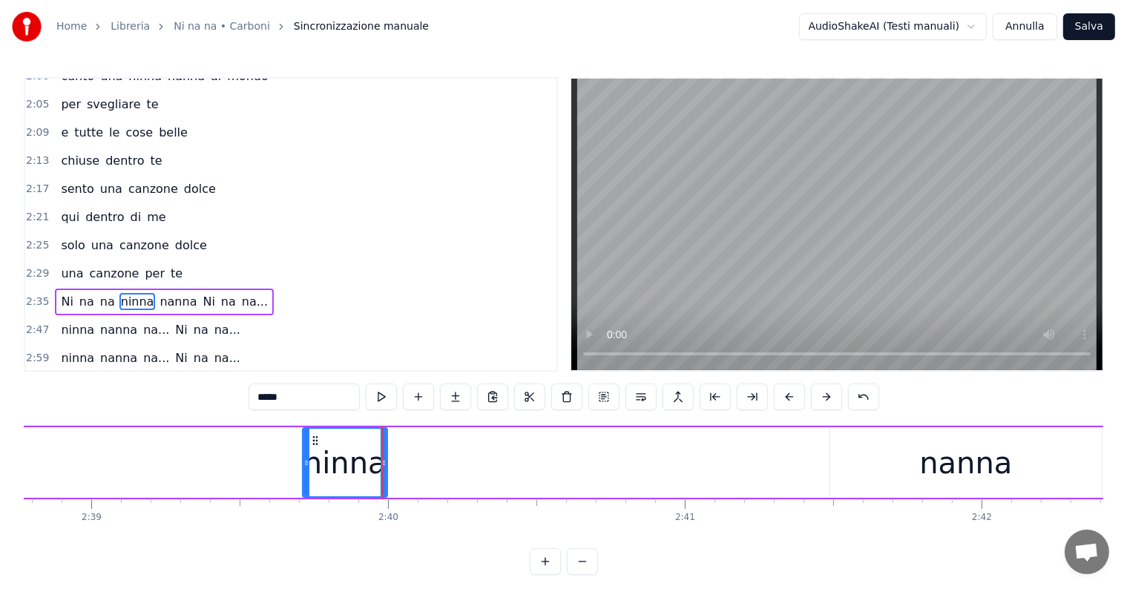
click at [901, 479] on div "nanna" at bounding box center [966, 462] width 272 height 71
type input "*****"
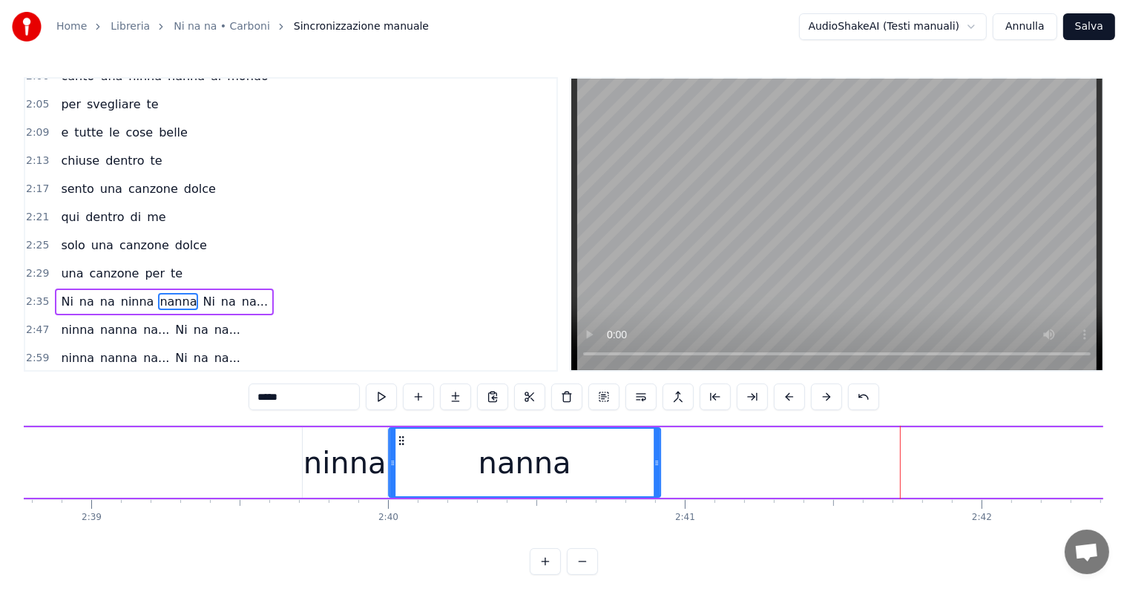
drag, startPoint x: 840, startPoint y: 439, endPoint x: 399, endPoint y: 439, distance: 440.8
click at [399, 439] on icon at bounding box center [402, 441] width 12 height 12
drag, startPoint x: 658, startPoint y: 445, endPoint x: 753, endPoint y: 445, distance: 95.0
click at [750, 445] on div at bounding box center [747, 463] width 6 height 68
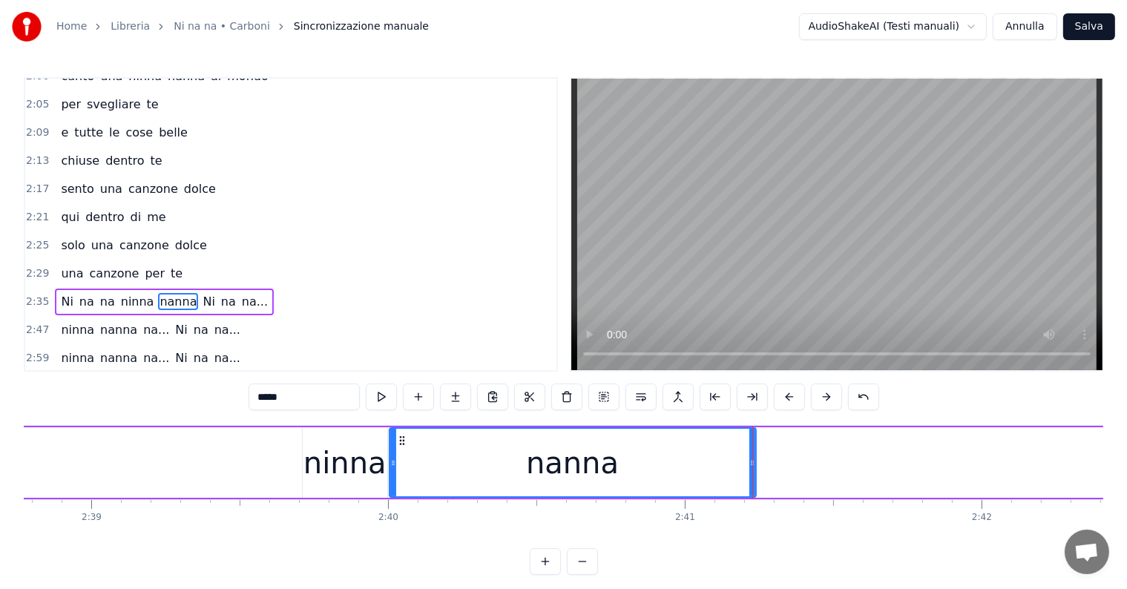
click at [145, 456] on div "Ni na na ninna nanna Ni na na..." at bounding box center [714, 462] width 3571 height 73
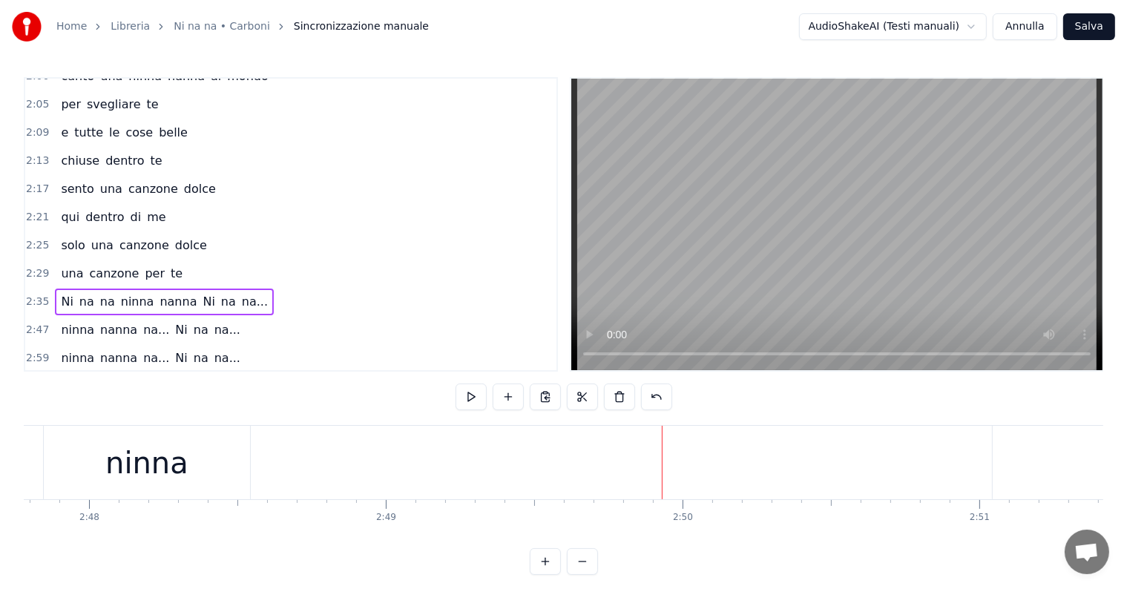
scroll to position [0, 49735]
click at [221, 454] on div "ninna" at bounding box center [218, 463] width 83 height 45
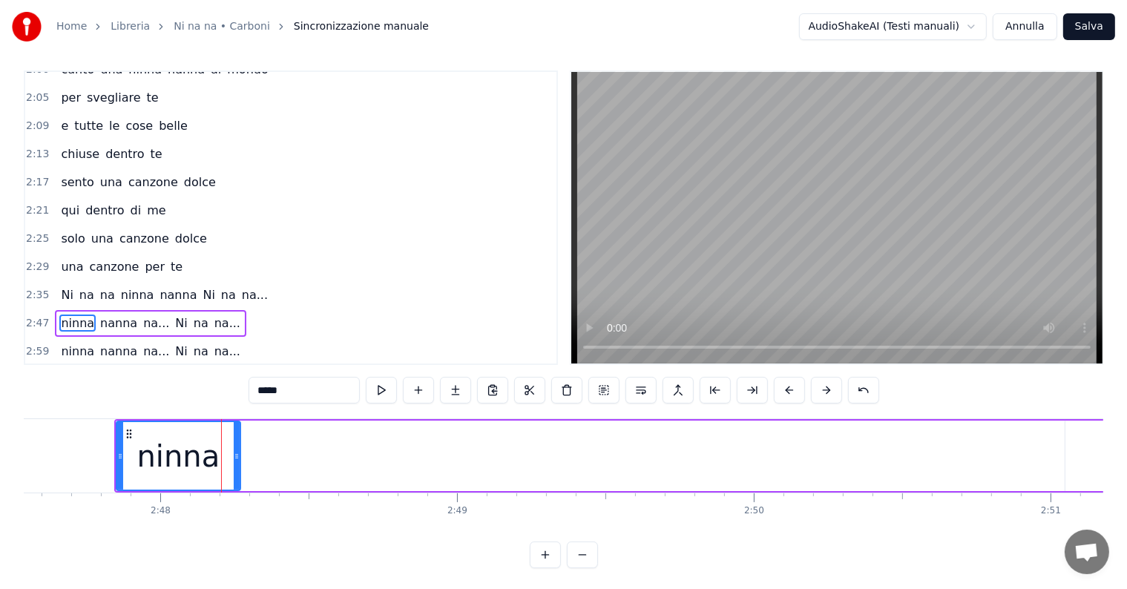
drag, startPoint x: 317, startPoint y: 469, endPoint x: 235, endPoint y: 474, distance: 82.5
click at [235, 474] on div at bounding box center [237, 456] width 6 height 68
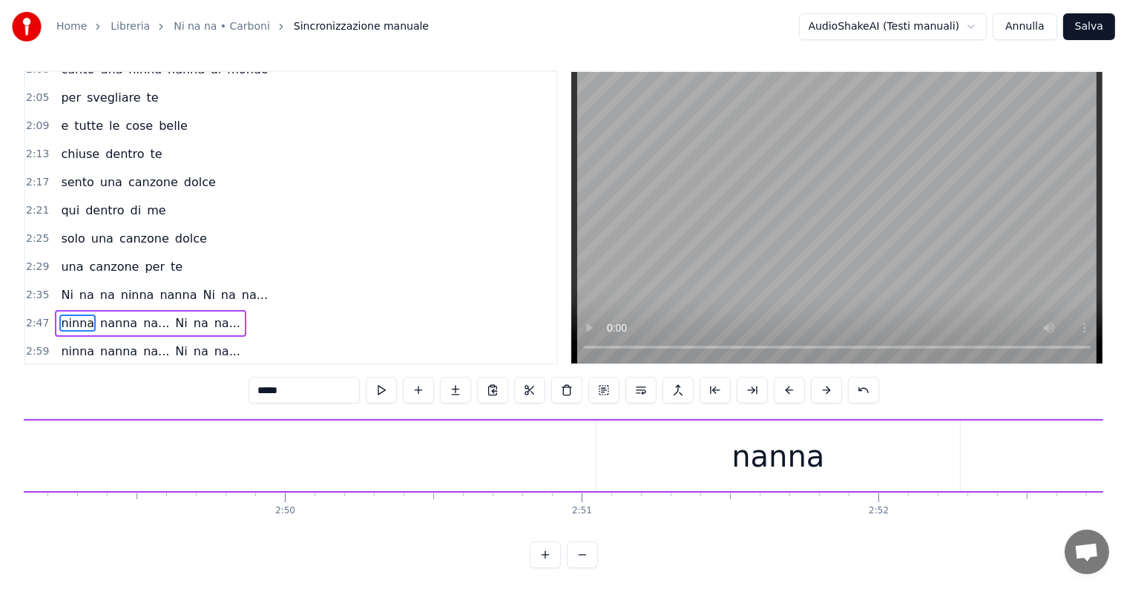
scroll to position [0, 50313]
click at [722, 469] on div "nanna" at bounding box center [670, 456] width 364 height 71
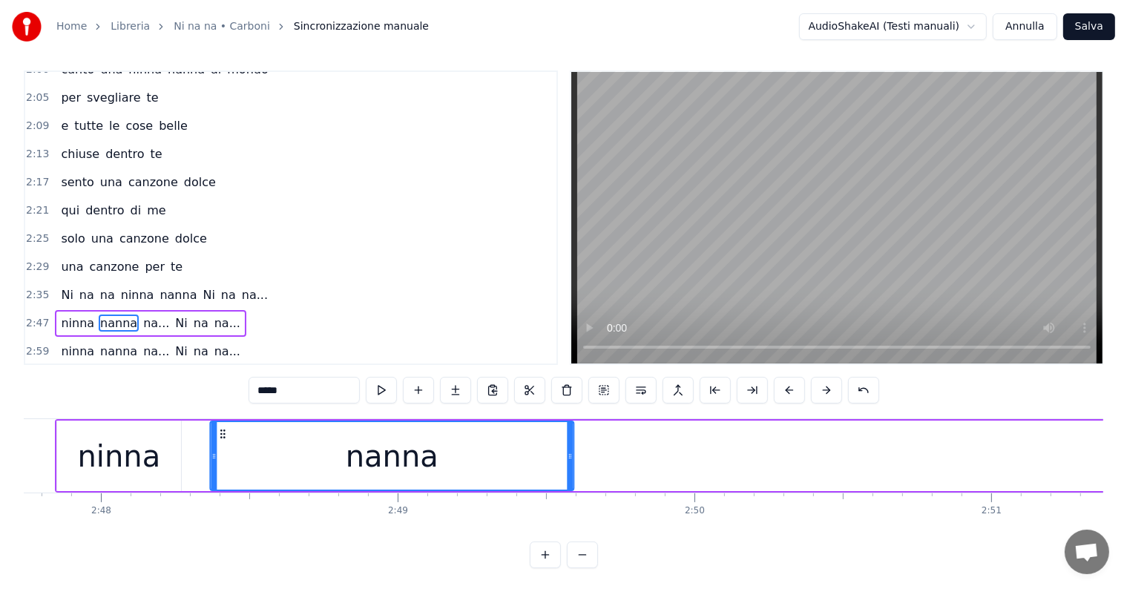
scroll to position [0, 49773]
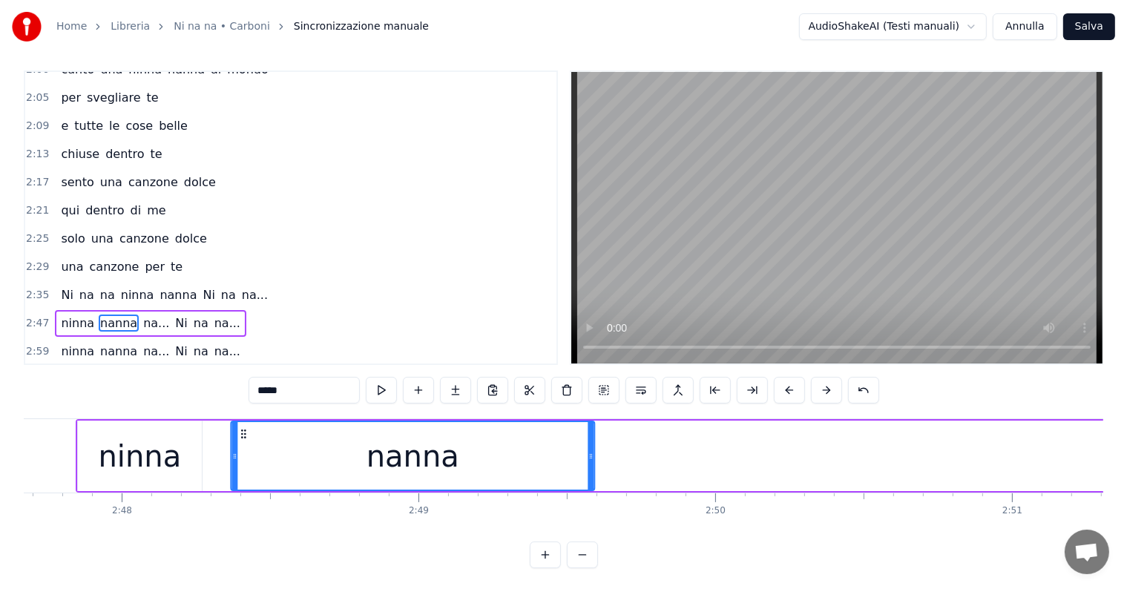
drag, startPoint x: 499, startPoint y: 430, endPoint x: 232, endPoint y: 445, distance: 268.4
click at [232, 445] on div "nanna" at bounding box center [413, 456] width 362 height 68
click at [142, 315] on span "na..." at bounding box center [156, 323] width 29 height 17
type input "*****"
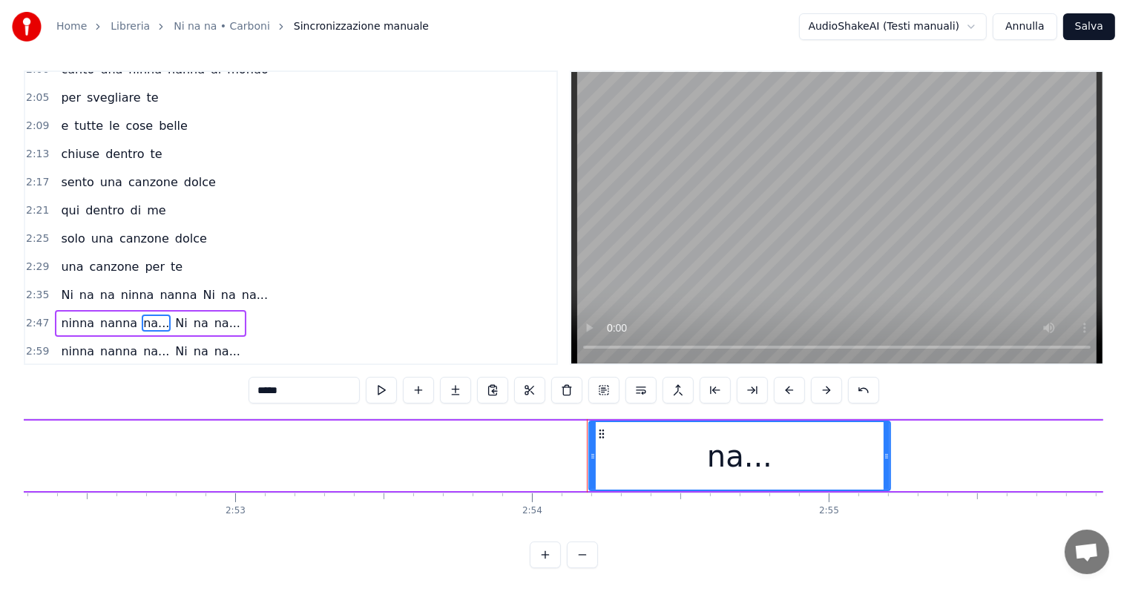
scroll to position [0, 51035]
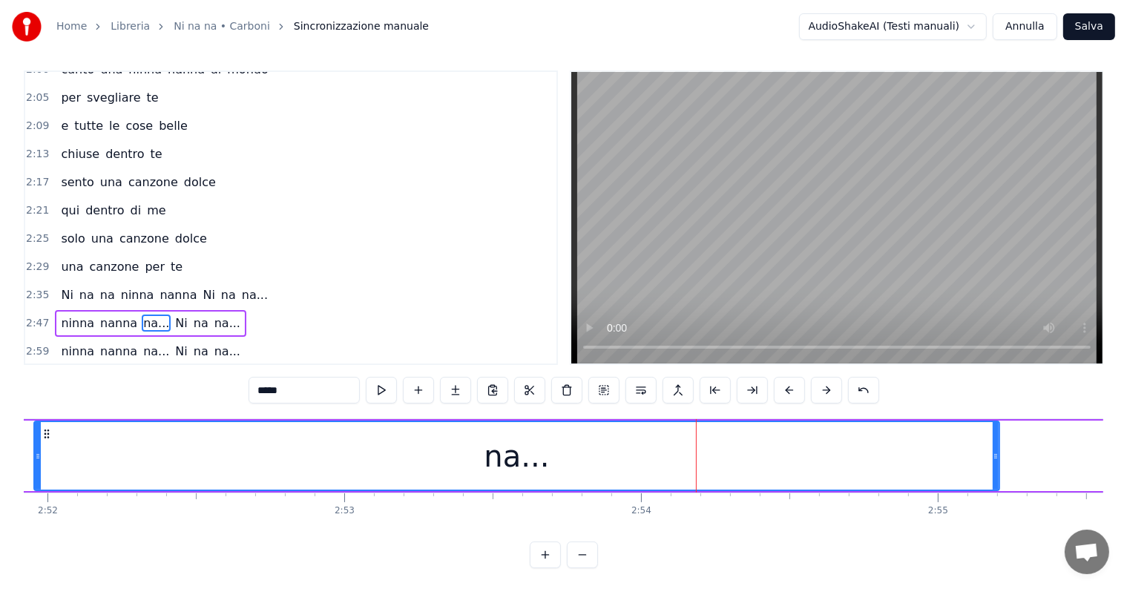
drag, startPoint x: 700, startPoint y: 442, endPoint x: 36, endPoint y: 481, distance: 665.4
click at [36, 481] on div at bounding box center [38, 456] width 6 height 68
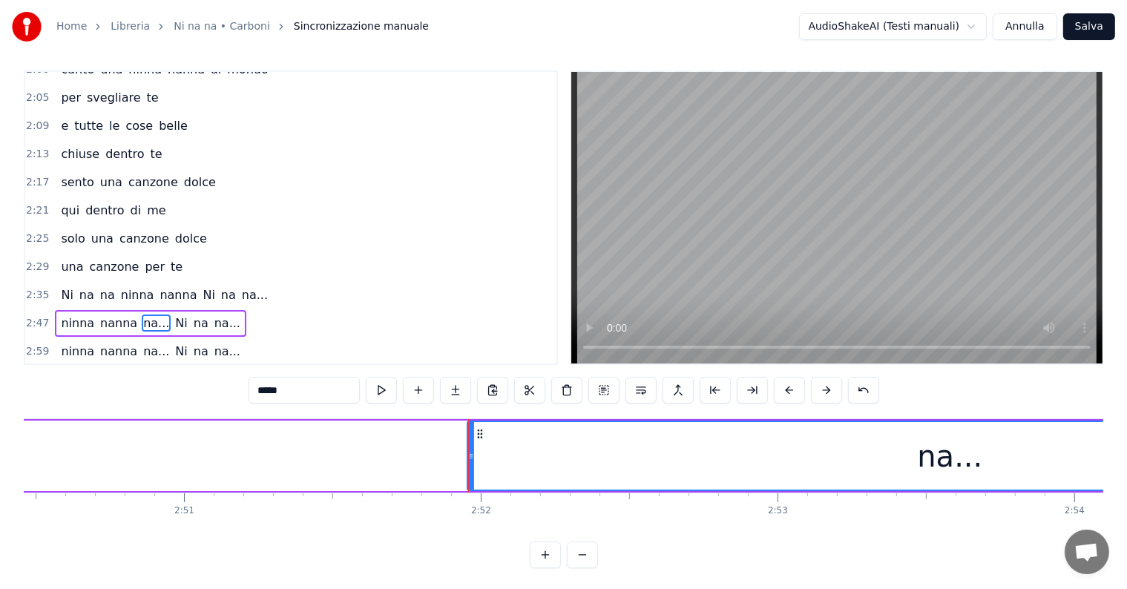
scroll to position [0, 50421]
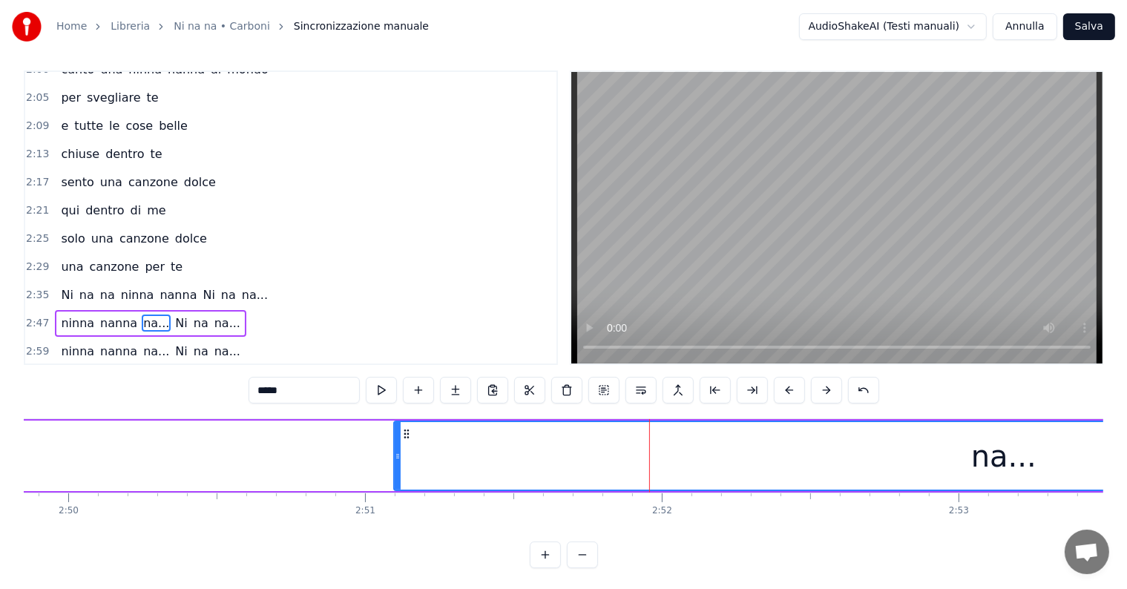
drag, startPoint x: 652, startPoint y: 443, endPoint x: 384, endPoint y: 457, distance: 267.5
click at [395, 457] on div at bounding box center [398, 456] width 6 height 68
click at [59, 310] on div "ninna nanna na... Ni na na..." at bounding box center [150, 323] width 191 height 27
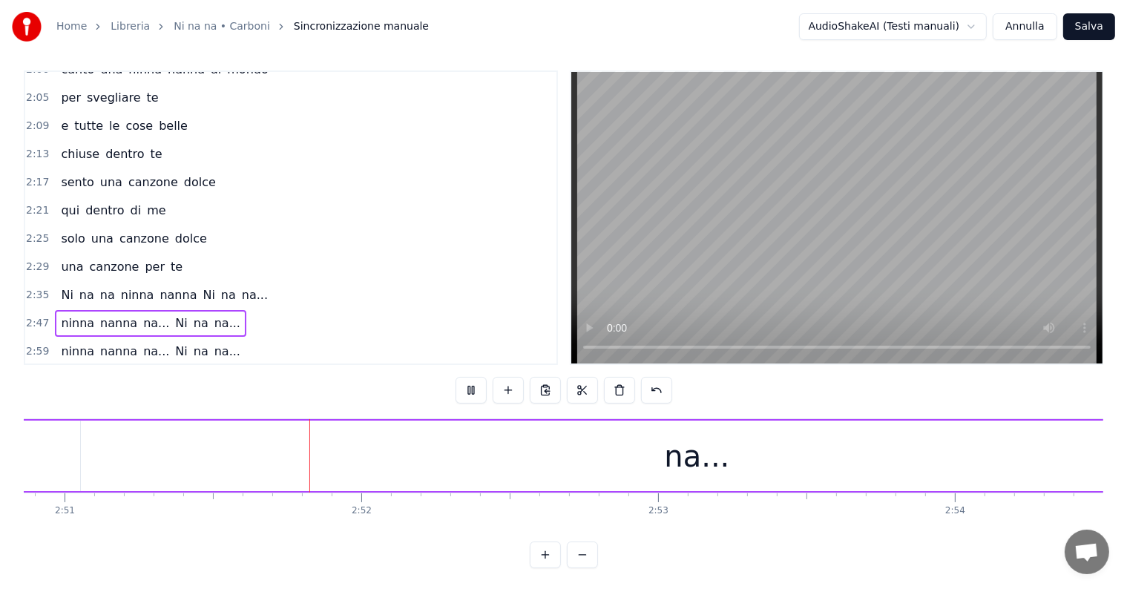
scroll to position [0, 50752]
click at [646, 436] on div "na..." at bounding box center [666, 456] width 65 height 45
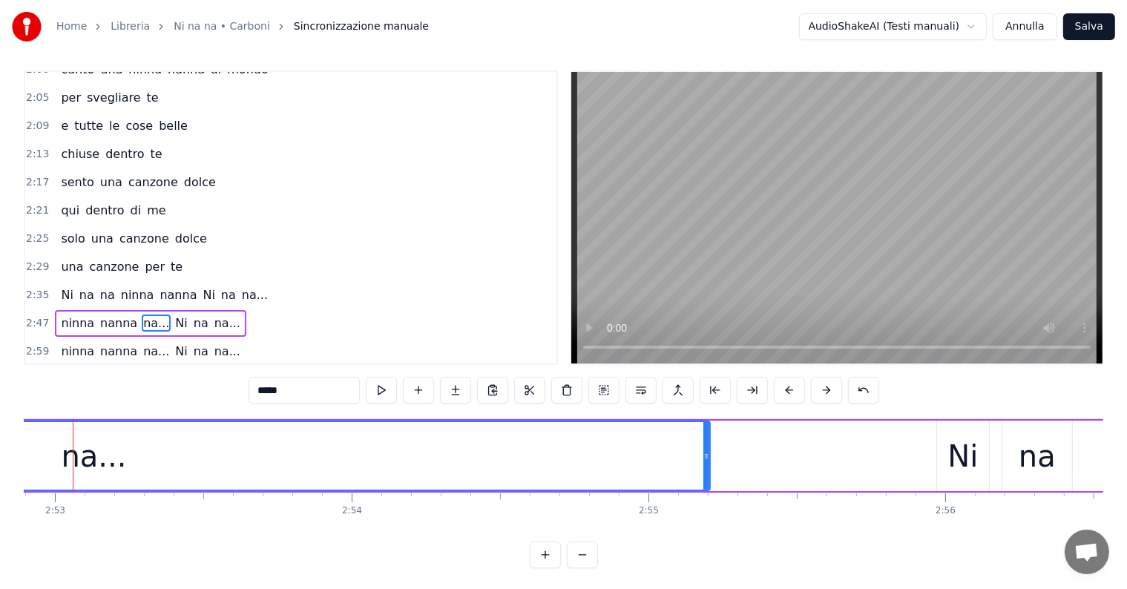
scroll to position [0, 51361]
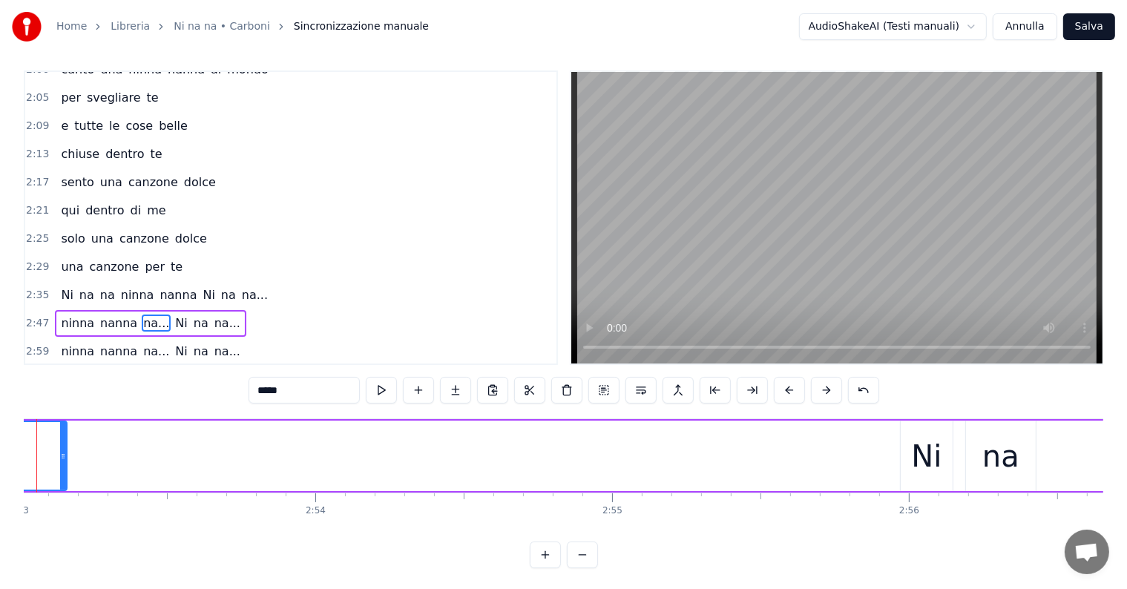
drag, startPoint x: 671, startPoint y: 439, endPoint x: 64, endPoint y: 442, distance: 607.1
click at [64, 442] on div at bounding box center [63, 456] width 6 height 68
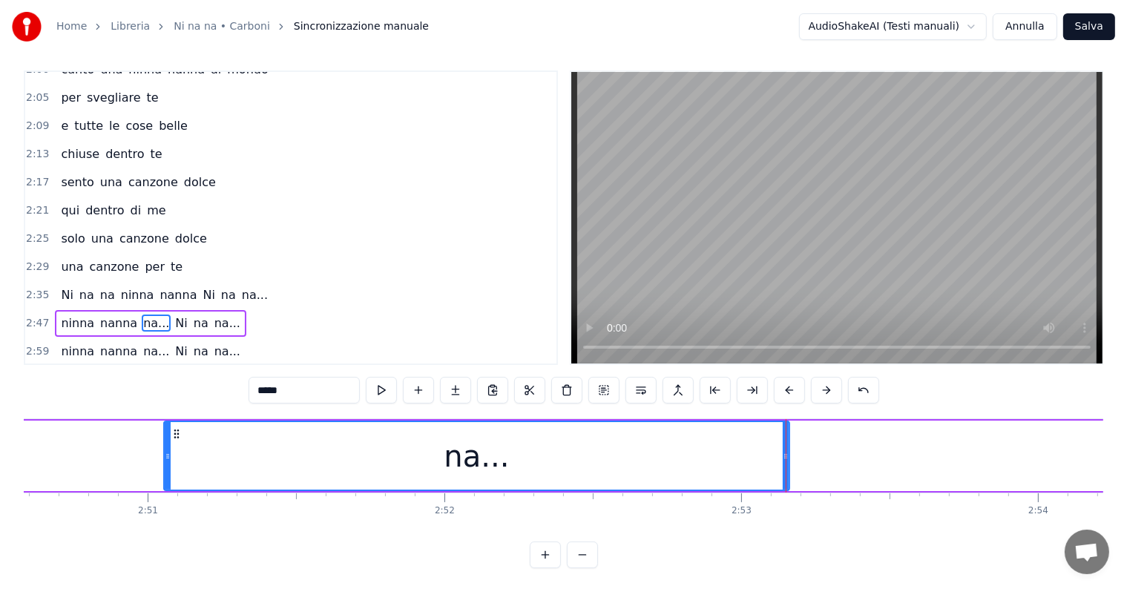
scroll to position [0, 50566]
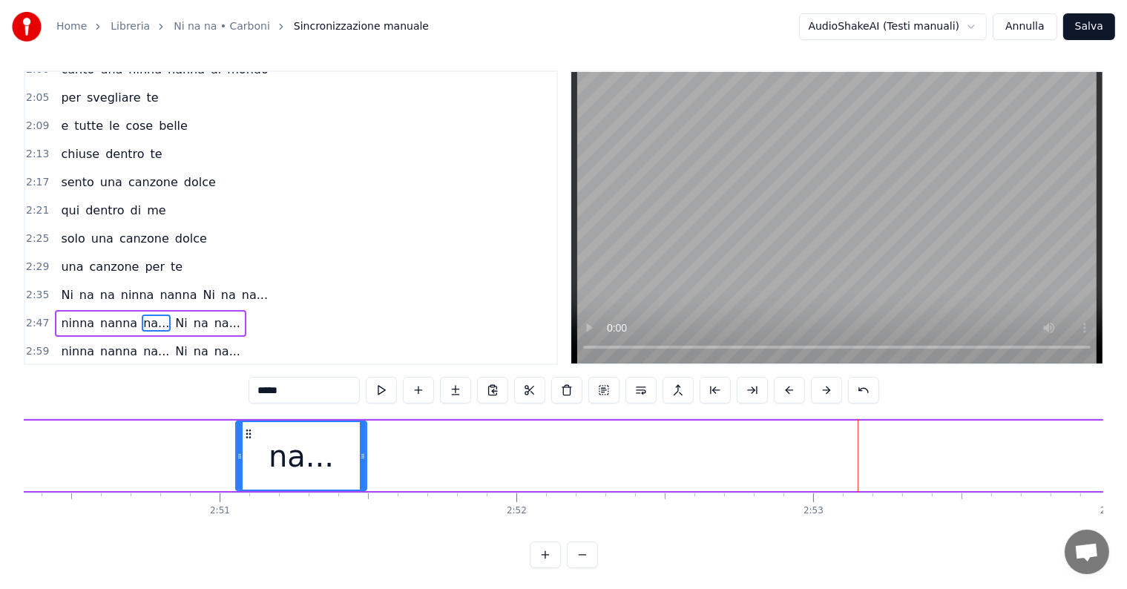
drag, startPoint x: 856, startPoint y: 440, endPoint x: 361, endPoint y: 448, distance: 495.1
click at [361, 448] on div at bounding box center [363, 456] width 6 height 68
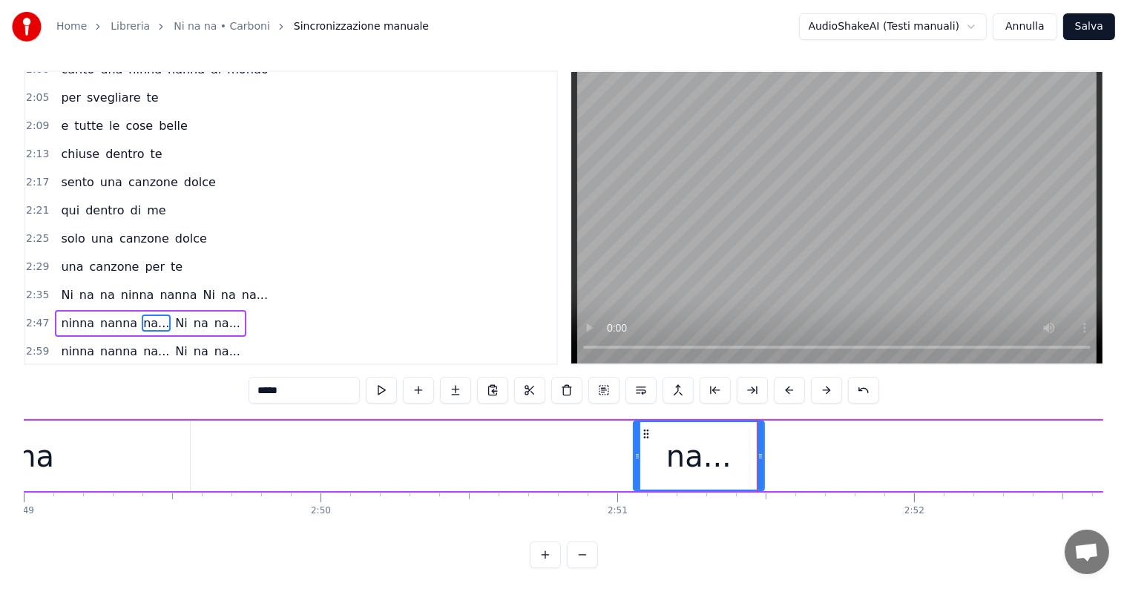
scroll to position [0, 49879]
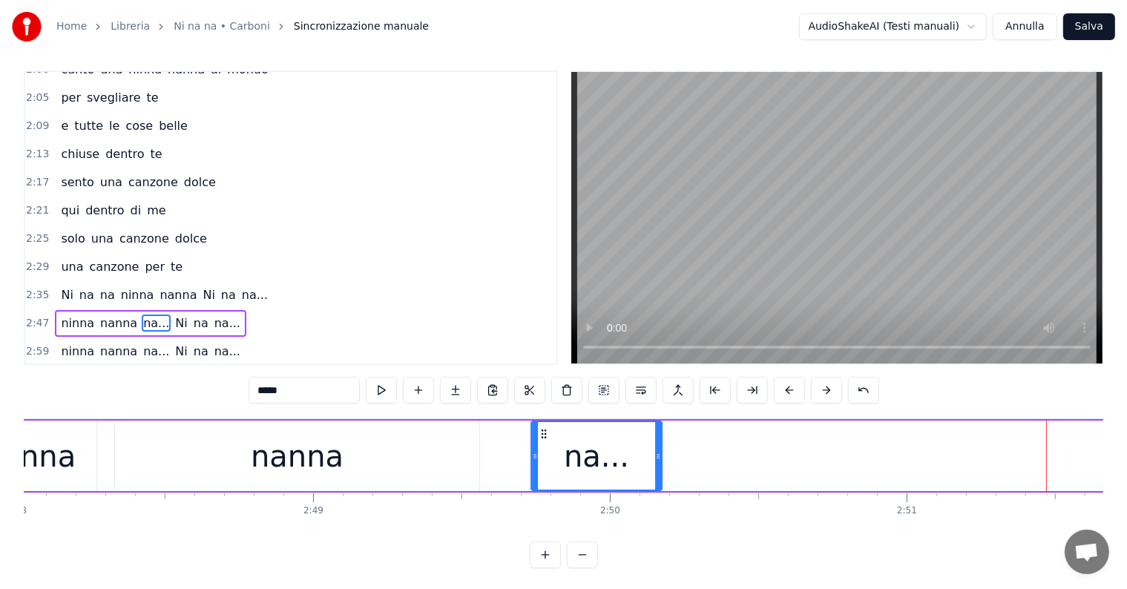
drag, startPoint x: 931, startPoint y: 432, endPoint x: 543, endPoint y: 456, distance: 388.1
click at [543, 456] on div "na..." at bounding box center [596, 456] width 129 height 68
click at [405, 474] on div "nanna" at bounding box center [297, 456] width 364 height 71
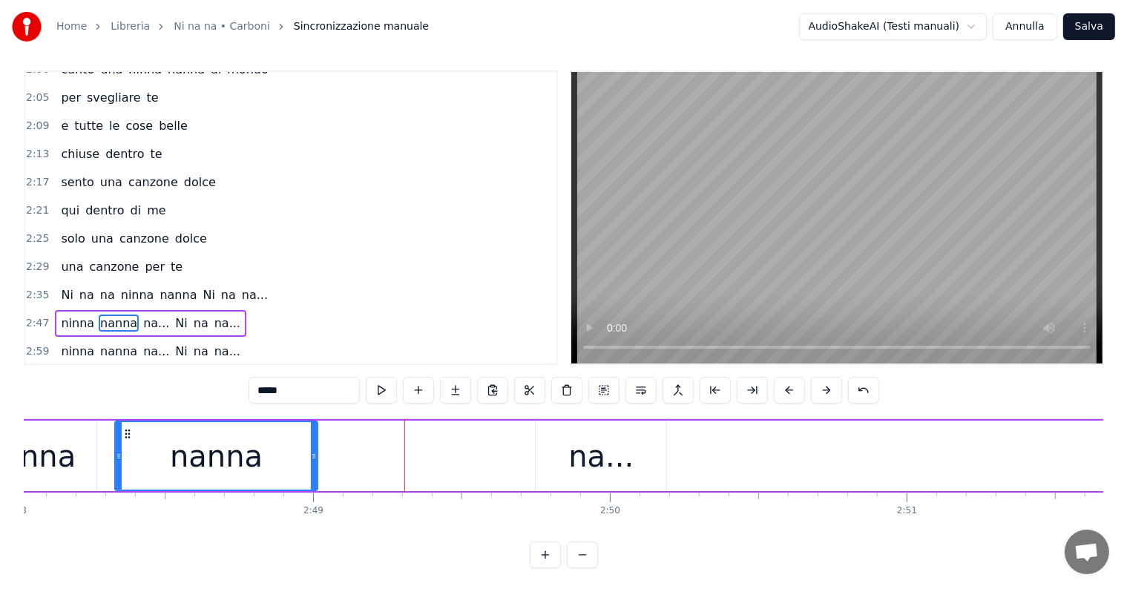
drag, startPoint x: 476, startPoint y: 453, endPoint x: 314, endPoint y: 451, distance: 161.8
click at [314, 451] on icon at bounding box center [314, 456] width 6 height 12
click at [574, 451] on div "na..." at bounding box center [601, 456] width 131 height 71
type input "*****"
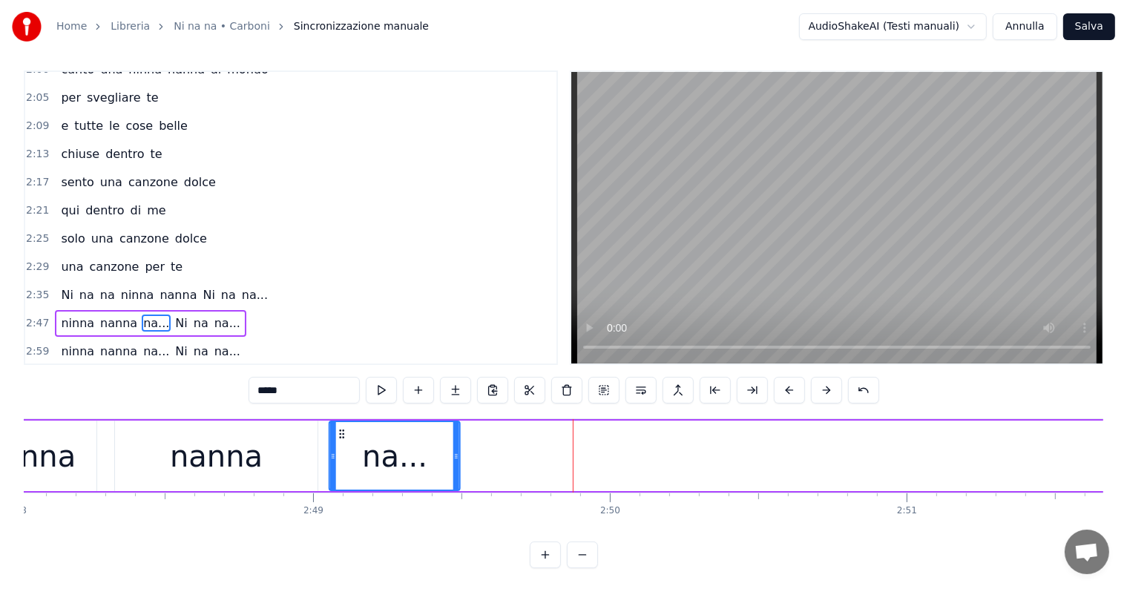
drag, startPoint x: 545, startPoint y: 431, endPoint x: 338, endPoint y: 431, distance: 206.3
click at [338, 431] on icon at bounding box center [342, 434] width 12 height 12
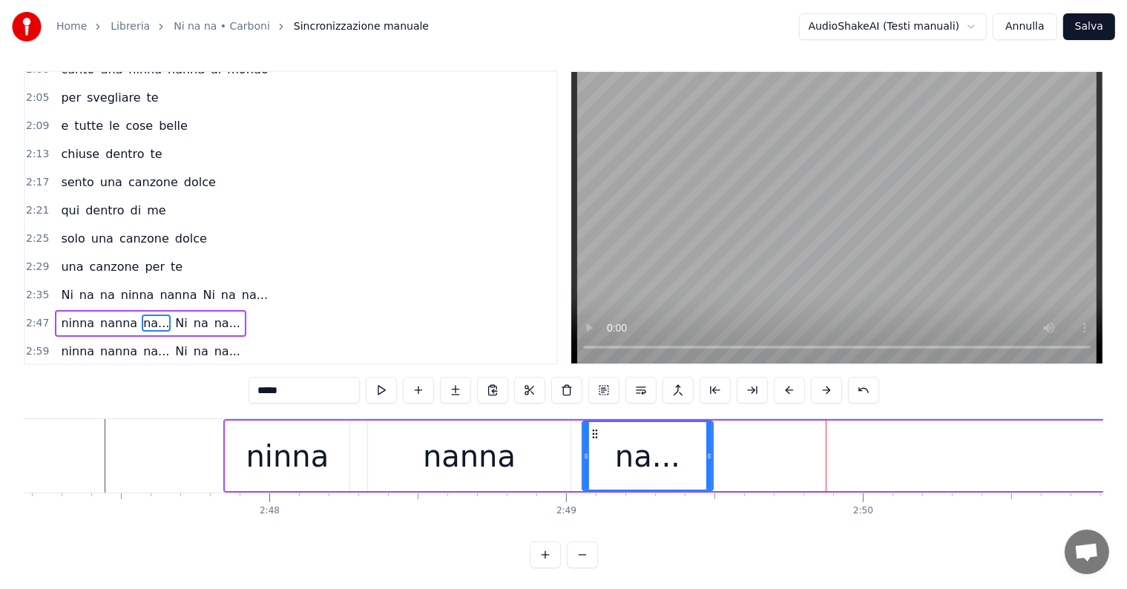
scroll to position [0, 49265]
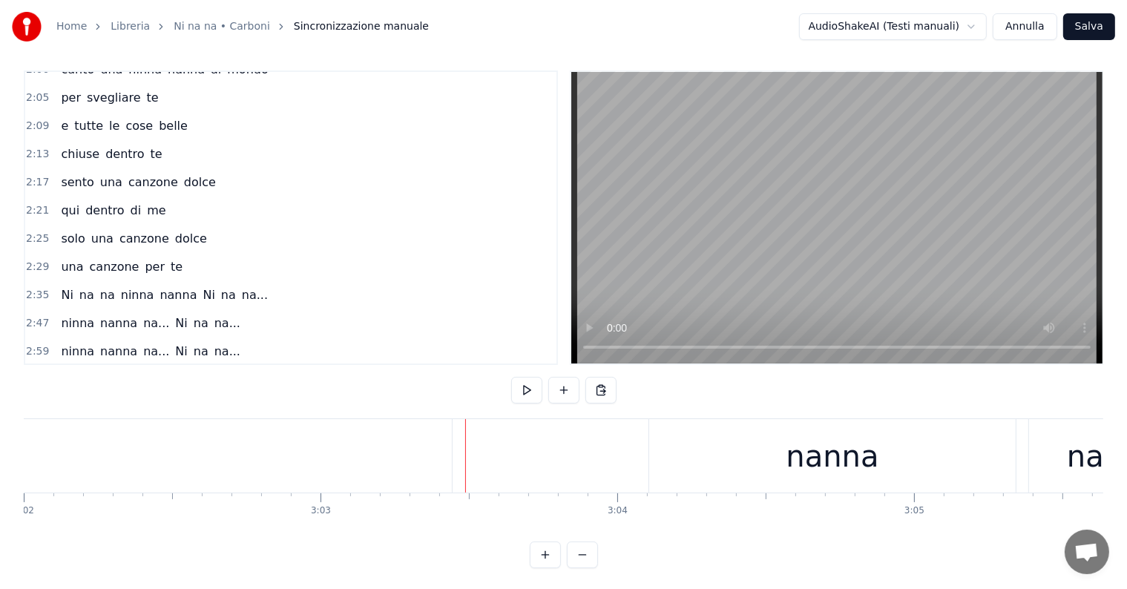
scroll to position [0, 53855]
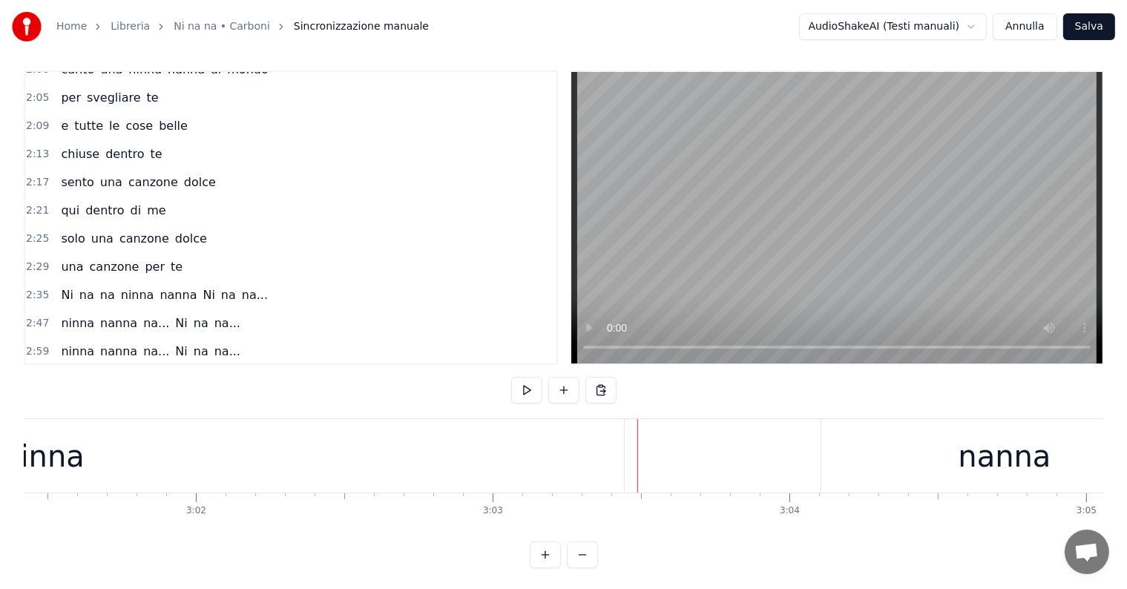
click at [397, 479] on div "ninna" at bounding box center [43, 455] width 1162 height 73
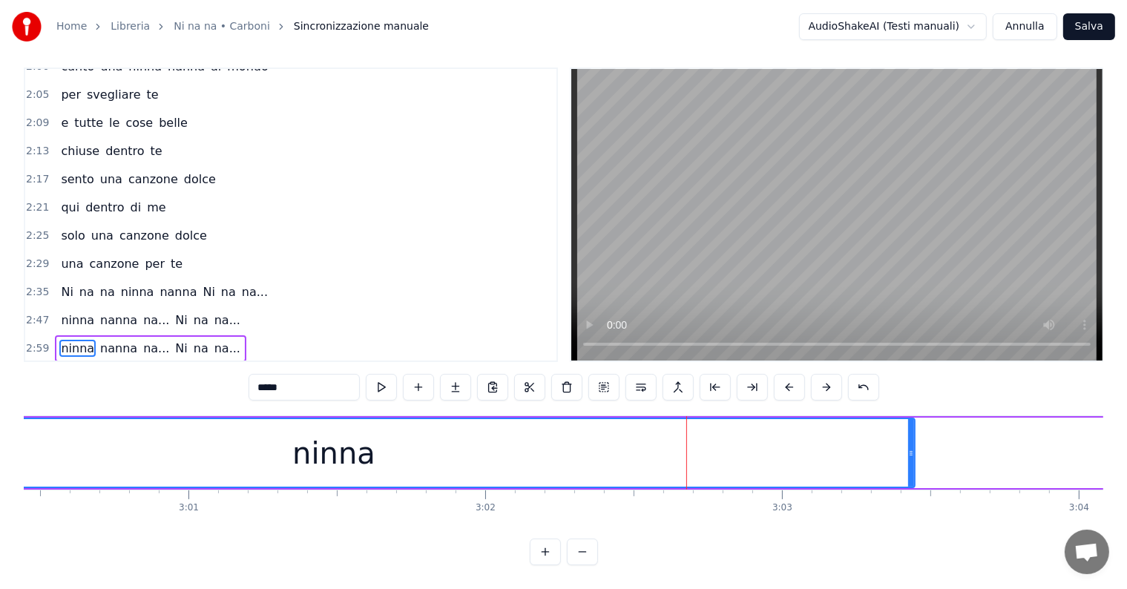
scroll to position [0, 53493]
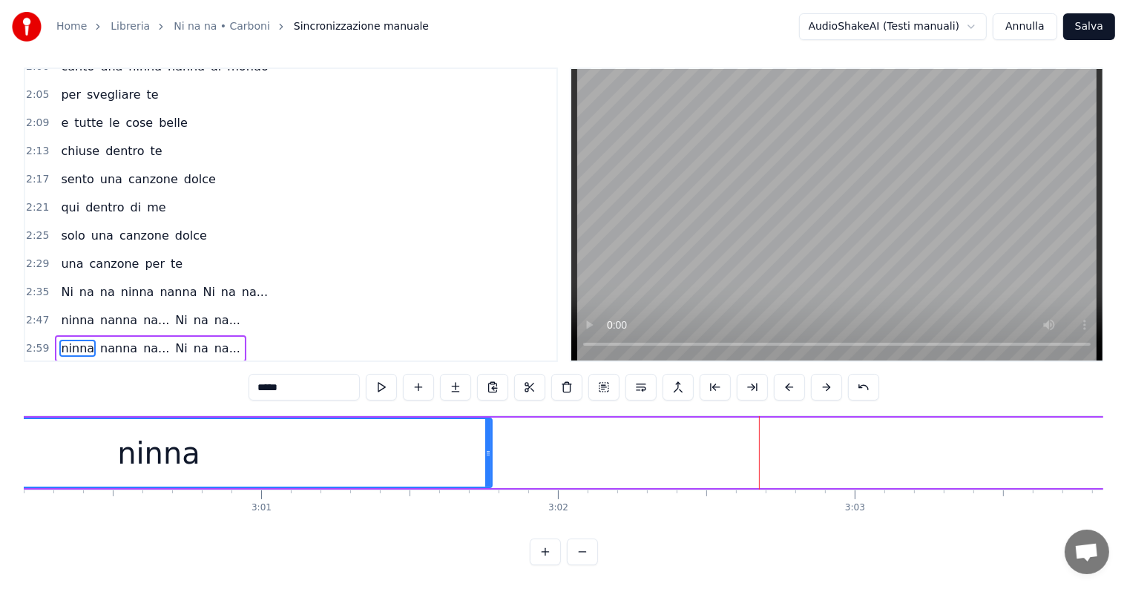
drag, startPoint x: 982, startPoint y: 418, endPoint x: 482, endPoint y: 439, distance: 500.7
click at [485, 439] on div at bounding box center [488, 453] width 6 height 68
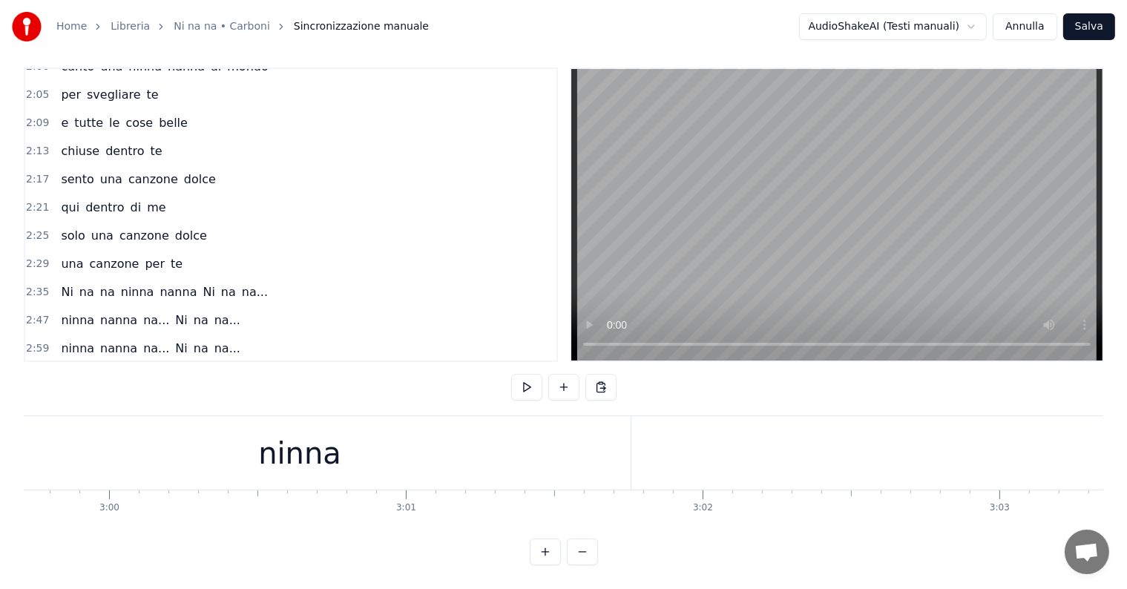
scroll to position [0, 53060]
click at [600, 454] on div "ninna" at bounding box center [588, 453] width 83 height 45
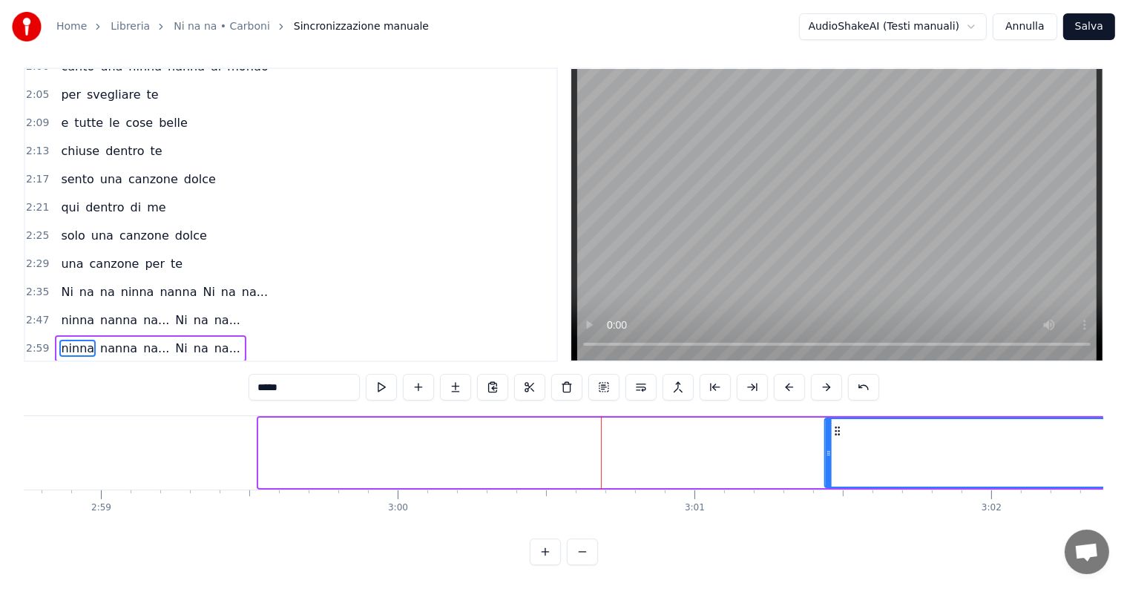
drag, startPoint x: 269, startPoint y: 415, endPoint x: 837, endPoint y: 407, distance: 567.8
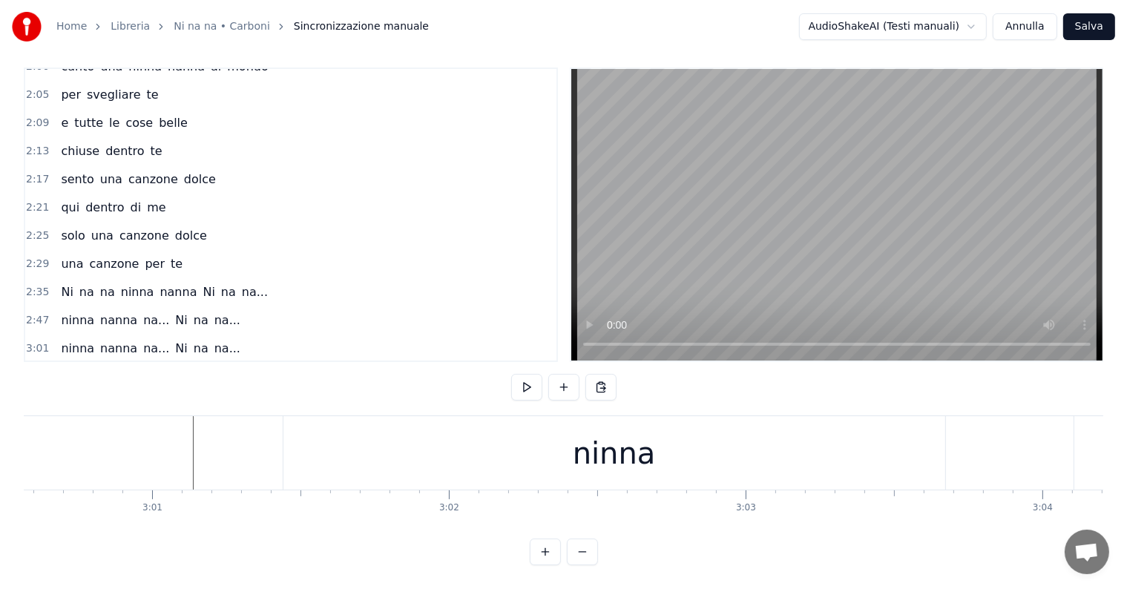
scroll to position [0, 53349]
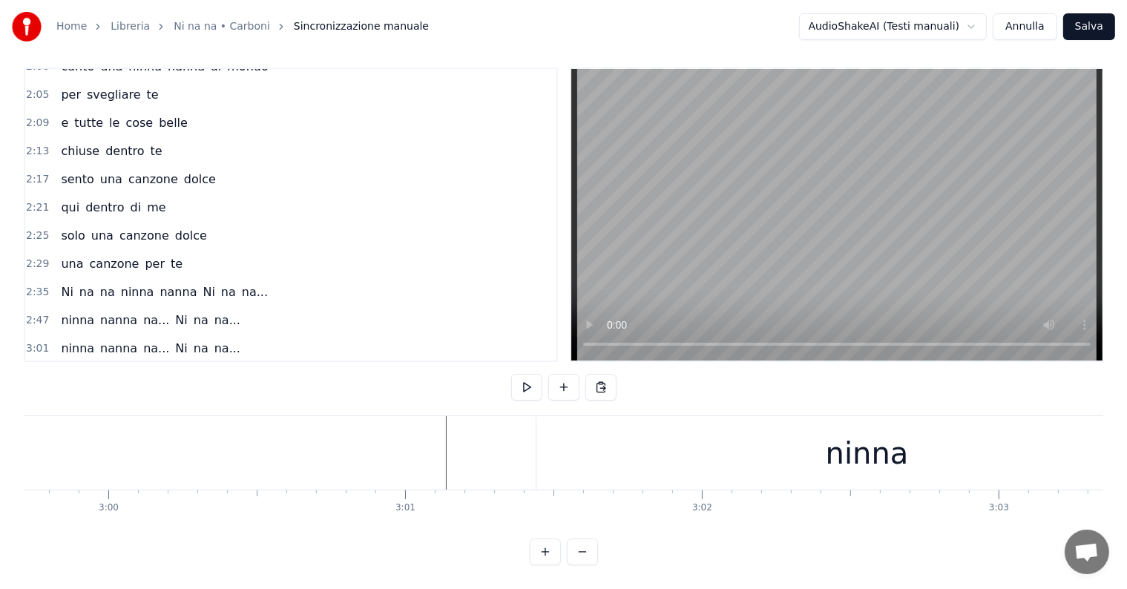
click at [581, 442] on div "ninna" at bounding box center [868, 452] width 662 height 73
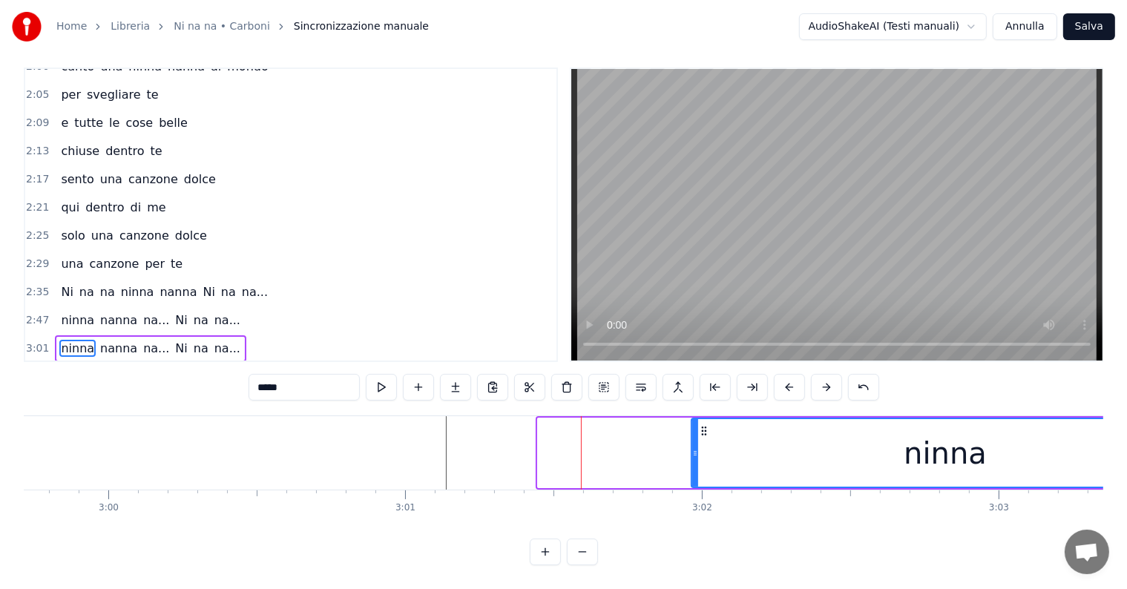
drag, startPoint x: 537, startPoint y: 437, endPoint x: 691, endPoint y: 427, distance: 153.9
click at [692, 427] on div at bounding box center [695, 453] width 6 height 68
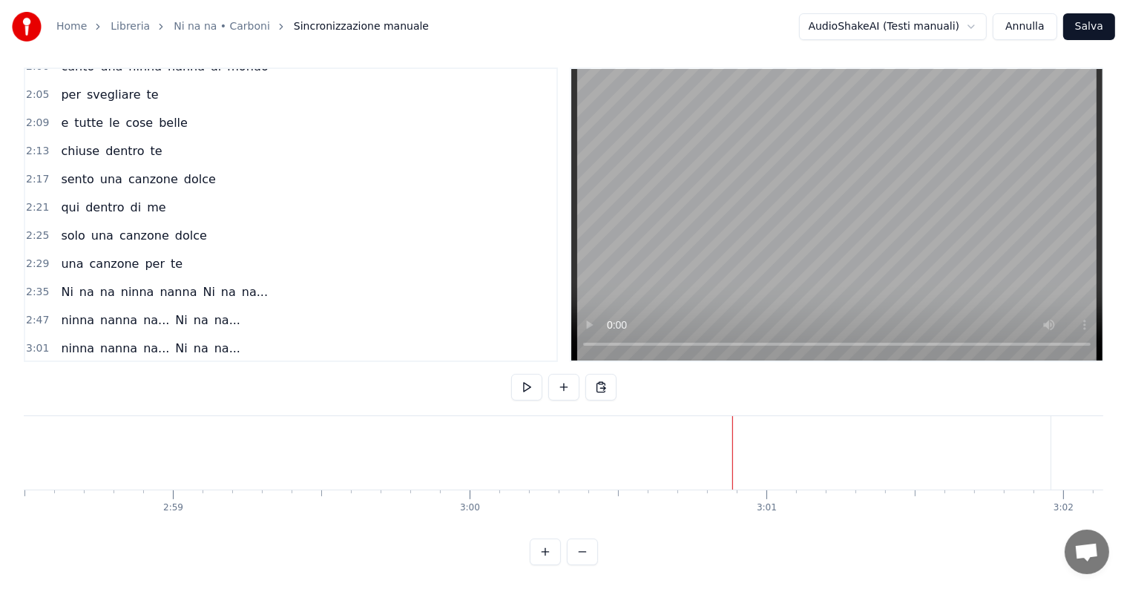
scroll to position [0, 52879]
click at [676, 458] on div "ninna" at bounding box center [619, 452] width 508 height 73
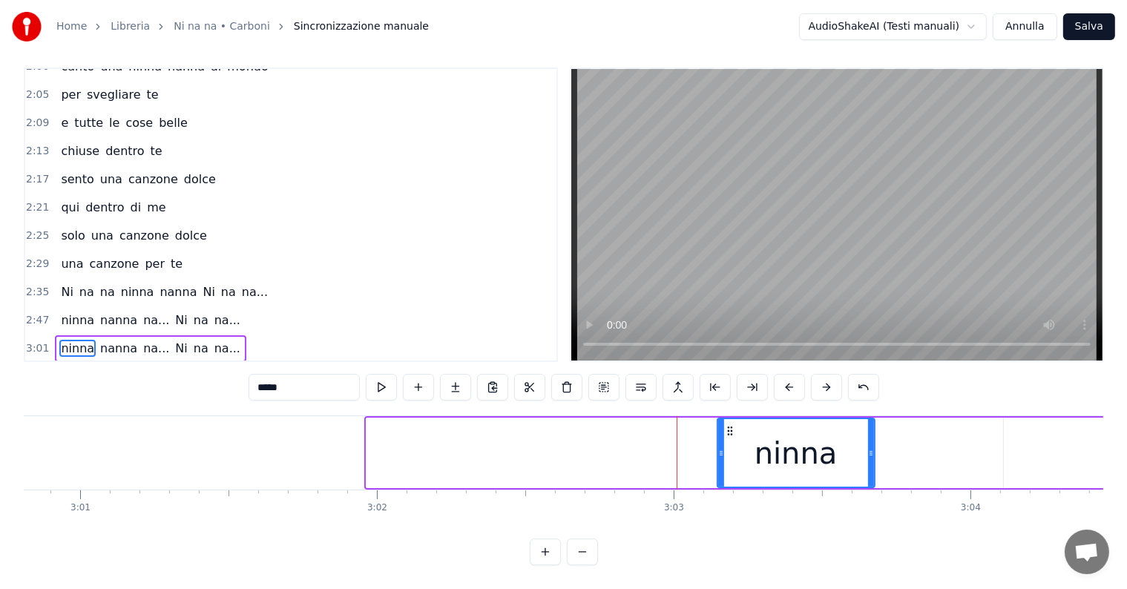
drag, startPoint x: 369, startPoint y: 427, endPoint x: 720, endPoint y: 454, distance: 352.0
click at [720, 454] on div at bounding box center [721, 453] width 6 height 68
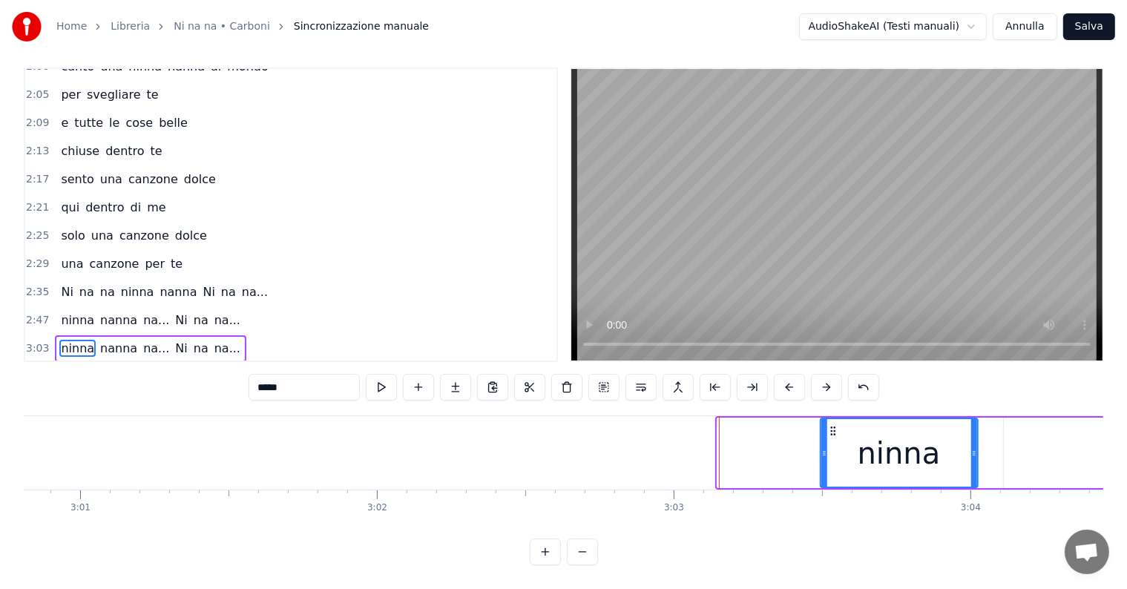
drag, startPoint x: 728, startPoint y: 413, endPoint x: 831, endPoint y: 427, distance: 104.1
click at [831, 427] on div "ninna" at bounding box center [899, 453] width 156 height 68
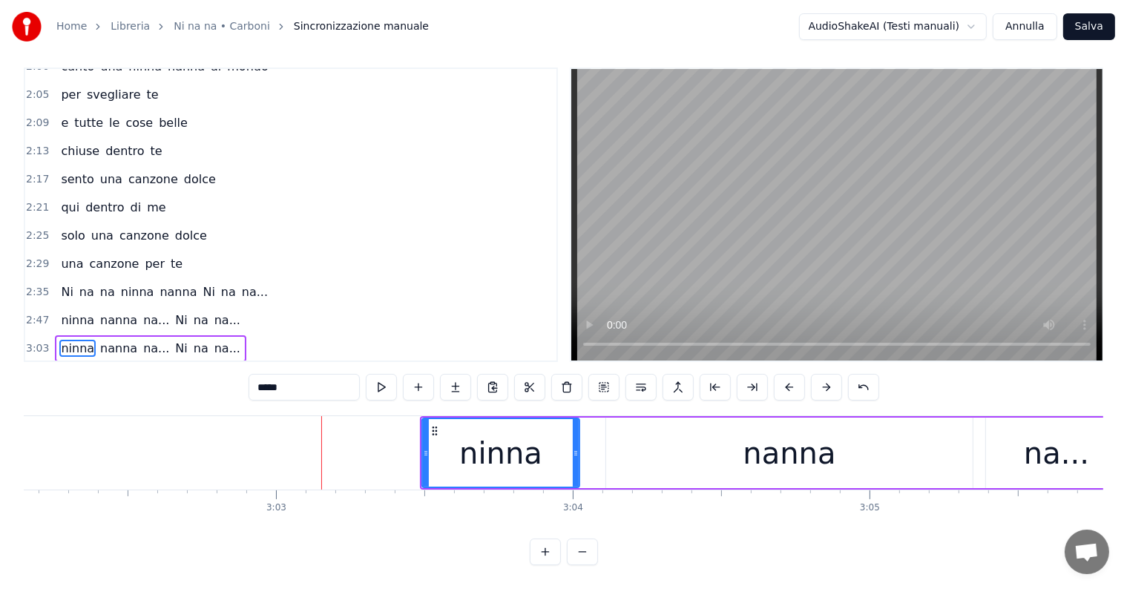
click at [663, 435] on div "nanna" at bounding box center [789, 453] width 367 height 71
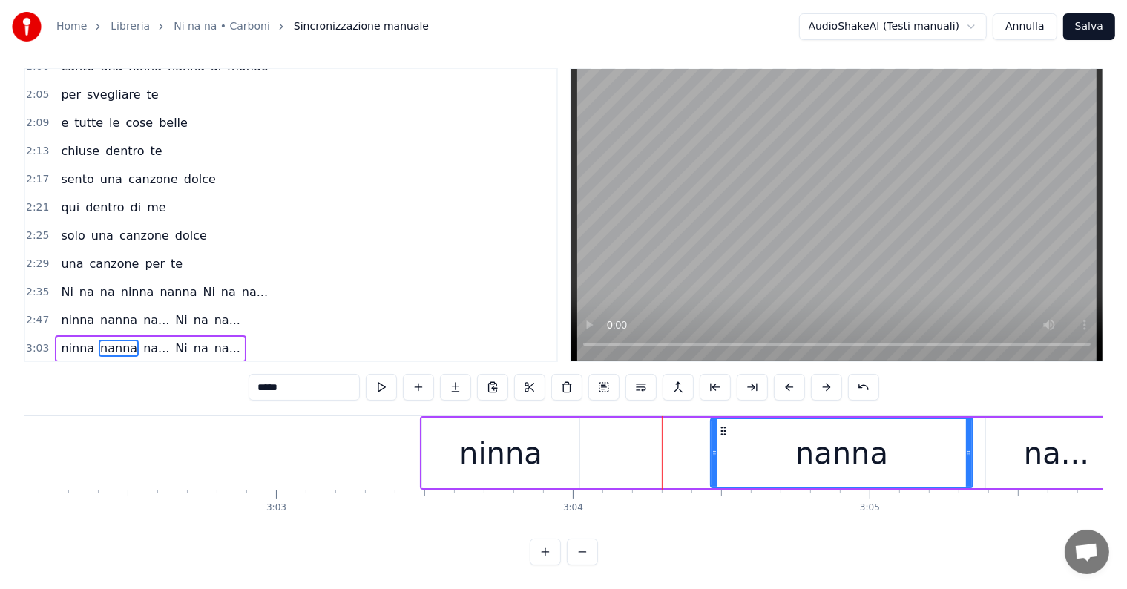
drag, startPoint x: 609, startPoint y: 437, endPoint x: 714, endPoint y: 437, distance: 104.6
click at [714, 448] on icon at bounding box center [715, 454] width 6 height 12
click at [528, 445] on div "ninna" at bounding box center [500, 453] width 83 height 45
type input "*****"
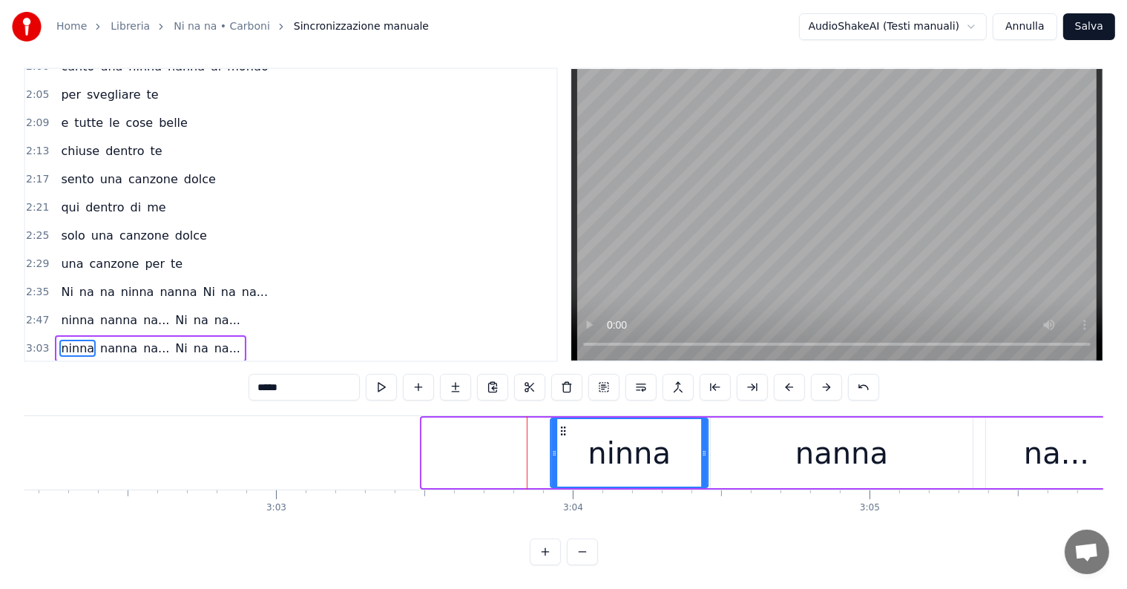
drag, startPoint x: 430, startPoint y: 413, endPoint x: 557, endPoint y: 416, distance: 126.9
click at [557, 425] on icon at bounding box center [563, 431] width 12 height 12
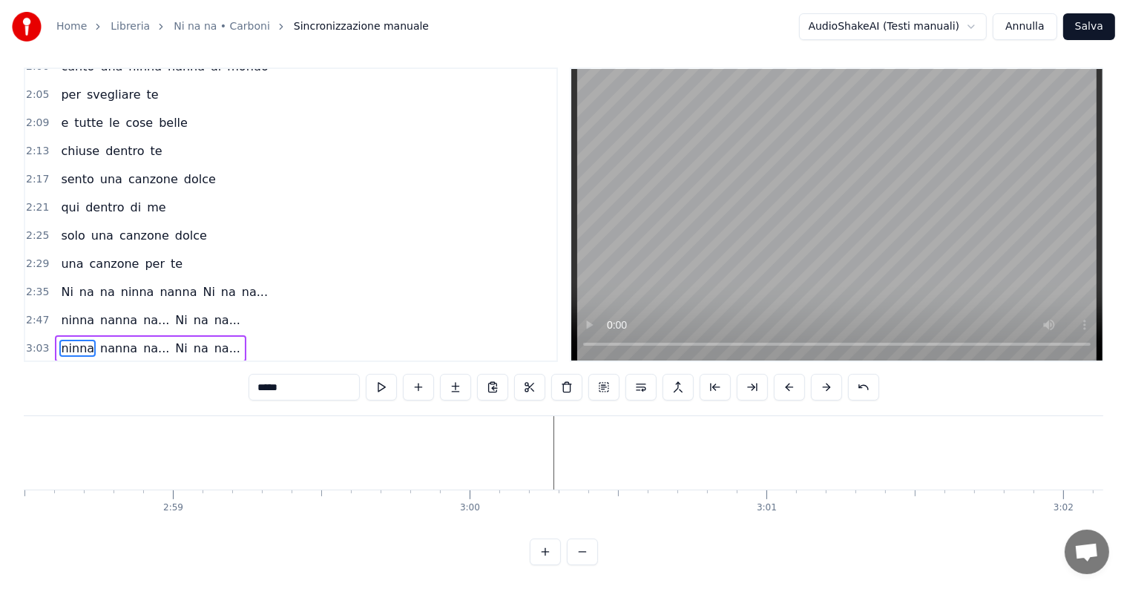
scroll to position [0, 52626]
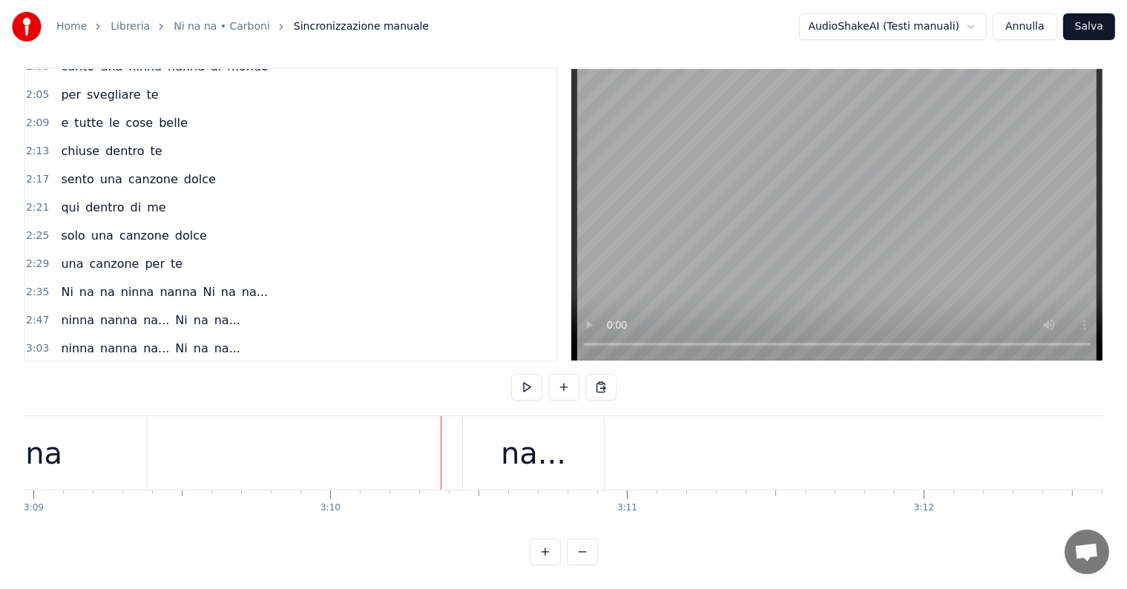
scroll to position [0, 55771]
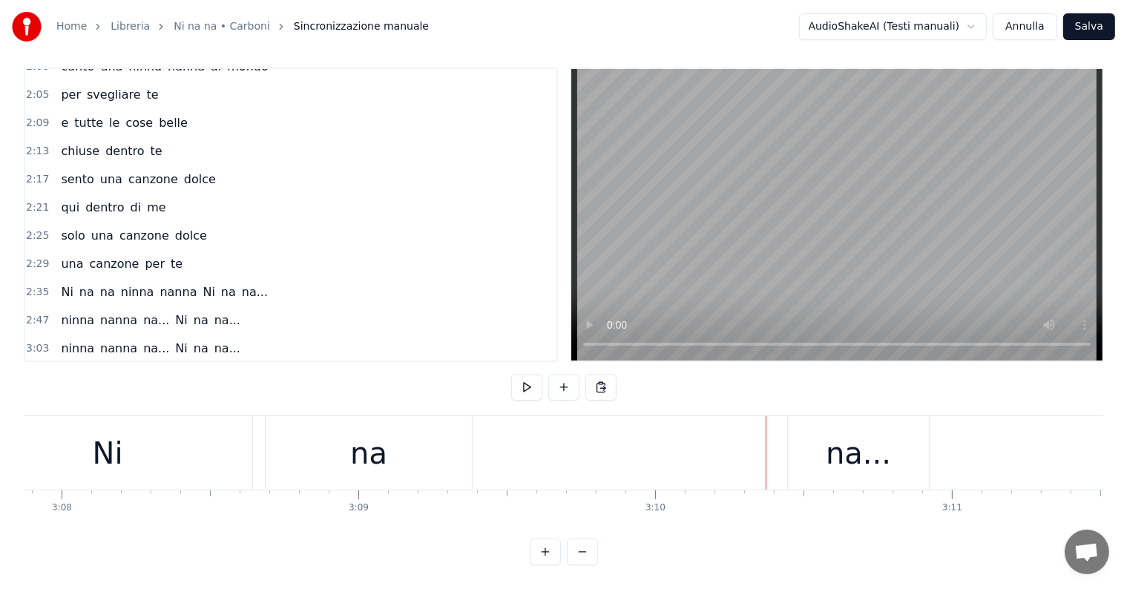
click at [861, 457] on div "na..." at bounding box center [858, 453] width 65 height 45
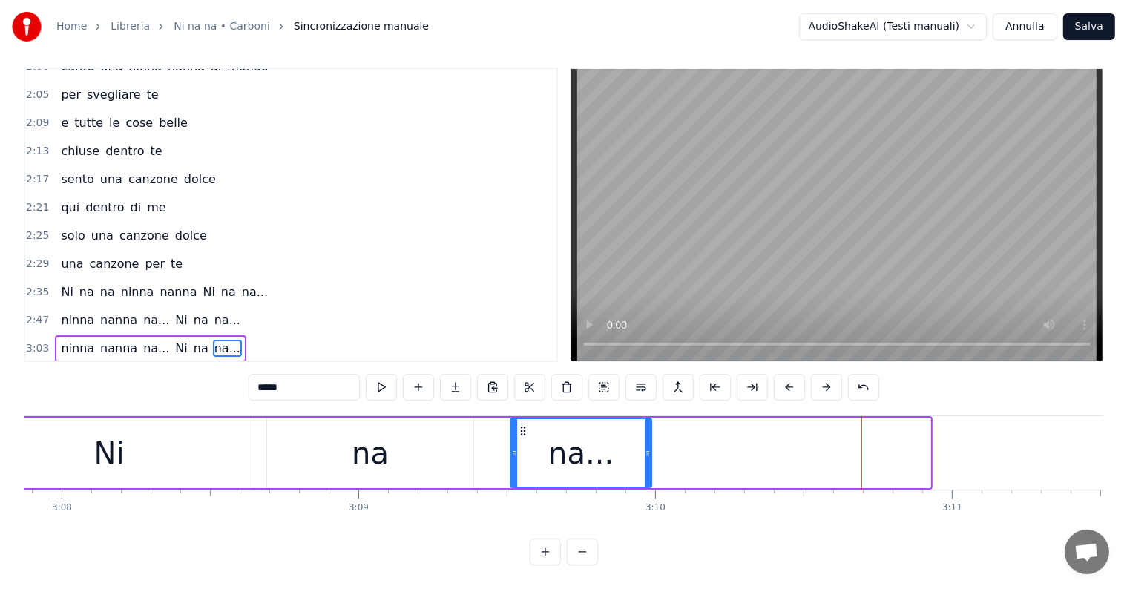
drag, startPoint x: 800, startPoint y: 416, endPoint x: 521, endPoint y: 418, distance: 279.0
click at [521, 430] on circle at bounding box center [521, 430] width 1 height 1
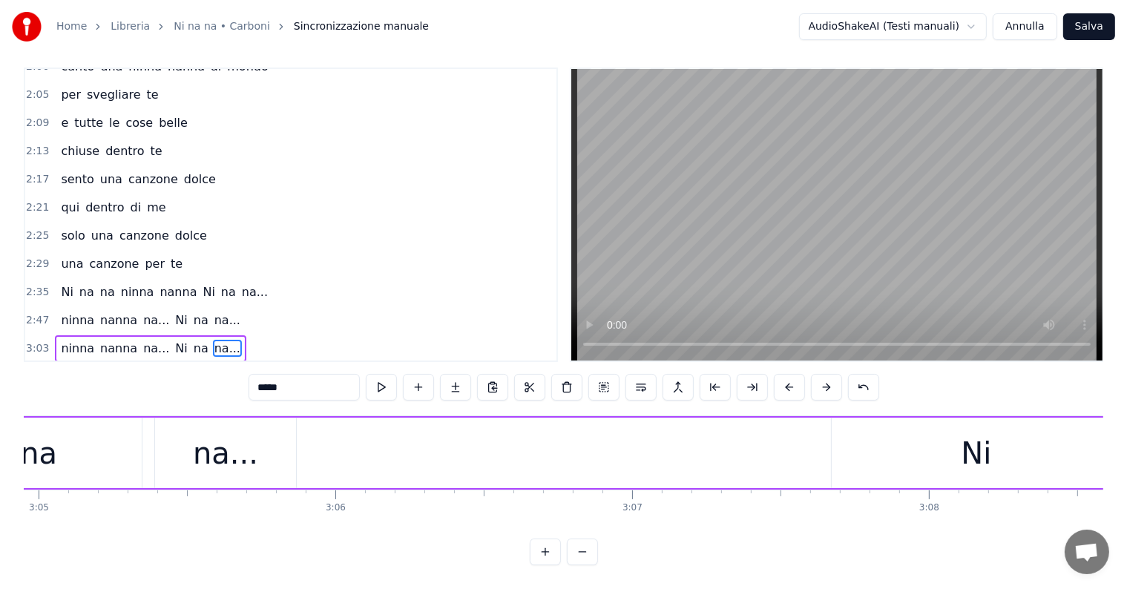
scroll to position [0, 54795]
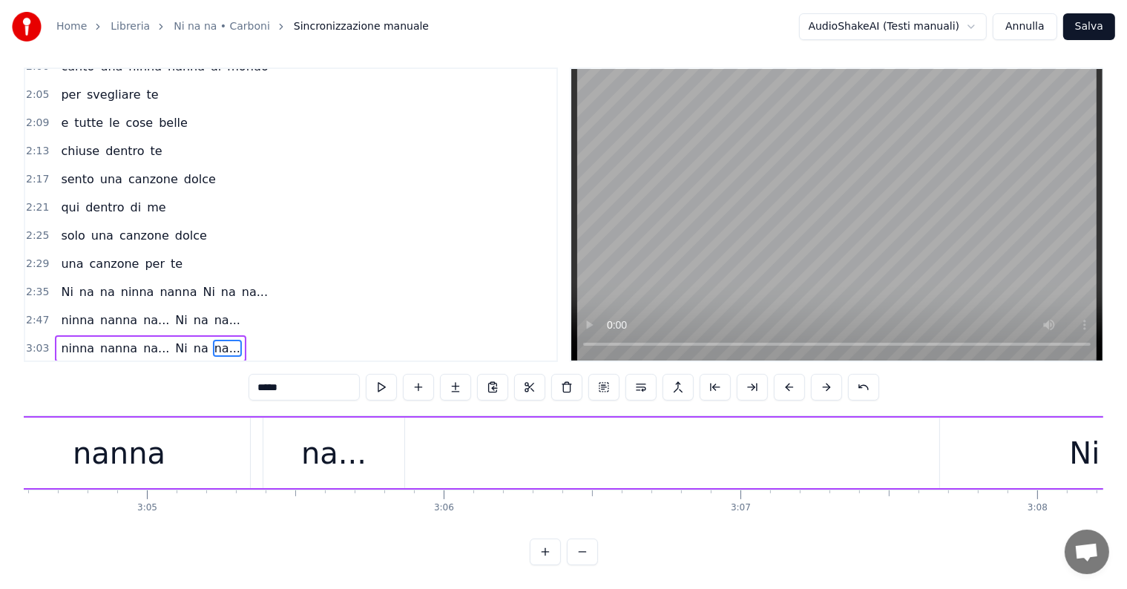
click at [55, 335] on div "ninna nanna na... Ni na na..." at bounding box center [150, 348] width 191 height 27
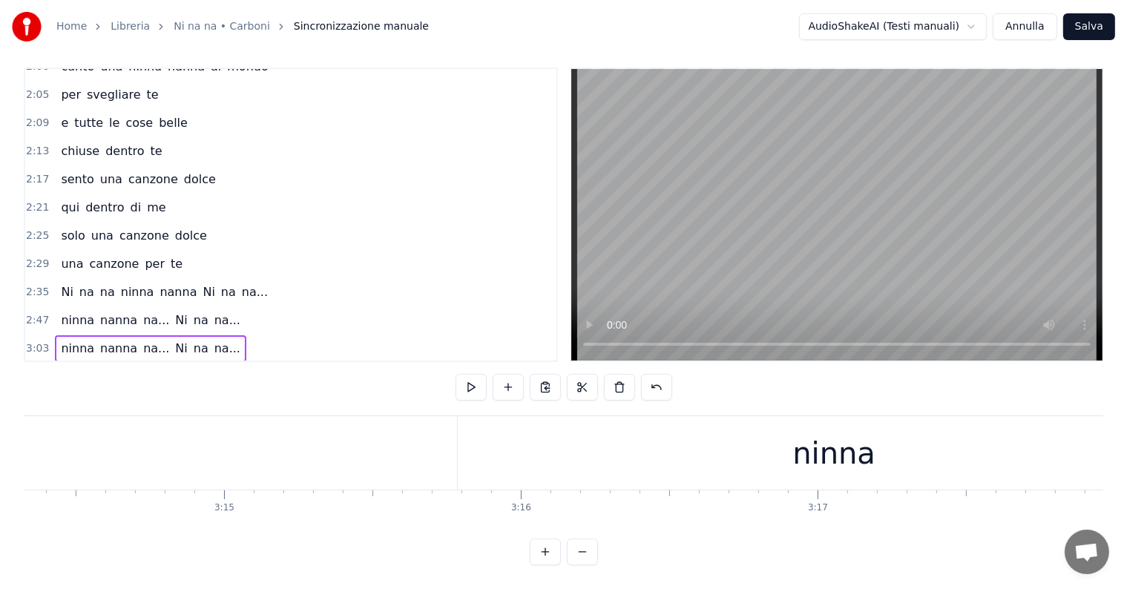
scroll to position [0, 57723]
click at [825, 434] on div "ninna" at bounding box center [796, 453] width 83 height 45
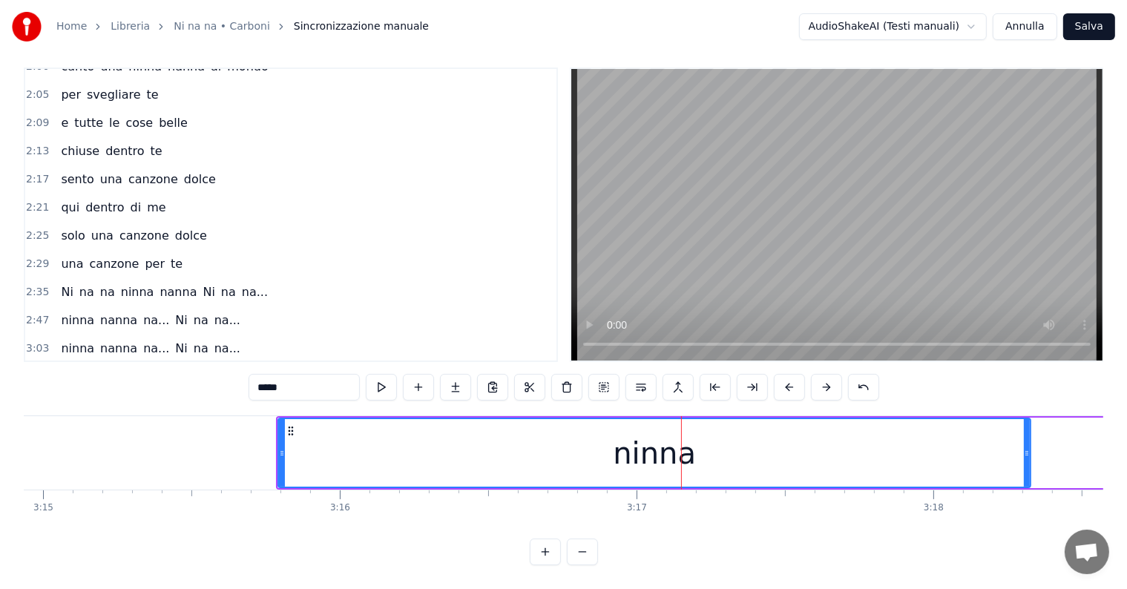
scroll to position [0, 57976]
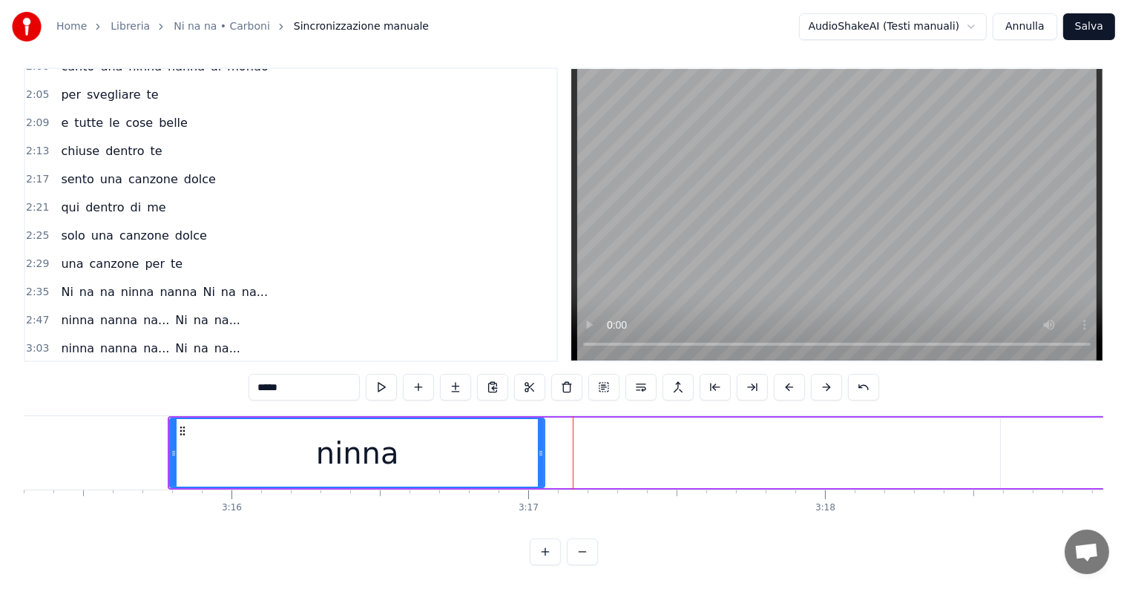
drag, startPoint x: 918, startPoint y: 424, endPoint x: 540, endPoint y: 424, distance: 377.7
click at [540, 424] on div at bounding box center [541, 453] width 6 height 68
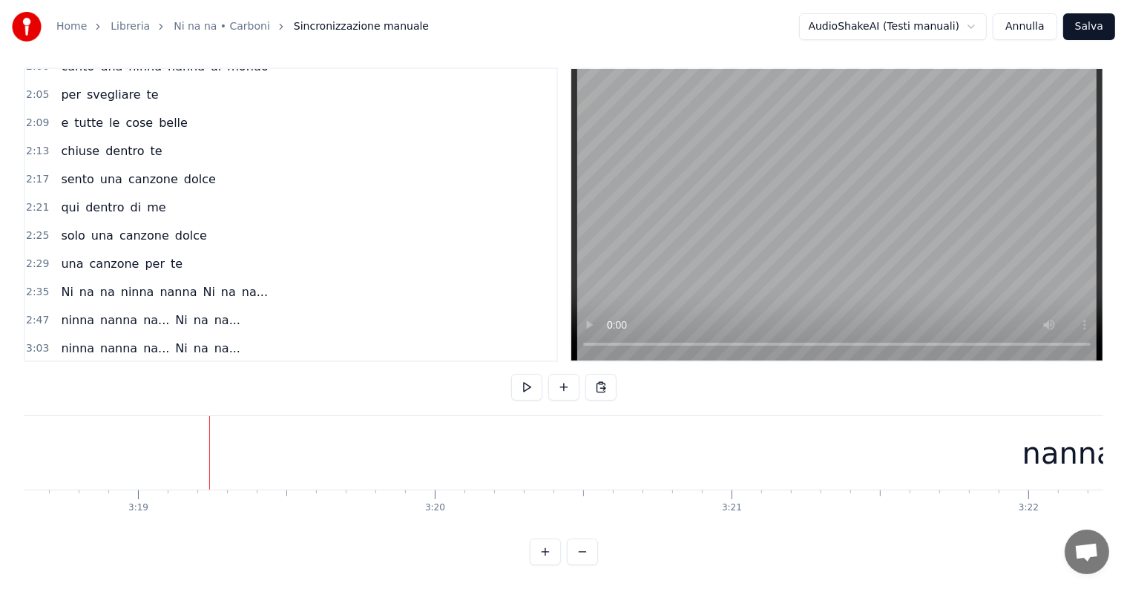
scroll to position [0, 58979]
click at [940, 456] on div "nanna" at bounding box center [1049, 452] width 2106 height 73
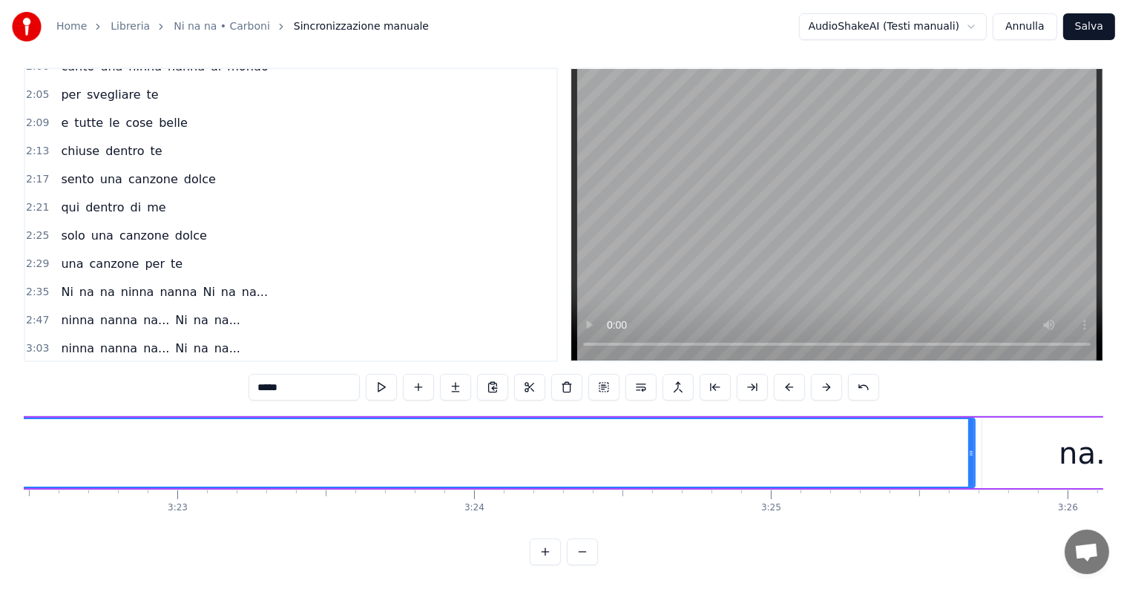
scroll to position [0, 60217]
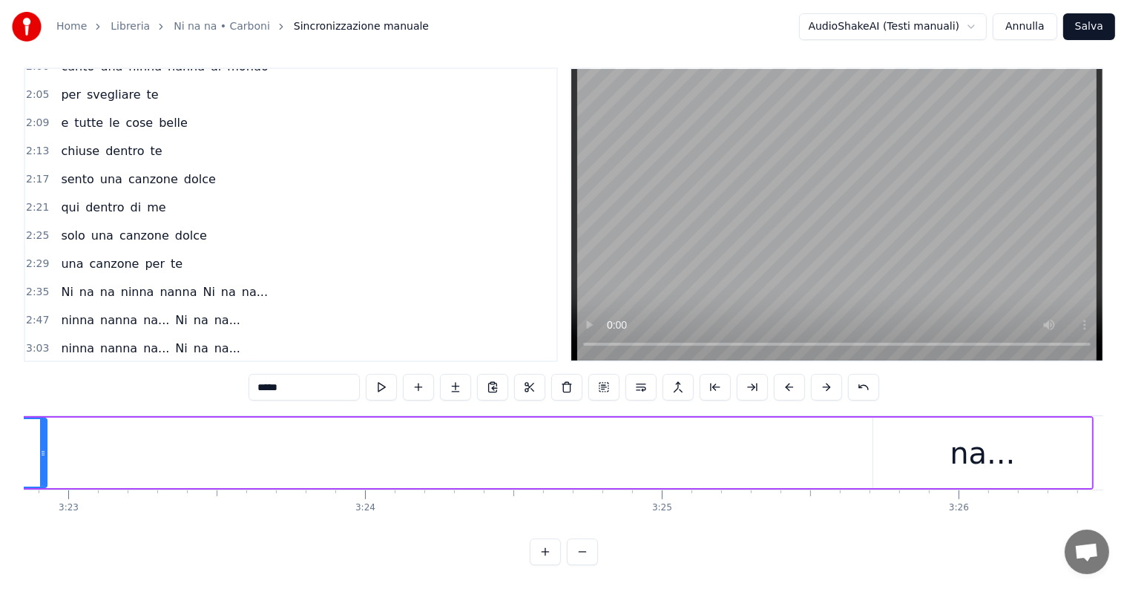
drag, startPoint x: 862, startPoint y: 437, endPoint x: 20, endPoint y: 425, distance: 841.7
click at [20, 425] on div "Home Libreria Ni na na • Carboni Sincronizzazione manuale AudioShakeAI (Testi m…" at bounding box center [563, 277] width 1127 height 575
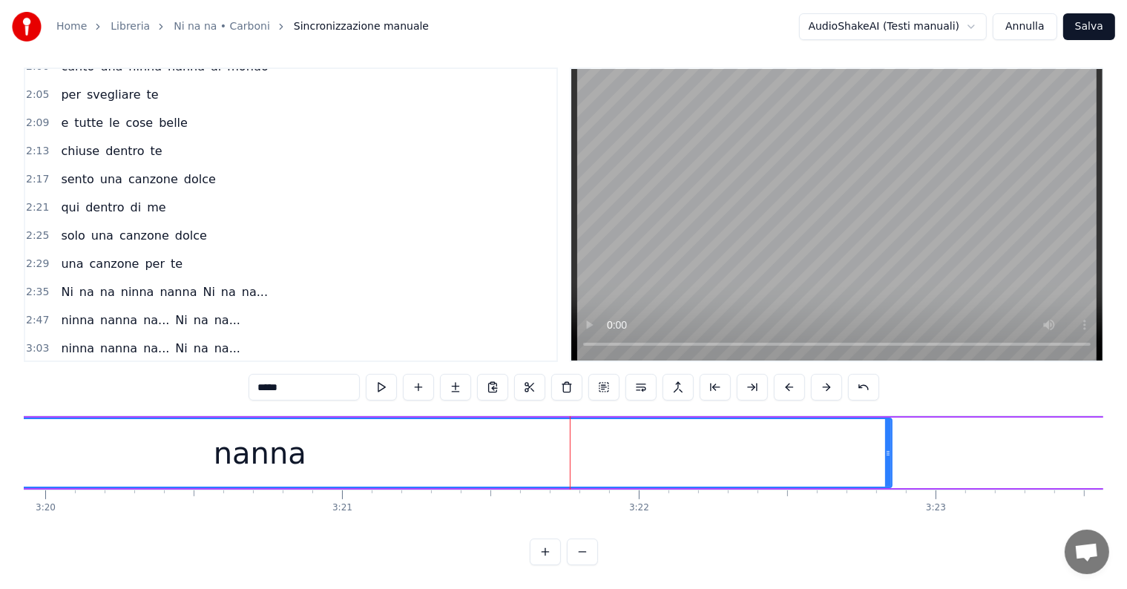
scroll to position [0, 59276]
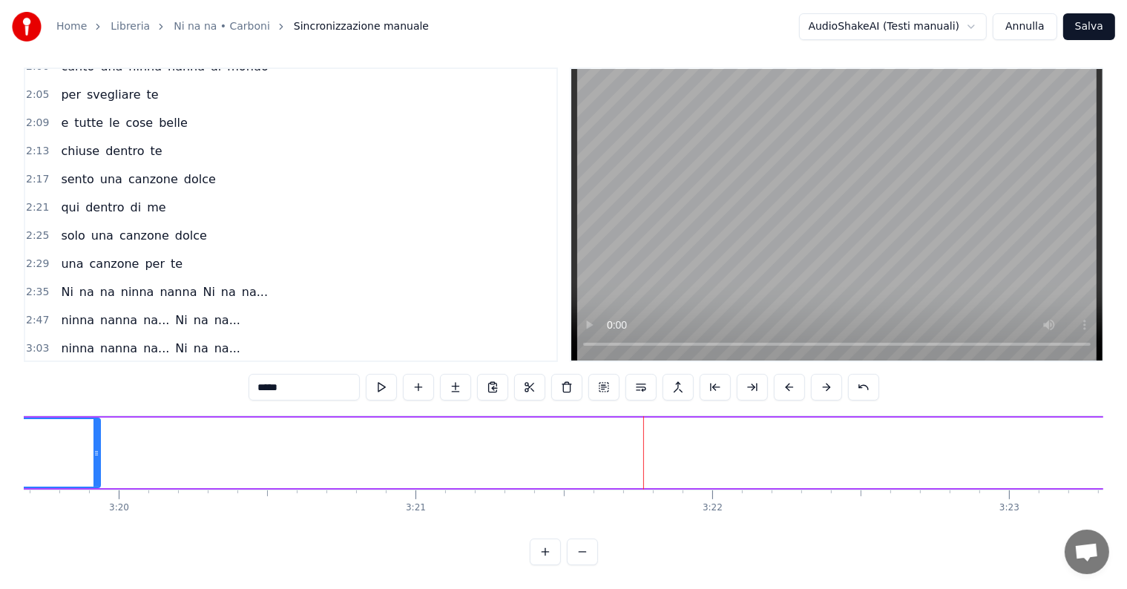
drag, startPoint x: 962, startPoint y: 430, endPoint x: 95, endPoint y: 449, distance: 867.0
click at [95, 449] on div at bounding box center [97, 453] width 6 height 68
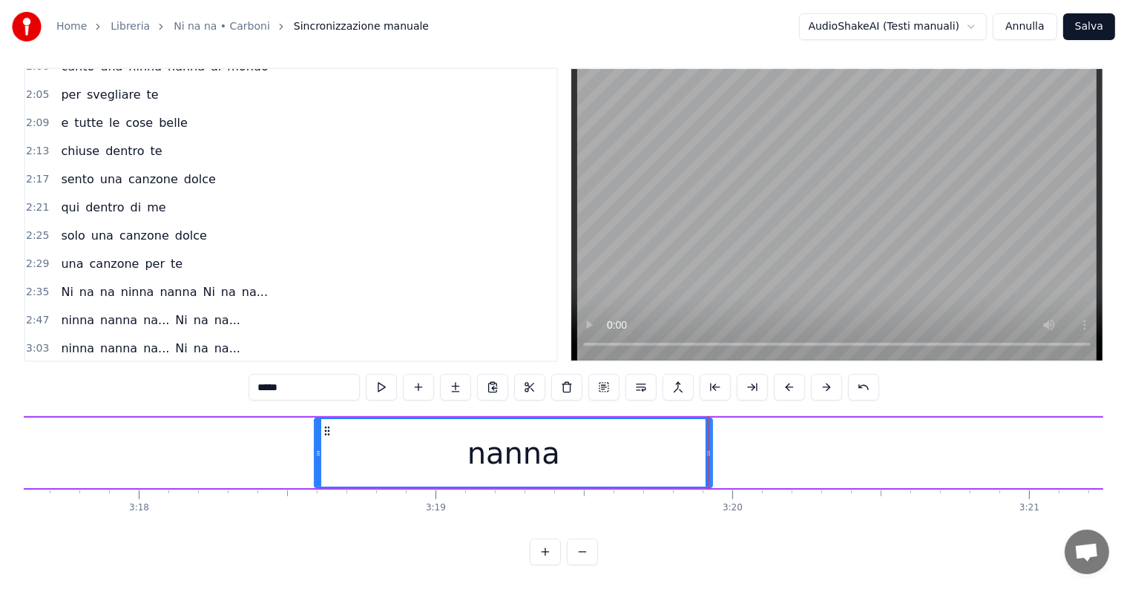
scroll to position [0, 58446]
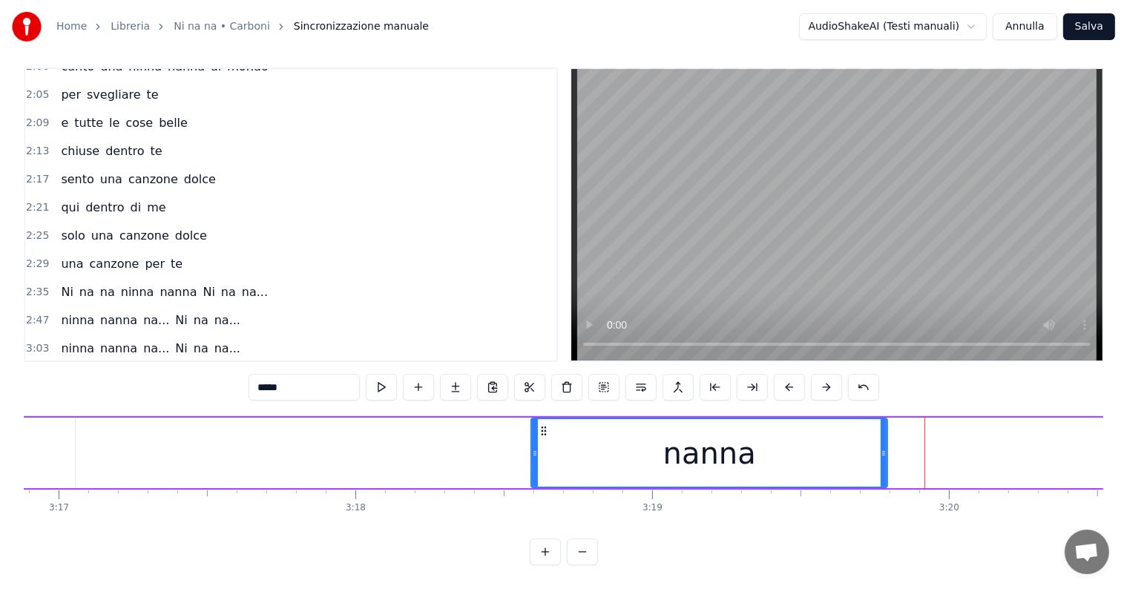
drag, startPoint x: 926, startPoint y: 429, endPoint x: 884, endPoint y: 428, distance: 42.3
click at [884, 428] on div at bounding box center [884, 453] width 6 height 68
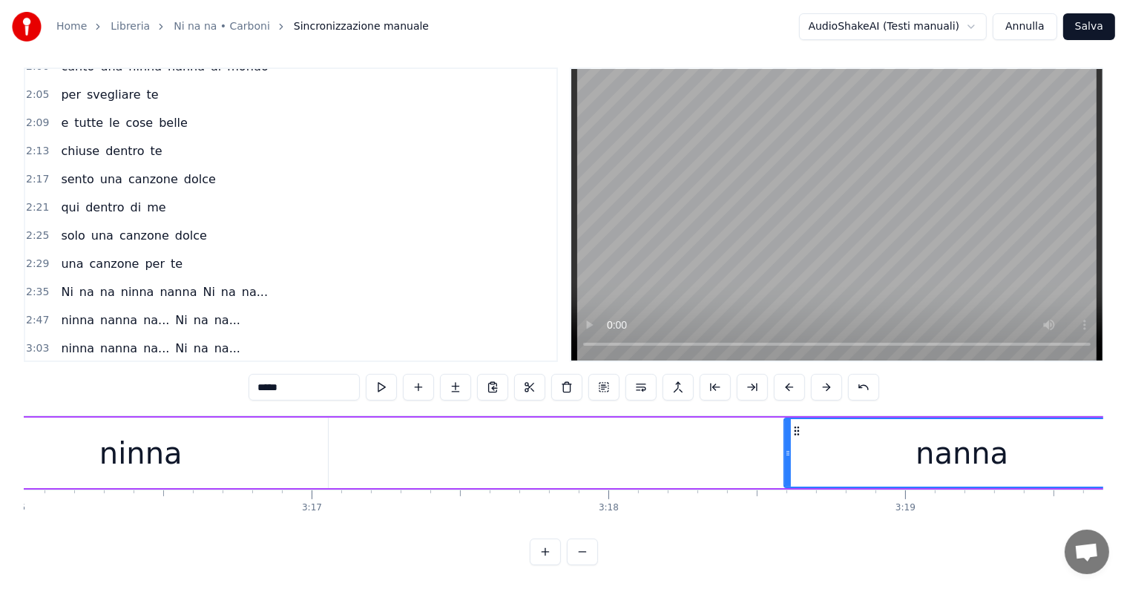
scroll to position [0, 58048]
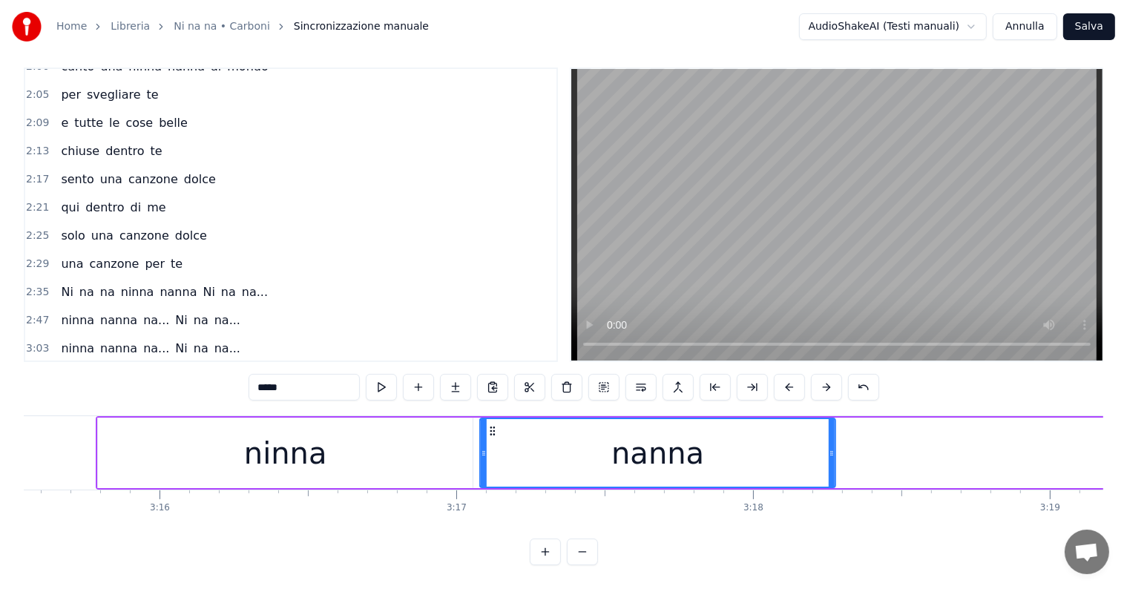
drag, startPoint x: 940, startPoint y: 416, endPoint x: 491, endPoint y: 440, distance: 449.6
click at [491, 440] on div "nanna" at bounding box center [658, 453] width 354 height 68
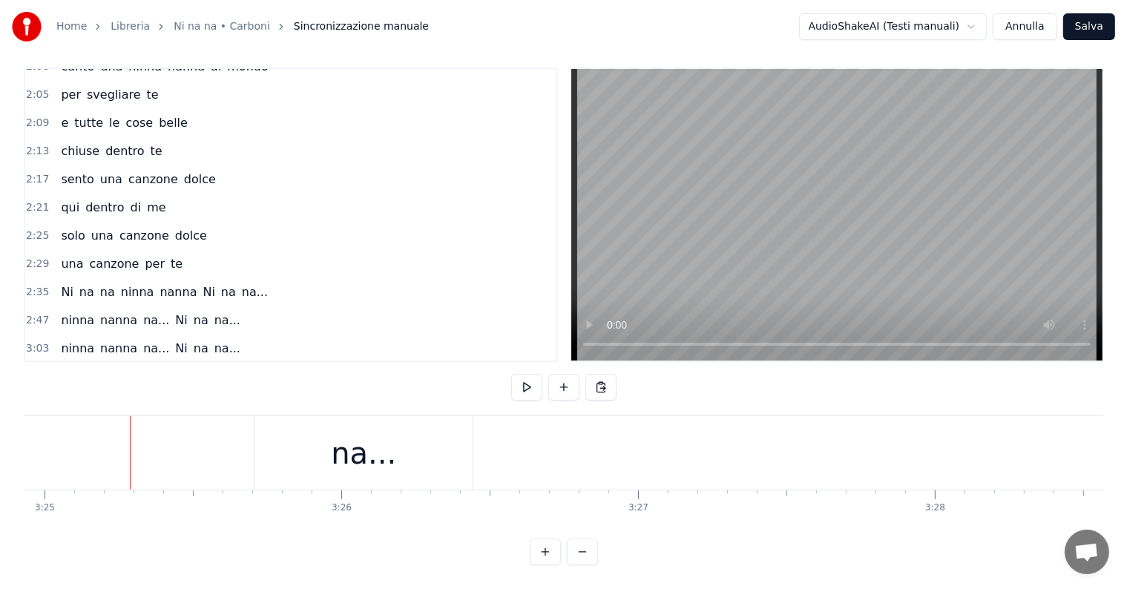
scroll to position [0, 60866]
click at [315, 442] on div "na..." at bounding box center [332, 453] width 65 height 45
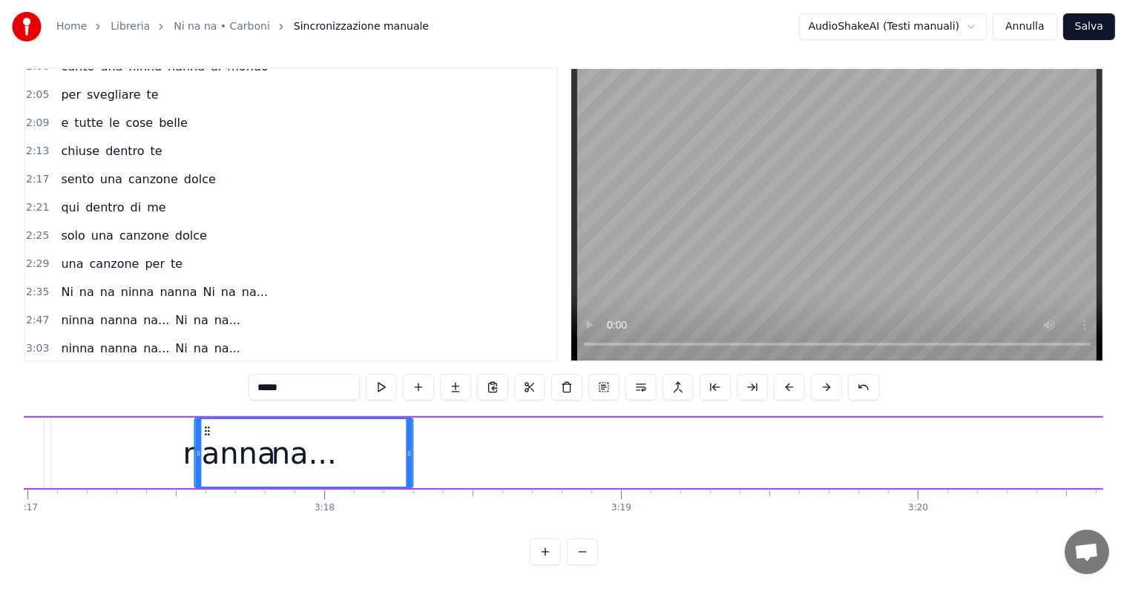
scroll to position [0, 58469]
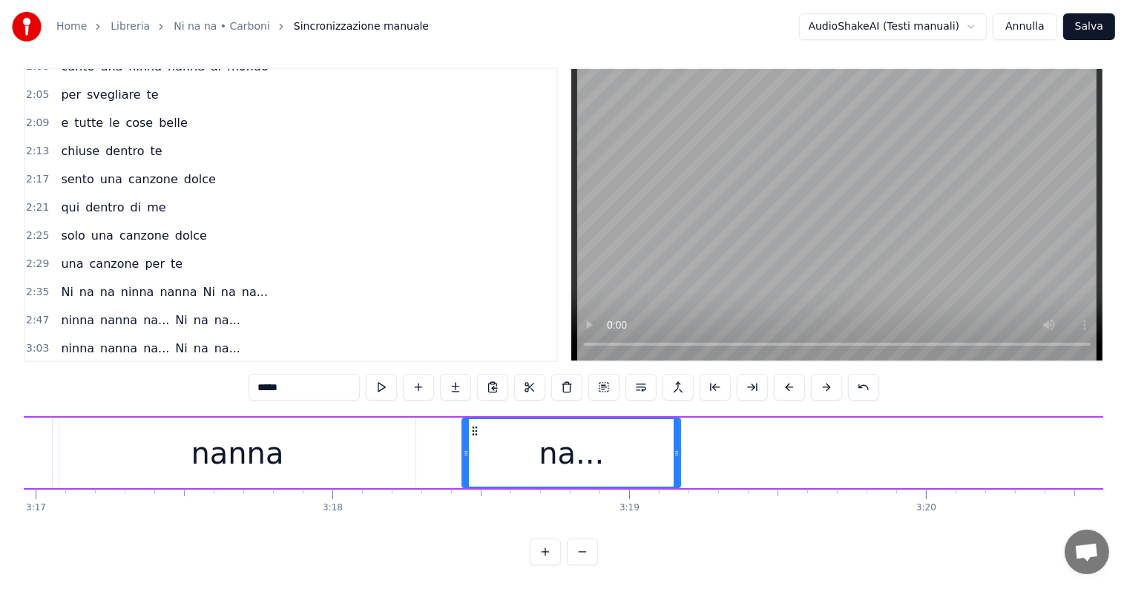
drag, startPoint x: 238, startPoint y: 416, endPoint x: 476, endPoint y: 433, distance: 238.1
click at [476, 433] on div "na..." at bounding box center [572, 453] width 217 height 68
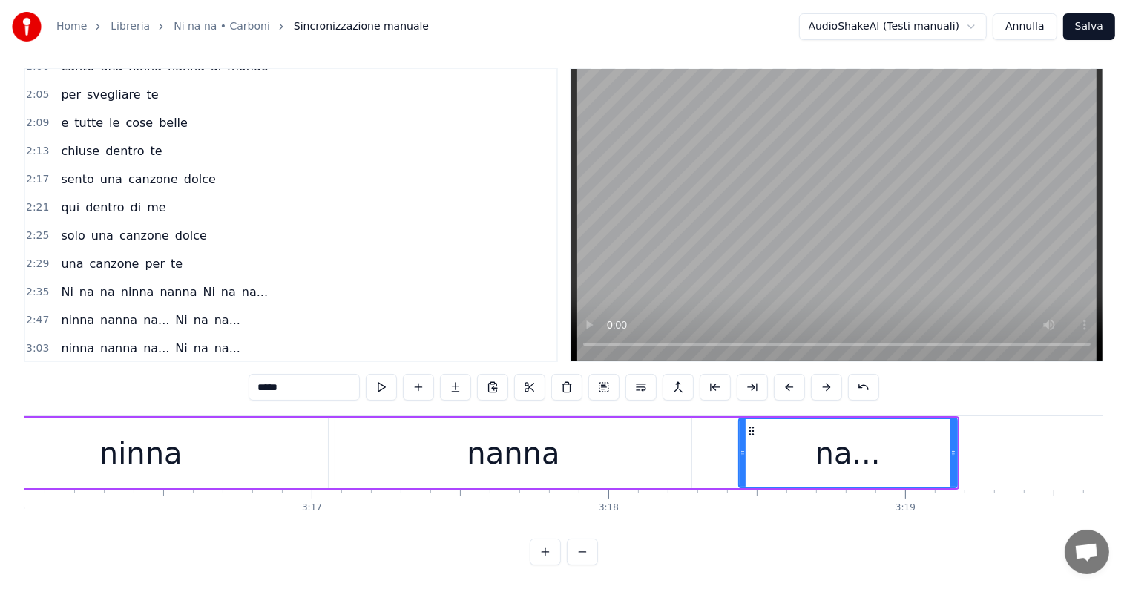
scroll to position [0, 58084]
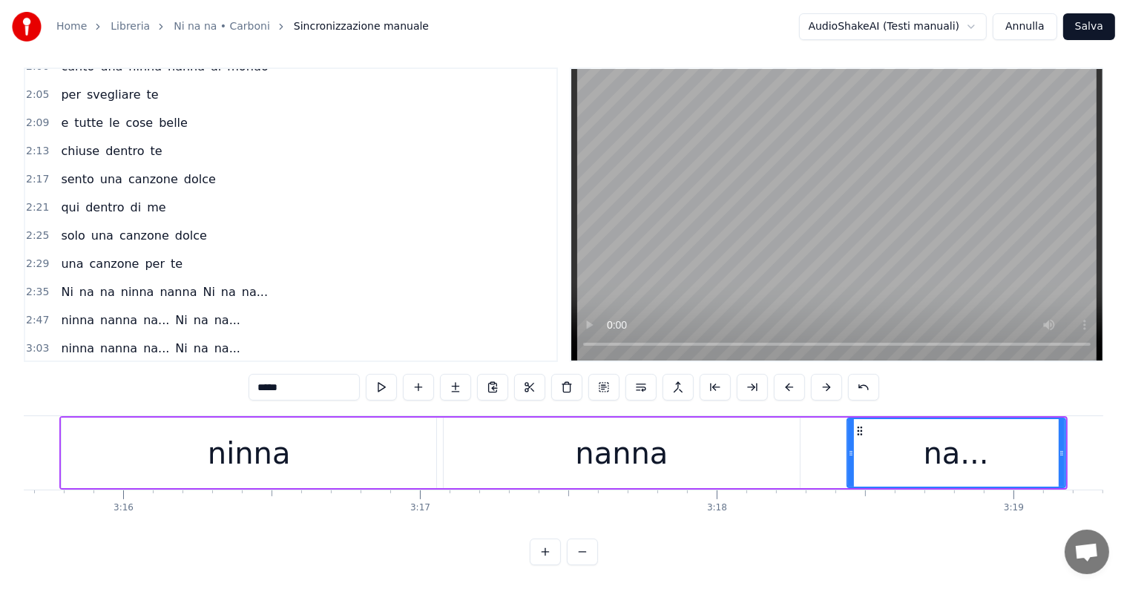
click at [333, 445] on div "ninna" at bounding box center [249, 453] width 375 height 71
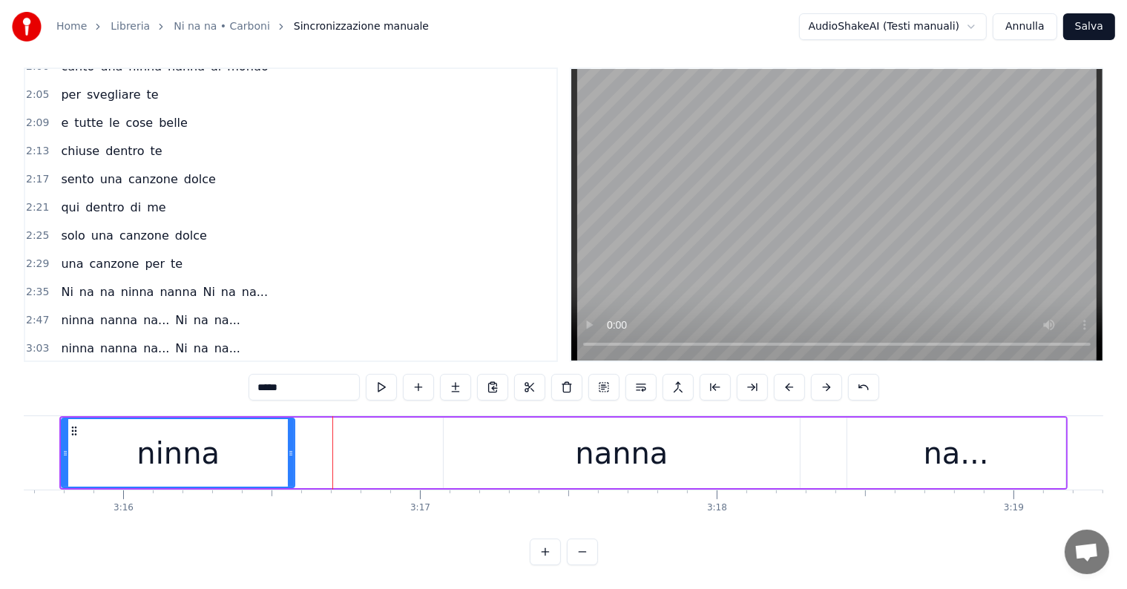
drag, startPoint x: 433, startPoint y: 438, endPoint x: 282, endPoint y: 438, distance: 151.4
click at [288, 448] on icon at bounding box center [291, 454] width 6 height 12
click at [539, 436] on div "nanna" at bounding box center [621, 453] width 355 height 71
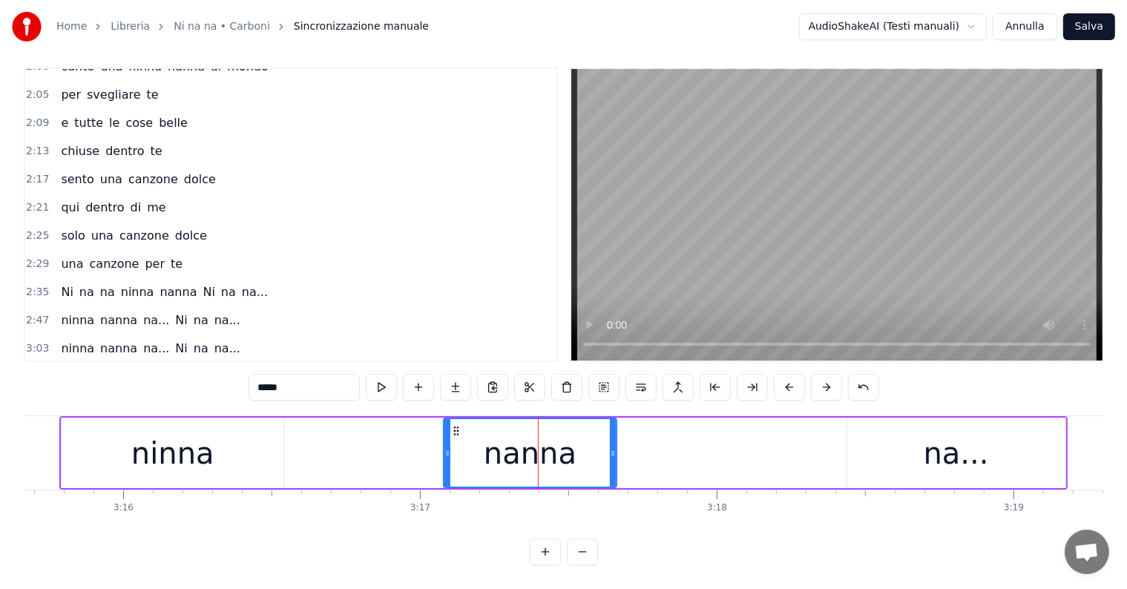
drag, startPoint x: 798, startPoint y: 434, endPoint x: 609, endPoint y: 442, distance: 188.7
click at [610, 448] on icon at bounding box center [613, 454] width 6 height 12
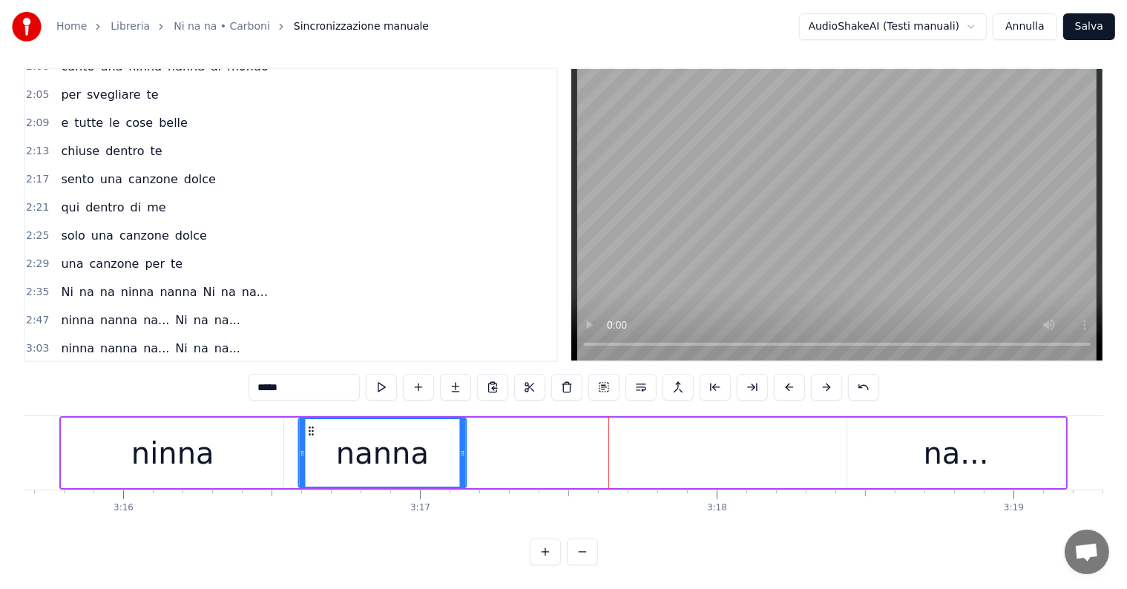
drag, startPoint x: 455, startPoint y: 416, endPoint x: 310, endPoint y: 416, distance: 144.7
click at [310, 425] on icon at bounding box center [312, 431] width 12 height 12
click at [951, 450] on div "na..." at bounding box center [956, 453] width 65 height 45
type input "*****"
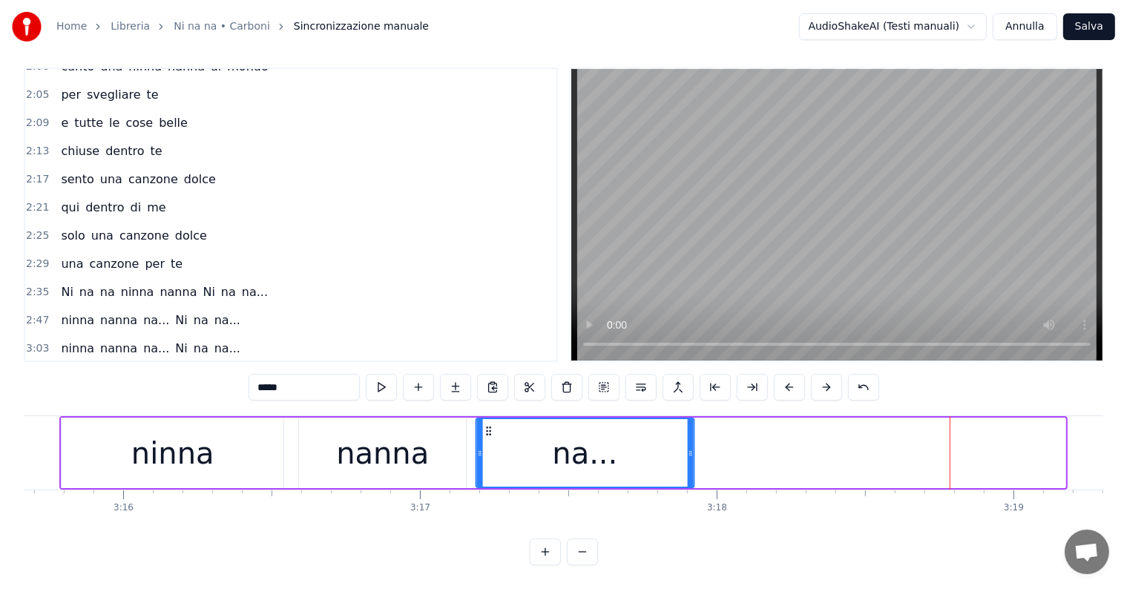
drag, startPoint x: 860, startPoint y: 418, endPoint x: 489, endPoint y: 434, distance: 371.4
click at [489, 434] on div "na..." at bounding box center [585, 453] width 217 height 68
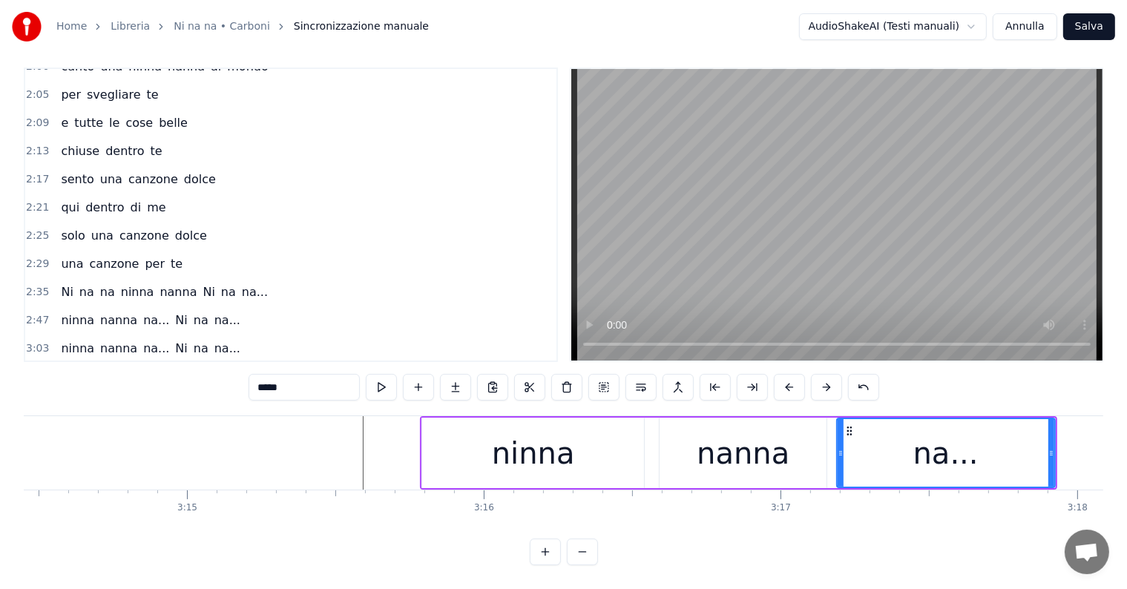
scroll to position [0, 57686]
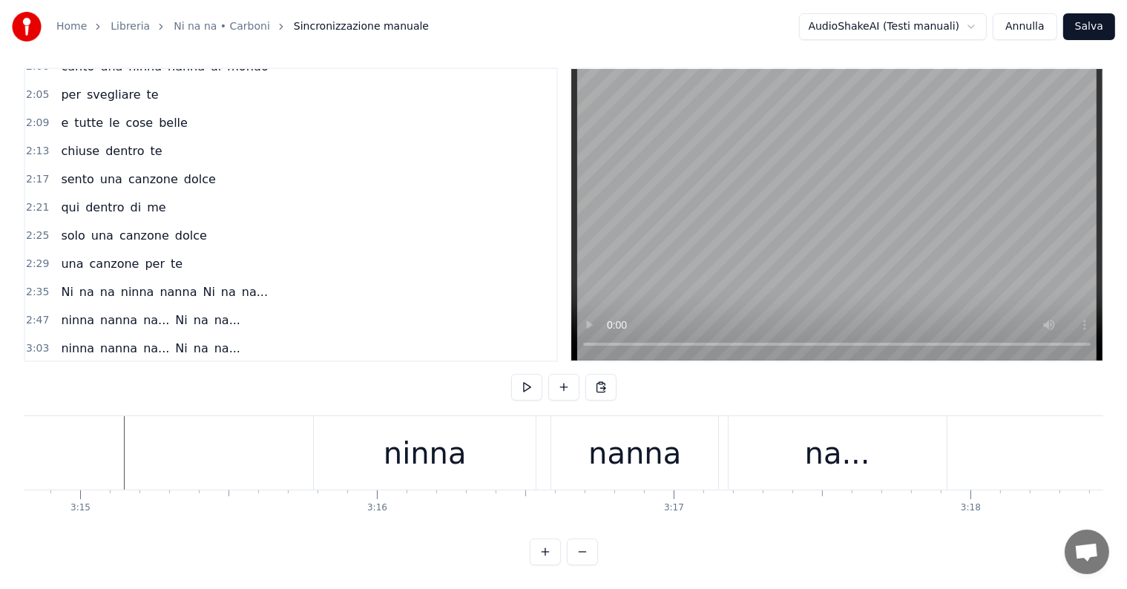
scroll to position [0, 57759]
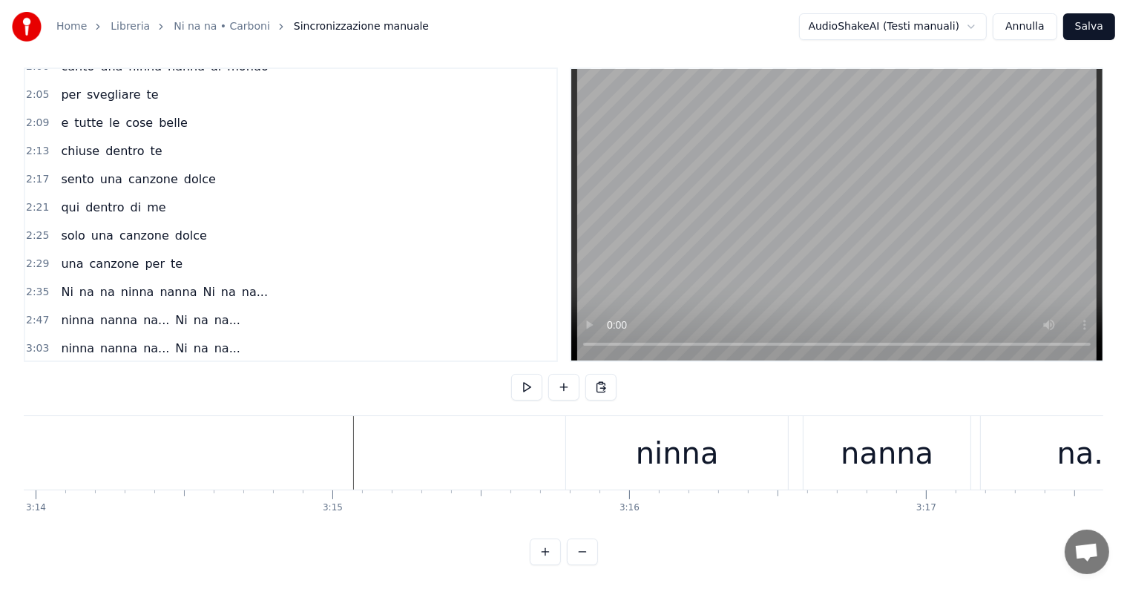
scroll to position [0, 57830]
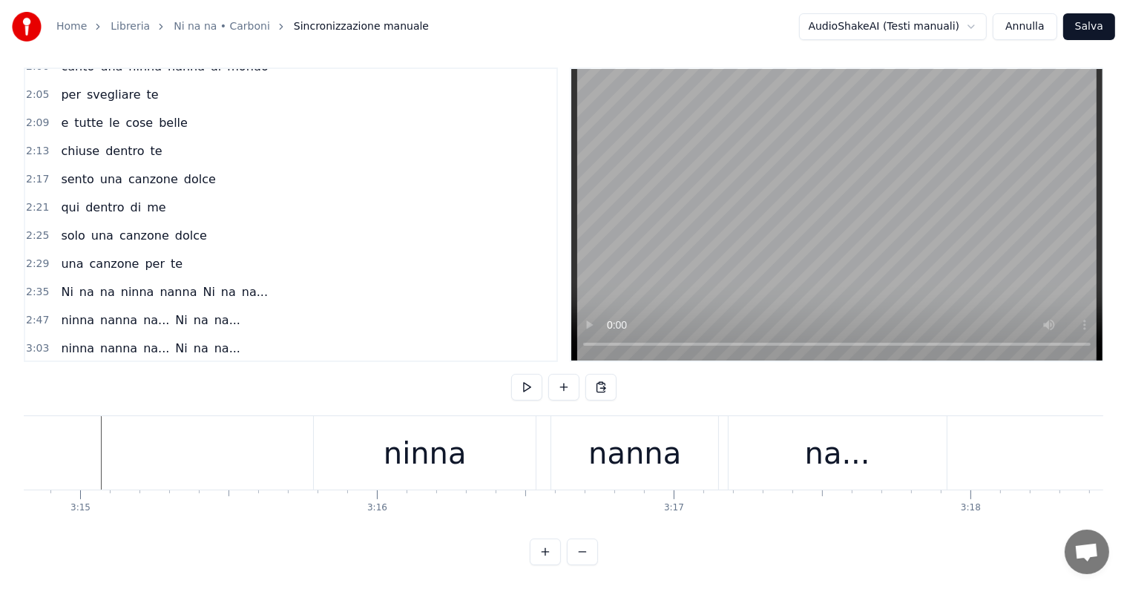
click at [893, 442] on div "na..." at bounding box center [838, 452] width 218 height 73
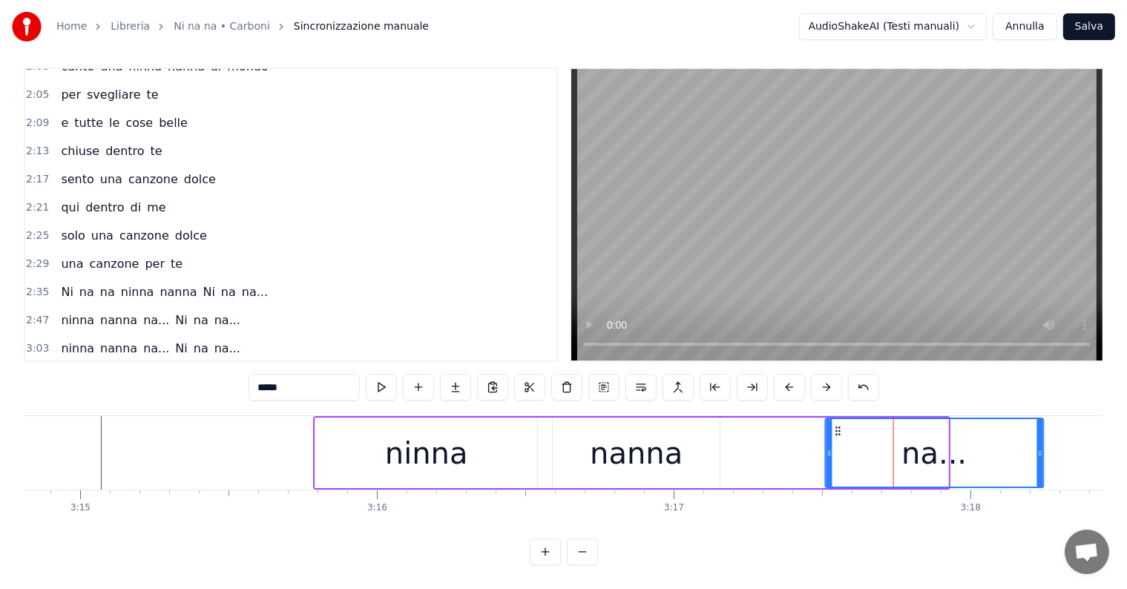
drag, startPoint x: 741, startPoint y: 416, endPoint x: 837, endPoint y: 421, distance: 95.9
click at [837, 425] on icon at bounding box center [839, 431] width 12 height 12
click at [632, 469] on div "nanna" at bounding box center [636, 453] width 167 height 71
type input "*****"
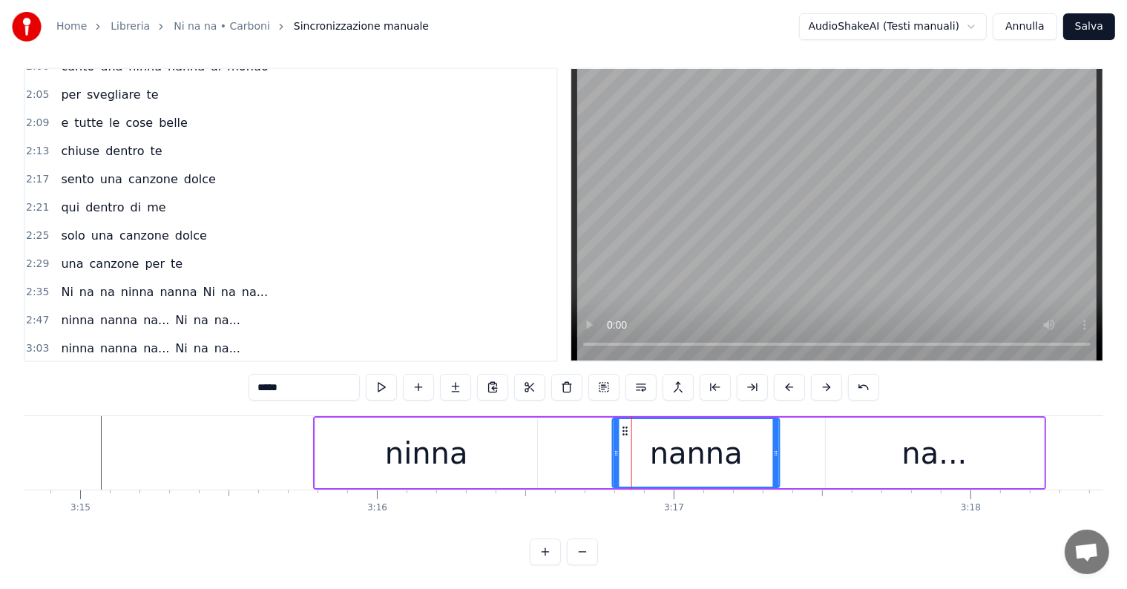
drag, startPoint x: 561, startPoint y: 417, endPoint x: 620, endPoint y: 421, distance: 59.5
click at [620, 425] on icon at bounding box center [626, 431] width 12 height 12
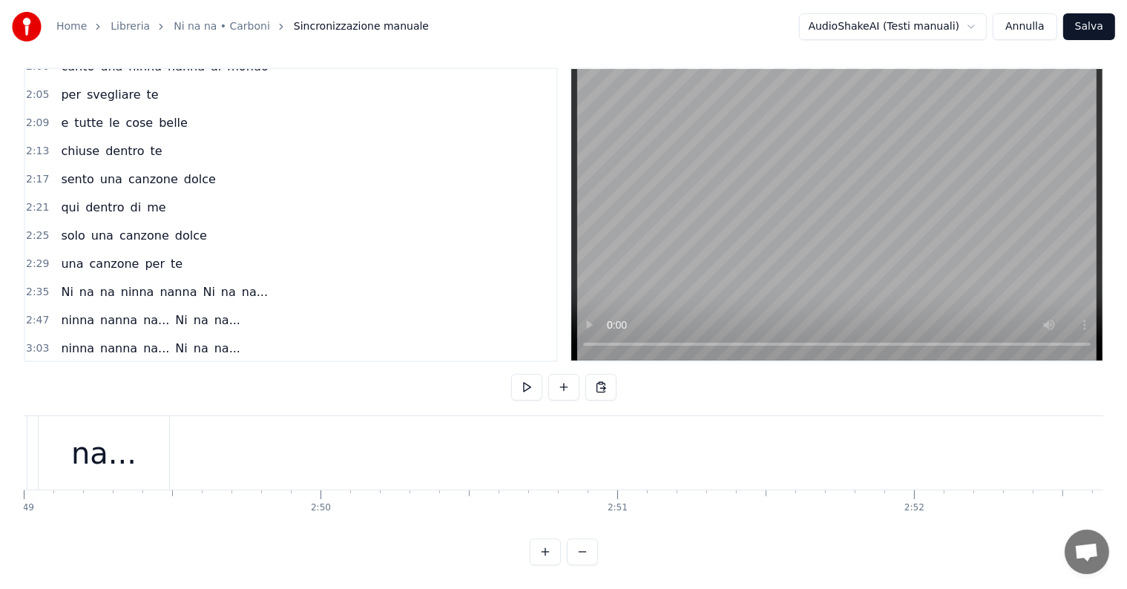
scroll to position [0, 50060]
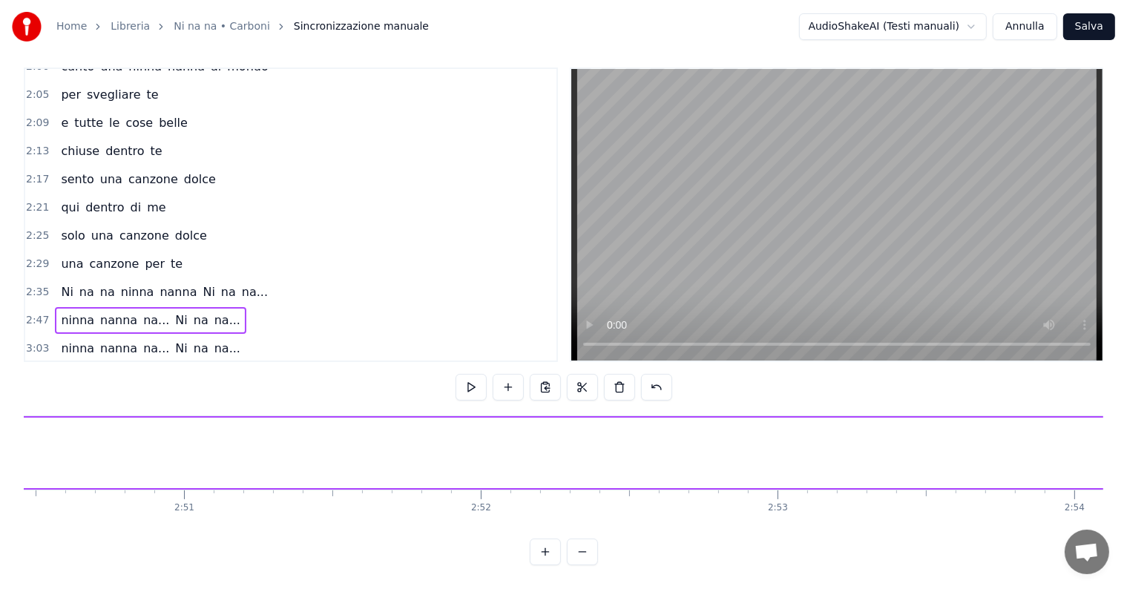
scroll to position [0, 50494]
click at [389, 442] on div "ninna nanna na... Ni na na..." at bounding box center [820, 452] width 2930 height 73
click at [517, 382] on button at bounding box center [508, 387] width 31 height 27
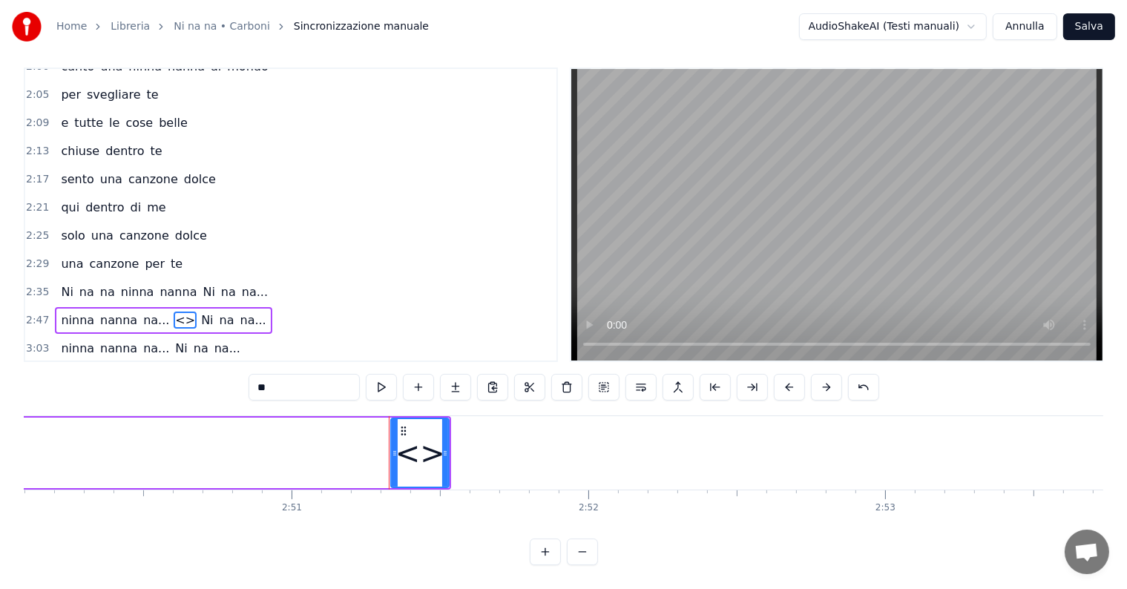
scroll to position [7, 0]
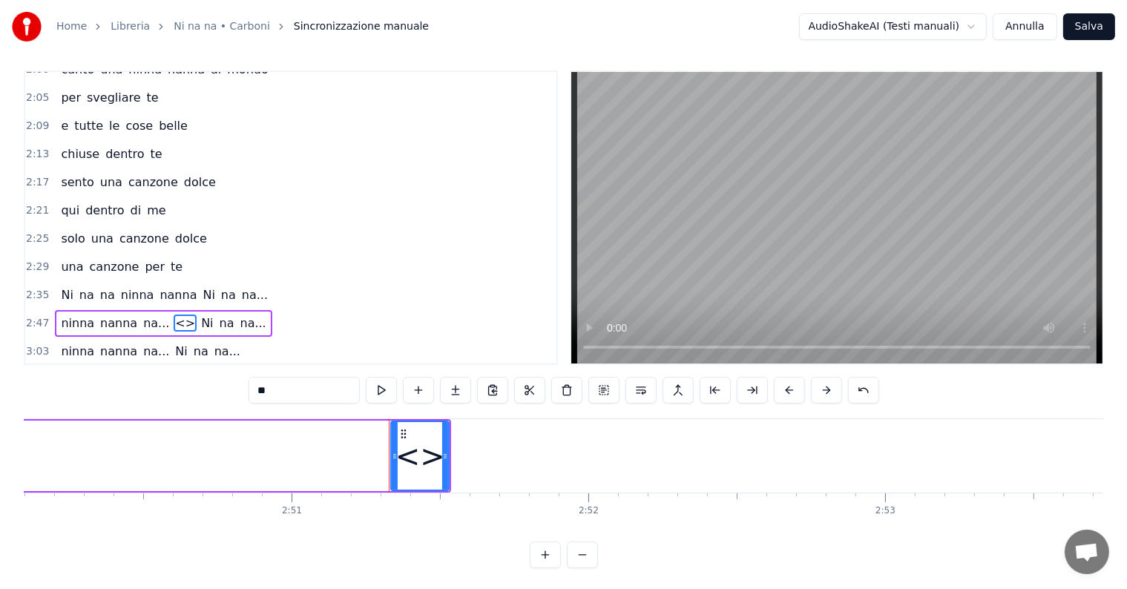
click at [285, 385] on input "**" at bounding box center [304, 390] width 111 height 27
type input "*"
type input "**"
click at [432, 393] on button at bounding box center [418, 390] width 31 height 27
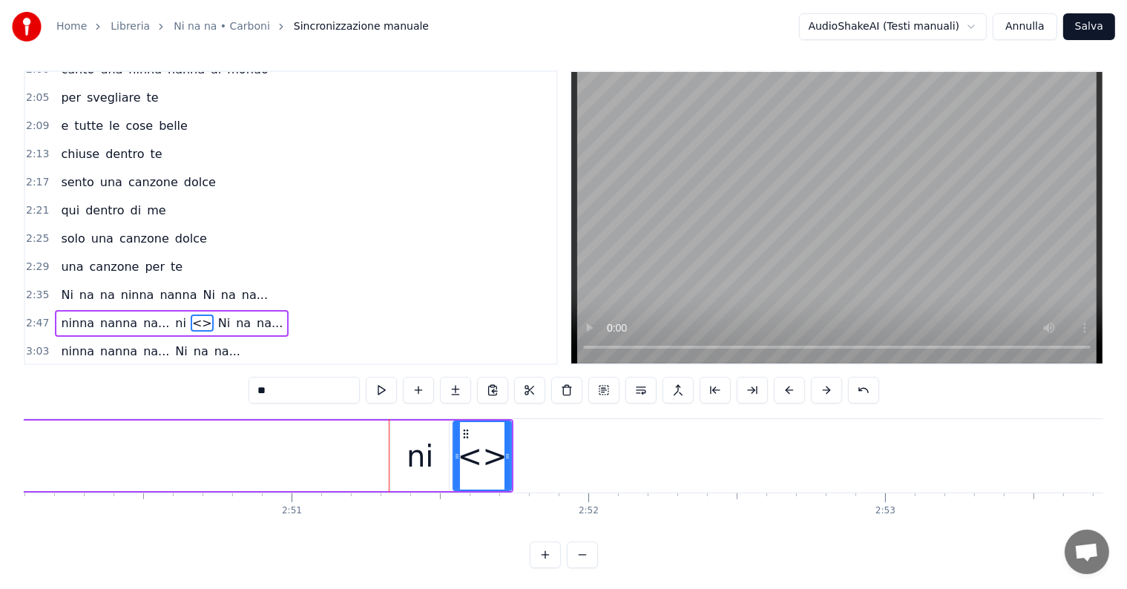
click at [324, 390] on input "**" at bounding box center [304, 390] width 111 height 27
type input "*"
type input "**"
click at [417, 384] on button at bounding box center [418, 390] width 31 height 27
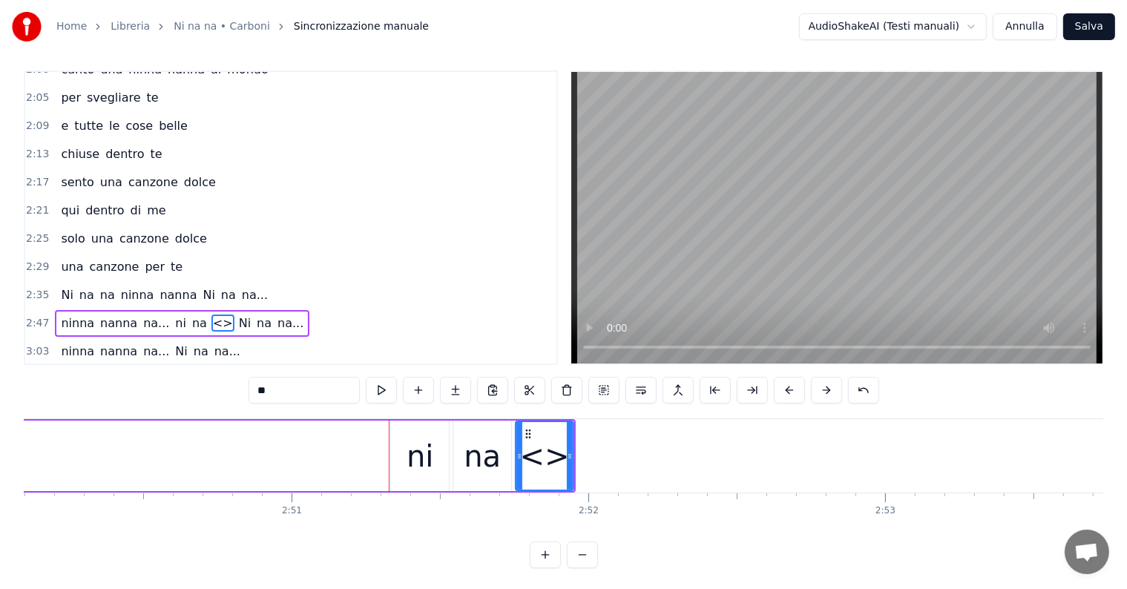
click at [311, 398] on input "**" at bounding box center [304, 390] width 111 height 27
type input "*"
type input "**"
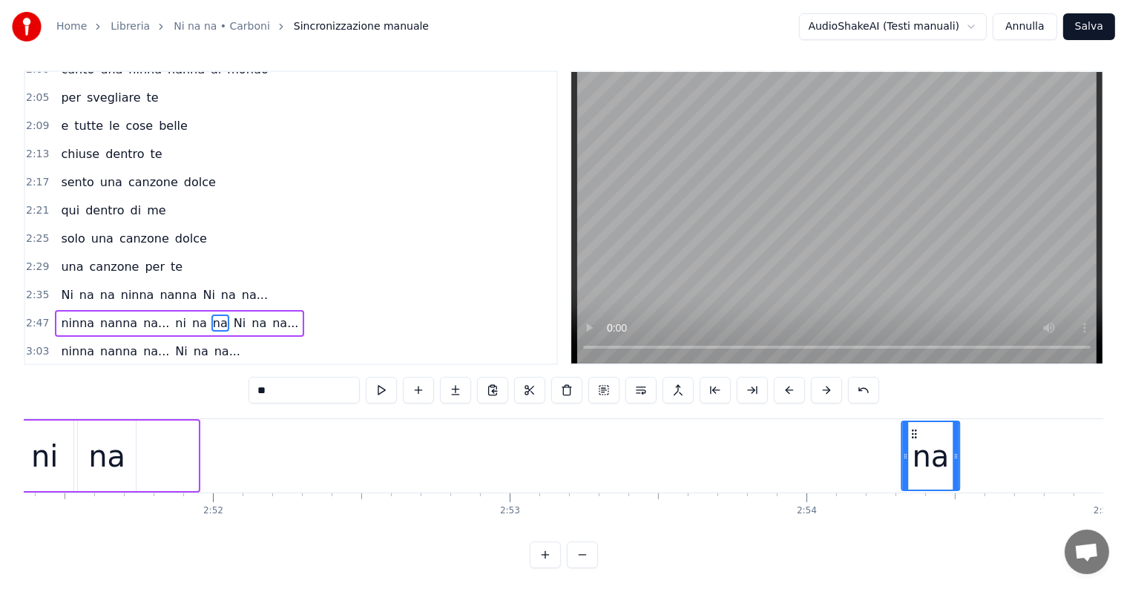
scroll to position [0, 50873]
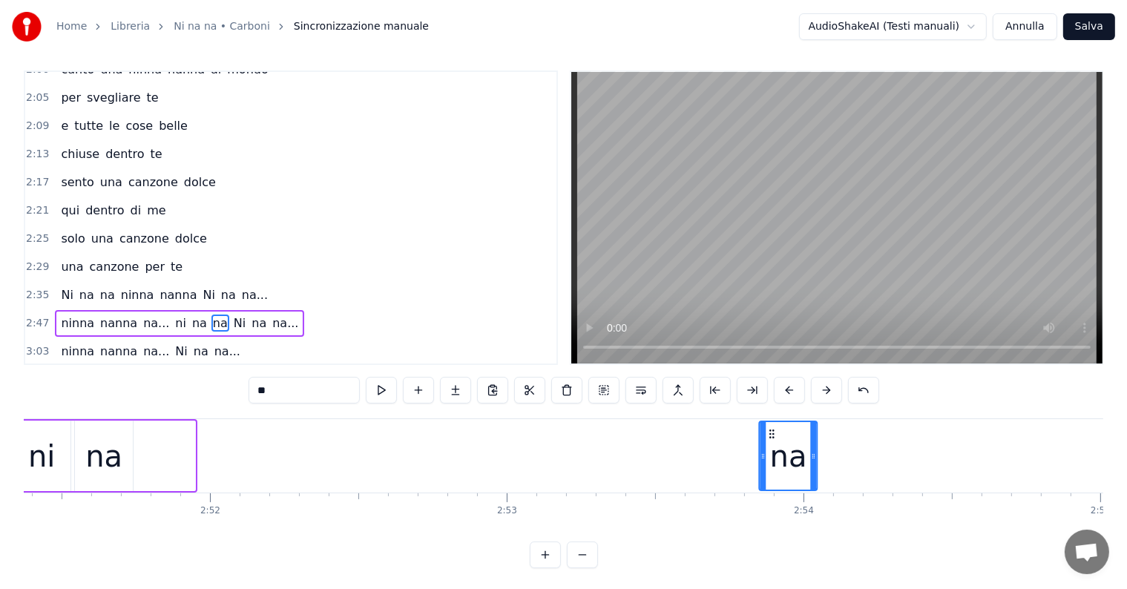
drag, startPoint x: 526, startPoint y: 432, endPoint x: 770, endPoint y: 445, distance: 243.7
click at [770, 445] on div "na" at bounding box center [789, 456] width 56 height 68
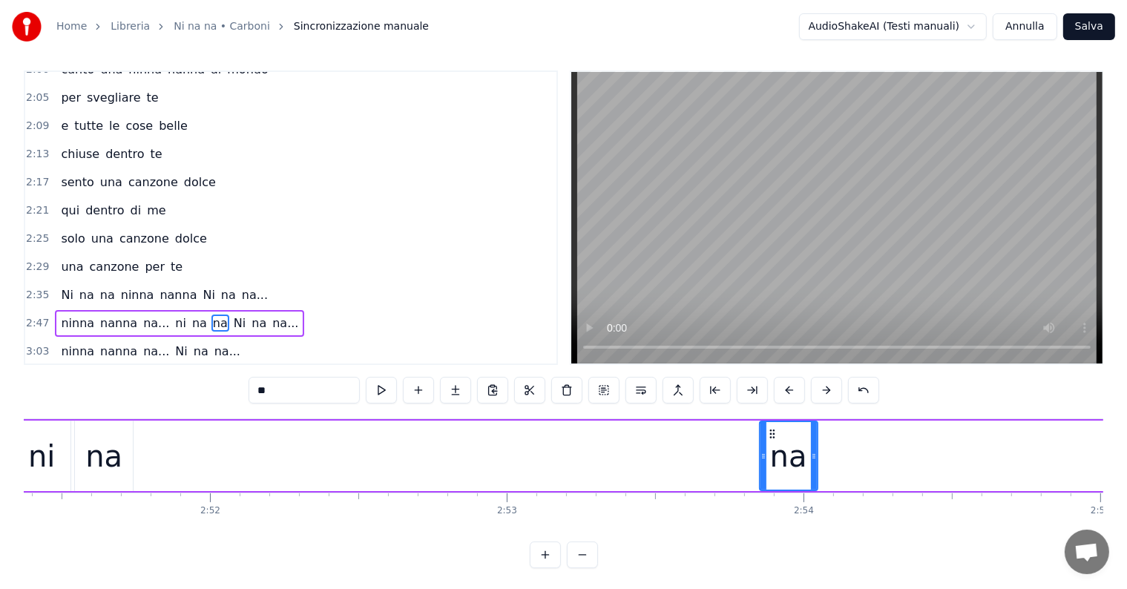
click at [107, 449] on div "na" at bounding box center [103, 456] width 37 height 45
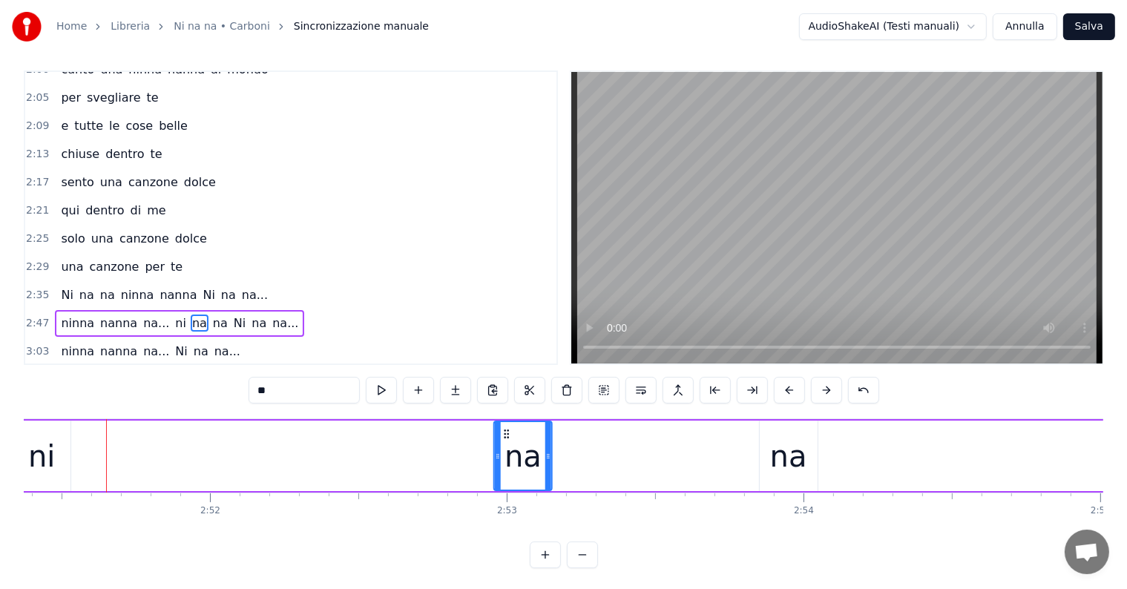
drag, startPoint x: 85, startPoint y: 430, endPoint x: 504, endPoint y: 425, distance: 419.3
click at [504, 425] on div "na" at bounding box center [523, 456] width 56 height 68
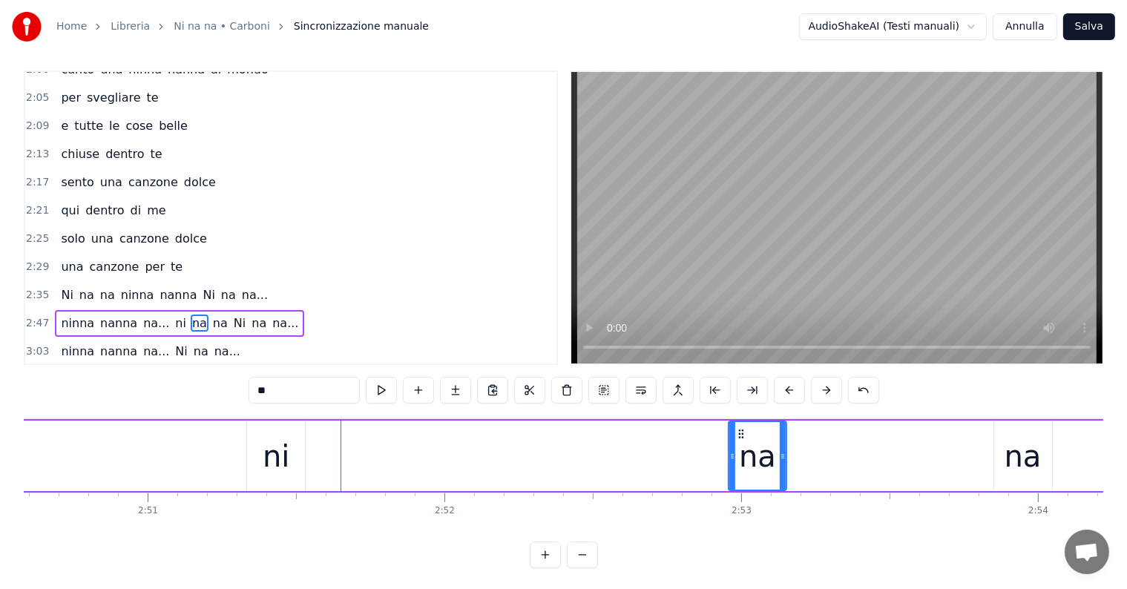
scroll to position [0, 50602]
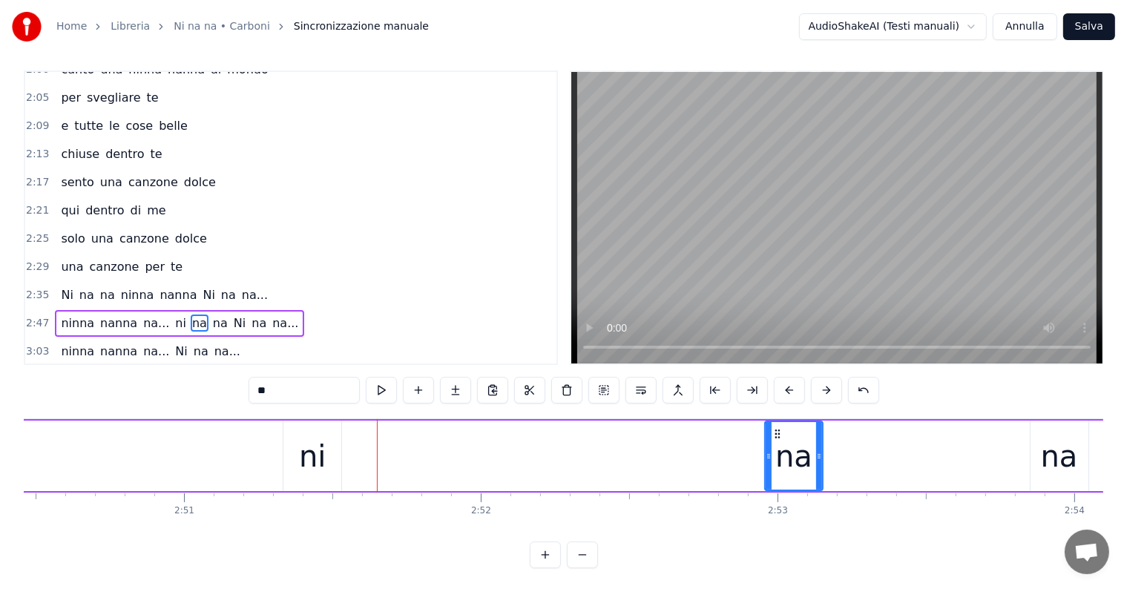
click at [101, 445] on div "ninna nanna na... ni na na Ni na na..." at bounding box center [712, 455] width 2930 height 73
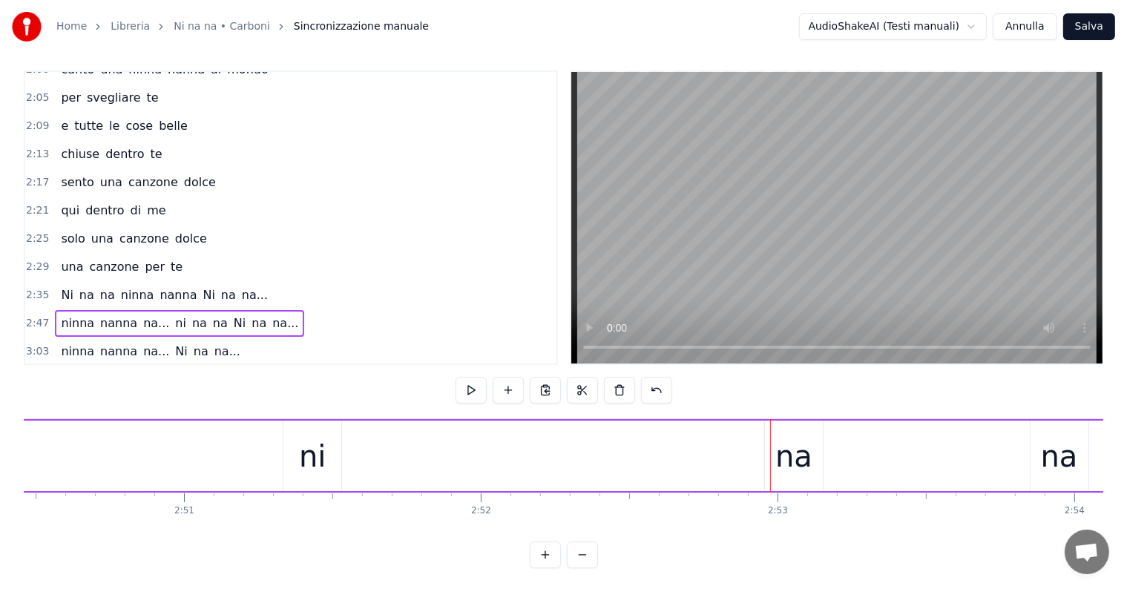
click at [793, 460] on div "na" at bounding box center [794, 456] width 37 height 45
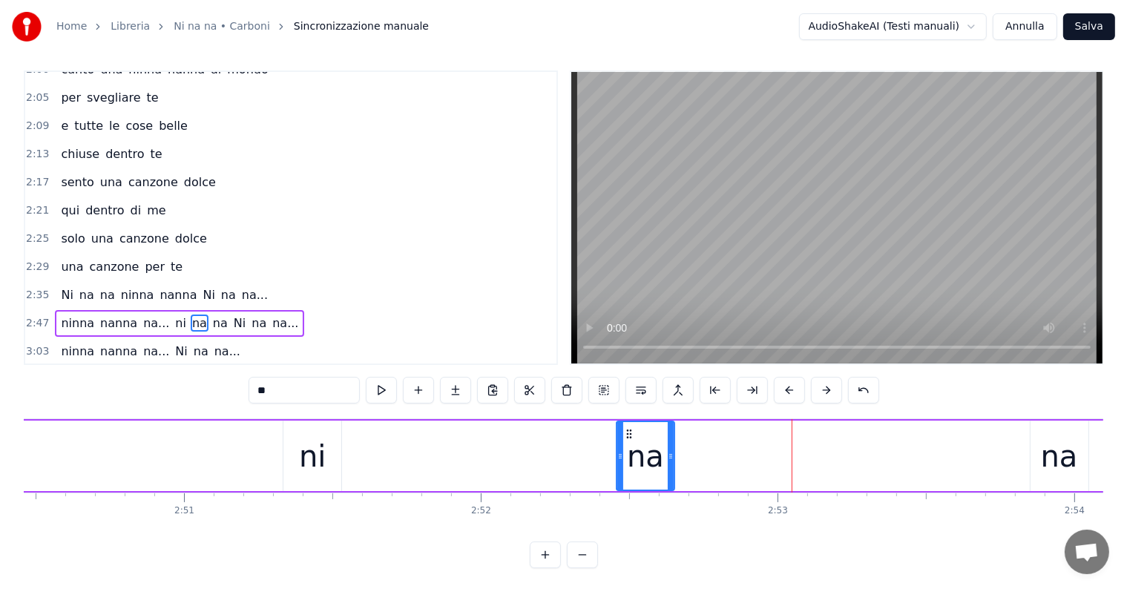
drag, startPoint x: 776, startPoint y: 429, endPoint x: 628, endPoint y: 445, distance: 149.3
click at [628, 445] on div "na" at bounding box center [645, 456] width 56 height 68
click at [89, 454] on div "ninna nanna na... ni na na Ni na na..." at bounding box center [712, 455] width 2930 height 73
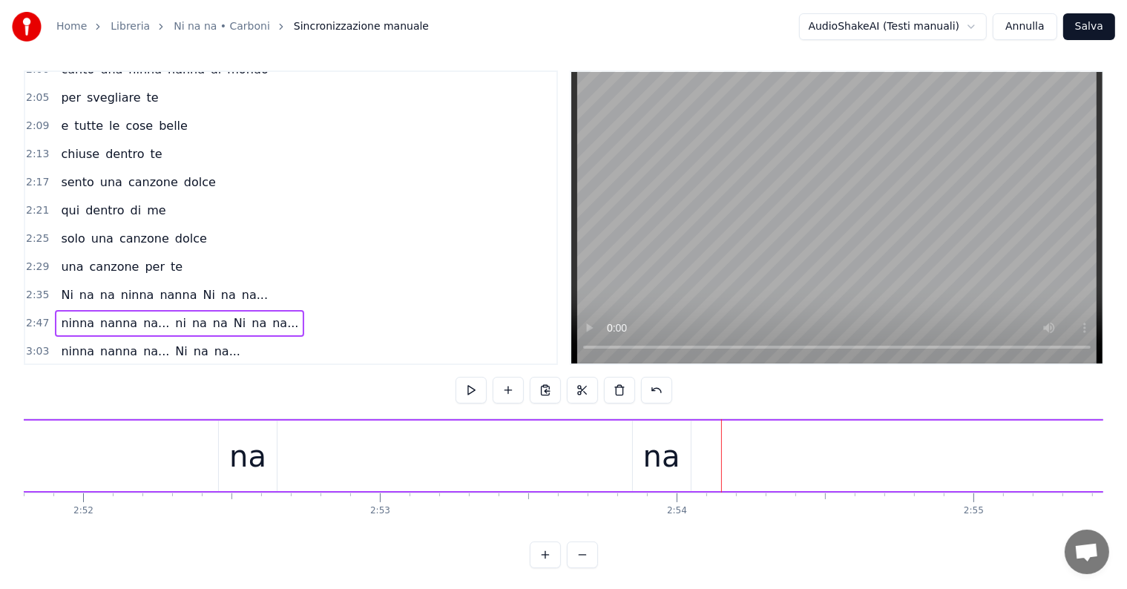
scroll to position [0, 50783]
click at [88, 428] on div "ninna nanna na... ni na na Ni na na..." at bounding box center [531, 455] width 2930 height 73
click at [870, 462] on div "na" at bounding box center [889, 456] width 58 height 71
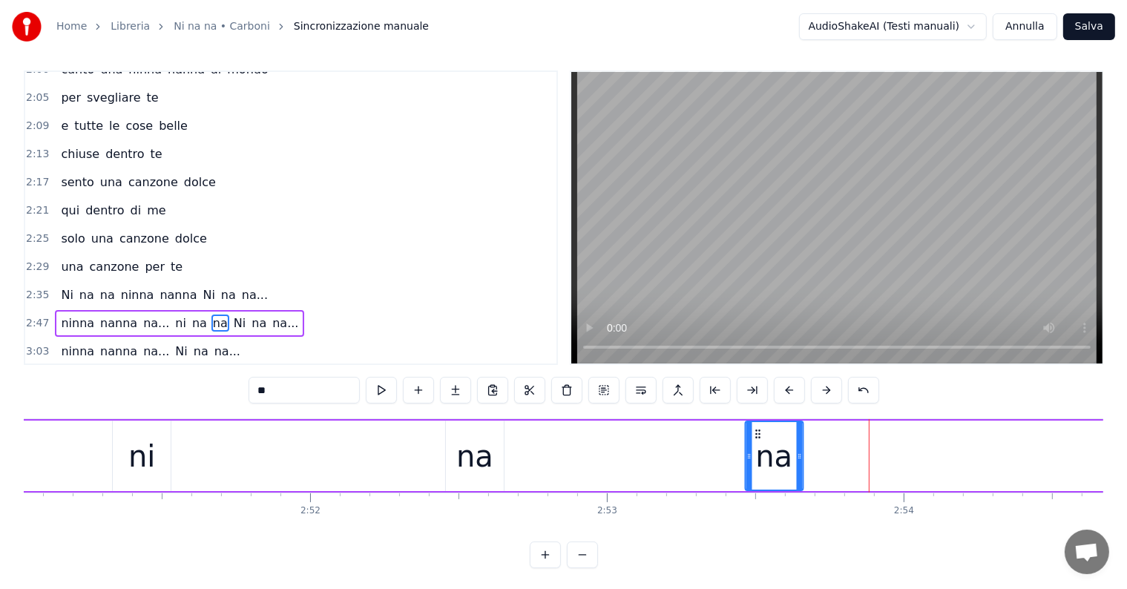
drag, startPoint x: 871, startPoint y: 430, endPoint x: 757, endPoint y: 434, distance: 114.4
click at [757, 434] on icon at bounding box center [758, 434] width 12 height 12
click at [475, 472] on div "na" at bounding box center [474, 456] width 37 height 45
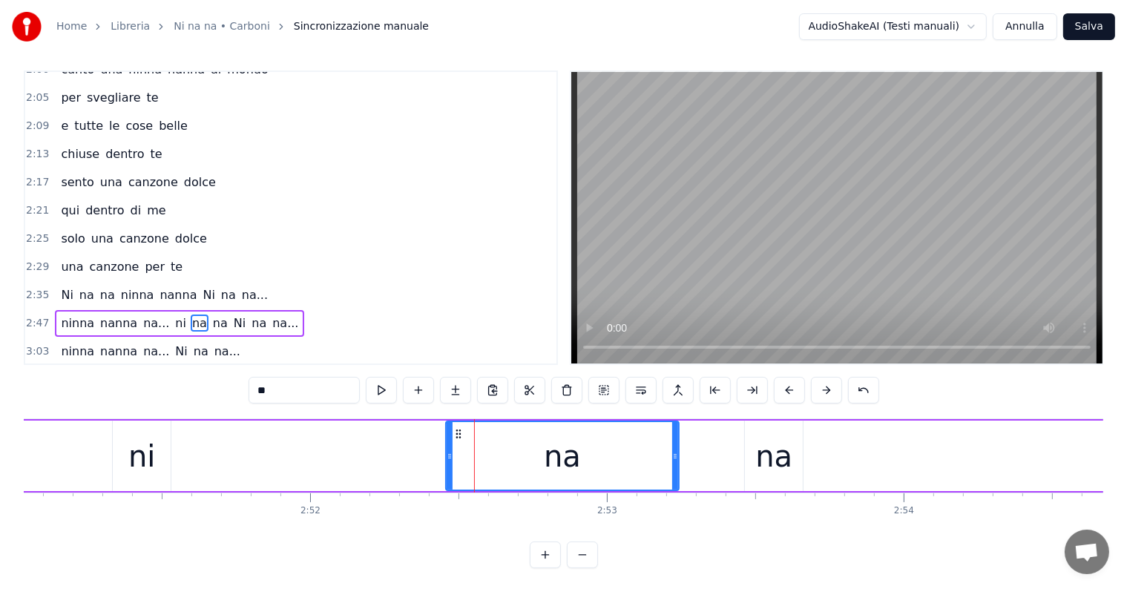
drag, startPoint x: 502, startPoint y: 454, endPoint x: 684, endPoint y: 453, distance: 181.8
click at [678, 453] on icon at bounding box center [675, 456] width 6 height 12
click at [133, 456] on div "ni" at bounding box center [141, 456] width 27 height 45
type input "**"
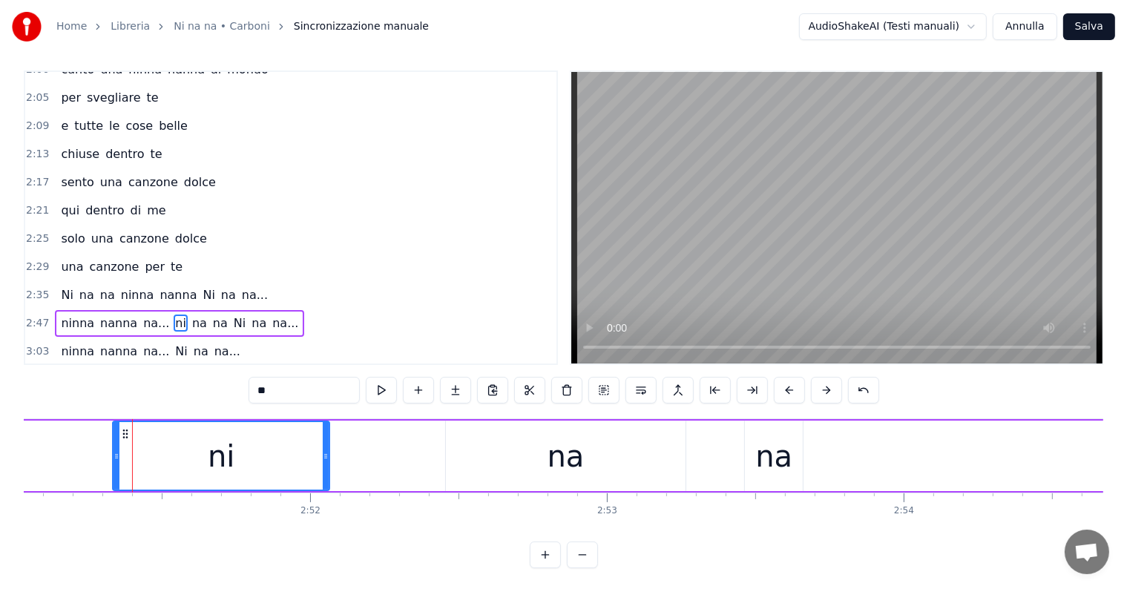
drag, startPoint x: 167, startPoint y: 451, endPoint x: 326, endPoint y: 453, distance: 158.8
click at [326, 453] on icon at bounding box center [326, 456] width 6 height 12
click at [49, 453] on div "ninna nanna na... ni na na Ni na na..." at bounding box center [542, 455] width 2930 height 73
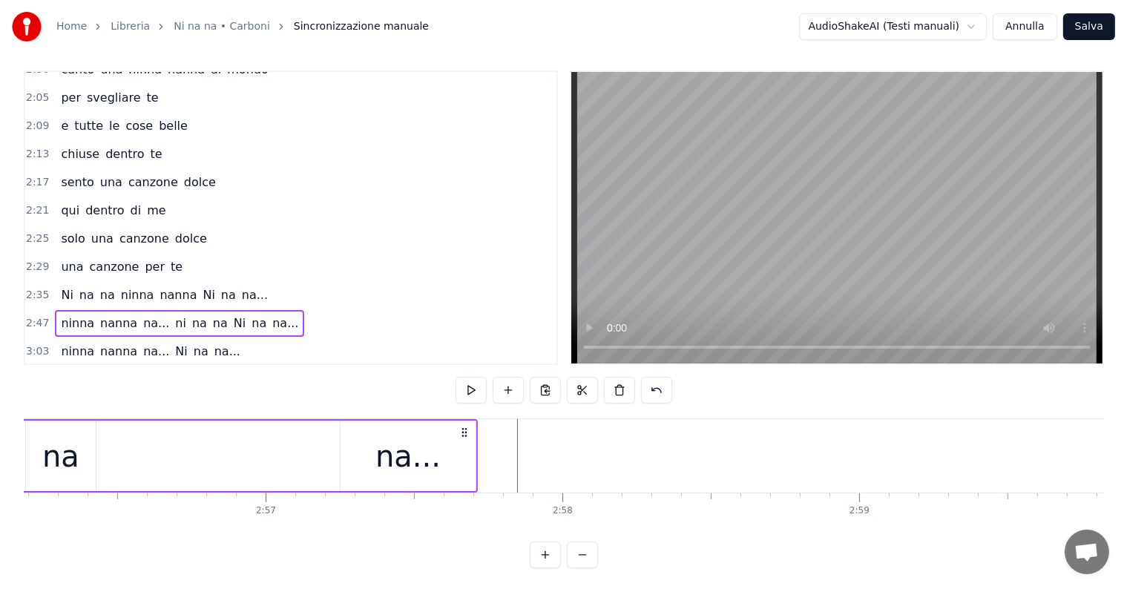
scroll to position [0, 52012]
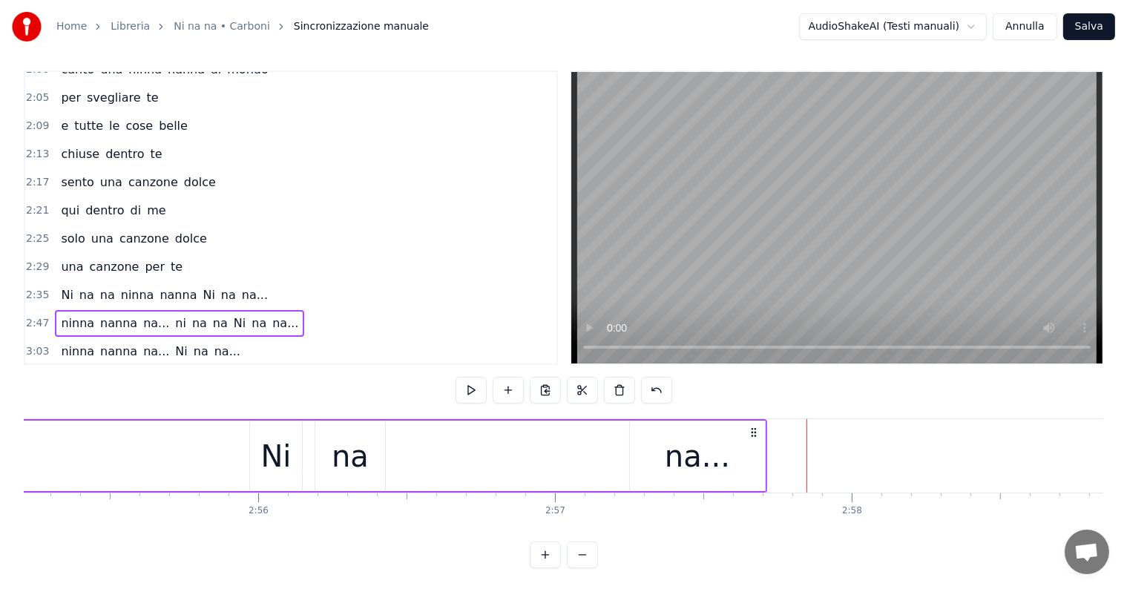
click at [680, 467] on div "na..." at bounding box center [697, 456] width 65 height 45
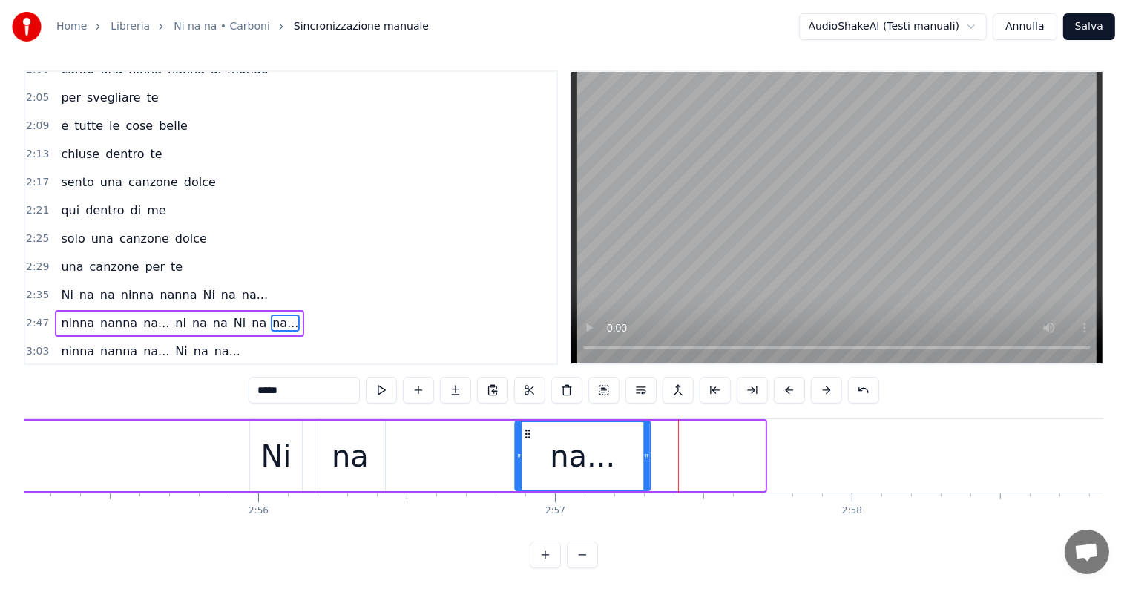
drag, startPoint x: 643, startPoint y: 433, endPoint x: 528, endPoint y: 441, distance: 115.3
click at [528, 441] on div "na..." at bounding box center [584, 456] width 134 height 68
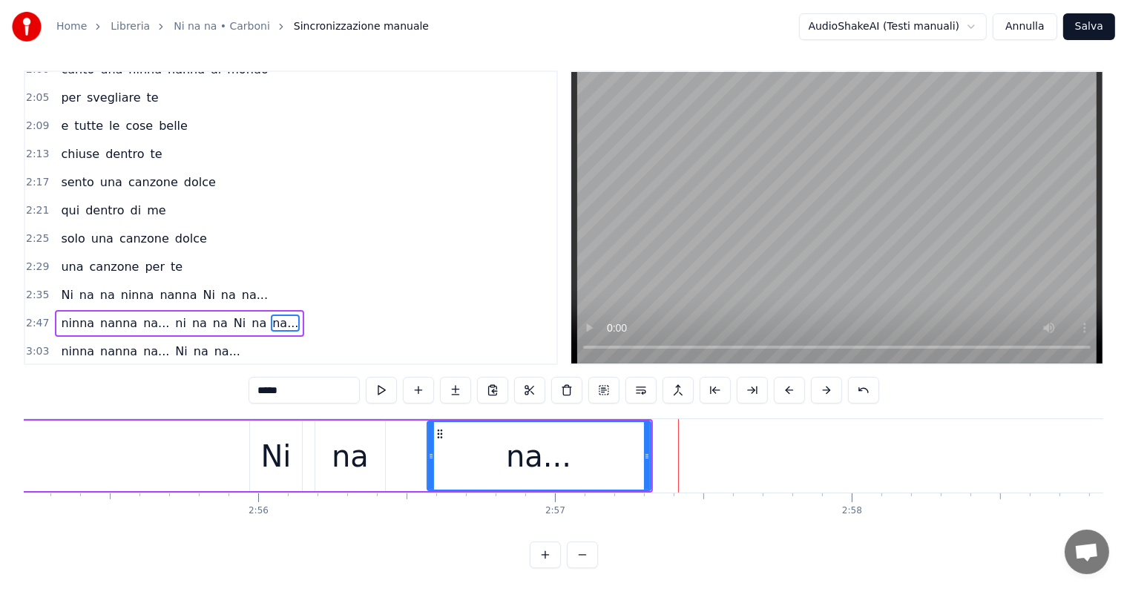
drag, startPoint x: 517, startPoint y: 450, endPoint x: 428, endPoint y: 448, distance: 88.4
click at [428, 448] on div at bounding box center [431, 456] width 6 height 68
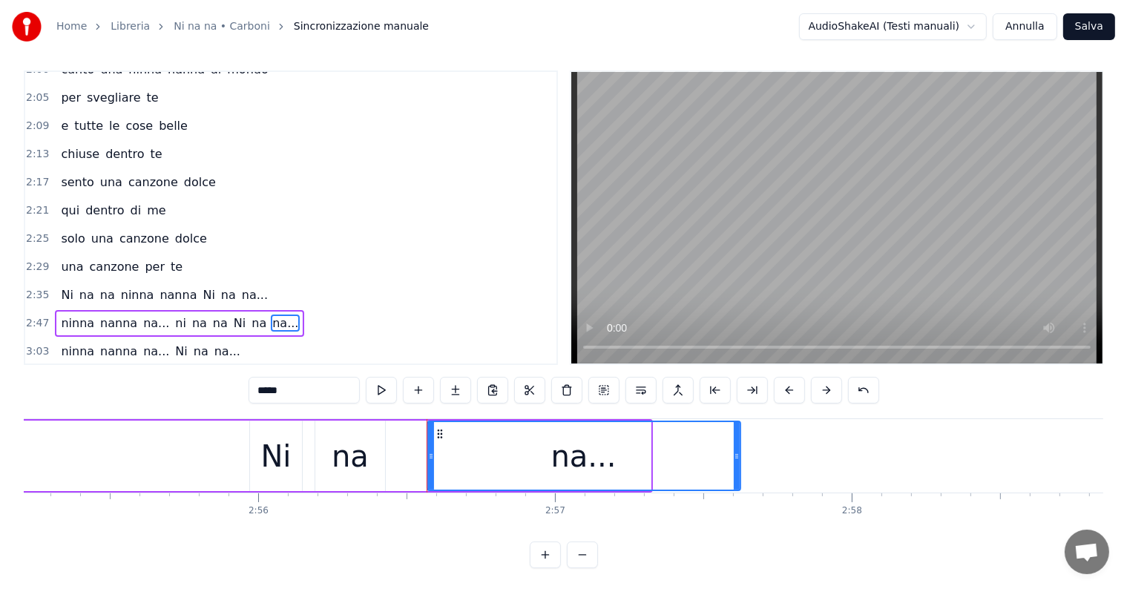
drag, startPoint x: 646, startPoint y: 453, endPoint x: 736, endPoint y: 457, distance: 89.9
click at [736, 457] on icon at bounding box center [737, 456] width 6 height 12
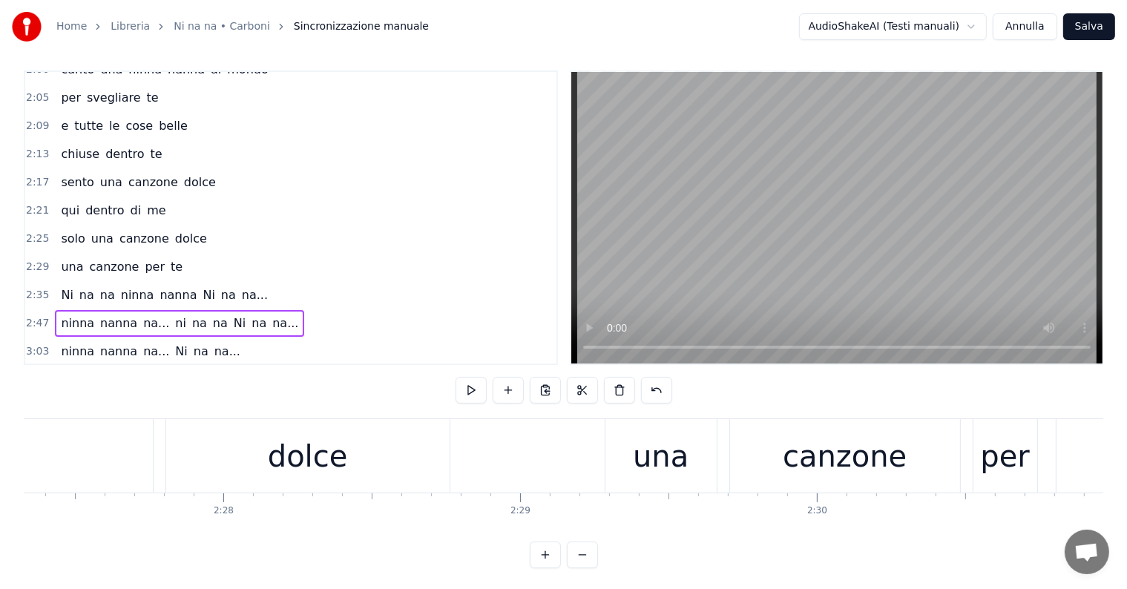
scroll to position [0, 43555]
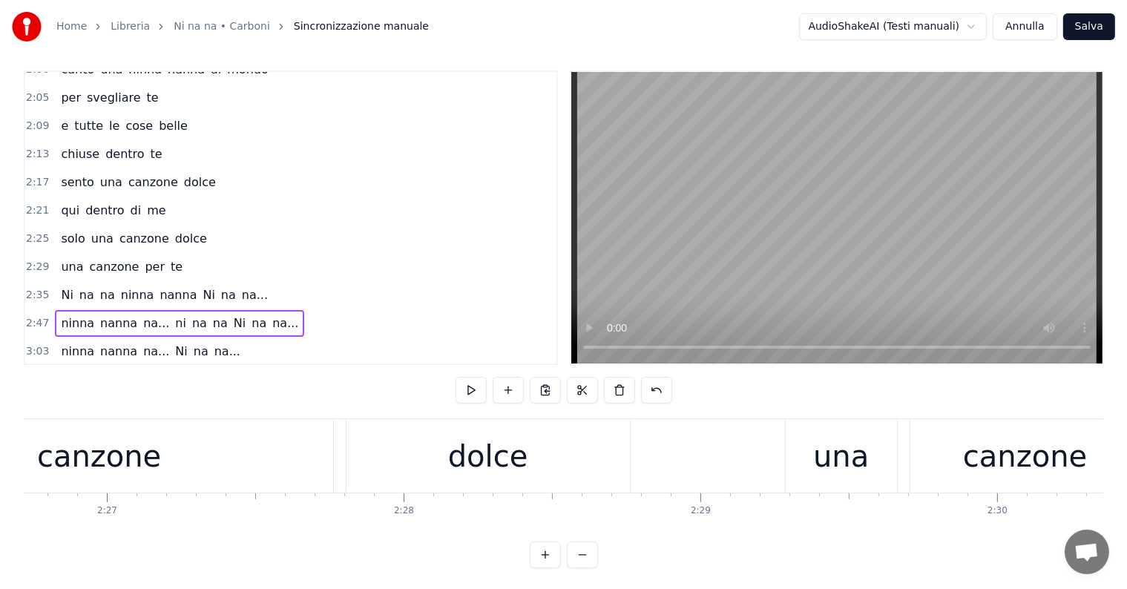
click at [1092, 20] on button "Salva" at bounding box center [1089, 26] width 52 height 27
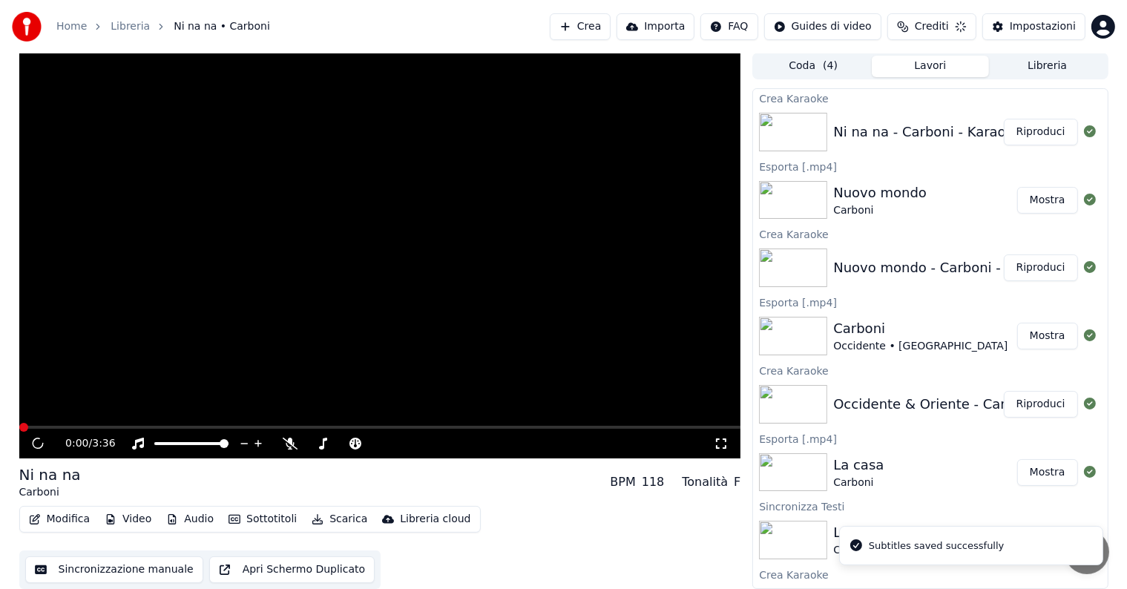
scroll to position [1, 0]
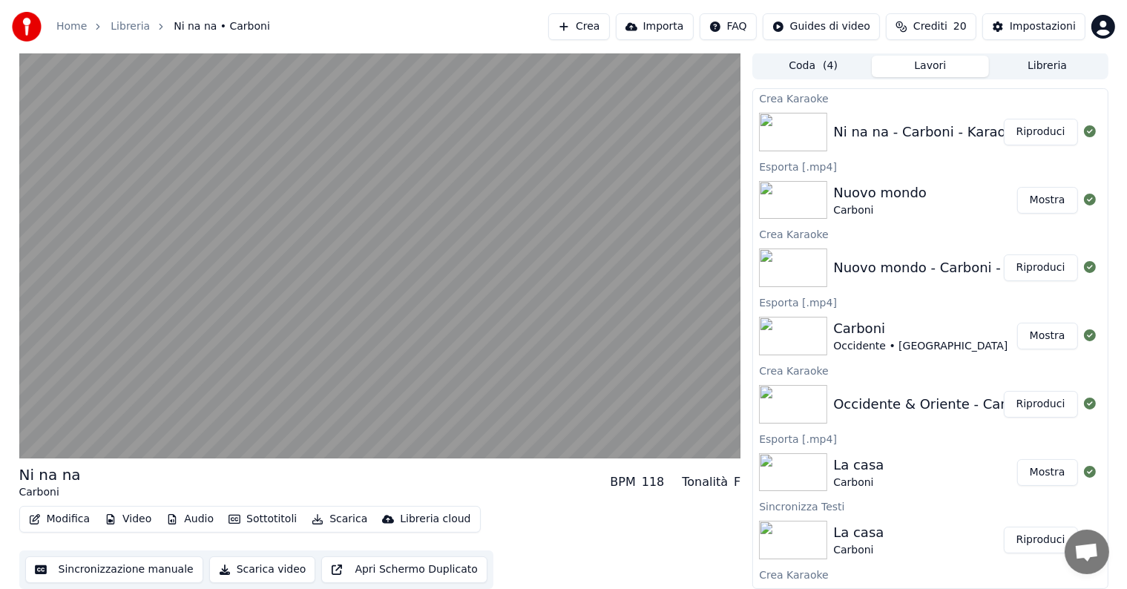
click at [1039, 128] on button "Riproduci" at bounding box center [1041, 132] width 74 height 27
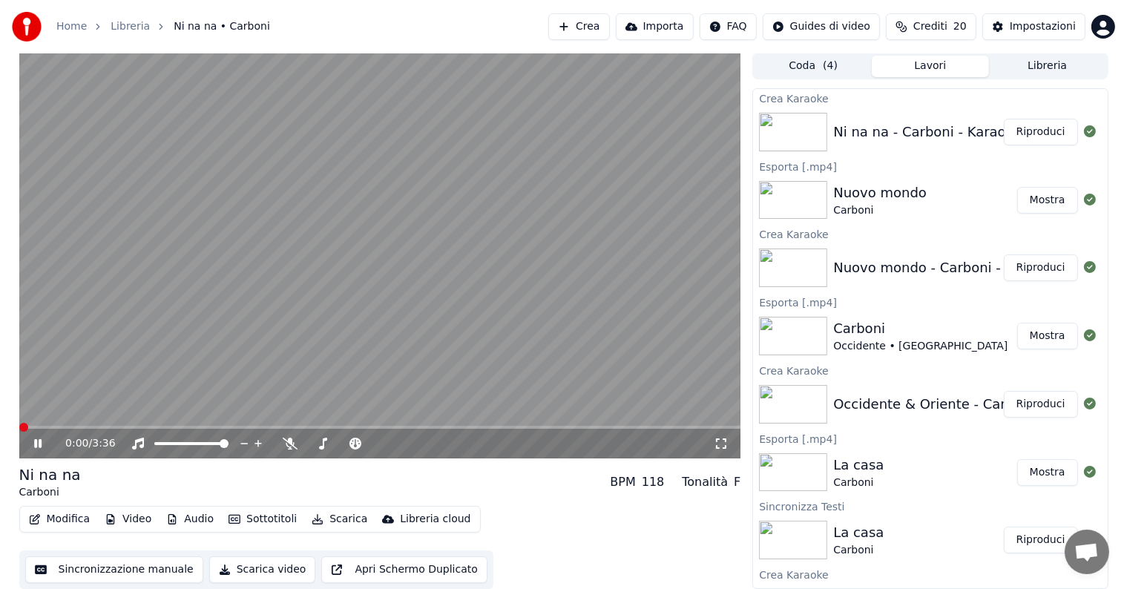
click at [37, 442] on icon at bounding box center [48, 444] width 35 height 12
click at [343, 522] on button "Scarica" at bounding box center [340, 519] width 68 height 21
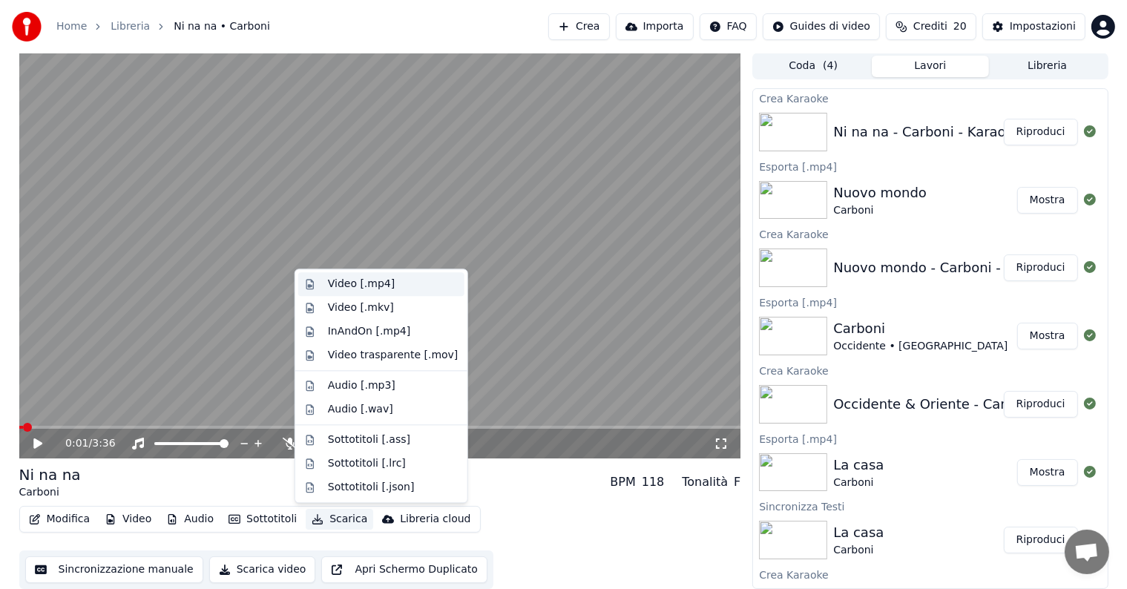
click at [347, 286] on div "Video [.mp4]" at bounding box center [361, 284] width 67 height 15
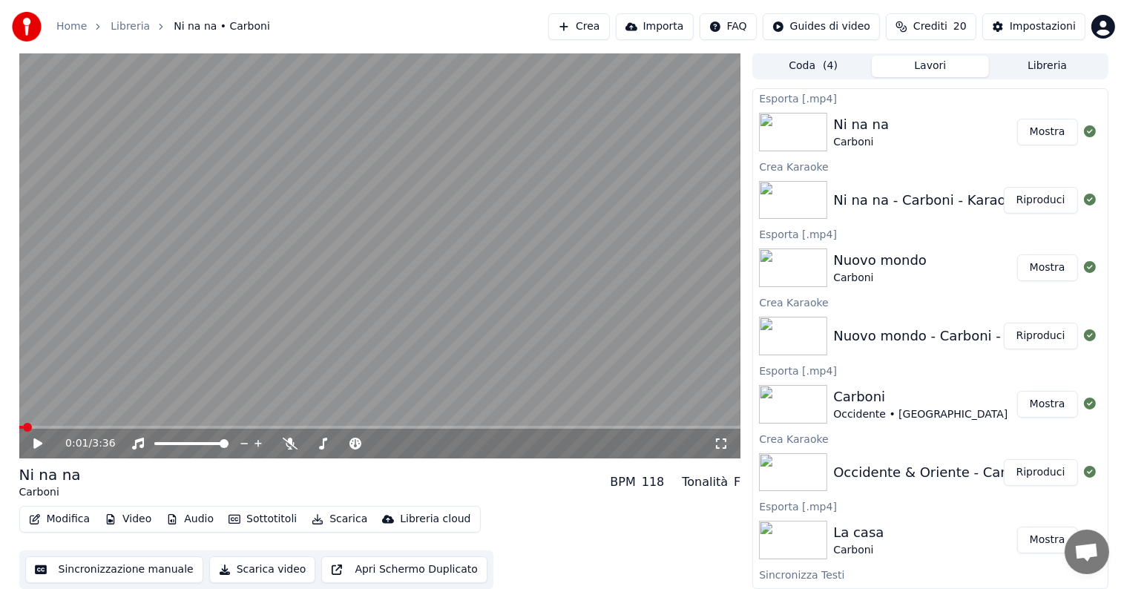
click at [1046, 131] on button "Mostra" at bounding box center [1047, 132] width 61 height 27
